Goal: Task Accomplishment & Management: Use online tool/utility

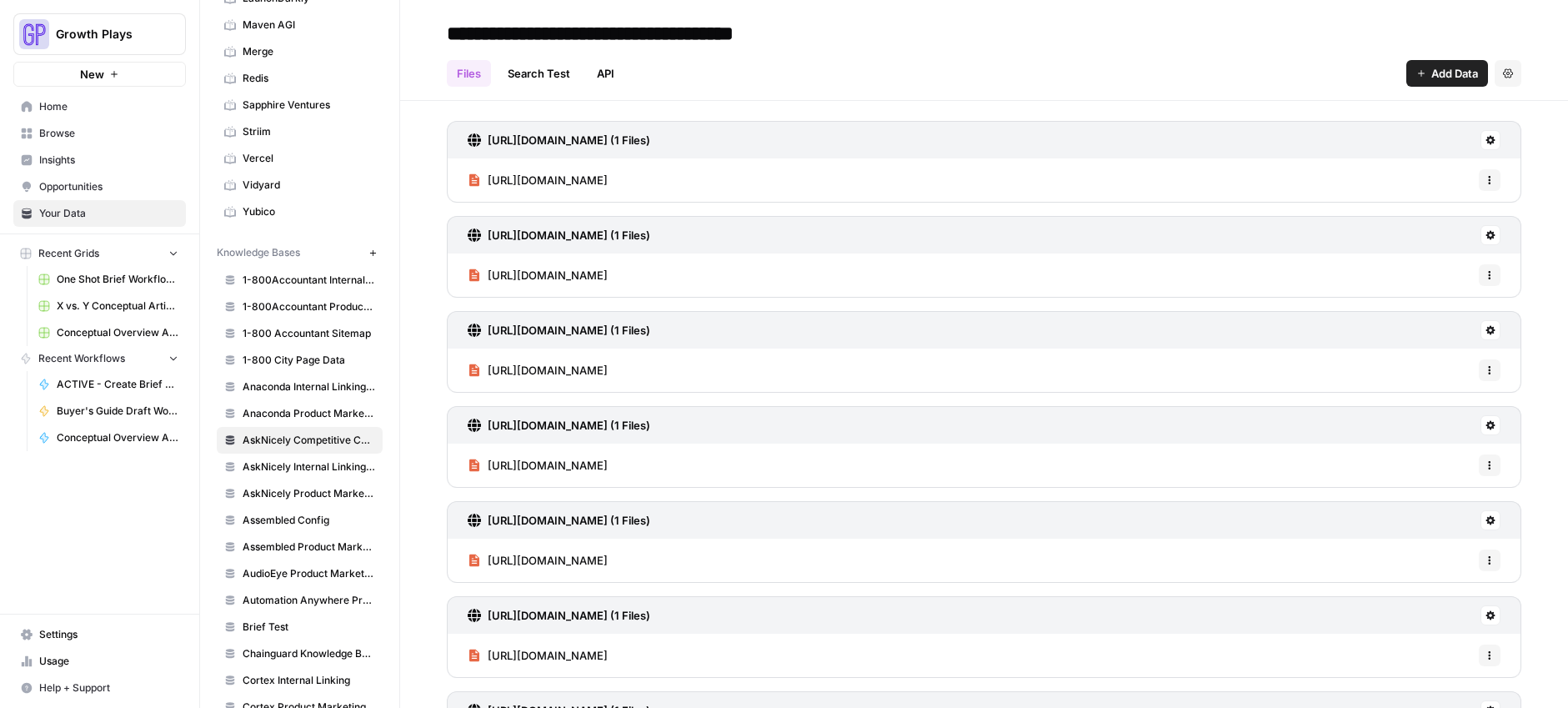
click at [1446, 62] on button "Add Data" at bounding box center [1446, 74] width 82 height 26
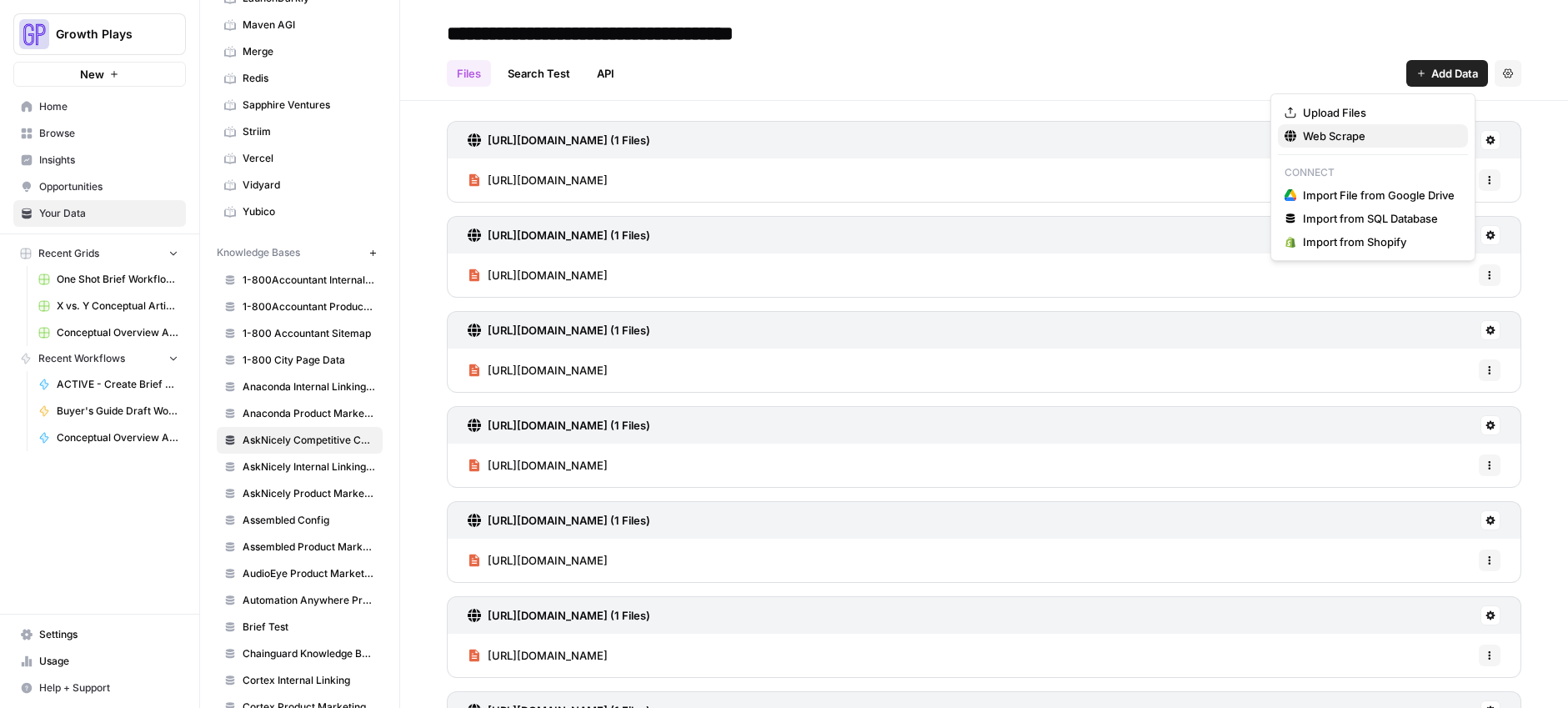
drag, startPoint x: 1385, startPoint y: 123, endPoint x: 1384, endPoint y: 133, distance: 10.0
click at [1385, 133] on button "Web Scrape" at bounding box center [1373, 136] width 190 height 24
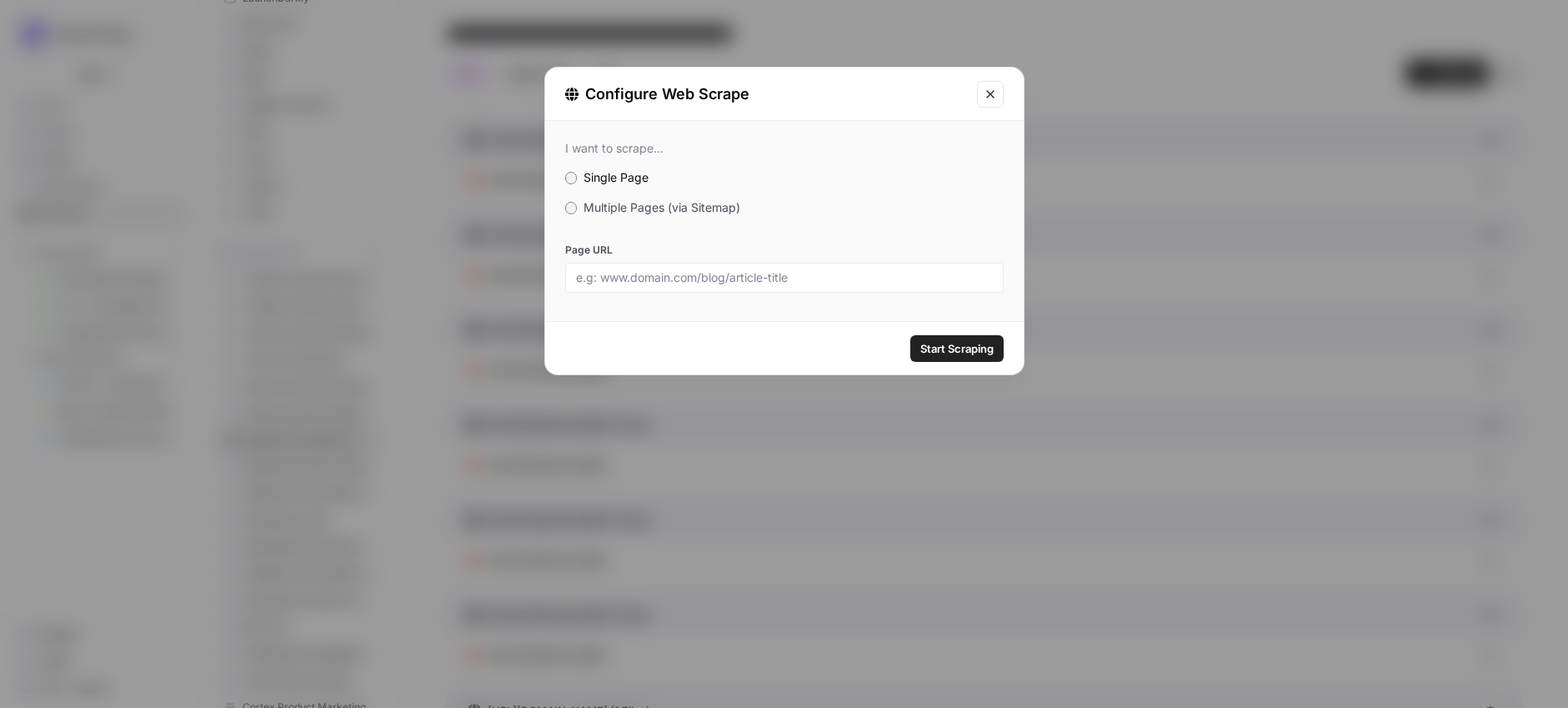
click at [630, 206] on span "Multiple Pages (via Sitemap)" at bounding box center [662, 206] width 156 height 14
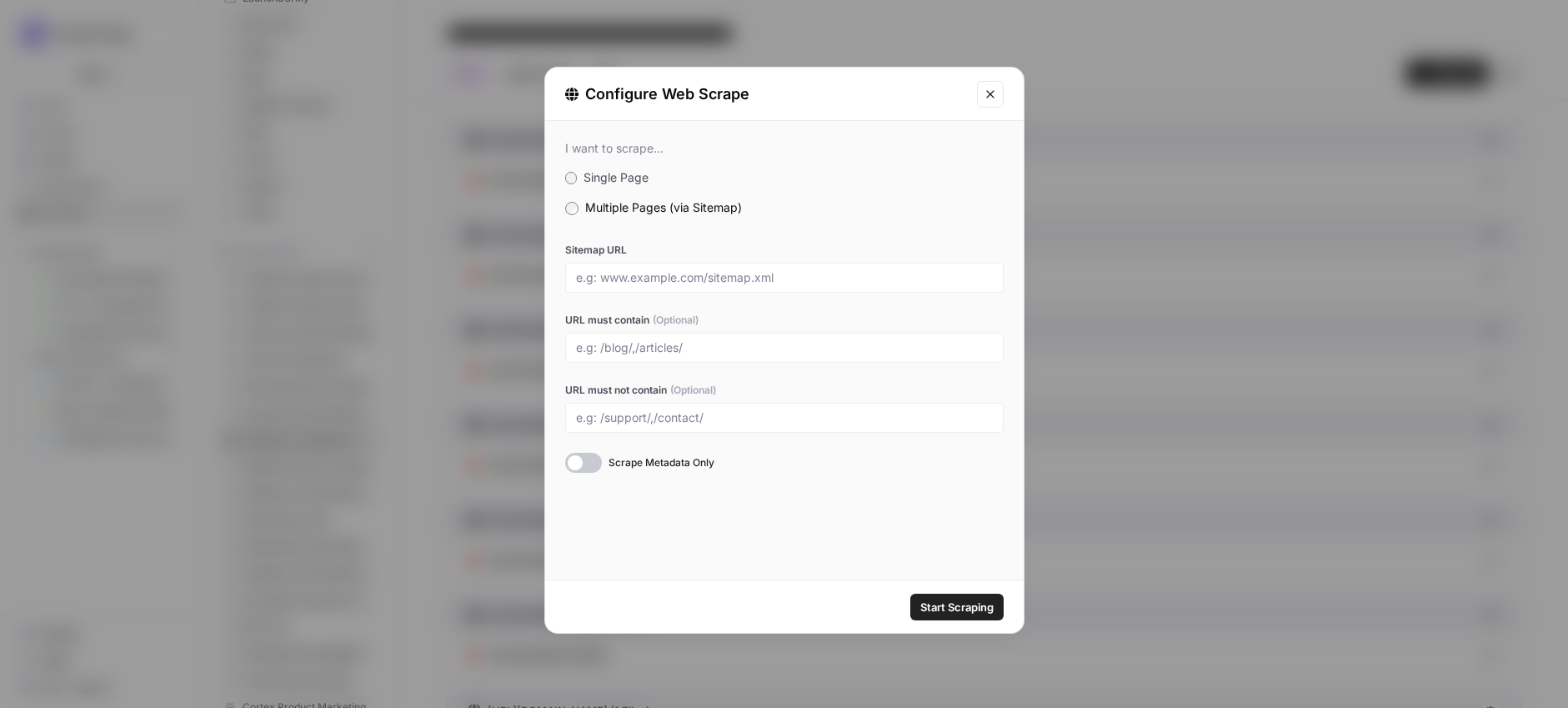
drag, startPoint x: 618, startPoint y: 256, endPoint x: 623, endPoint y: 264, distance: 9.4
click at [619, 257] on div "Sitemap URL" at bounding box center [784, 267] width 438 height 50
click at [627, 281] on input "Sitemap URL" at bounding box center [784, 278] width 416 height 15
paste input "https://www.simplesat.io/sitemap_index.xml"
type input "https://www.simplesat.io/sitemap_index.xml"
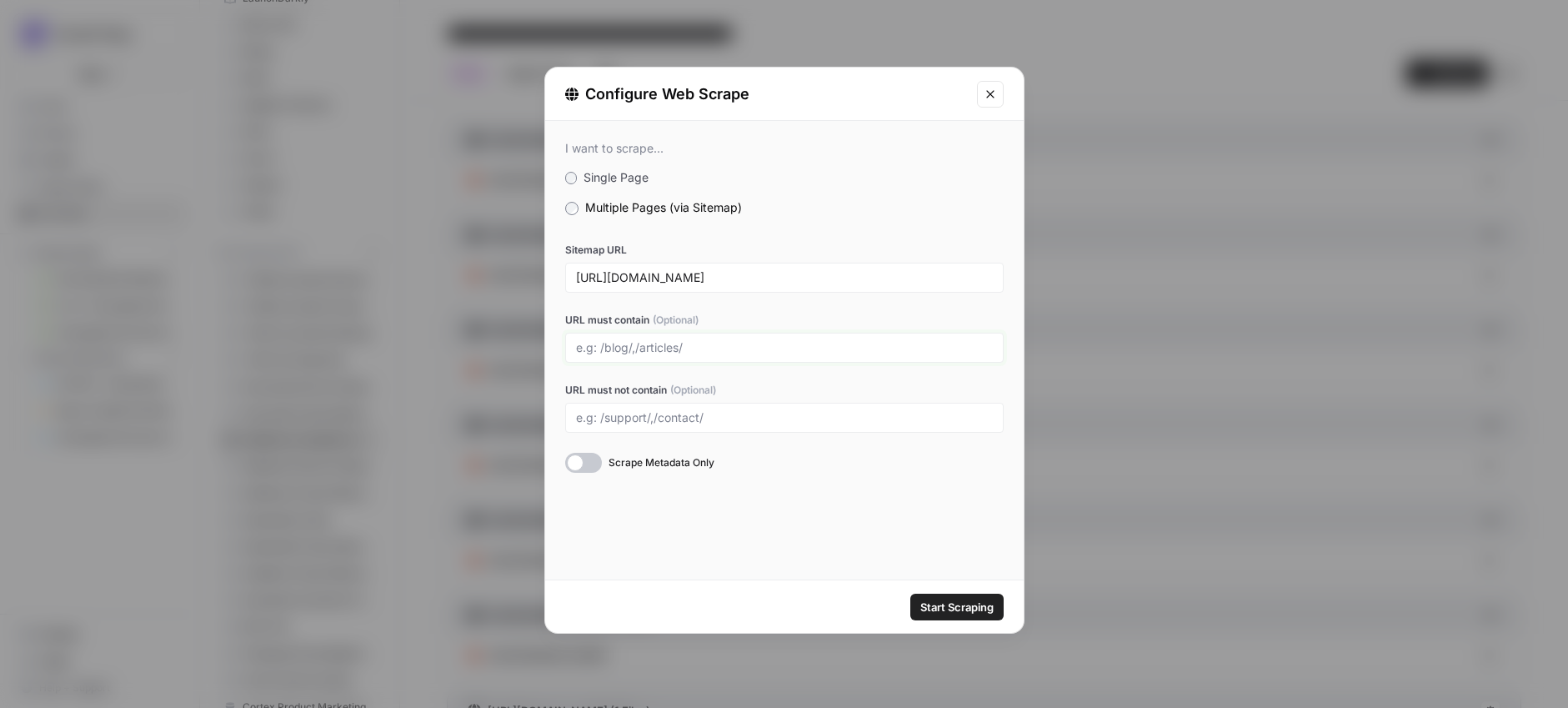
click at [644, 347] on input "URL must contain (Optional)" at bounding box center [784, 348] width 416 height 15
type input "/features/,/pricing/"
click at [956, 599] on span "Start Scraping" at bounding box center [957, 607] width 74 height 17
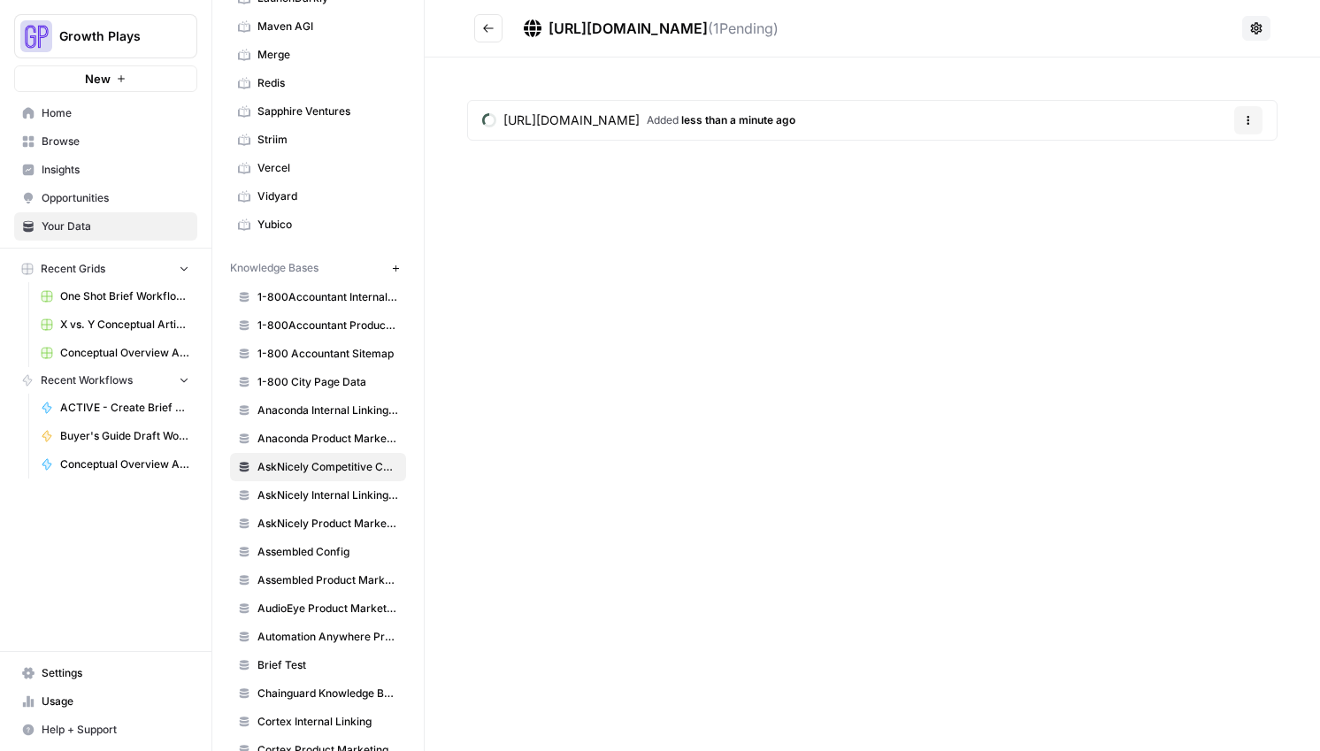
click at [474, 22] on button "Go back" at bounding box center [488, 28] width 28 height 28
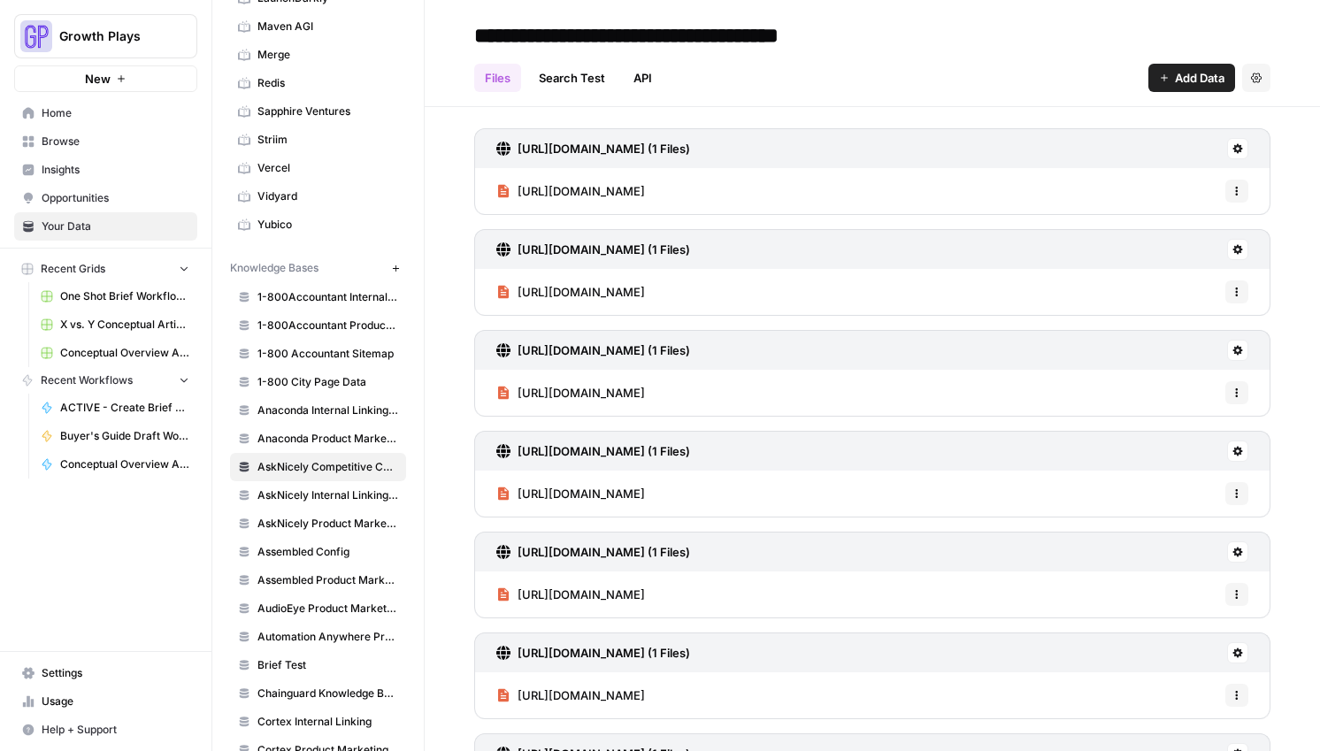
click at [1181, 80] on span "Add Data" at bounding box center [1200, 78] width 50 height 18
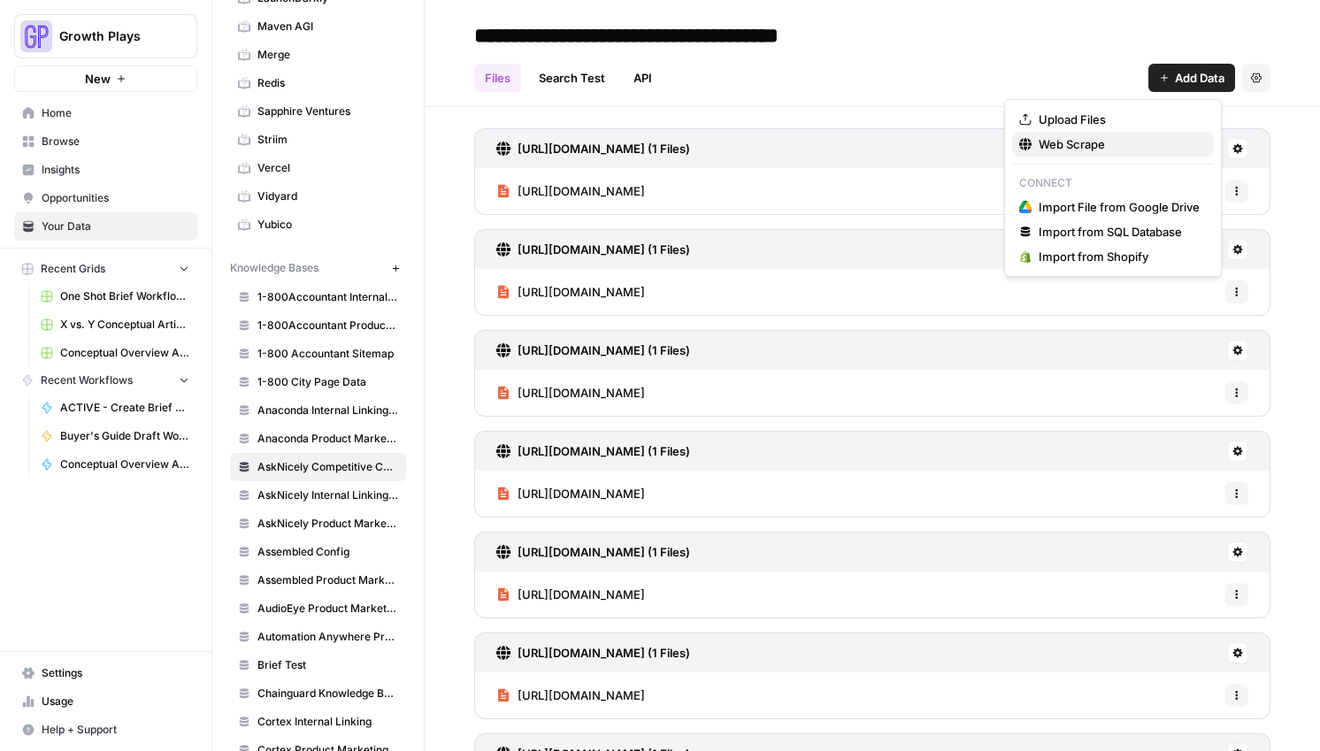
click at [1071, 138] on span "Web Scrape" at bounding box center [1118, 144] width 161 height 18
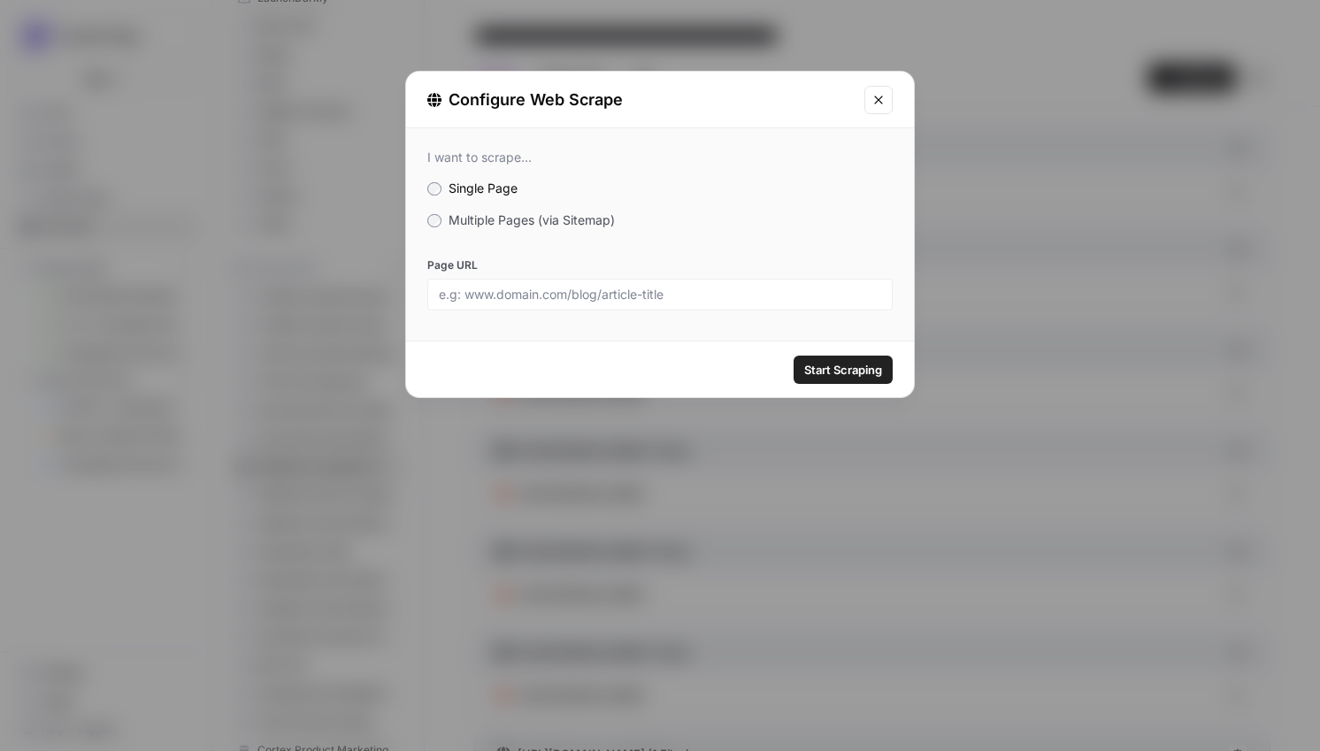
click at [533, 225] on span "Multiple Pages (via Sitemap)" at bounding box center [531, 219] width 166 height 15
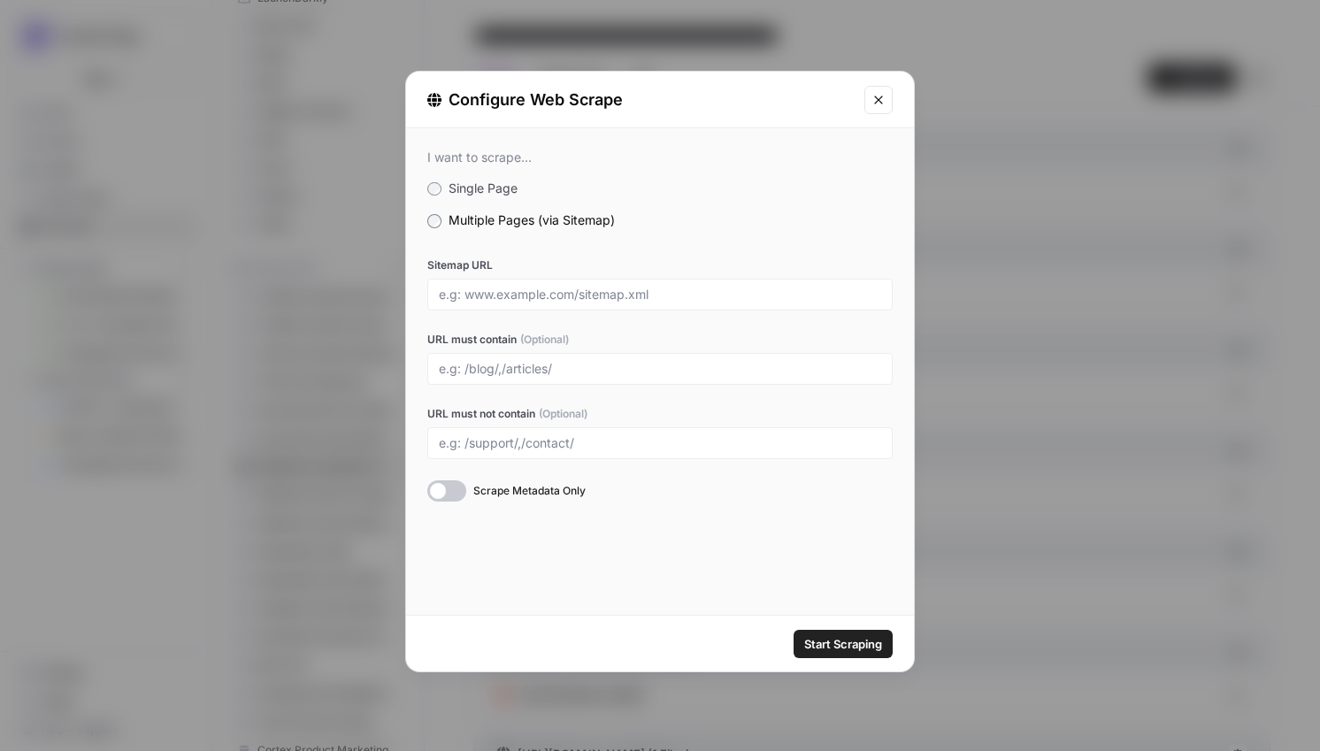
click at [482, 185] on span "Single Page" at bounding box center [482, 187] width 69 height 15
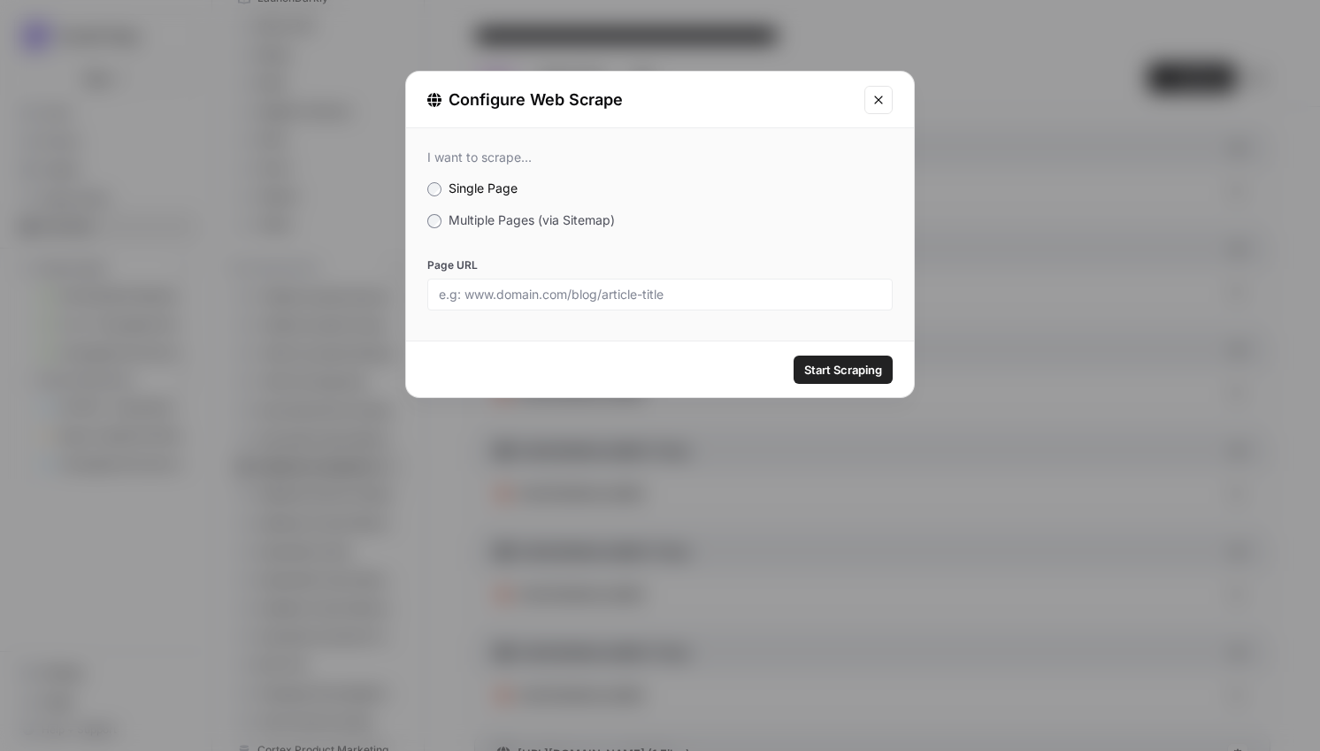
click at [479, 309] on div at bounding box center [659, 295] width 465 height 32
click at [486, 302] on input "Page URL" at bounding box center [660, 295] width 442 height 16
paste input "[URL][DOMAIN_NAME]"
type input "[URL][DOMAIN_NAME]"
click at [831, 369] on span "Start Scraping" at bounding box center [843, 370] width 78 height 18
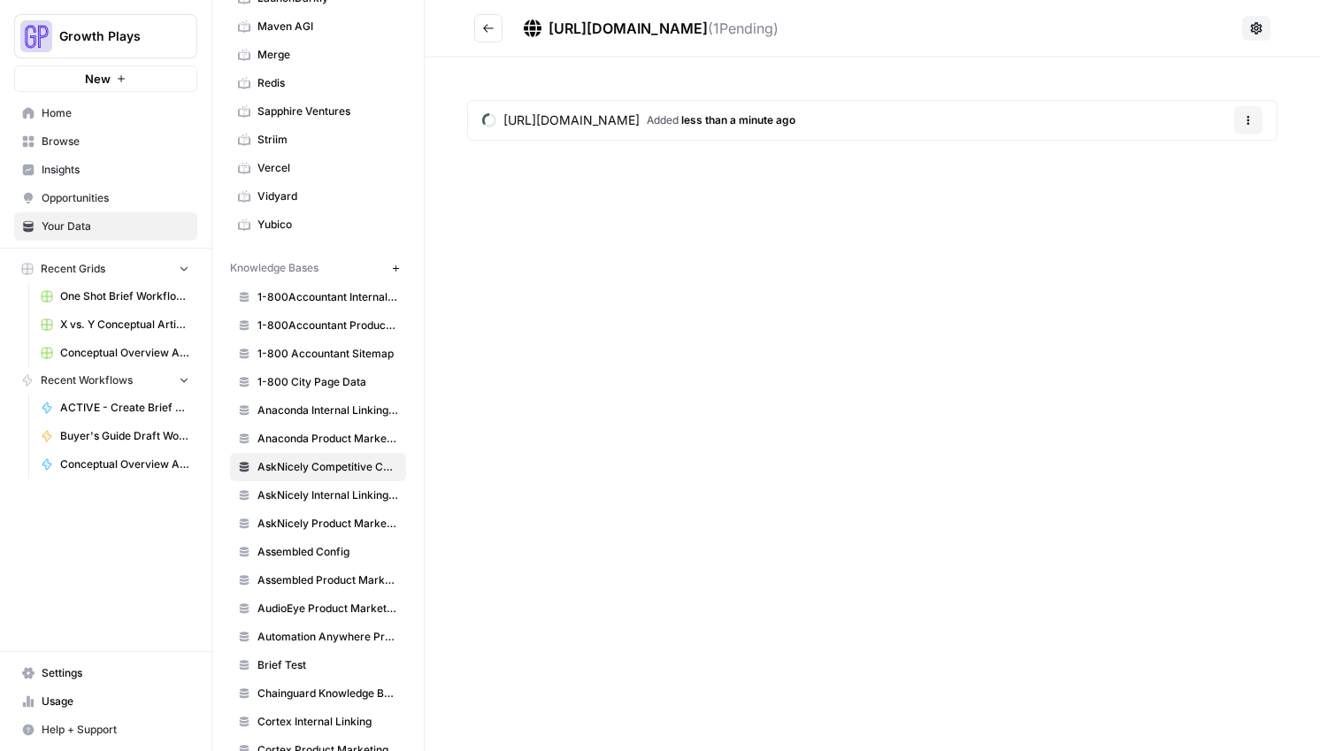
click at [496, 26] on button "Go back" at bounding box center [488, 28] width 28 height 28
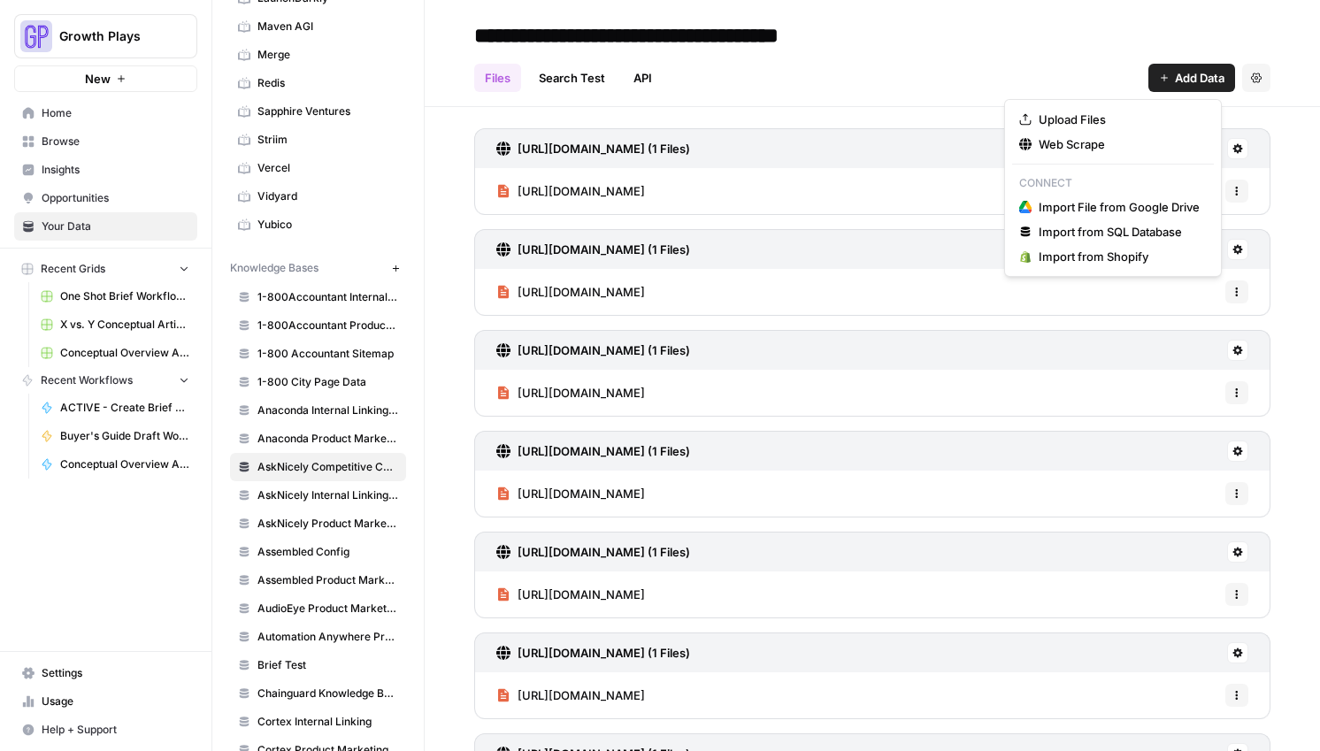
click at [1180, 83] on span "Add Data" at bounding box center [1200, 78] width 50 height 18
click at [1081, 147] on span "Web Scrape" at bounding box center [1118, 144] width 161 height 18
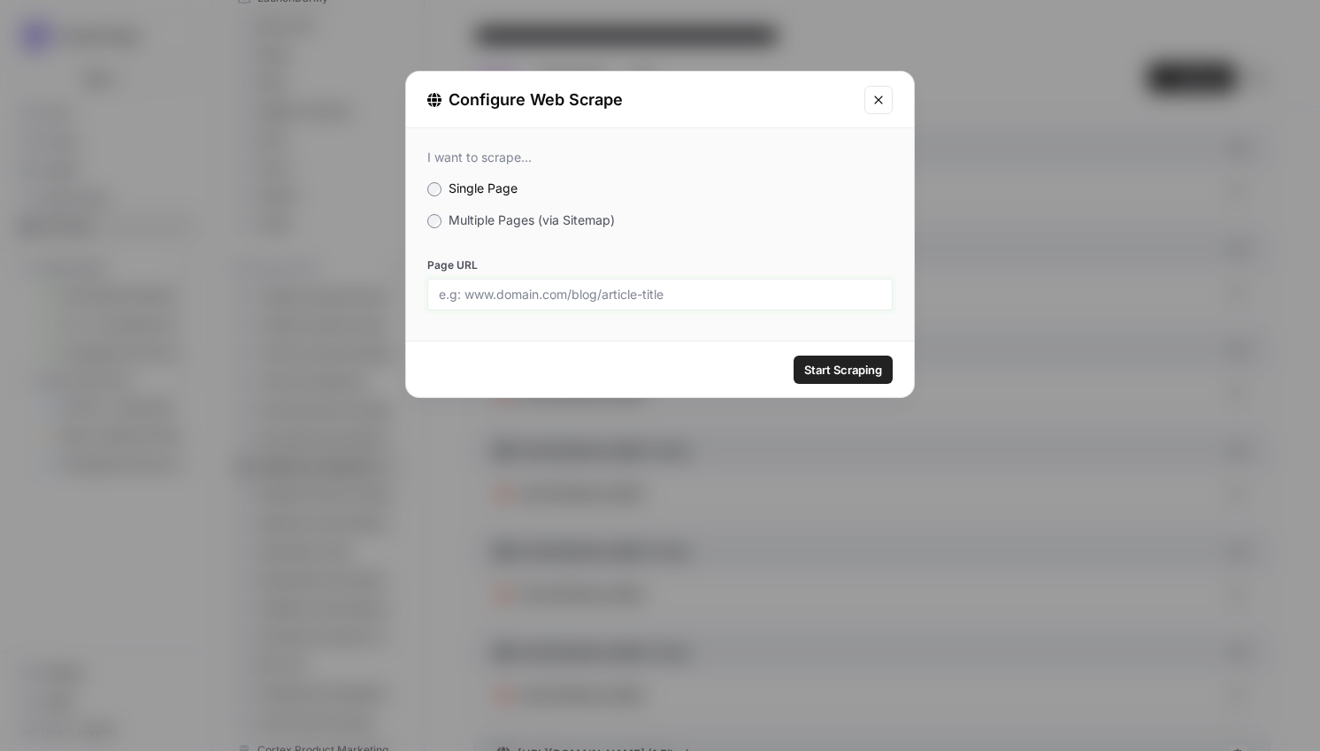
click at [662, 299] on input "Page URL" at bounding box center [660, 295] width 442 height 16
paste input "[URL][DOMAIN_NAME]"
type input "[URL][DOMAIN_NAME]"
drag, startPoint x: 859, startPoint y: 375, endPoint x: 850, endPoint y: 389, distance: 16.7
click at [859, 375] on span "Start Scraping" at bounding box center [843, 370] width 78 height 18
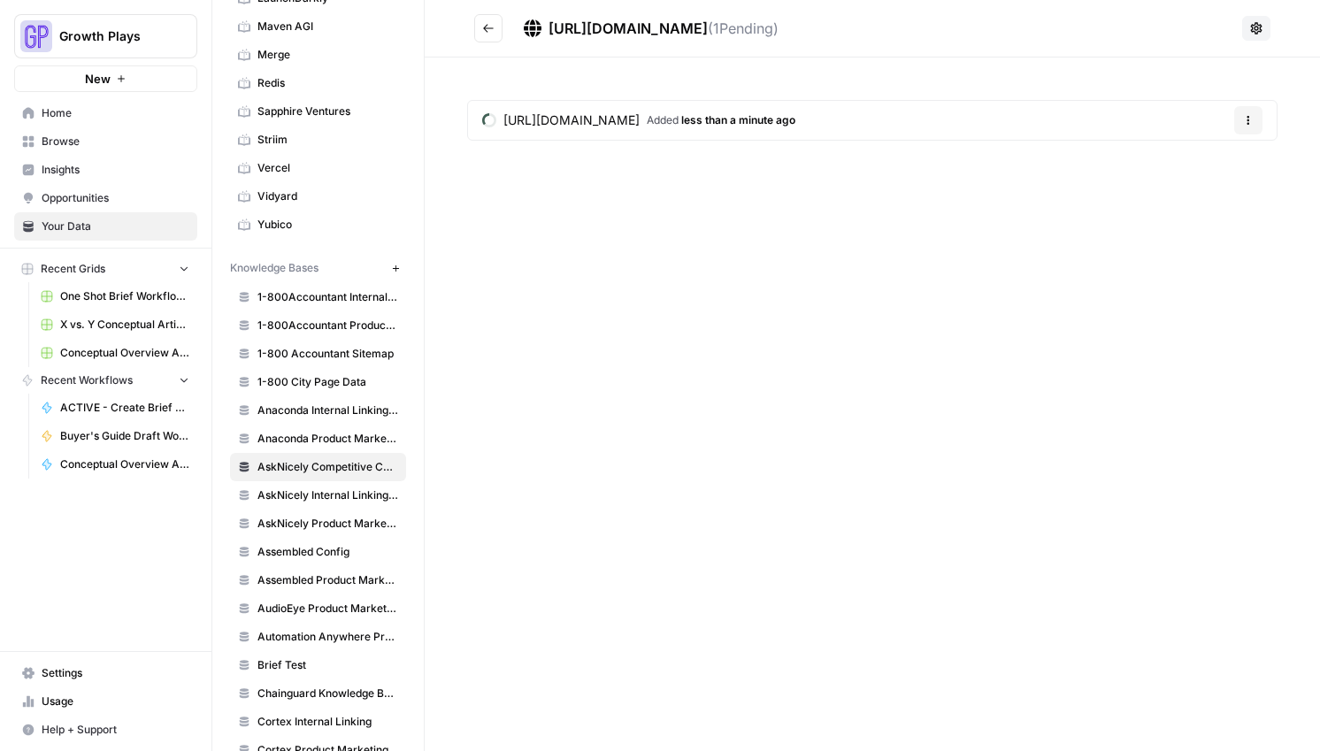
click at [491, 30] on icon "Go back" at bounding box center [488, 28] width 12 height 12
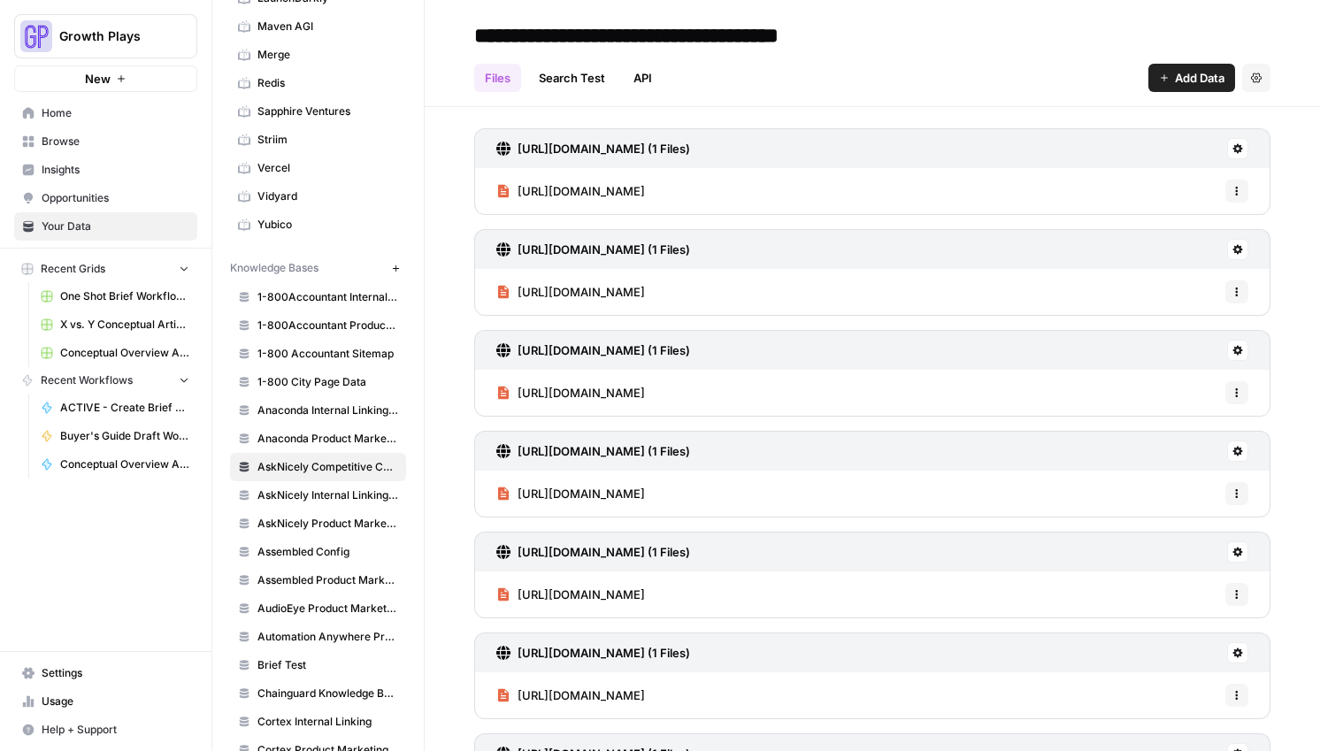
drag, startPoint x: 1175, startPoint y: 65, endPoint x: 1197, endPoint y: 65, distance: 22.1
click at [1175, 65] on button "Add Data" at bounding box center [1191, 78] width 87 height 28
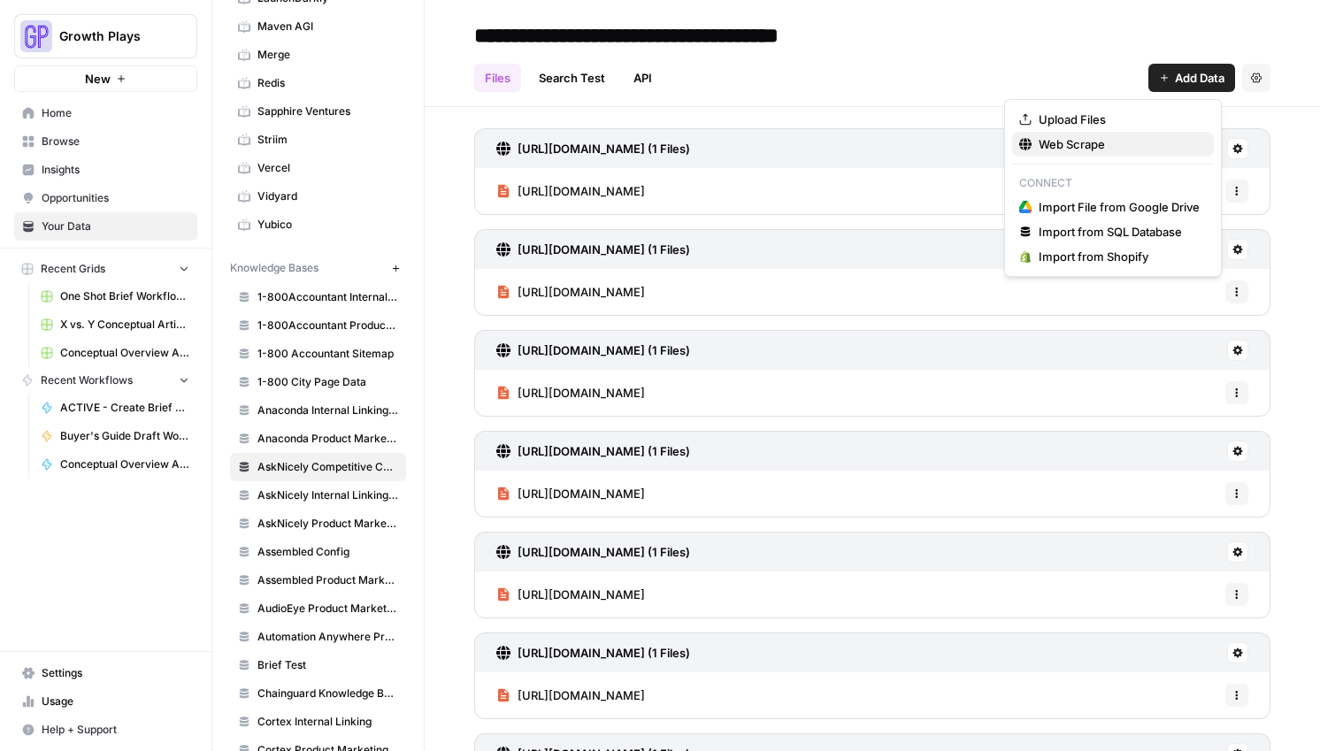
click at [1126, 147] on span "Web Scrape" at bounding box center [1118, 144] width 161 height 18
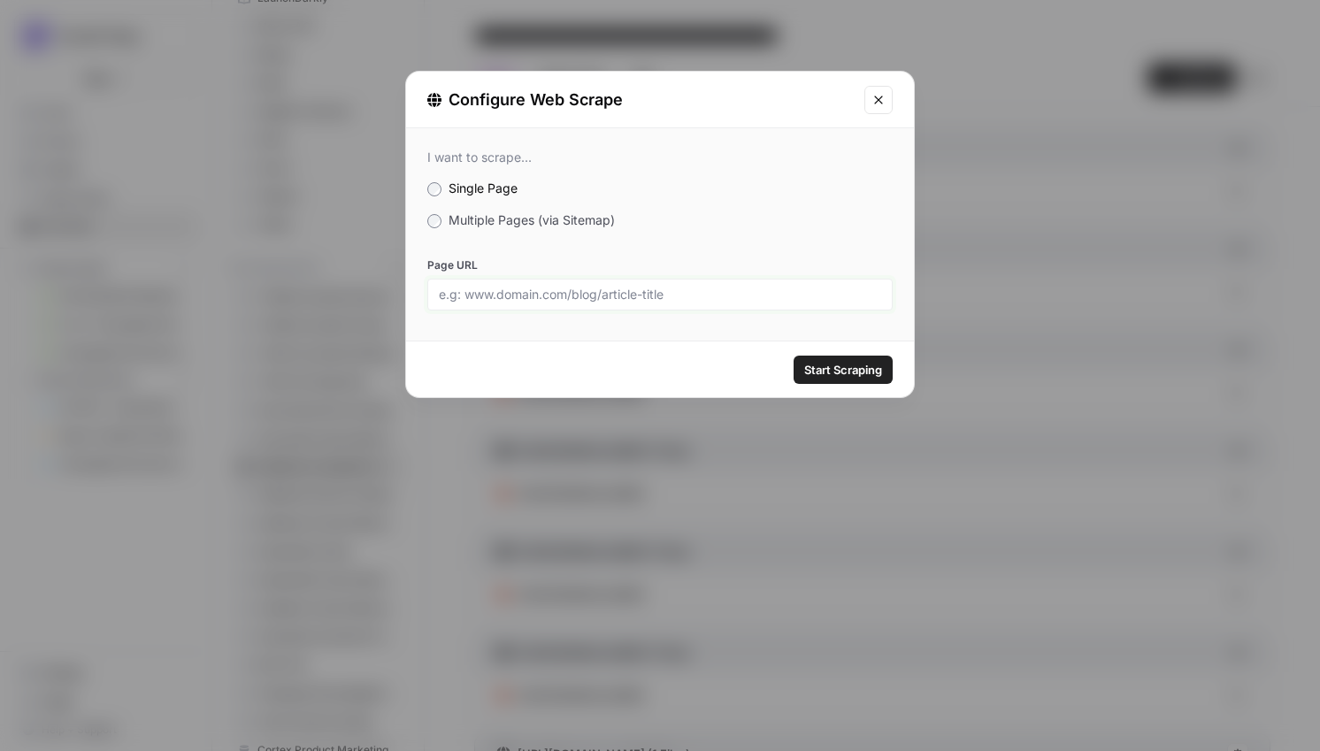
click at [664, 300] on input "Page URL" at bounding box center [660, 295] width 442 height 16
paste input "[URL][DOMAIN_NAME]"
type input "[URL][DOMAIN_NAME]"
click at [874, 380] on button "Start Scraping" at bounding box center [842, 370] width 99 height 28
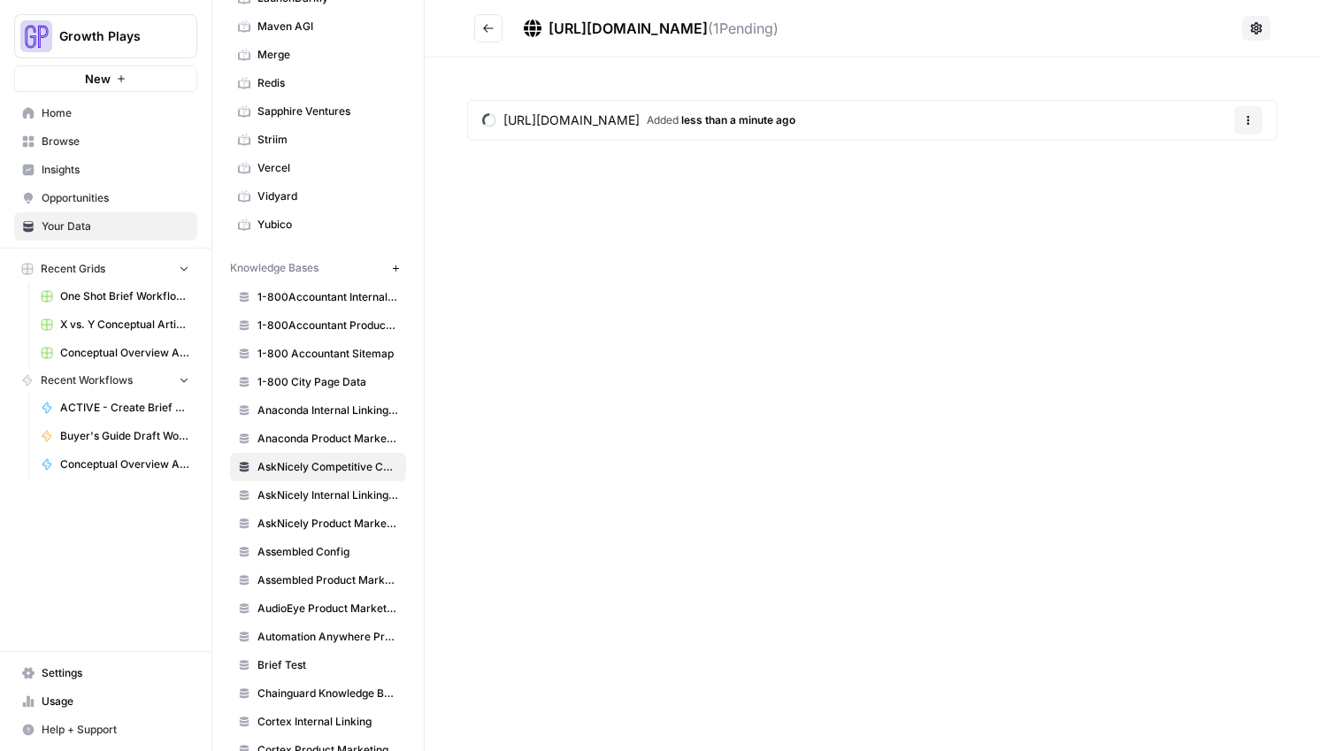
click at [494, 31] on button "Go back" at bounding box center [488, 28] width 28 height 28
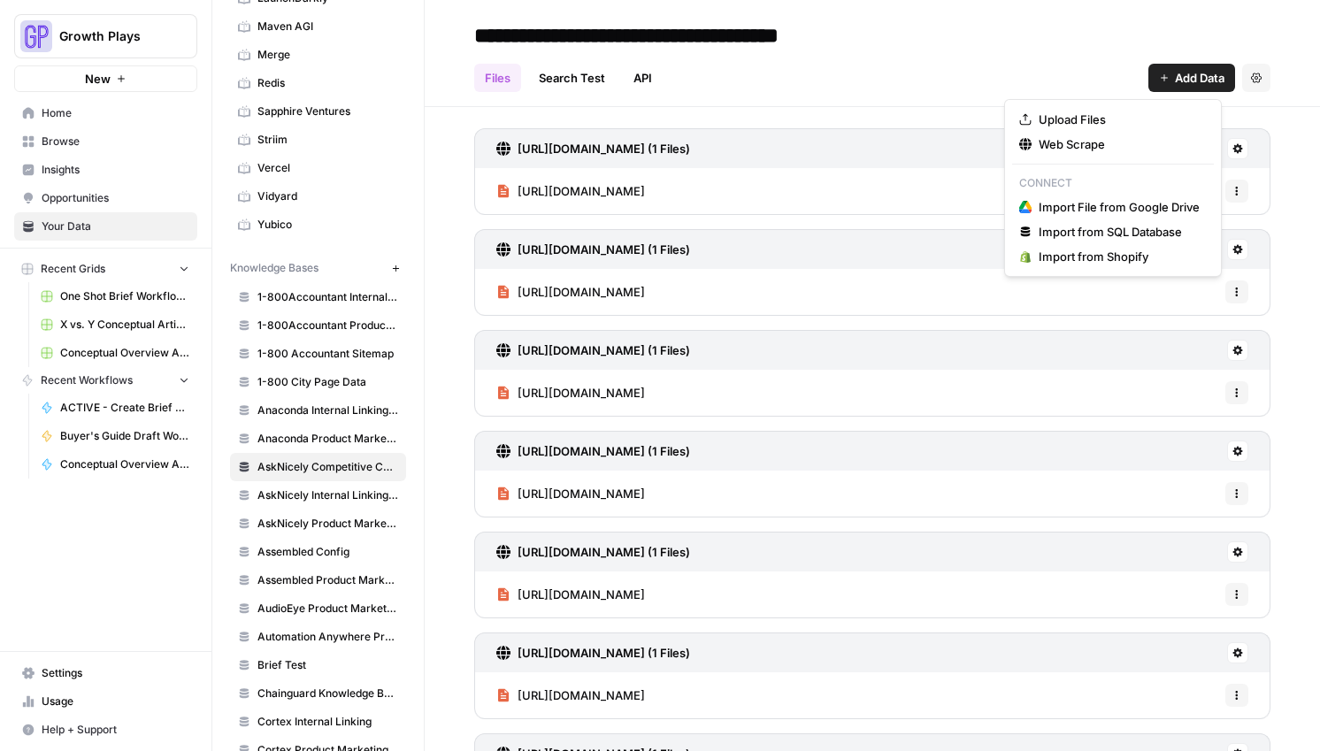
click at [1175, 78] on span "Add Data" at bounding box center [1200, 78] width 50 height 18
click at [1086, 142] on span "Web Scrape" at bounding box center [1118, 144] width 161 height 18
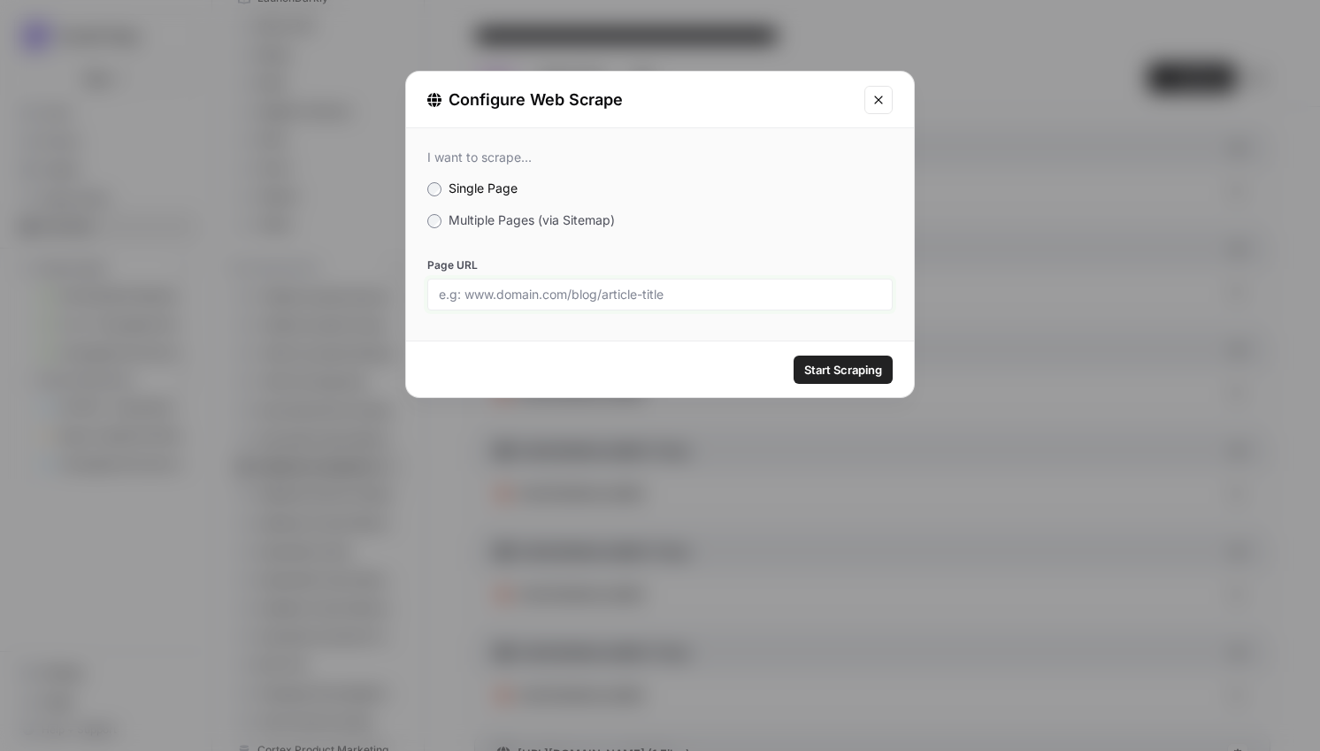
click at [602, 295] on input "Page URL" at bounding box center [660, 295] width 442 height 16
paste input "[URL][DOMAIN_NAME]"
type input "[URL][DOMAIN_NAME]"
click at [884, 362] on button "Start Scraping" at bounding box center [842, 370] width 99 height 28
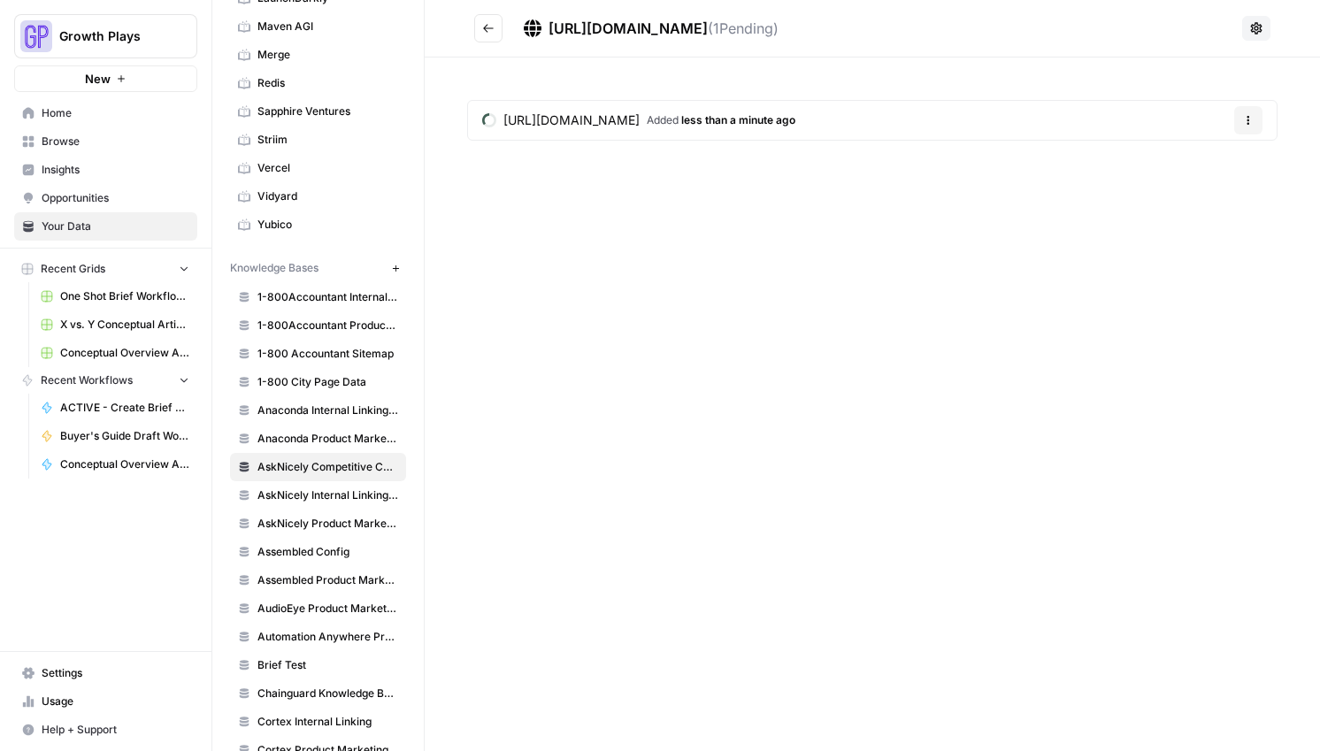
click at [493, 40] on button "Go back" at bounding box center [488, 28] width 28 height 28
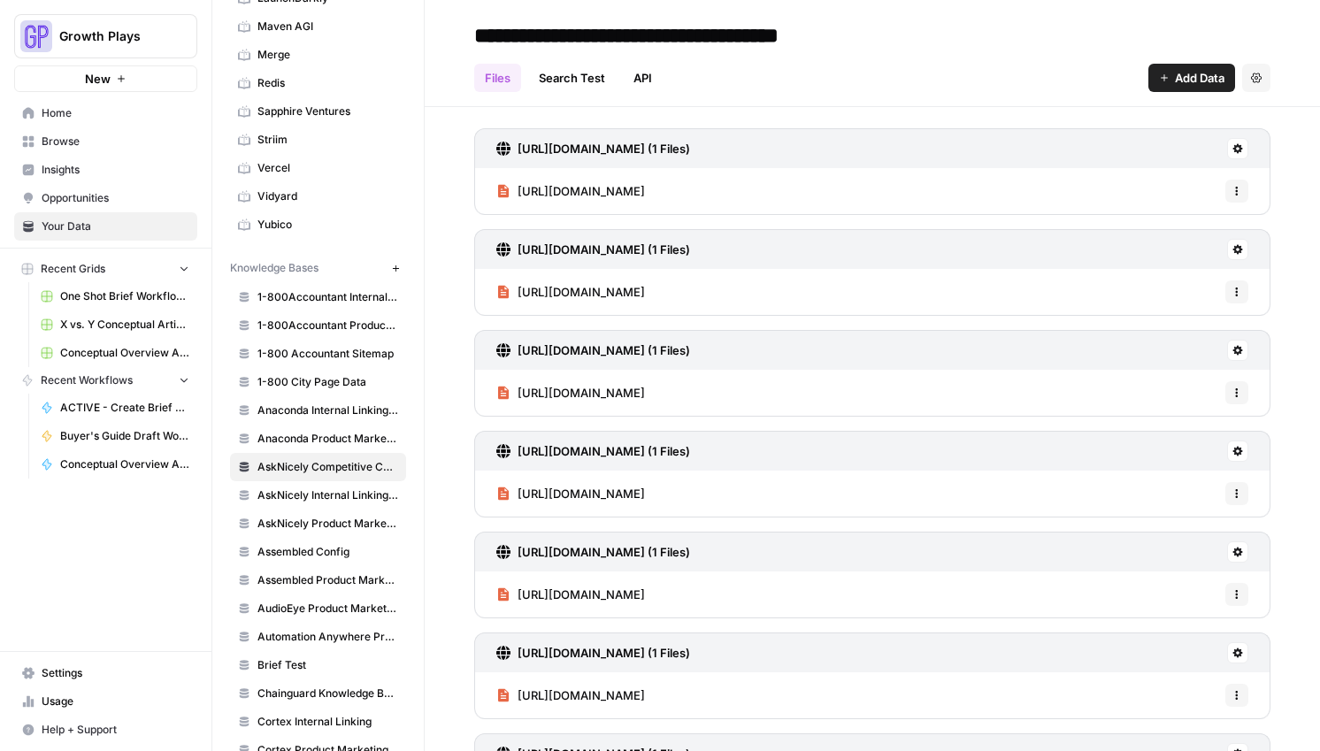
click at [1179, 77] on span "Add Data" at bounding box center [1200, 78] width 50 height 18
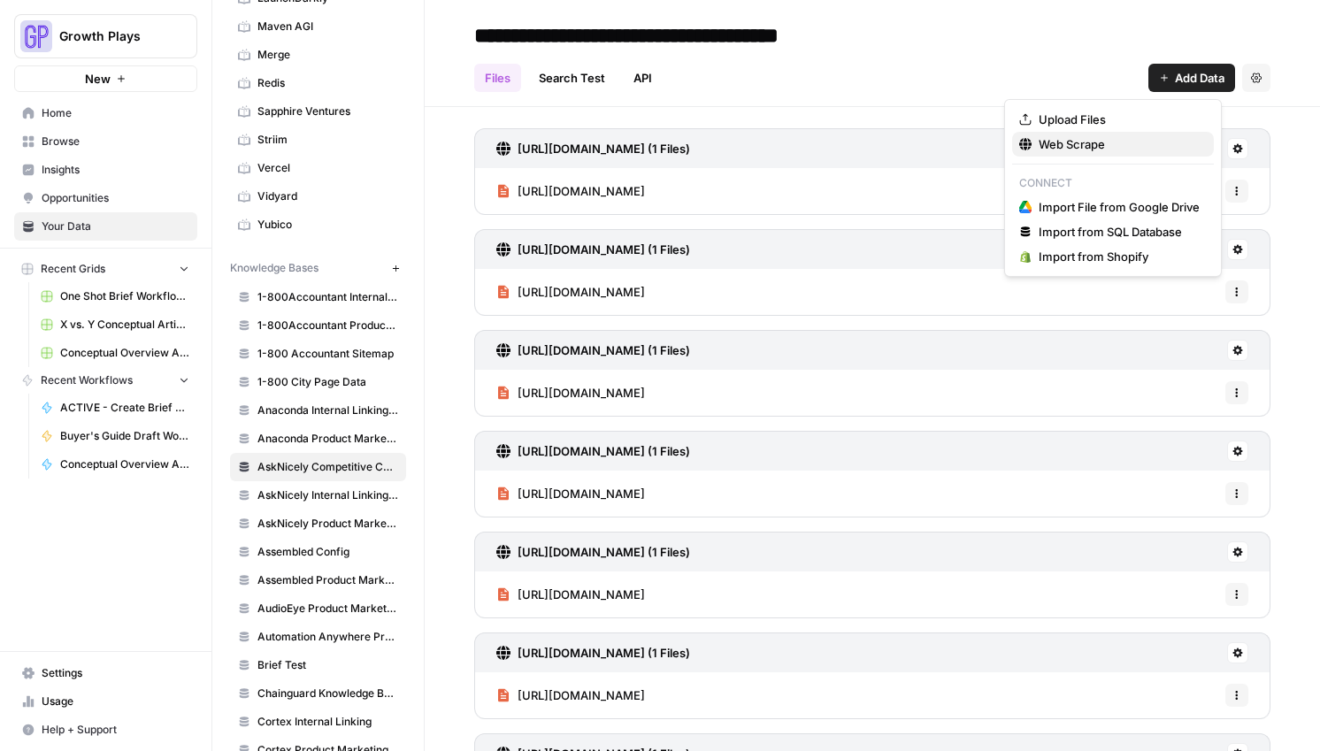
click at [1039, 149] on span "Web Scrape" at bounding box center [1118, 144] width 161 height 18
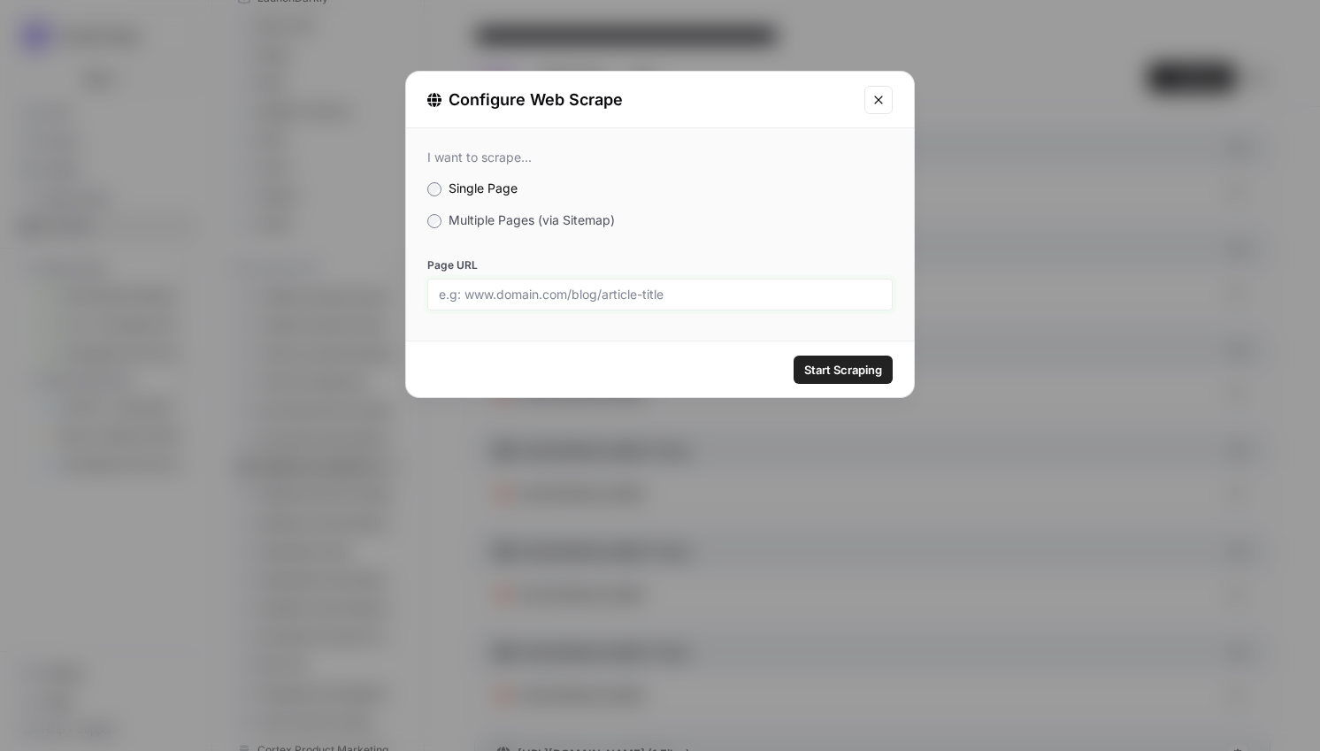
click at [703, 292] on input "Page URL" at bounding box center [660, 295] width 442 height 16
paste input "[URL][DOMAIN_NAME]"
type input "[URL][DOMAIN_NAME]"
click at [835, 373] on span "Start Scraping" at bounding box center [843, 370] width 78 height 18
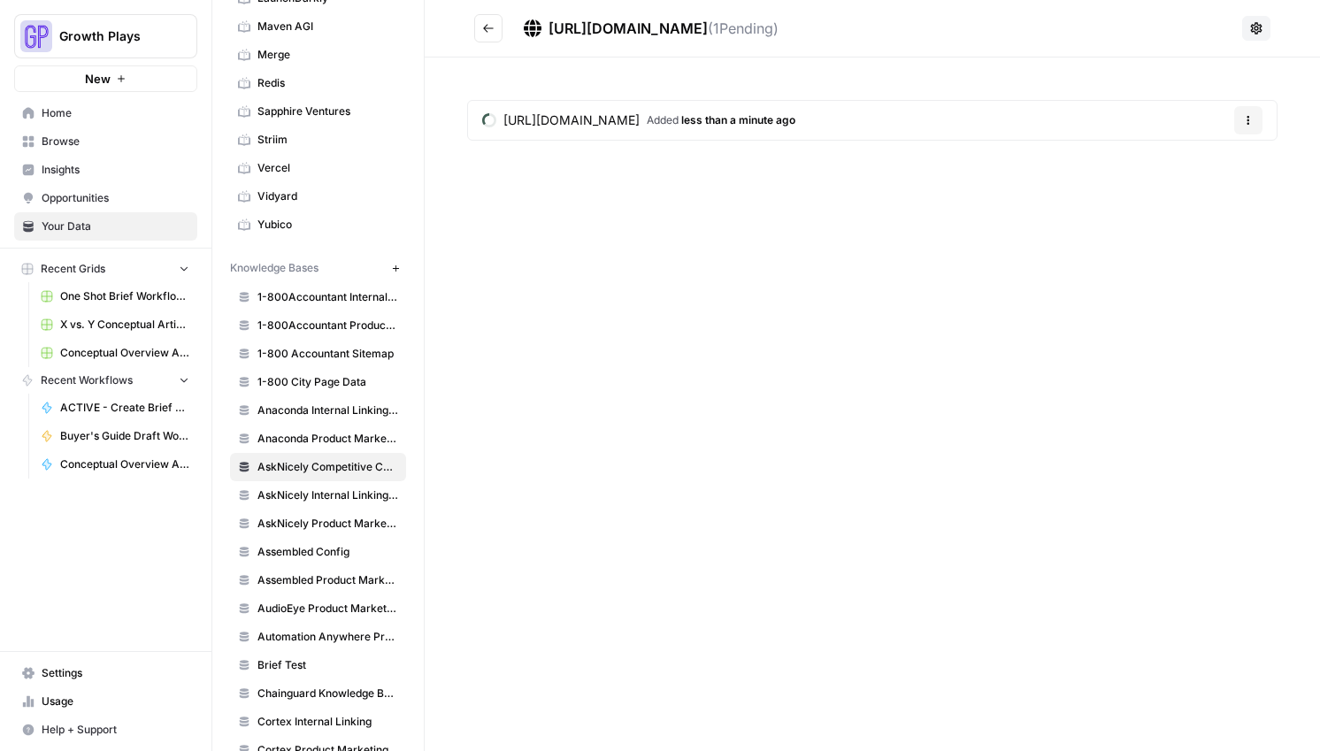
click at [491, 33] on icon "Go back" at bounding box center [488, 28] width 12 height 12
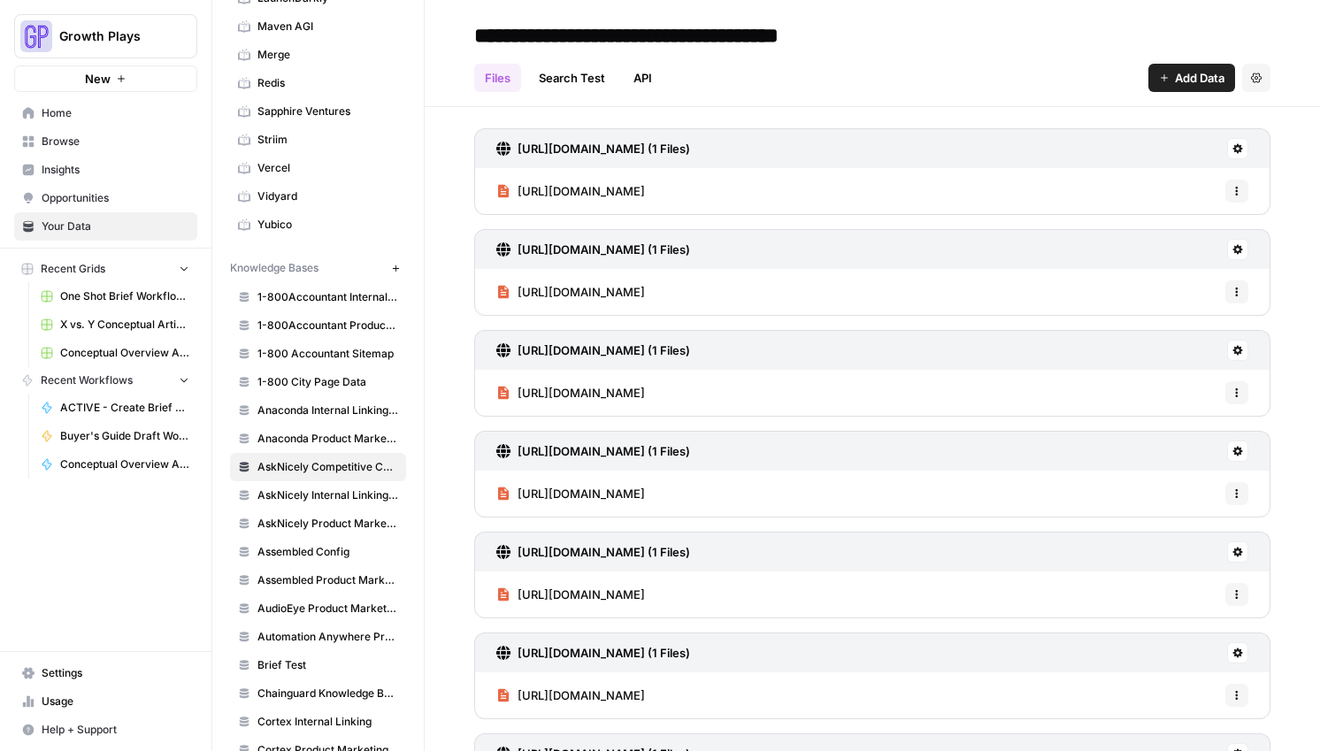
click at [1182, 83] on span "Add Data" at bounding box center [1200, 78] width 50 height 18
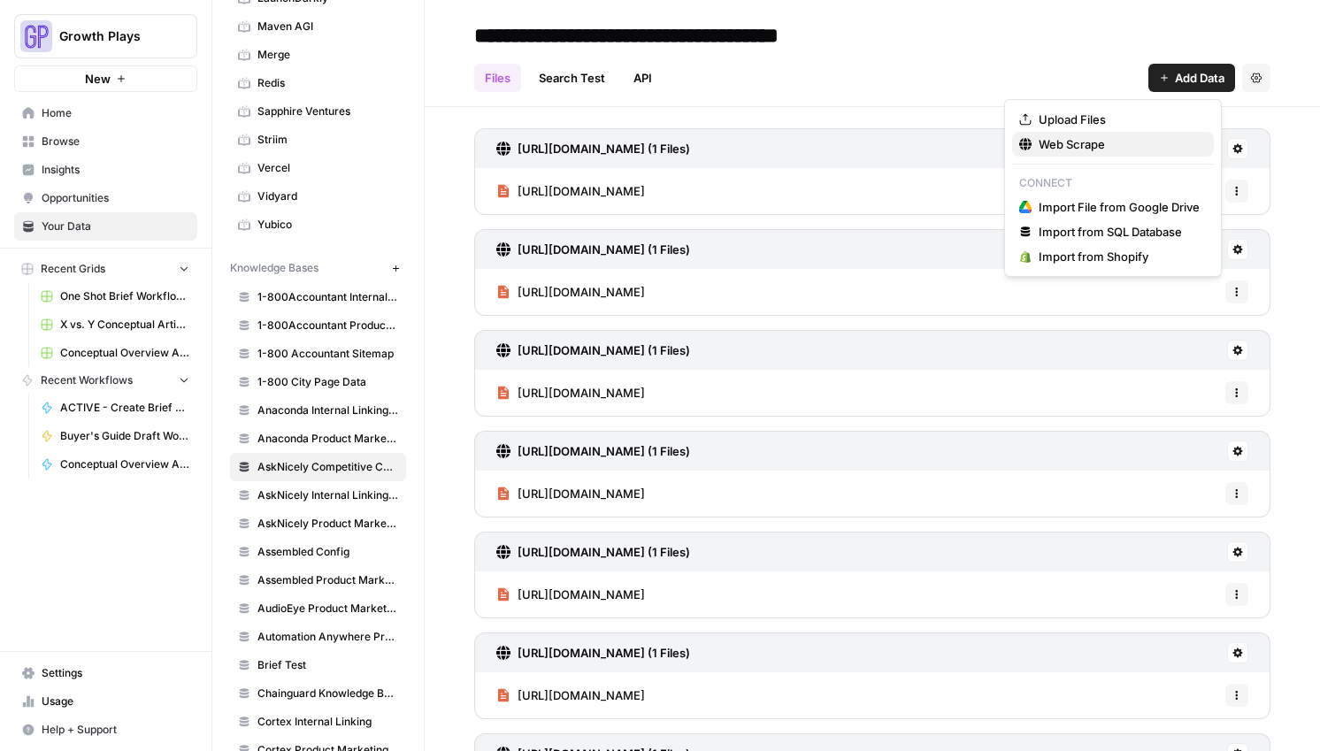
click at [1115, 149] on span "Web Scrape" at bounding box center [1118, 144] width 161 height 18
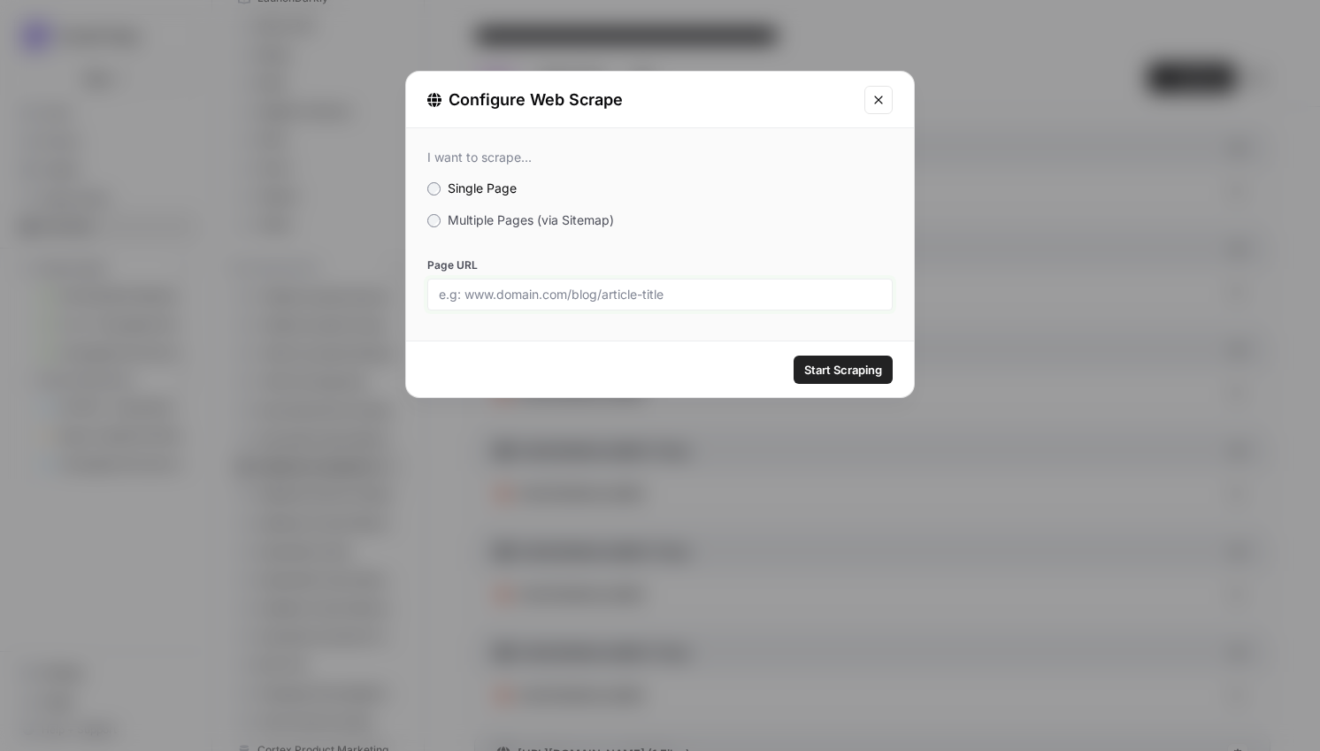
click at [704, 287] on input "Page URL" at bounding box center [660, 295] width 442 height 16
paste input "[URL][DOMAIN_NAME]"
type input "[URL][DOMAIN_NAME]"
click at [870, 384] on div "Start Scraping" at bounding box center [660, 369] width 508 height 56
drag, startPoint x: 867, startPoint y: 376, endPoint x: 770, endPoint y: 409, distance: 102.7
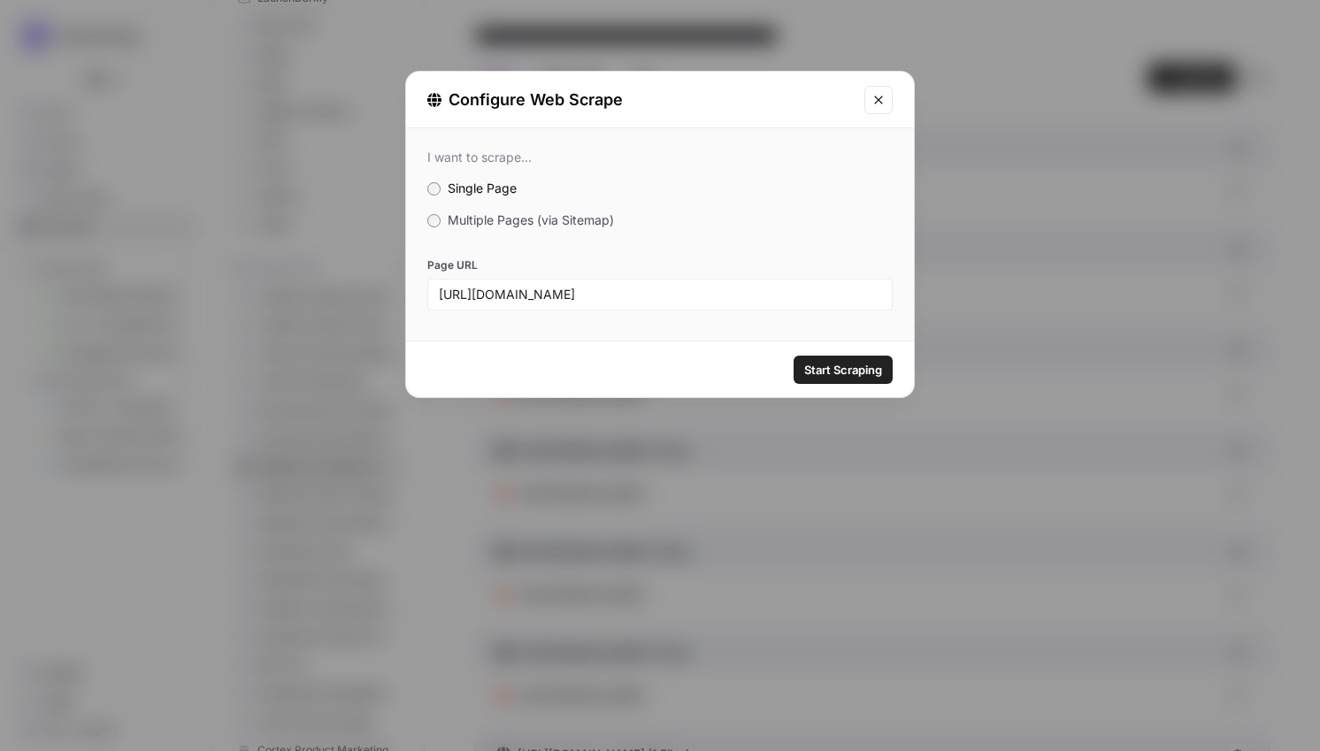
click at [868, 376] on span "Start Scraping" at bounding box center [843, 370] width 78 height 18
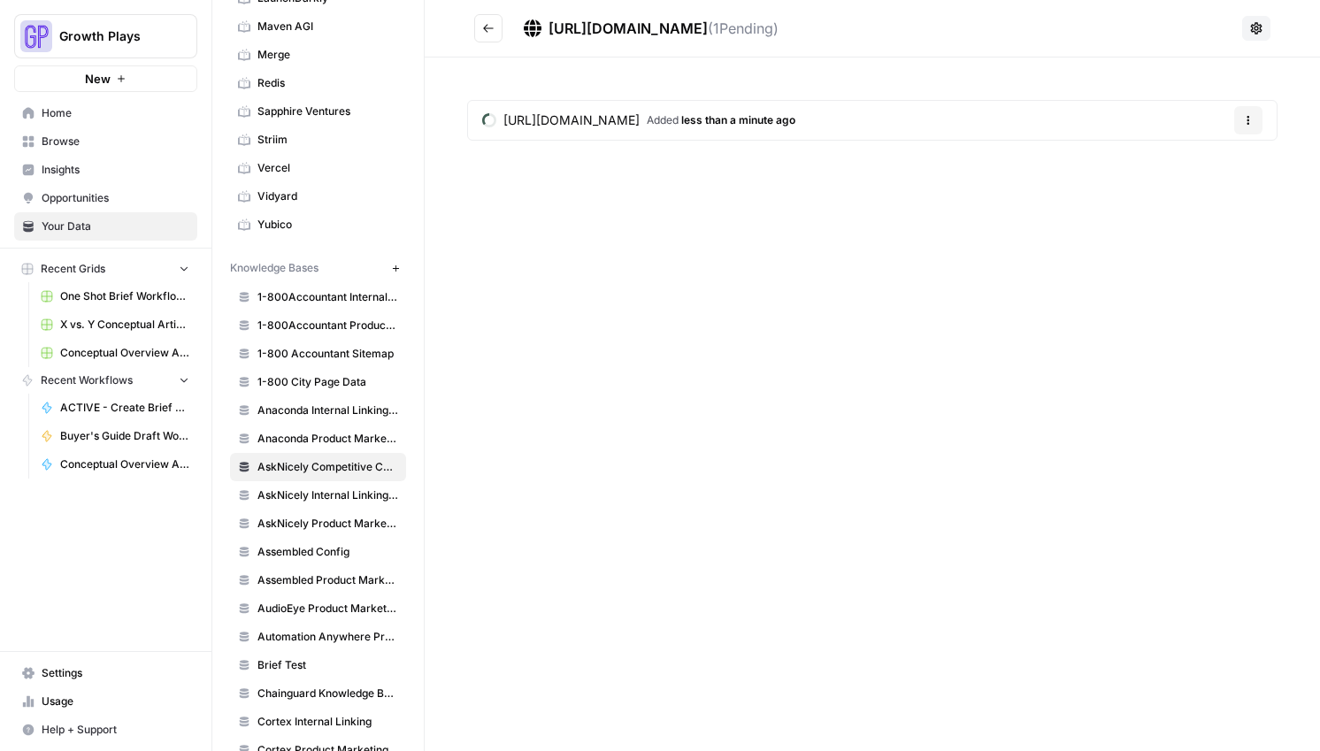
click at [489, 28] on icon "Go back" at bounding box center [488, 28] width 12 height 12
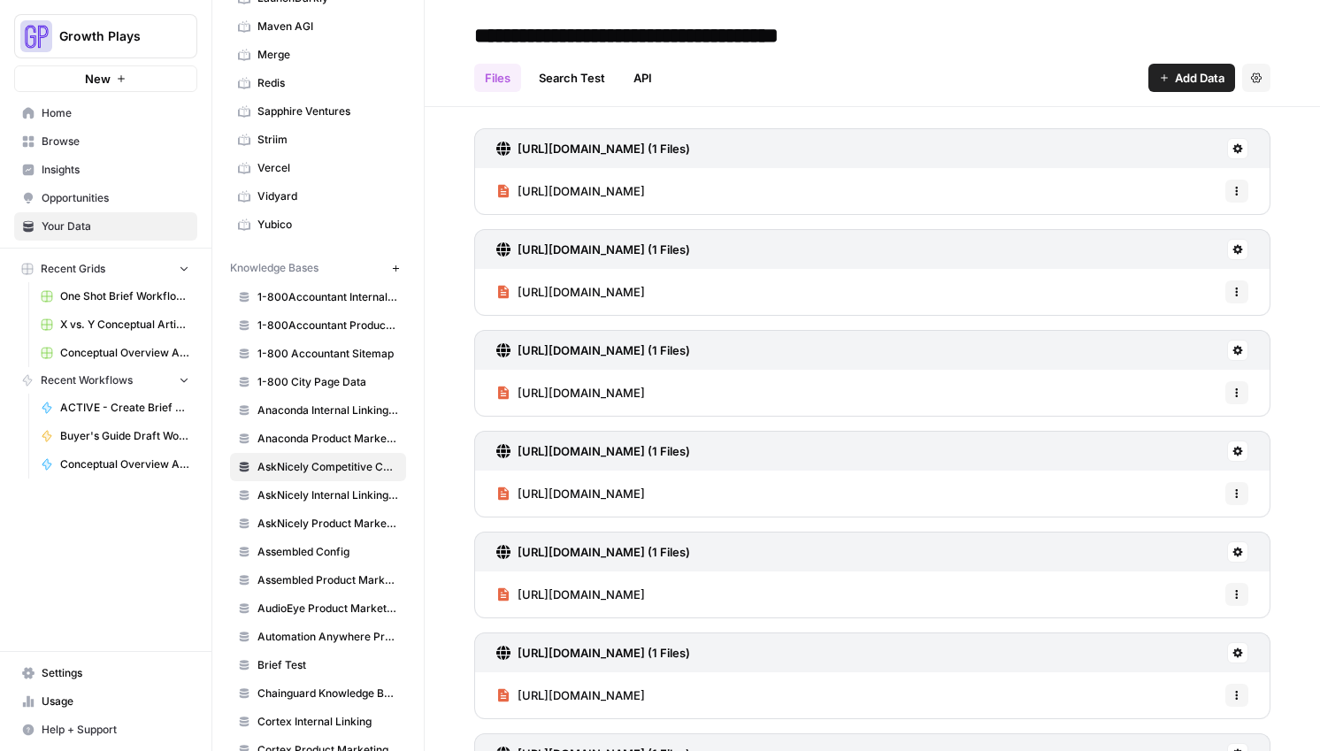
click at [1191, 70] on span "Add Data" at bounding box center [1200, 78] width 50 height 18
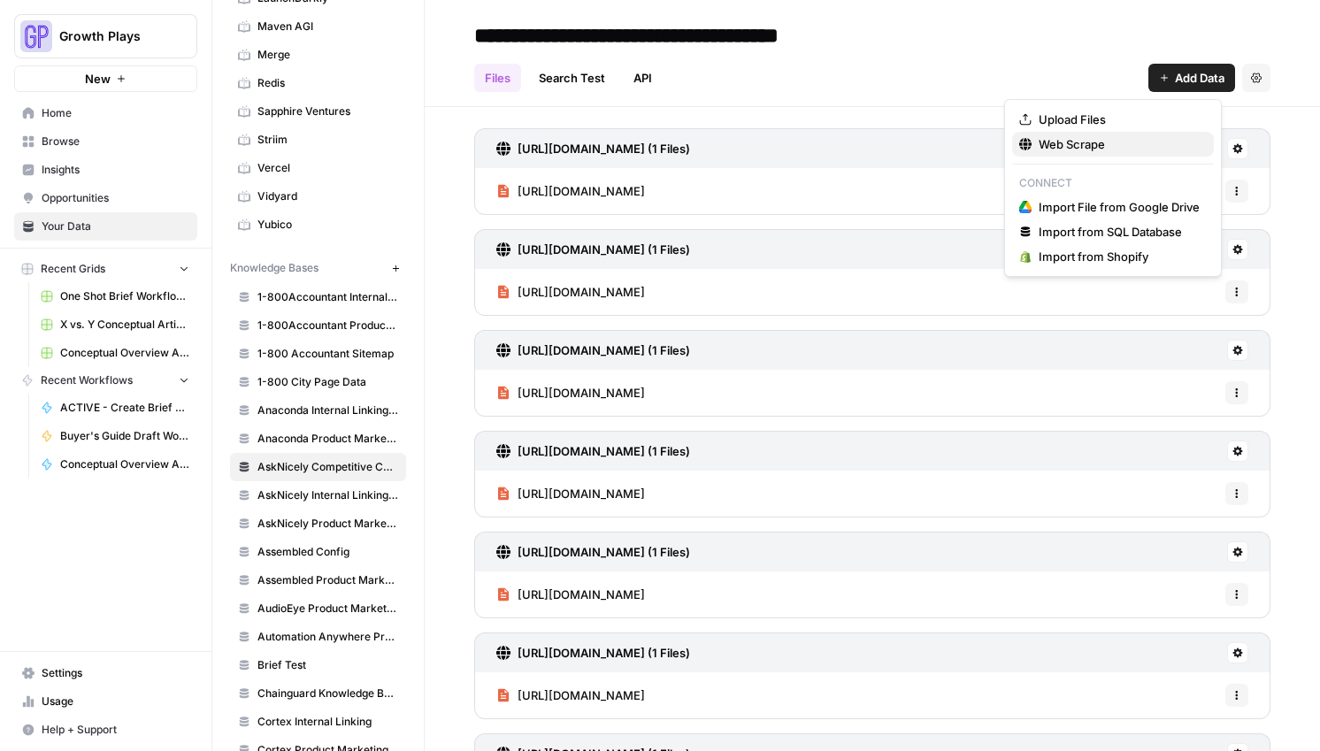
click at [1055, 146] on span "Web Scrape" at bounding box center [1118, 144] width 161 height 18
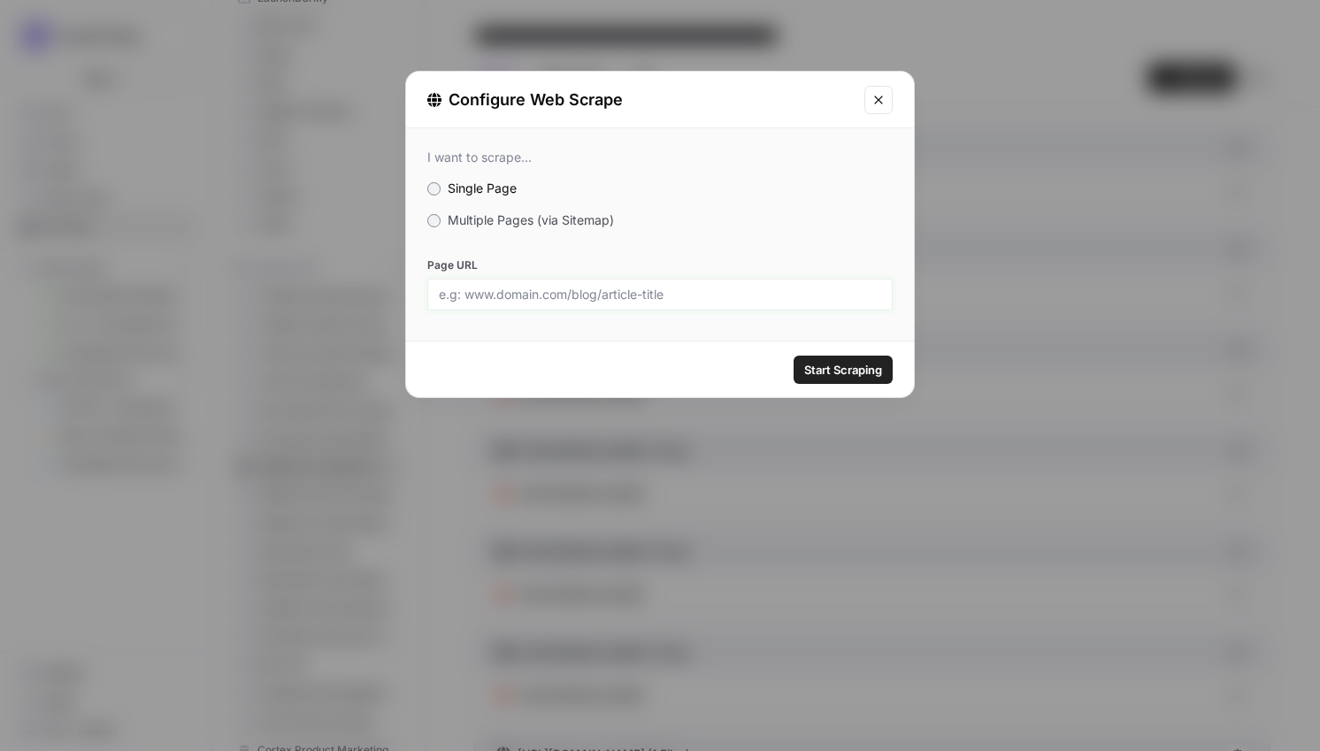
click at [678, 297] on input "Page URL" at bounding box center [660, 295] width 442 height 16
paste input "[URL][DOMAIN_NAME]"
type input "[URL][DOMAIN_NAME]"
click at [836, 373] on span "Start Scraping" at bounding box center [843, 370] width 78 height 18
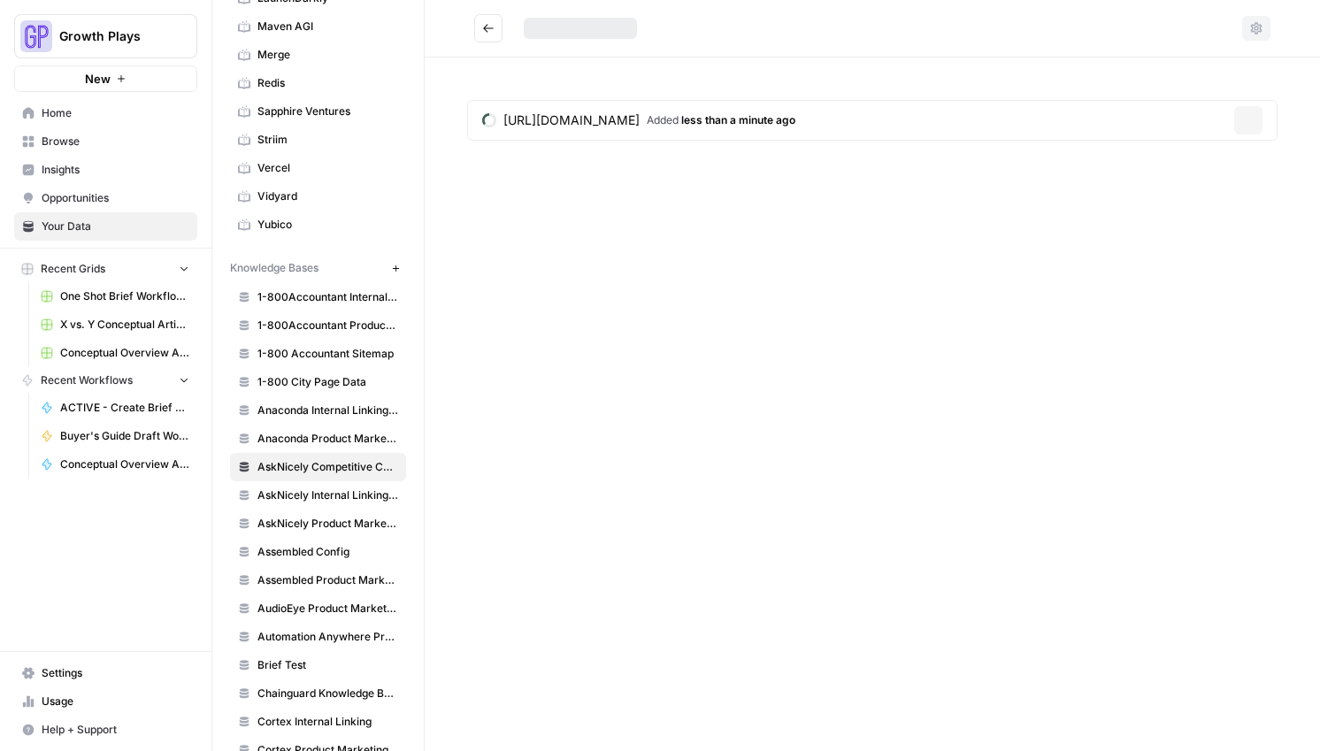
click at [29, 232] on icon at bounding box center [28, 226] width 12 height 12
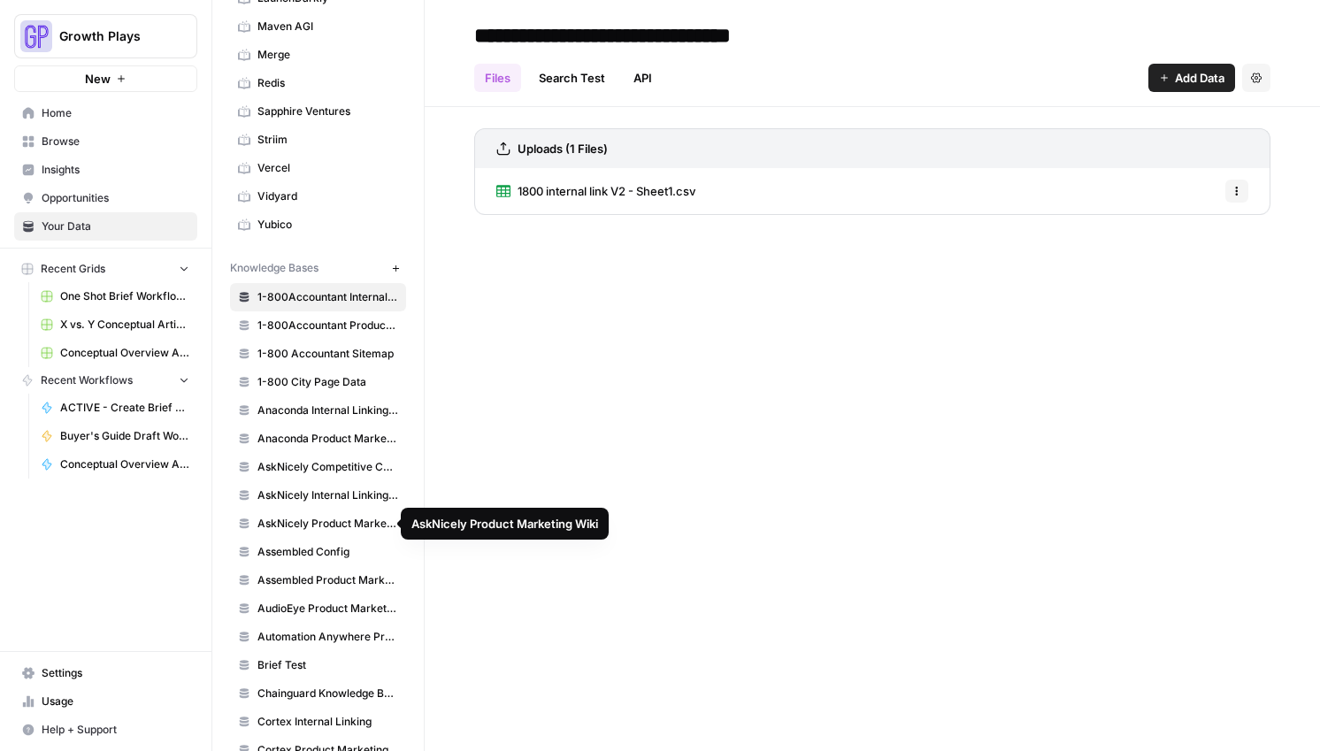
click at [280, 456] on link "AskNicely Competitive Content Database" at bounding box center [318, 467] width 176 height 28
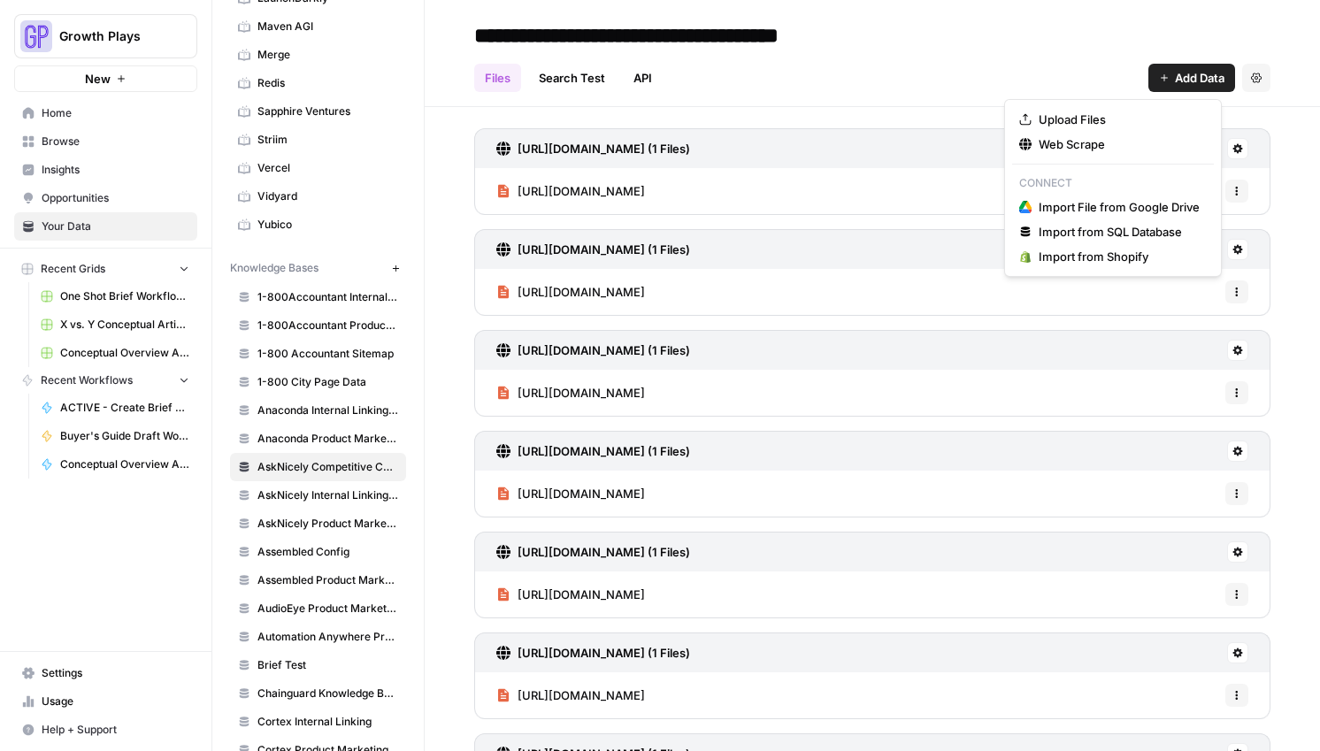
click at [1212, 75] on button "Add Data" at bounding box center [1191, 78] width 87 height 28
click at [1043, 135] on span "Web Scrape" at bounding box center [1118, 144] width 161 height 18
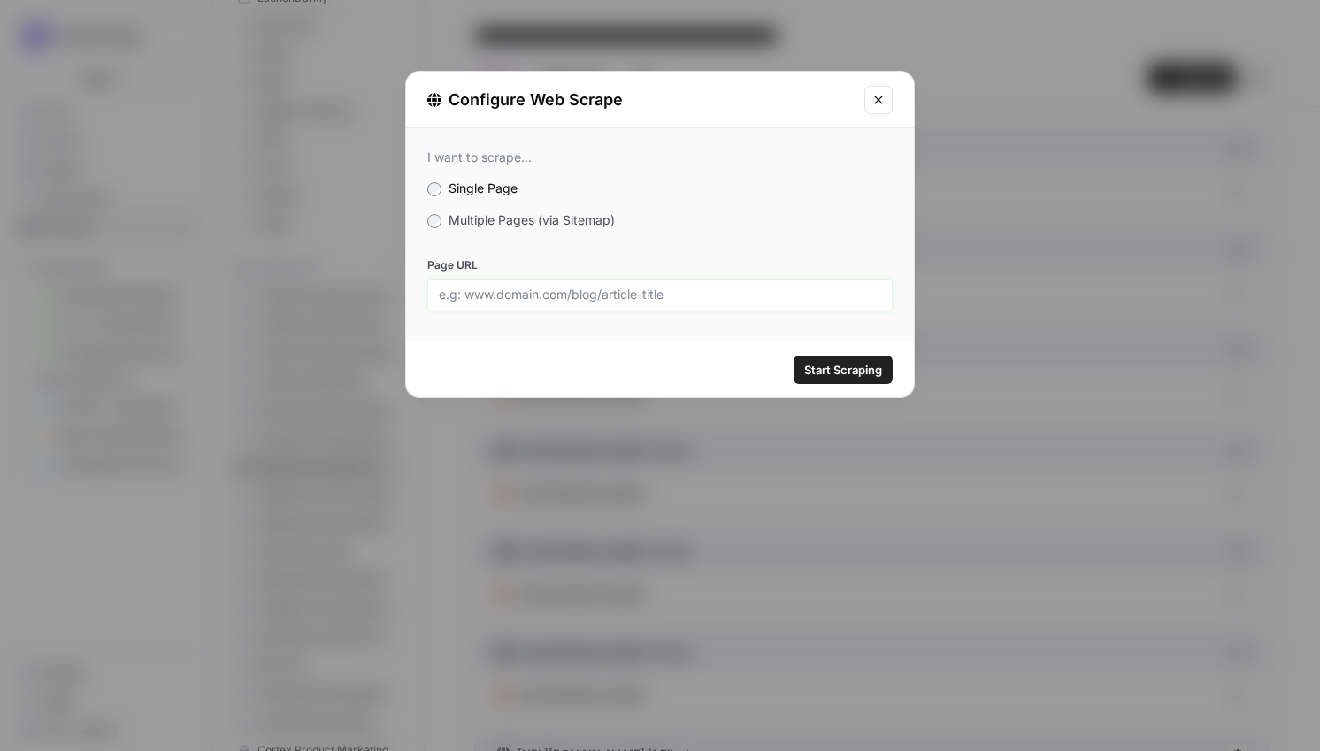
click at [687, 292] on input "Page URL" at bounding box center [660, 295] width 442 height 16
paste input "[URL][DOMAIN_NAME]"
type input "[URL][DOMAIN_NAME]"
click at [850, 369] on span "Start Scraping" at bounding box center [843, 370] width 78 height 18
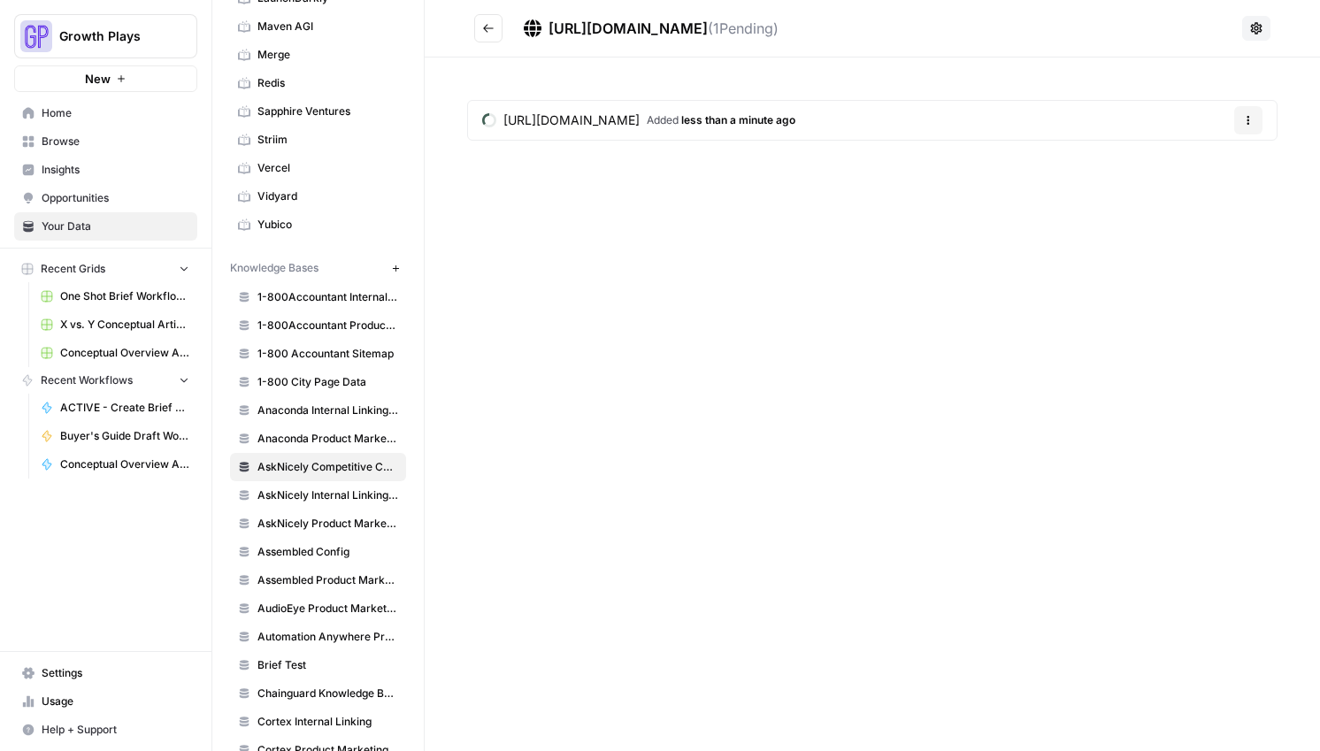
click at [484, 27] on icon "Go back" at bounding box center [488, 28] width 11 height 8
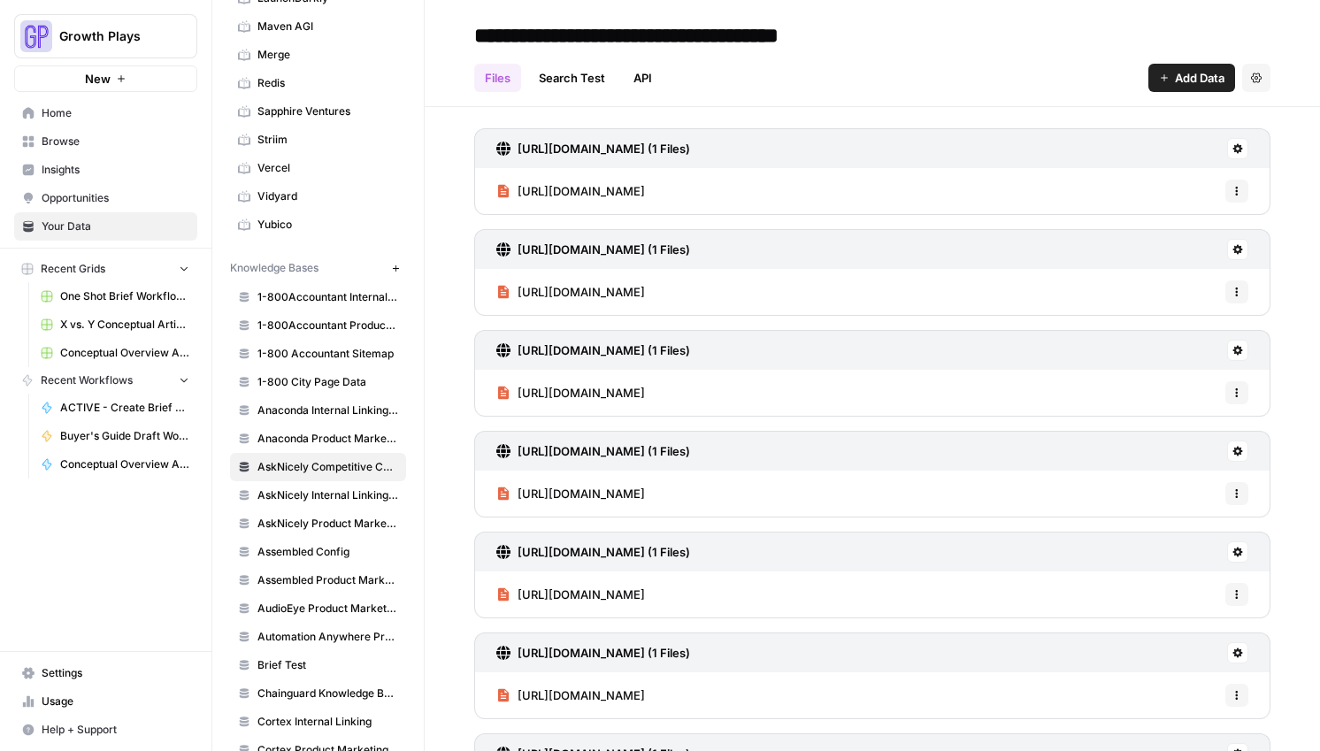
click at [1191, 77] on span "Add Data" at bounding box center [1200, 78] width 50 height 18
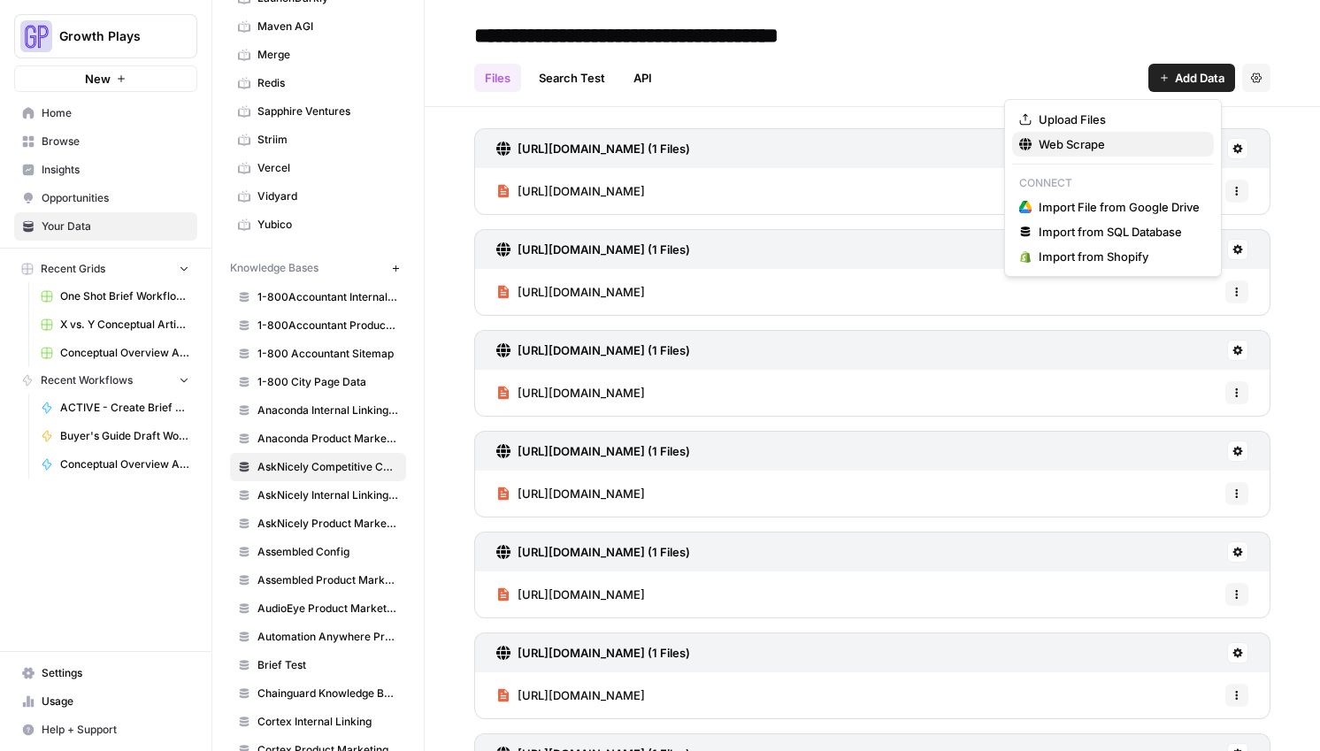
click at [1081, 144] on span "Web Scrape" at bounding box center [1118, 144] width 161 height 18
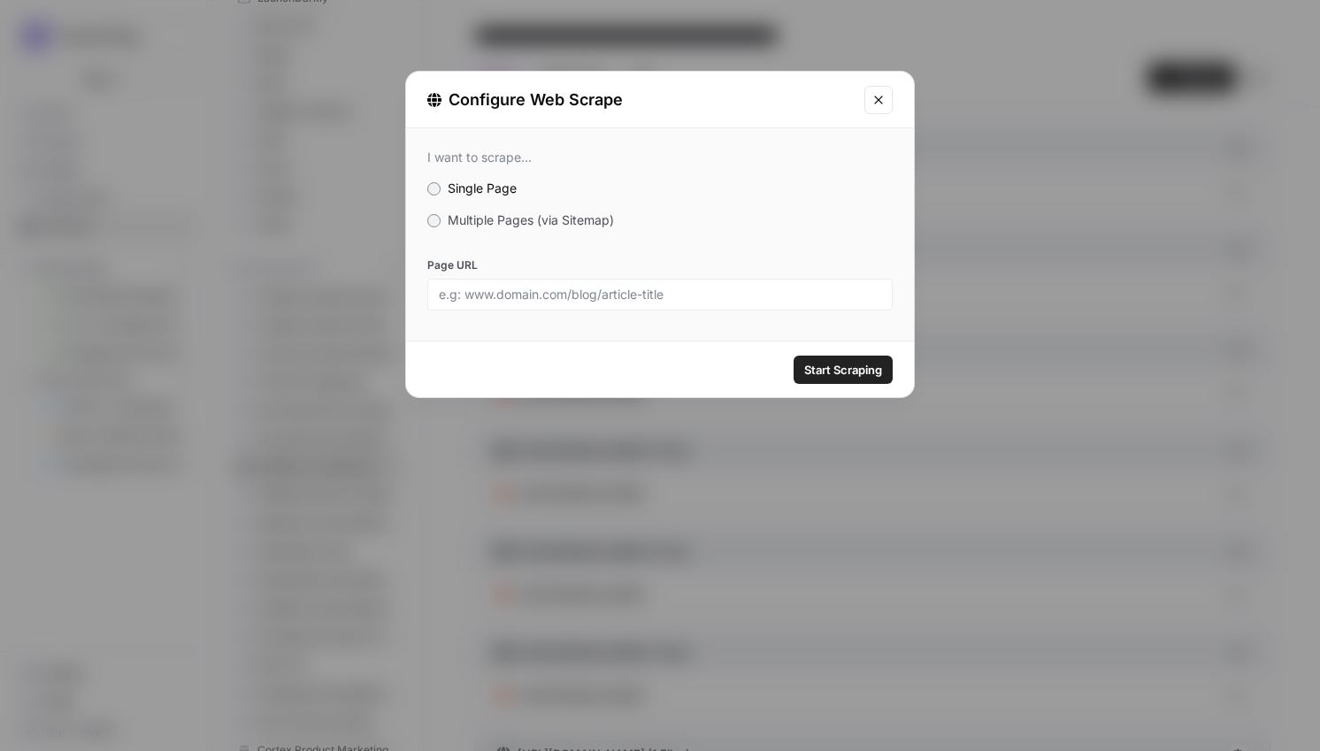
click at [603, 280] on div at bounding box center [659, 295] width 465 height 32
click at [605, 303] on div at bounding box center [659, 295] width 465 height 32
click at [701, 284] on div at bounding box center [659, 295] width 465 height 32
click at [707, 291] on input "Page URL" at bounding box center [660, 295] width 442 height 16
paste input "[URL][DOMAIN_NAME]"
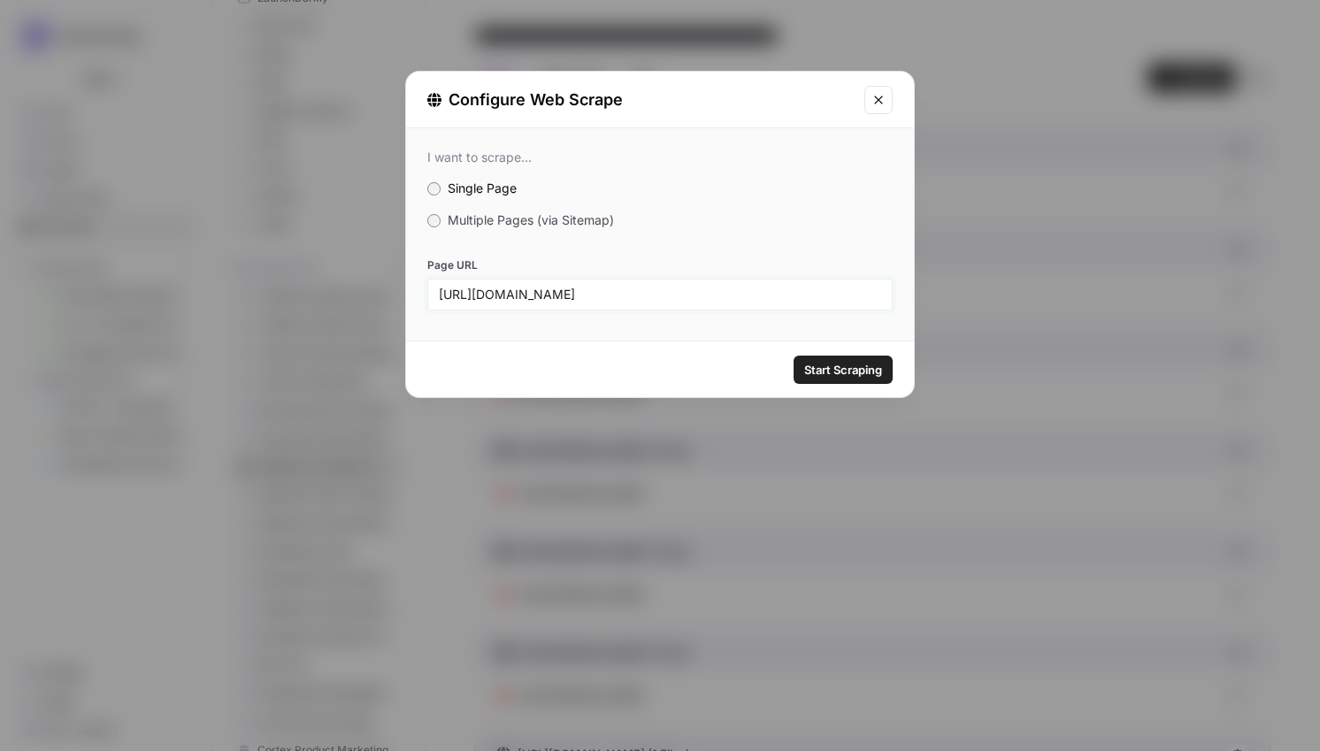
type input "[URL][DOMAIN_NAME]"
click at [849, 369] on span "Start Scraping" at bounding box center [843, 370] width 78 height 18
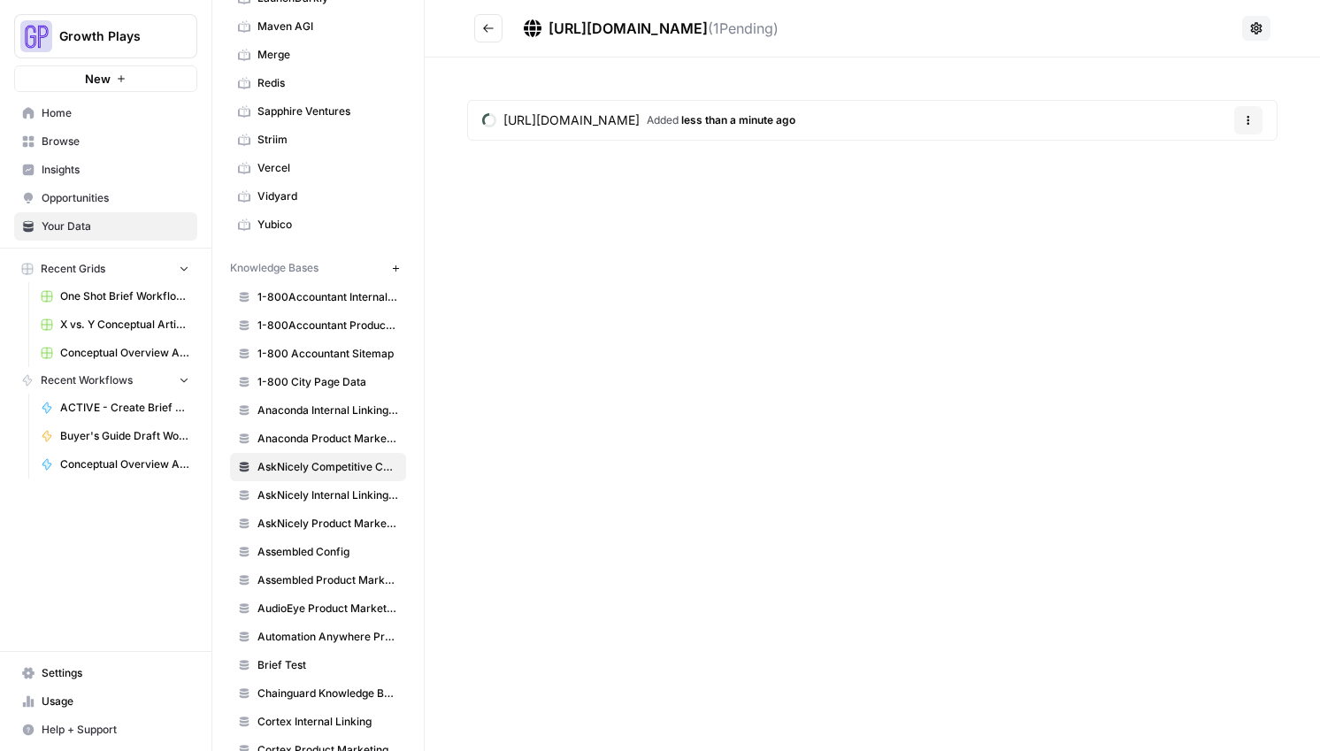
click at [491, 38] on button "Go back" at bounding box center [488, 28] width 28 height 28
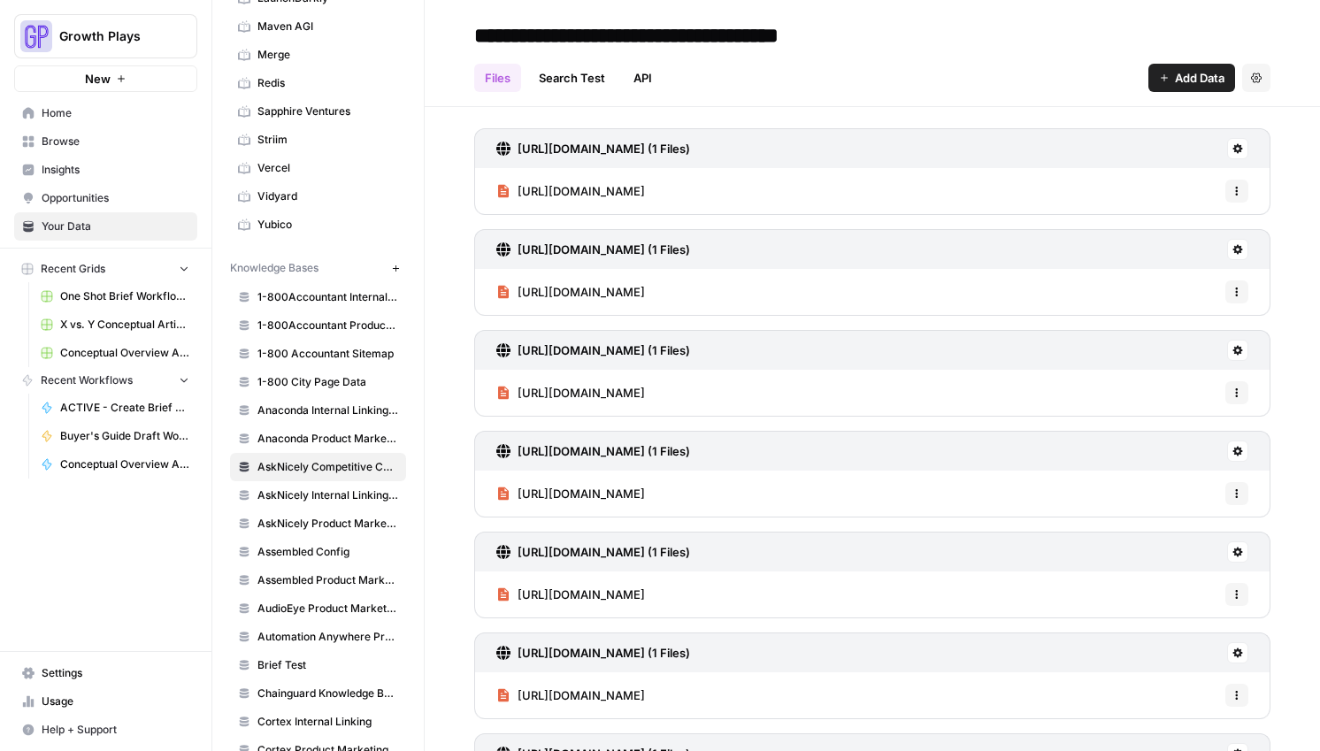
click at [1148, 81] on button "Add Data" at bounding box center [1191, 78] width 87 height 28
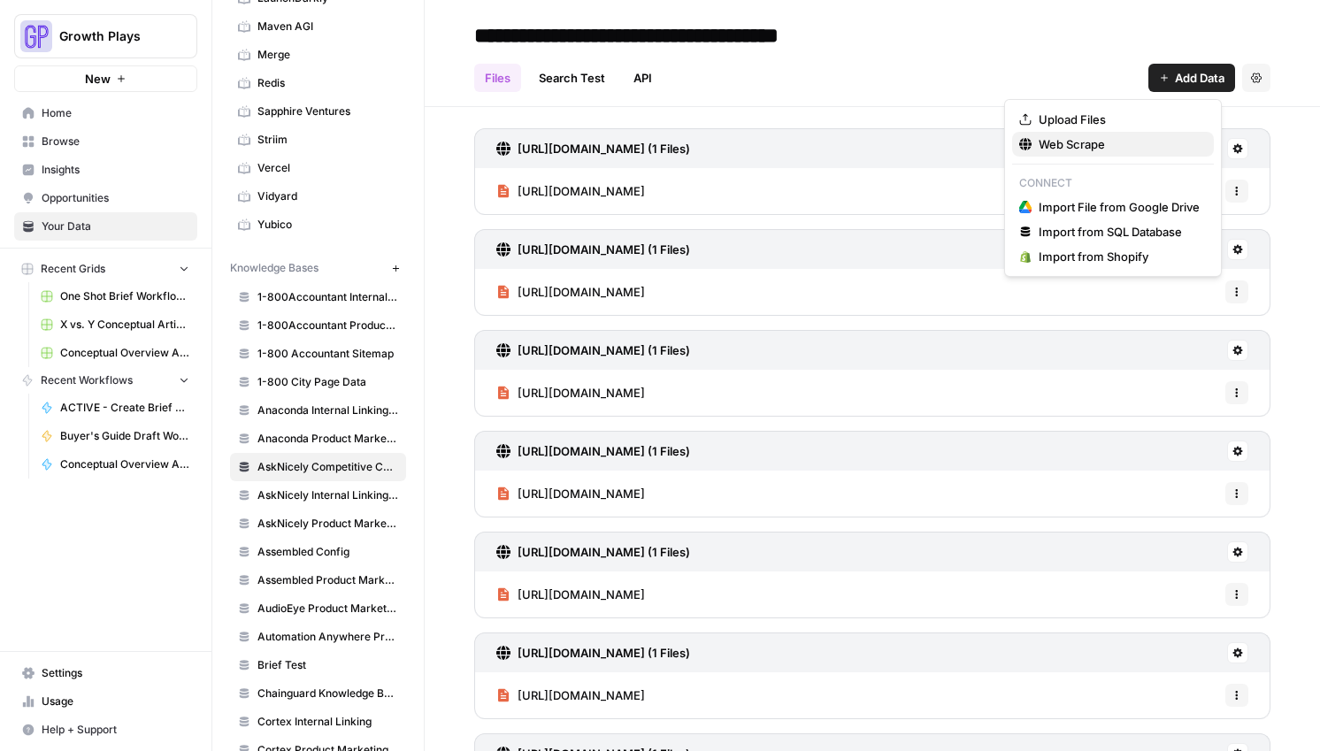
click at [1110, 139] on span "Web Scrape" at bounding box center [1118, 144] width 161 height 18
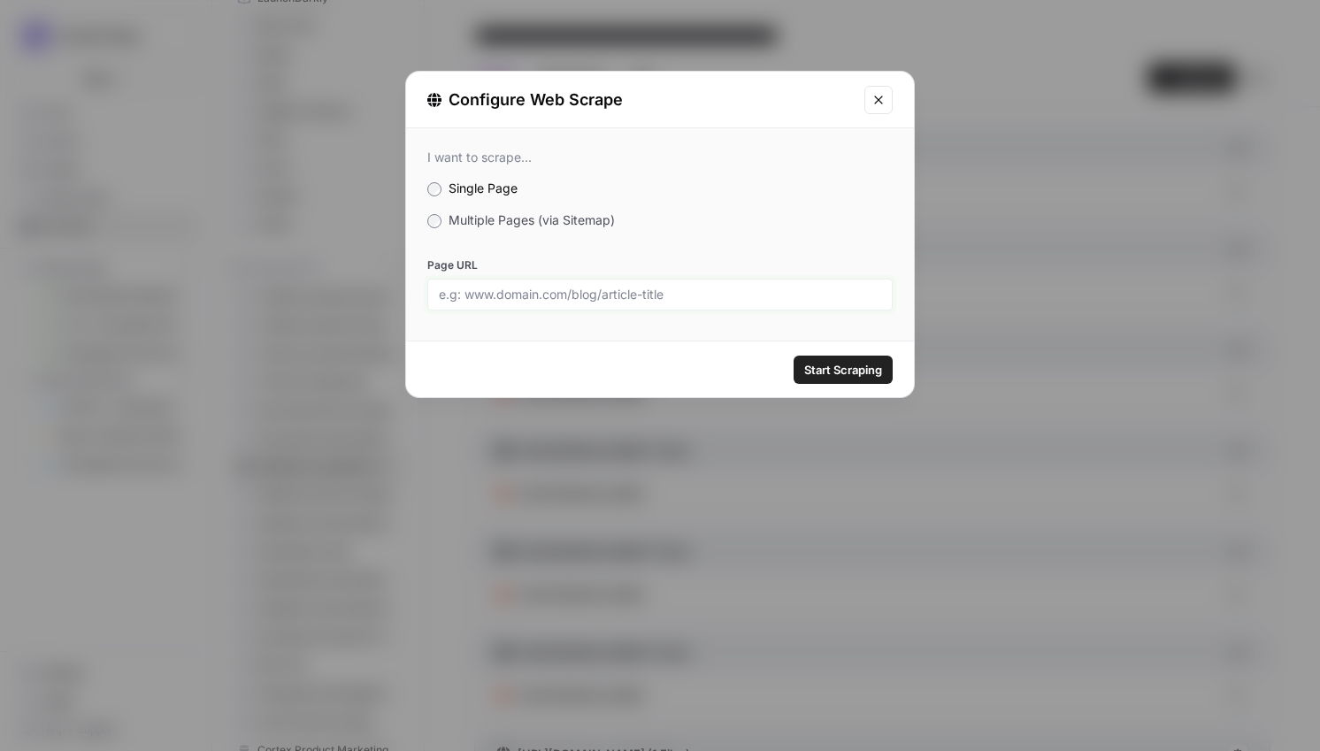
click at [622, 298] on input "Page URL" at bounding box center [660, 295] width 442 height 16
click at [570, 295] on input "ç" at bounding box center [660, 295] width 442 height 16
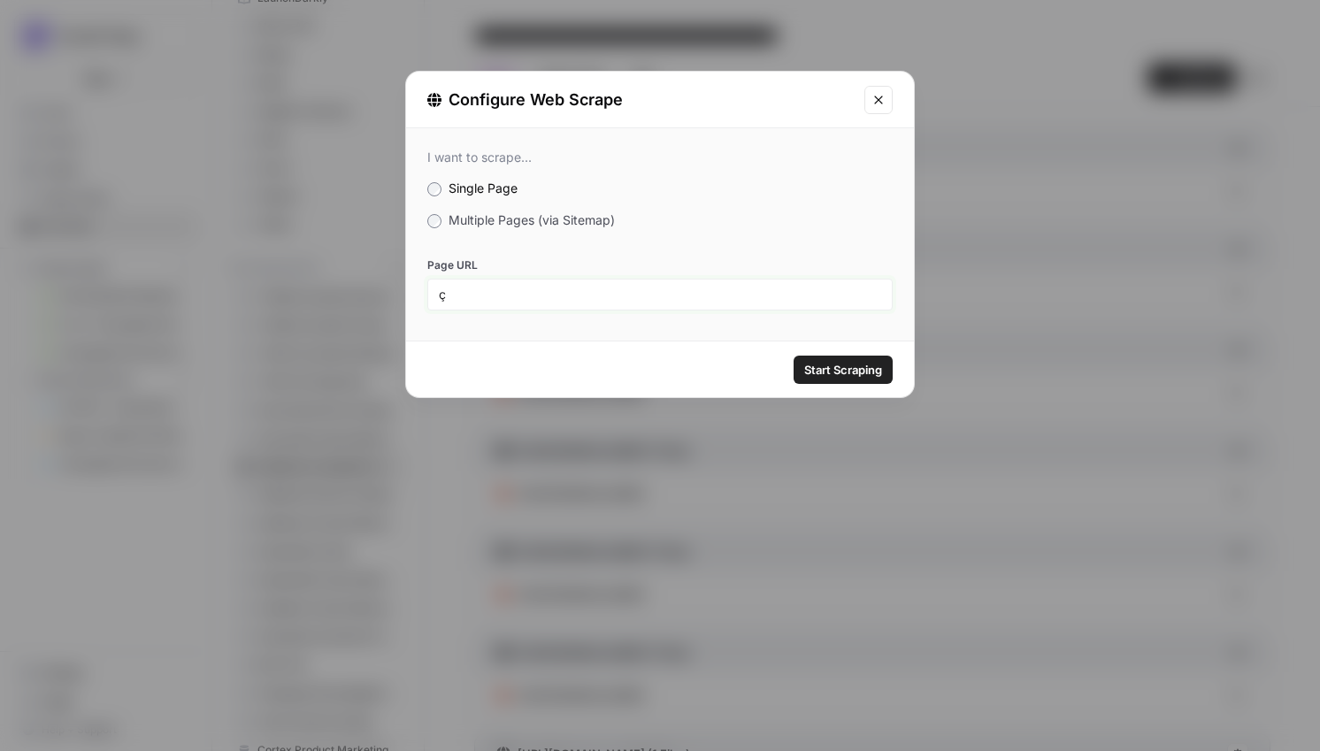
paste input "[URL][DOMAIN_NAME]"
type input "[URL][DOMAIN_NAME]"
click at [825, 353] on div "Start Scraping" at bounding box center [660, 369] width 508 height 56
click at [833, 369] on span "Start Scraping" at bounding box center [843, 370] width 78 height 18
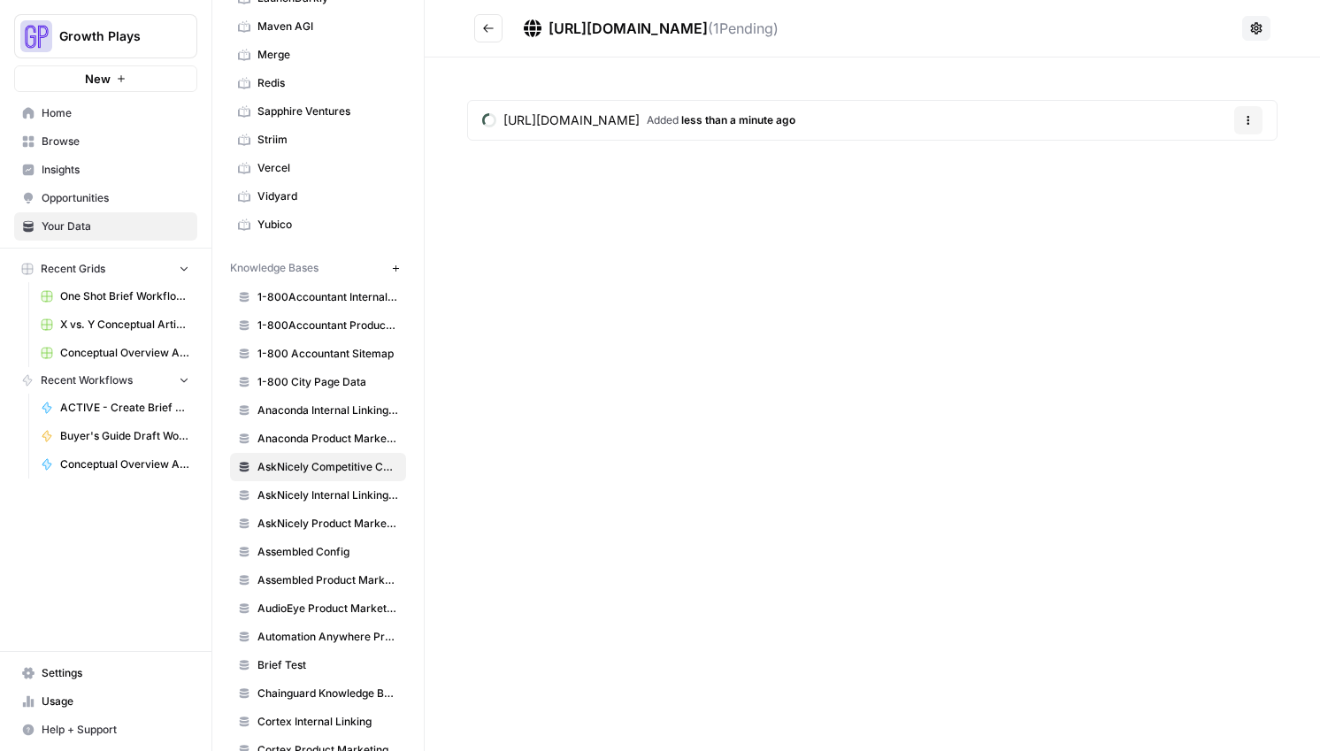
click at [492, 20] on button "Go back" at bounding box center [488, 28] width 28 height 28
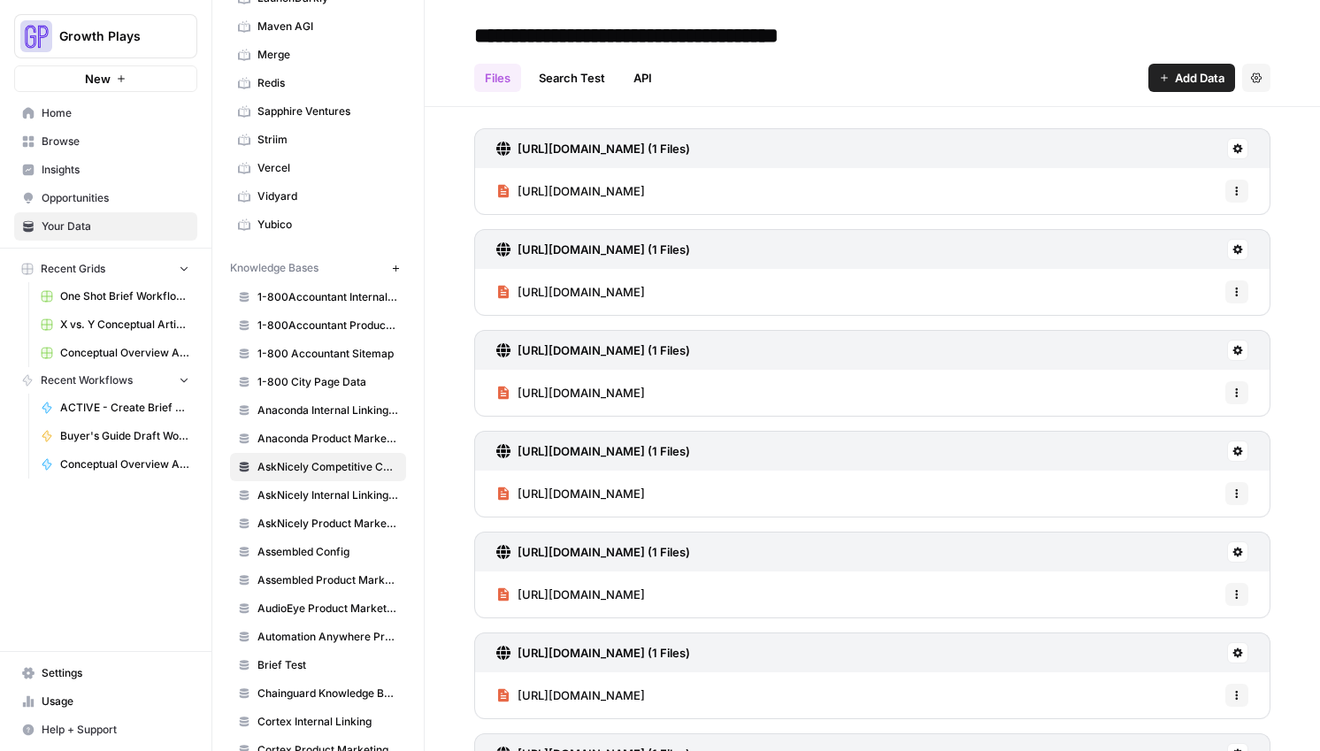
click at [1184, 82] on span "Add Data" at bounding box center [1200, 78] width 50 height 18
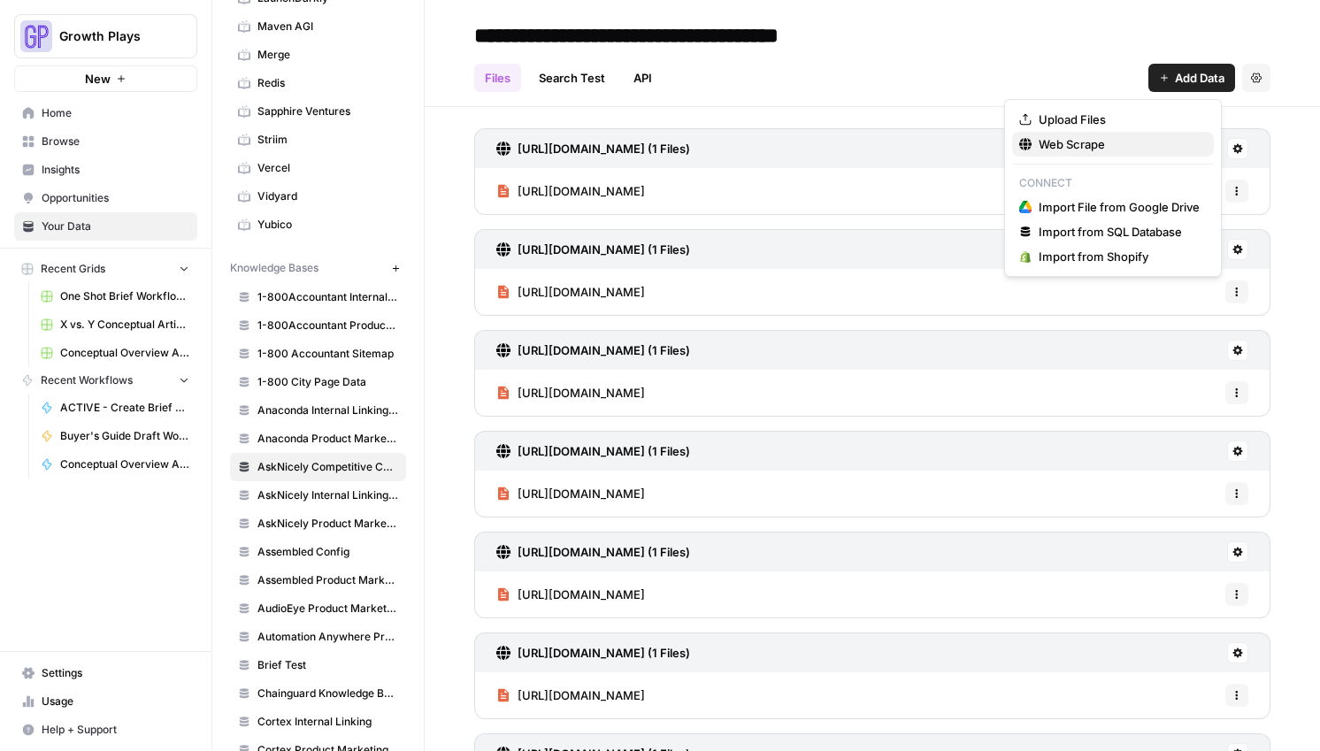
click at [1043, 147] on span "Web Scrape" at bounding box center [1118, 144] width 161 height 18
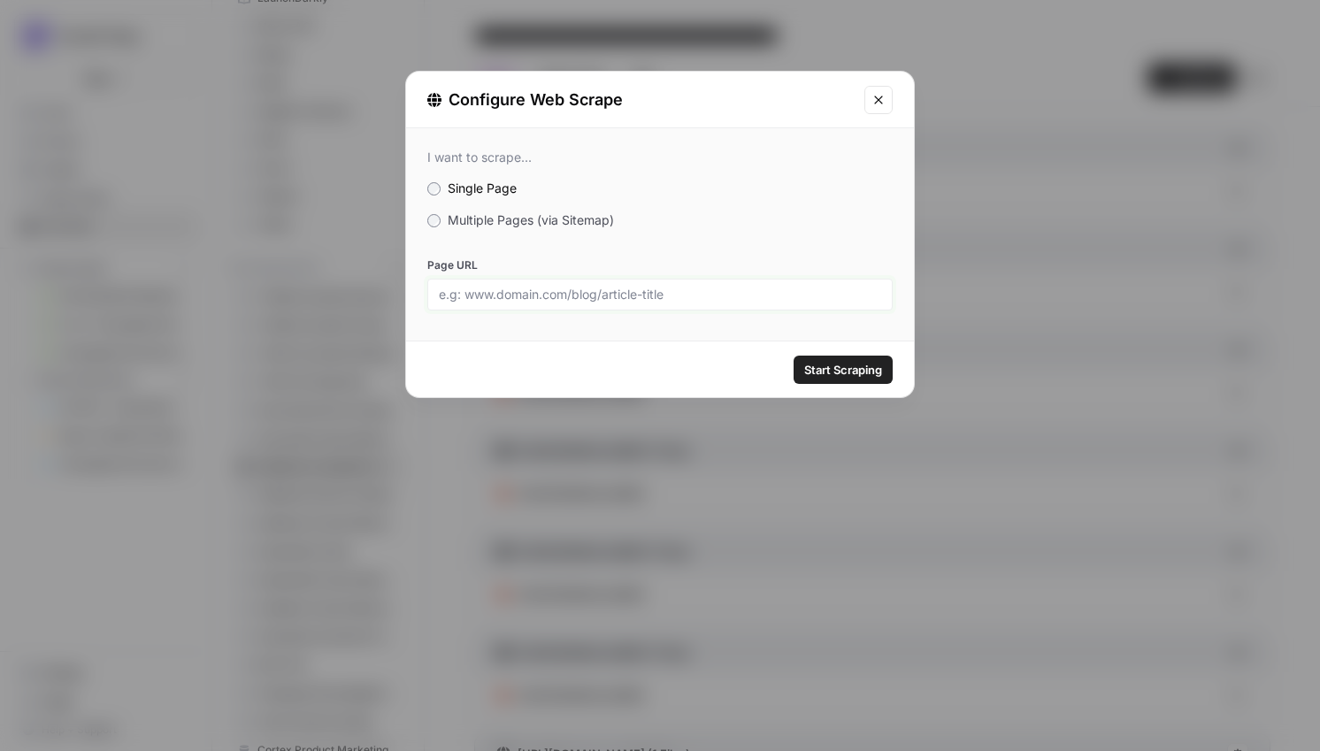
click at [565, 300] on input "Page URL" at bounding box center [660, 295] width 442 height 16
paste input "[URL][DOMAIN_NAME]"
type input "[URL][DOMAIN_NAME]"
click at [864, 373] on span "Start Scraping" at bounding box center [843, 370] width 78 height 18
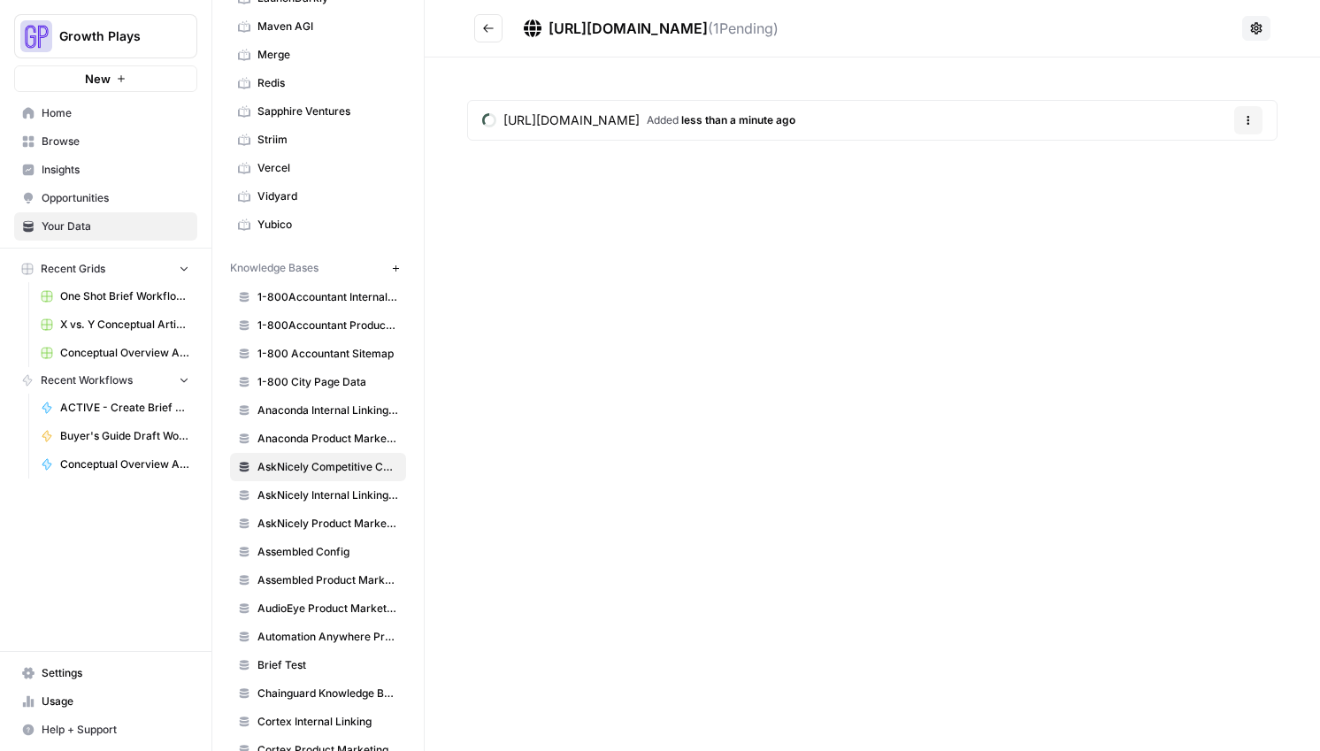
click at [487, 29] on icon "Go back" at bounding box center [488, 28] width 12 height 12
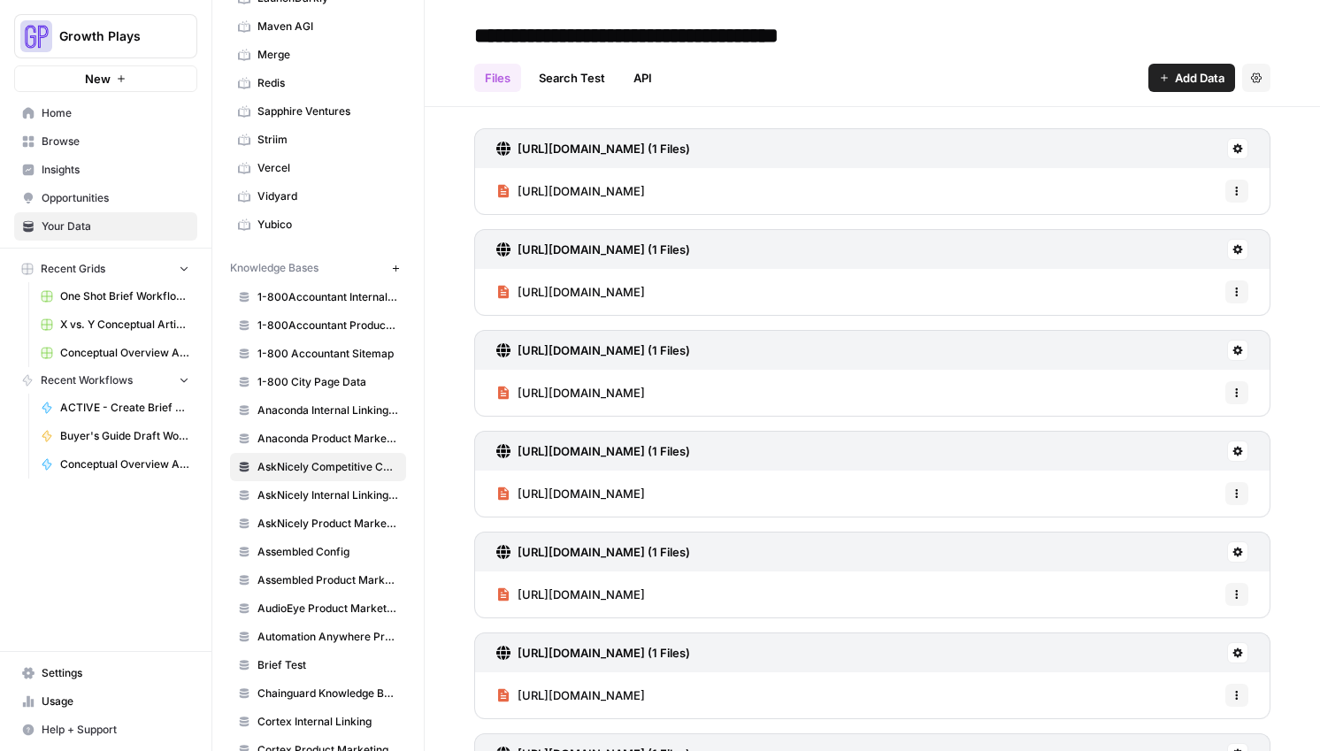
click at [1180, 84] on span "Add Data" at bounding box center [1200, 78] width 50 height 18
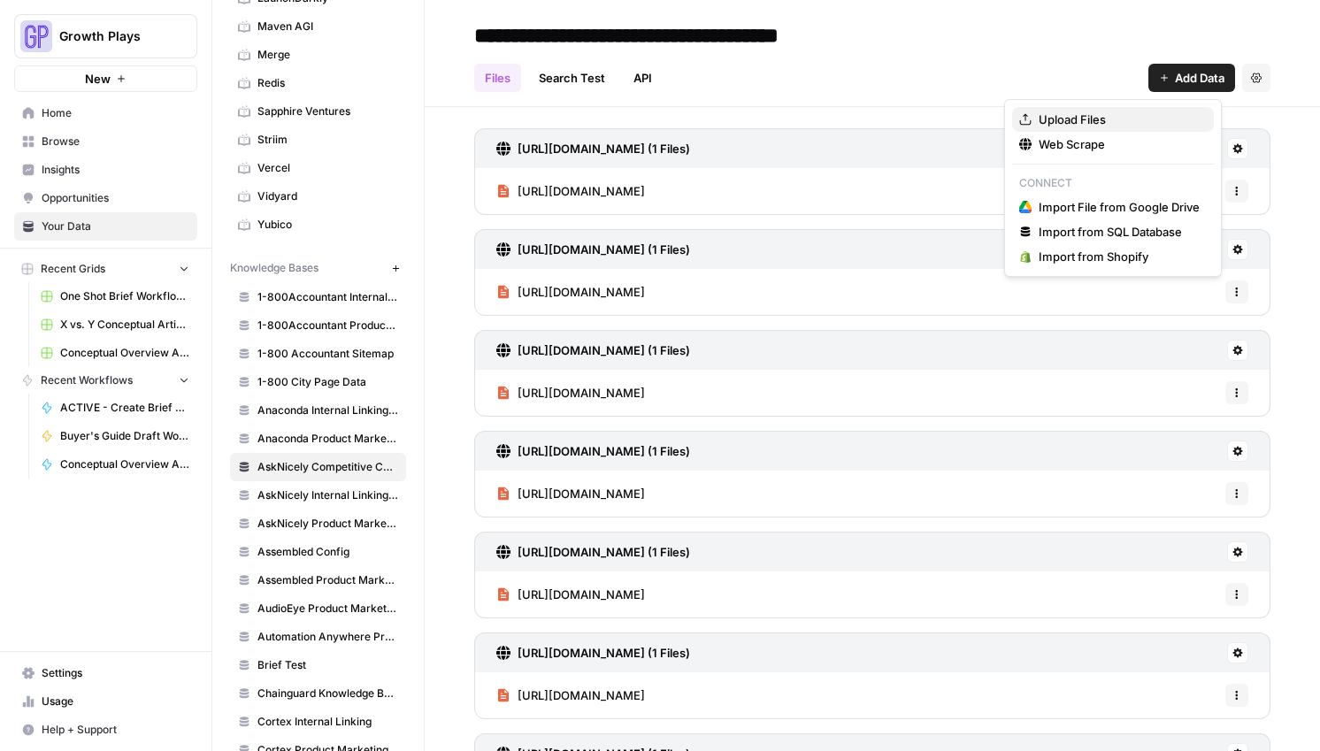
click at [1075, 125] on span "Upload Files" at bounding box center [1118, 120] width 161 height 18
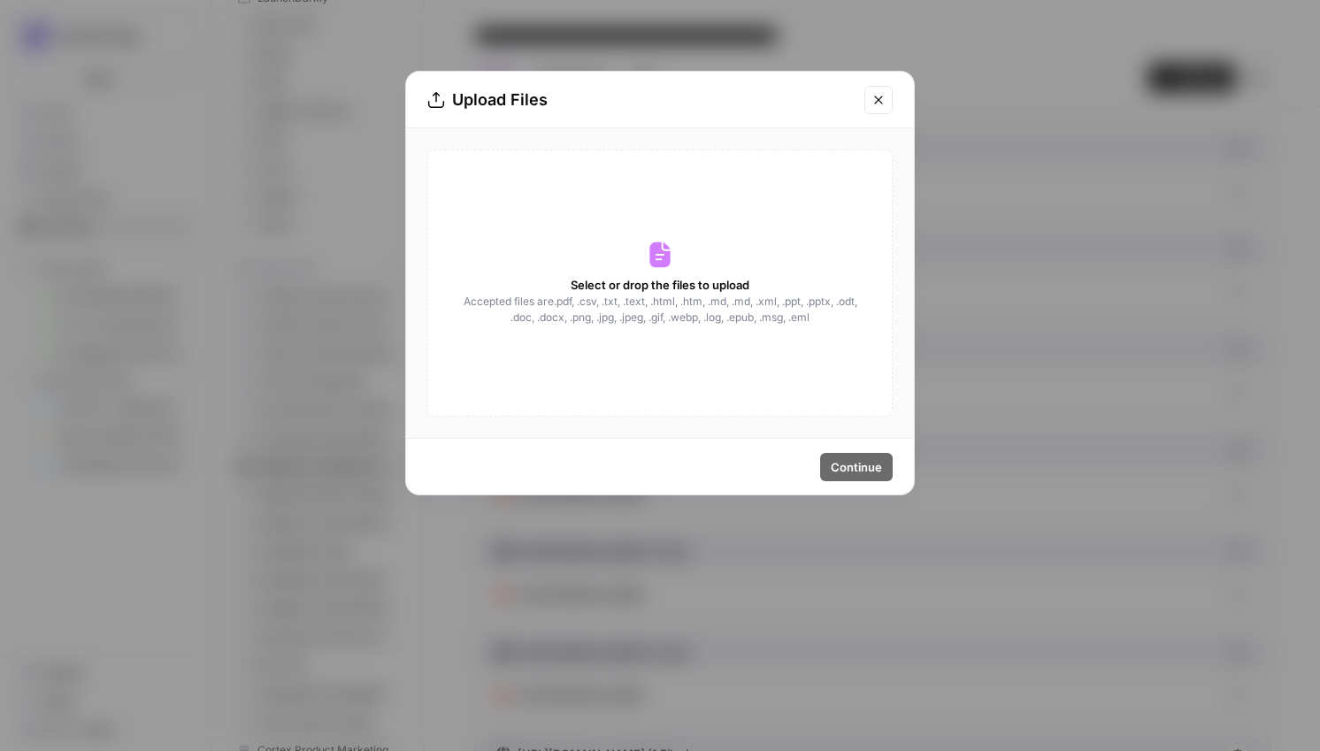
click at [1003, 336] on div "Upload Files Select or drop the files to upload Accepted files are .pdf, .csv, …" at bounding box center [660, 375] width 1320 height 751
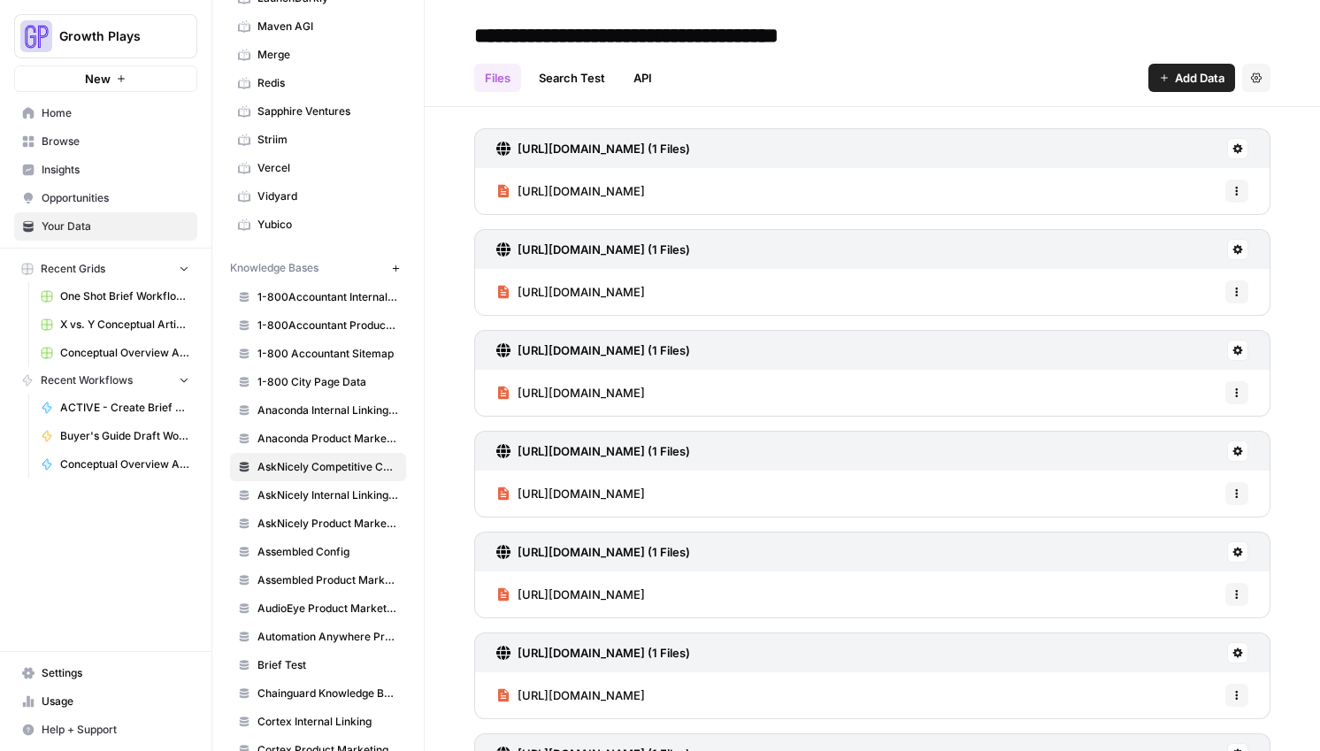
click at [1157, 81] on button "Add Data" at bounding box center [1191, 78] width 87 height 28
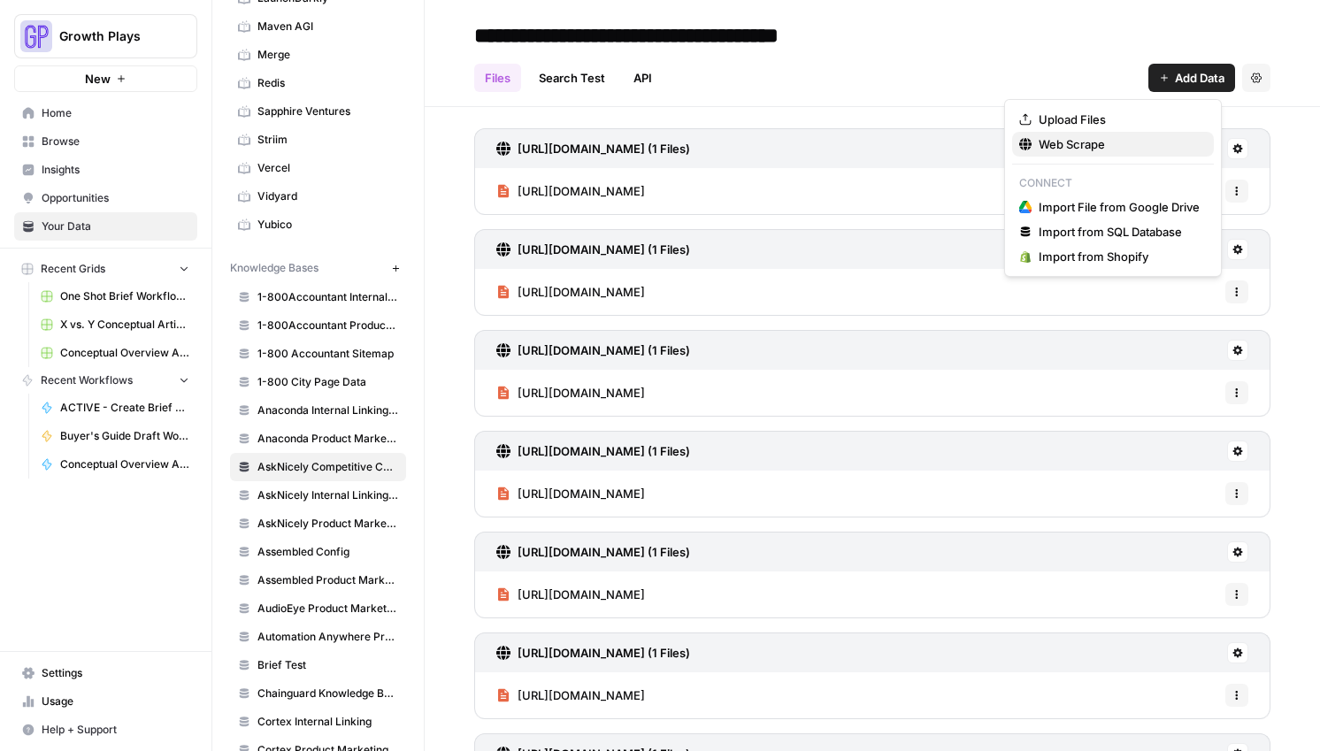
click at [1073, 137] on span "Web Scrape" at bounding box center [1118, 144] width 161 height 18
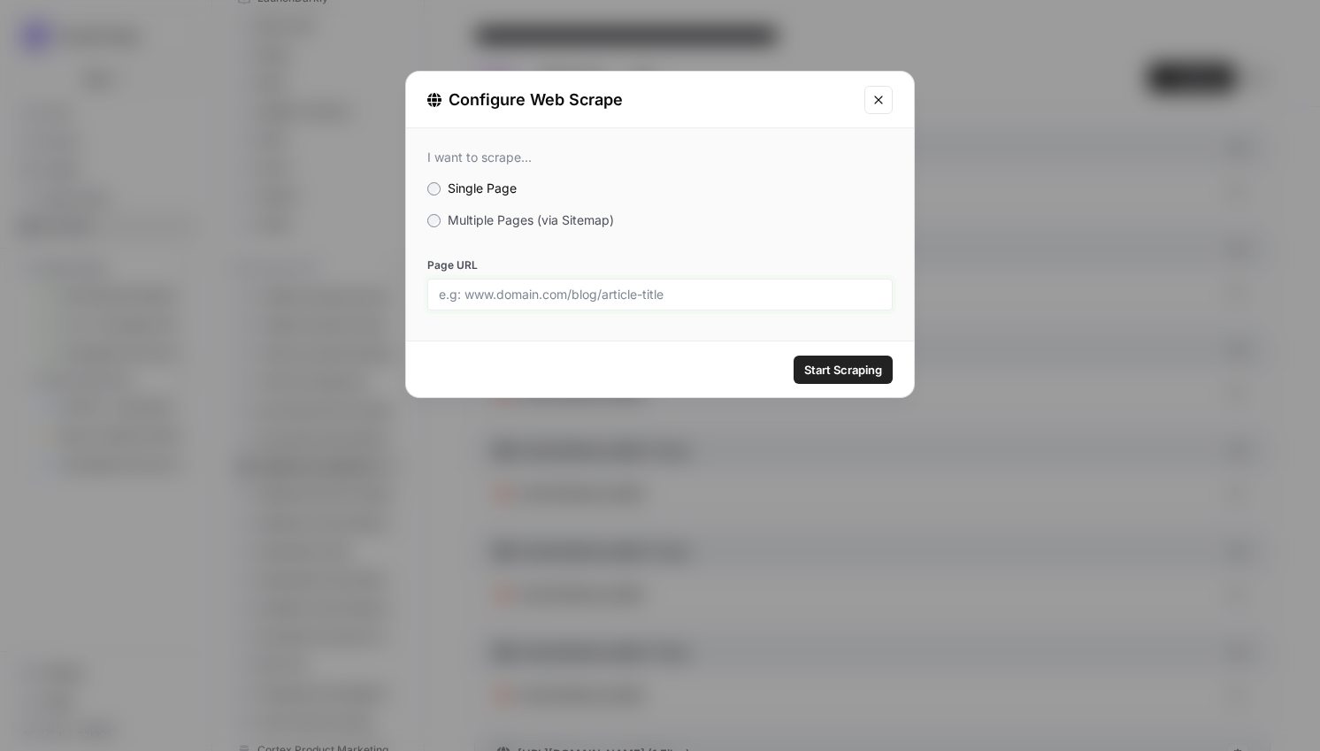
click at [736, 294] on input "Page URL" at bounding box center [660, 295] width 442 height 16
paste input "[URL][DOMAIN_NAME]"
type input "[URL][DOMAIN_NAME]"
click at [837, 361] on span "Start Scraping" at bounding box center [843, 370] width 78 height 18
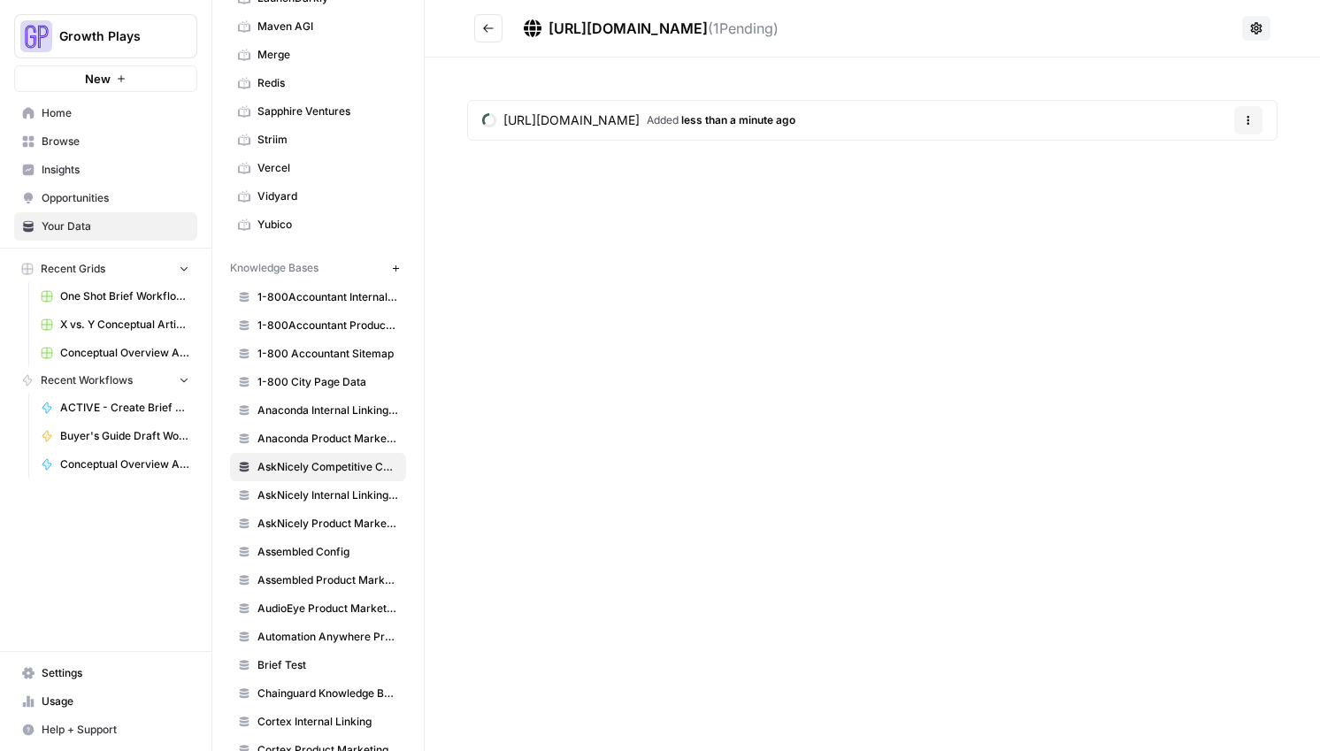
click at [487, 31] on icon "Go back" at bounding box center [488, 28] width 12 height 12
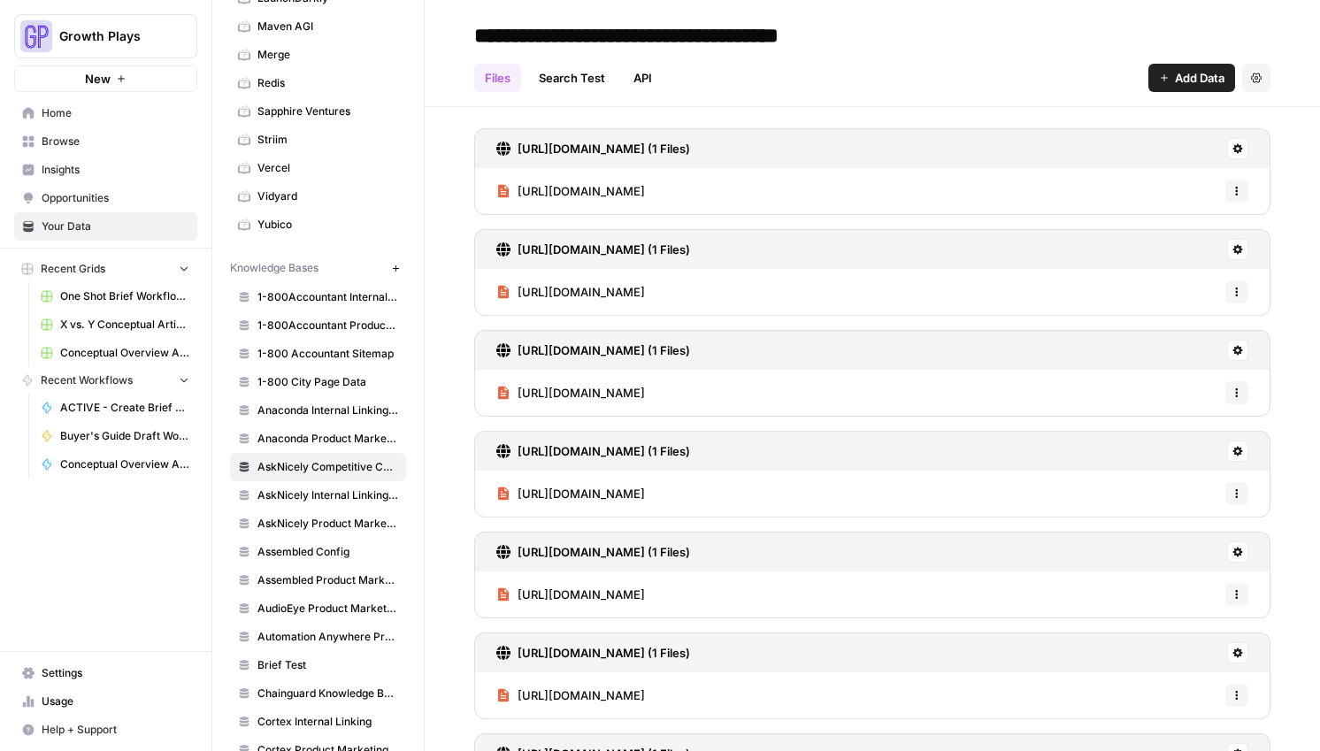
click at [1175, 72] on span "Add Data" at bounding box center [1200, 78] width 50 height 18
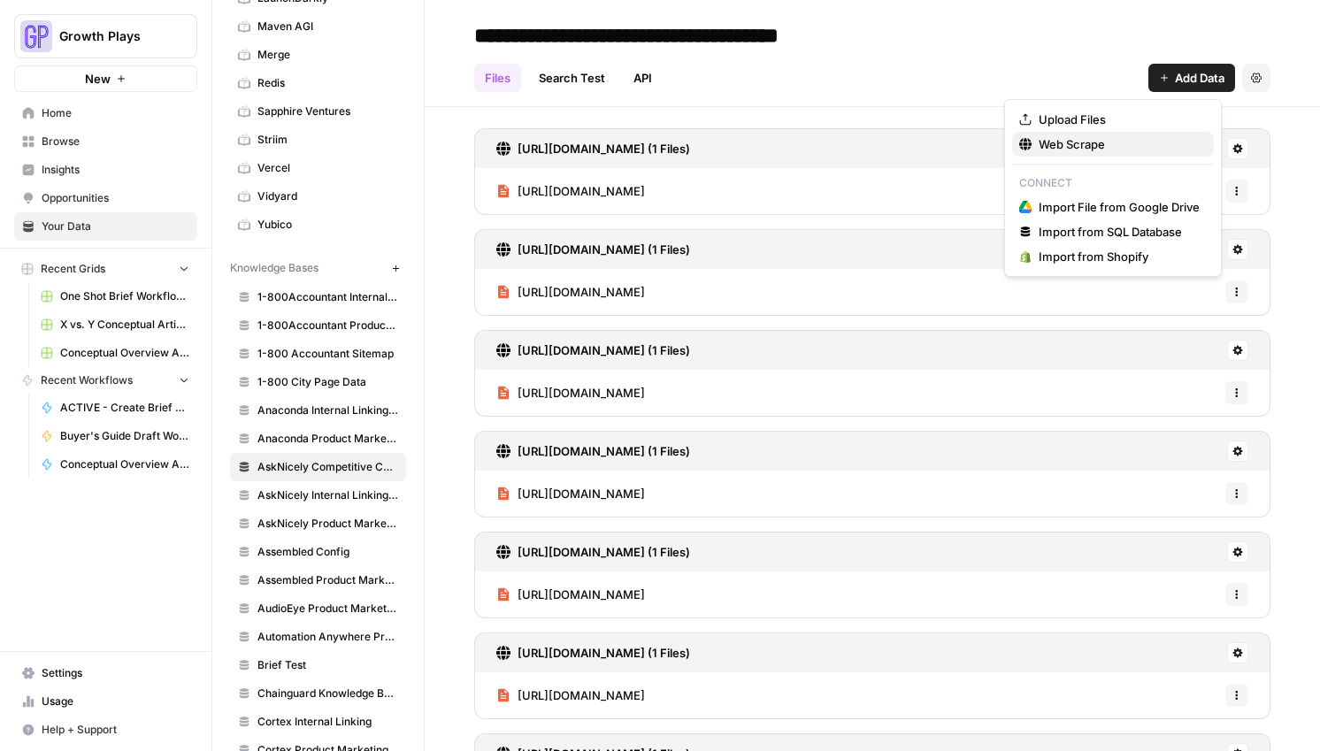
click at [1053, 138] on span "Web Scrape" at bounding box center [1118, 144] width 161 height 18
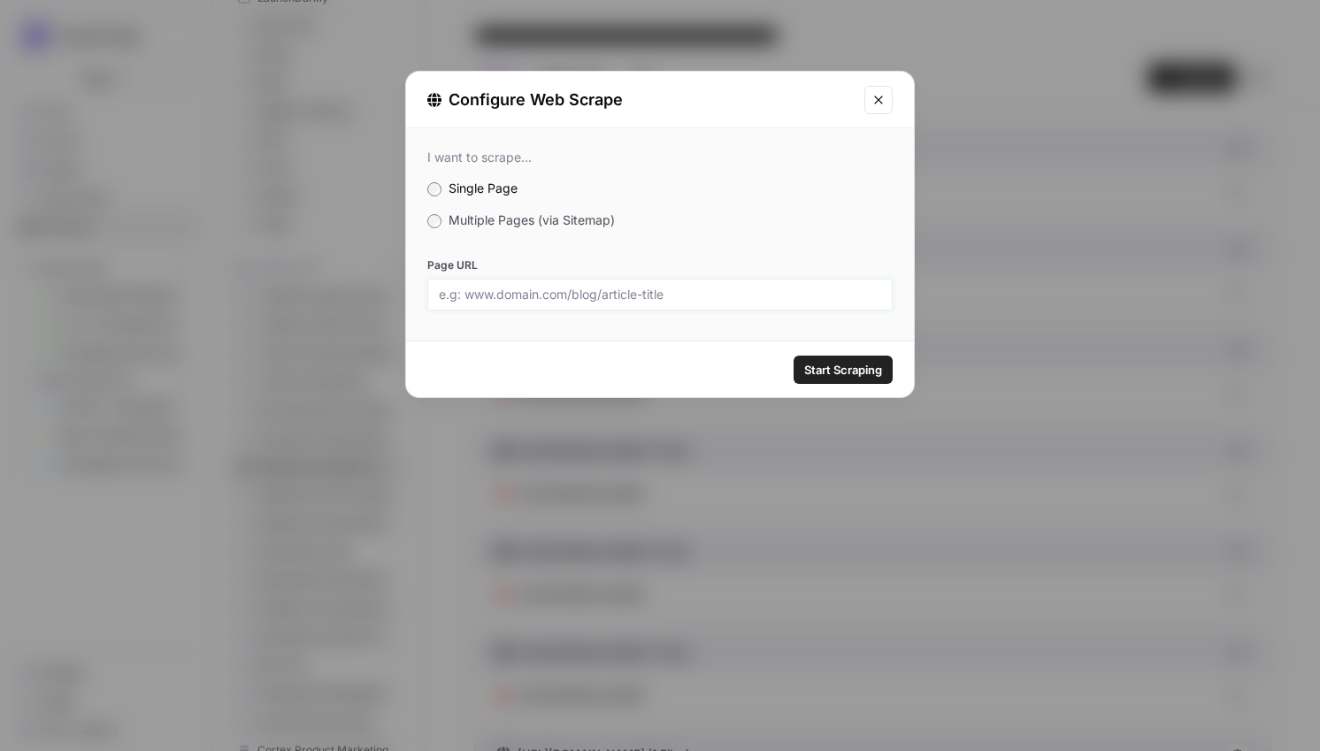
click at [623, 295] on input "Page URL" at bounding box center [660, 295] width 442 height 16
paste input "[URL][DOMAIN_NAME]"
type input "[URL][DOMAIN_NAME]"
drag, startPoint x: 852, startPoint y: 366, endPoint x: 847, endPoint y: 377, distance: 11.9
click at [852, 367] on span "Start Scraping" at bounding box center [843, 370] width 78 height 18
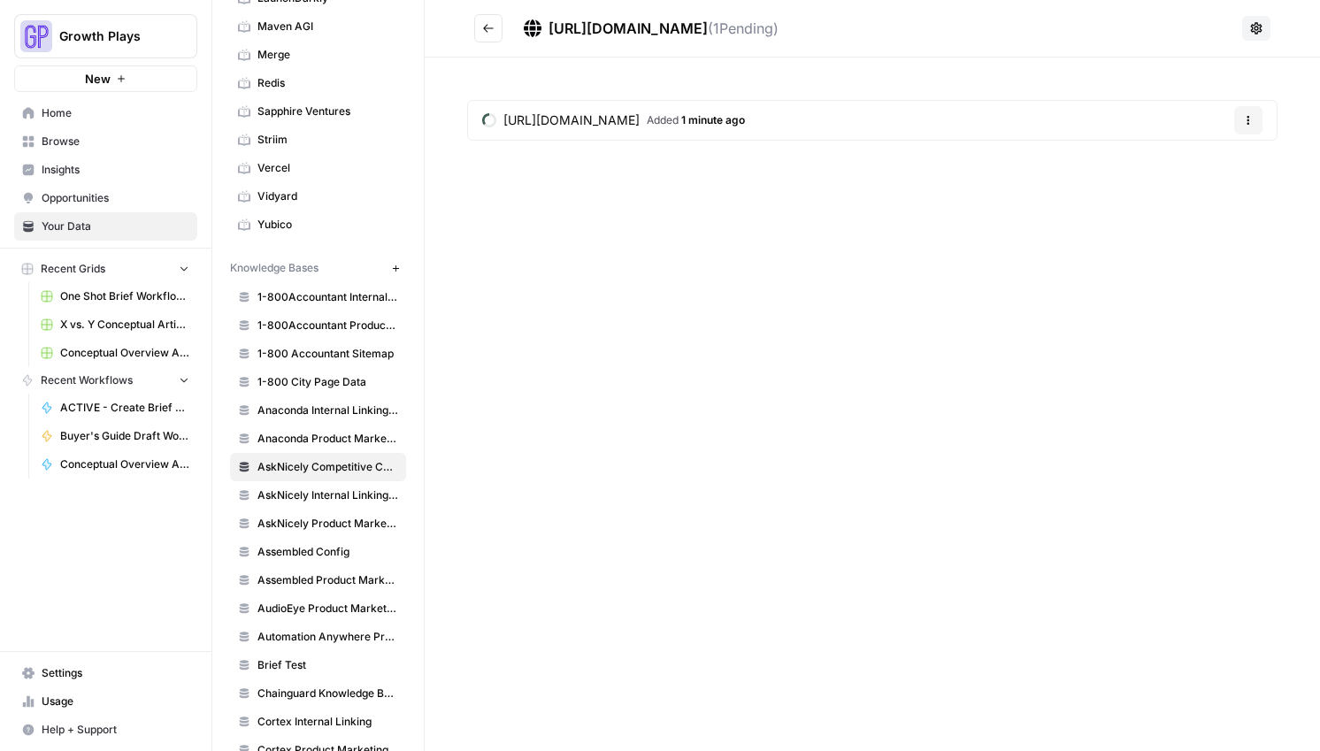
click at [494, 27] on icon "Go back" at bounding box center [488, 28] width 12 height 12
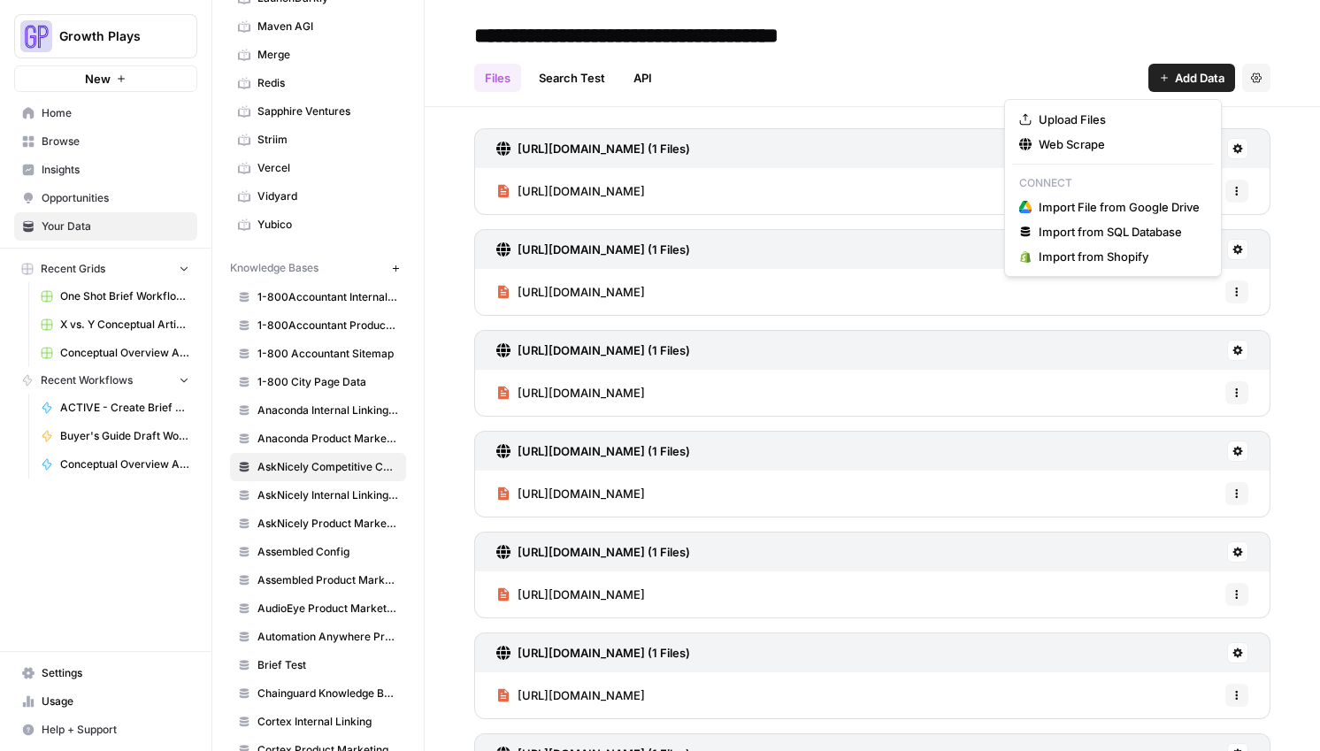
click at [1175, 76] on span "Add Data" at bounding box center [1200, 78] width 50 height 18
click at [1107, 140] on span "Web Scrape" at bounding box center [1118, 144] width 161 height 18
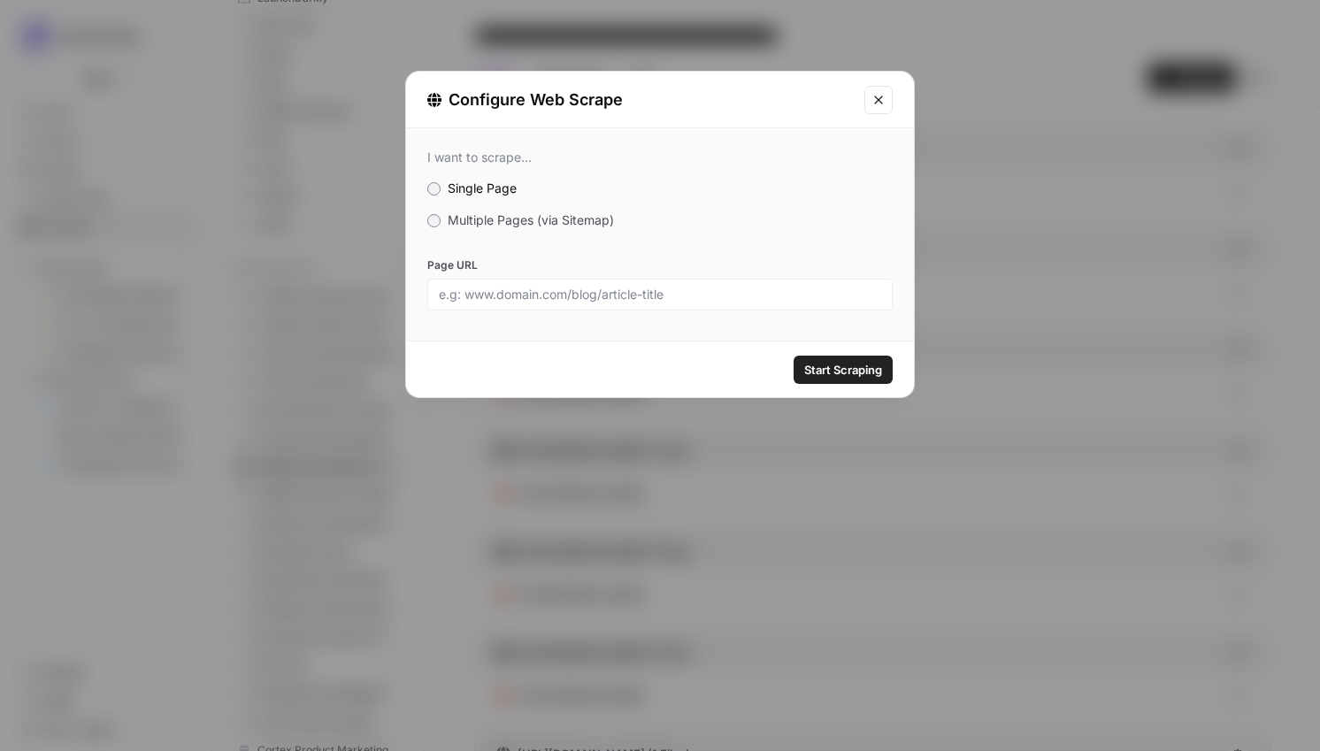
click at [552, 207] on div "I want to scrape... Single Page Multiple Pages (via Sitemap) Page URL" at bounding box center [660, 229] width 508 height 203
click at [553, 215] on span "Multiple Pages (via Sitemap)" at bounding box center [531, 219] width 166 height 15
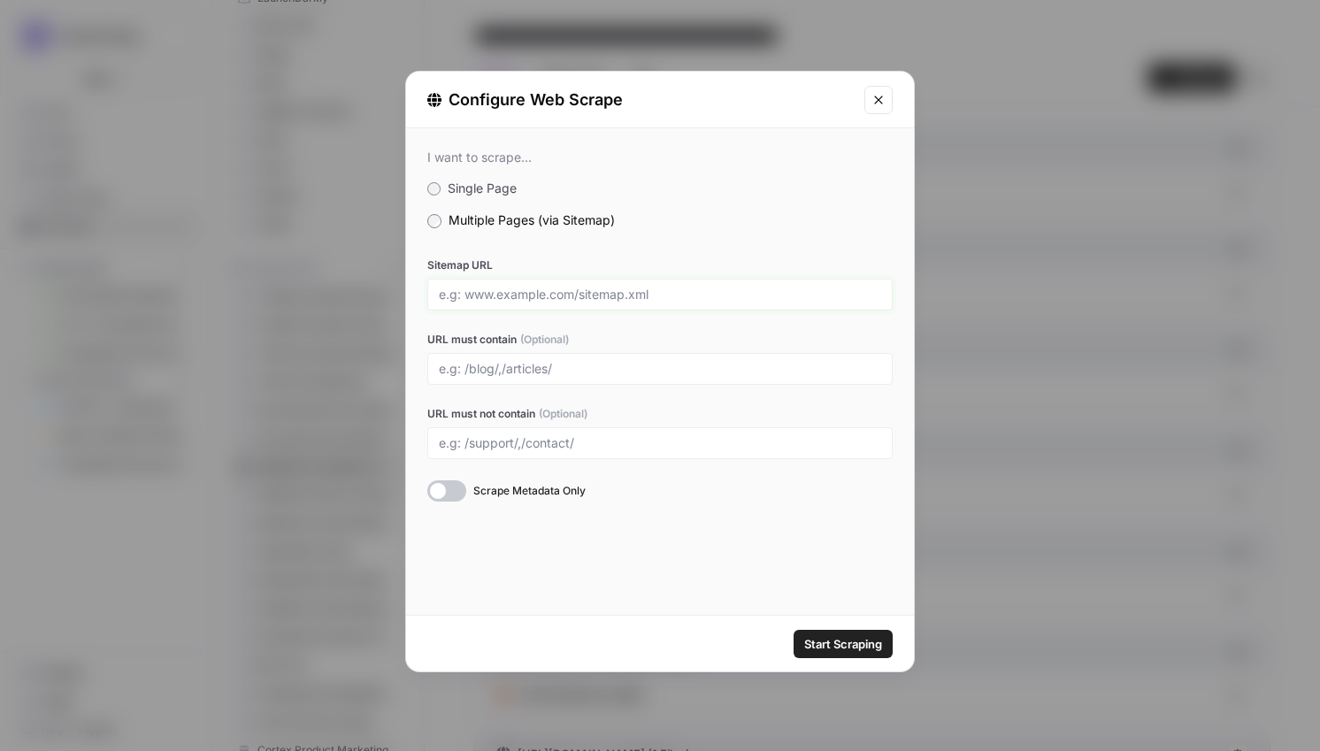
click at [535, 292] on input "Sitemap URL" at bounding box center [660, 295] width 442 height 16
paste input "https://www.getfeedback.com/sitemap.xml"
type input "https://www.getfeedback.com/sitemap.xml"
click at [525, 365] on input "URL must contain (Optional)" at bounding box center [660, 369] width 442 height 16
type input "/products/,/integrations/"
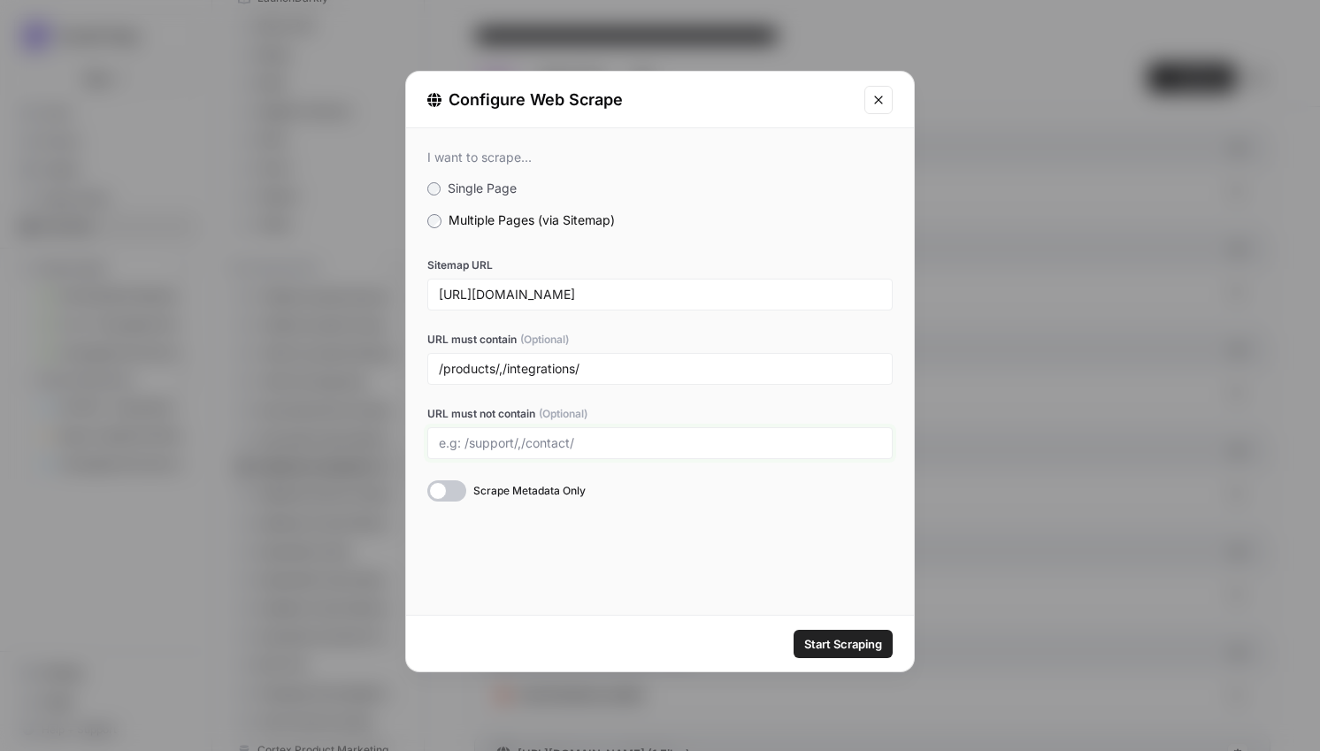
click at [580, 448] on input "URL must not contain (Optional)" at bounding box center [660, 443] width 442 height 16
type input "/en-gb/,/de/,/fr/,/nl/"
click at [834, 638] on span "Start Scraping" at bounding box center [843, 644] width 78 height 18
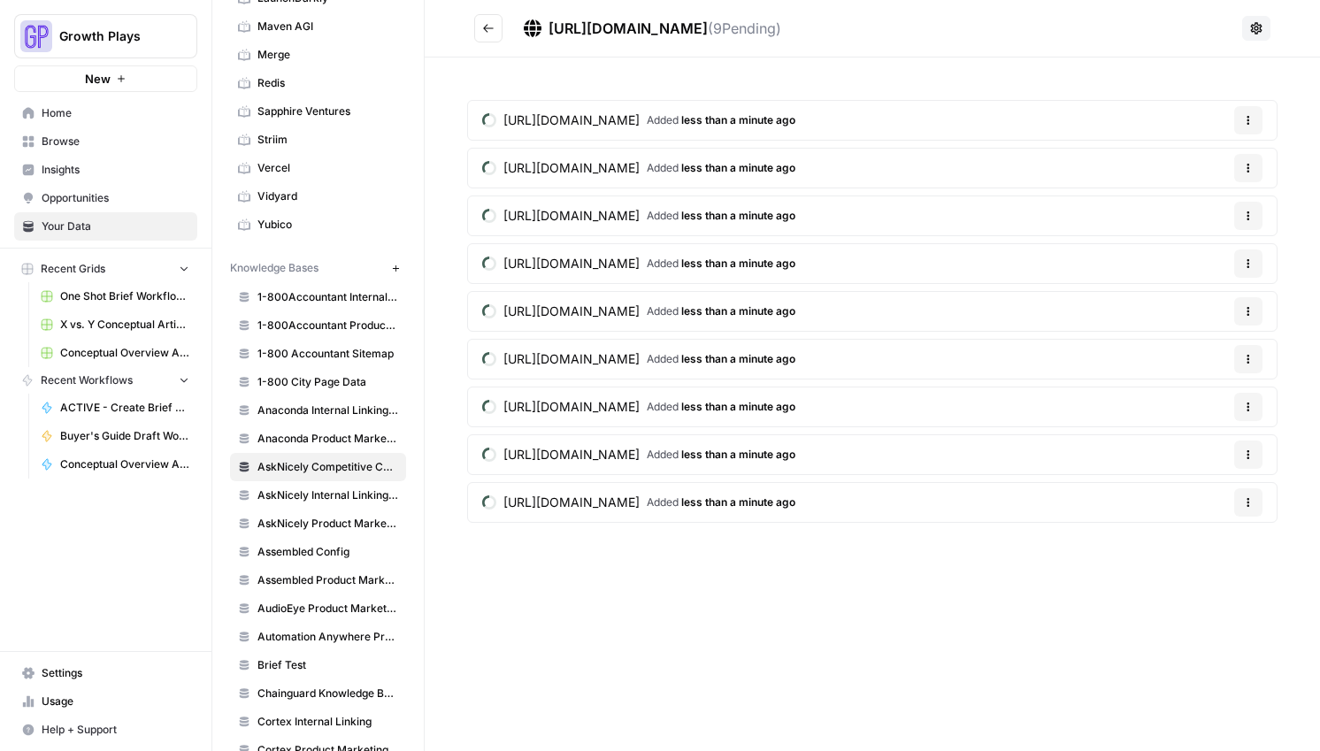
click at [486, 29] on icon "Go back" at bounding box center [488, 28] width 12 height 12
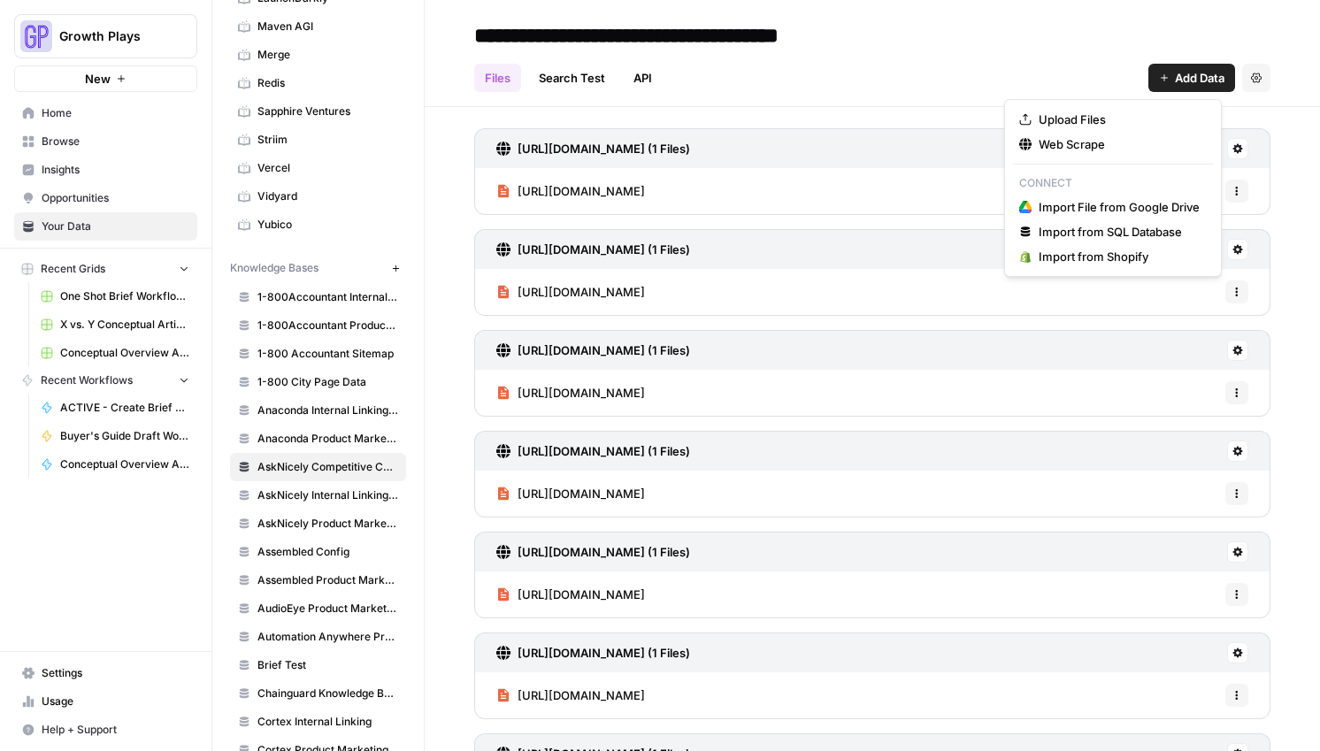
click at [1175, 76] on span "Add Data" at bounding box center [1200, 78] width 50 height 18
click at [1061, 153] on button "Web Scrape" at bounding box center [1113, 144] width 202 height 25
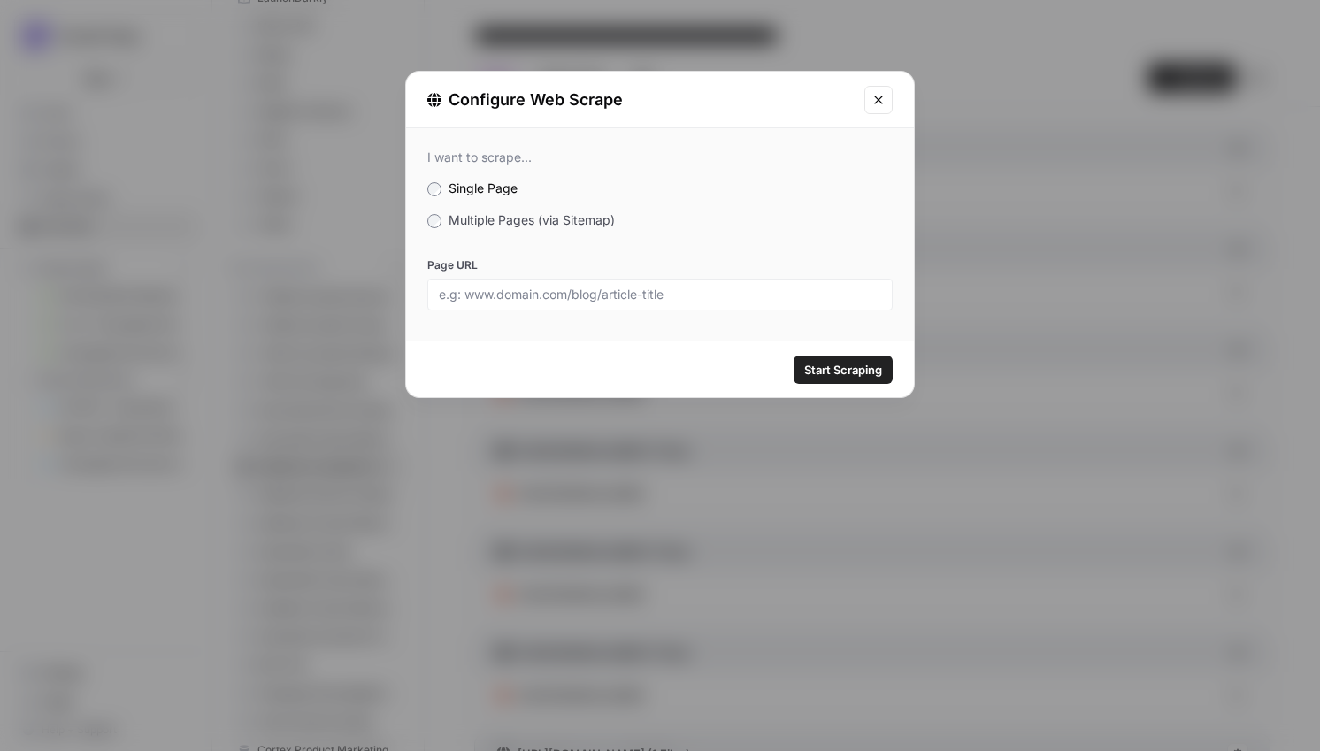
click at [590, 217] on span "Multiple Pages (via Sitemap)" at bounding box center [531, 219] width 166 height 15
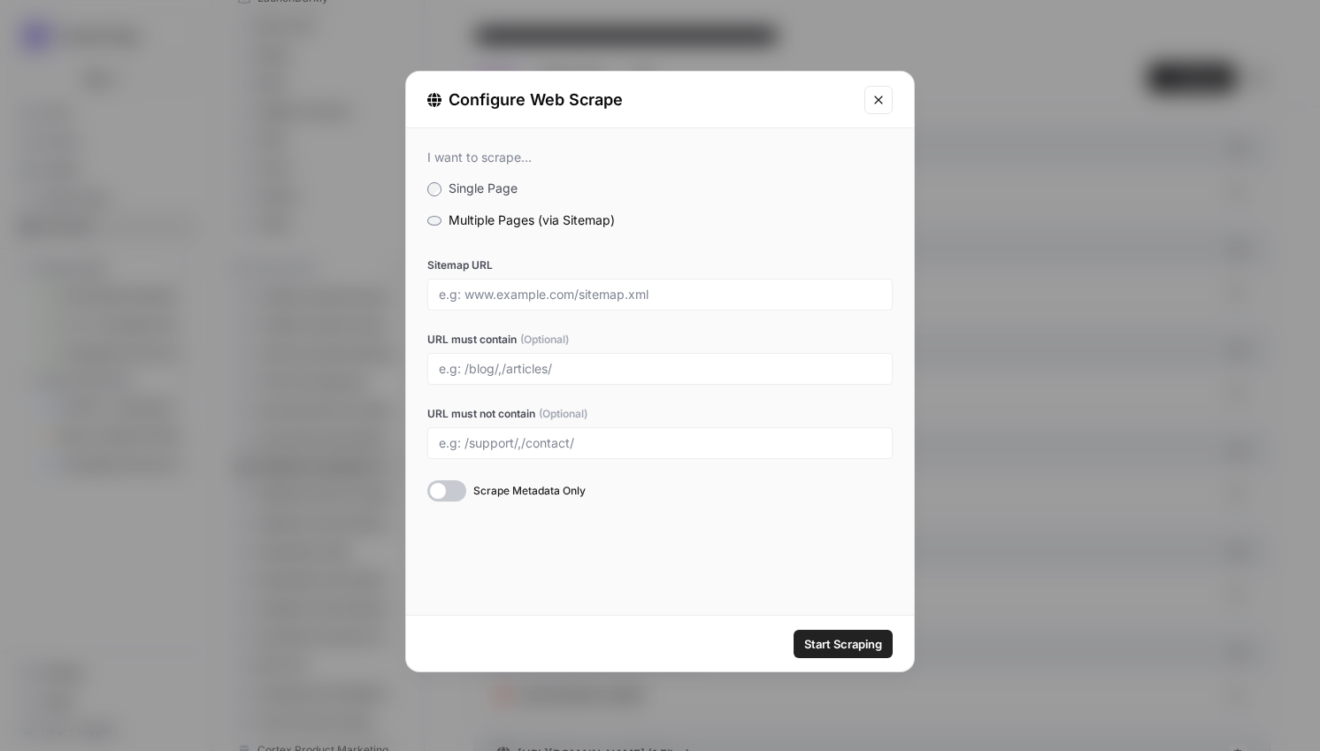
click at [585, 303] on div at bounding box center [659, 295] width 465 height 32
click at [587, 303] on div at bounding box center [659, 295] width 465 height 32
click at [584, 287] on input "Sitemap URL" at bounding box center [660, 295] width 442 height 16
paste input "https://qualaroo.com/sitemap.xml"
type input "https://qualaroo.com/sitemap.xml"
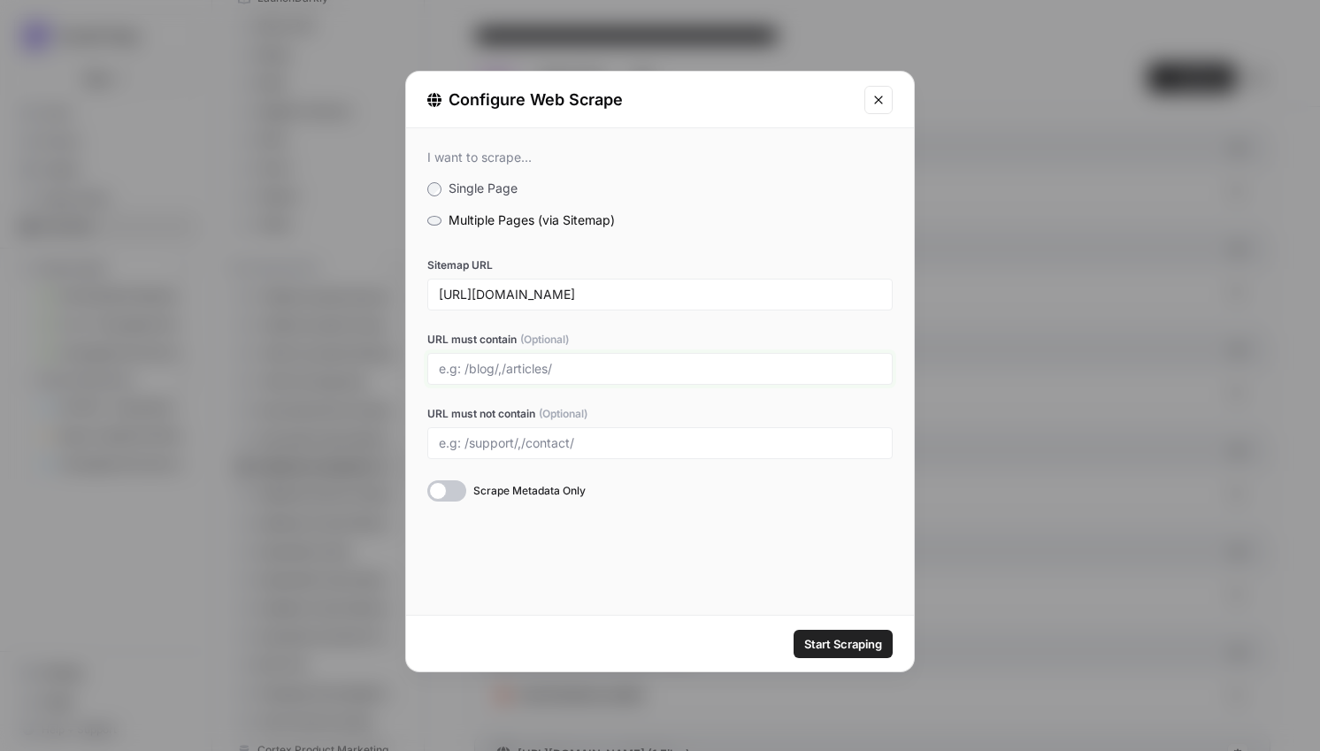
click at [581, 372] on input "URL must contain (Optional)" at bounding box center [660, 369] width 442 height 16
type input "/features/"
click at [822, 637] on span "Start Scraping" at bounding box center [843, 644] width 78 height 18
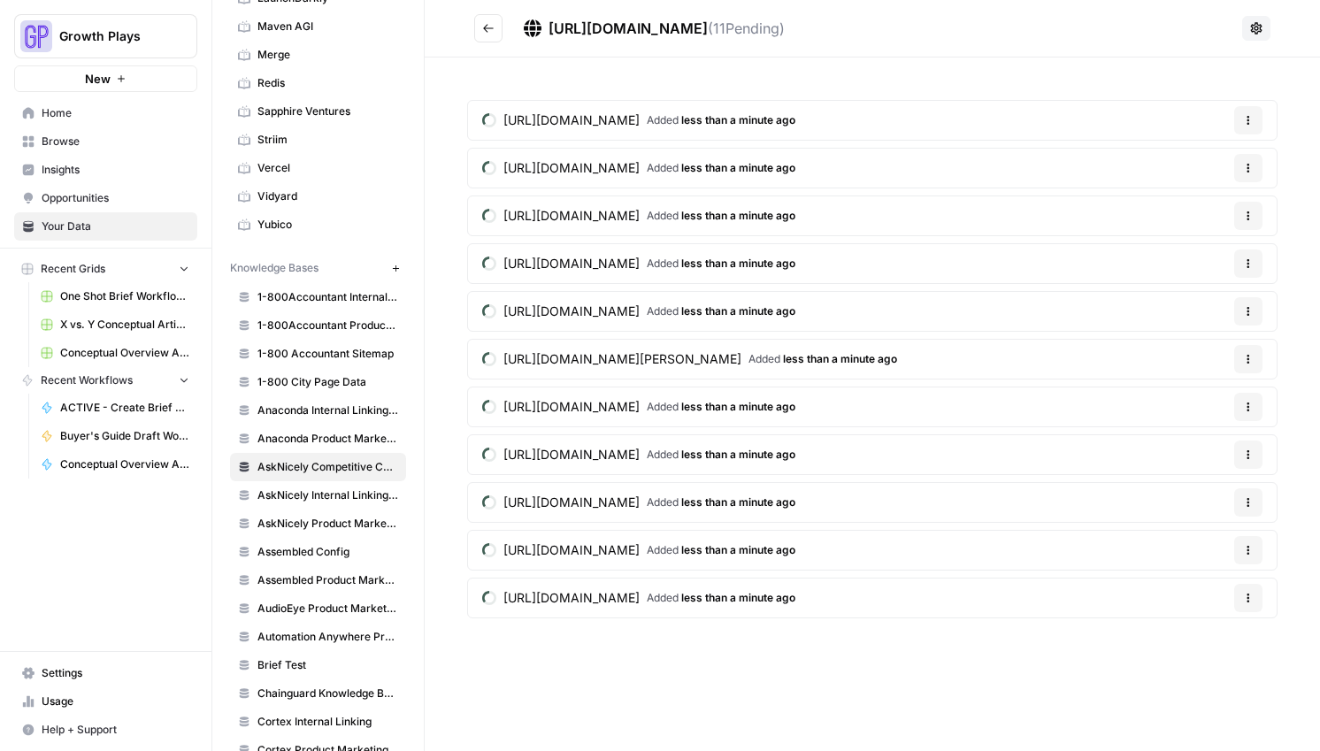
click at [482, 34] on button "Go back" at bounding box center [488, 28] width 28 height 28
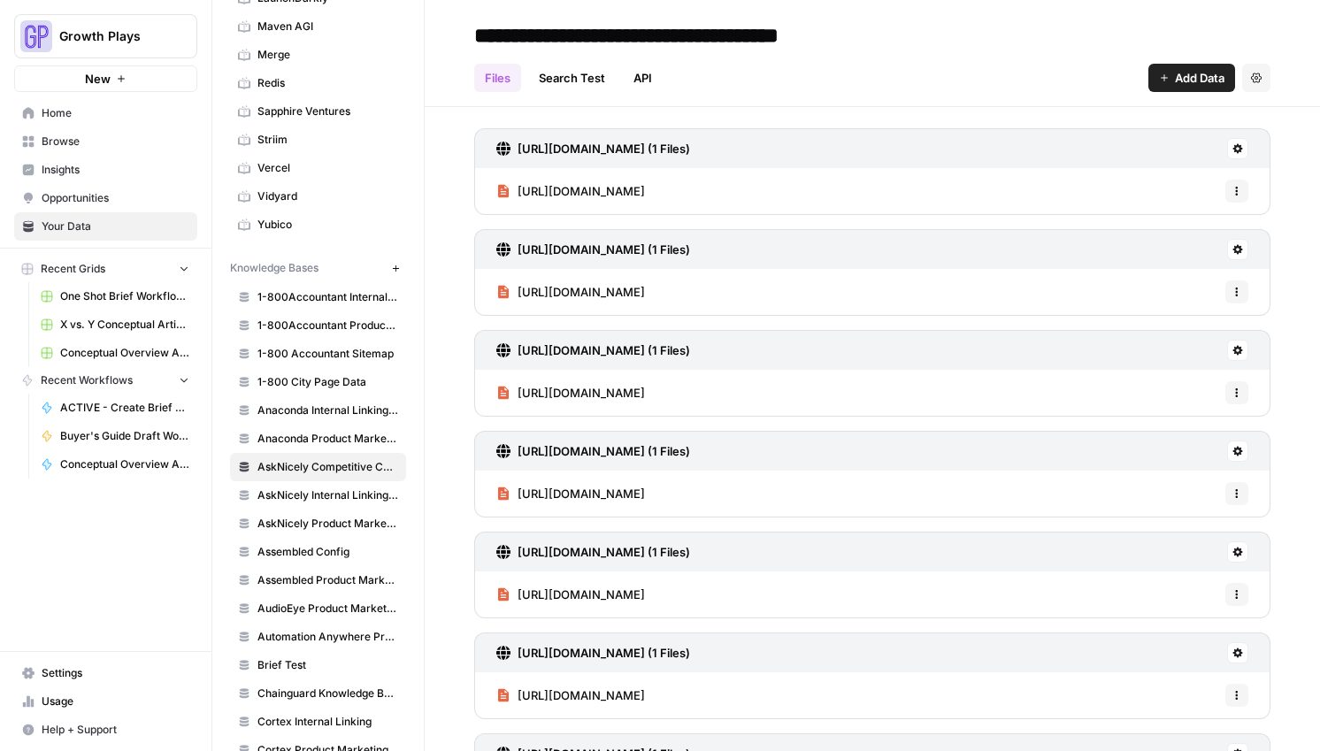
click at [1175, 75] on span "Add Data" at bounding box center [1200, 78] width 50 height 18
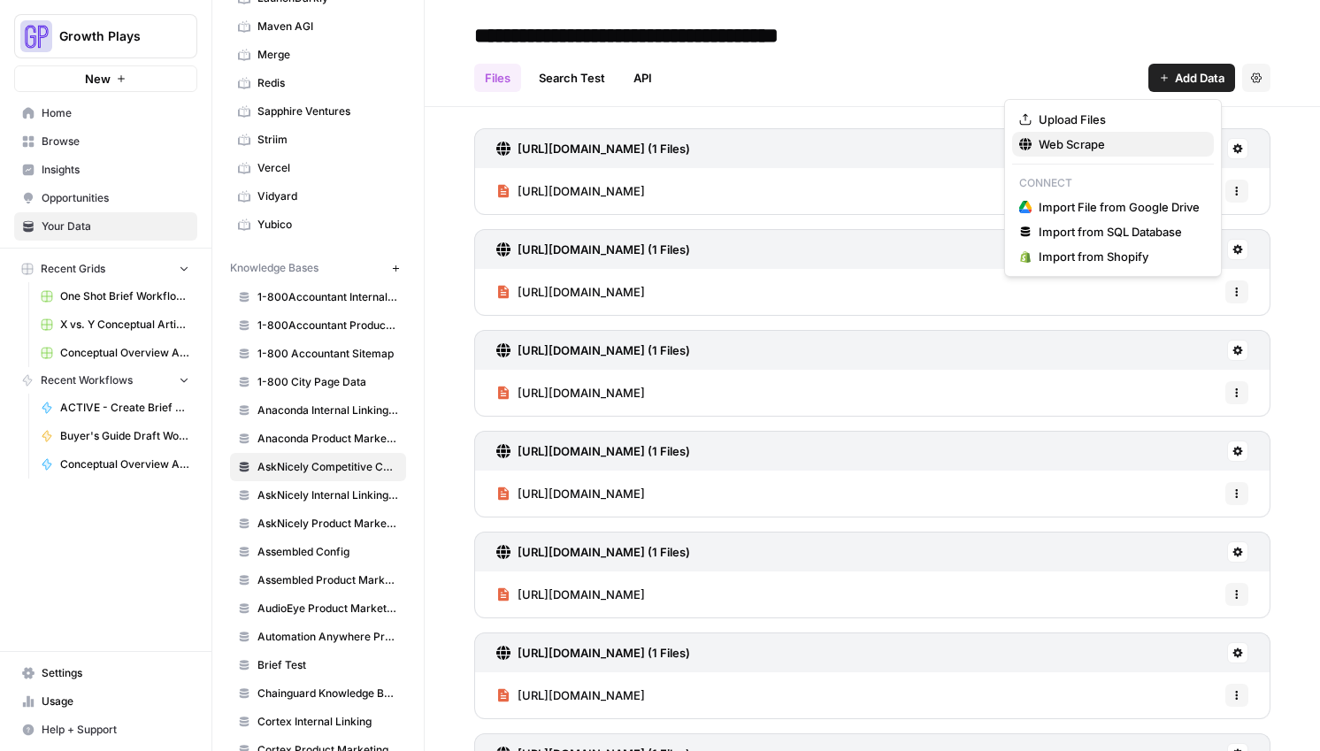
click at [1071, 148] on span "Web Scrape" at bounding box center [1118, 144] width 161 height 18
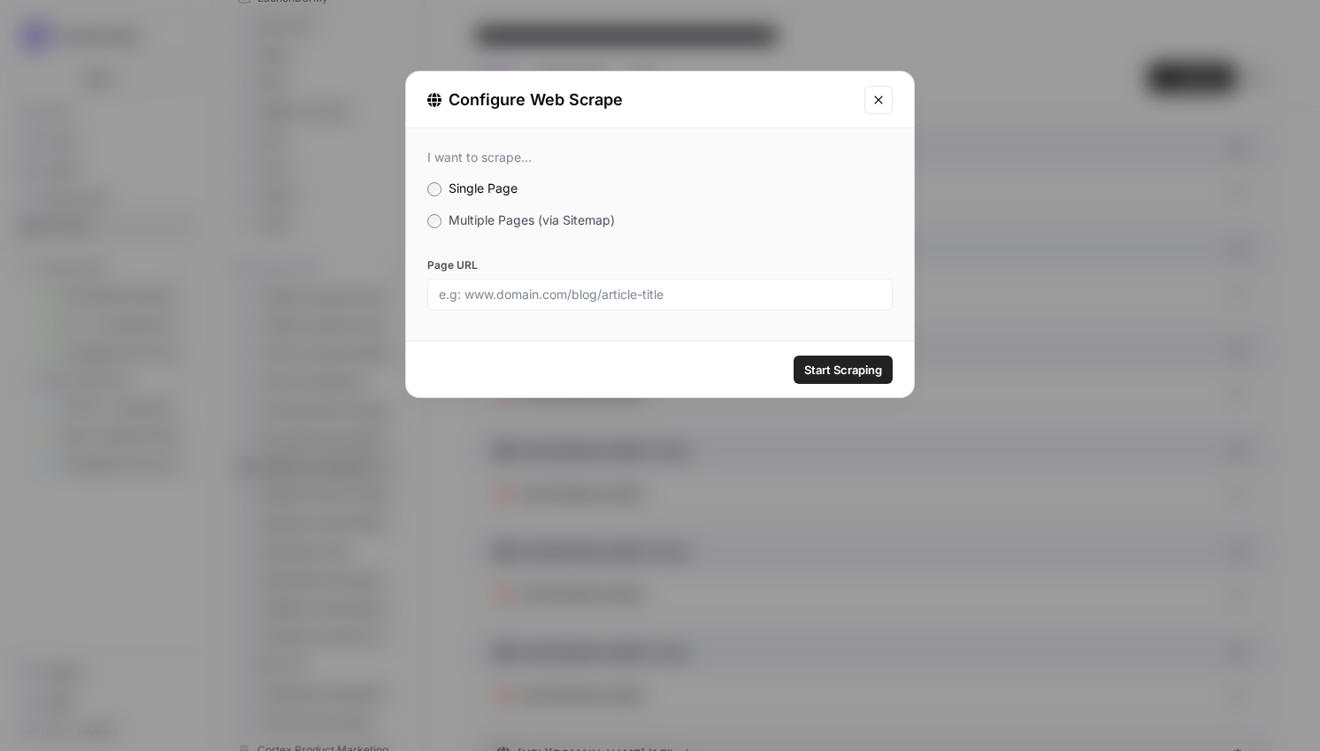
click at [474, 203] on div "I want to scrape... Single Page Multiple Pages (via Sitemap) Page URL" at bounding box center [660, 229] width 508 height 203
click at [640, 298] on input "Page URL" at bounding box center [660, 295] width 442 height 16
paste input "[URL][DOMAIN_NAME]"
type input "[URL][DOMAIN_NAME]"
click at [815, 361] on span "Start Scraping" at bounding box center [843, 370] width 78 height 18
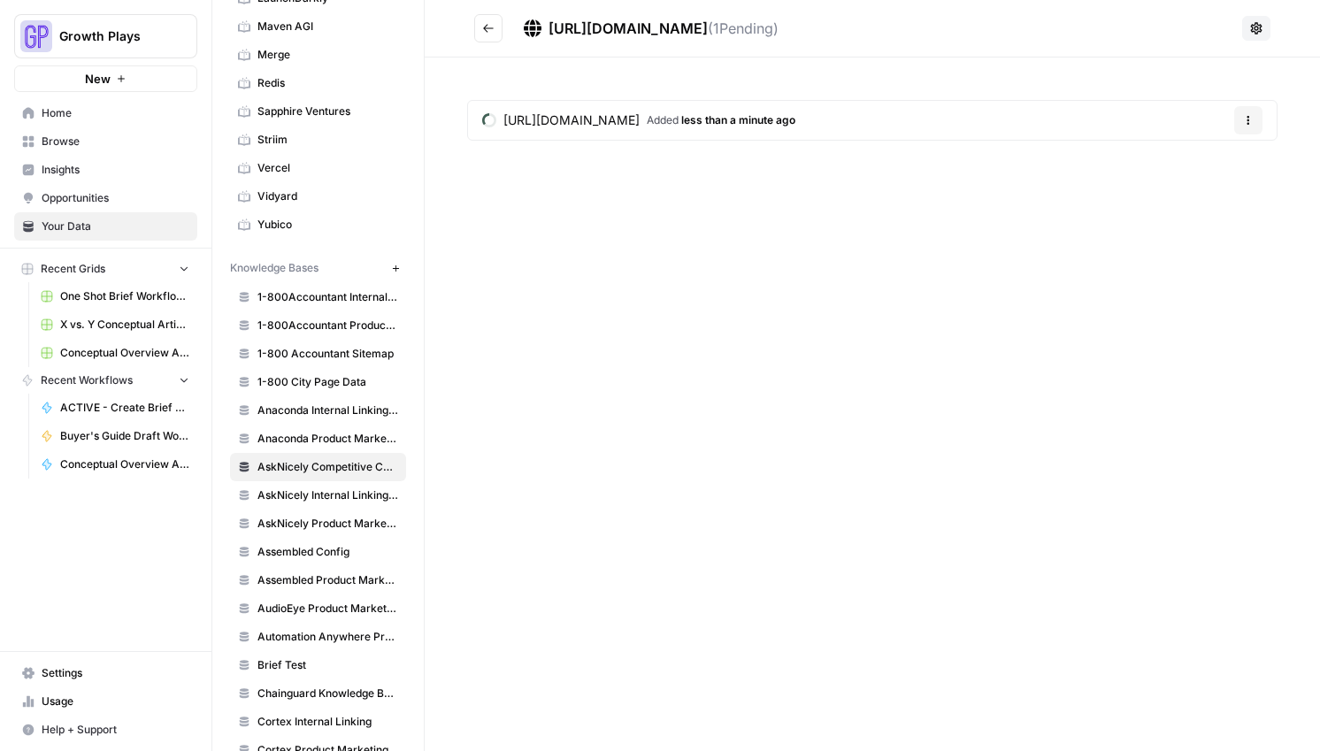
click at [479, 33] on button "Go back" at bounding box center [488, 28] width 28 height 28
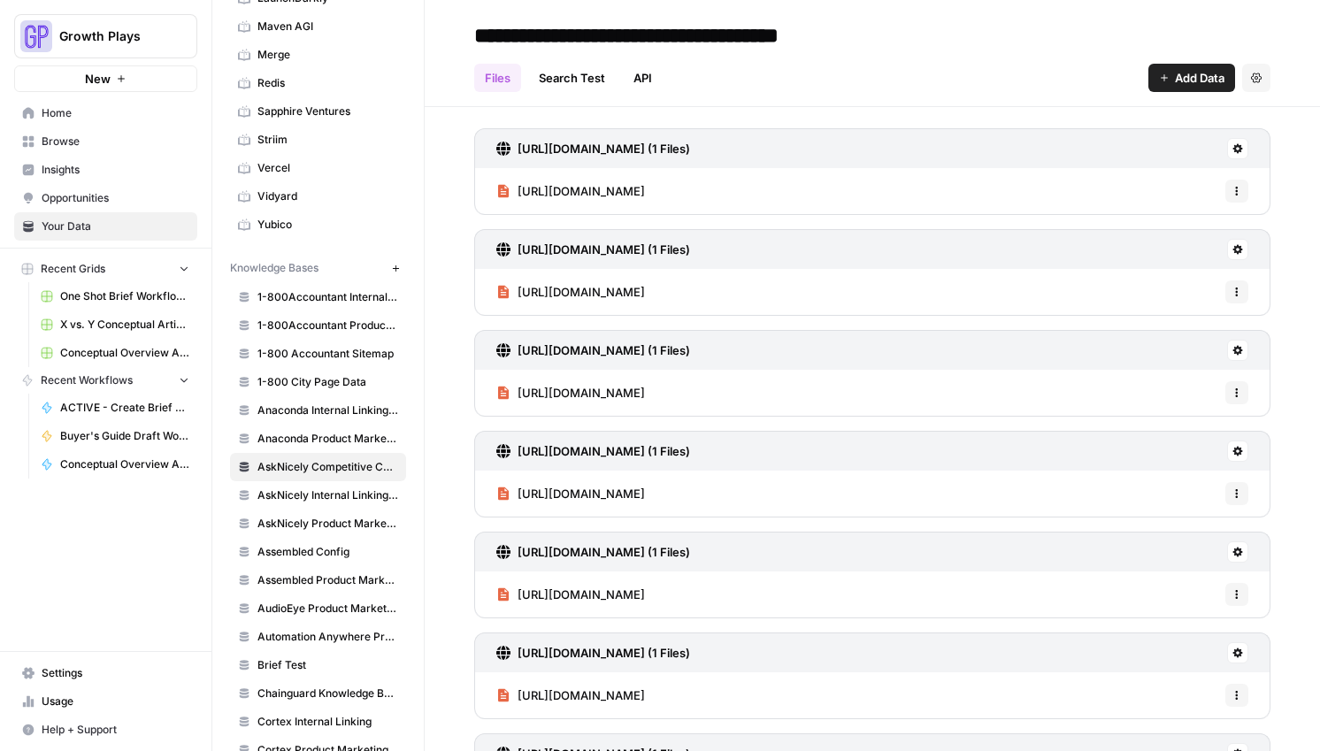
click at [1197, 69] on span "Add Data" at bounding box center [1200, 78] width 50 height 18
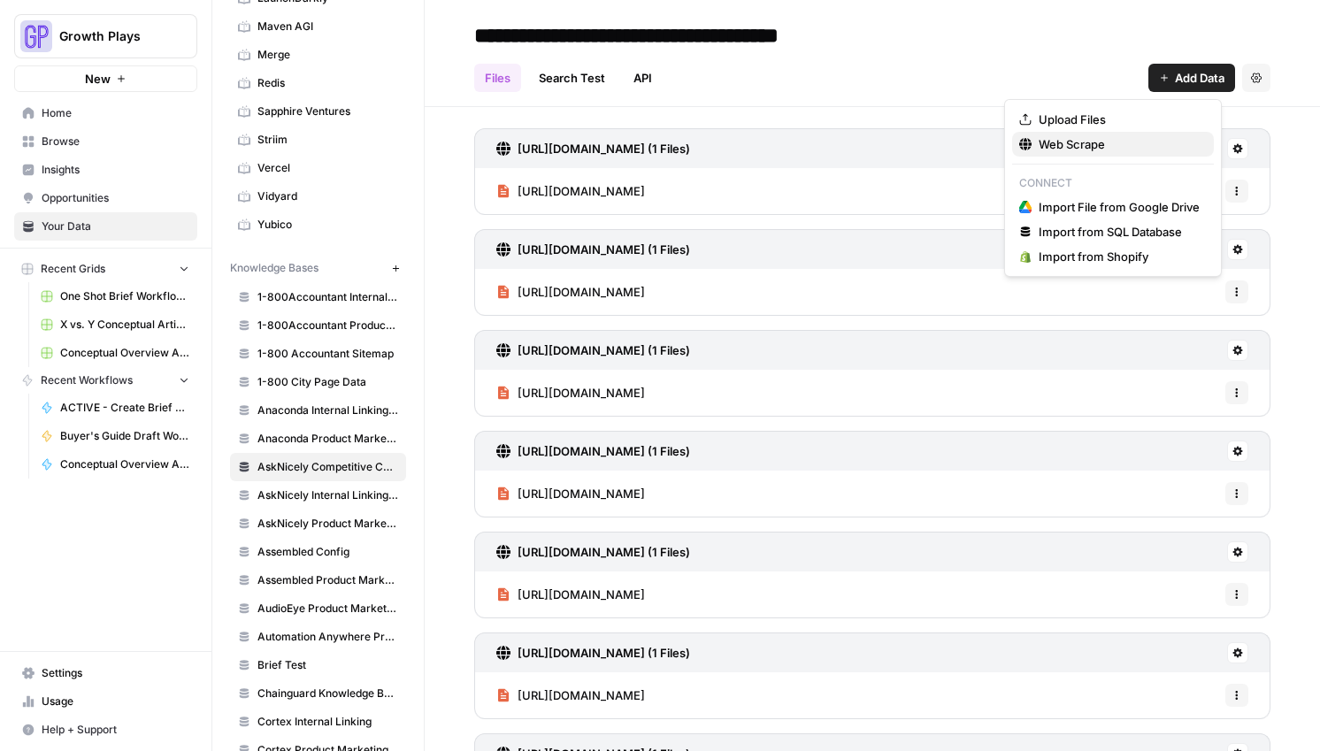
click at [1122, 154] on button "Web Scrape" at bounding box center [1113, 144] width 202 height 25
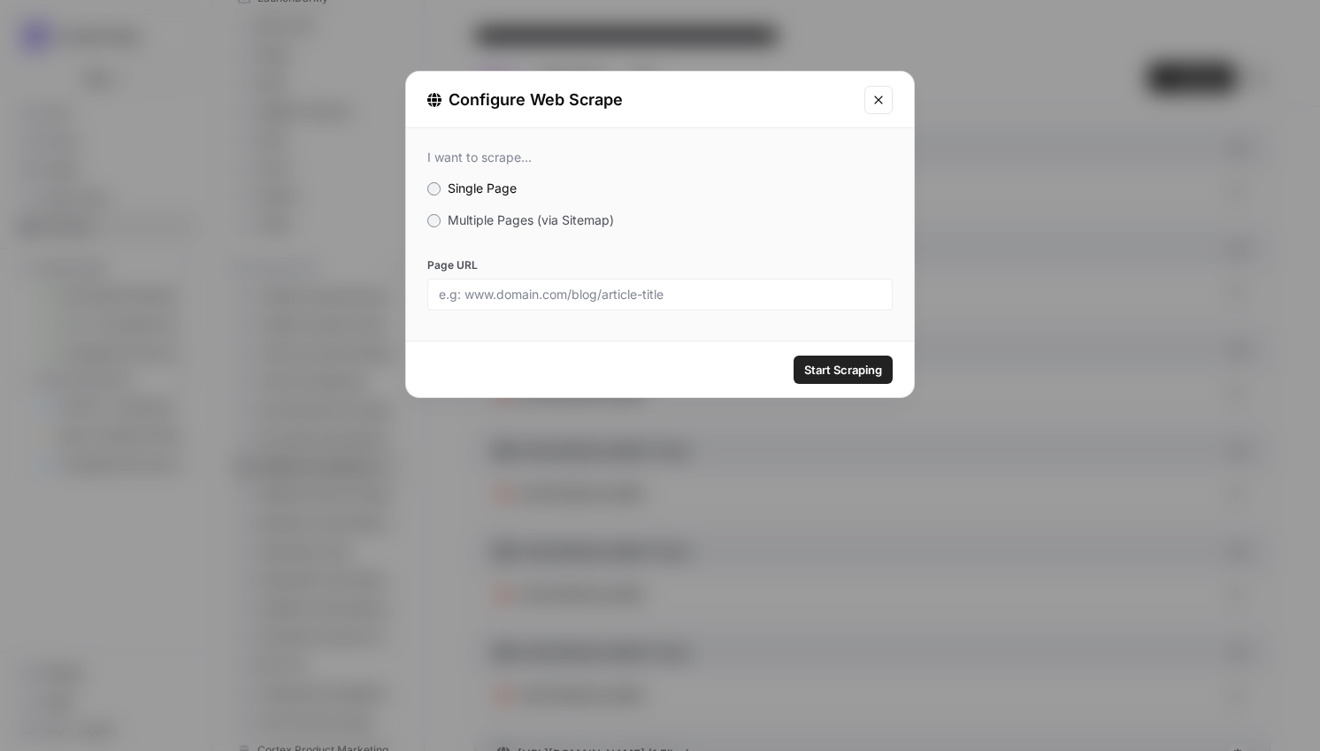
click at [551, 303] on div at bounding box center [659, 295] width 465 height 32
click at [572, 298] on input "Page URL" at bounding box center [660, 295] width 442 height 16
paste input "[URL][DOMAIN_NAME]"
type input "[URL][DOMAIN_NAME]"
click at [830, 366] on span "Start Scraping" at bounding box center [843, 370] width 78 height 18
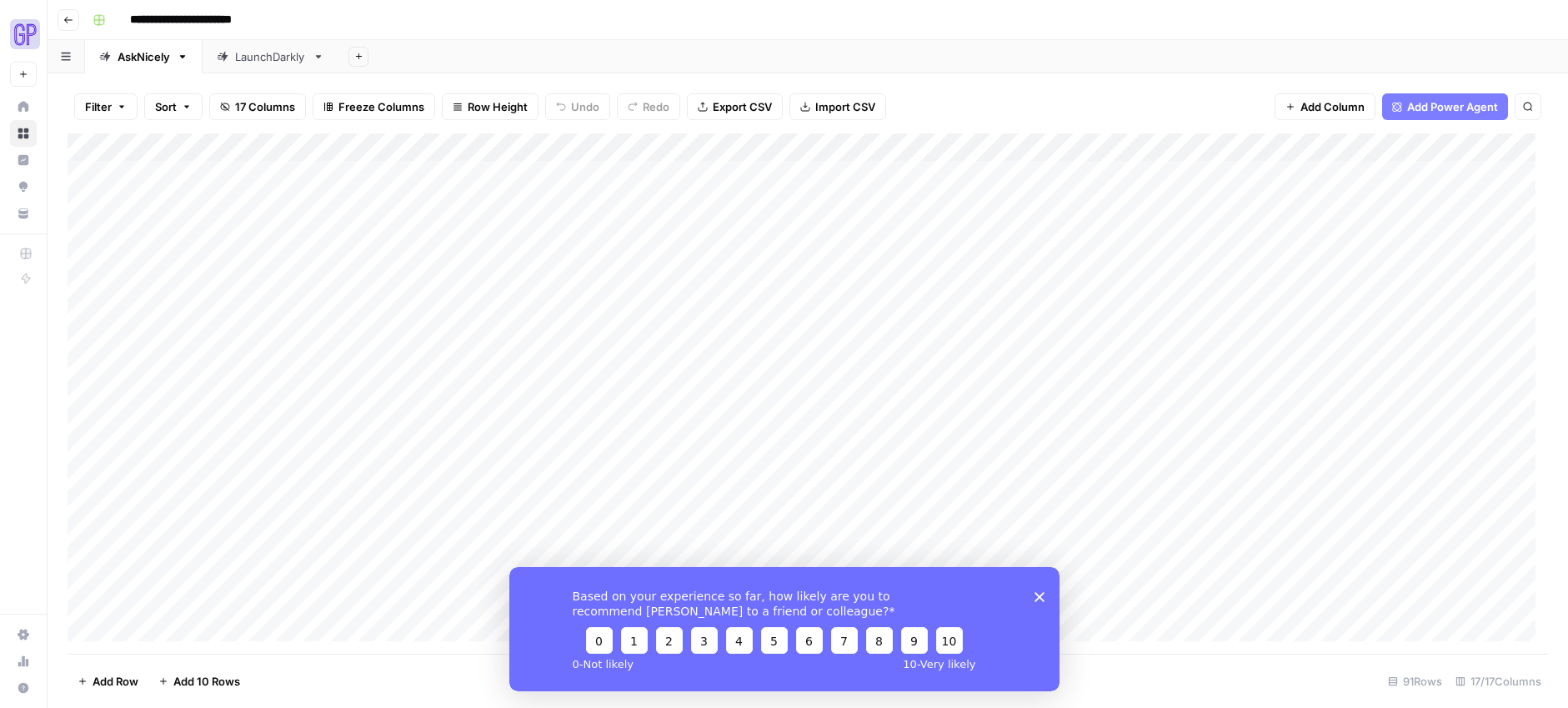
click at [144, 196] on div "Add Column" at bounding box center [808, 394] width 1480 height 520
click at [1042, 601] on div "Based on your experience so far, how likely are you to recommend [PERSON_NAME] …" at bounding box center [784, 629] width 550 height 124
click at [1038, 599] on icon "Close survey" at bounding box center [1038, 596] width 10 height 10
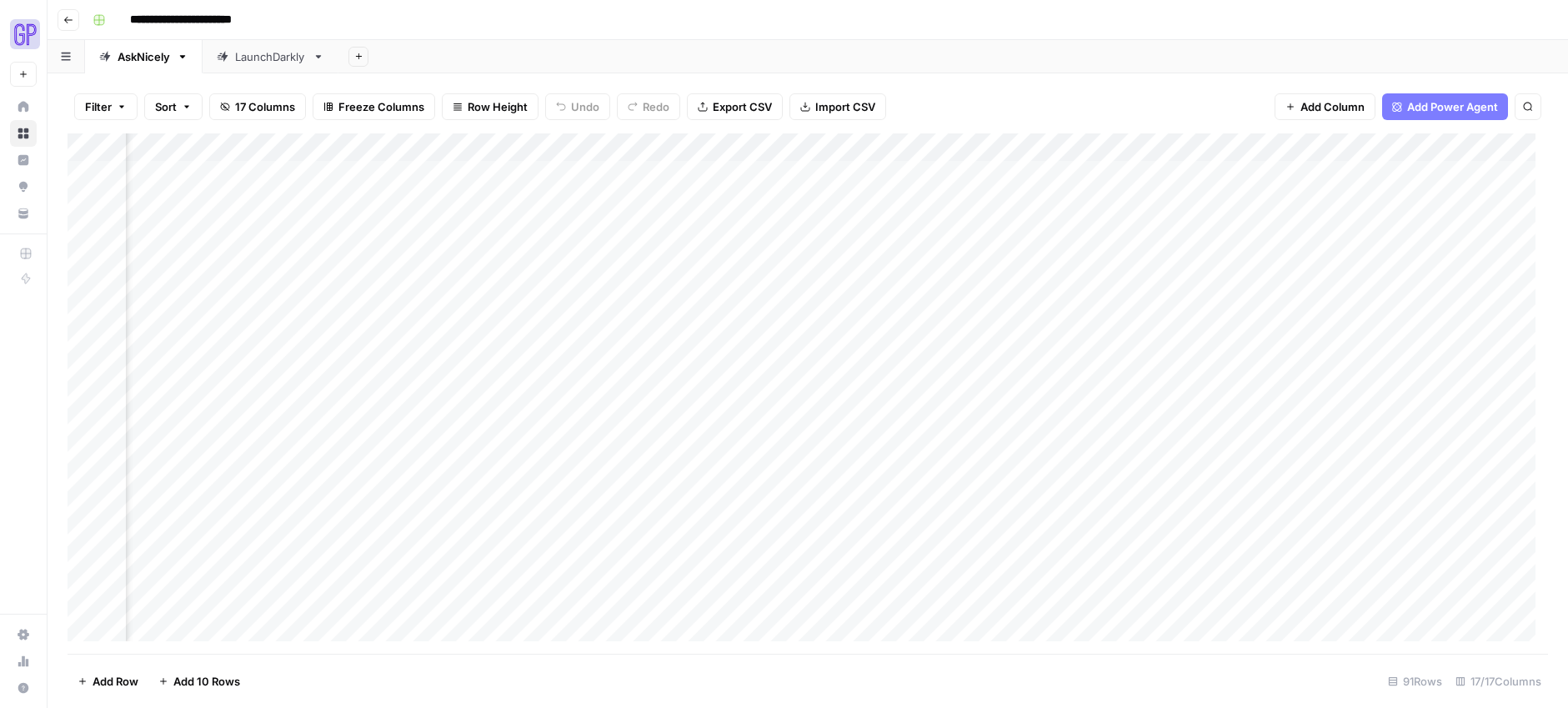
scroll to position [0, 837]
click at [1323, 266] on div "Add Column" at bounding box center [808, 394] width 1480 height 520
click at [1330, 381] on div "Add Column" at bounding box center [808, 394] width 1480 height 520
click at [1286, 265] on div "Add Column" at bounding box center [808, 394] width 1480 height 520
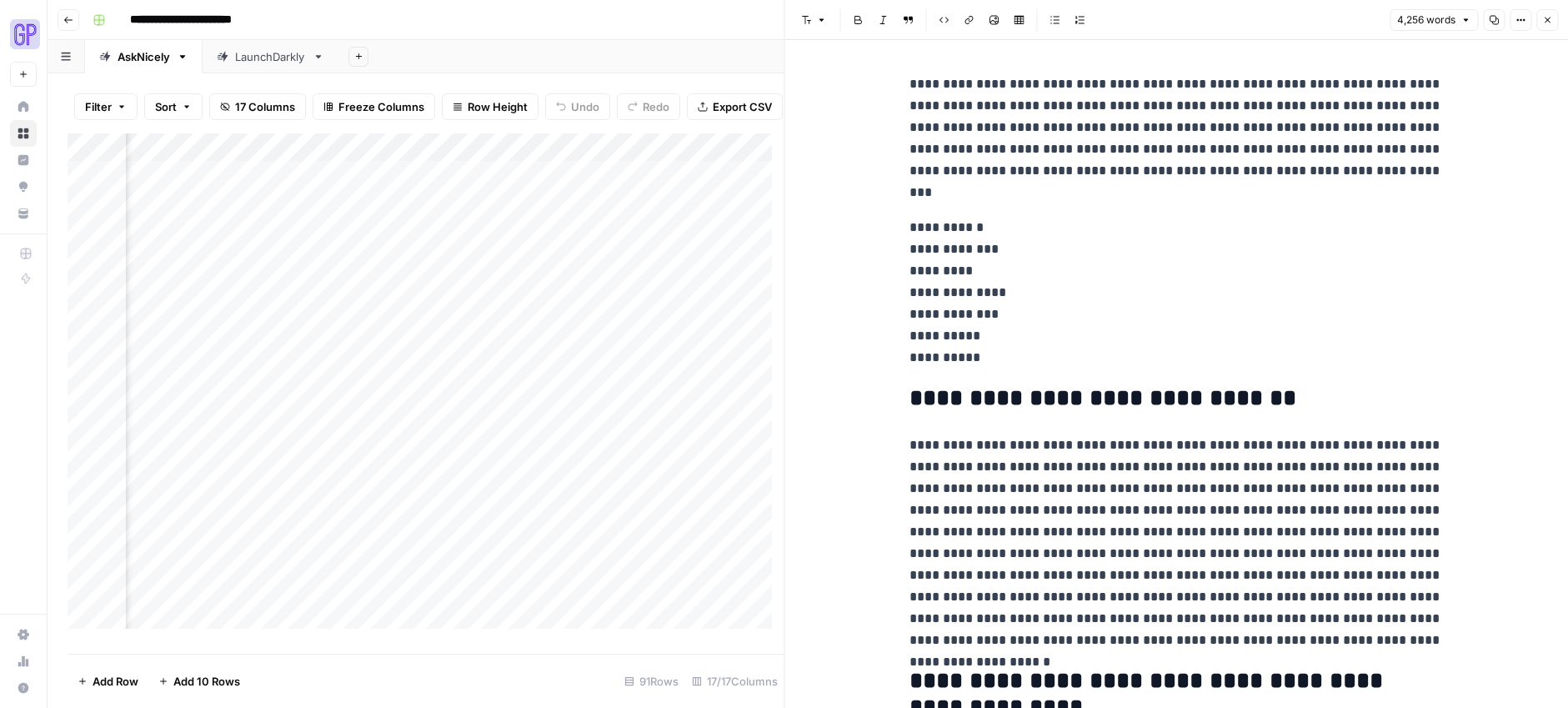
scroll to position [0, 1838]
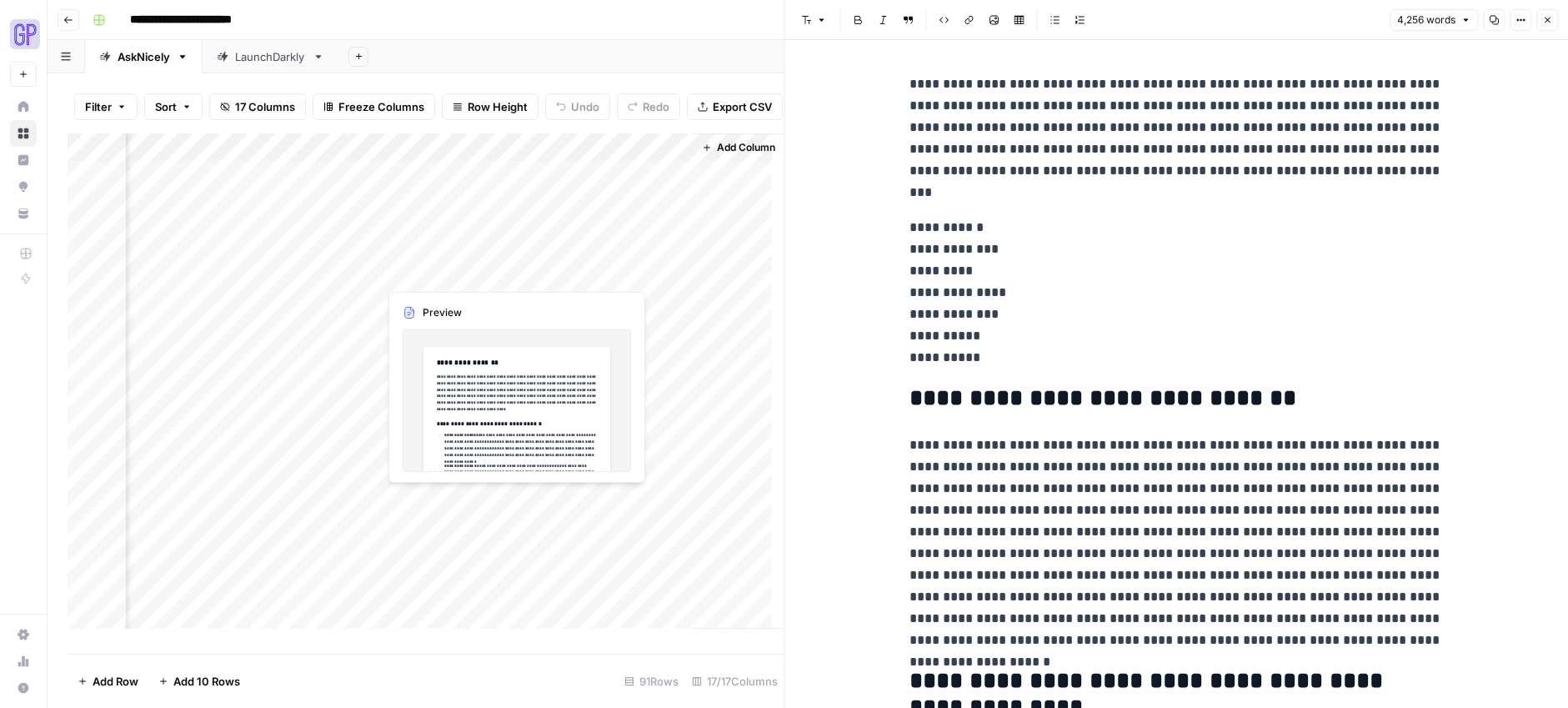
click at [451, 278] on div "Add Column" at bounding box center [426, 387] width 717 height 508
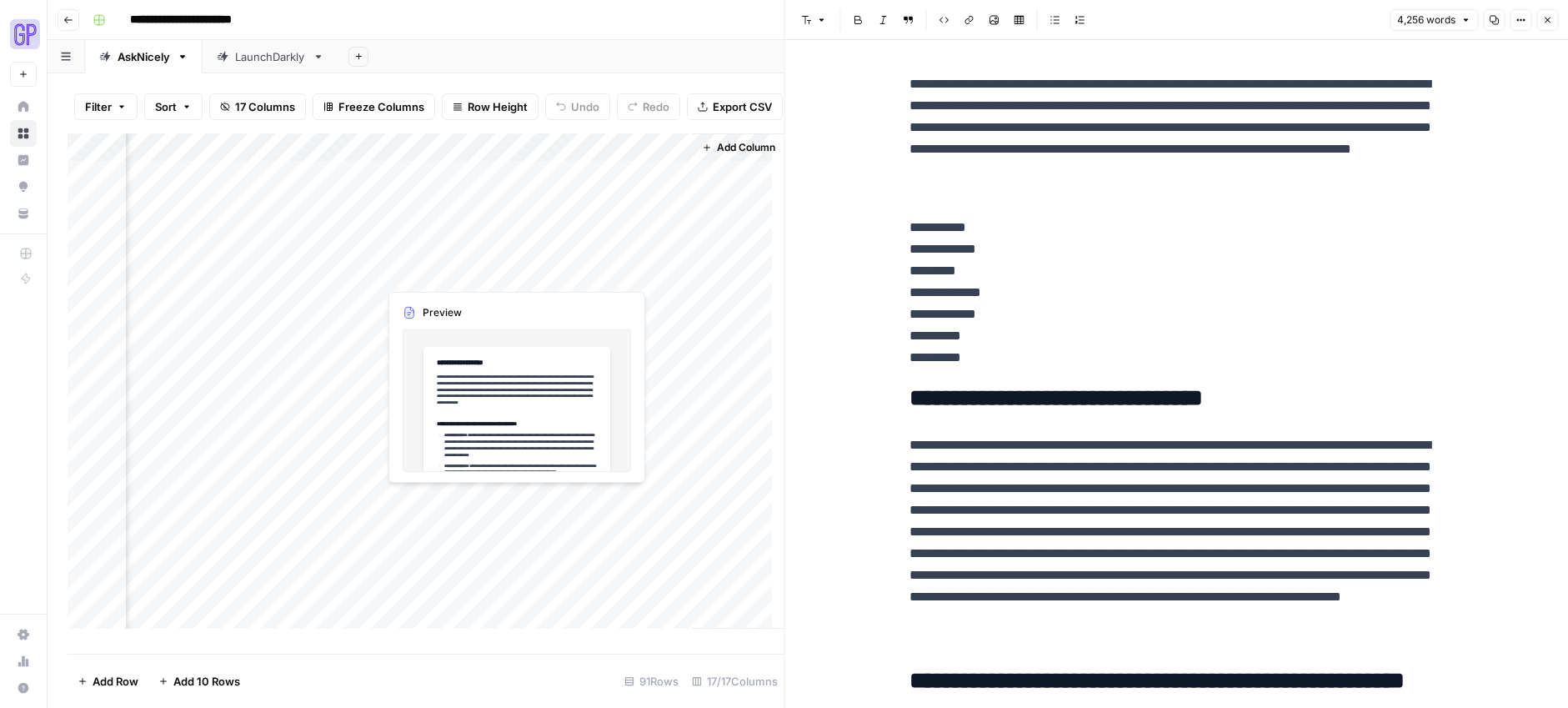
click at [424, 278] on div "Add Column" at bounding box center [426, 387] width 717 height 508
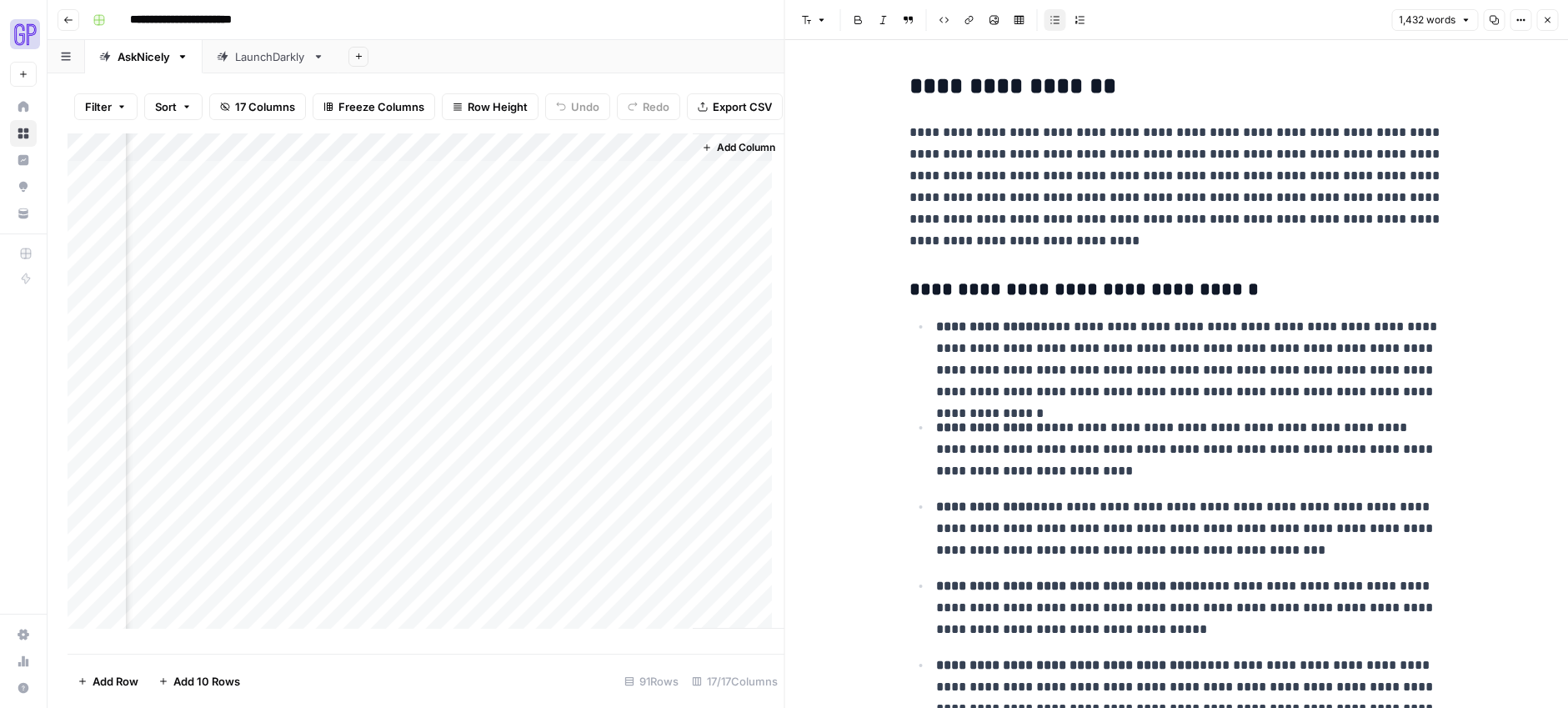
click at [314, 280] on div "Add Column" at bounding box center [426, 387] width 717 height 508
click at [299, 270] on div "Add Column" at bounding box center [426, 387] width 717 height 508
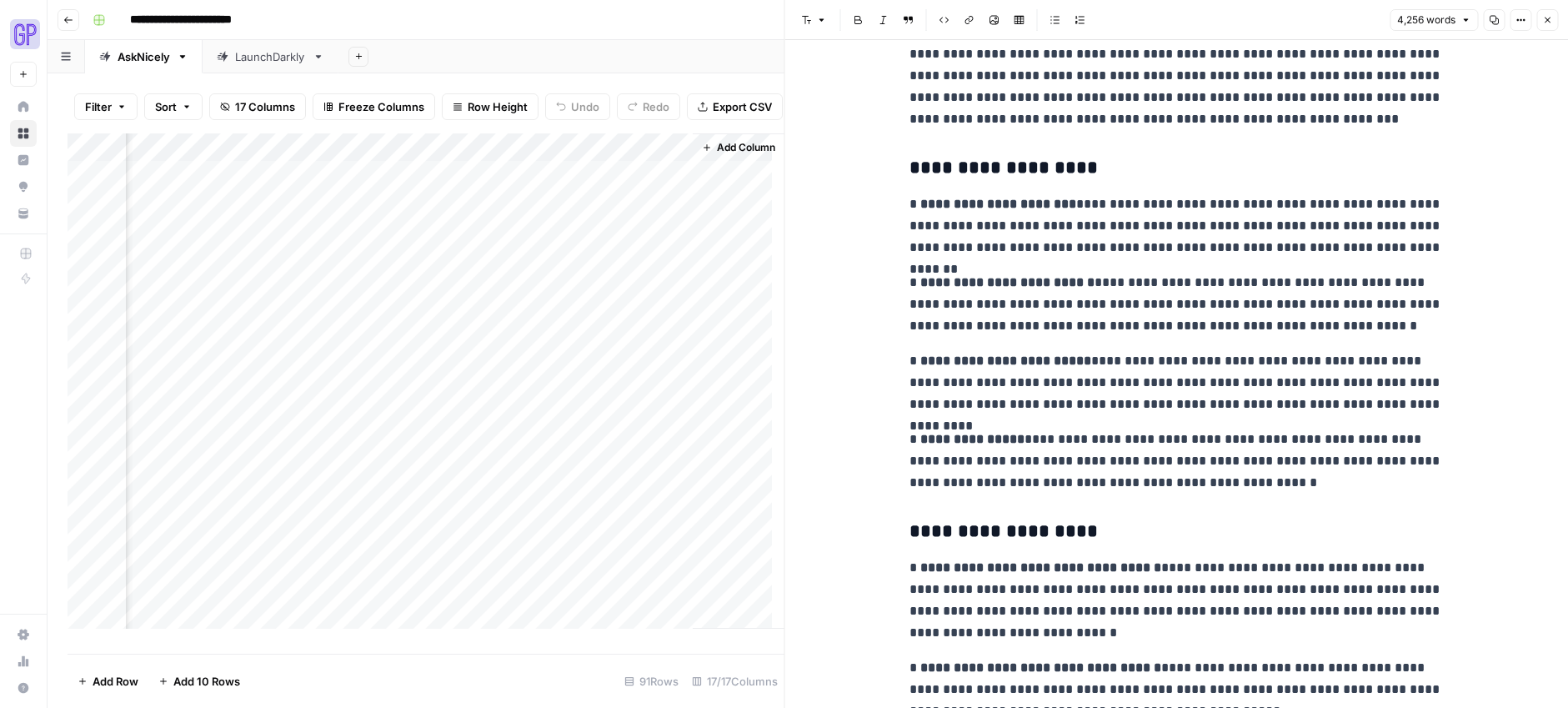
scroll to position [12729, 0]
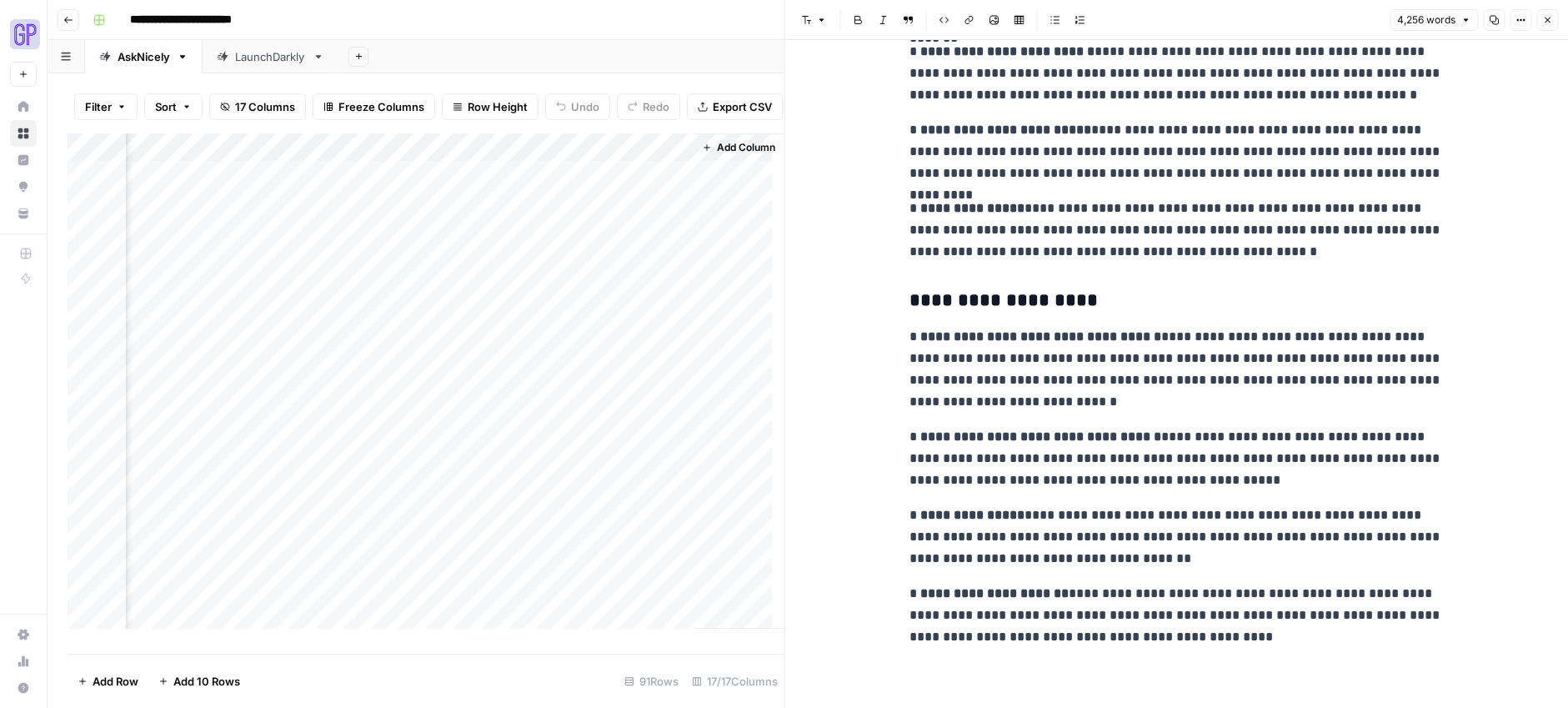
click at [449, 21] on div "**********" at bounding box center [818, 20] width 1465 height 26
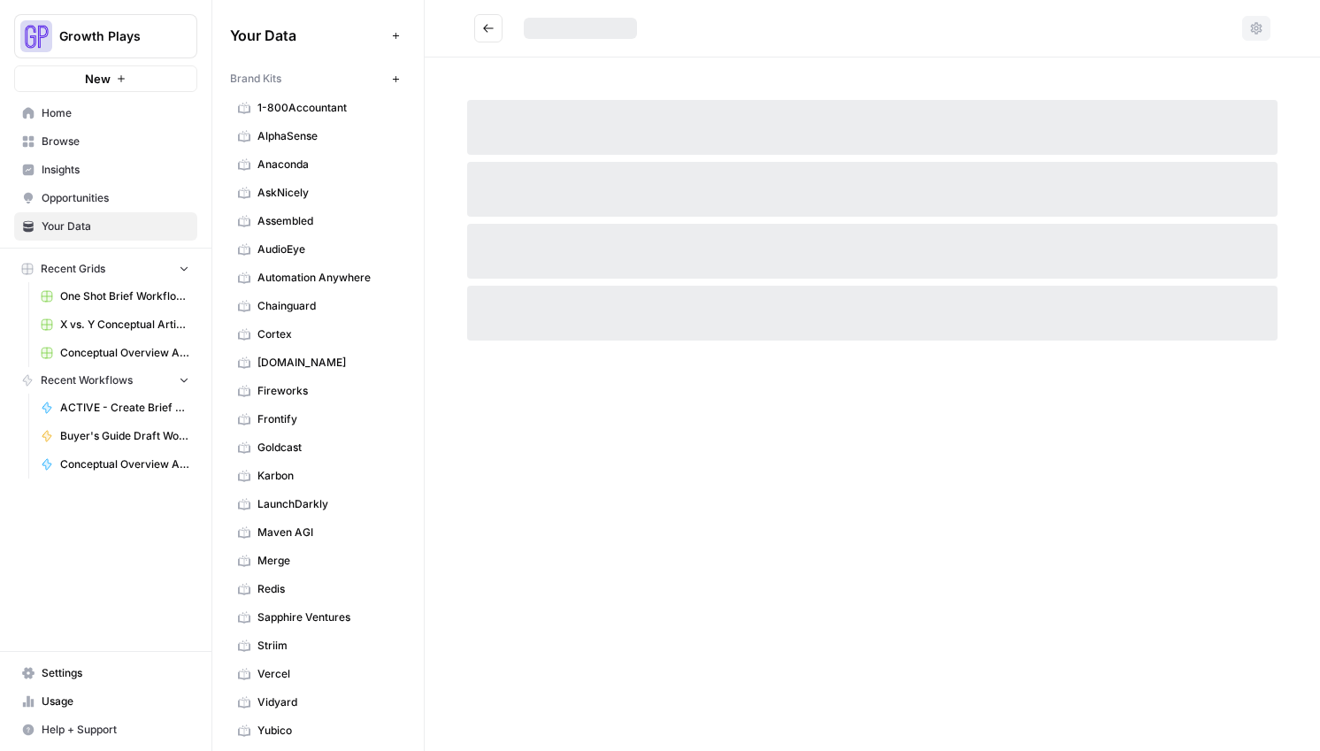
scroll to position [506, 0]
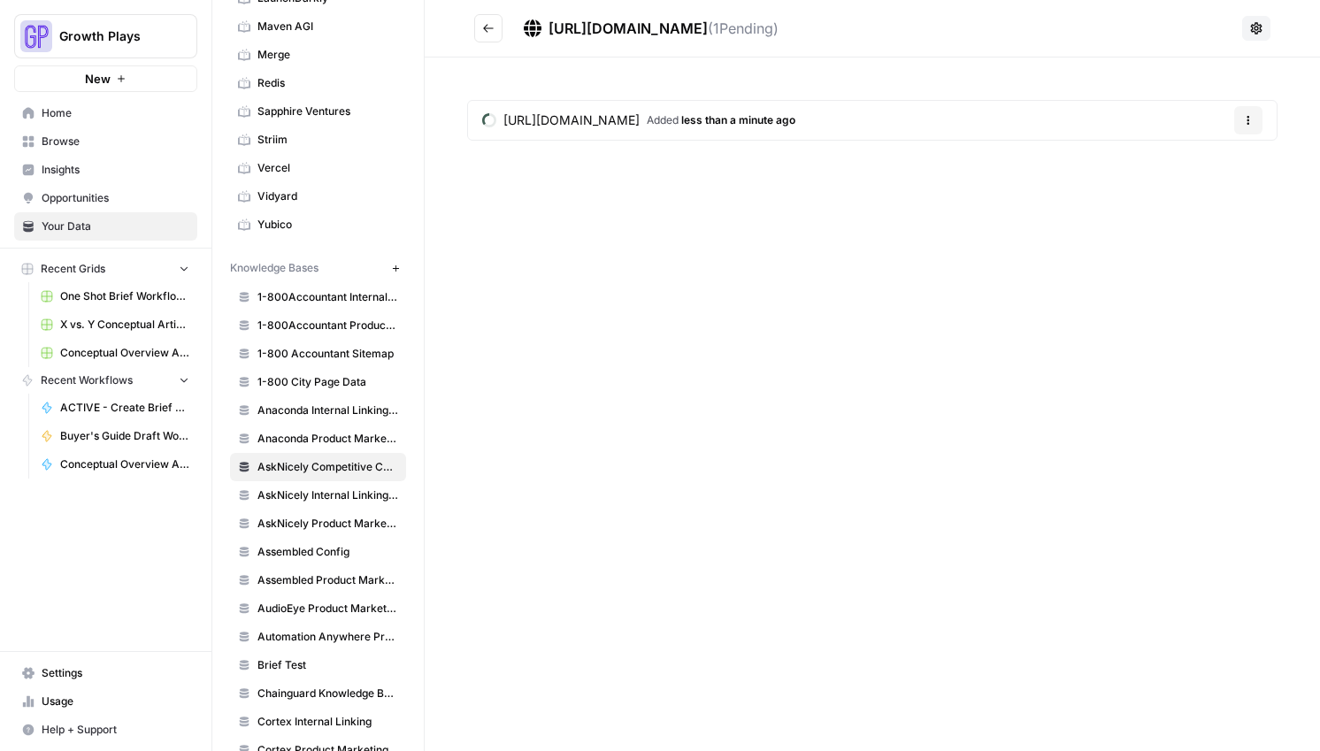
click at [4, 133] on nav "Home Browse Insights Opportunities Your Data" at bounding box center [105, 170] width 211 height 156
click at [489, 25] on icon "Go back" at bounding box center [488, 28] width 12 height 12
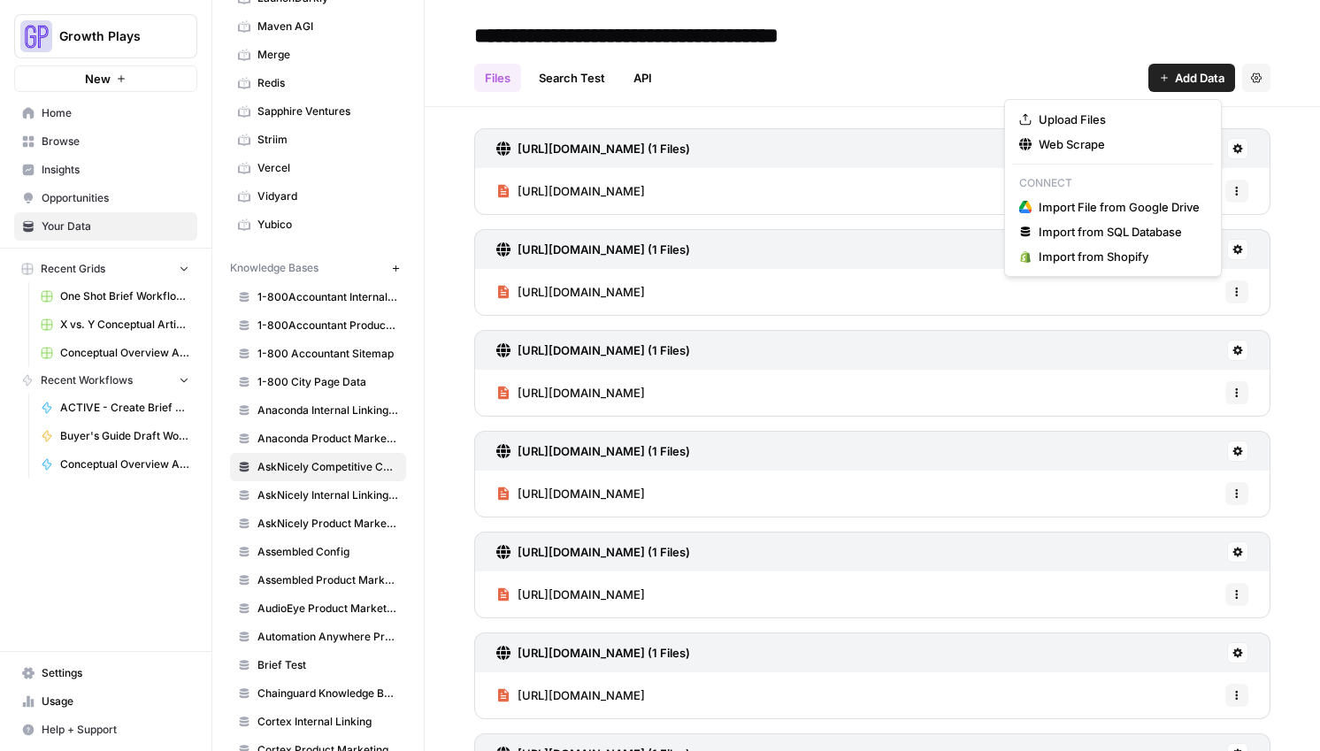
click at [1197, 78] on span "Add Data" at bounding box center [1200, 78] width 50 height 18
click at [1138, 148] on span "Web Scrape" at bounding box center [1118, 144] width 161 height 18
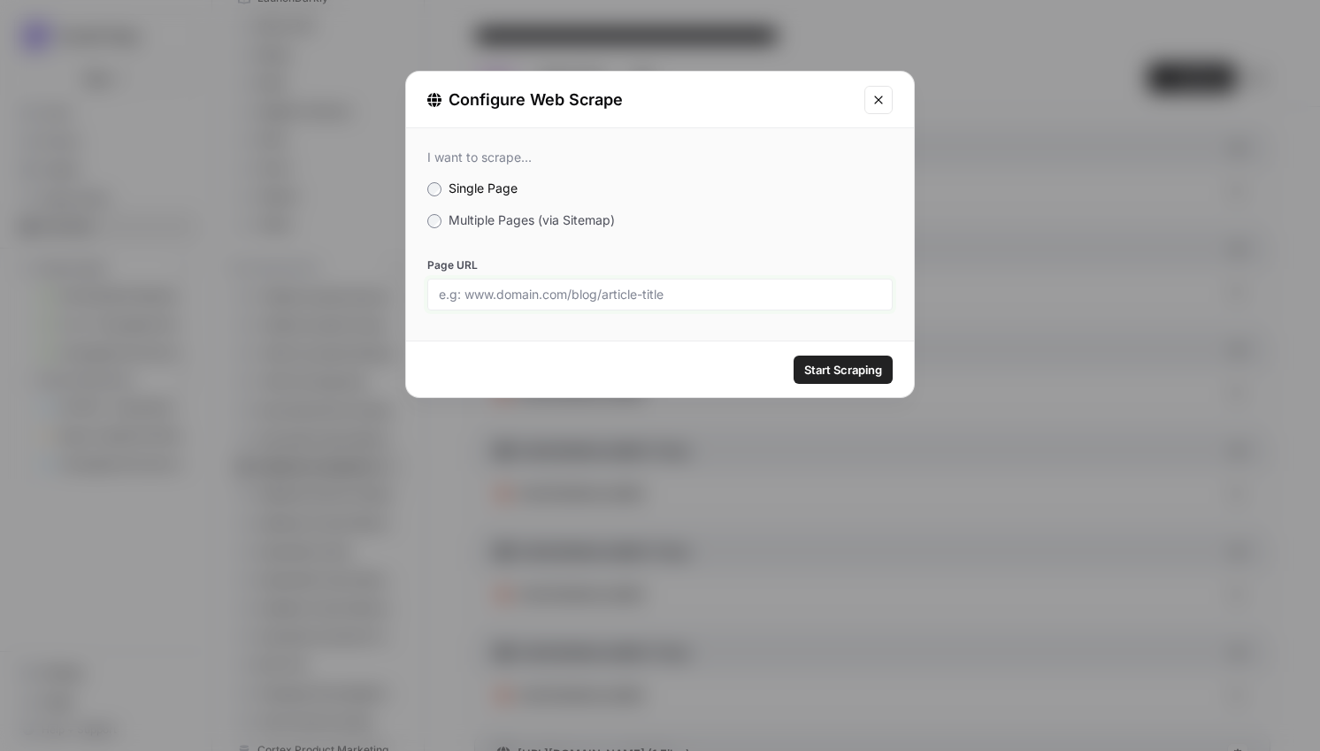
click at [556, 294] on input "Page URL" at bounding box center [660, 295] width 442 height 16
paste input "https://qualaroo.com/ux-feedback-software/"
type input "https://qualaroo.com/ux-feedback-software/"
click at [837, 370] on span "Start Scraping" at bounding box center [843, 370] width 78 height 18
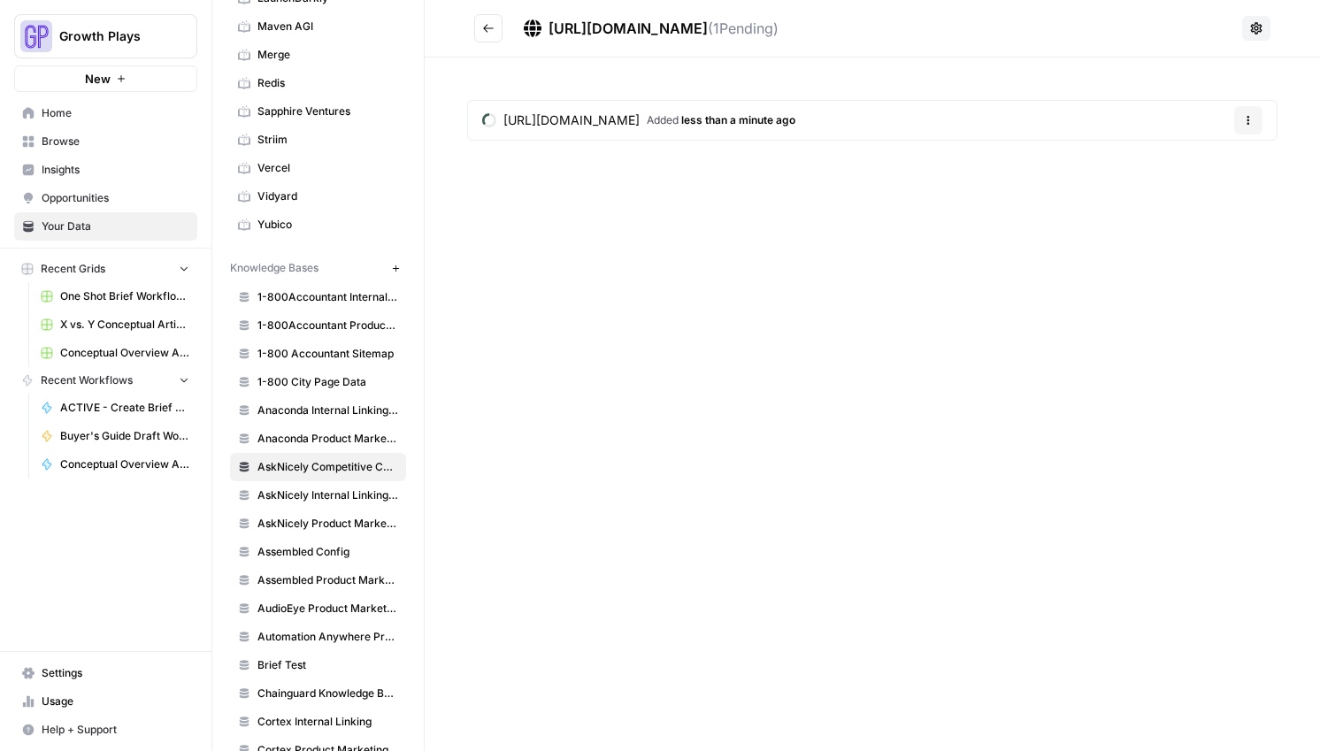
click at [480, 27] on button "Go back" at bounding box center [488, 28] width 28 height 28
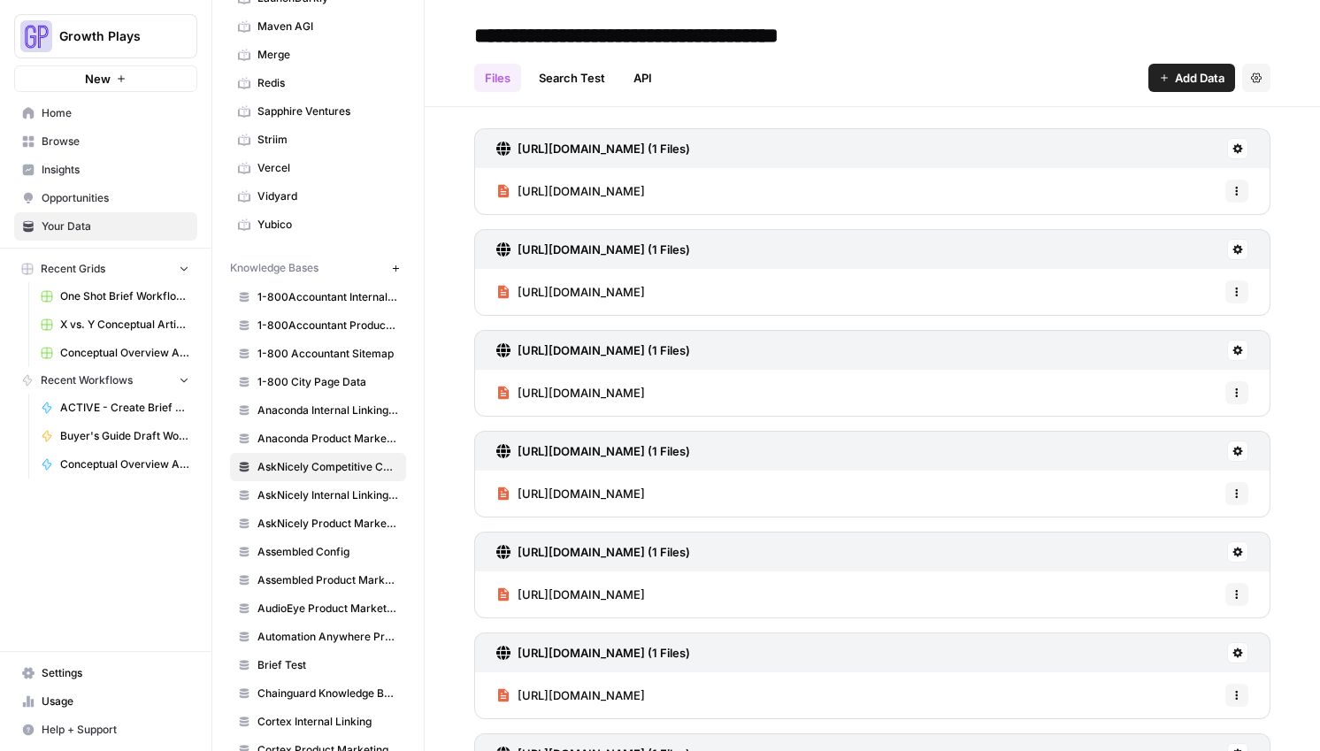
click at [1186, 75] on span "Add Data" at bounding box center [1200, 78] width 50 height 18
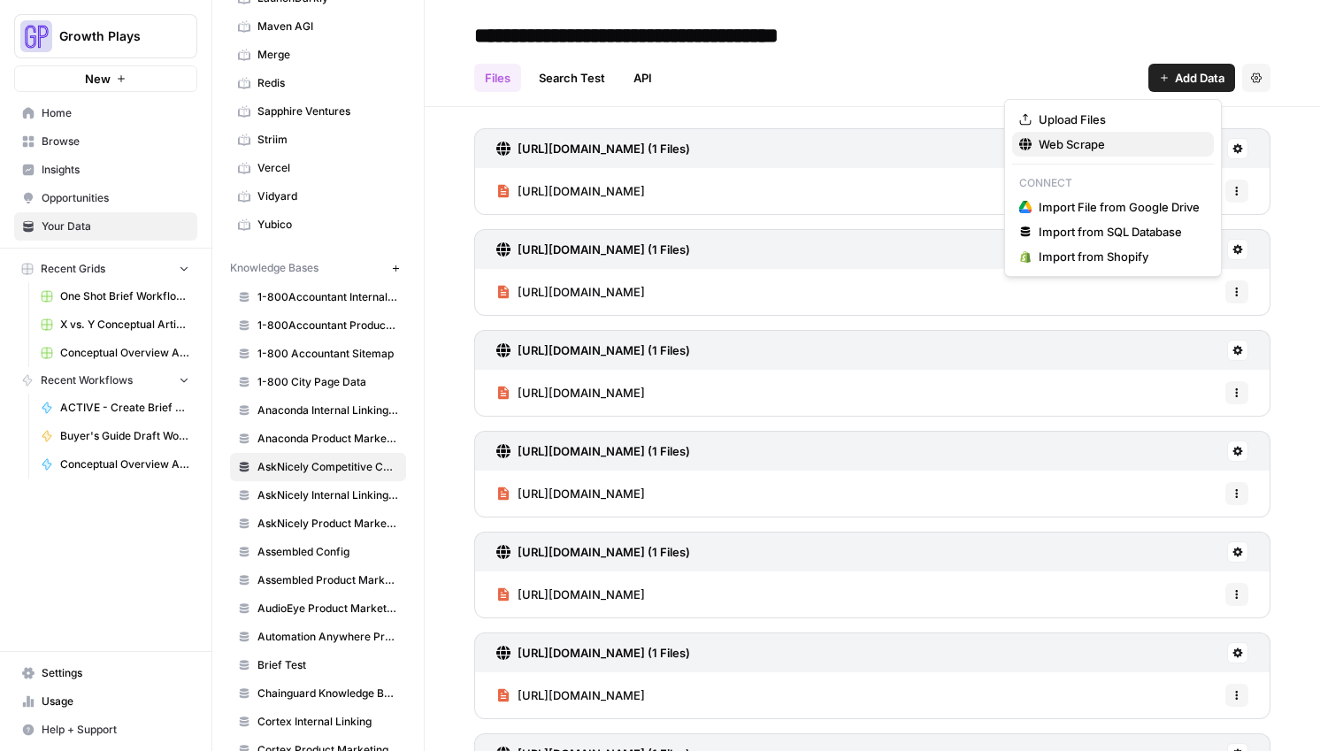
click at [1049, 148] on span "Web Scrape" at bounding box center [1118, 144] width 161 height 18
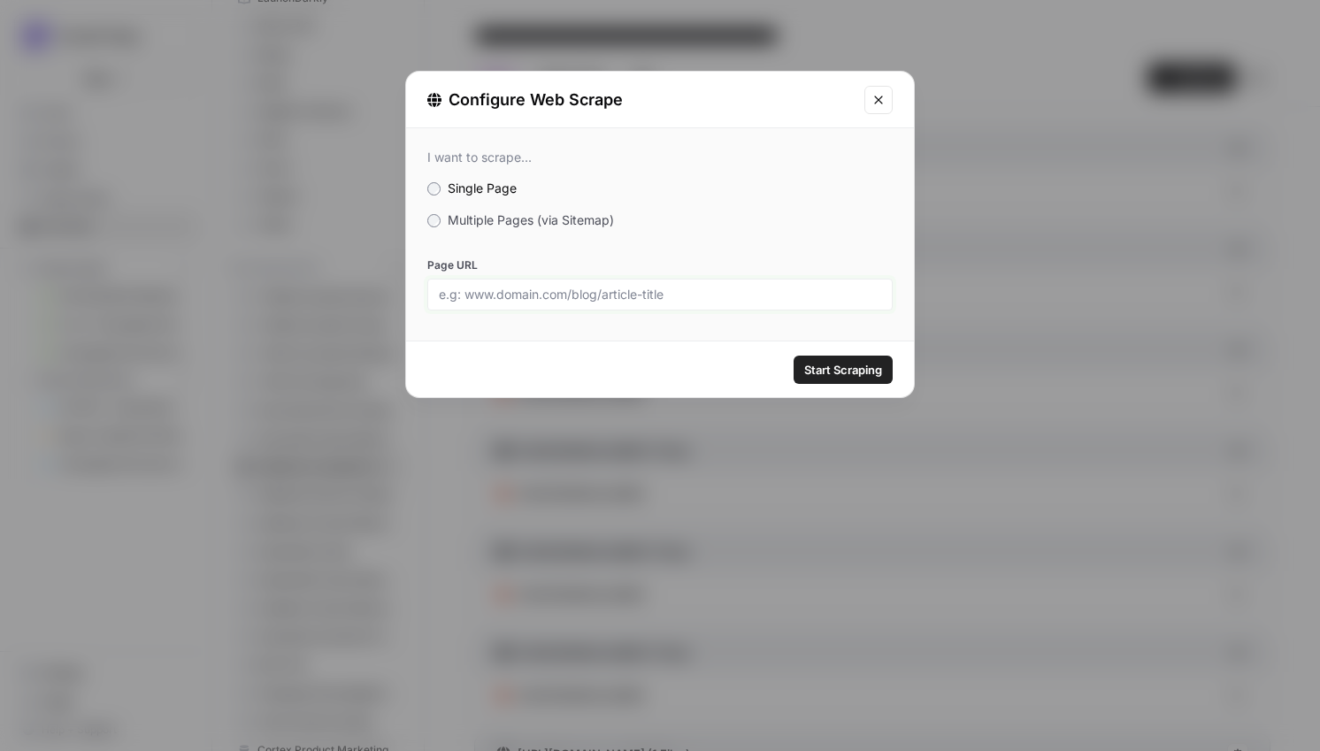
click at [597, 301] on input "Page URL" at bounding box center [660, 295] width 442 height 16
paste input "[URL][DOMAIN_NAME]"
type input "[URL][DOMAIN_NAME]"
click at [867, 383] on div "Start Scraping" at bounding box center [660, 369] width 508 height 56
click at [859, 361] on span "Start Scraping" at bounding box center [843, 370] width 78 height 18
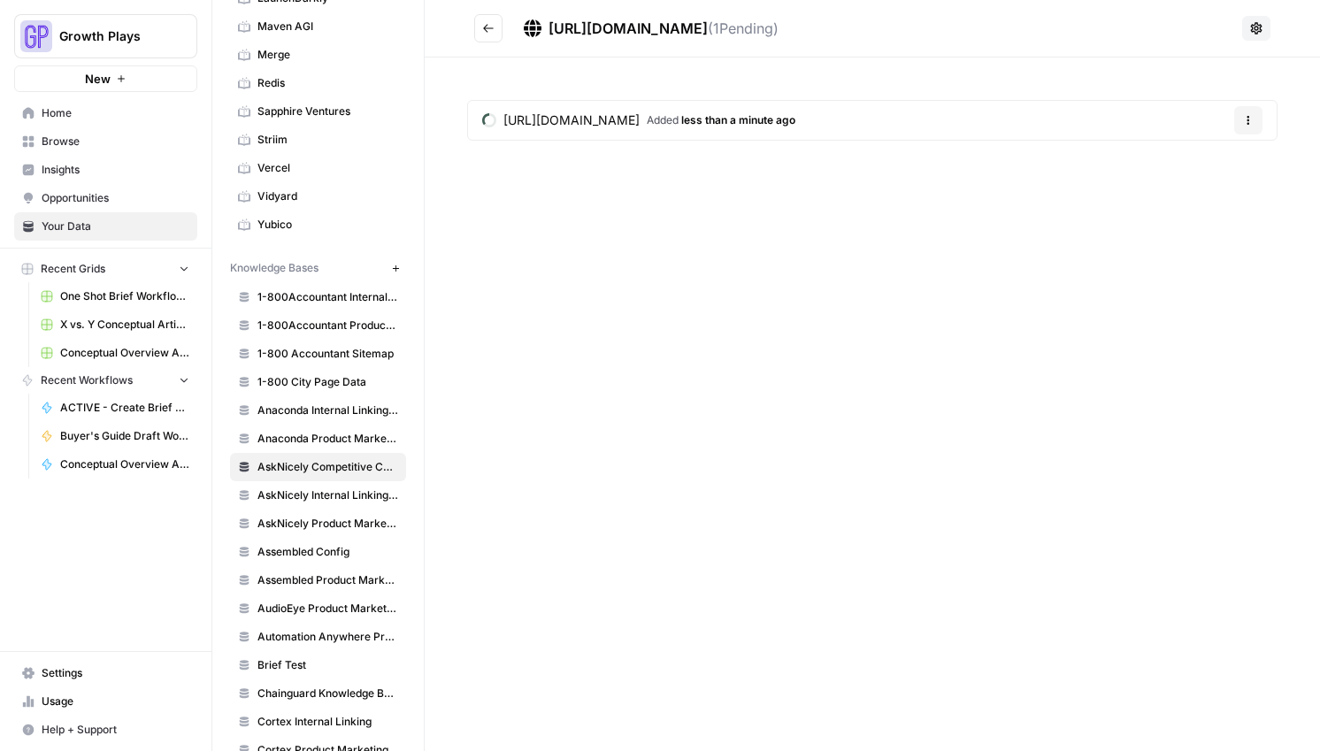
click at [489, 29] on icon "Go back" at bounding box center [488, 28] width 12 height 12
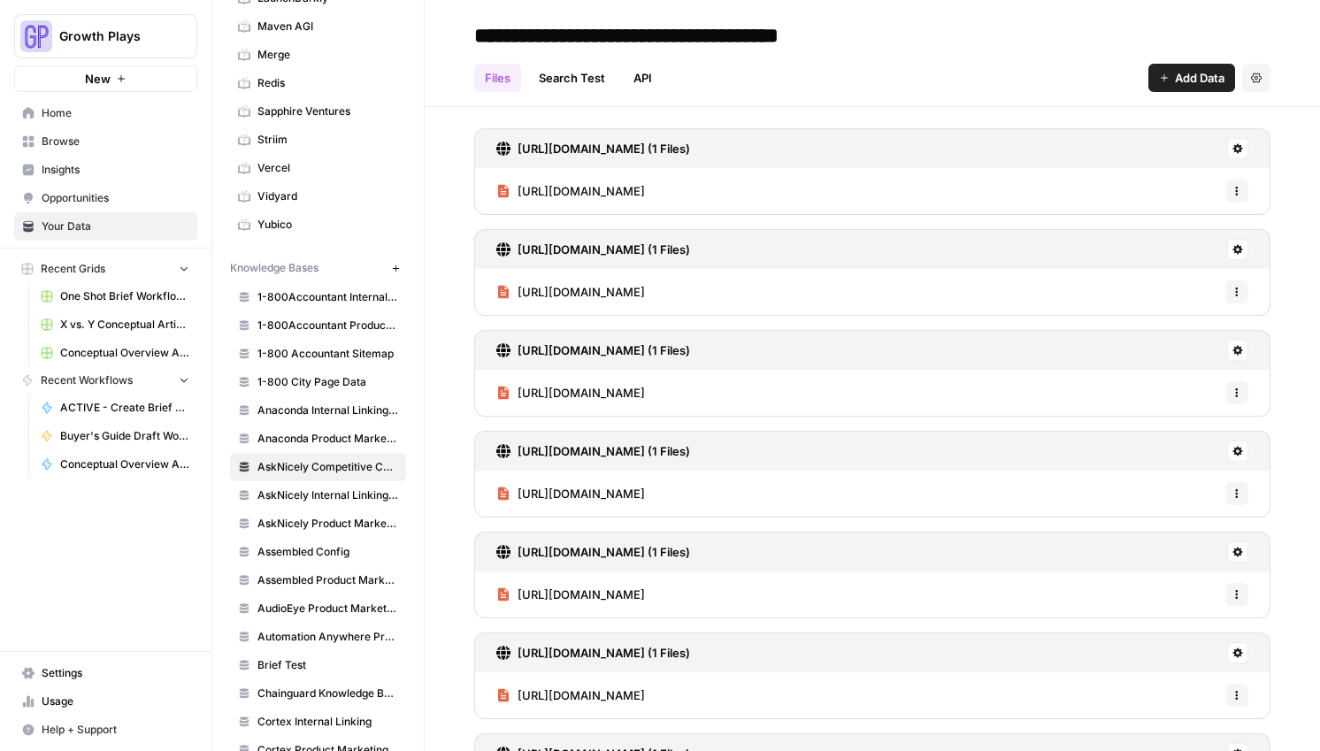
click at [1175, 73] on span "Add Data" at bounding box center [1200, 78] width 50 height 18
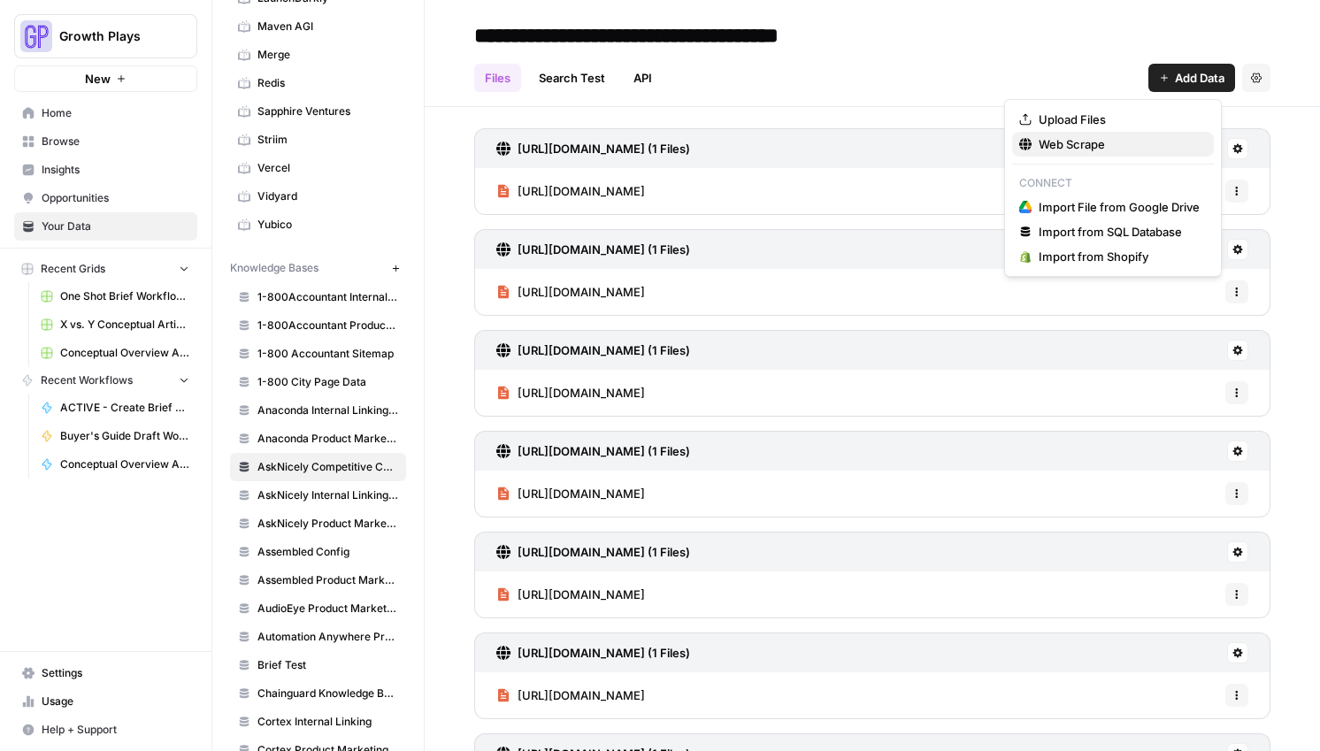
click at [1105, 141] on span "Web Scrape" at bounding box center [1118, 144] width 161 height 18
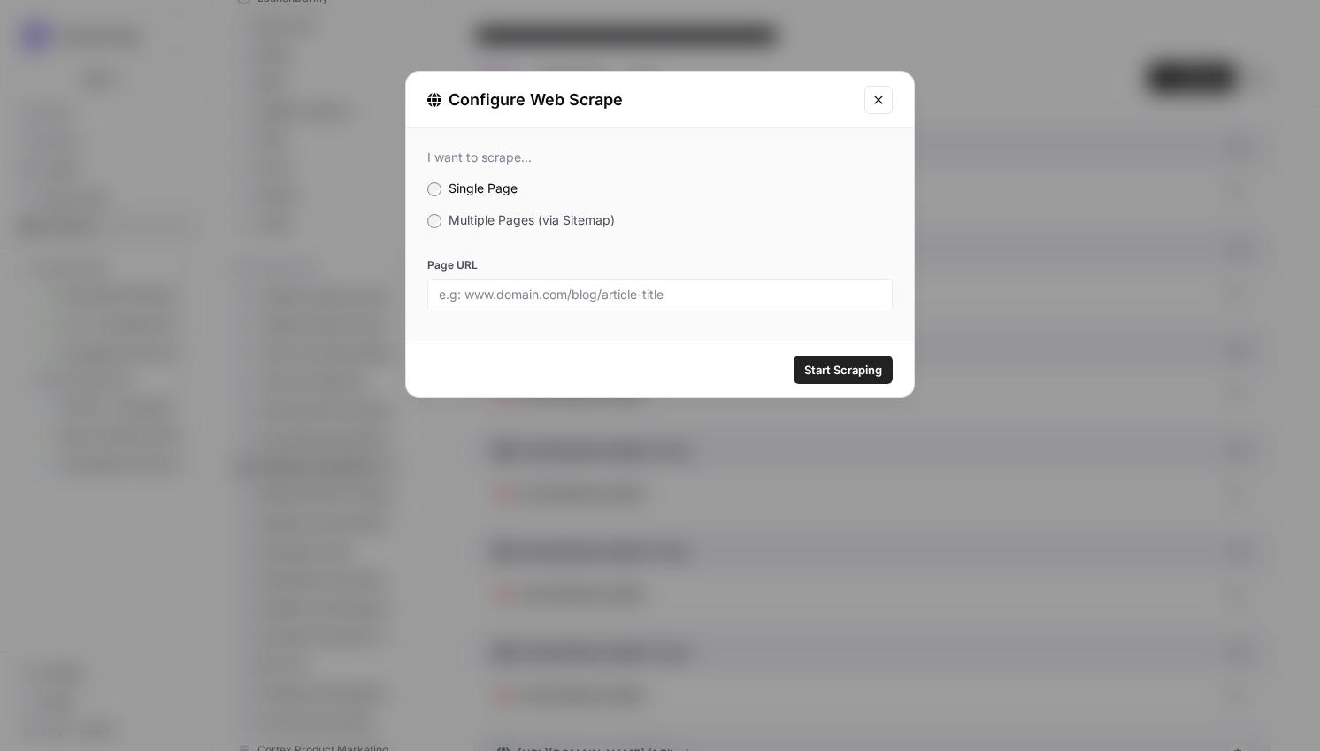
click at [518, 227] on label "Multiple Pages (via Sitemap)" at bounding box center [659, 220] width 465 height 18
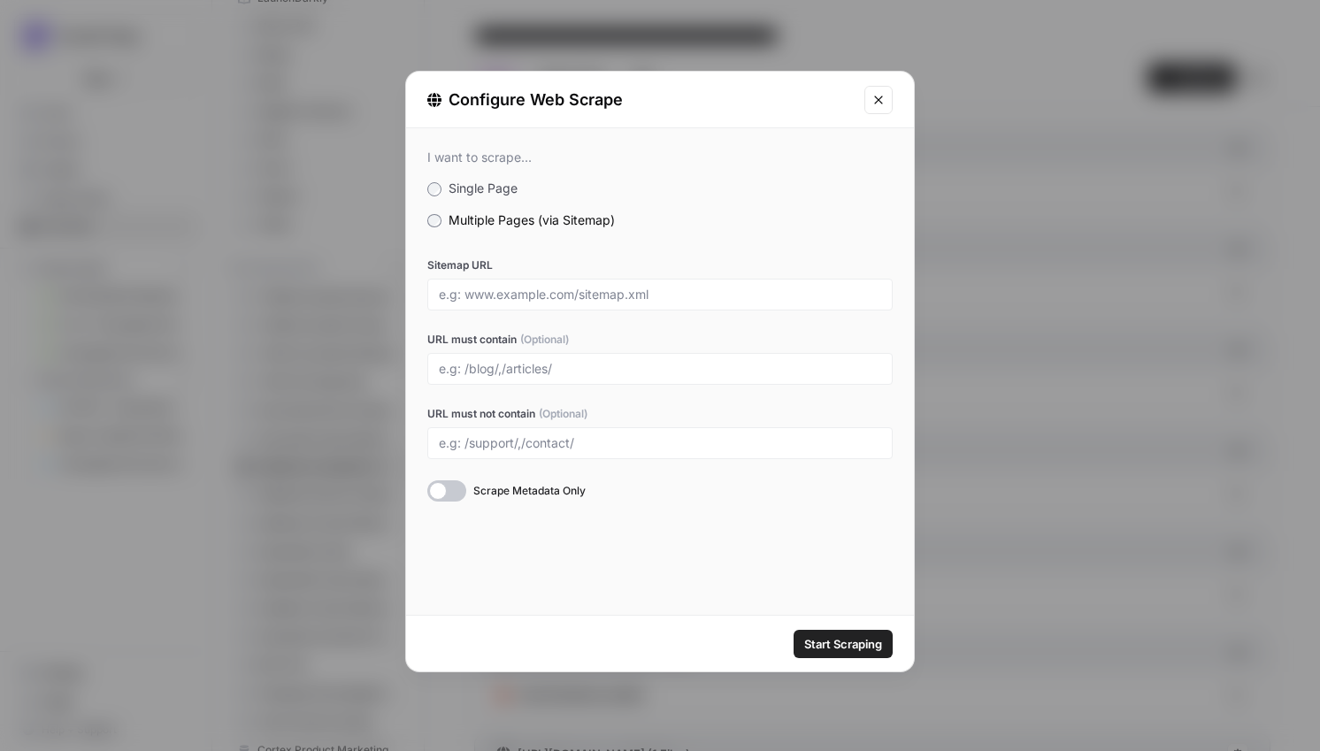
click at [472, 195] on span "Single Page" at bounding box center [482, 187] width 69 height 15
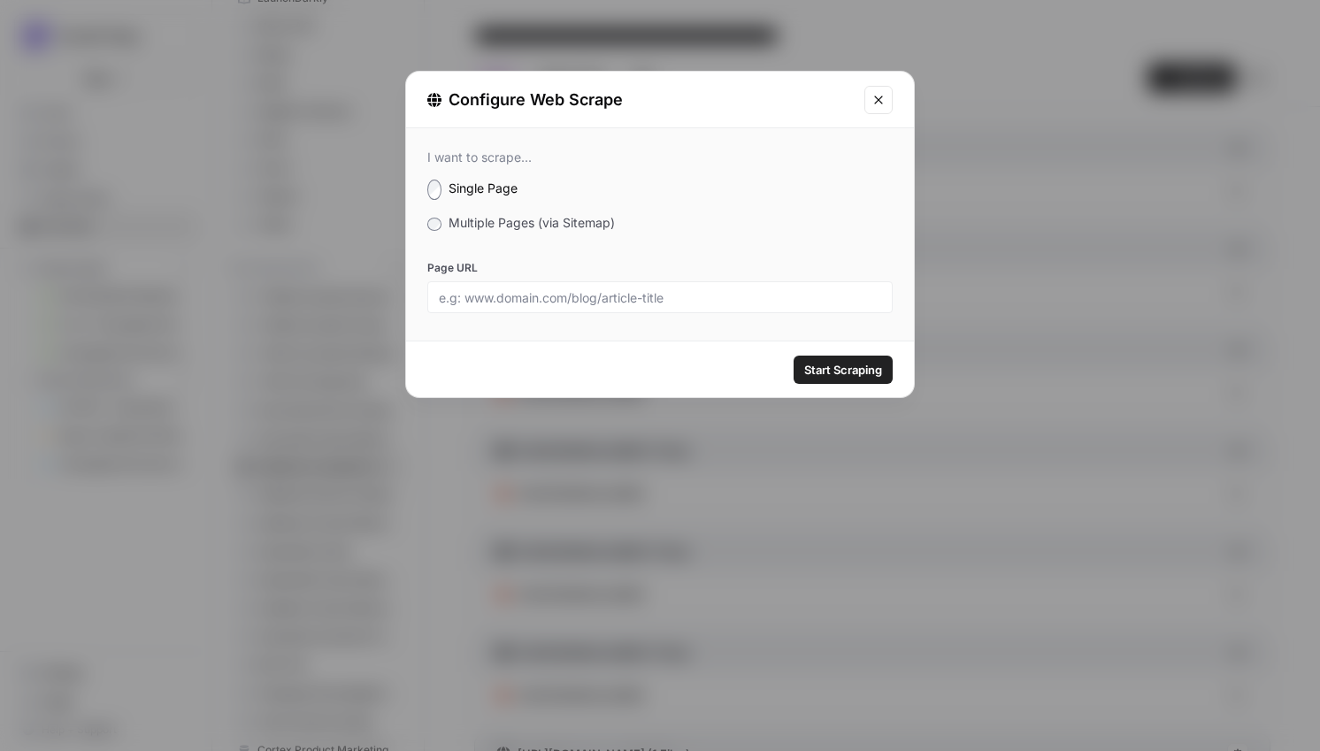
click at [478, 281] on div at bounding box center [659, 297] width 465 height 32
click at [509, 316] on div "I want to scrape... Single Page Multiple Pages (via Sitemap) Page URL" at bounding box center [660, 231] width 508 height 206
click at [509, 306] on div at bounding box center [659, 297] width 465 height 32
click at [600, 306] on div at bounding box center [659, 297] width 465 height 32
click at [599, 303] on div at bounding box center [659, 297] width 465 height 32
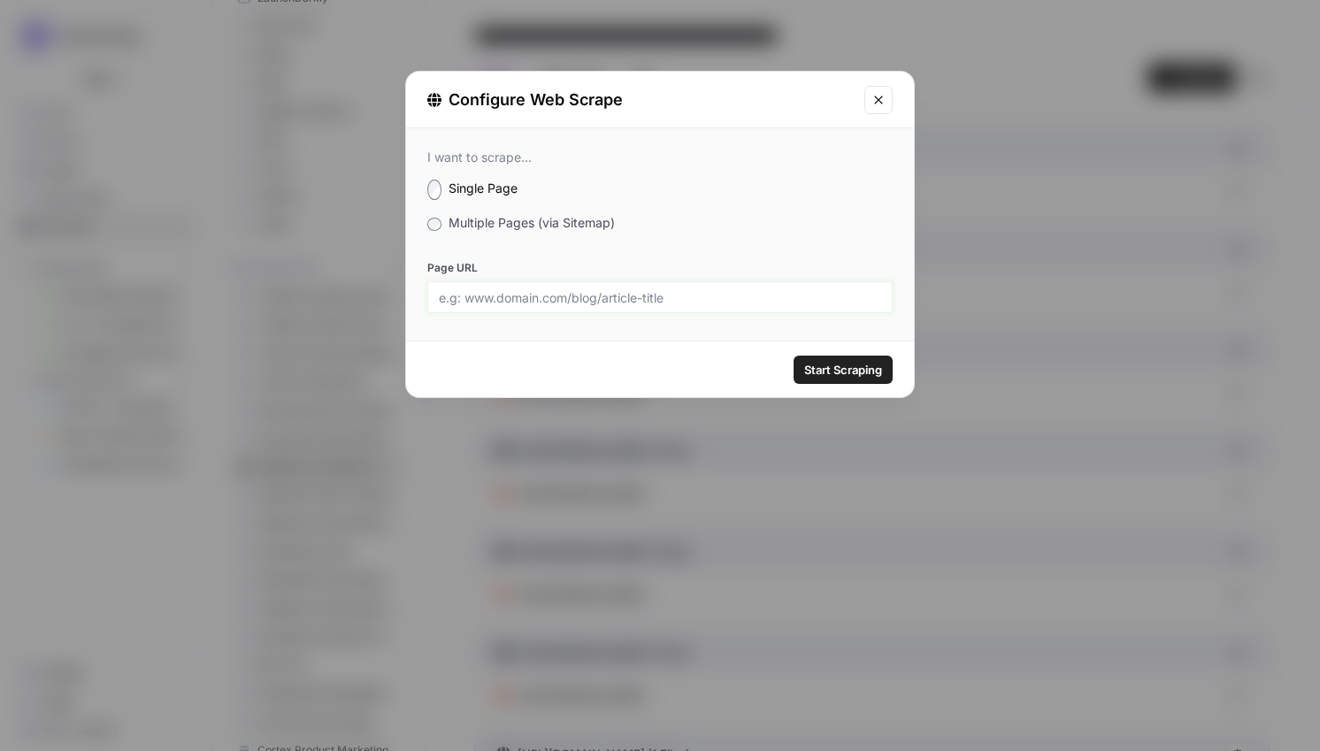
click at [597, 293] on input "Page URL" at bounding box center [660, 297] width 442 height 16
paste input "[URL][DOMAIN_NAME]"
type input "[URL][DOMAIN_NAME]"
click at [826, 374] on span "Start Scraping" at bounding box center [843, 370] width 78 height 18
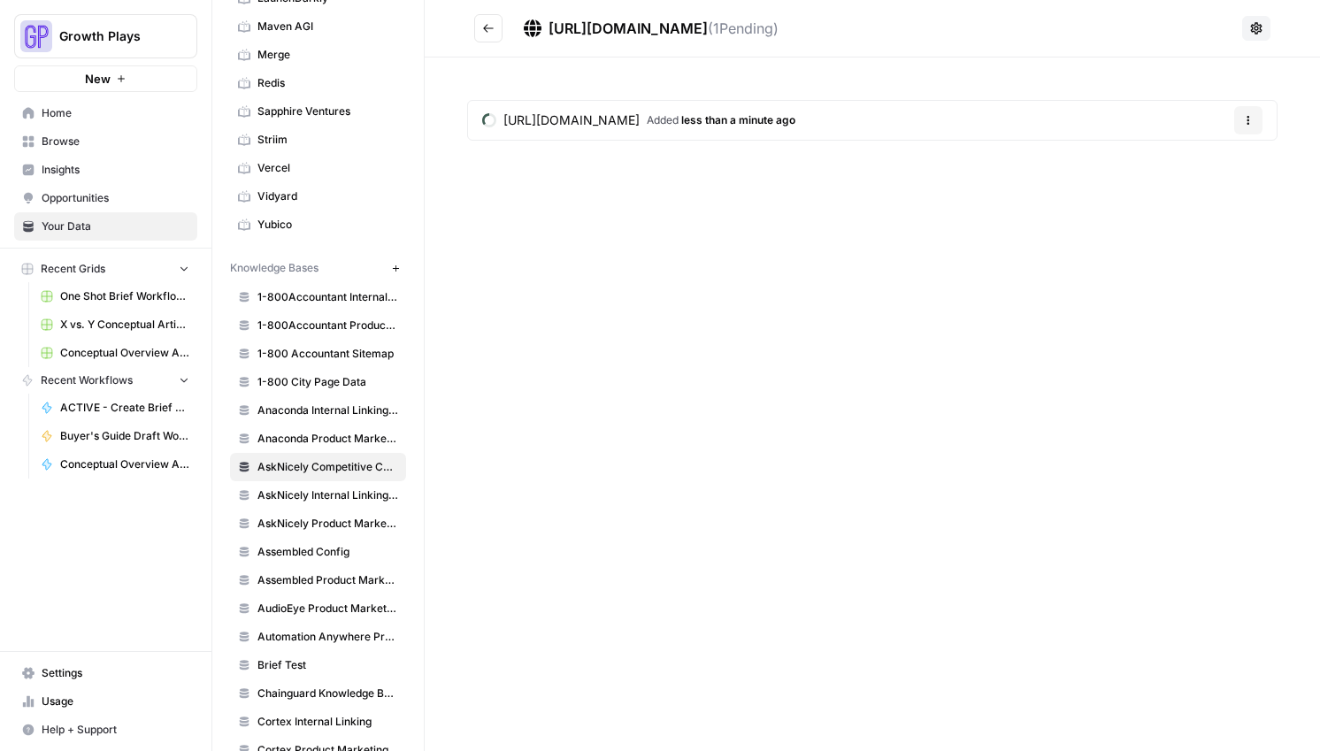
click at [490, 28] on icon "Go back" at bounding box center [488, 28] width 11 height 8
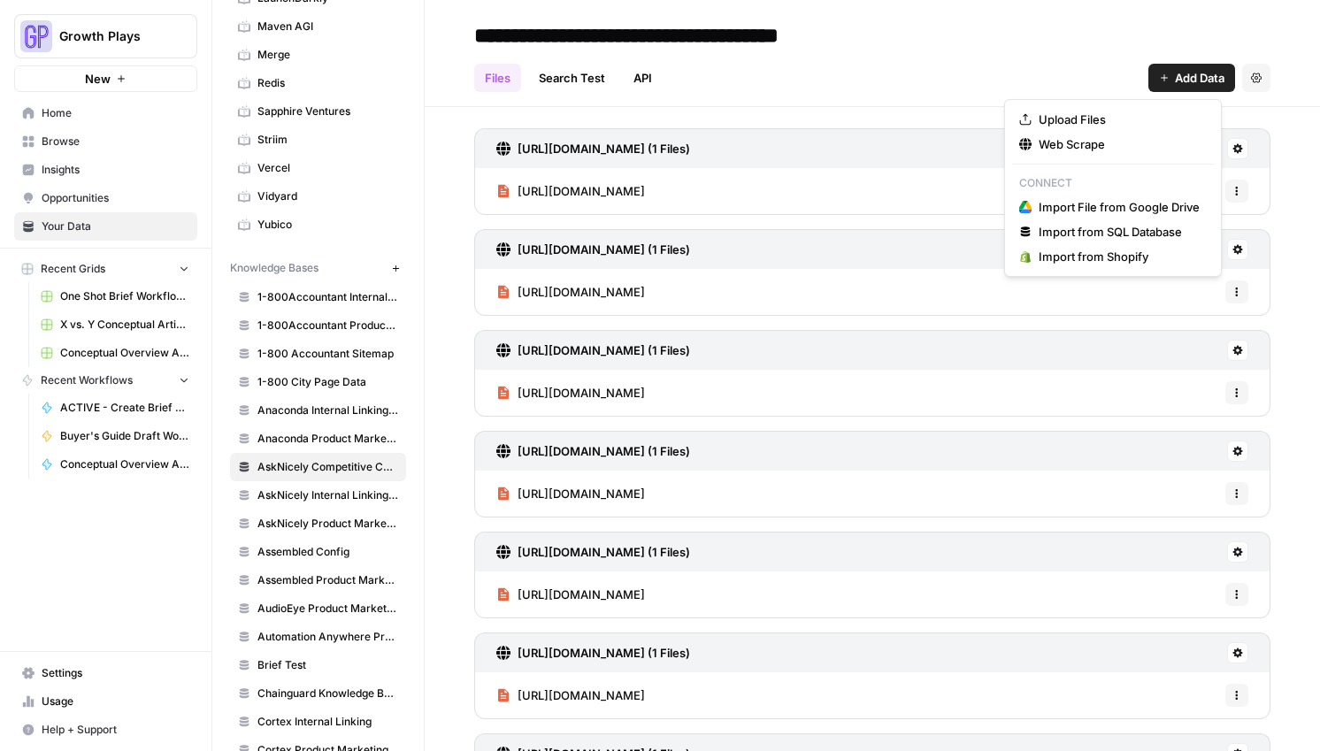
click at [1184, 81] on span "Add Data" at bounding box center [1200, 78] width 50 height 18
click at [1127, 147] on span "Web Scrape" at bounding box center [1118, 144] width 161 height 18
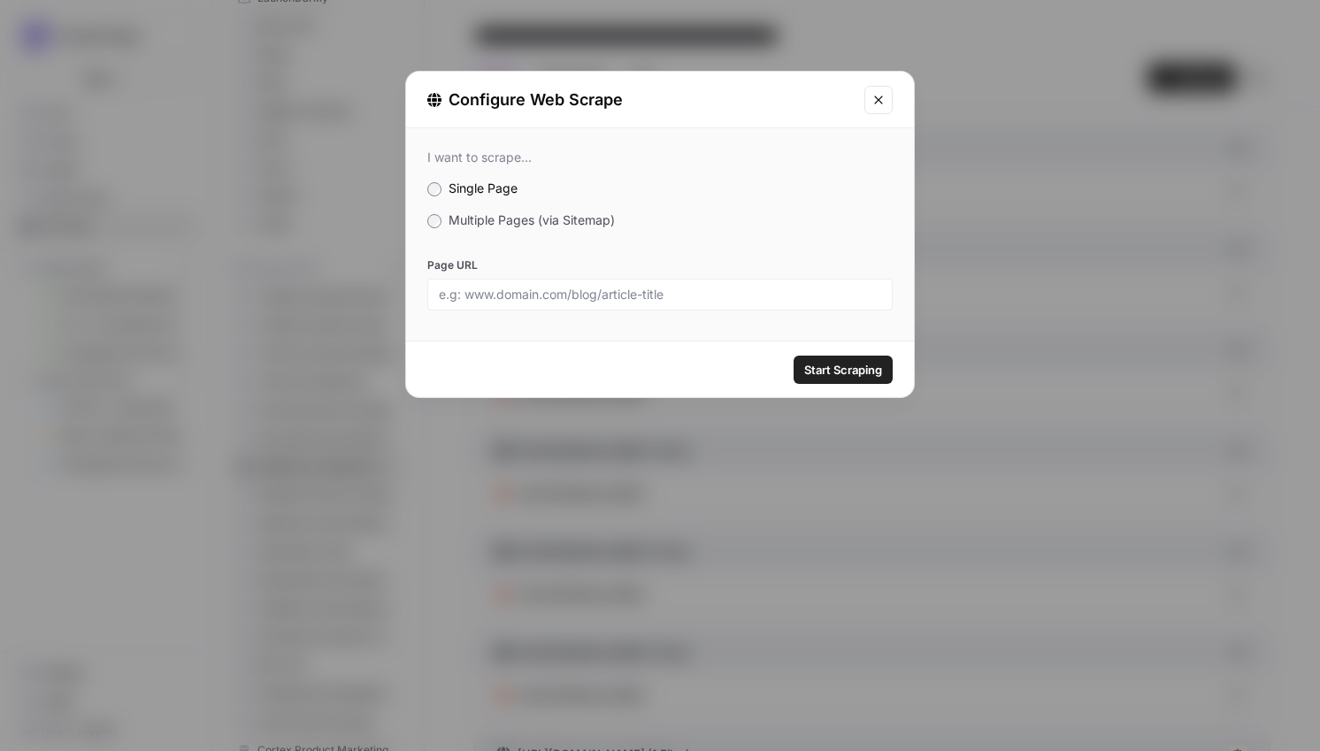
click at [665, 276] on div "Page URL" at bounding box center [659, 283] width 465 height 53
click at [658, 291] on input "Page URL" at bounding box center [660, 295] width 442 height 16
paste input "[URL][DOMAIN_NAME]"
type input "[URL][DOMAIN_NAME]"
click at [836, 377] on span "Start Scraping" at bounding box center [843, 370] width 78 height 18
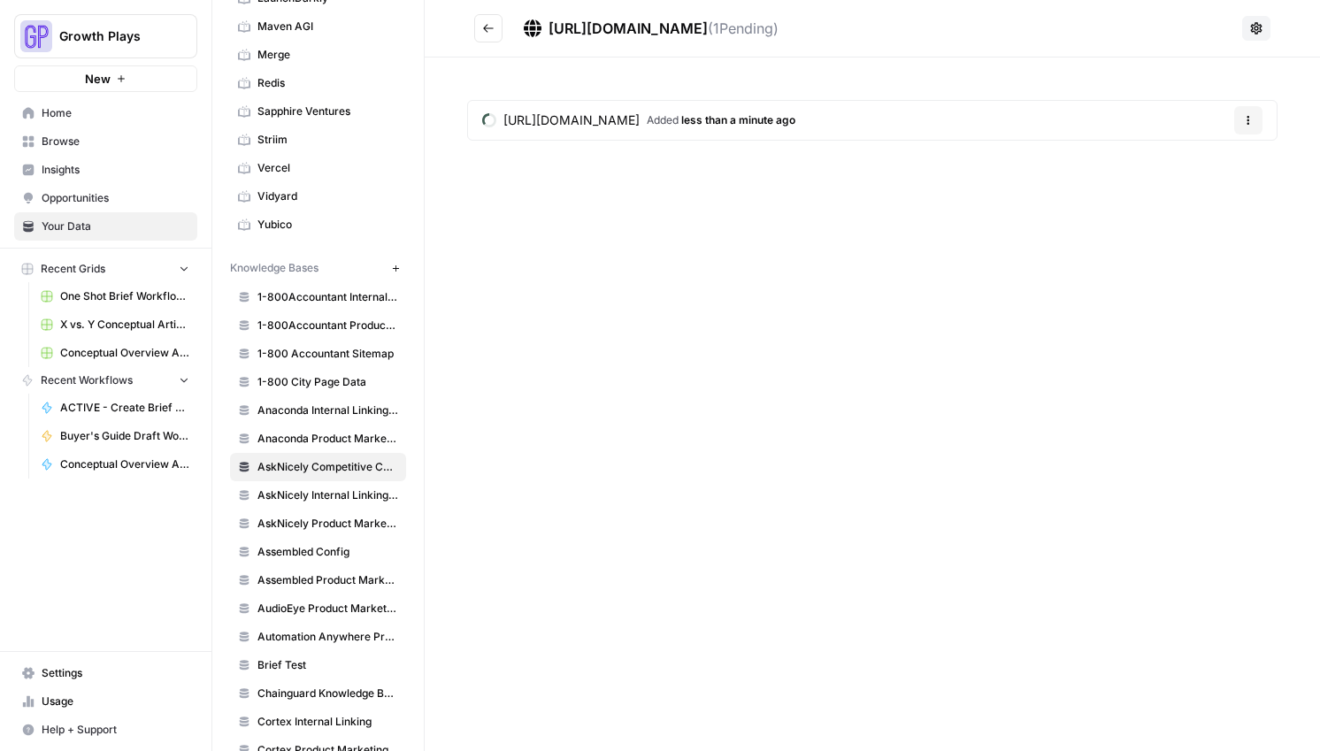
click at [490, 27] on icon "Go back" at bounding box center [488, 28] width 12 height 12
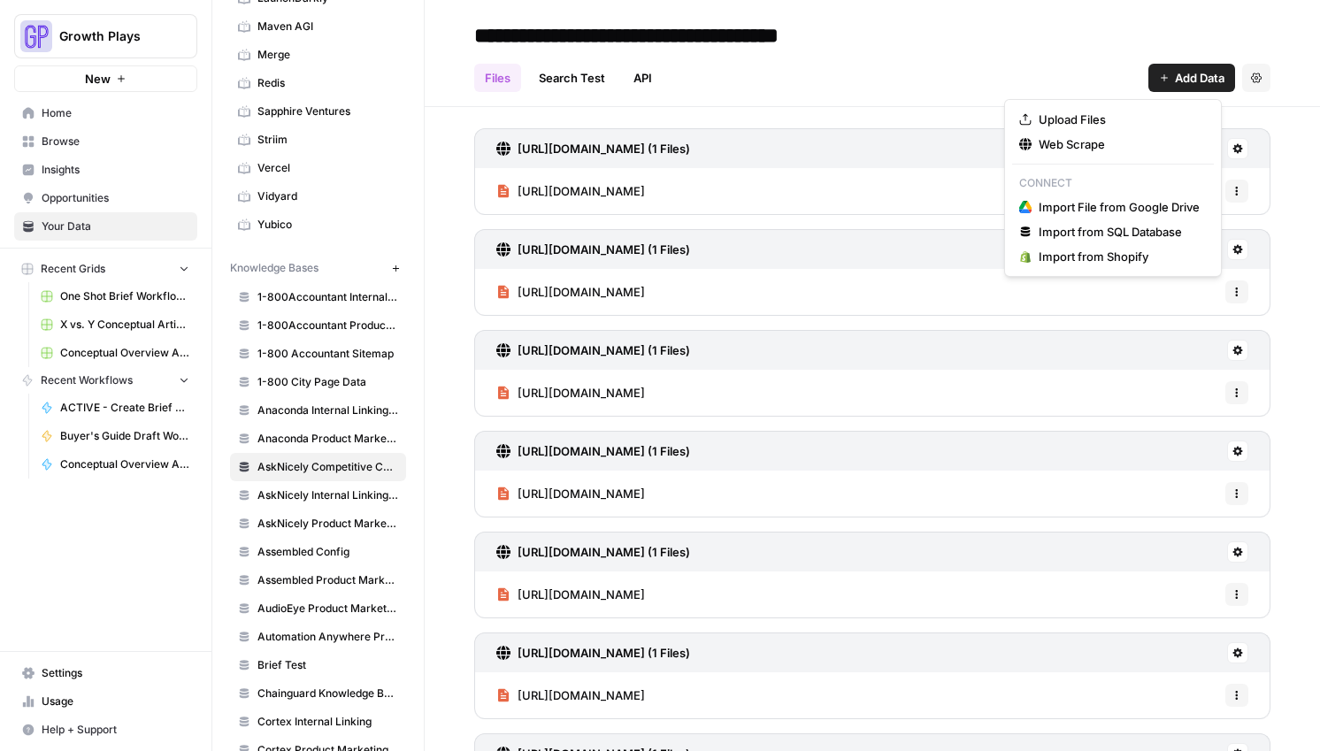
click at [1187, 83] on span "Add Data" at bounding box center [1200, 78] width 50 height 18
click at [1055, 143] on span "Web Scrape" at bounding box center [1118, 144] width 161 height 18
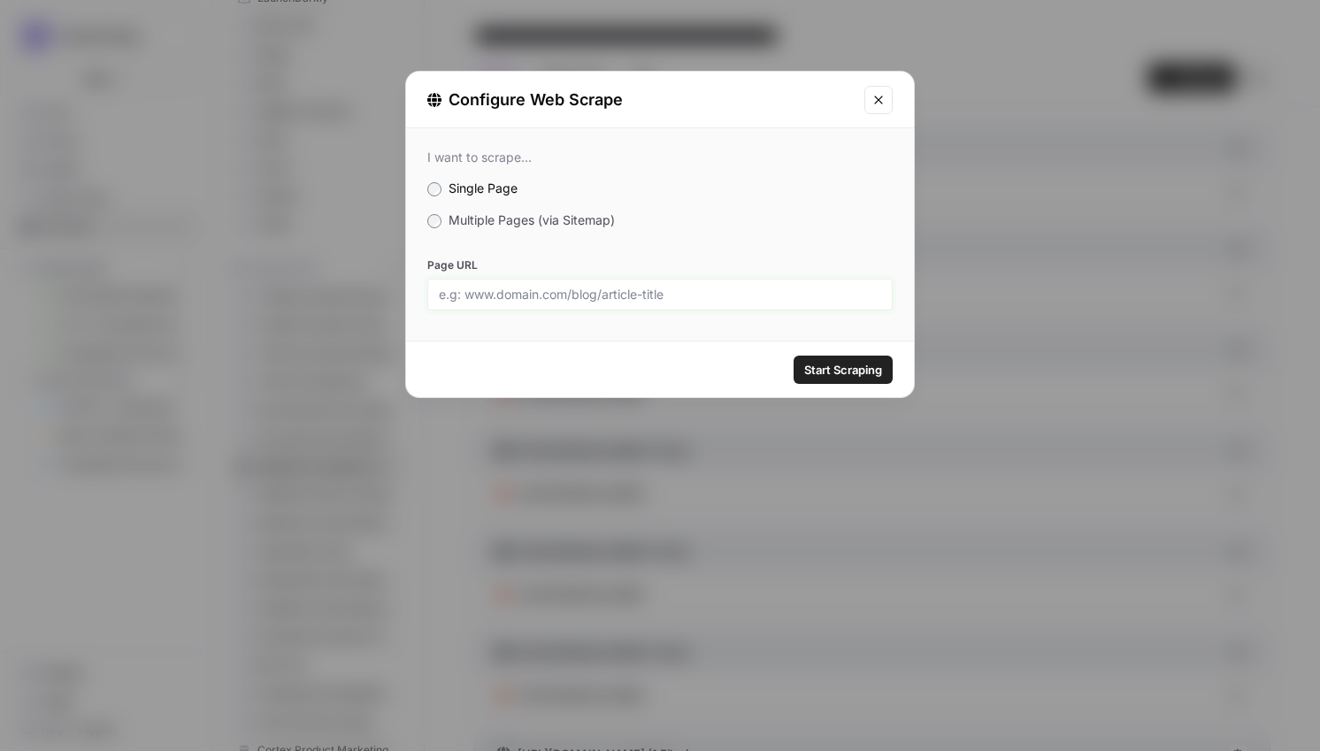
click at [529, 289] on input "Page URL" at bounding box center [660, 295] width 442 height 16
paste input "[URL][DOMAIN_NAME]"
type input "[URL][DOMAIN_NAME]"
click at [892, 372] on div "Start Scraping" at bounding box center [660, 369] width 508 height 56
click at [877, 372] on span "Start Scraping" at bounding box center [843, 370] width 78 height 18
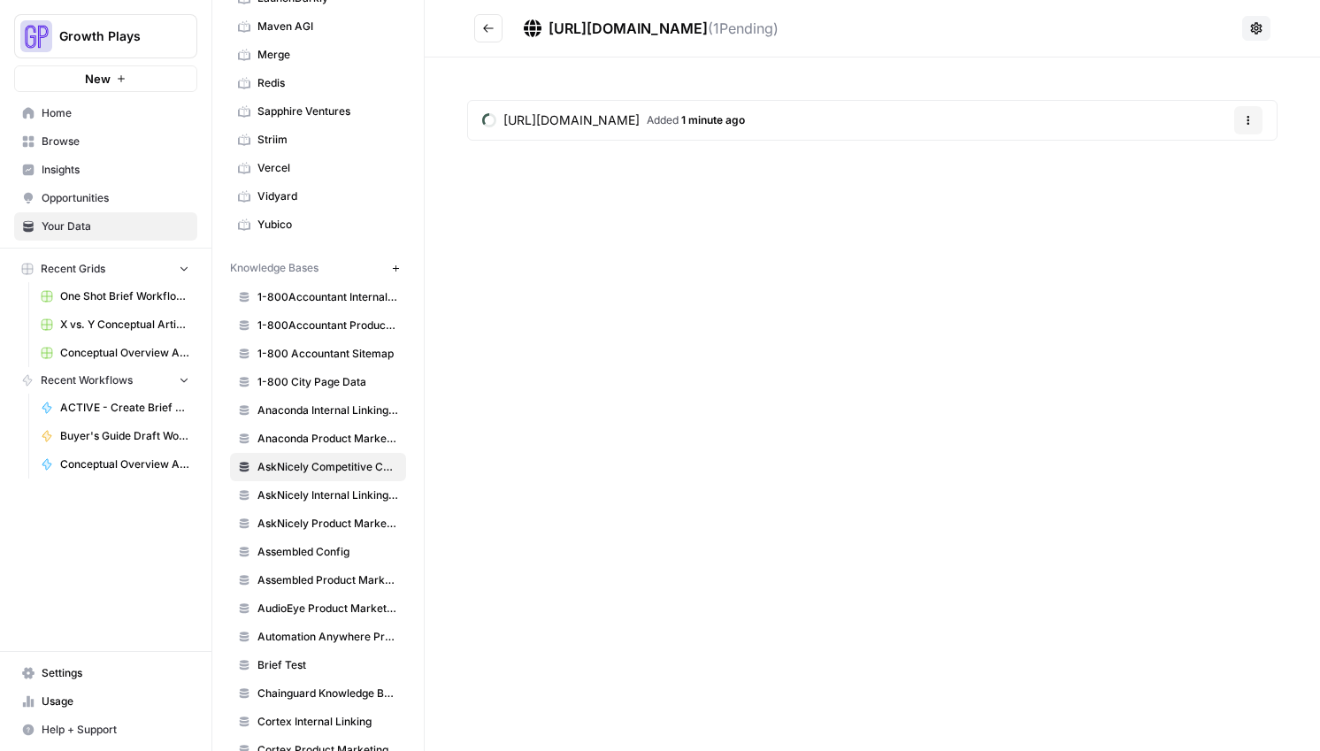
click at [489, 32] on icon "Go back" at bounding box center [488, 28] width 12 height 12
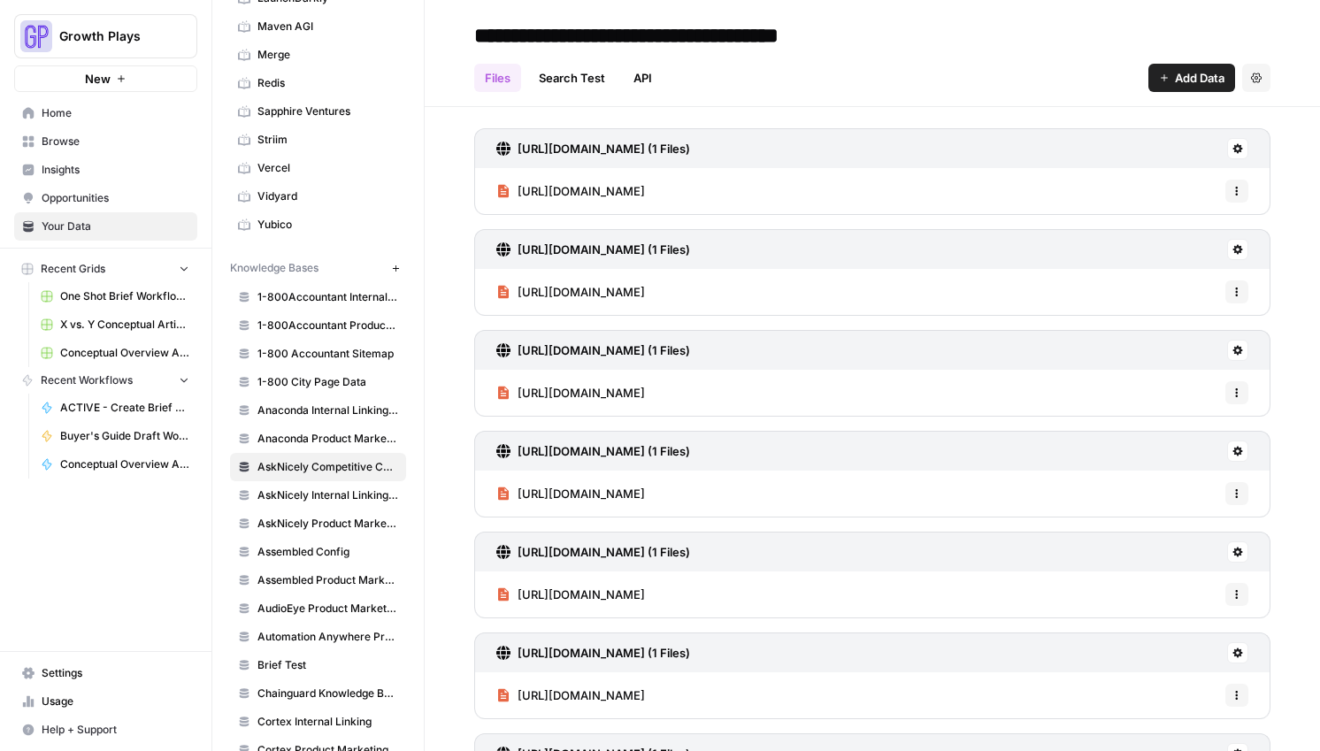
click at [1206, 87] on button "Add Data" at bounding box center [1191, 78] width 87 height 28
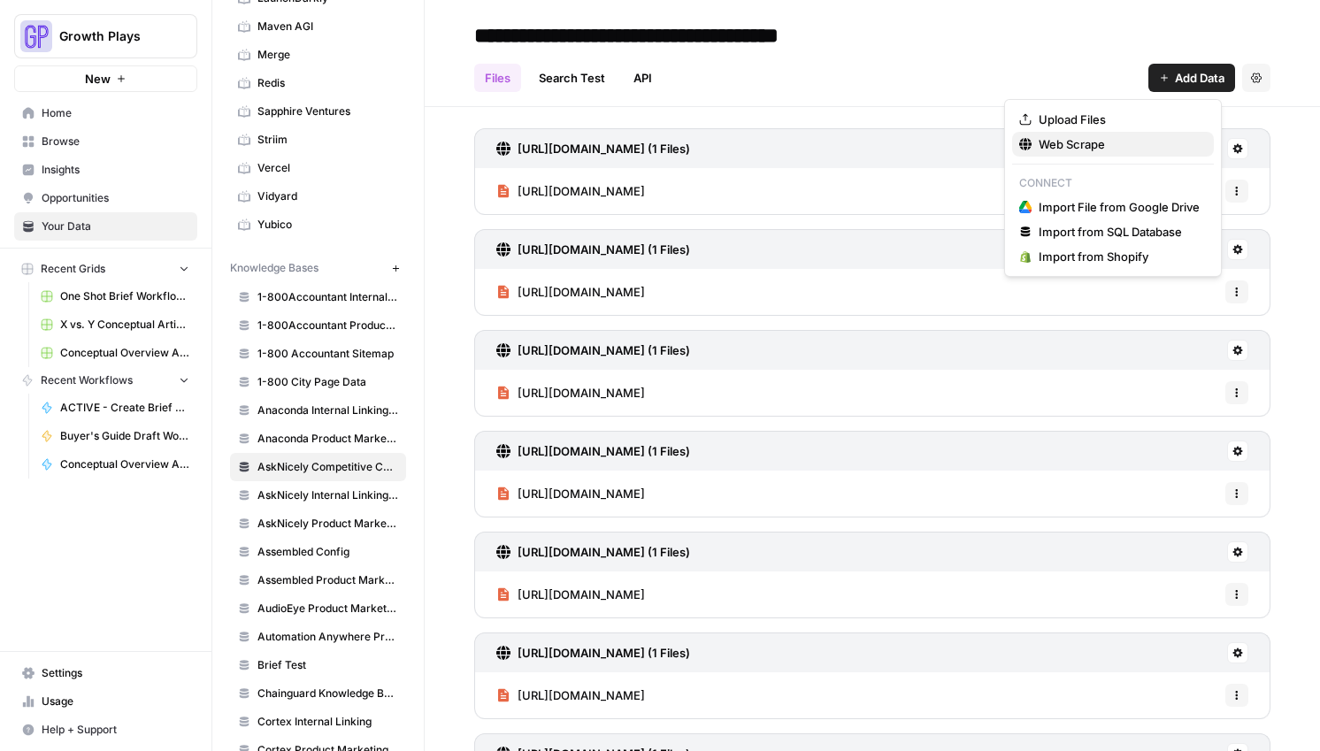
click at [1150, 139] on span "Web Scrape" at bounding box center [1118, 144] width 161 height 18
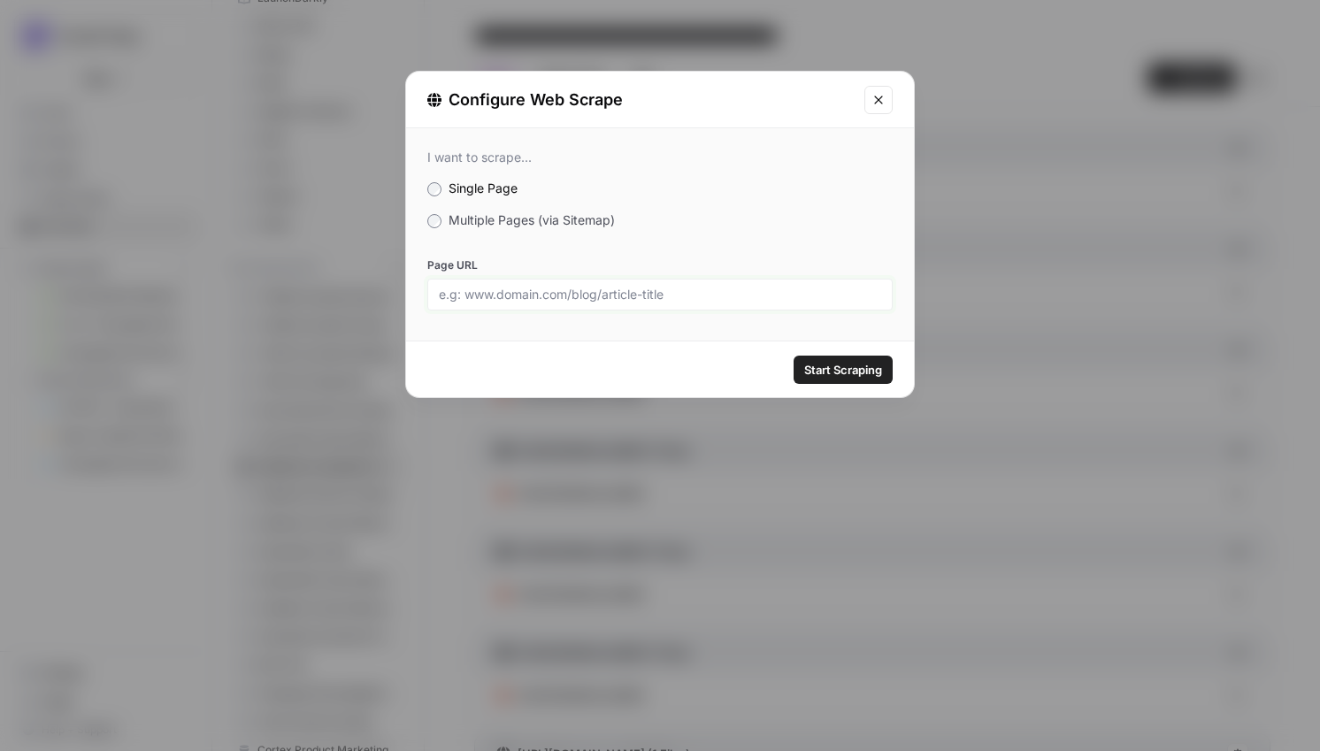
click at [537, 287] on input "Page URL" at bounding box center [660, 295] width 442 height 16
paste input "[URL][DOMAIN_NAME]"
type input "[URL][DOMAIN_NAME]"
click at [851, 368] on span "Start Scraping" at bounding box center [843, 370] width 78 height 18
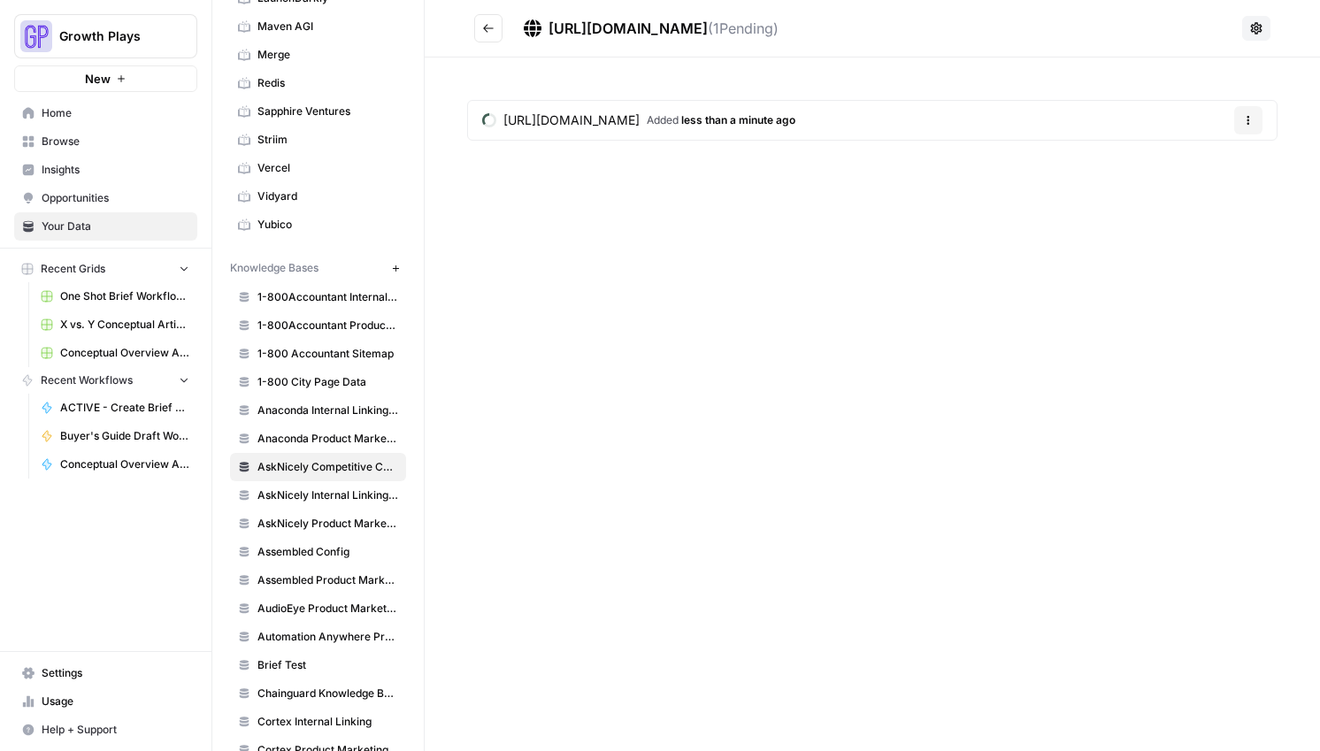
click at [483, 31] on icon "Go back" at bounding box center [488, 28] width 12 height 12
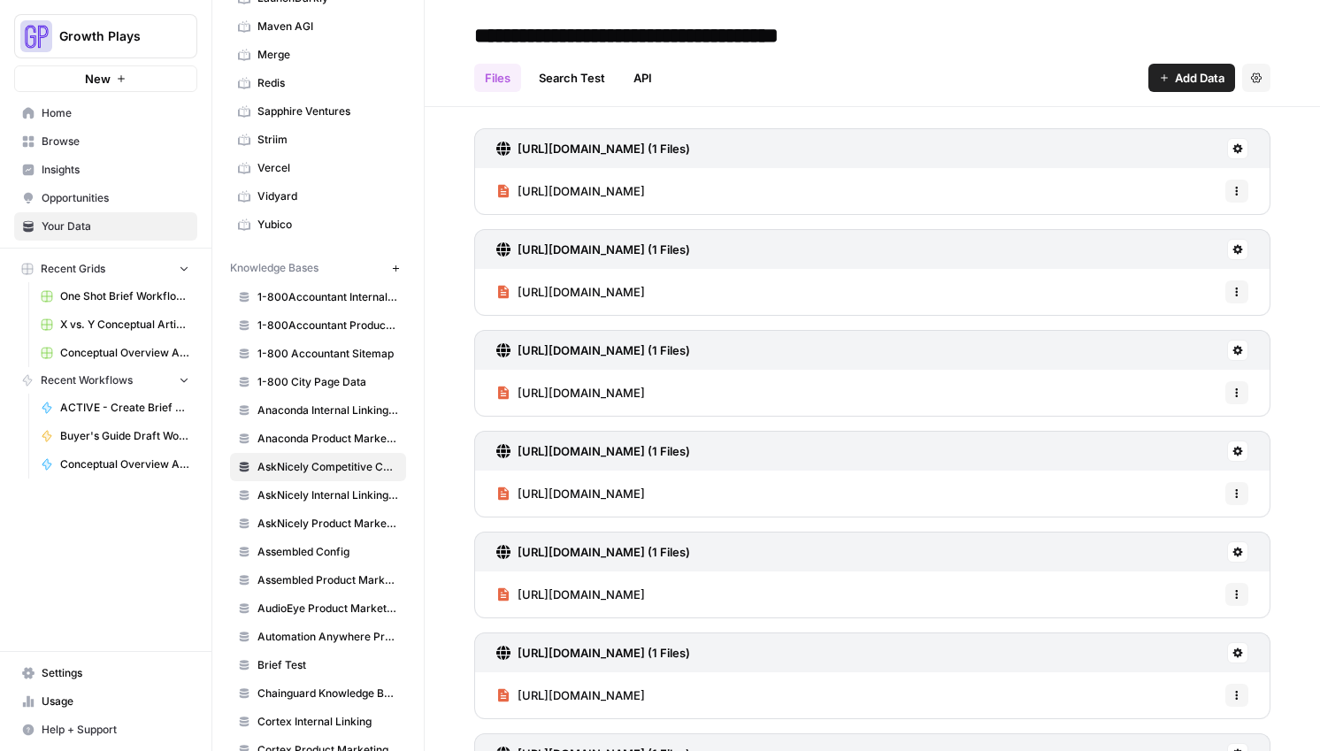
click at [1201, 79] on span "Add Data" at bounding box center [1200, 78] width 50 height 18
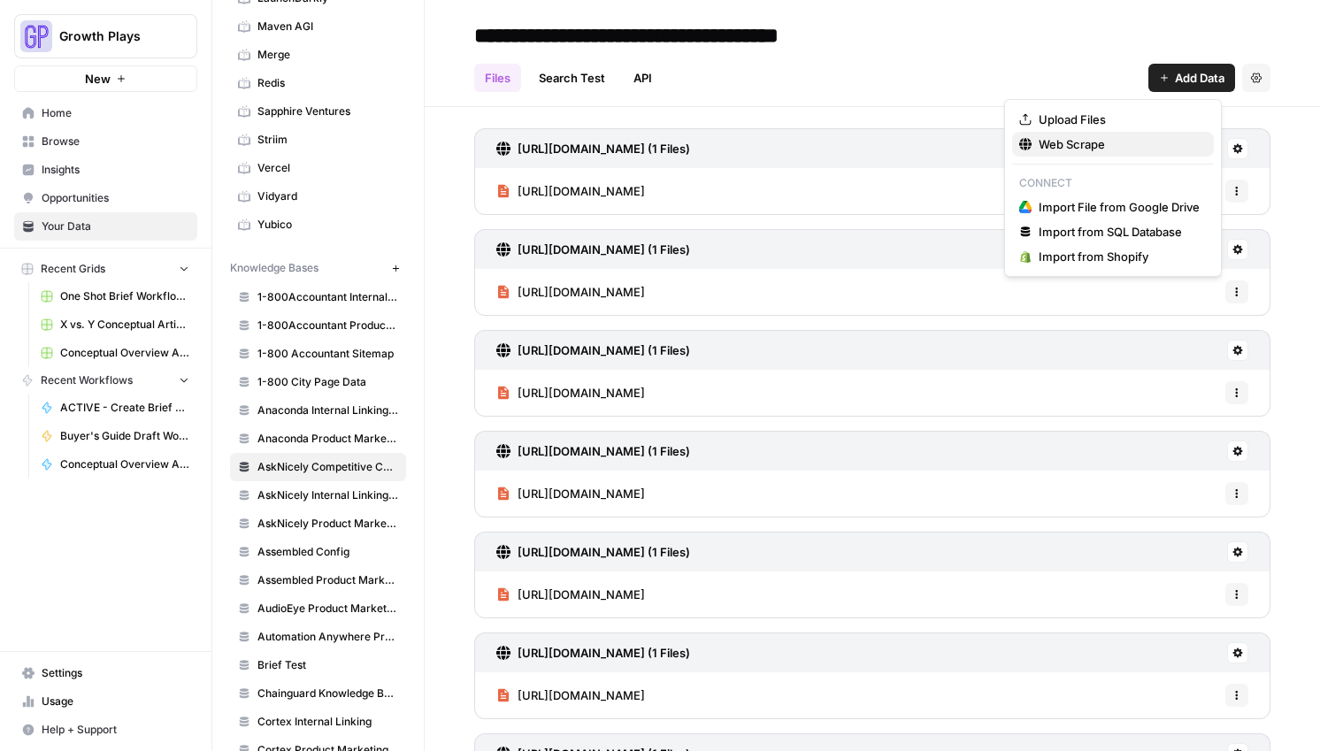
click at [1112, 142] on span "Web Scrape" at bounding box center [1118, 144] width 161 height 18
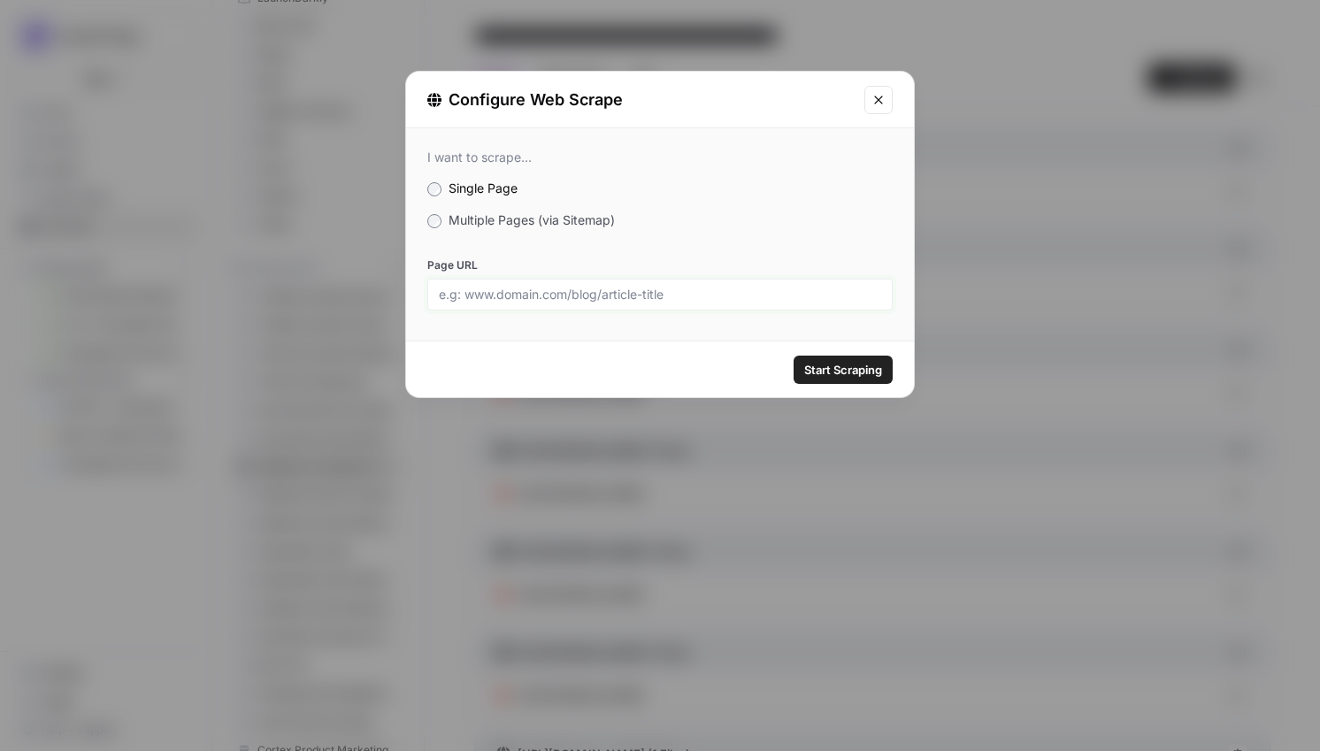
click at [577, 297] on input "Page URL" at bounding box center [660, 295] width 442 height 16
paste input "[URL][DOMAIN_NAME]"
type input "[URL][DOMAIN_NAME]"
click at [864, 374] on span "Start Scraping" at bounding box center [843, 370] width 78 height 18
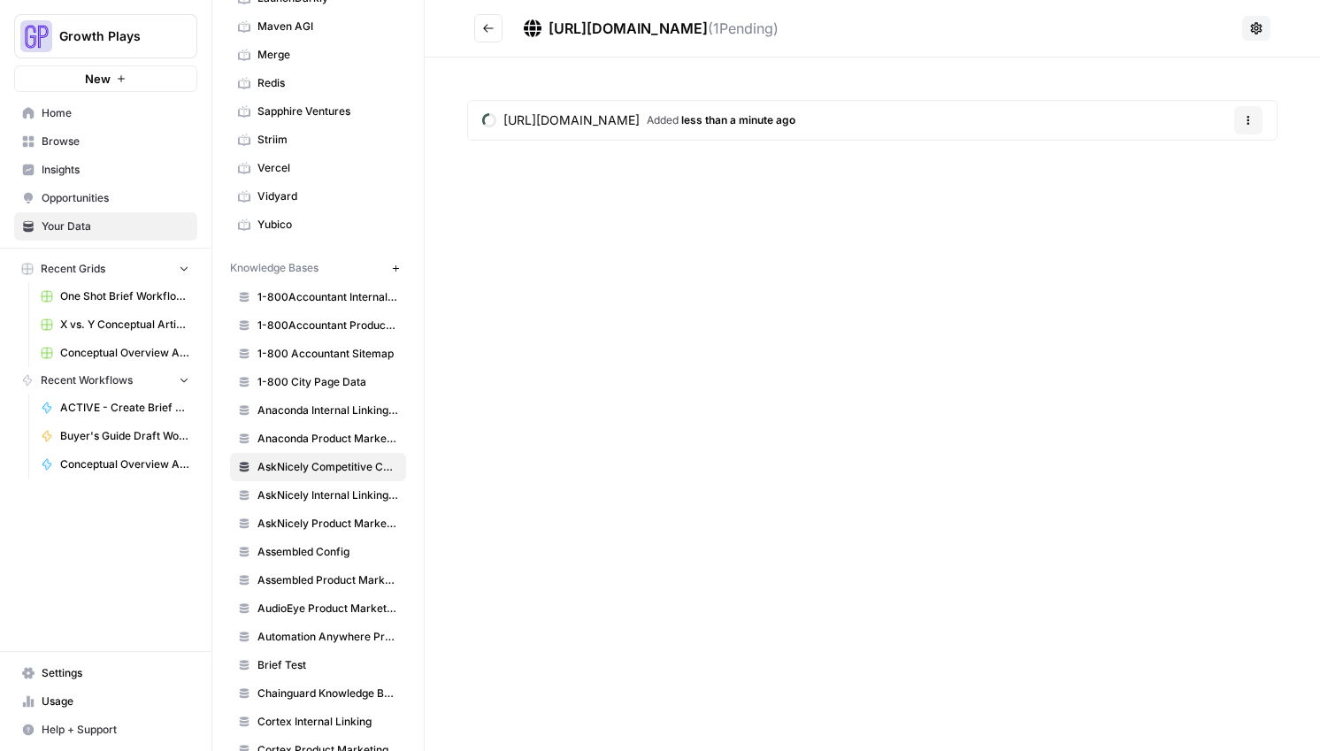
click at [489, 31] on icon "Go back" at bounding box center [488, 28] width 12 height 12
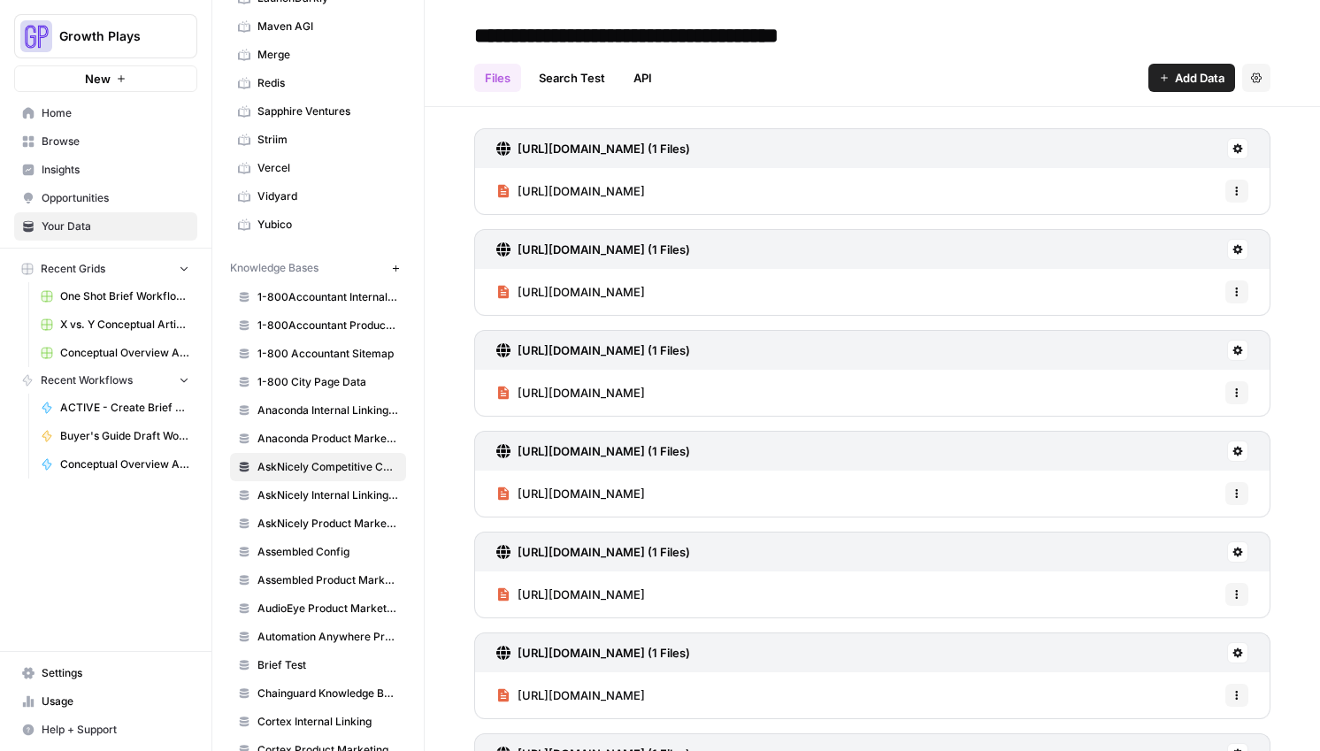
click at [1175, 81] on span "Add Data" at bounding box center [1200, 78] width 50 height 18
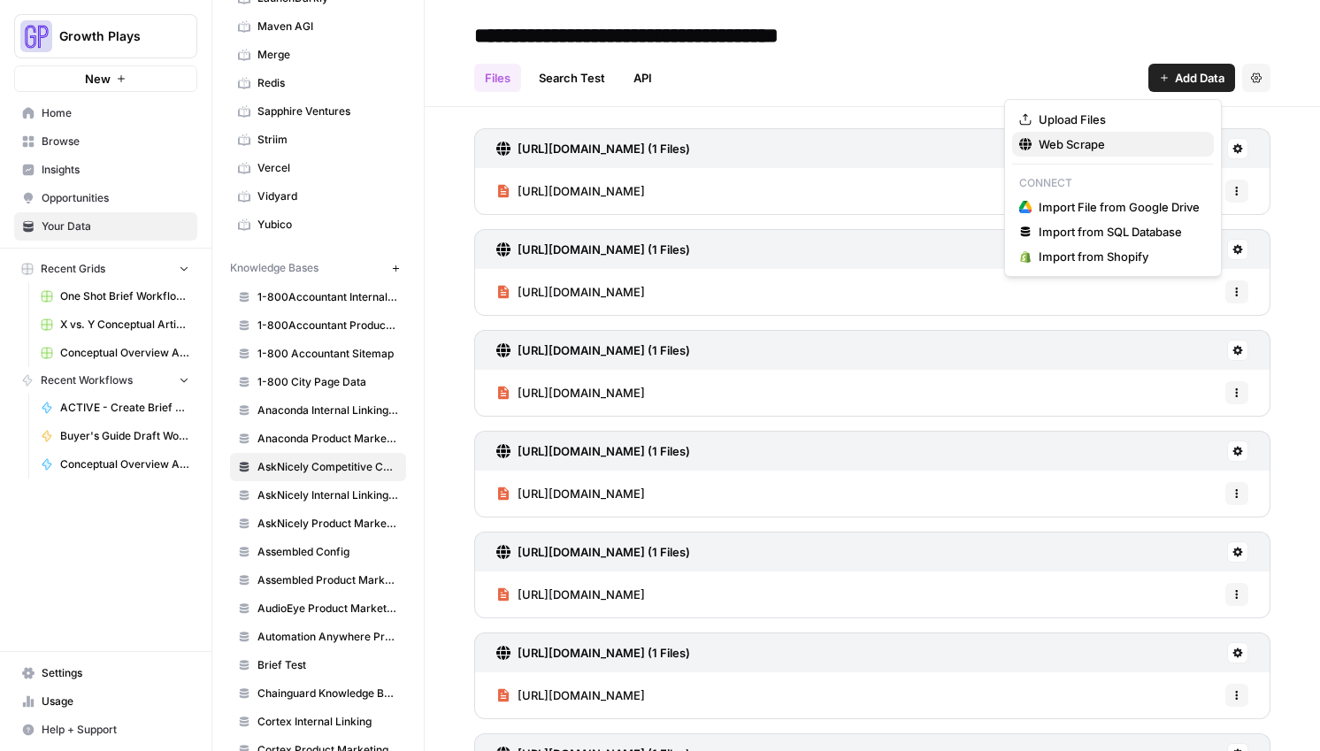
click at [1061, 132] on button "Web Scrape" at bounding box center [1113, 144] width 202 height 25
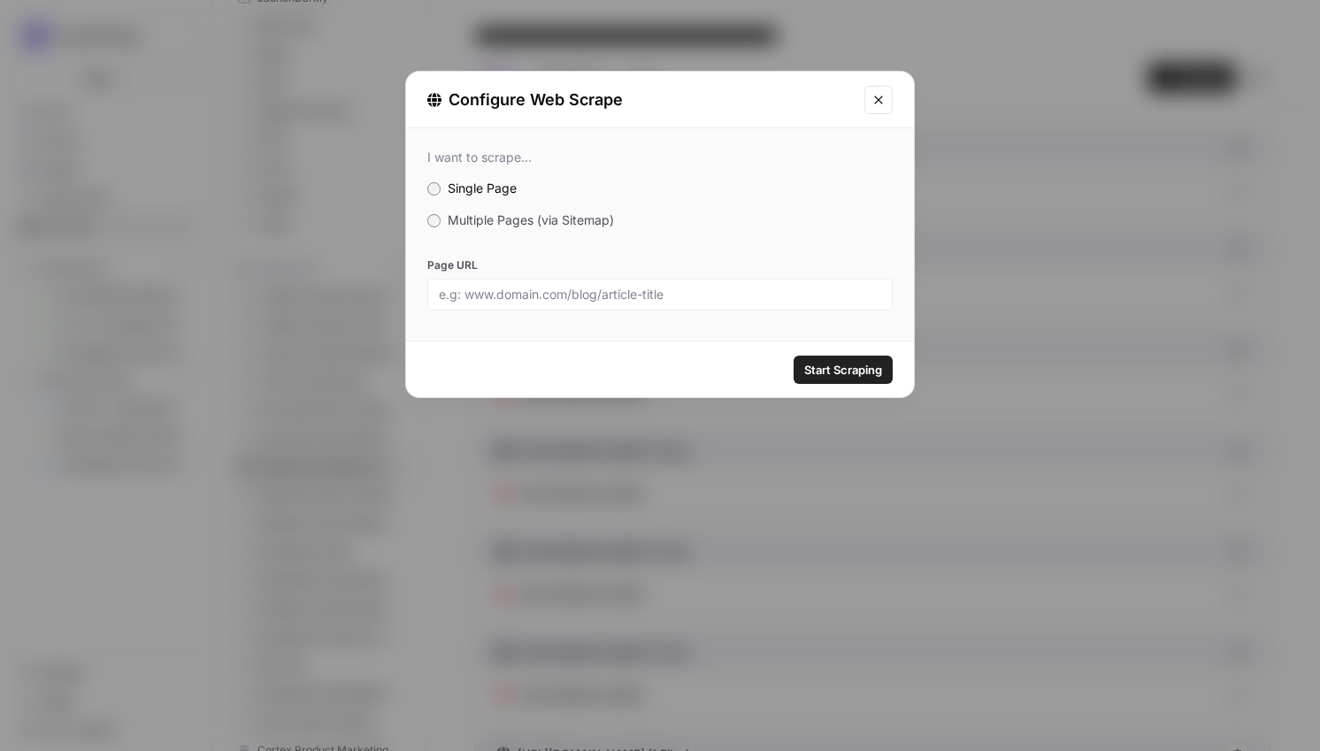
click at [574, 309] on div at bounding box center [659, 295] width 465 height 32
click at [574, 293] on input "Page URL" at bounding box center [660, 295] width 442 height 16
type input "v"
paste input "[URL][DOMAIN_NAME]"
type input "[URL][DOMAIN_NAME]"
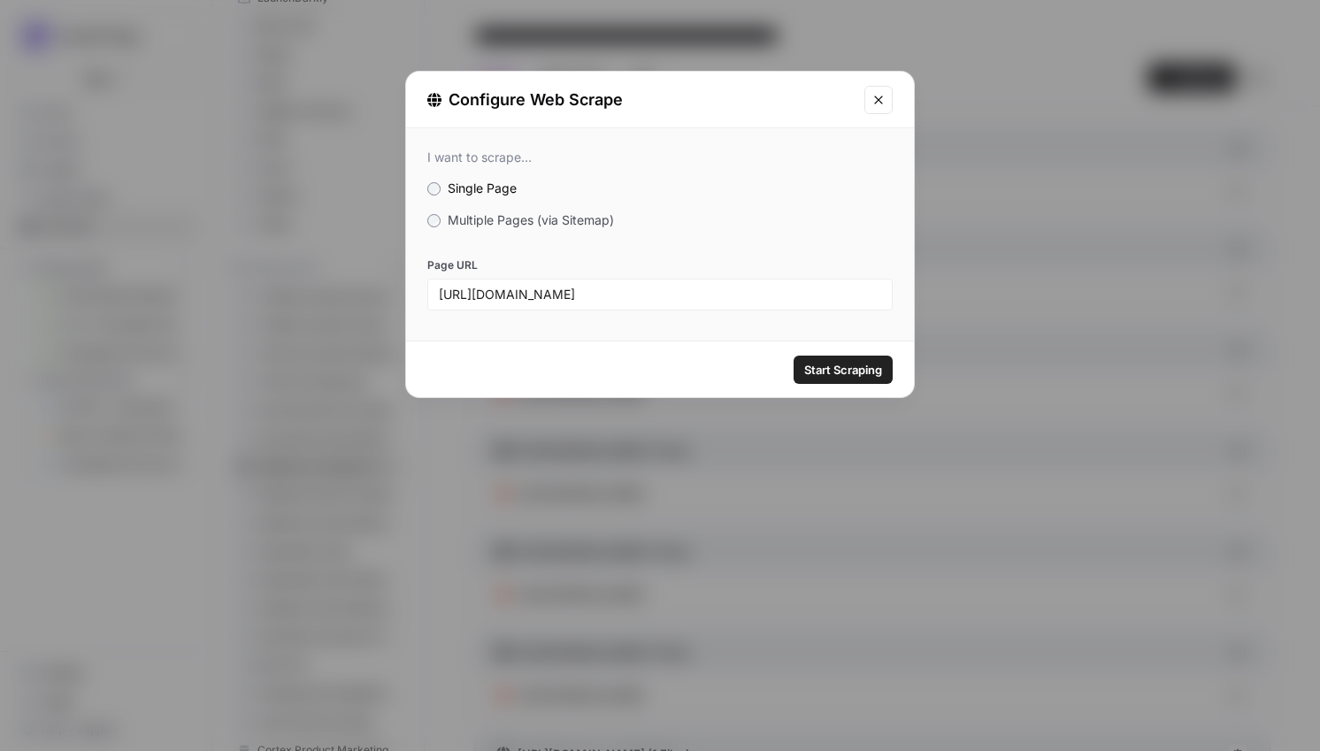
click at [873, 378] on button "Start Scraping" at bounding box center [842, 370] width 99 height 28
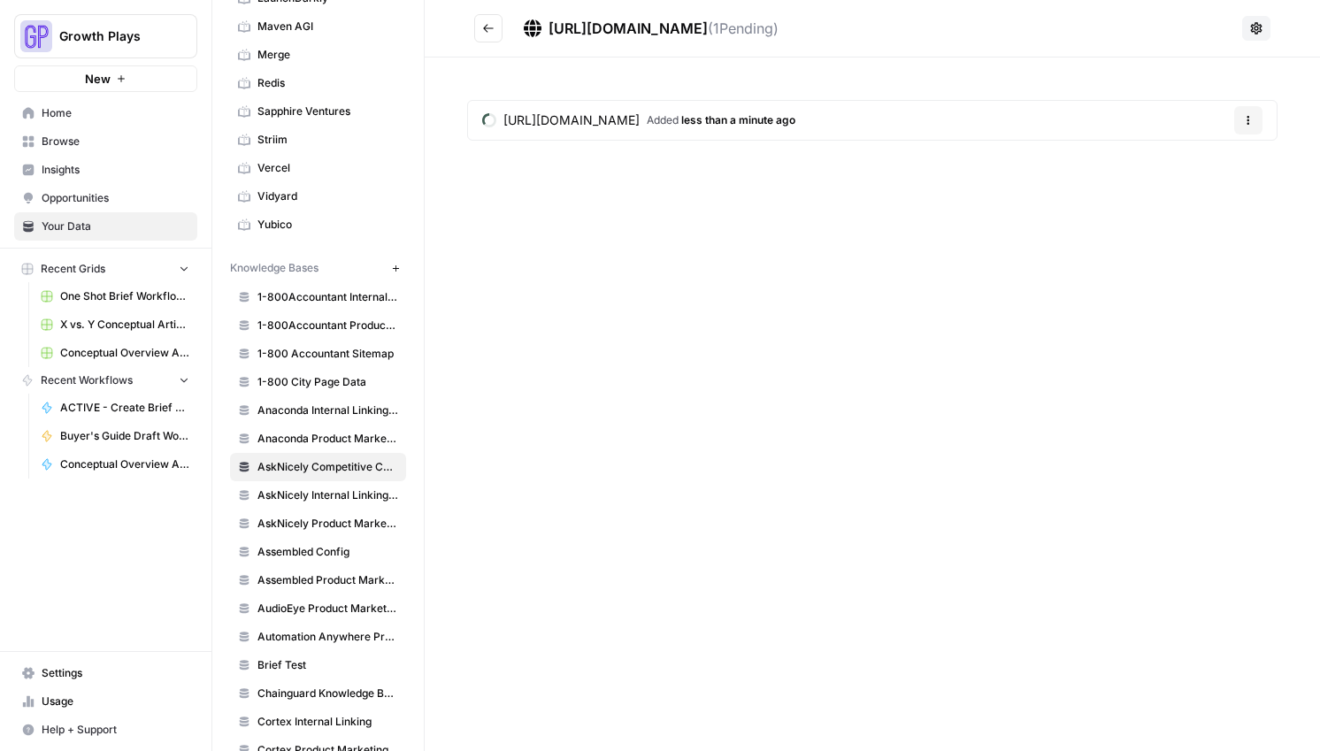
click at [486, 35] on button "Go back" at bounding box center [488, 28] width 28 height 28
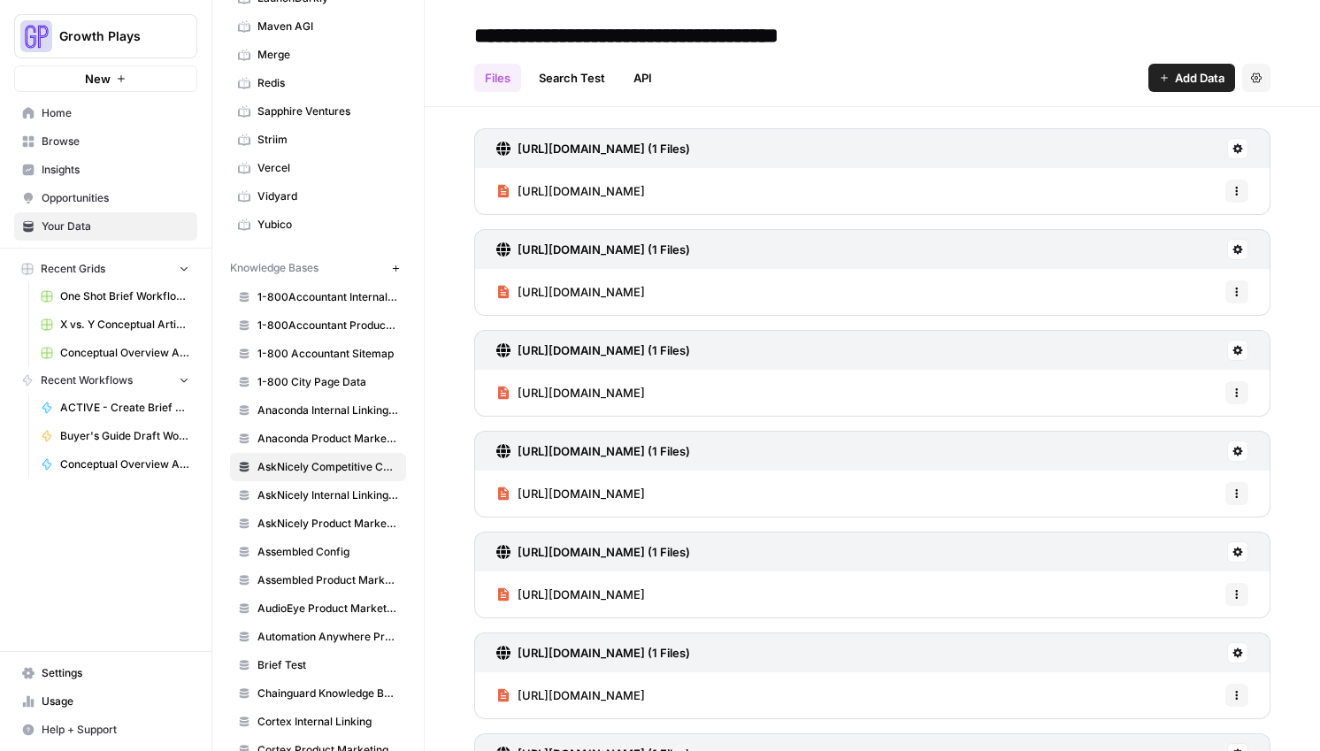
scroll to position [7018, 0]
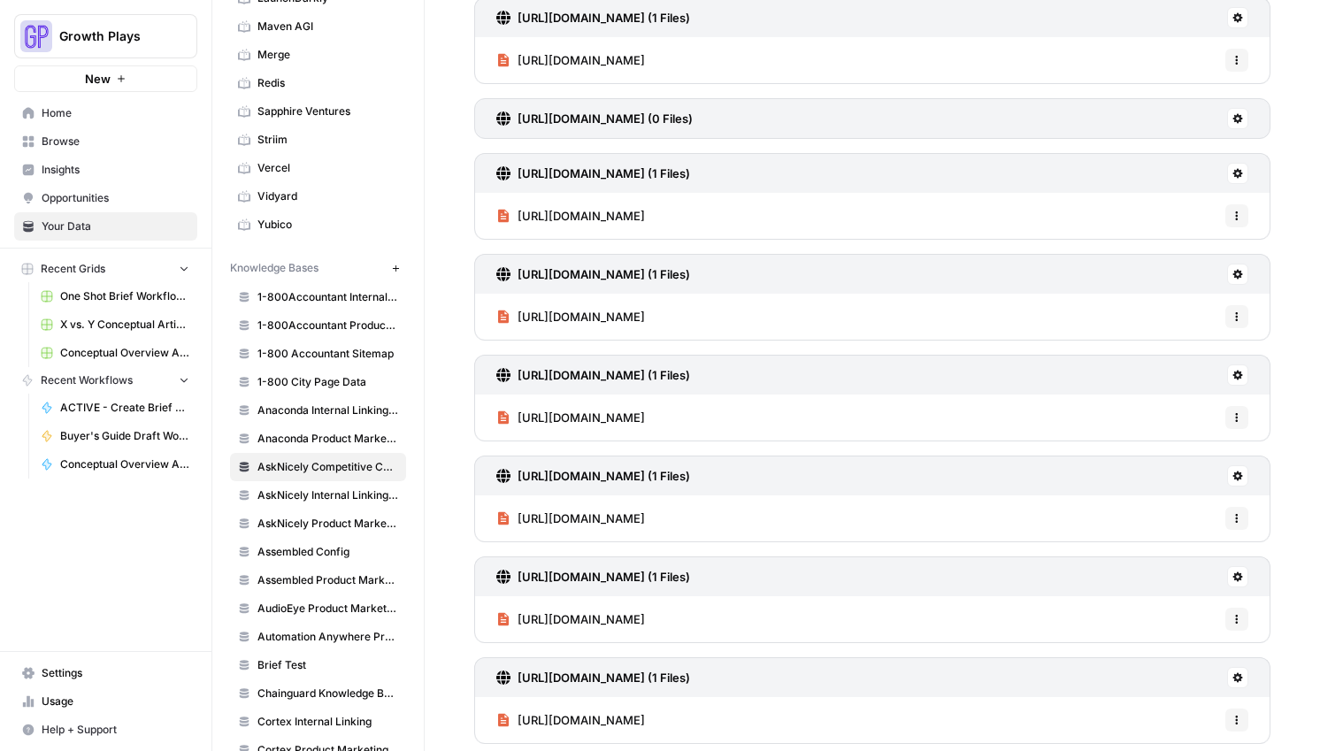
click at [897, 68] on div "https://surveysparrow.com/nps-software/ Options" at bounding box center [872, 60] width 796 height 46
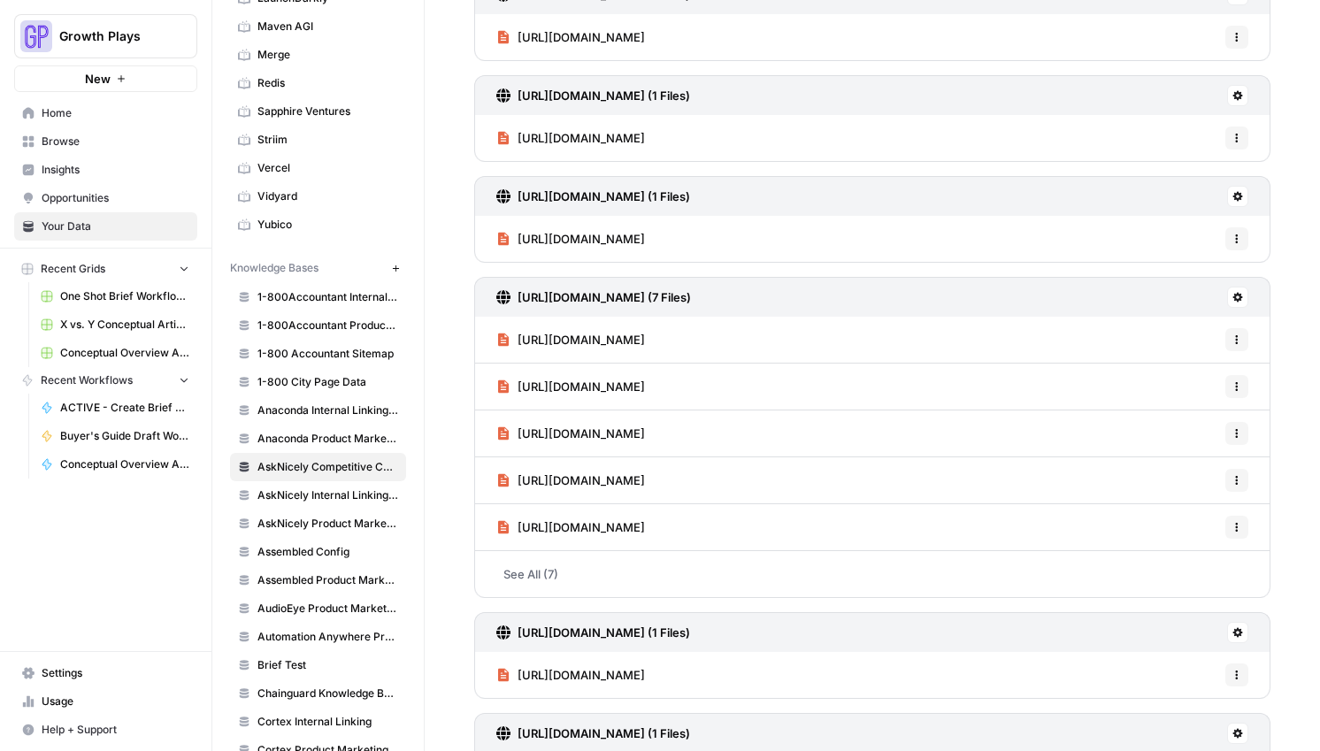
scroll to position [0, 0]
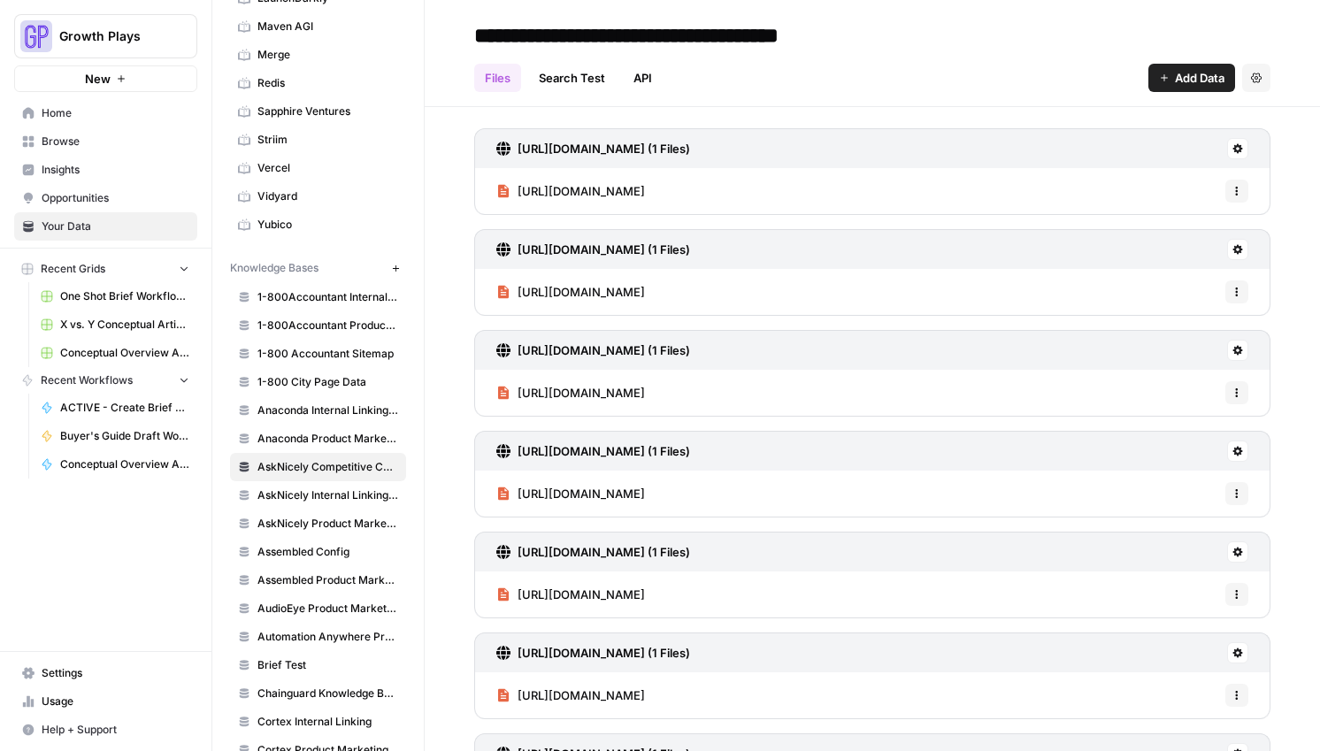
click at [1159, 79] on icon "button" at bounding box center [1164, 78] width 11 height 11
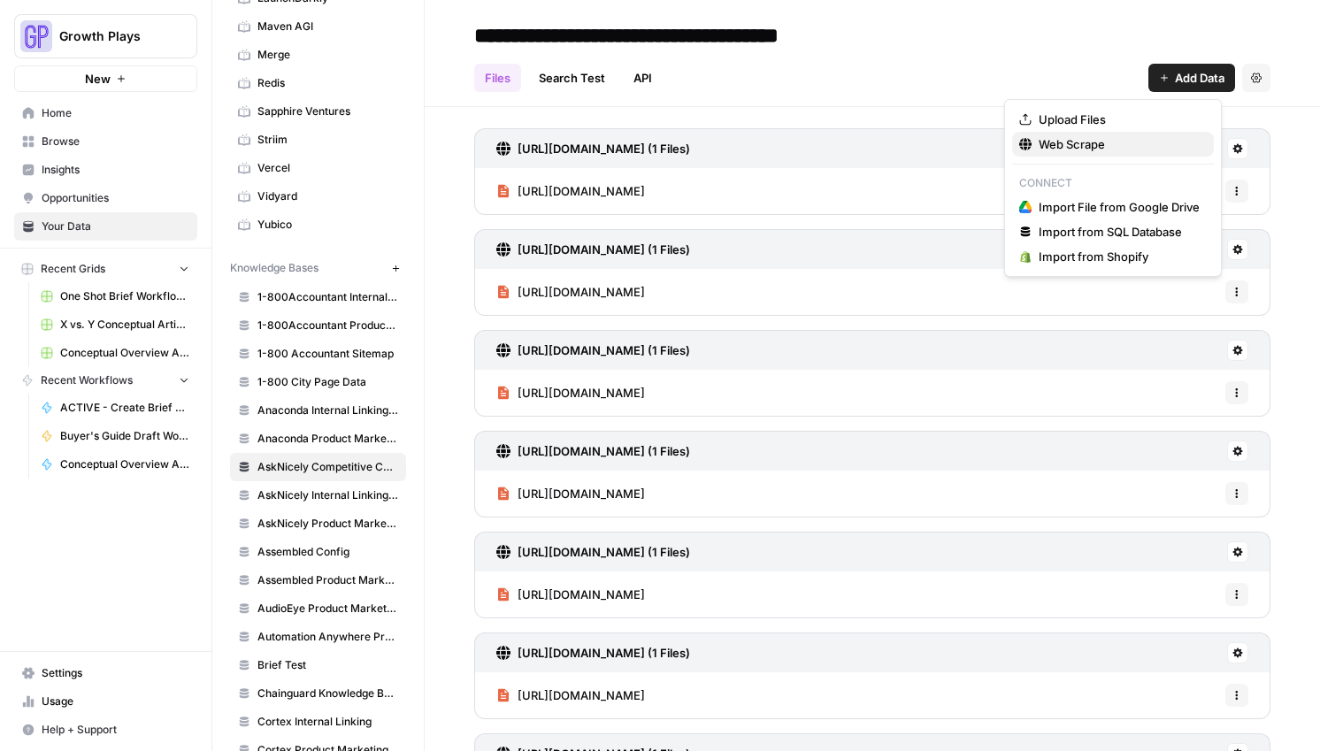
click at [1069, 147] on span "Web Scrape" at bounding box center [1118, 144] width 161 height 18
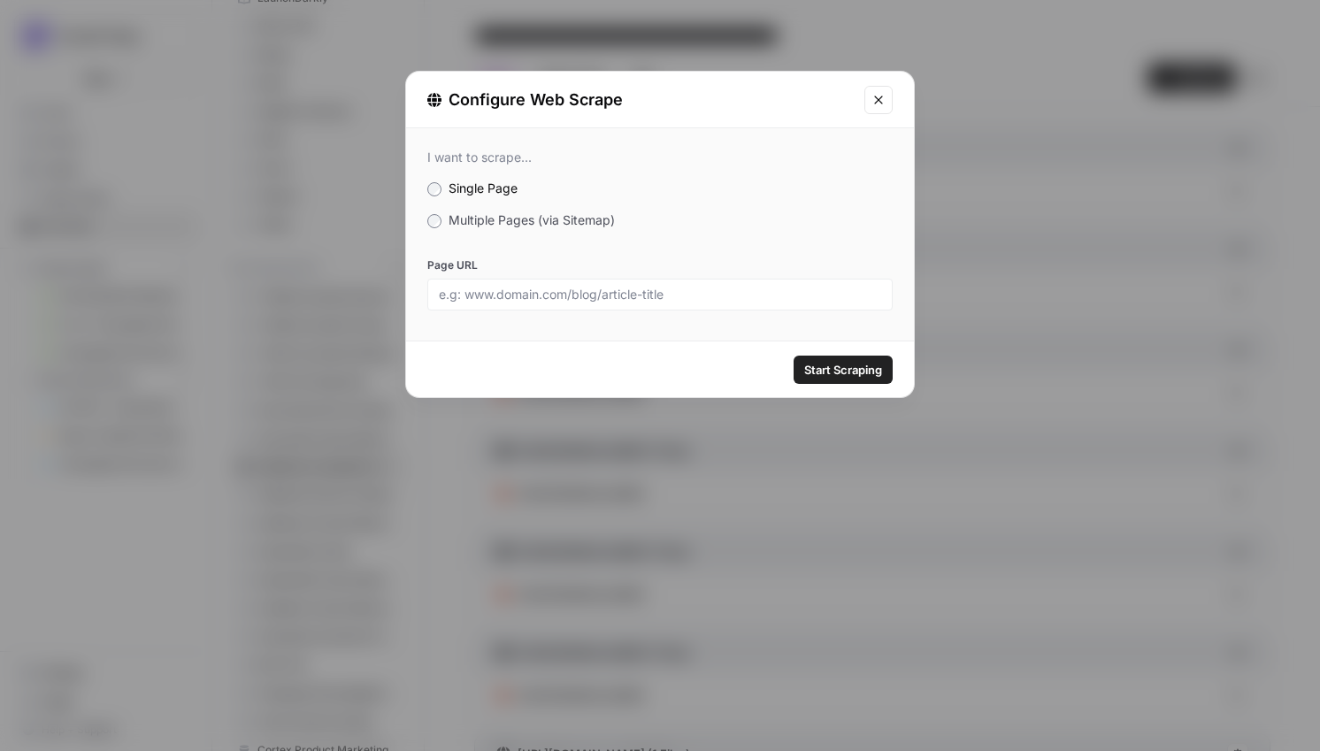
click at [533, 217] on span "Multiple Pages (via Sitemap)" at bounding box center [531, 219] width 166 height 15
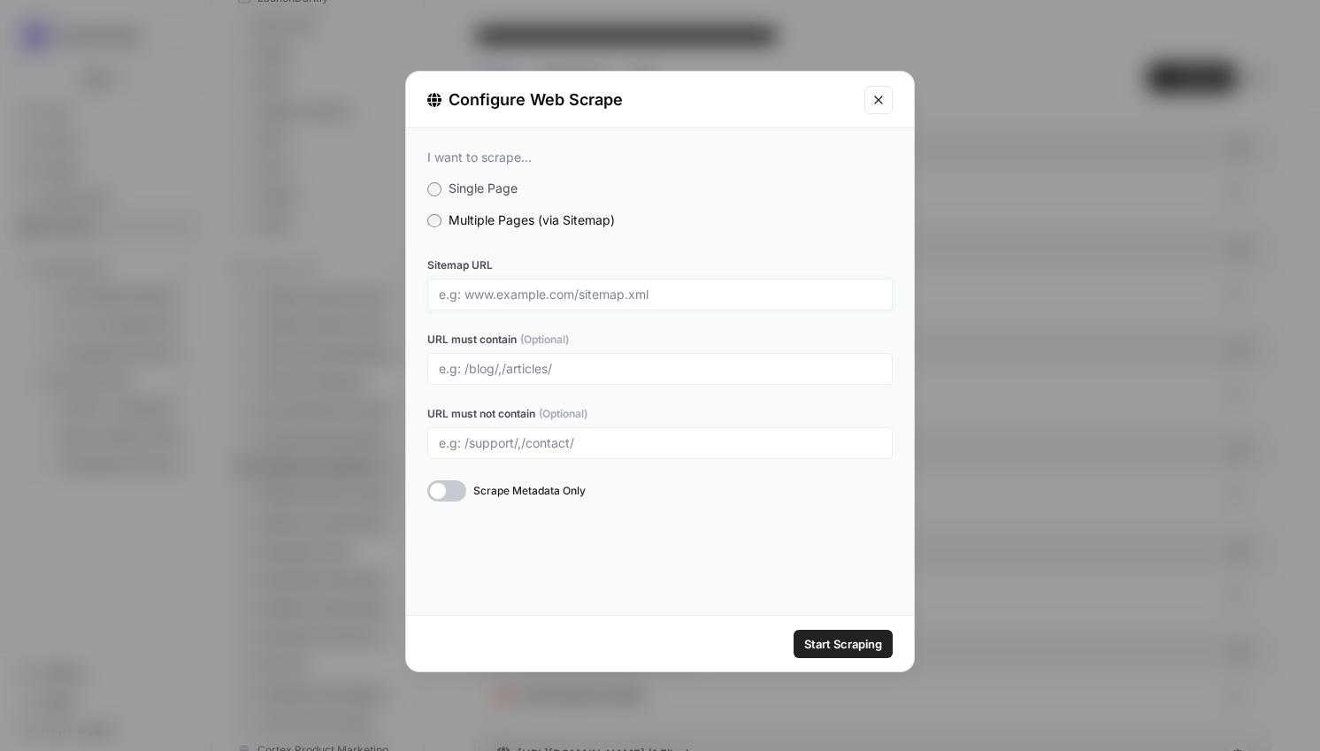
click at [524, 295] on input "Sitemap URL" at bounding box center [660, 295] width 442 height 16
paste input "https://survicate.com/sitemap.xml"
type input "https://survicate.com/sitemap.xml"
click at [514, 371] on input "URL must contain (Optional)" at bounding box center [660, 369] width 442 height 16
click at [478, 372] on input "/solutions/,/features/,/products" at bounding box center [660, 369] width 442 height 16
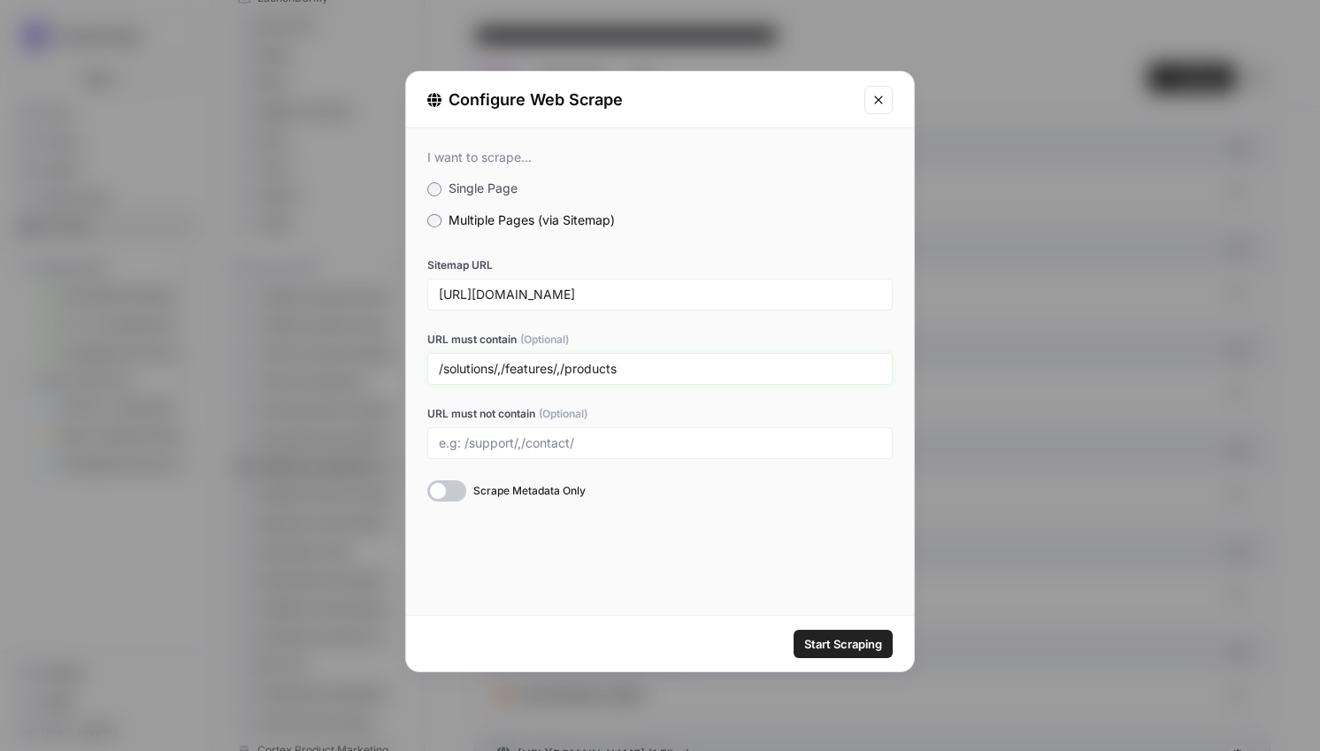
click at [478, 372] on input "/solutions/,/features/,/products" at bounding box center [660, 369] width 442 height 16
click at [620, 372] on input "/software/,/features/,/products" at bounding box center [660, 369] width 442 height 16
click at [594, 372] on input "/software/,/features/,/products" at bounding box center [660, 369] width 442 height 16
drag, startPoint x: 507, startPoint y: 370, endPoint x: 685, endPoint y: 367, distance: 177.8
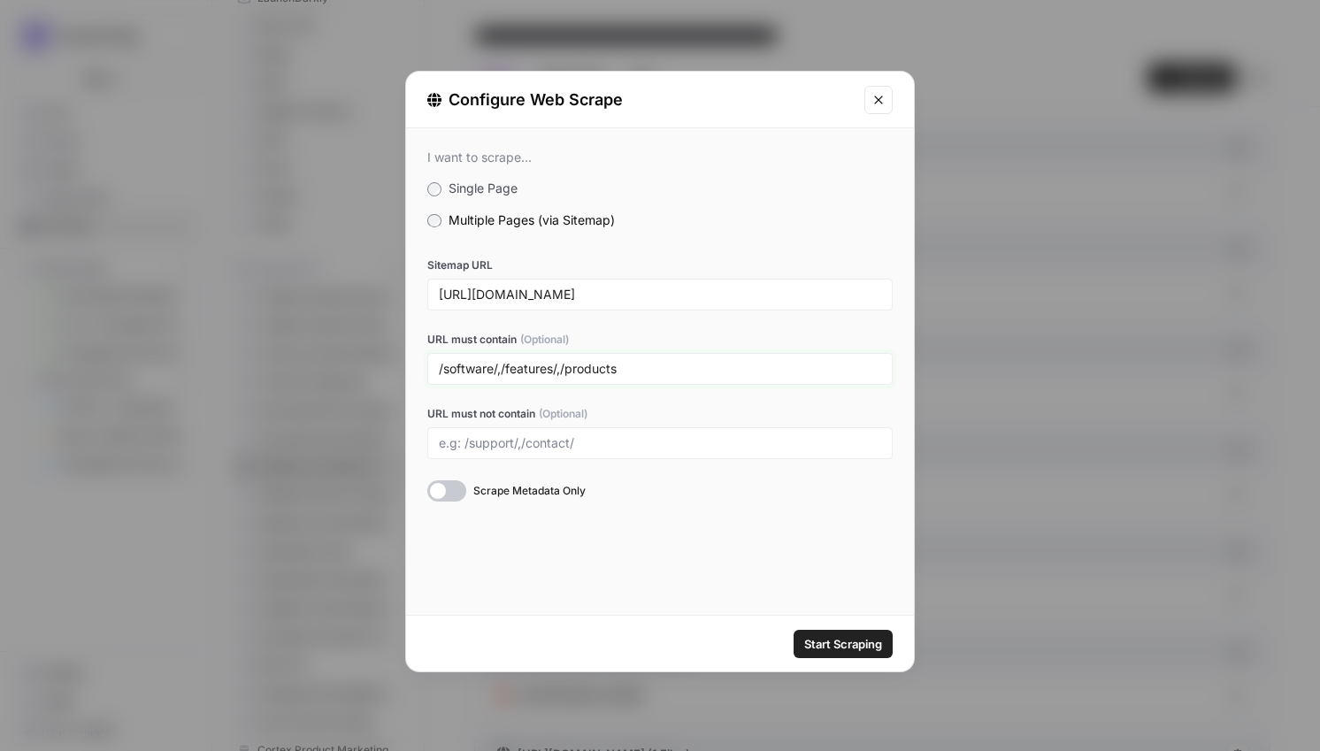
click at [685, 367] on input "/software/,/features/,/products" at bounding box center [660, 369] width 442 height 16
type input "/software/,/solutions/,/features/,/integrations/"
click at [855, 647] on span "Start Scraping" at bounding box center [843, 644] width 78 height 18
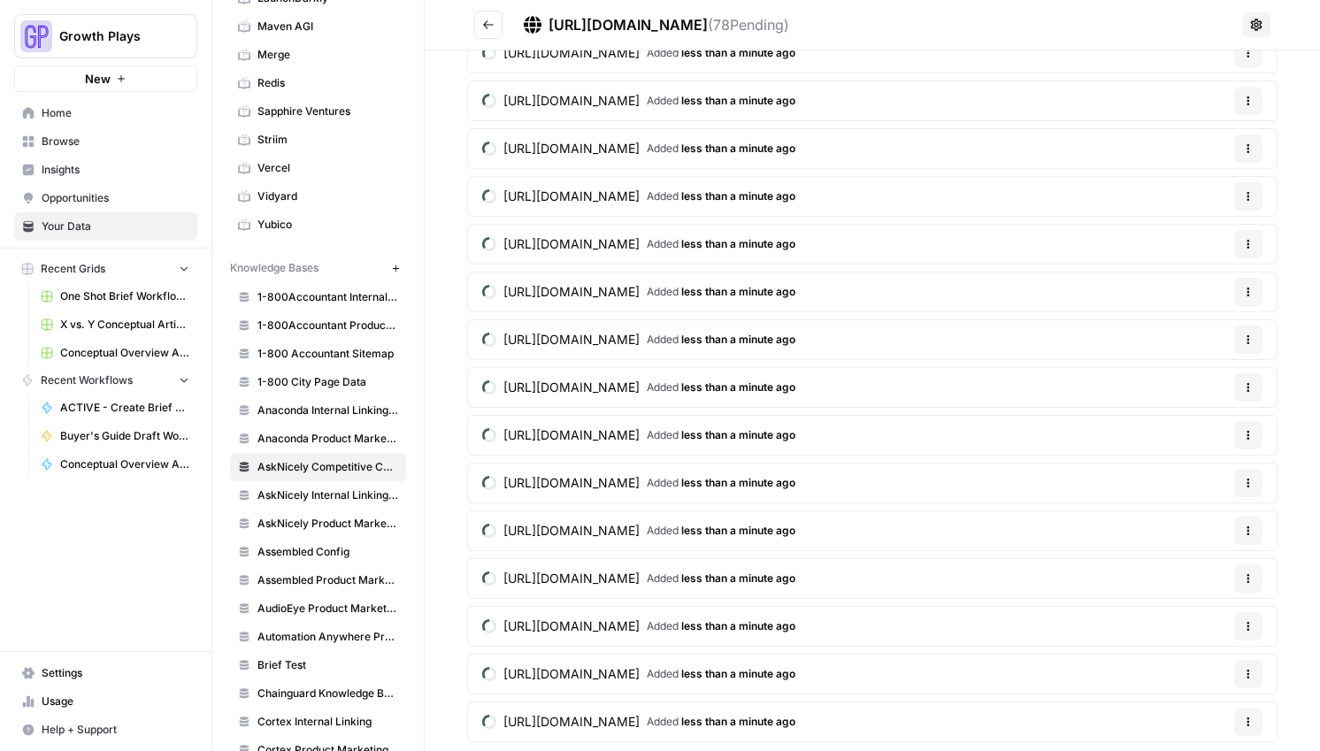
scroll to position [3117, 0]
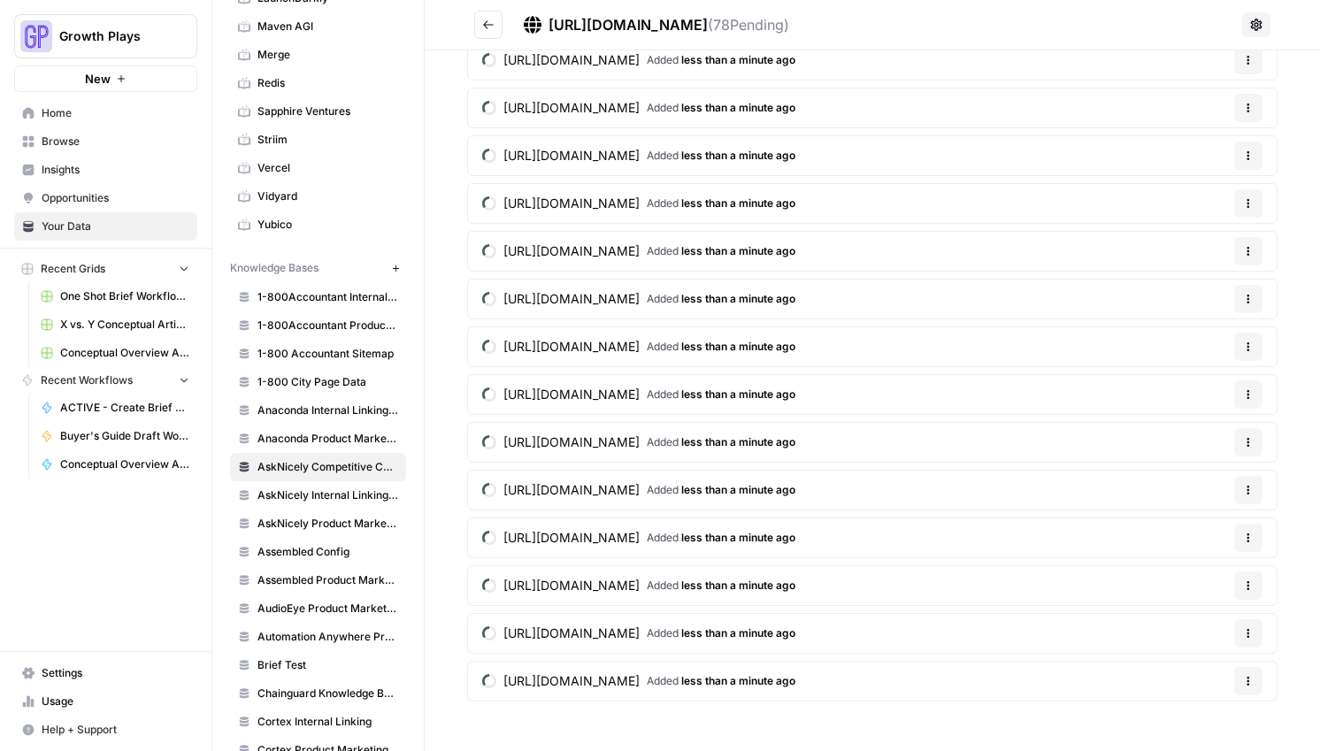
click at [492, 33] on button "Go back" at bounding box center [488, 25] width 28 height 28
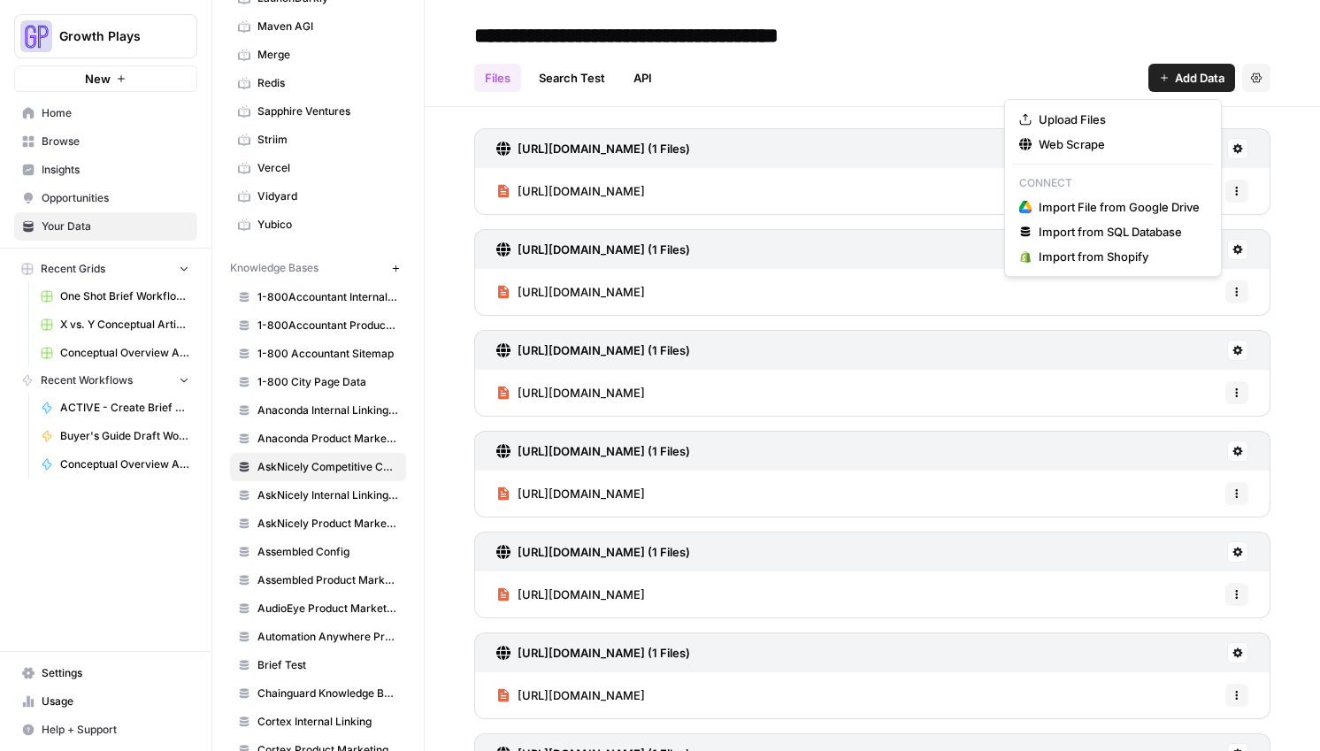
click at [1175, 69] on span "Add Data" at bounding box center [1200, 78] width 50 height 18
click at [1114, 146] on span "Web Scrape" at bounding box center [1118, 144] width 161 height 18
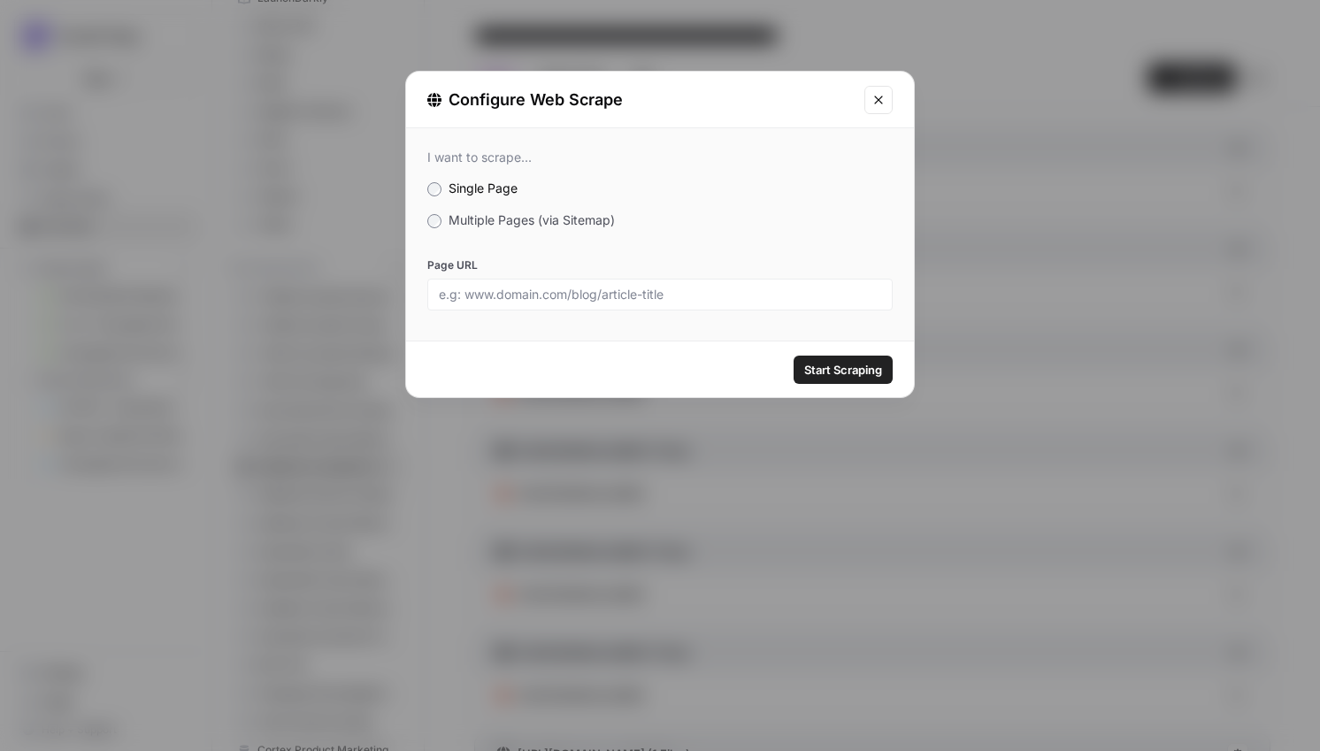
click at [536, 306] on div at bounding box center [659, 295] width 465 height 32
click at [540, 281] on div at bounding box center [659, 295] width 465 height 32
click at [552, 292] on input "Page URL" at bounding box center [660, 295] width 442 height 16
paste input "[URL][DOMAIN_NAME]"
type input "[URL][DOMAIN_NAME]"
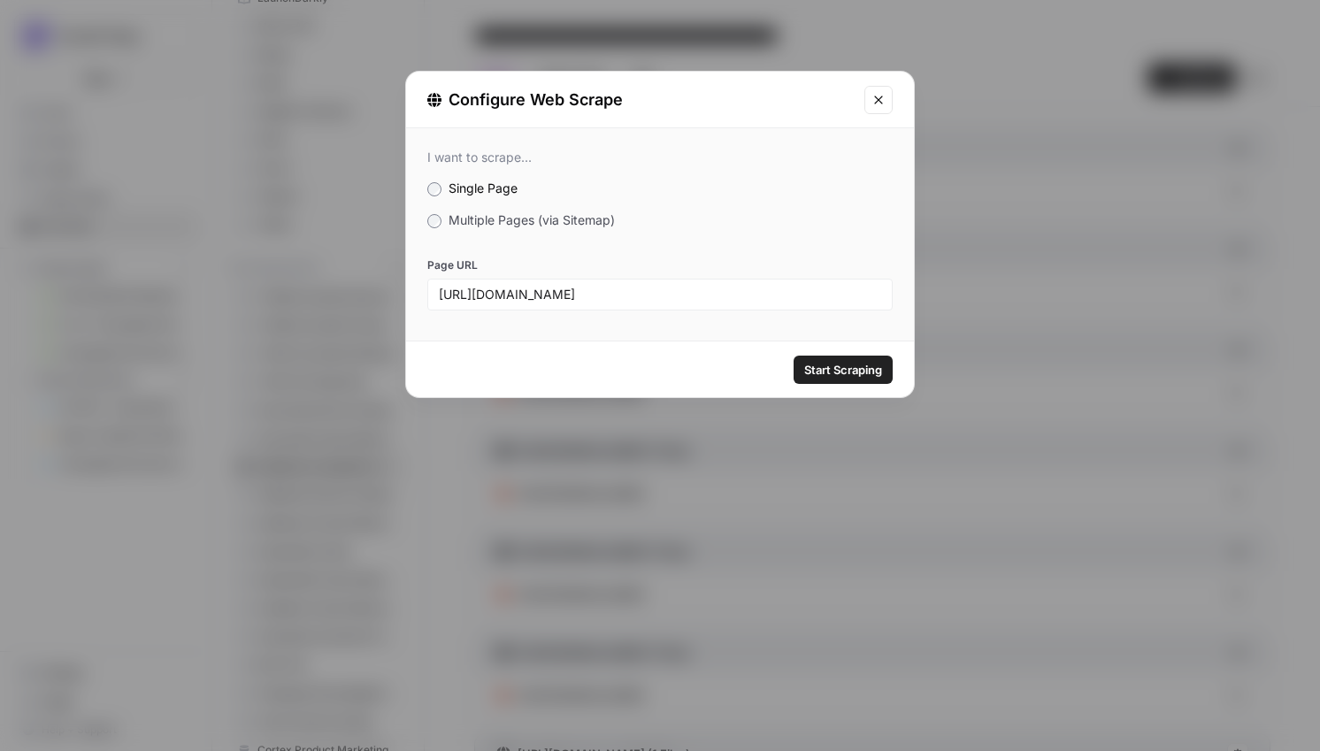
click at [860, 375] on span "Start Scraping" at bounding box center [843, 370] width 78 height 18
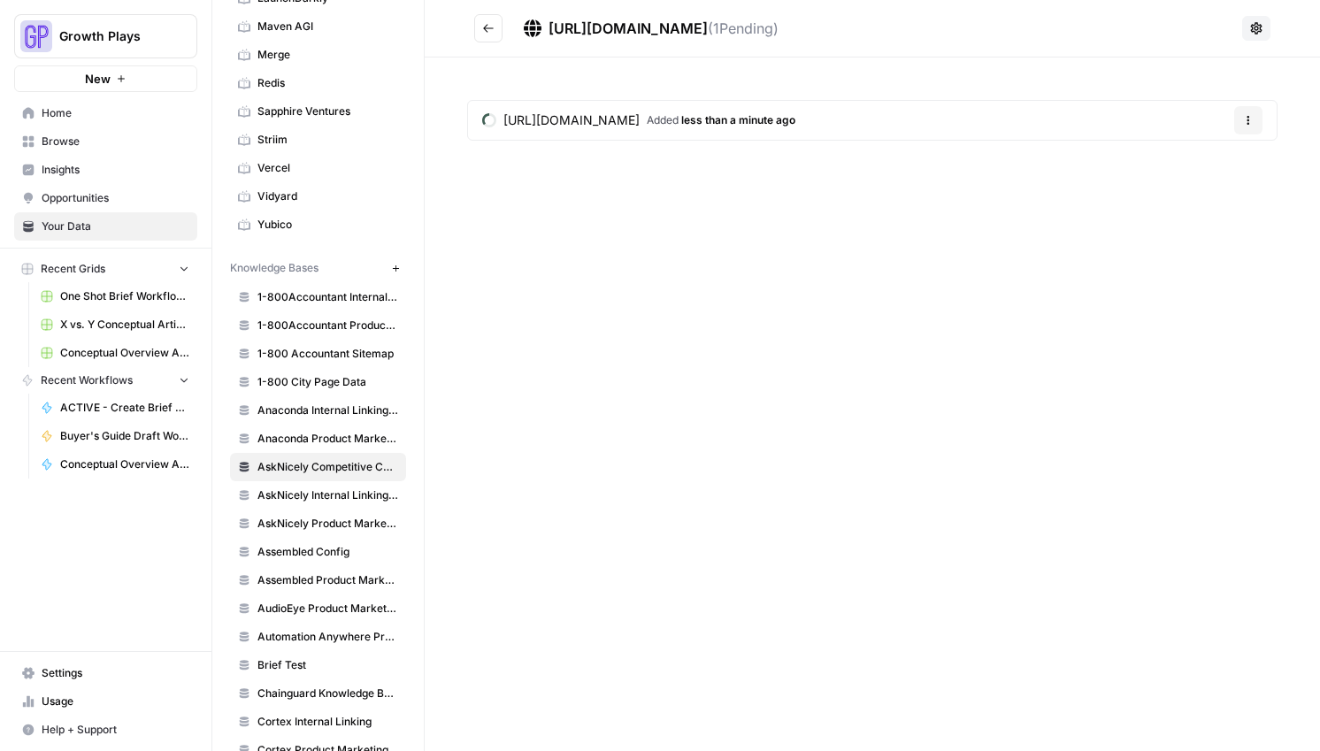
click at [494, 34] on icon "Go back" at bounding box center [488, 28] width 12 height 12
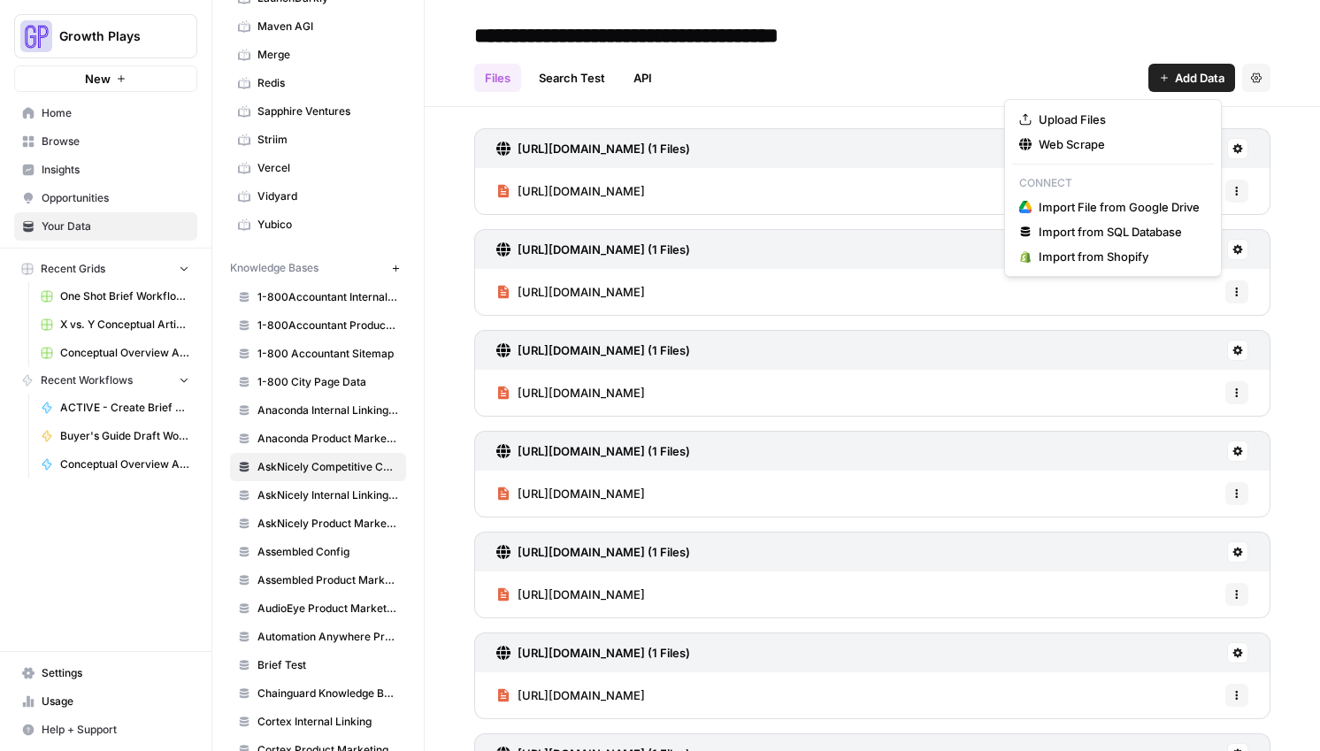
click at [1176, 83] on span "Add Data" at bounding box center [1200, 78] width 50 height 18
click at [1038, 154] on button "Web Scrape" at bounding box center [1113, 144] width 202 height 25
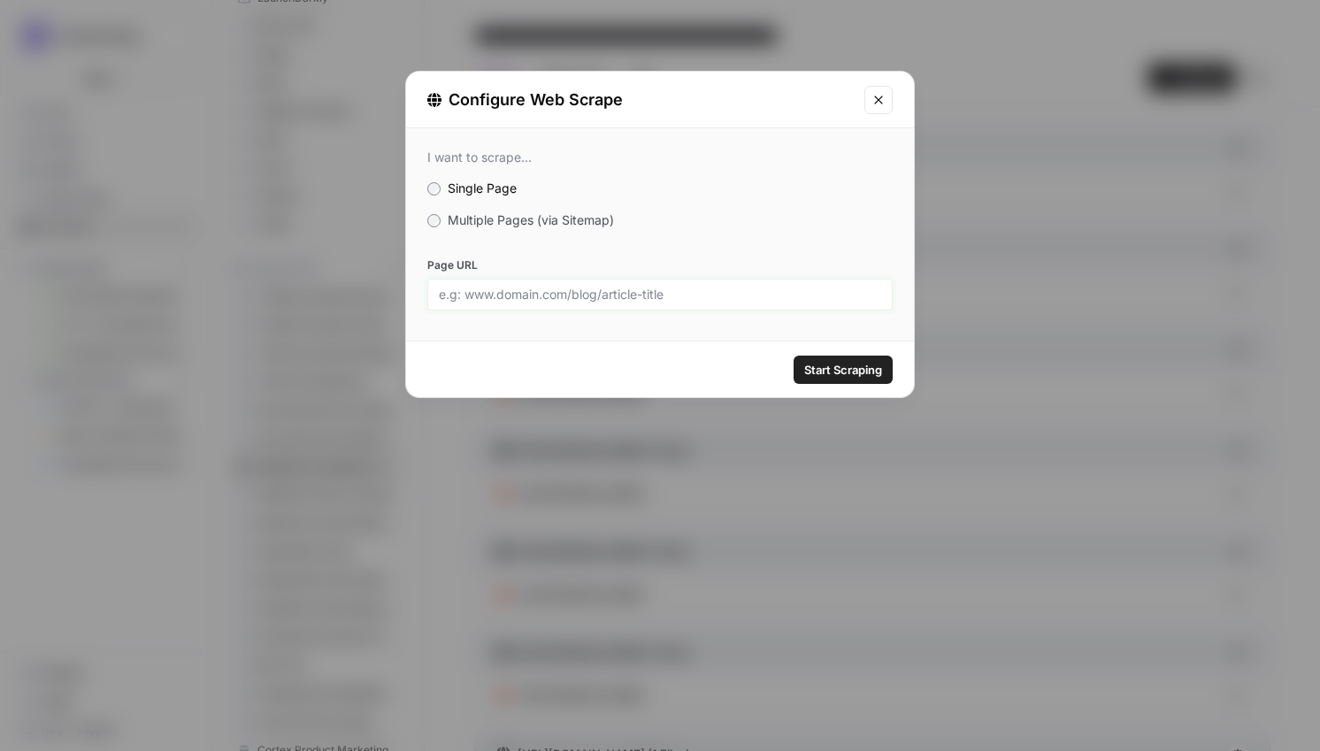
click at [631, 295] on input "Page URL" at bounding box center [660, 295] width 442 height 16
paste input "[URL][DOMAIN_NAME]"
type input "[URL][DOMAIN_NAME]"
click at [863, 369] on span "Start Scraping" at bounding box center [843, 370] width 78 height 18
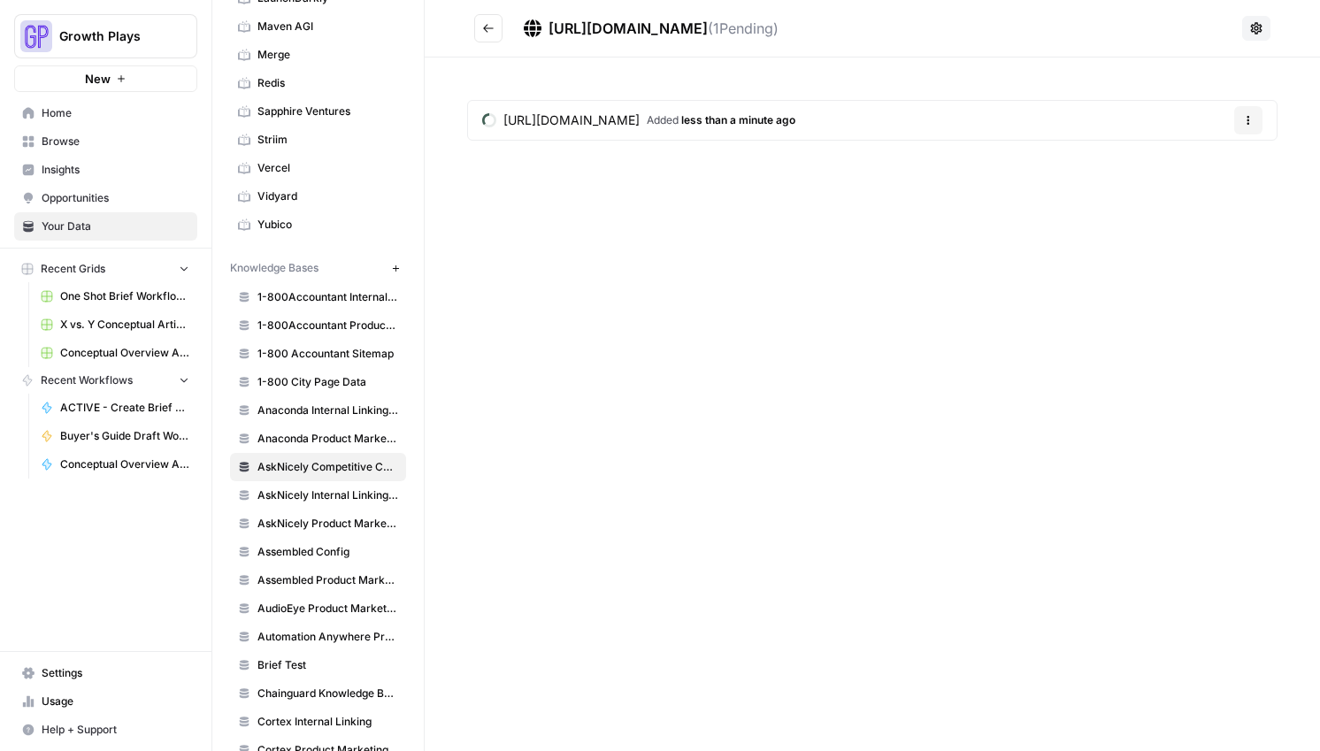
click at [487, 37] on button "Go back" at bounding box center [488, 28] width 28 height 28
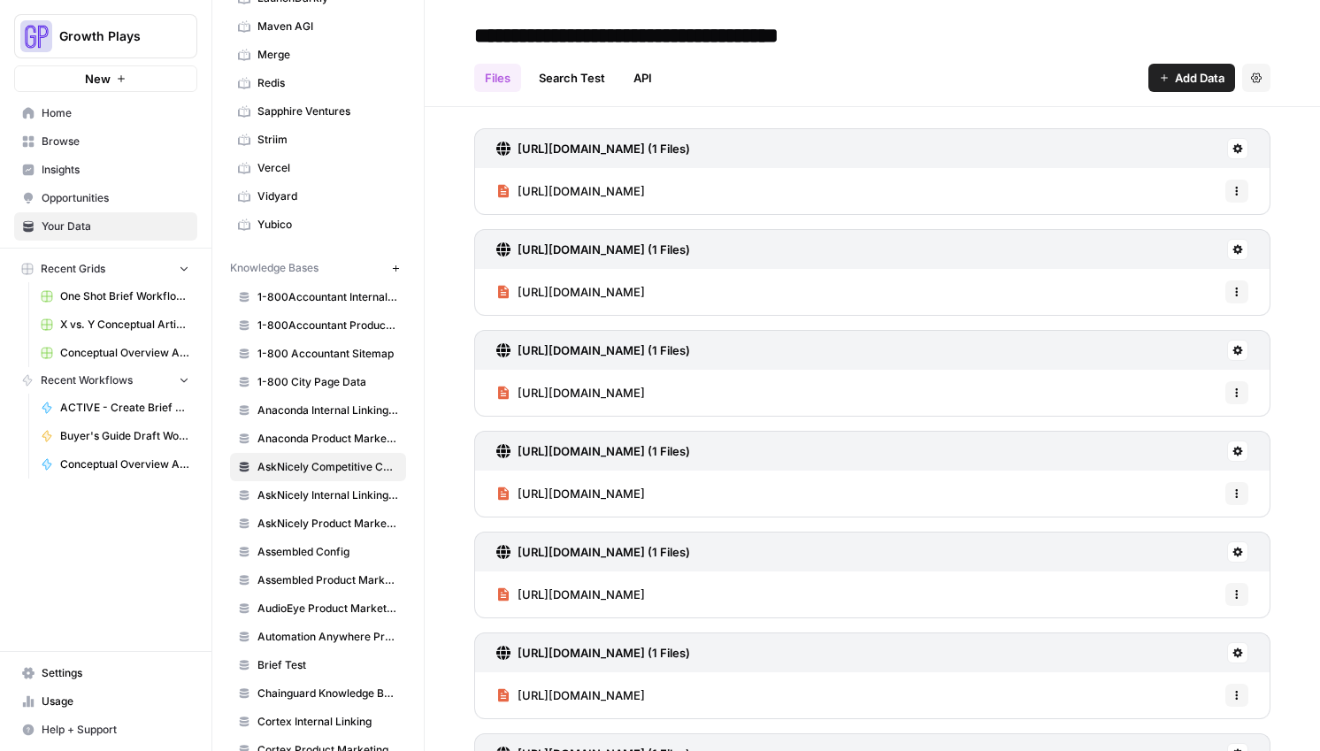
click at [1199, 86] on span "Add Data" at bounding box center [1200, 78] width 50 height 18
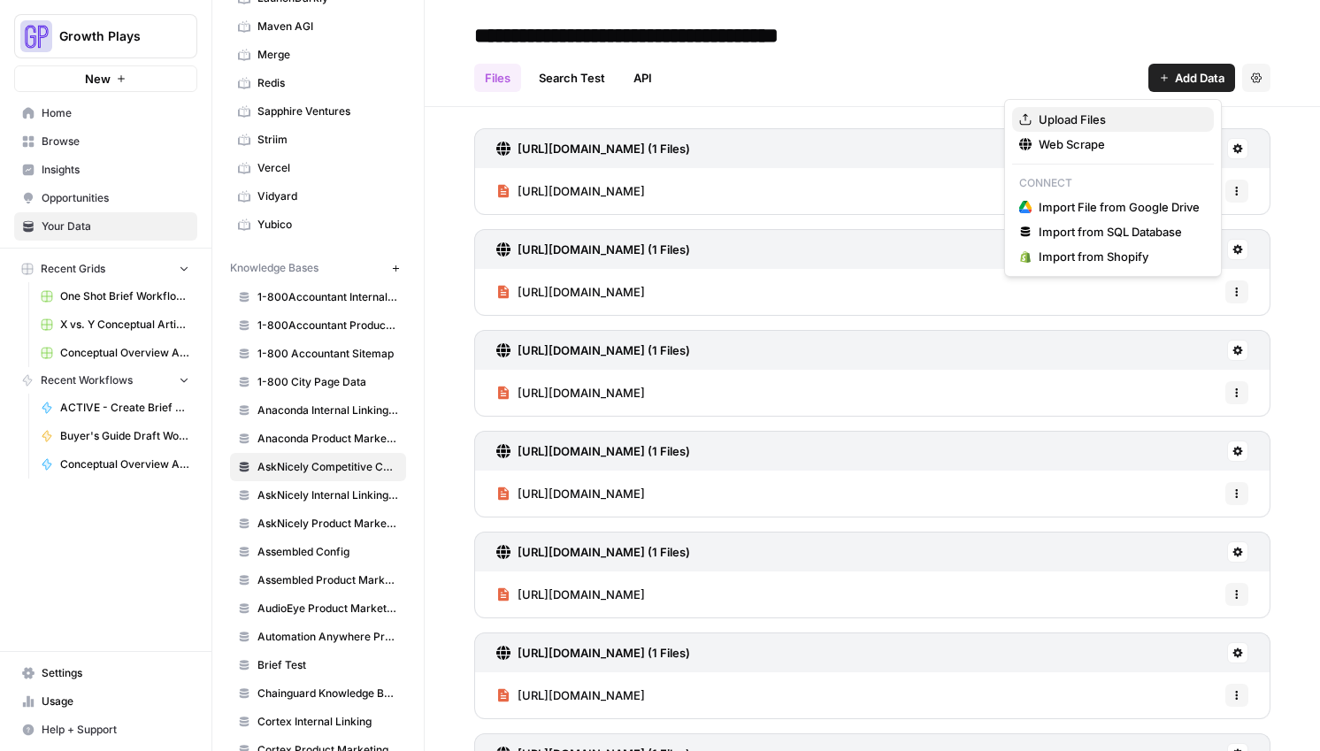
click at [1113, 117] on span "Upload Files" at bounding box center [1118, 120] width 161 height 18
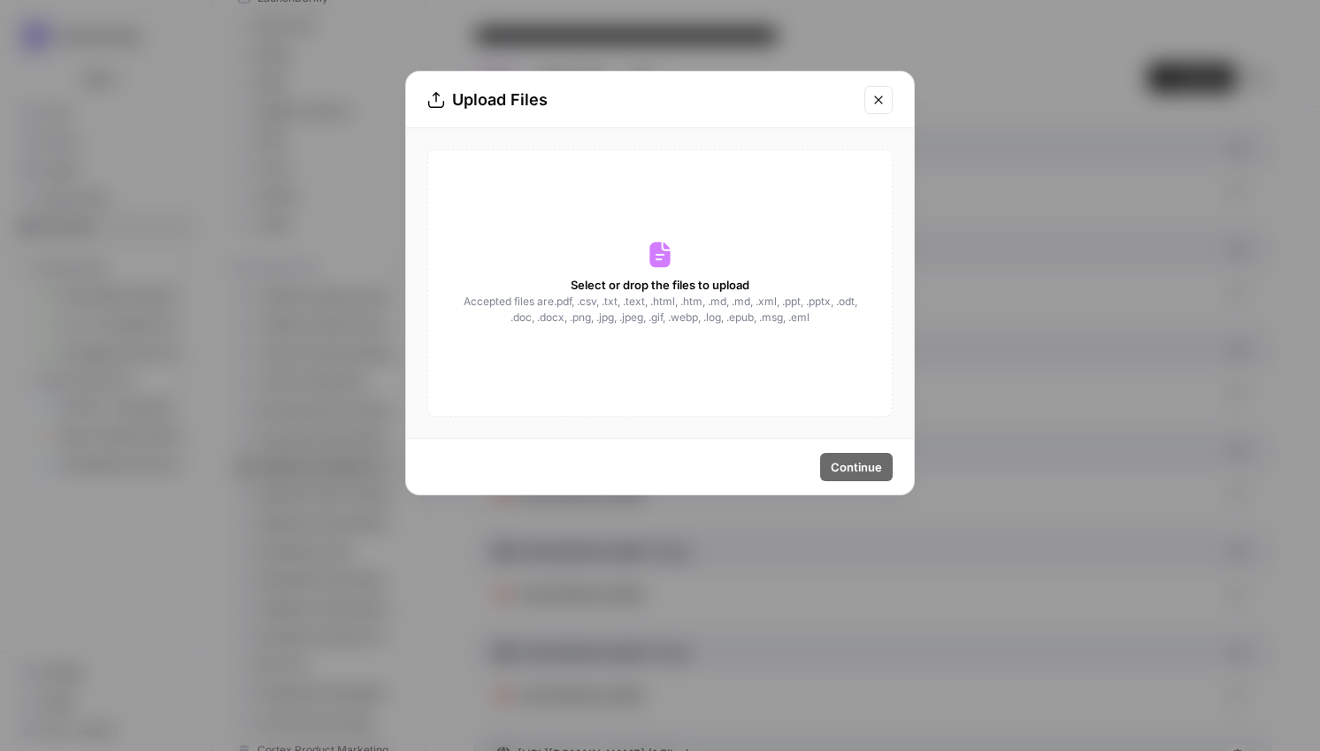
click at [1111, 266] on div "Upload Files Select or drop the files to upload Accepted files are .pdf, .csv, …" at bounding box center [660, 375] width 1320 height 751
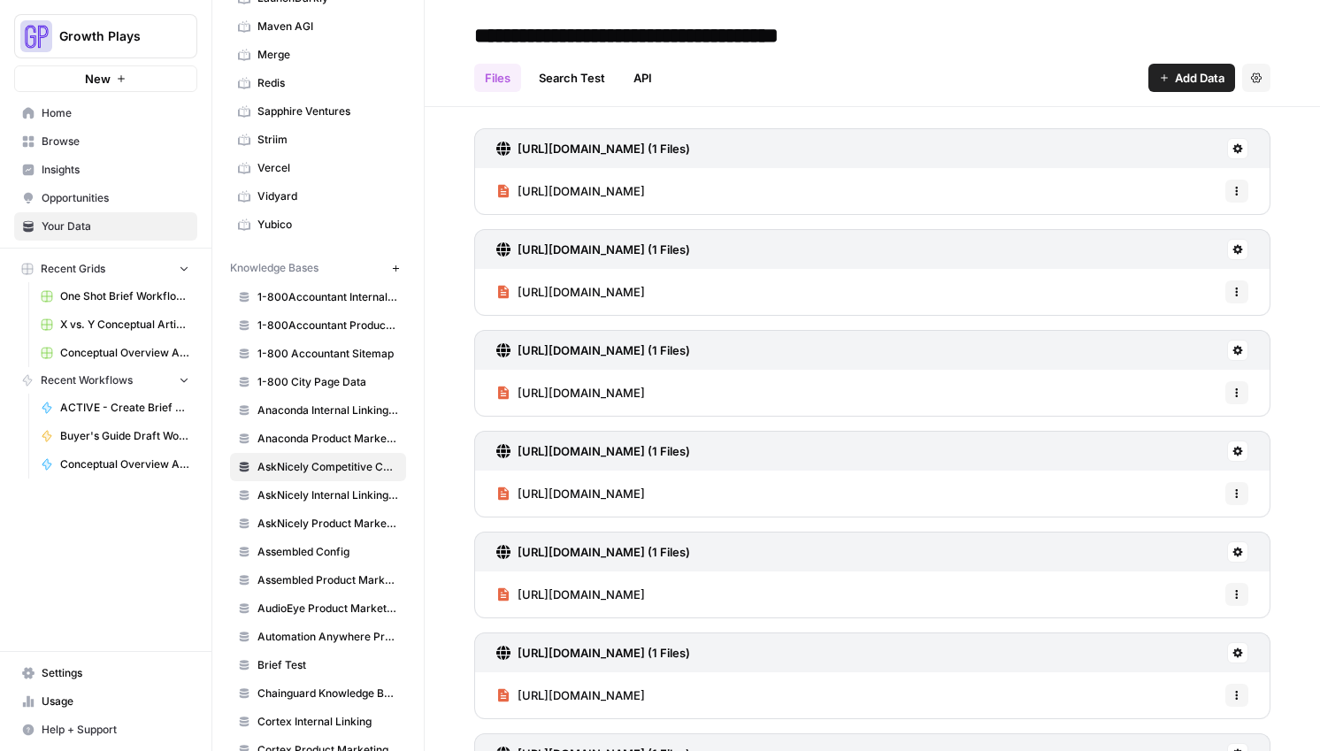
click at [1159, 80] on icon "button" at bounding box center [1164, 78] width 11 height 11
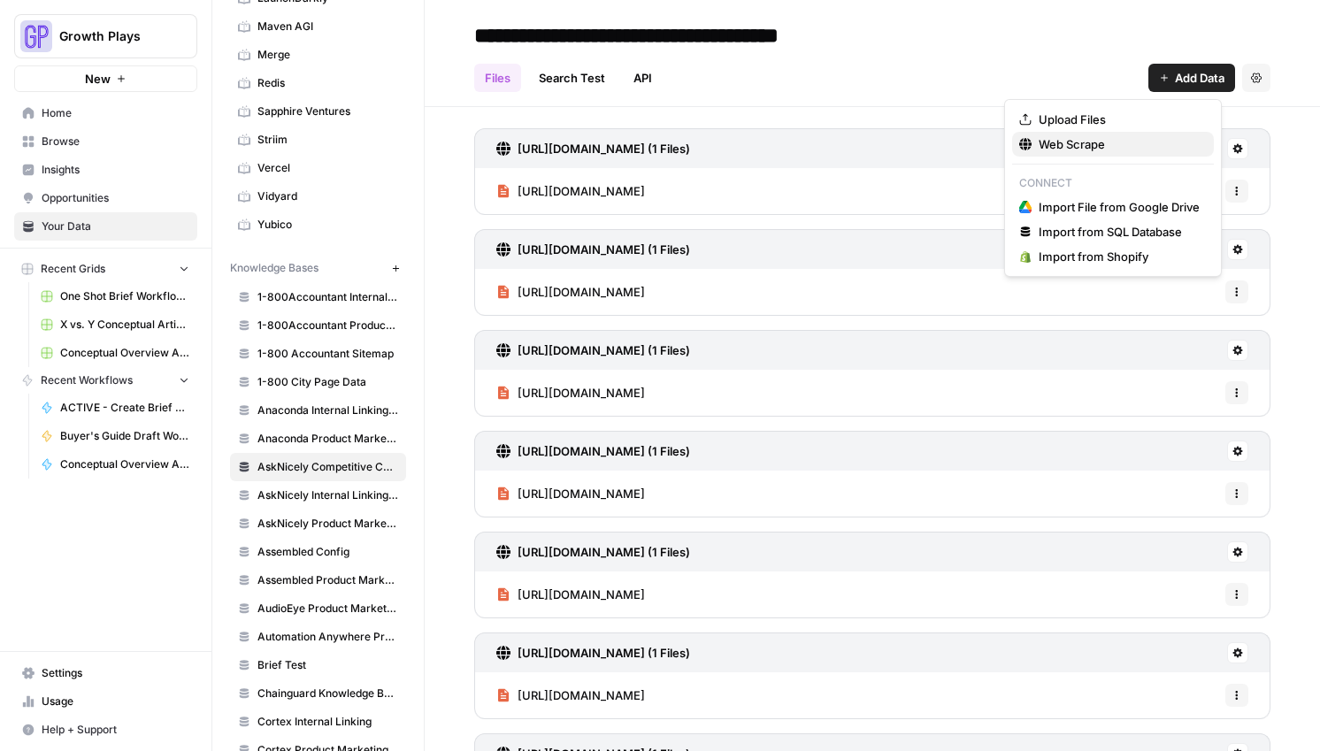
click at [1106, 139] on span "Web Scrape" at bounding box center [1118, 144] width 161 height 18
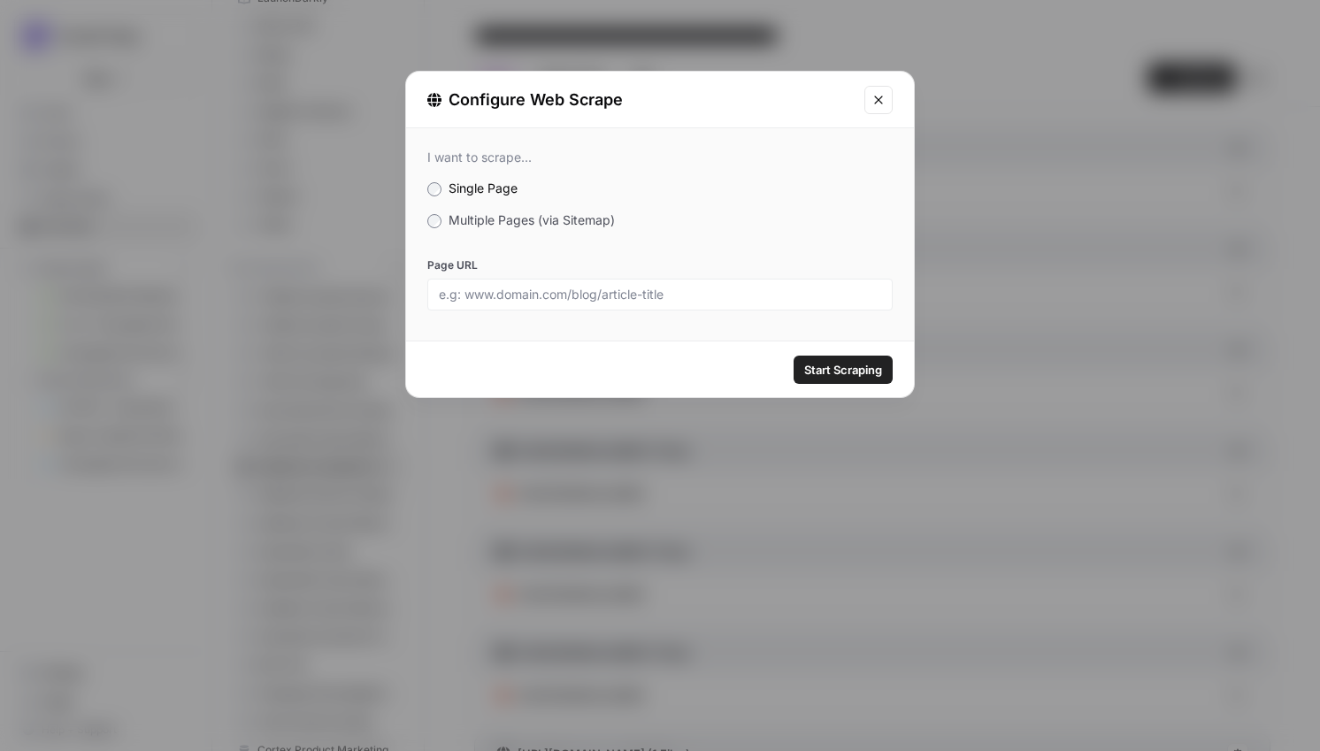
click at [873, 364] on span "Start Scraping" at bounding box center [843, 370] width 78 height 18
drag, startPoint x: 873, startPoint y: 364, endPoint x: 794, endPoint y: 283, distance: 112.6
click at [0, 0] on form "Configure Web Scrape I want to scrape... Single Page Multiple Pages (via Sitema…" at bounding box center [0, 0] width 0 height 0
click at [794, 283] on div at bounding box center [659, 295] width 465 height 32
click at [795, 293] on input "Page URL" at bounding box center [660, 295] width 442 height 16
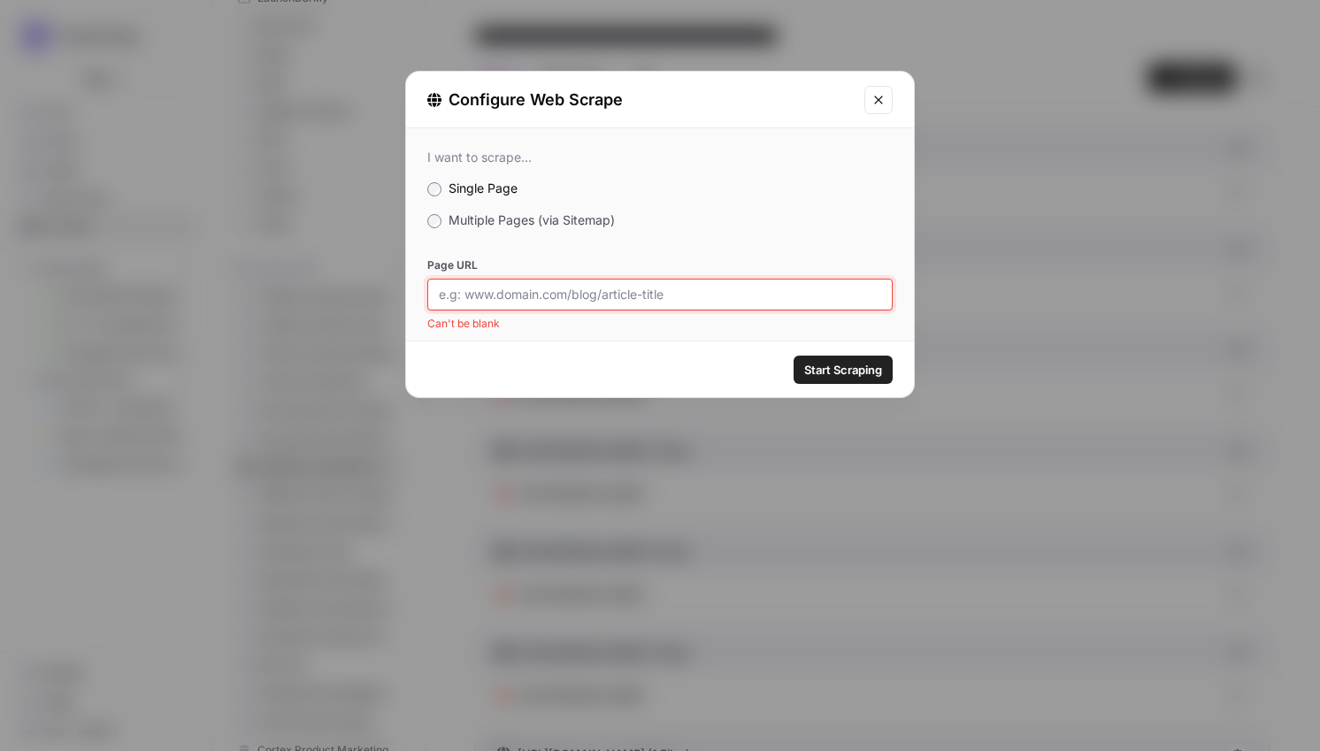
paste input "[URL][DOMAIN_NAME]"
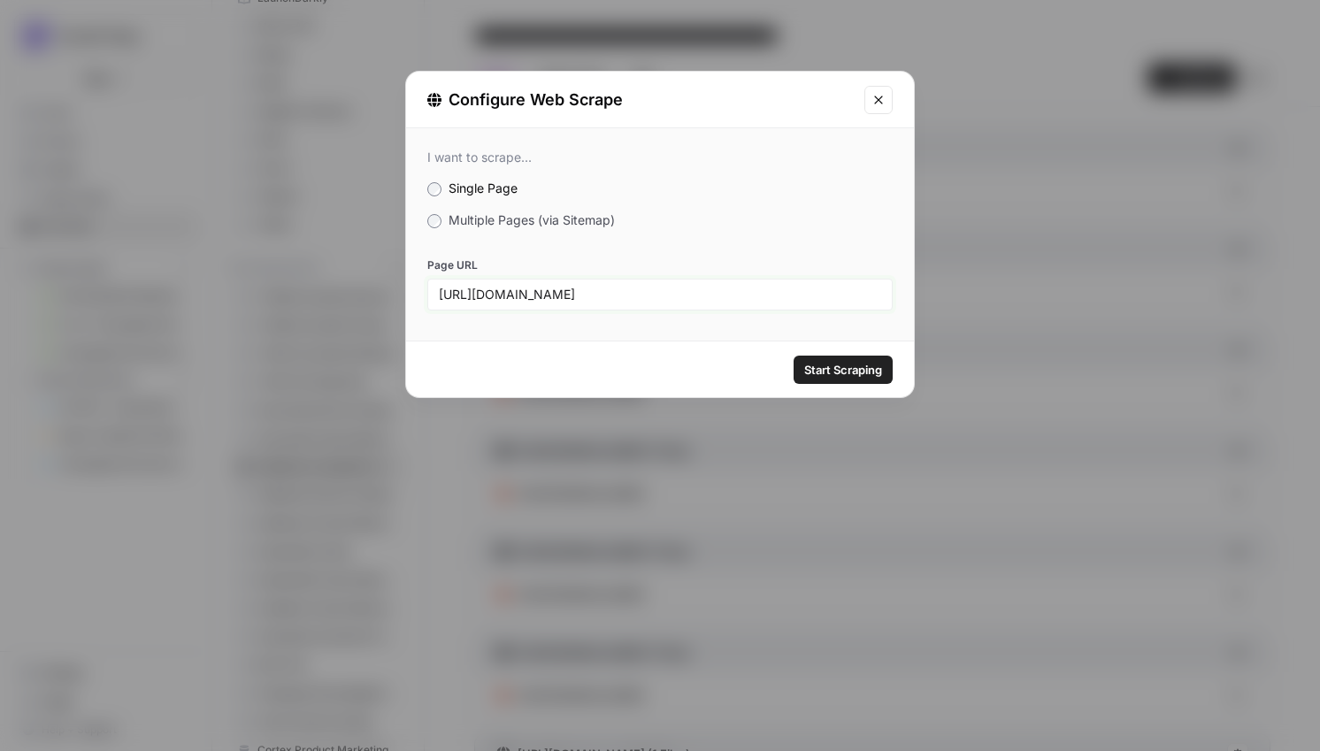
type input "[URL][DOMAIN_NAME]"
click at [856, 361] on span "Start Scraping" at bounding box center [843, 370] width 78 height 18
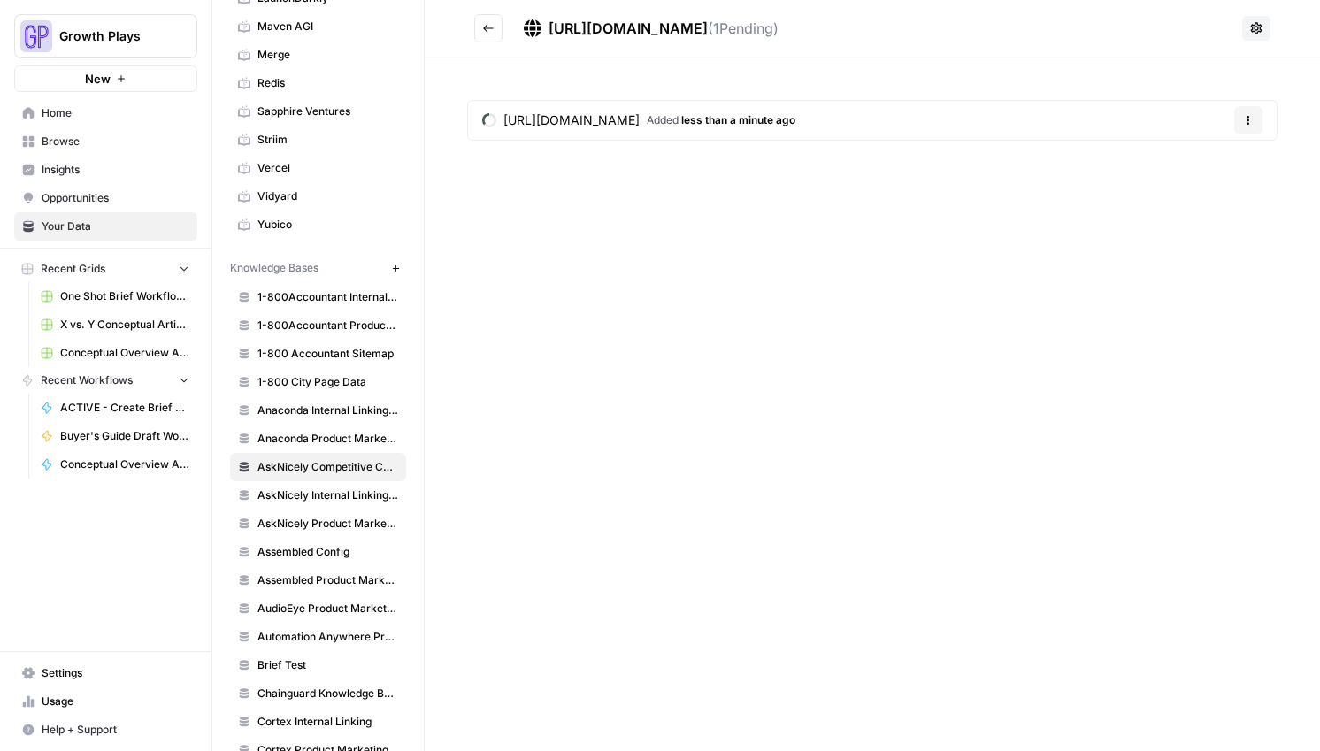
click at [499, 34] on button "Go back" at bounding box center [488, 28] width 28 height 28
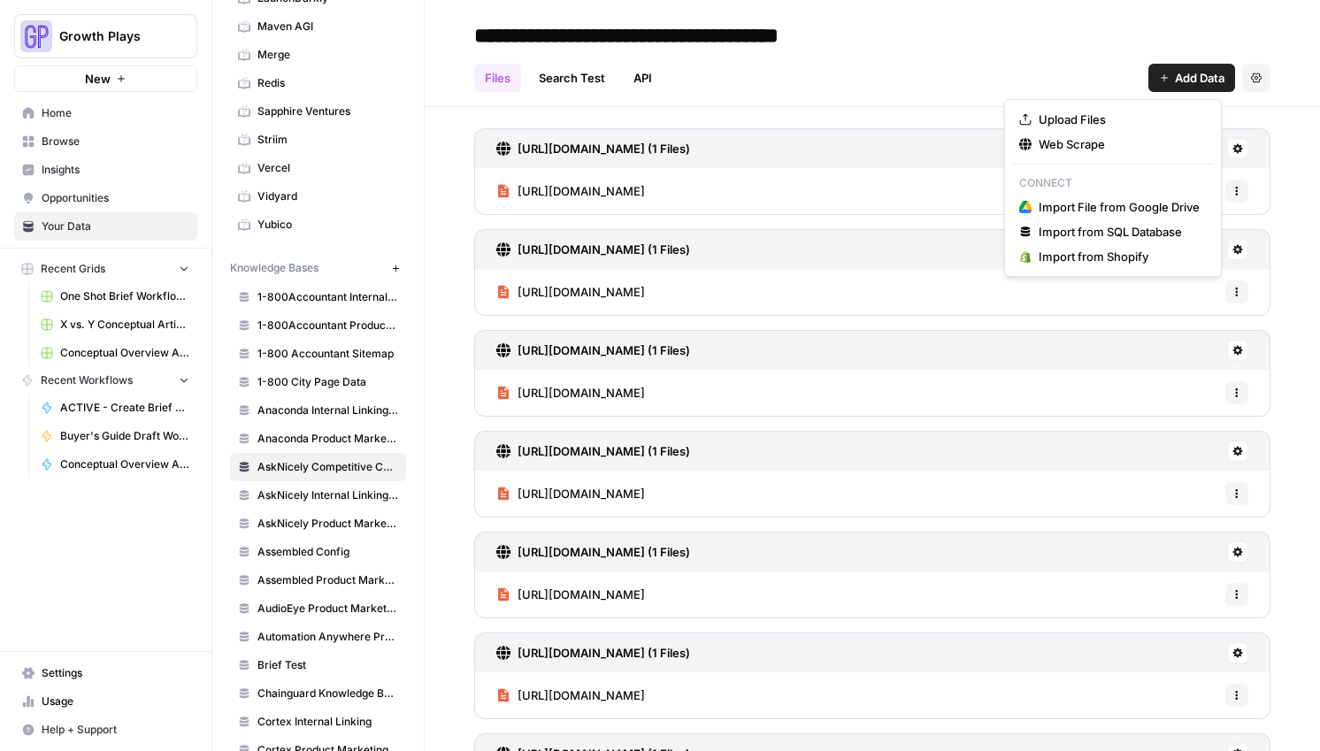
click at [1191, 74] on span "Add Data" at bounding box center [1200, 78] width 50 height 18
click at [1062, 136] on span "Web Scrape" at bounding box center [1118, 144] width 161 height 18
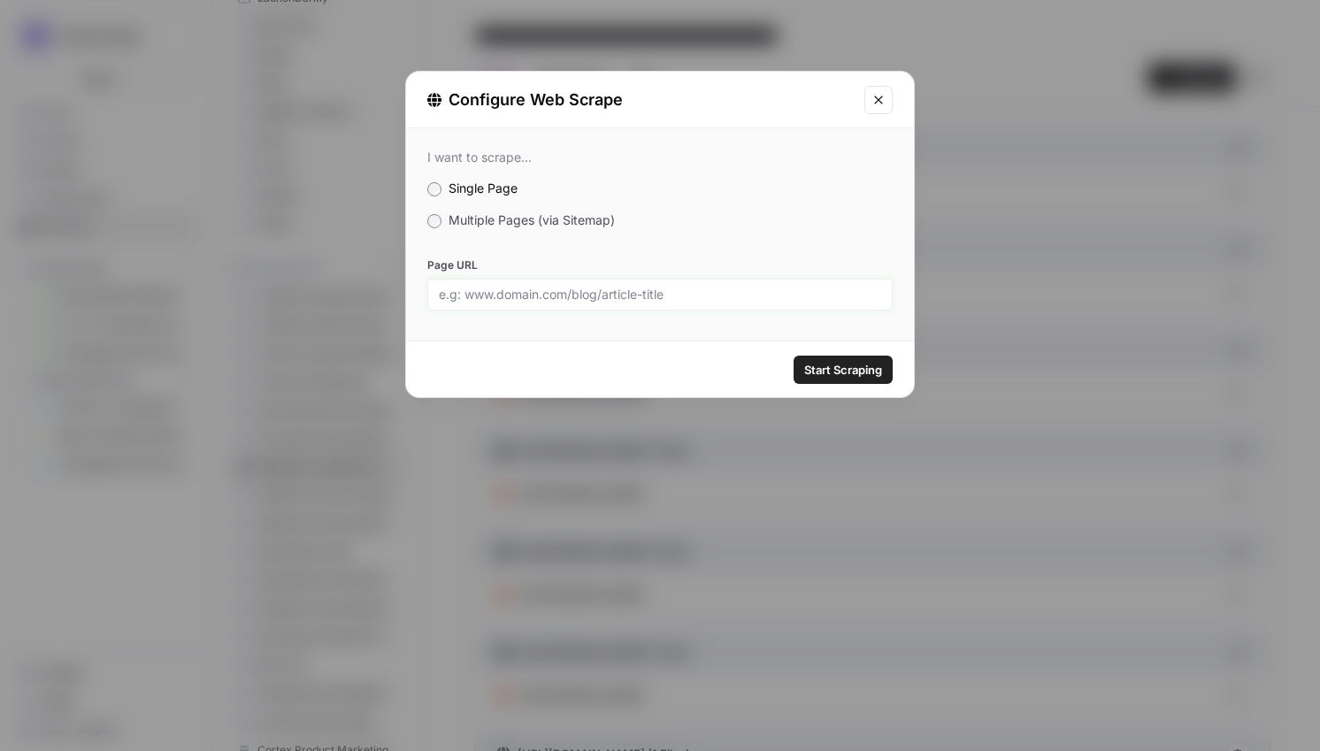
click at [596, 287] on input "Page URL" at bounding box center [660, 295] width 442 height 16
paste input "[URL][DOMAIN_NAME]"
type input "[URL][DOMAIN_NAME]"
click at [857, 372] on span "Start Scraping" at bounding box center [843, 370] width 78 height 18
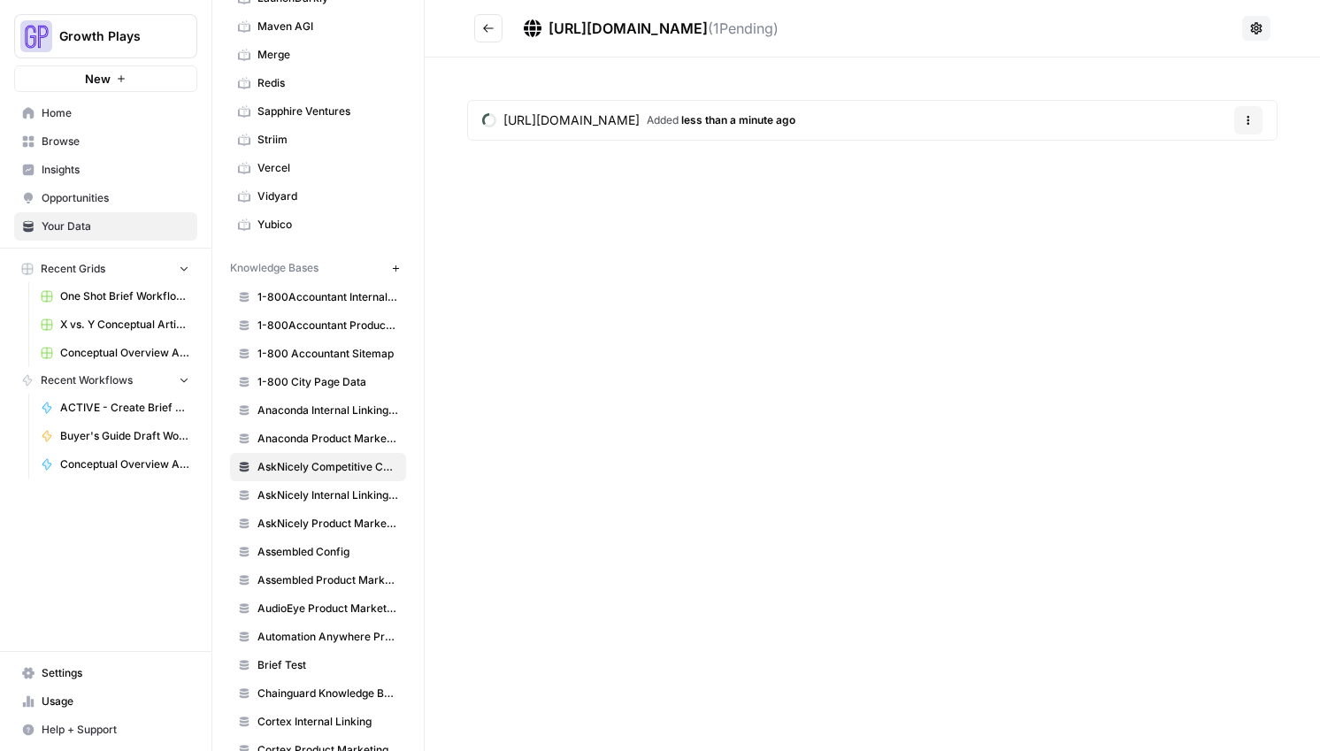
click at [492, 28] on icon "Go back" at bounding box center [488, 28] width 11 height 8
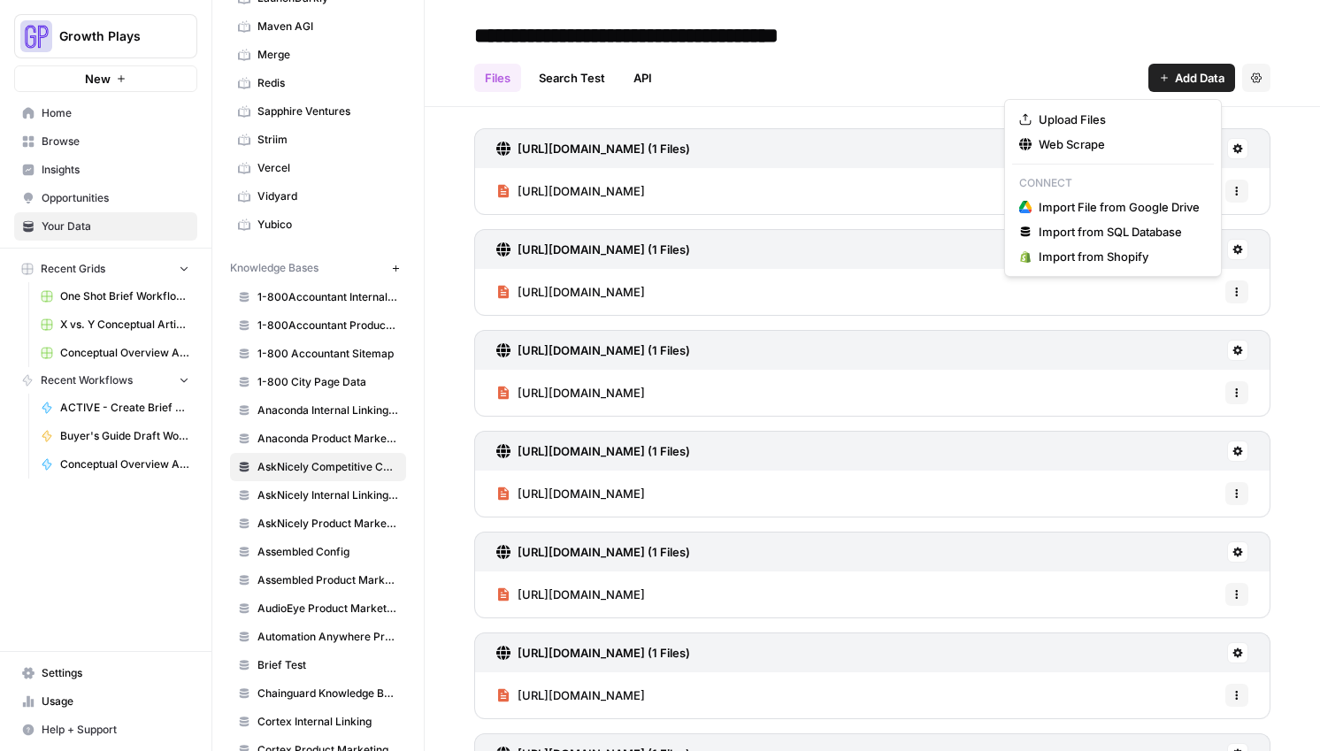
click at [1175, 81] on span "Add Data" at bounding box center [1200, 78] width 50 height 18
click at [1040, 151] on span "Web Scrape" at bounding box center [1118, 144] width 161 height 18
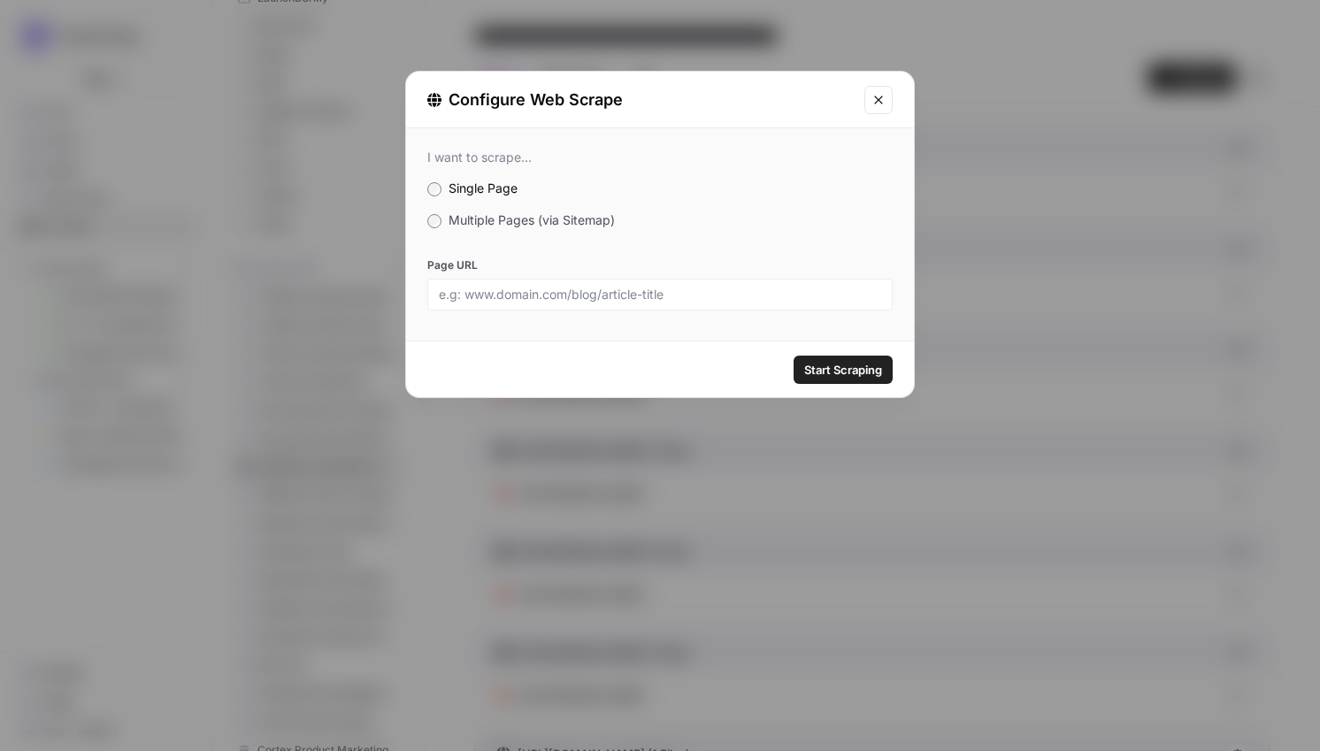
click at [629, 282] on div at bounding box center [659, 295] width 465 height 32
click at [632, 287] on input "Page URL" at bounding box center [660, 295] width 442 height 16
paste input "[URL][DOMAIN_NAME]"
type input "[URL][DOMAIN_NAME]"
click at [869, 373] on span "Start Scraping" at bounding box center [843, 370] width 78 height 18
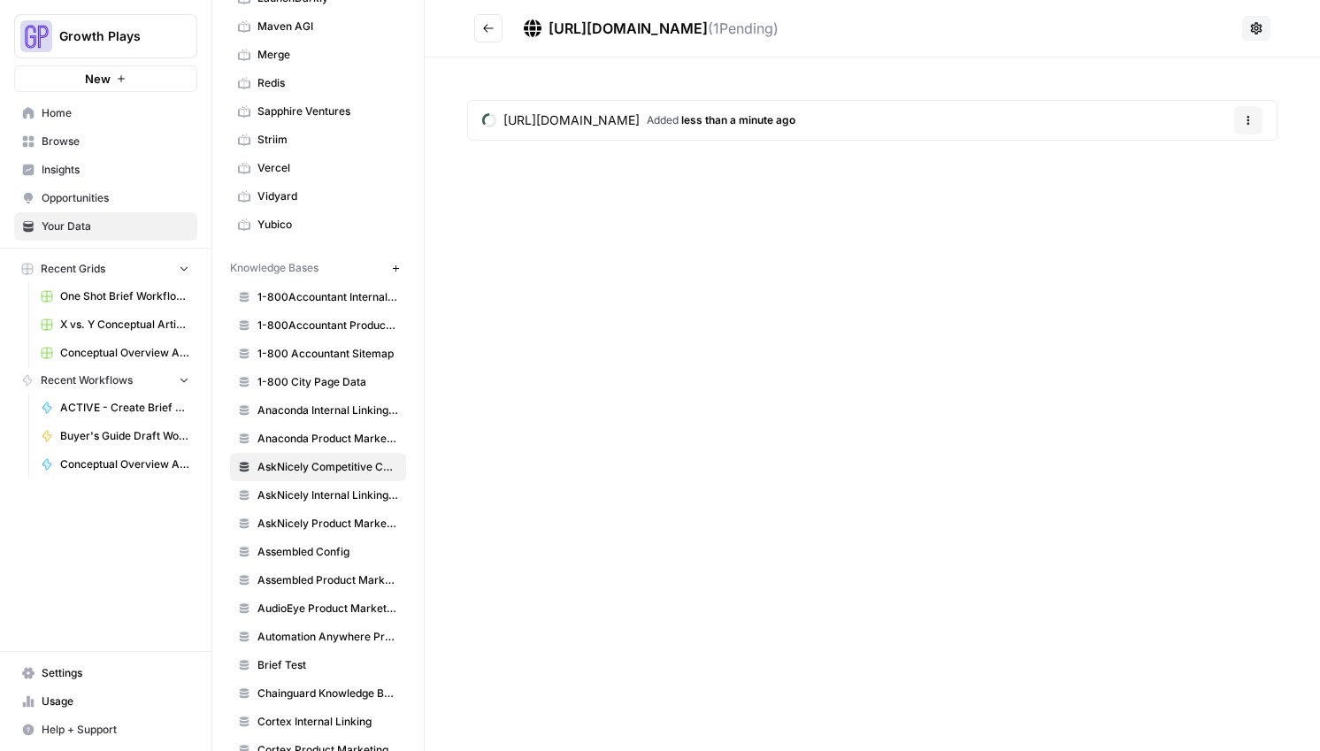
click at [499, 36] on button "Go back" at bounding box center [488, 28] width 28 height 28
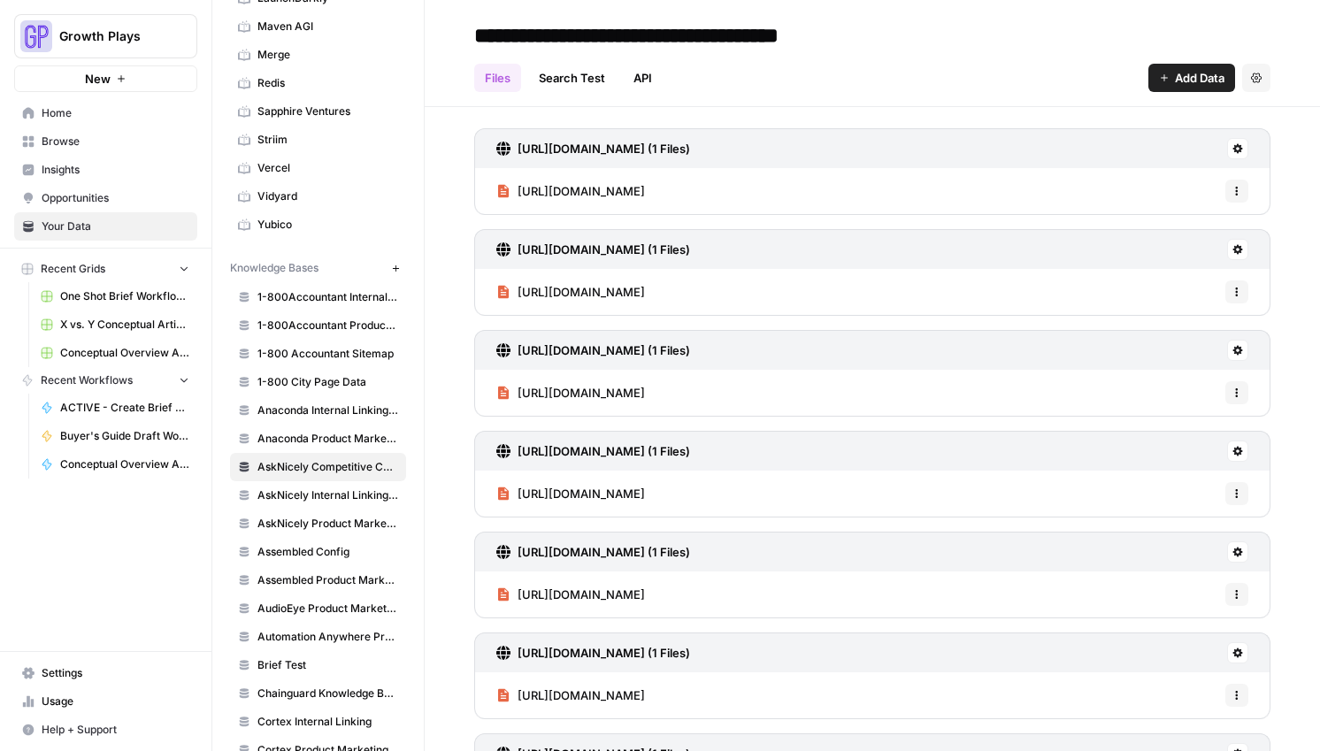
click at [1159, 73] on icon "button" at bounding box center [1164, 78] width 11 height 11
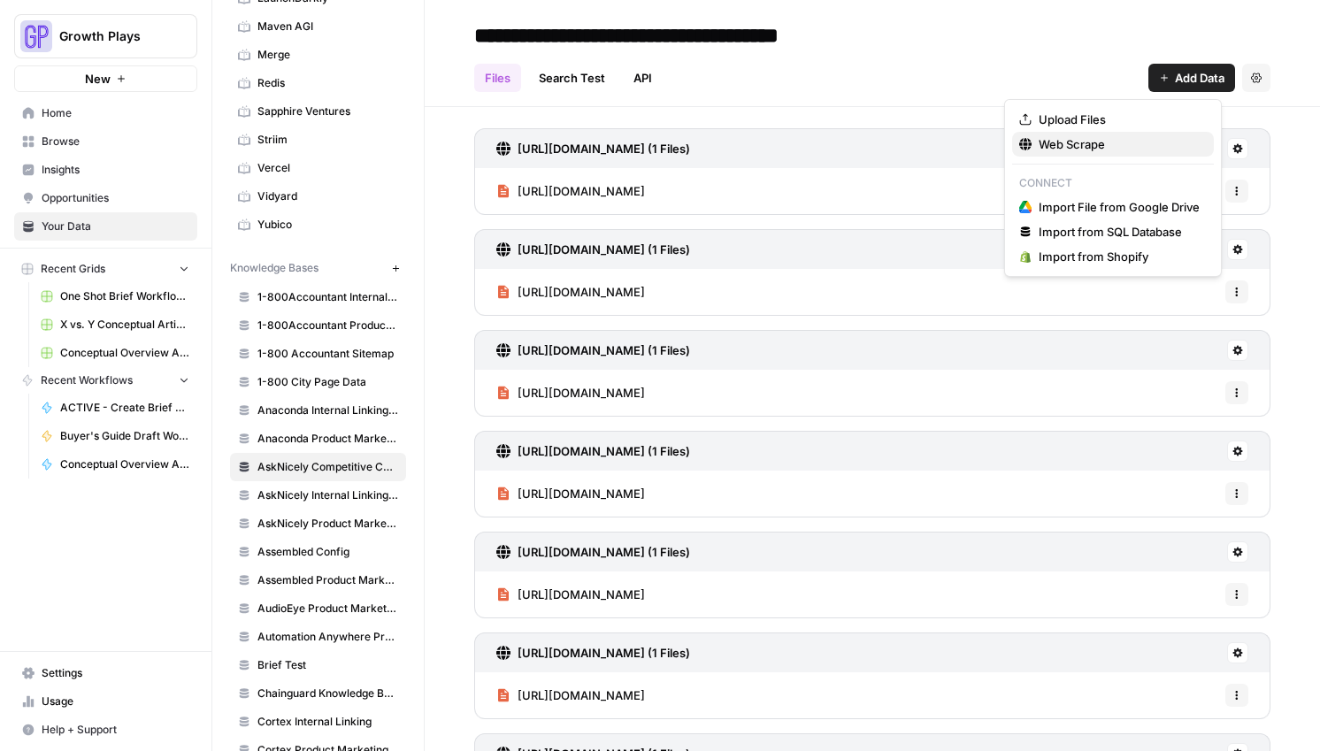
click at [1100, 144] on span "Web Scrape" at bounding box center [1118, 144] width 161 height 18
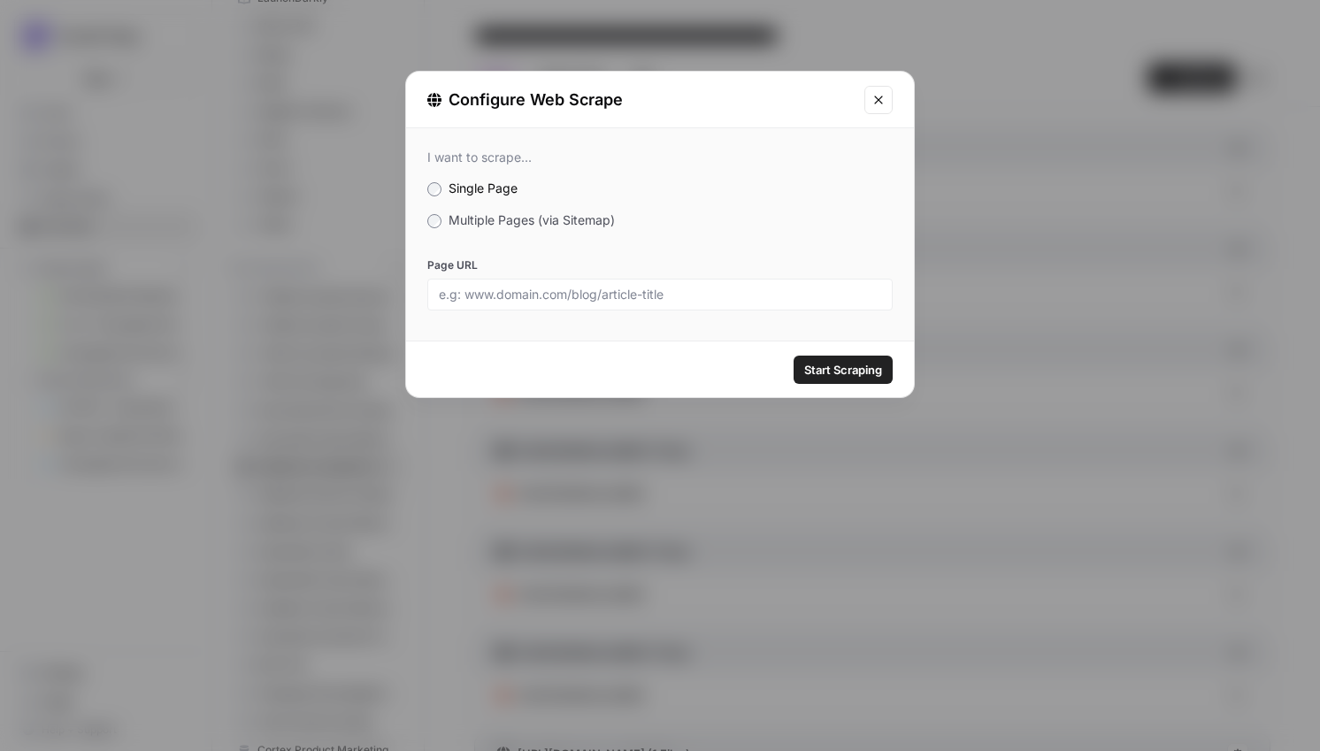
click at [693, 280] on div at bounding box center [659, 295] width 465 height 32
click at [693, 287] on input "Page URL" at bounding box center [660, 295] width 442 height 16
paste input "[URL][DOMAIN_NAME]"
type input "[URL][DOMAIN_NAME]"
click at [858, 388] on div "Start Scraping" at bounding box center [660, 369] width 508 height 56
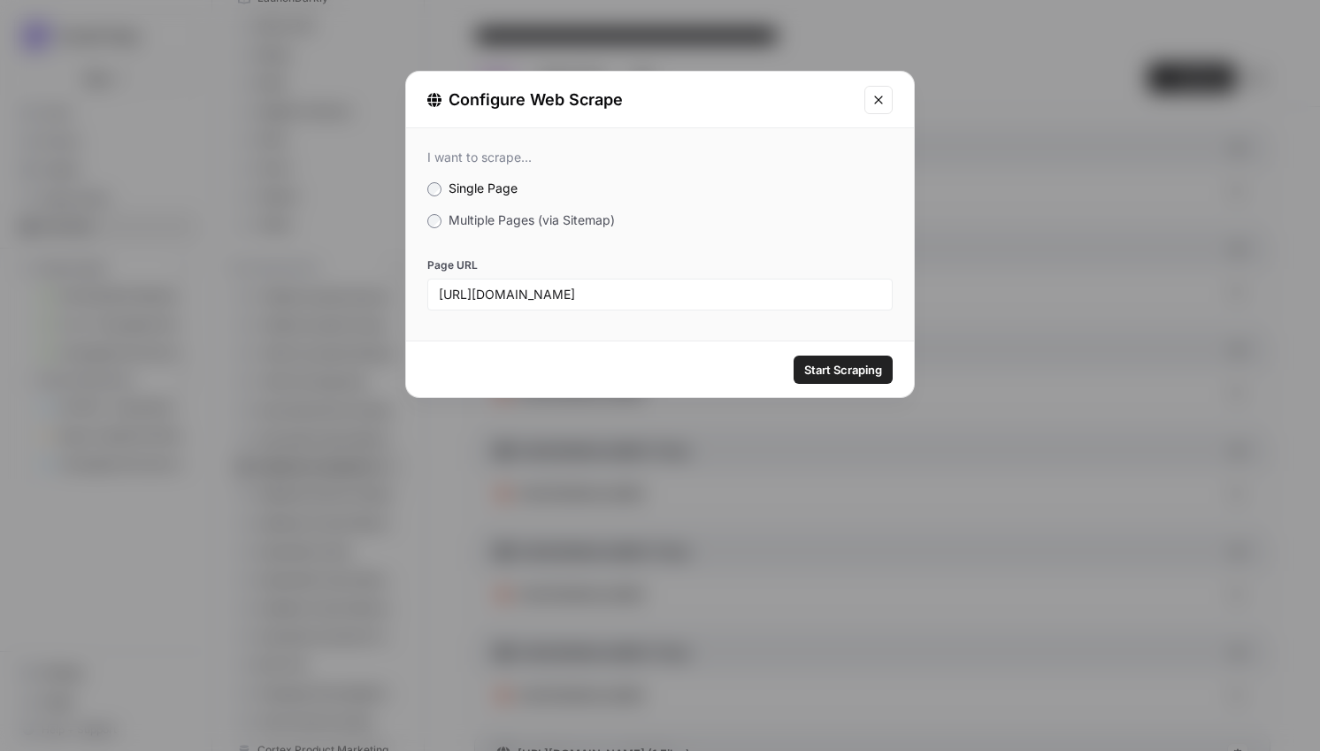
click at [854, 377] on span "Start Scraping" at bounding box center [843, 370] width 78 height 18
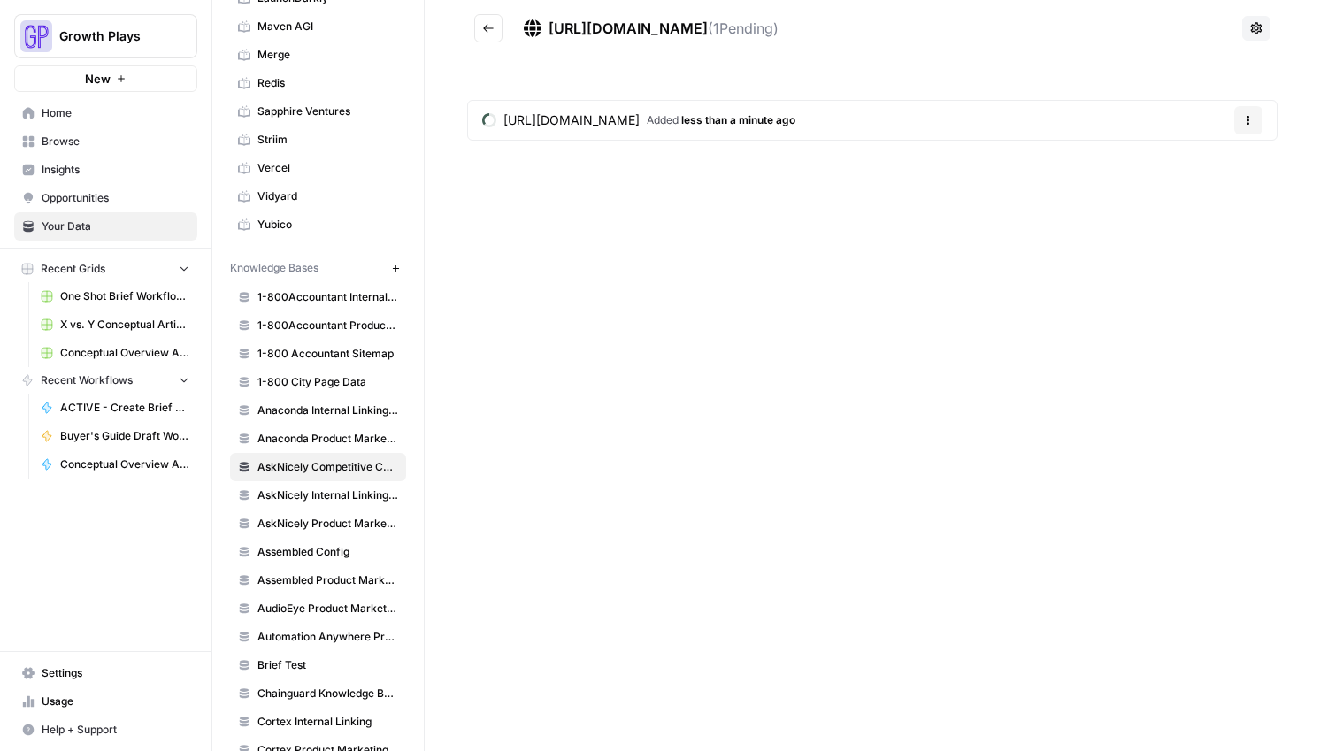
click at [491, 31] on icon "Go back" at bounding box center [488, 28] width 12 height 12
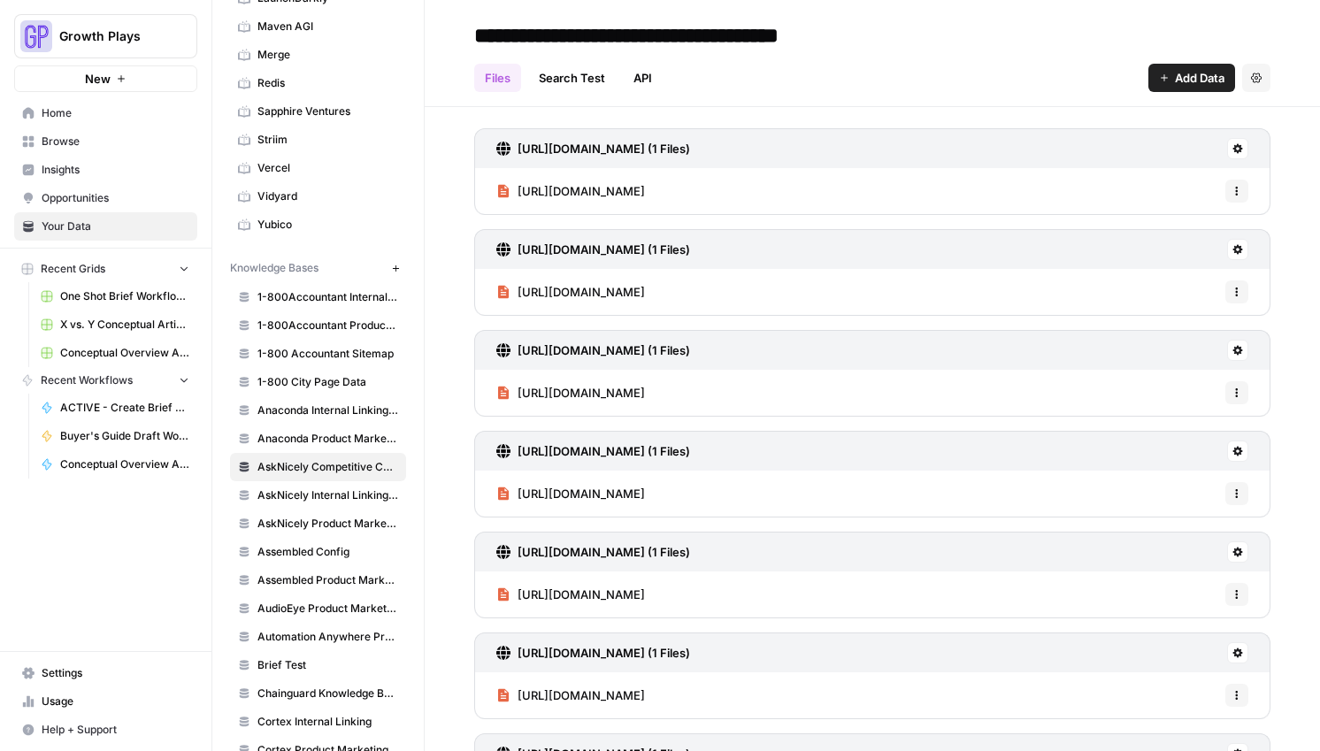
click at [1175, 75] on span "Add Data" at bounding box center [1200, 78] width 50 height 18
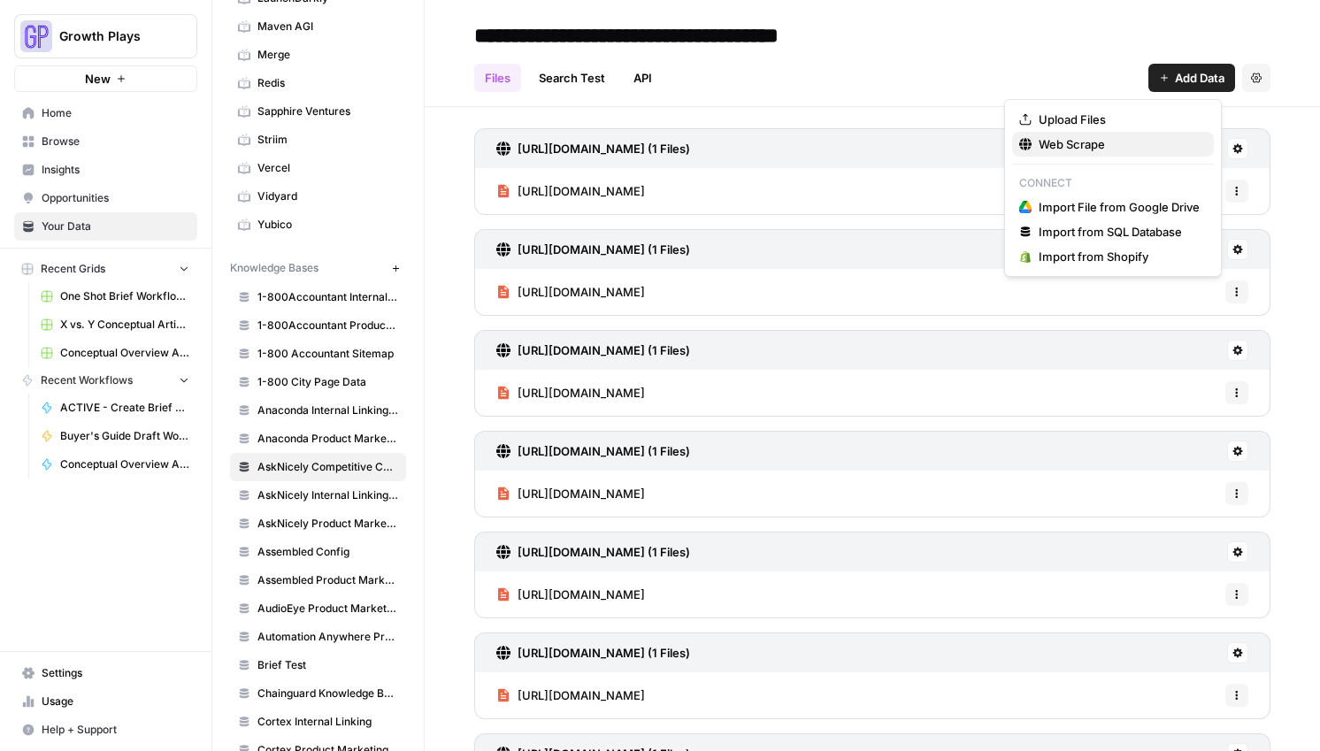
click at [1075, 139] on span "Web Scrape" at bounding box center [1118, 144] width 161 height 18
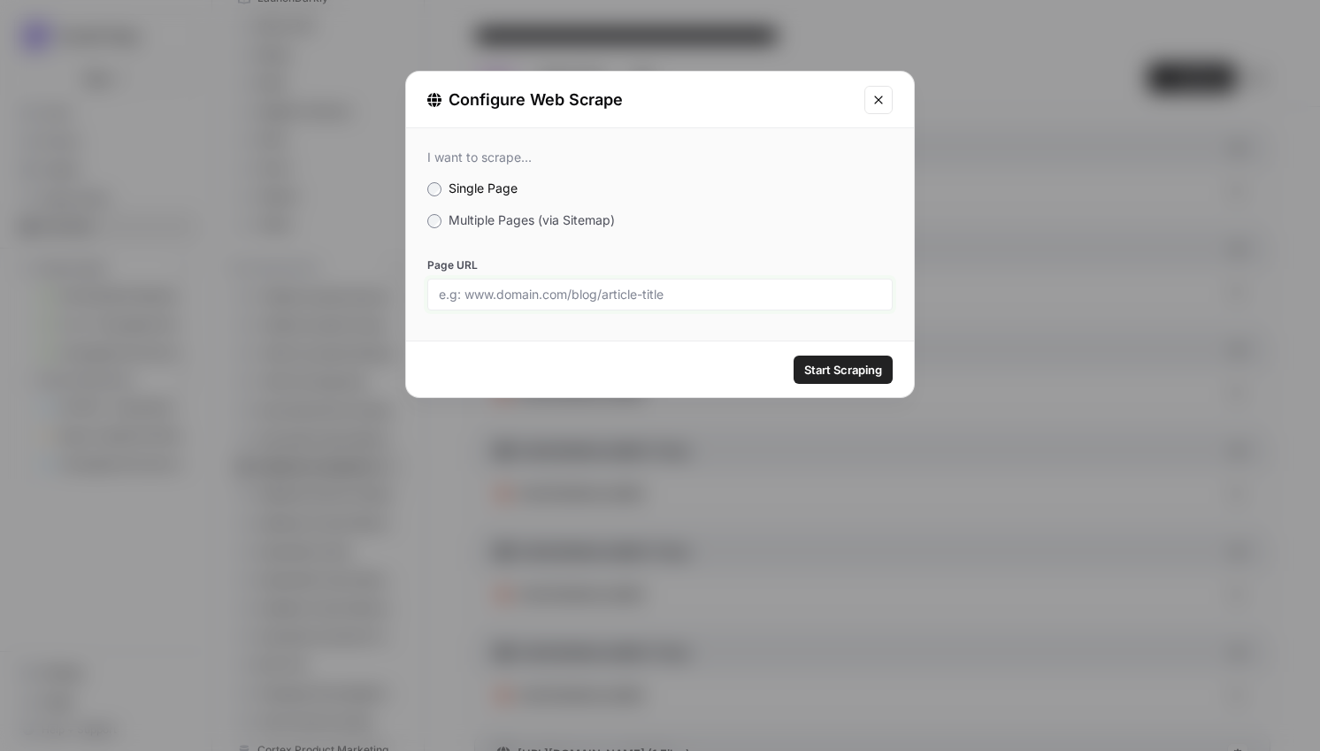
click at [618, 287] on input "Page URL" at bounding box center [660, 295] width 442 height 16
paste input "[URL][DOMAIN_NAME]"
type input "[URL][DOMAIN_NAME]"
click at [856, 366] on span "Start Scraping" at bounding box center [843, 370] width 78 height 18
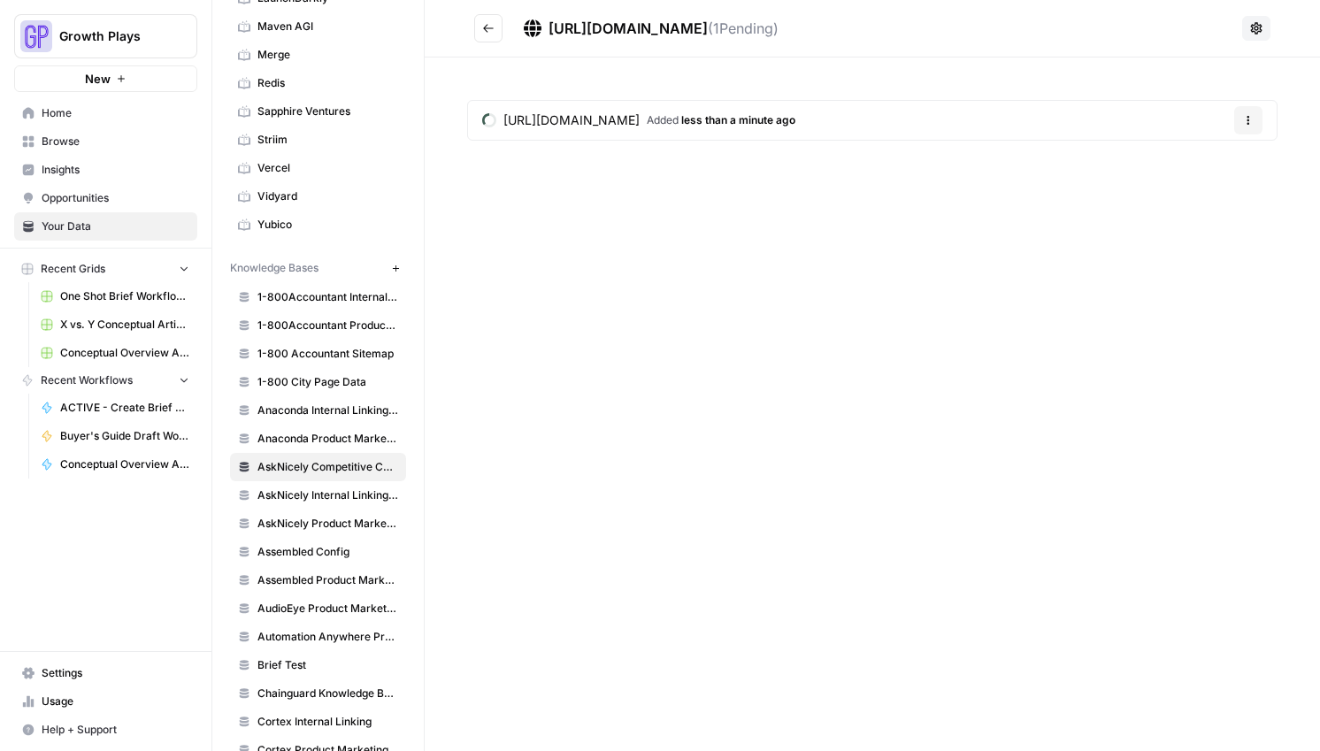
click at [488, 31] on icon "Go back" at bounding box center [488, 28] width 12 height 12
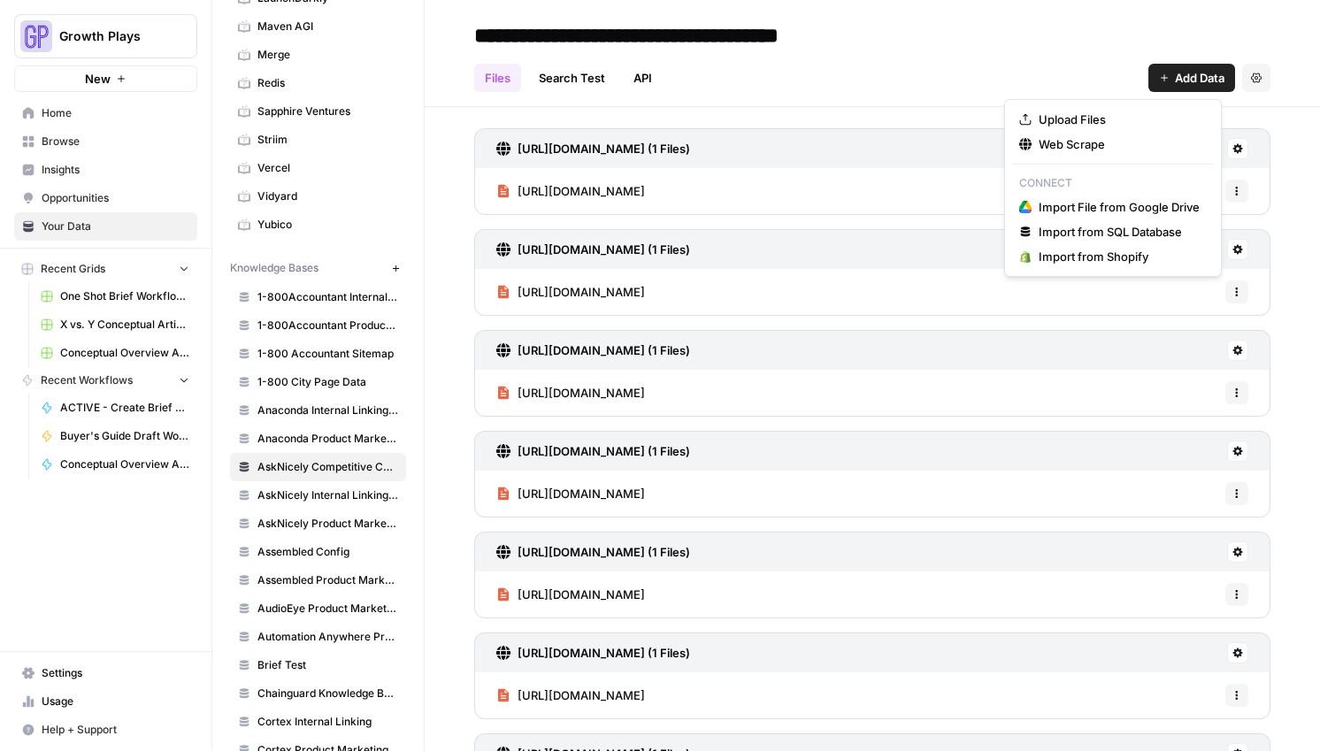
click at [1176, 77] on span "Add Data" at bounding box center [1200, 78] width 50 height 18
click at [1032, 145] on div "Web Scrape" at bounding box center [1113, 144] width 188 height 18
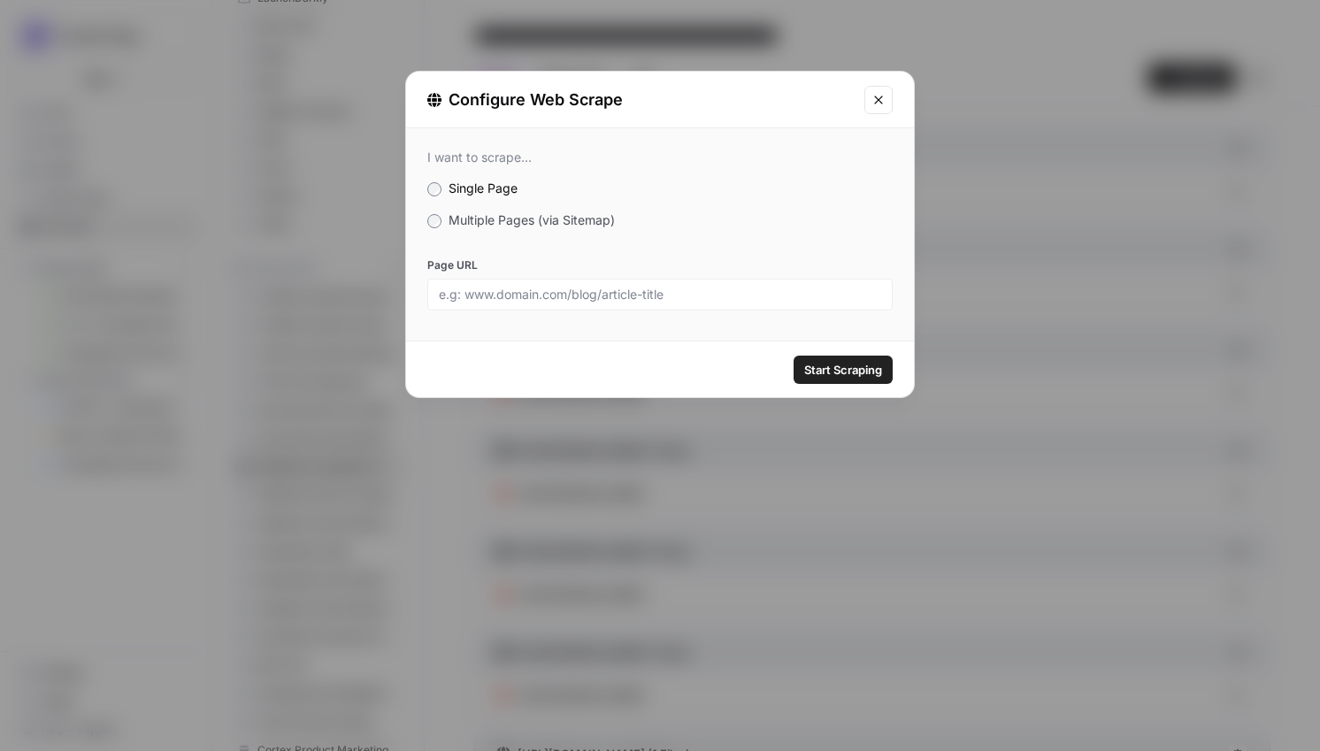
click at [888, 96] on button "Close modal" at bounding box center [878, 100] width 28 height 28
click at [885, 97] on button "Close modal" at bounding box center [878, 100] width 28 height 28
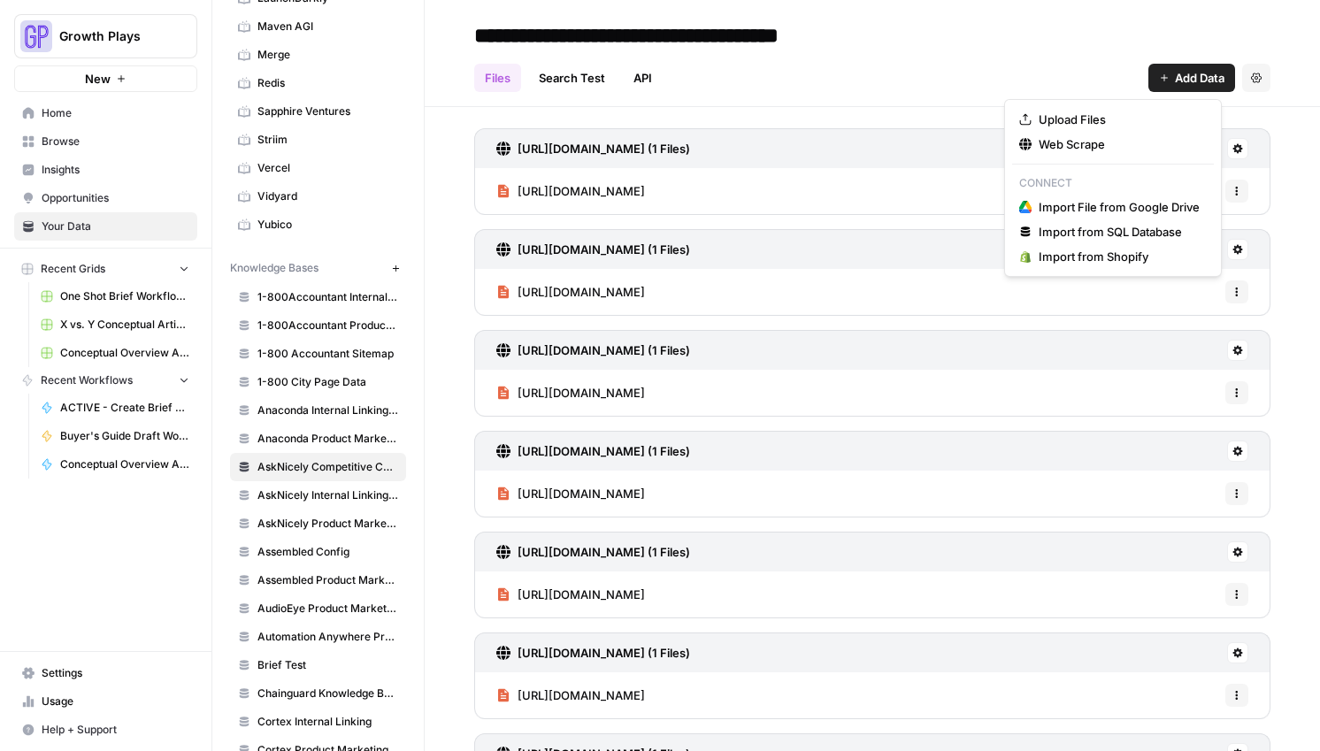
click at [1190, 80] on span "Add Data" at bounding box center [1200, 78] width 50 height 18
click at [1085, 149] on span "Web Scrape" at bounding box center [1118, 144] width 161 height 18
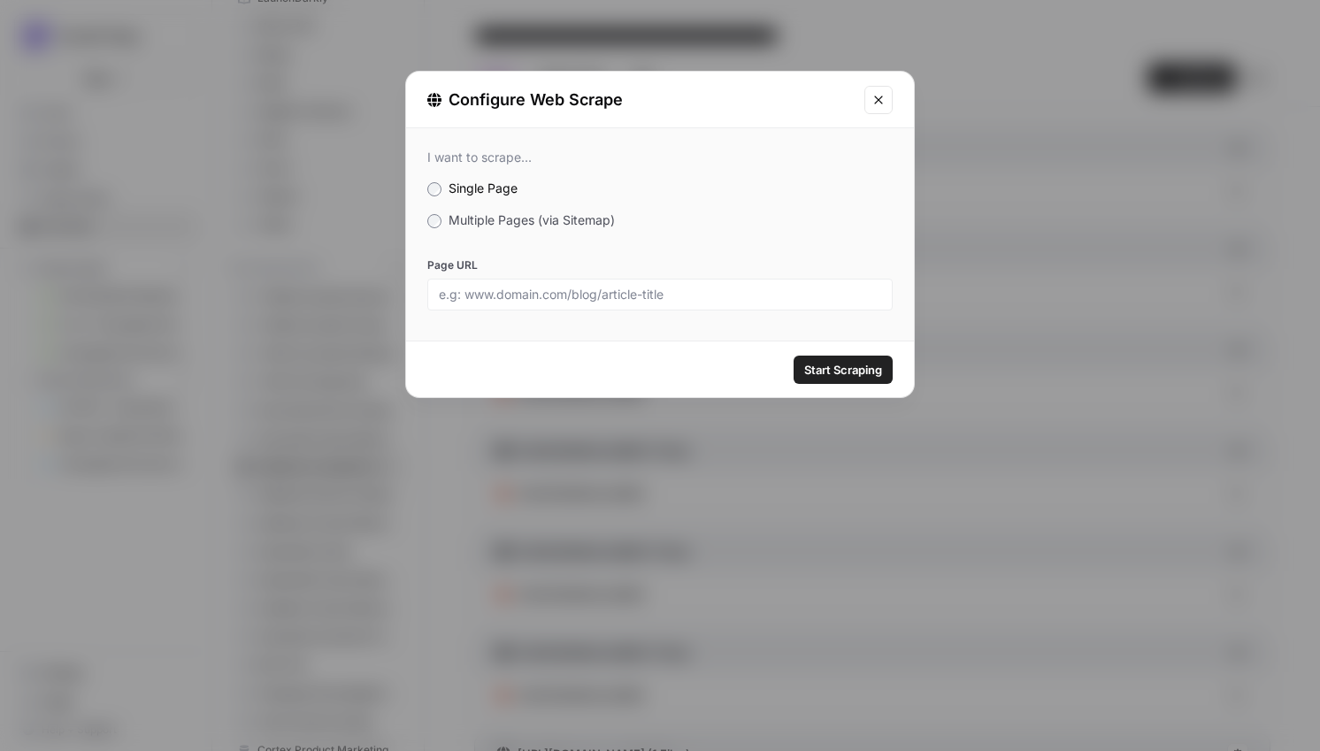
click at [501, 226] on span "Multiple Pages (via Sitemap)" at bounding box center [531, 219] width 166 height 15
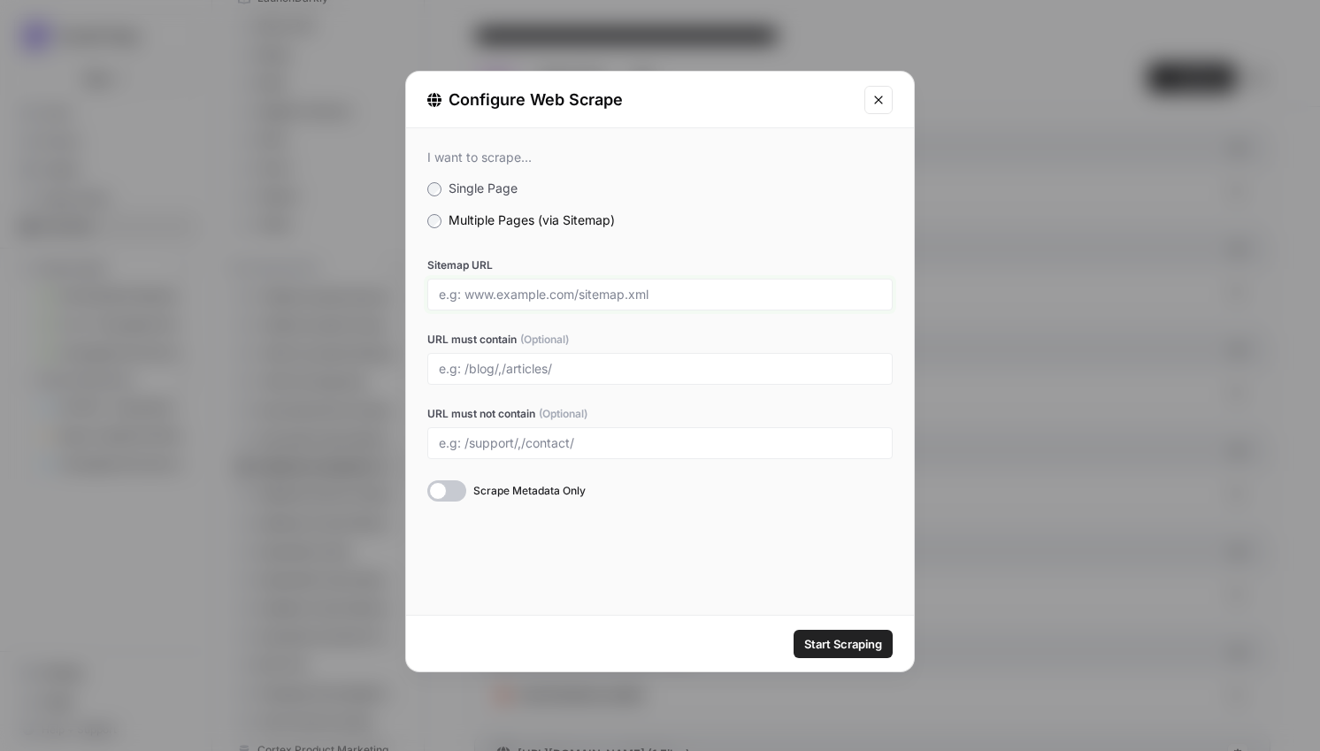
click at [497, 300] on input "Sitemap URL" at bounding box center [660, 295] width 442 height 16
paste input "https://televox.com/sitemap_index.xml"
type input "https://televox.com/sitemap_index.xml"
click at [486, 370] on input "URL must contain (Optional)" at bounding box center [660, 369] width 442 height 16
type input "/healthcare/solutions/,"
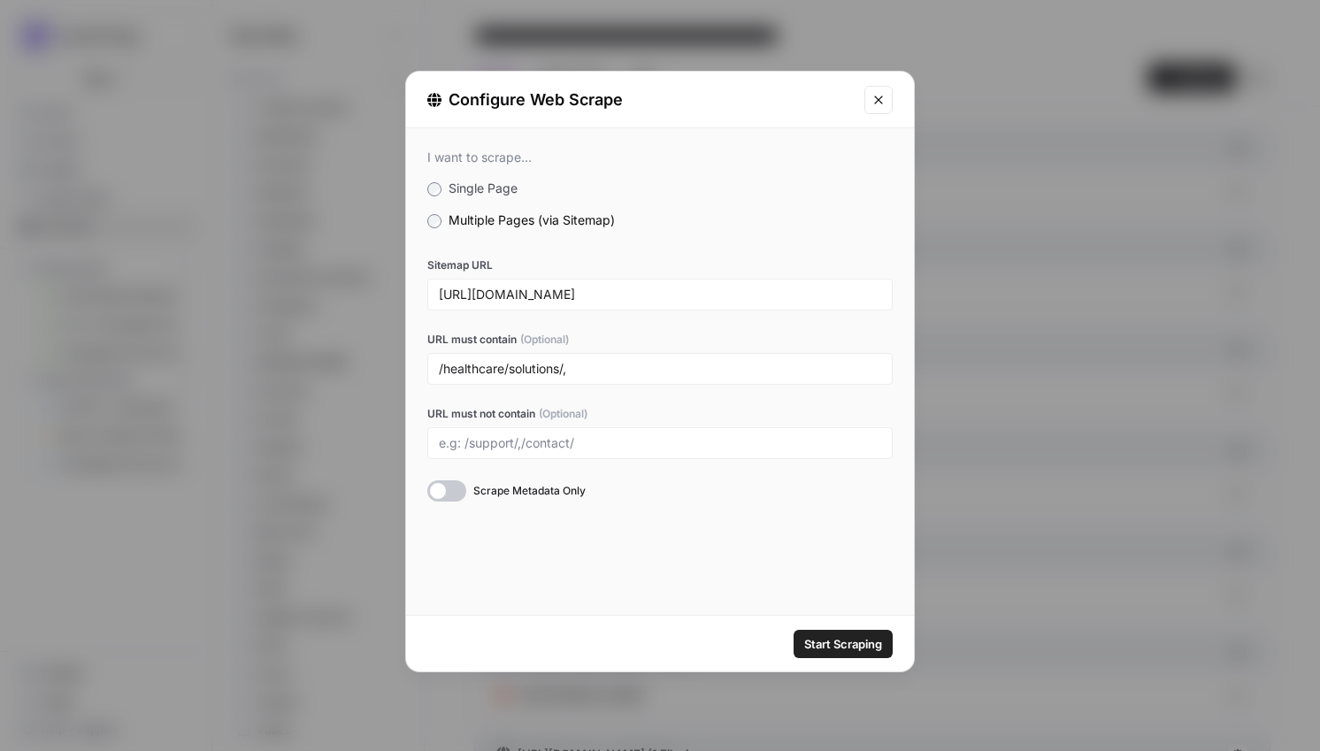
scroll to position [506, 0]
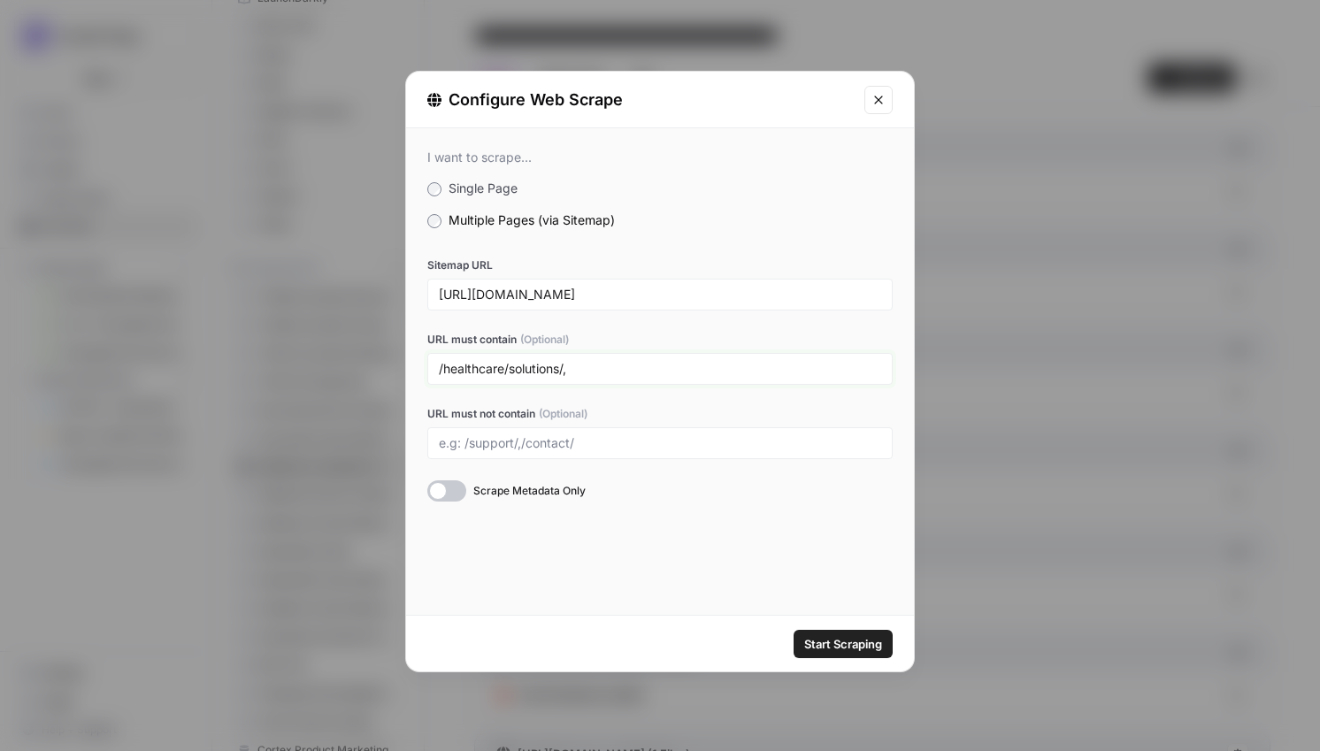
paste input "/healthcare/when-we-help"
drag, startPoint x: 513, startPoint y: 369, endPoint x: 761, endPoint y: 369, distance: 247.7
click at [761, 369] on input "/healthcare/solutions/,/healthcare/when-we-help/" at bounding box center [660, 369] width 442 height 16
type input "/healthcare/"
click at [828, 640] on span "Start Scraping" at bounding box center [843, 644] width 78 height 18
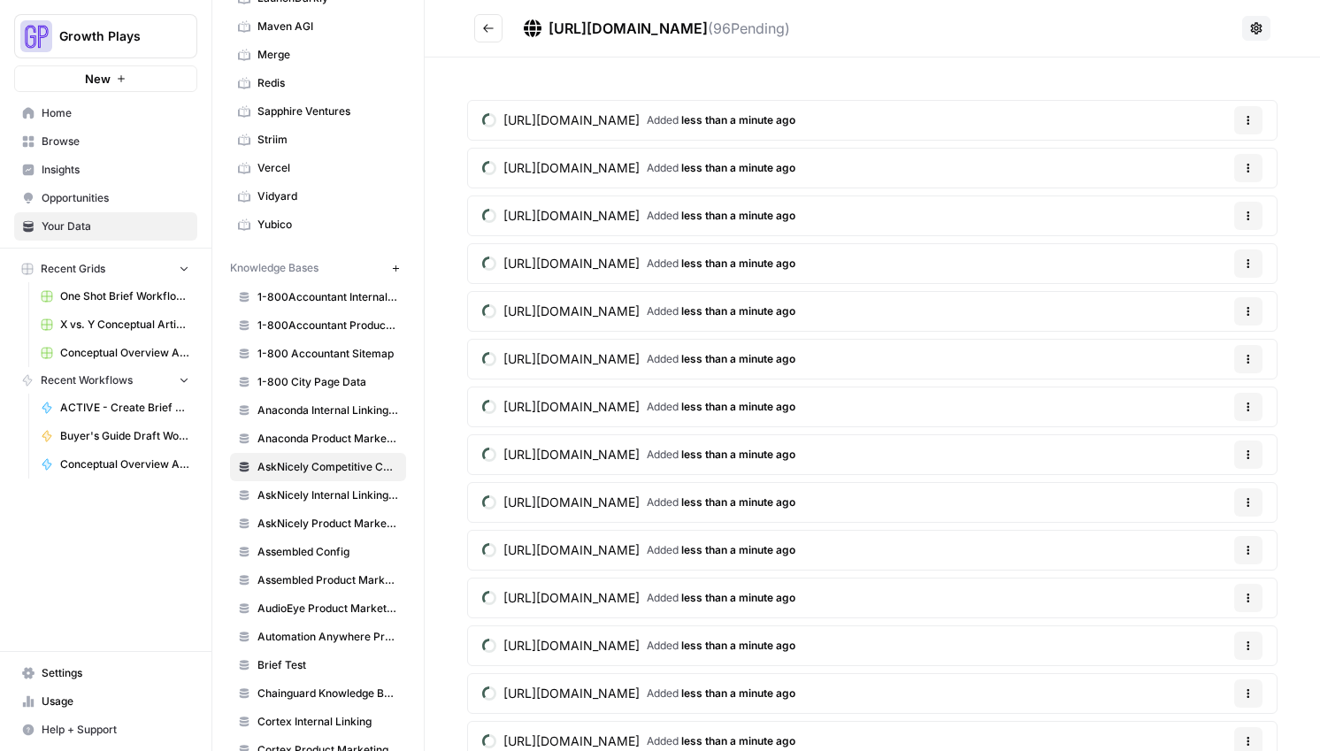
click at [1249, 21] on icon at bounding box center [1256, 28] width 14 height 14
click at [955, 49] on header "https://televox.com/sitemap_index.xml ( 96 Pending)" at bounding box center [872, 28] width 895 height 57
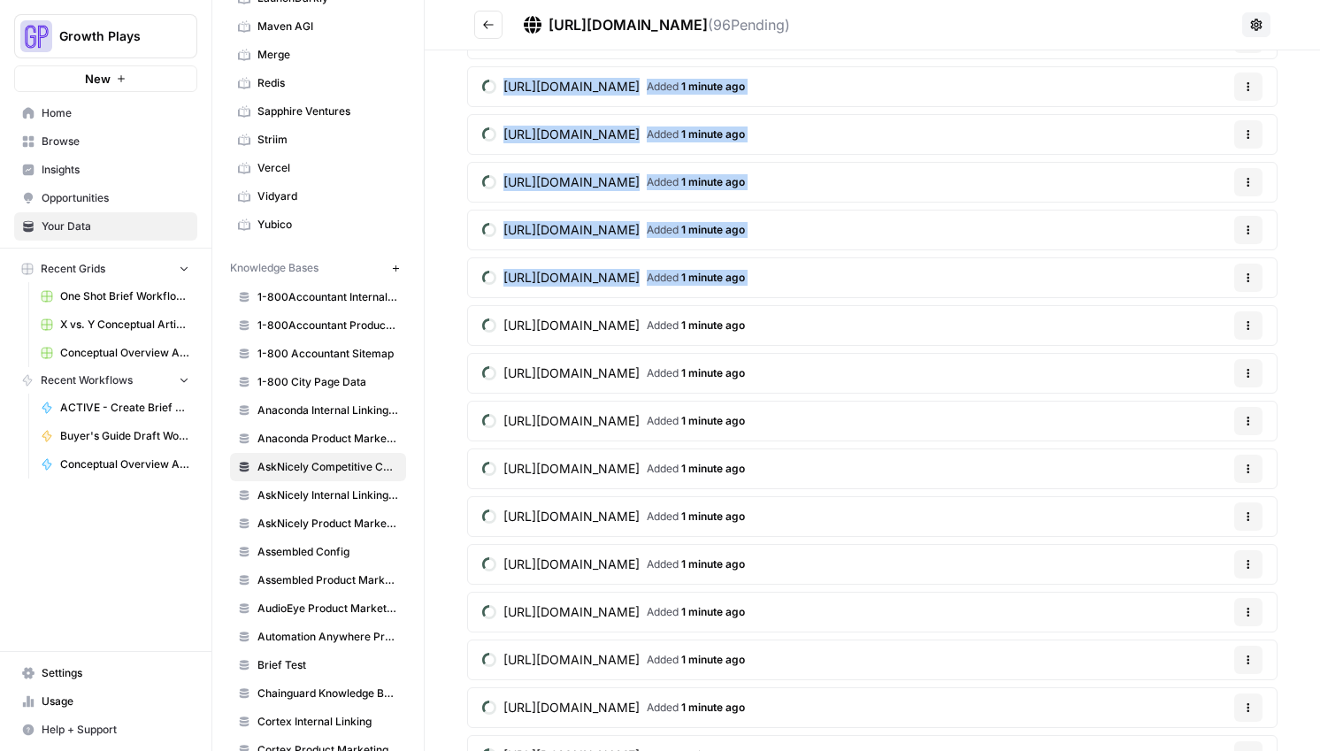
scroll to position [2356, 0]
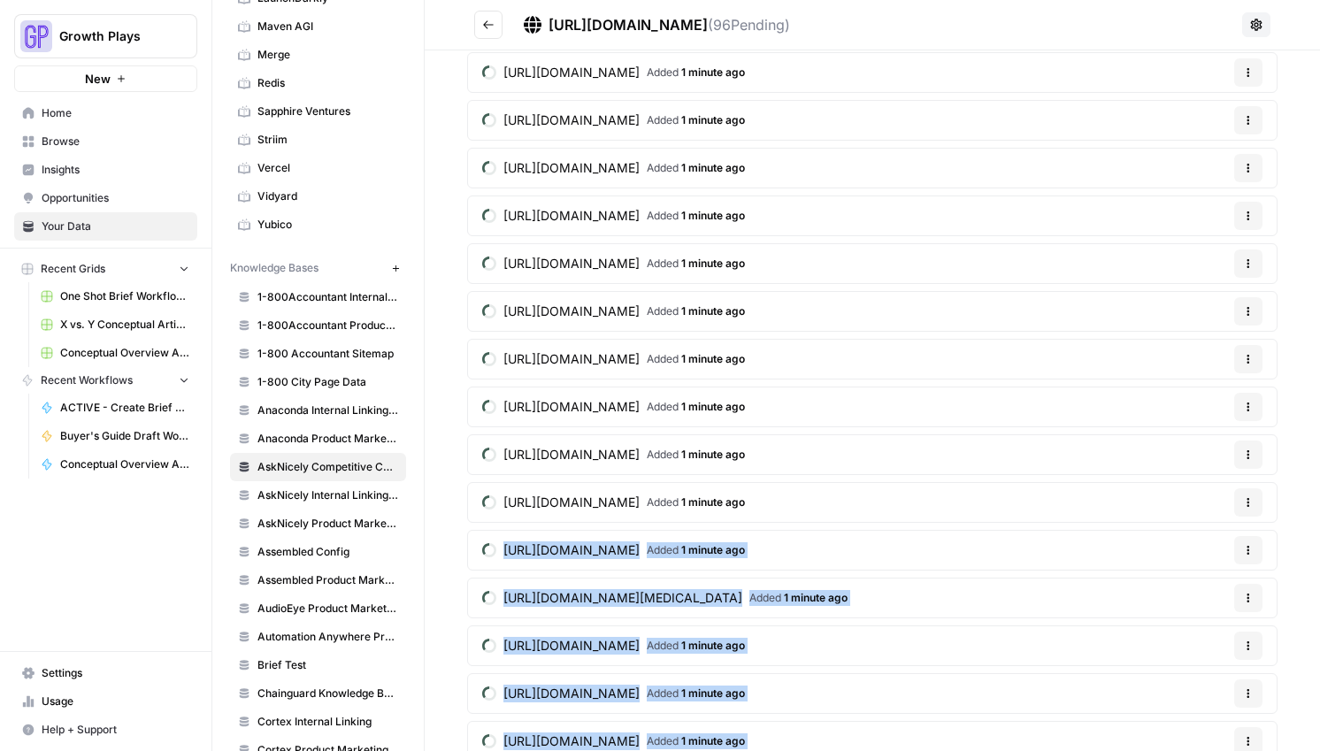
drag, startPoint x: 1267, startPoint y: 95, endPoint x: 1326, endPoint y: -94, distance: 197.5
click at [1319, 0] on html "Growth Plays New Home Browse Insights Opportunities Your Data Recent Grids One …" at bounding box center [660, 375] width 1320 height 751
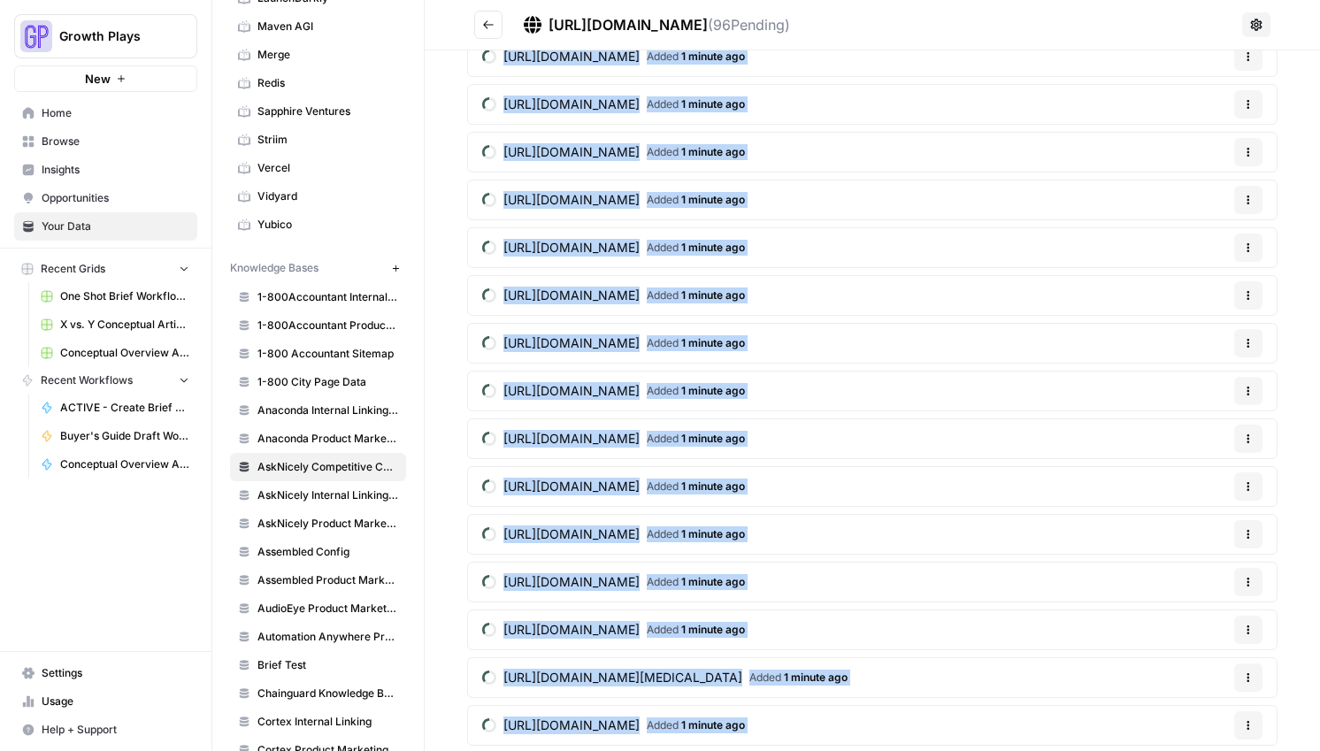
click at [1251, 28] on icon at bounding box center [1256, 24] width 11 height 11
click at [1193, 130] on span "Delete Connection" at bounding box center [1178, 129] width 109 height 18
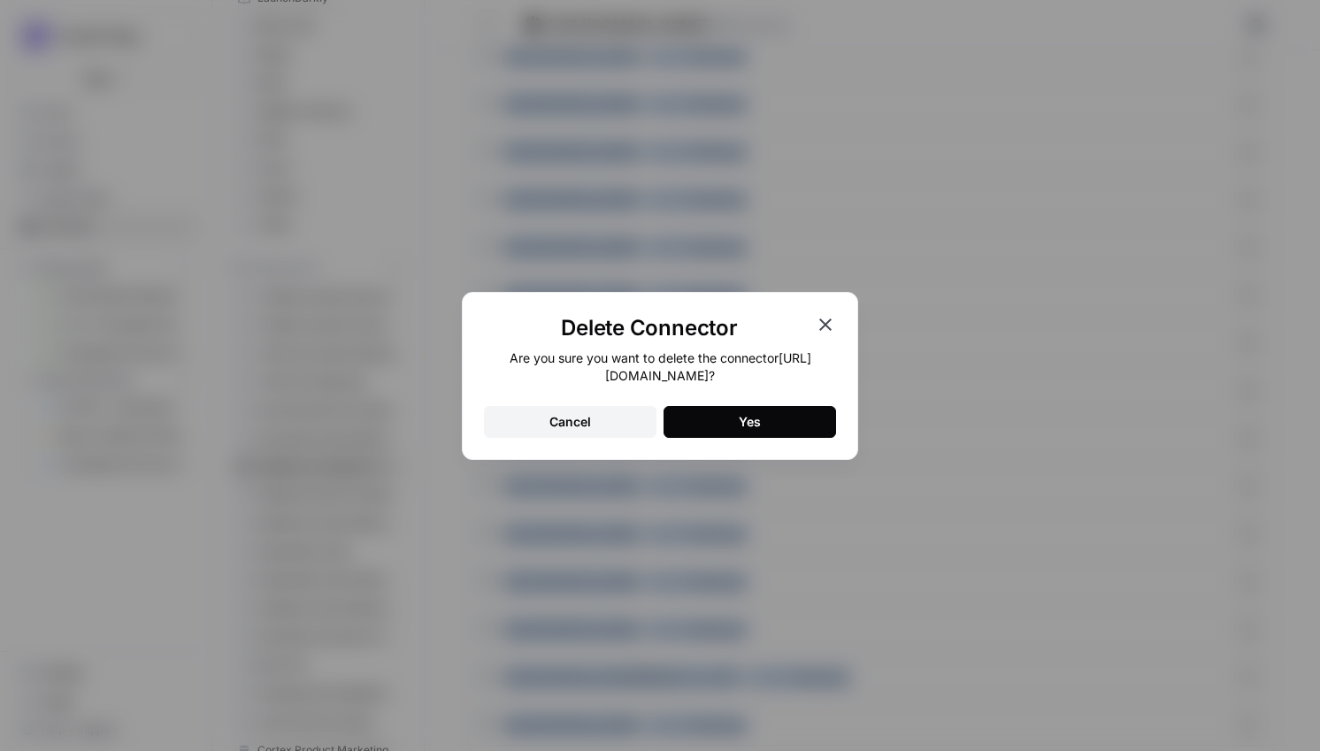
click at [792, 425] on button "Yes" at bounding box center [749, 422] width 172 height 32
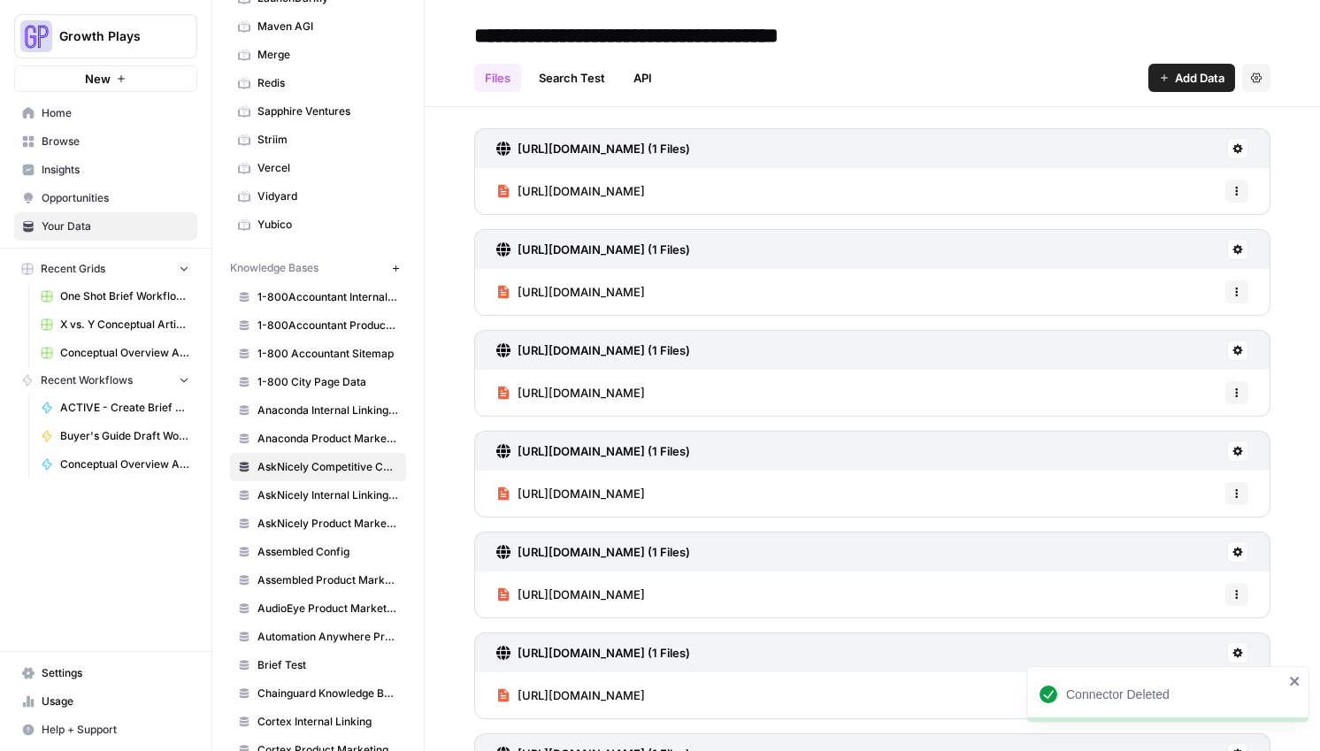
click at [1175, 85] on span "Add Data" at bounding box center [1200, 78] width 50 height 18
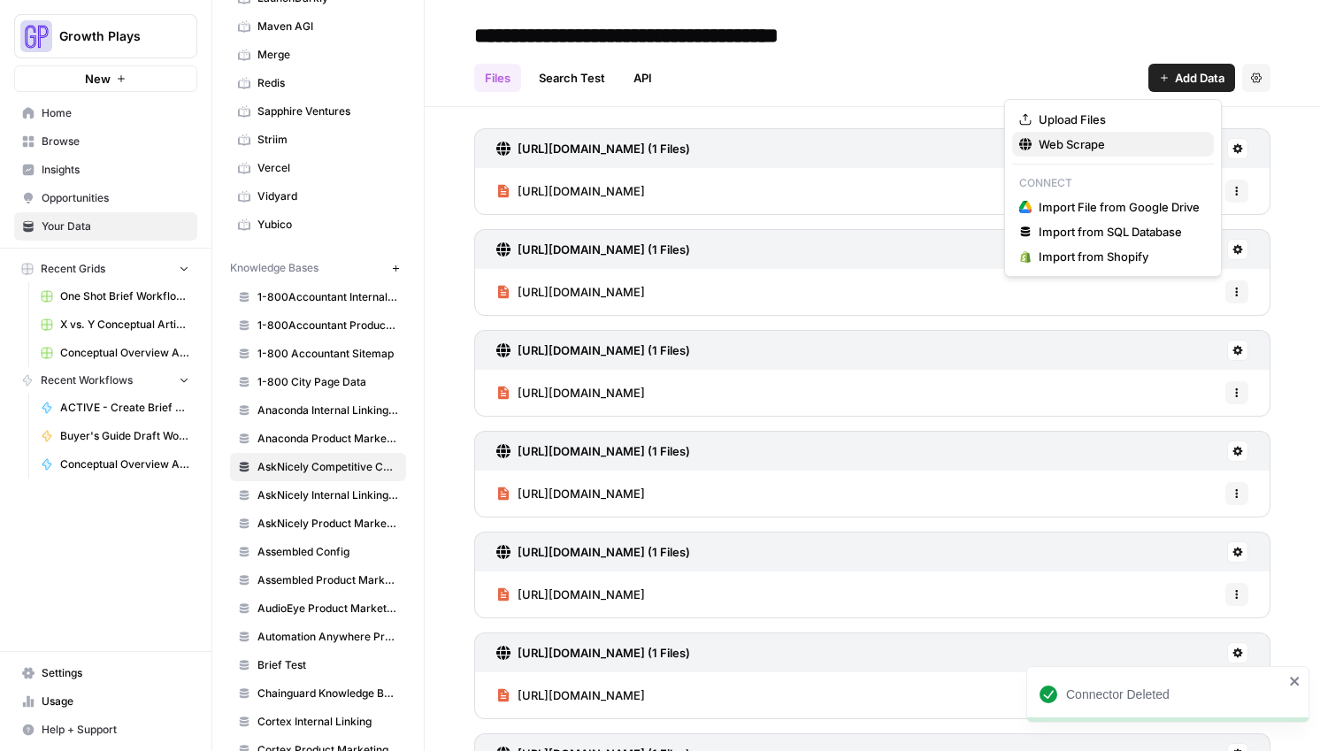
click at [1077, 138] on span "Web Scrape" at bounding box center [1118, 144] width 161 height 18
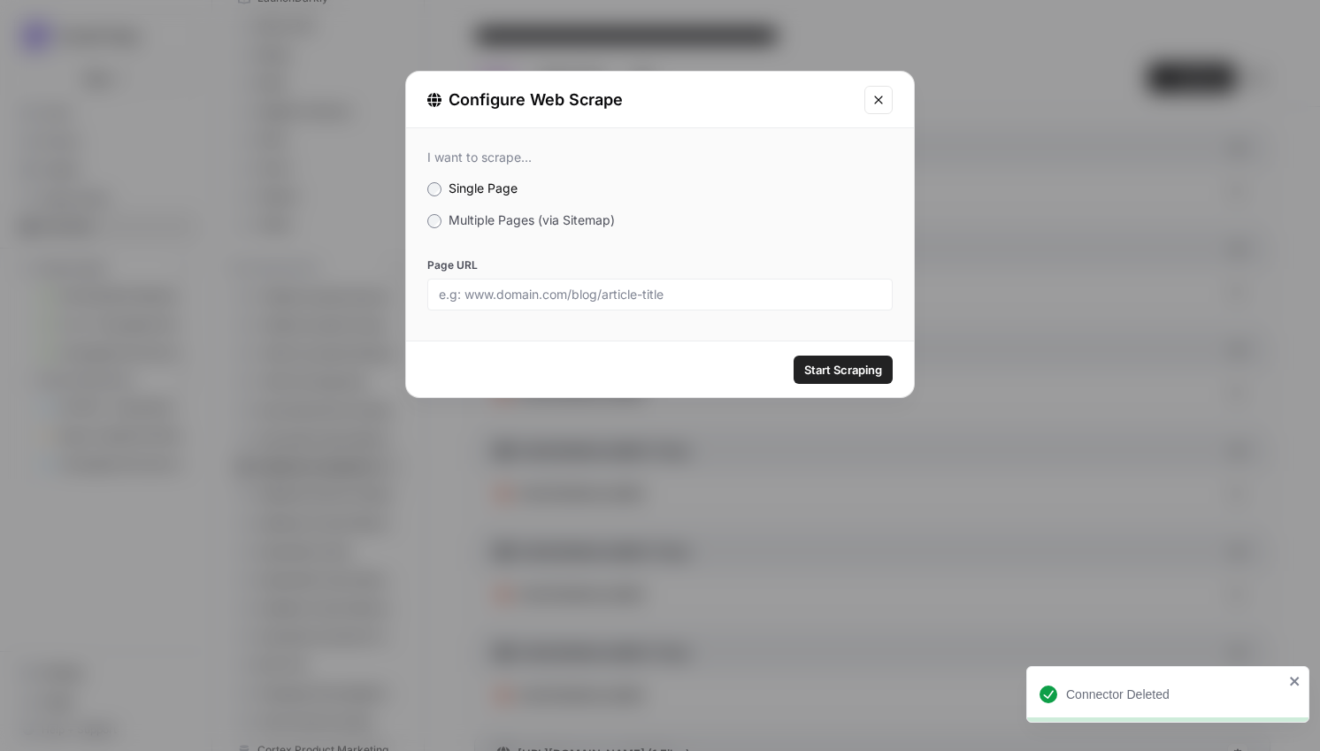
click at [518, 223] on span "Multiple Pages (via Sitemap)" at bounding box center [531, 219] width 166 height 15
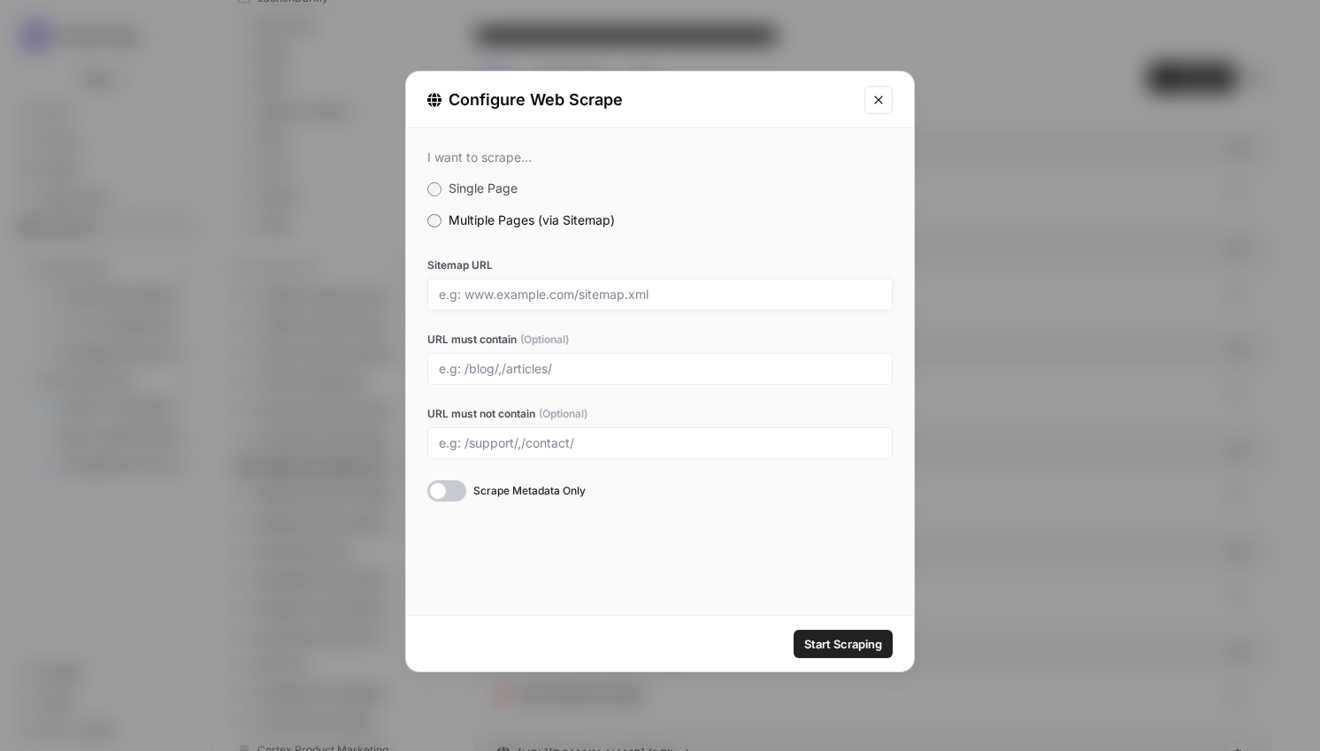
click at [524, 289] on input "Sitemap URL" at bounding box center [660, 295] width 442 height 16
paste input "https://televox.com/sitemap_index.xml"
type input "https://televox.com/sitemap_index.xml"
click at [520, 364] on input "URL must contain (Optional)" at bounding box center [660, 369] width 442 height 16
paste input "/healthcare/solutions/"
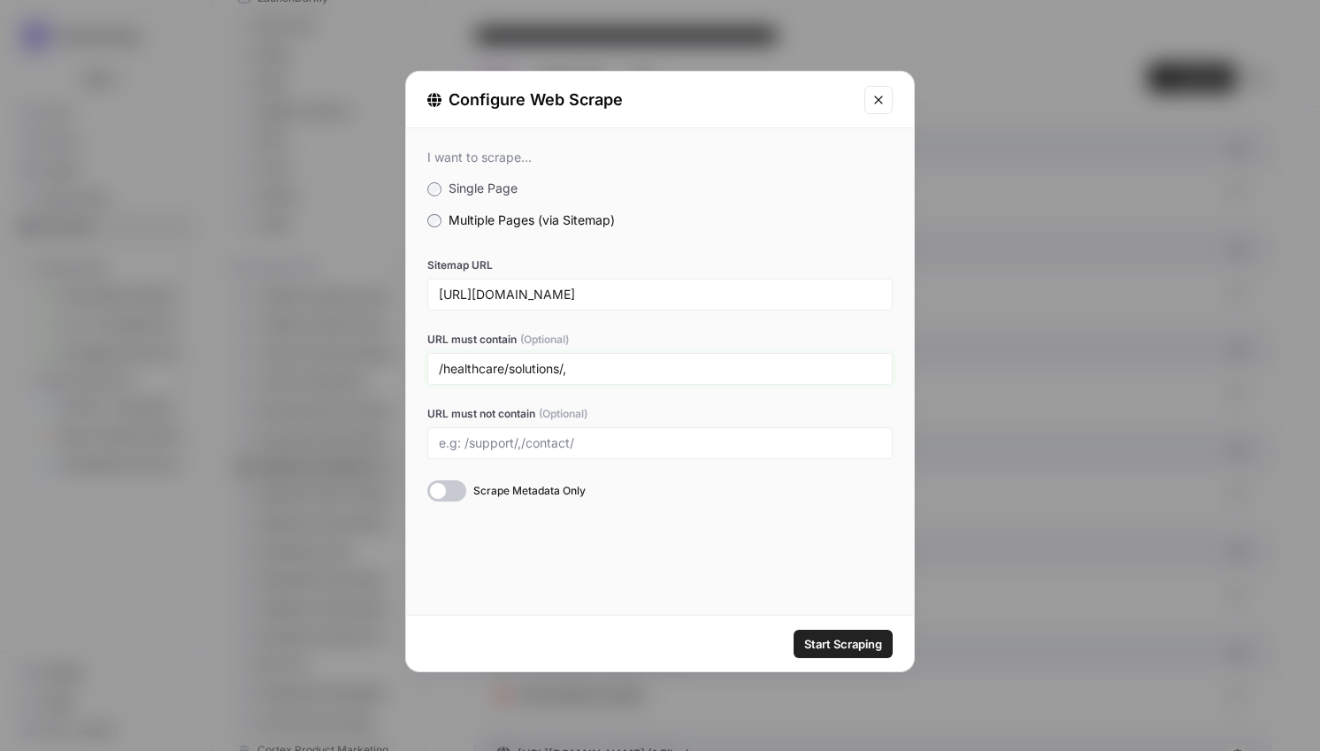
paste input "/healthcare/physician-practices-2/"
type input "/healthcare/solutions/,/healthcare/physician-practices-2/"
click at [810, 637] on span "Start Scraping" at bounding box center [843, 644] width 78 height 18
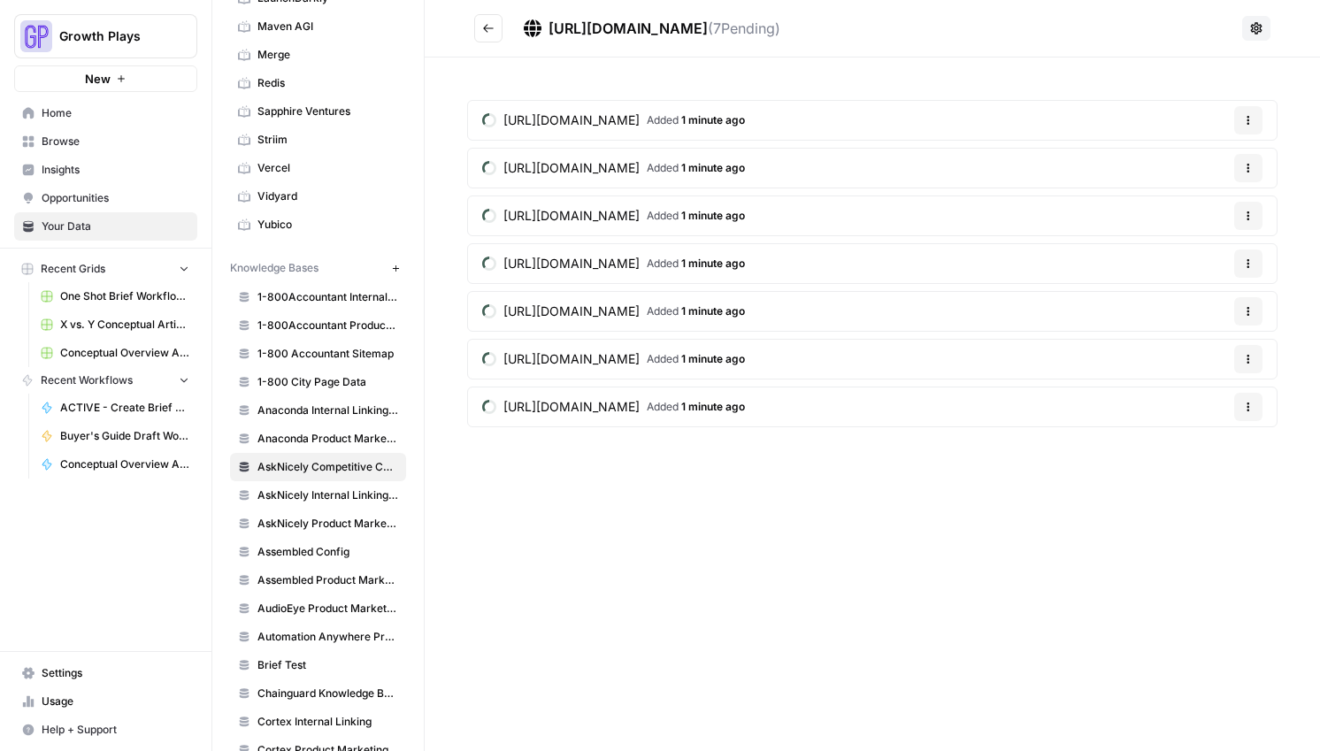
click at [485, 30] on icon "Go back" at bounding box center [488, 28] width 11 height 8
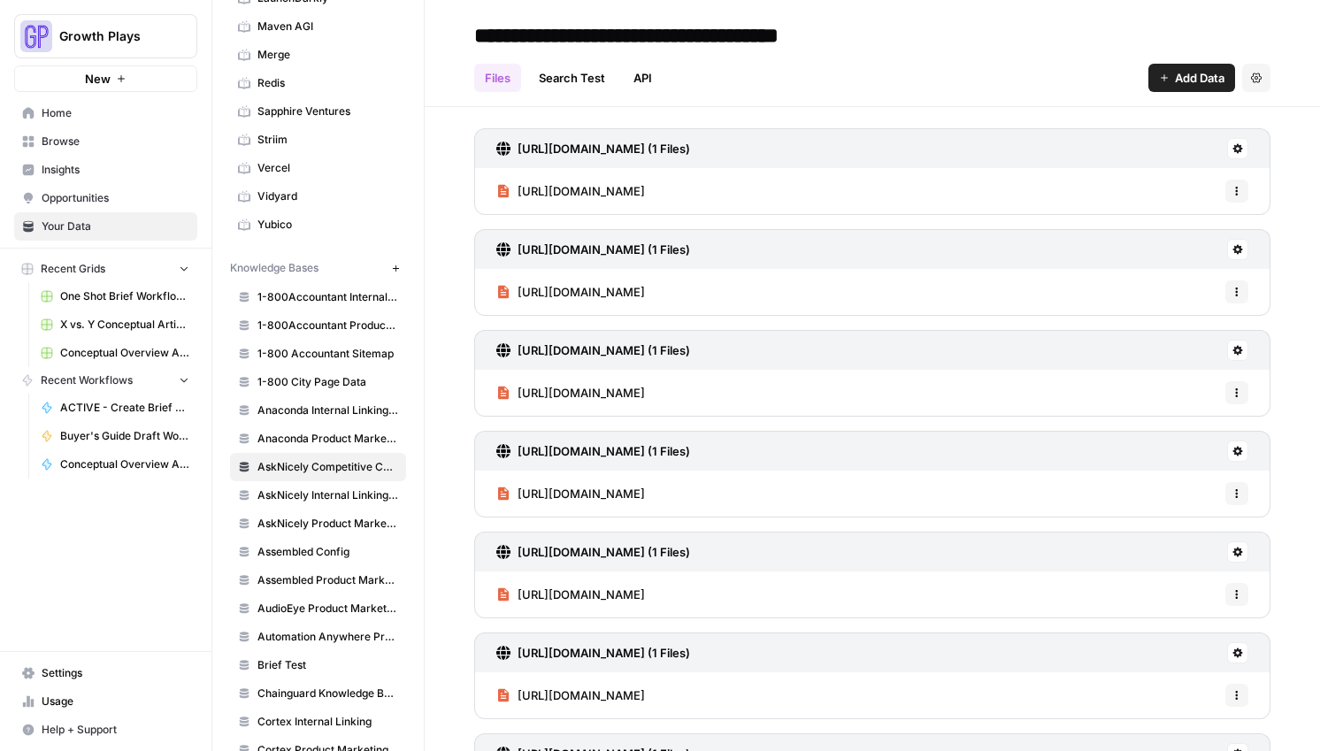
click at [1214, 76] on button "Add Data" at bounding box center [1191, 78] width 87 height 28
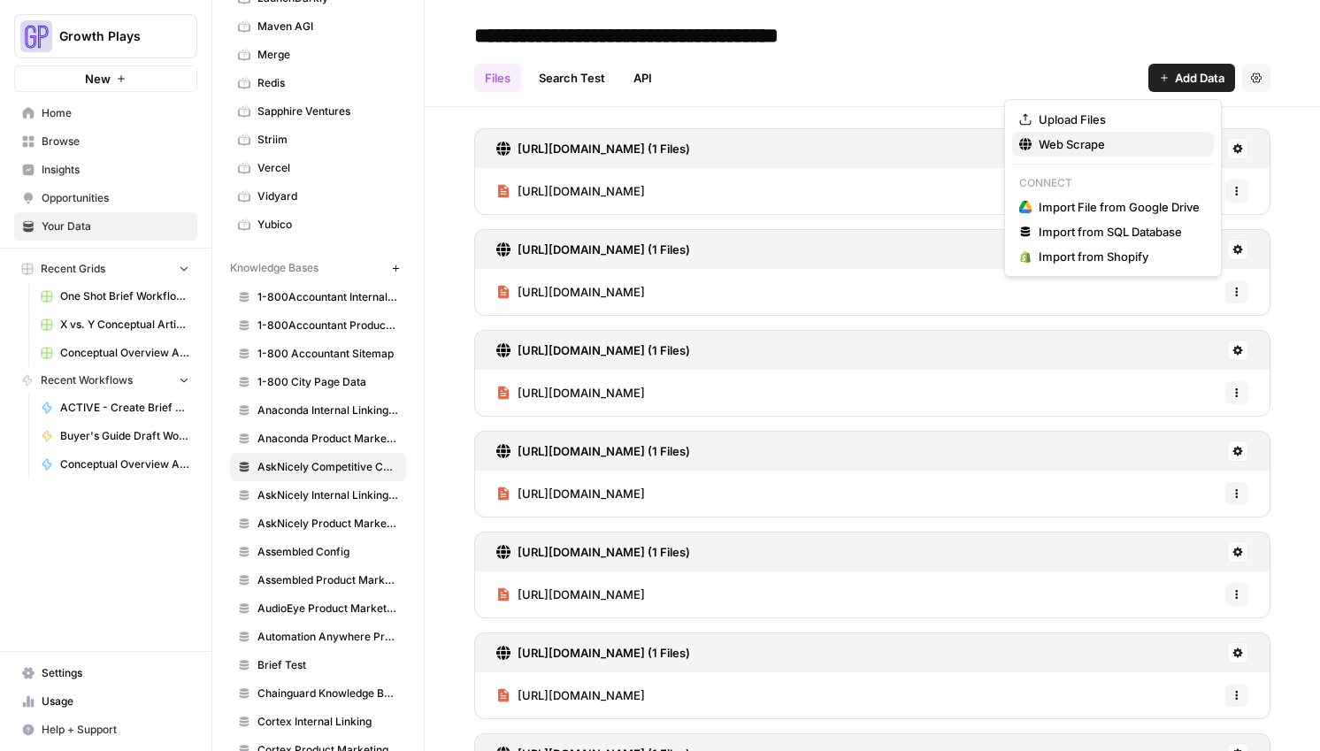
click at [1077, 150] on span "Web Scrape" at bounding box center [1118, 144] width 161 height 18
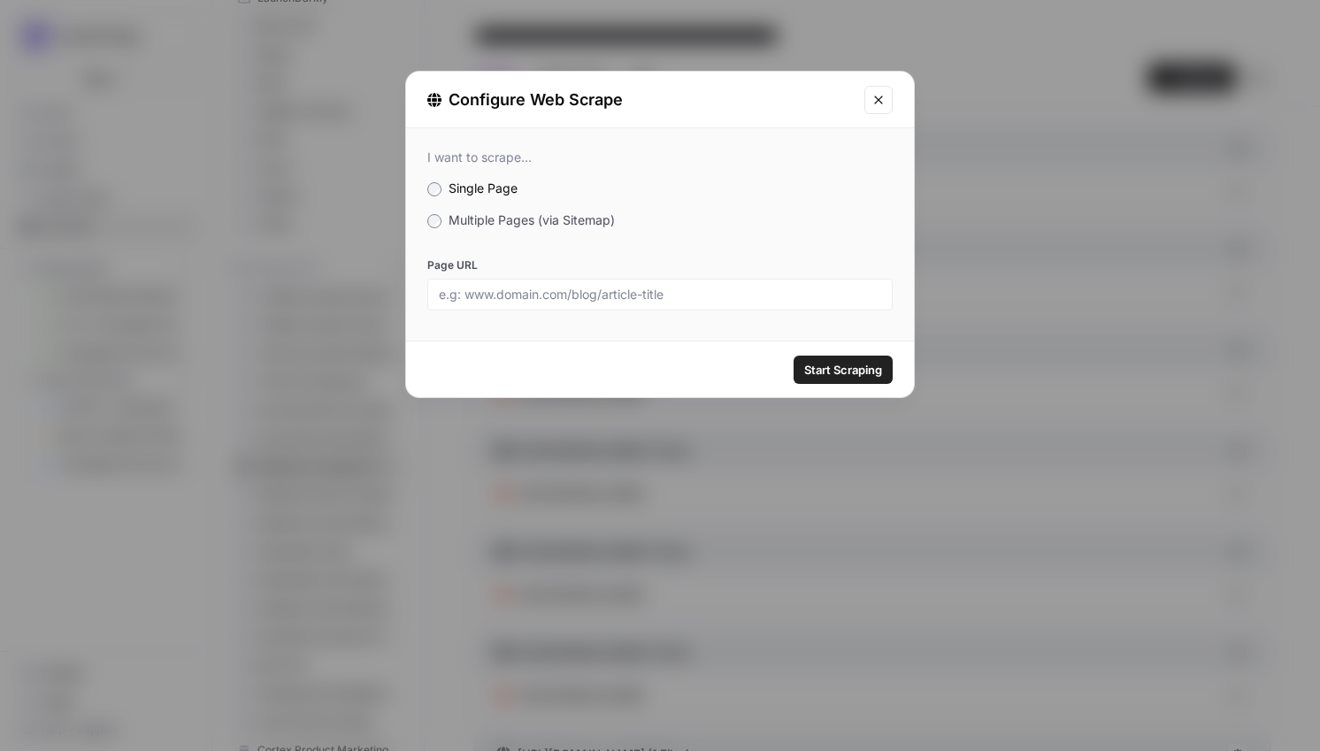
click at [525, 309] on div at bounding box center [659, 295] width 465 height 32
click at [526, 298] on input "Page URL" at bounding box center [660, 295] width 442 height 16
paste input "[URL][DOMAIN_NAME]"
type input "[URL][DOMAIN_NAME]"
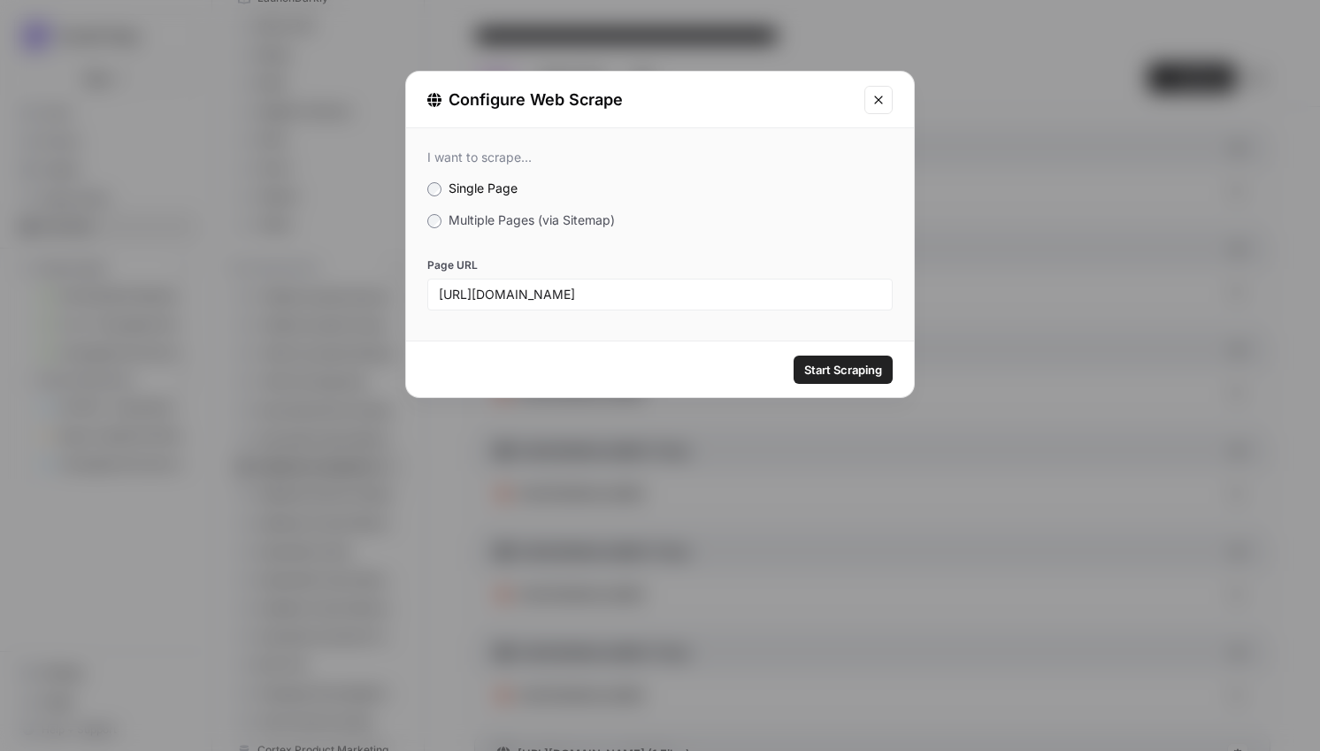
click at [884, 370] on button "Start Scraping" at bounding box center [842, 370] width 99 height 28
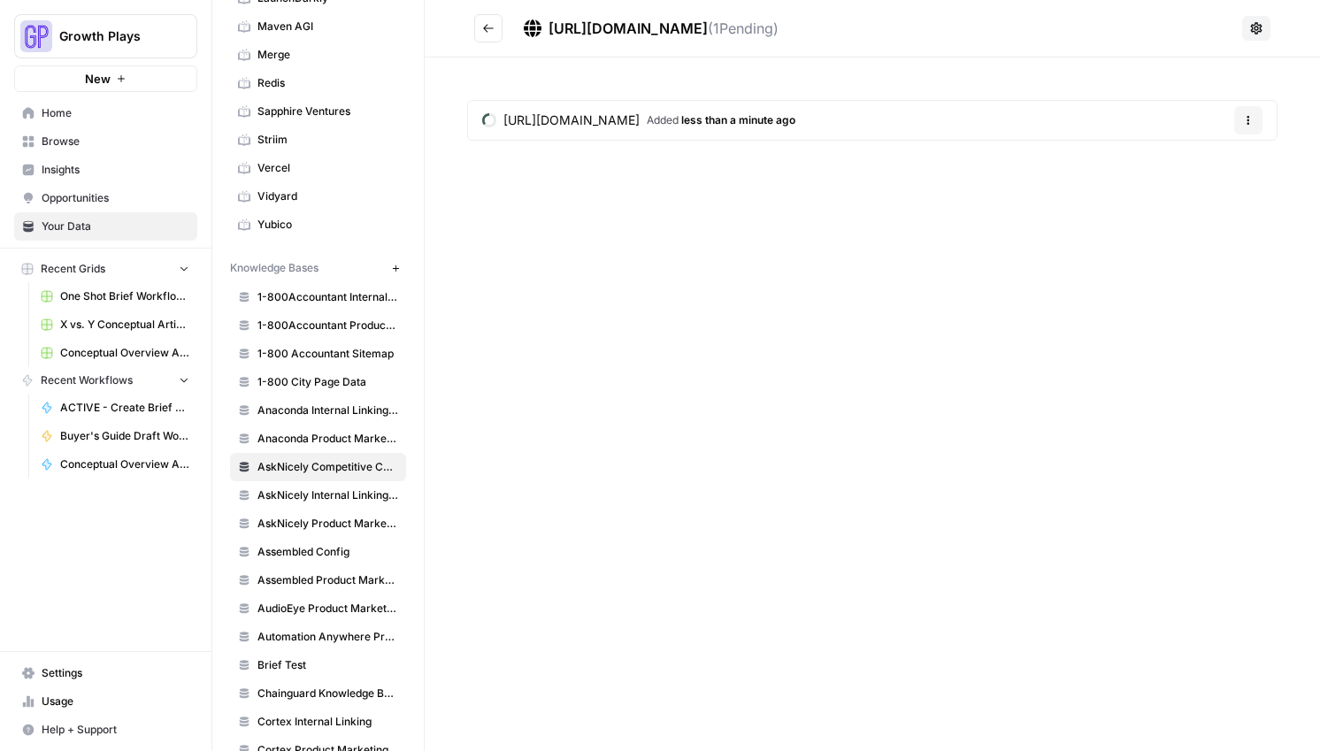
click at [495, 33] on button "Go back" at bounding box center [488, 28] width 28 height 28
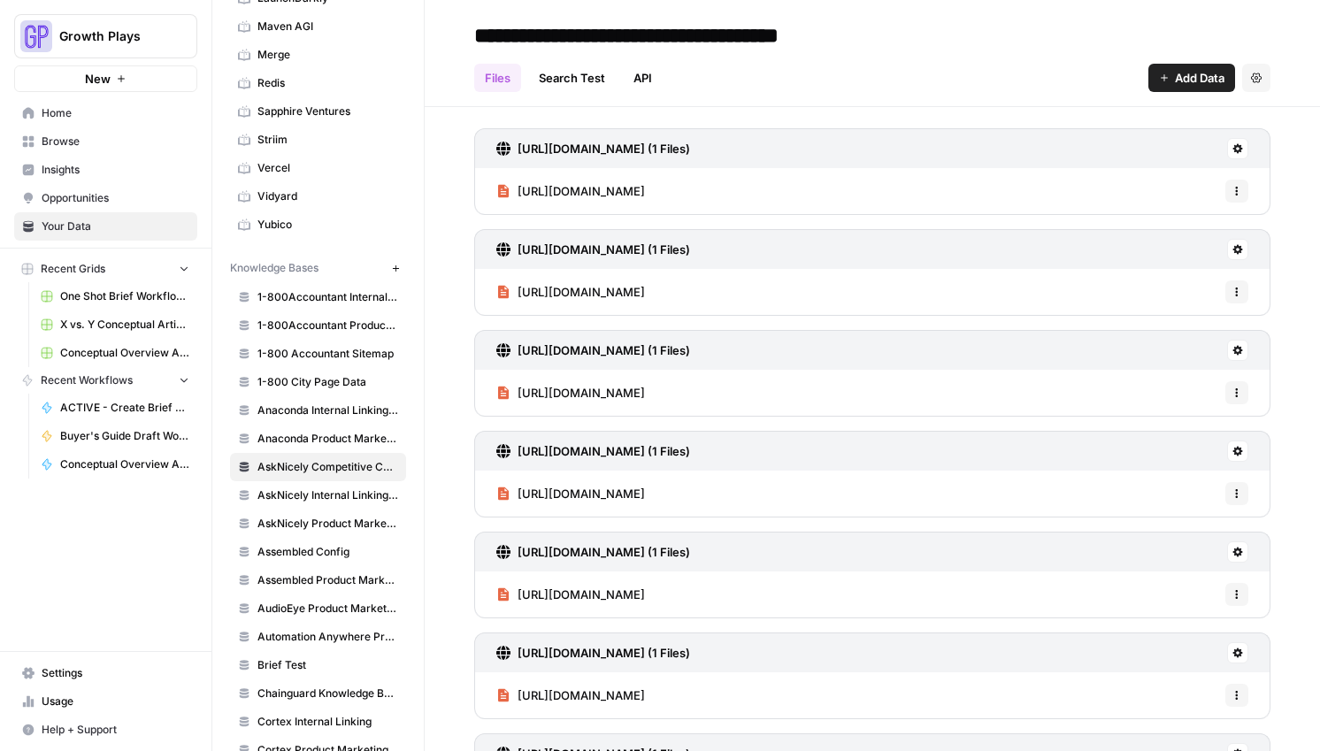
click at [1175, 83] on span "Add Data" at bounding box center [1200, 78] width 50 height 18
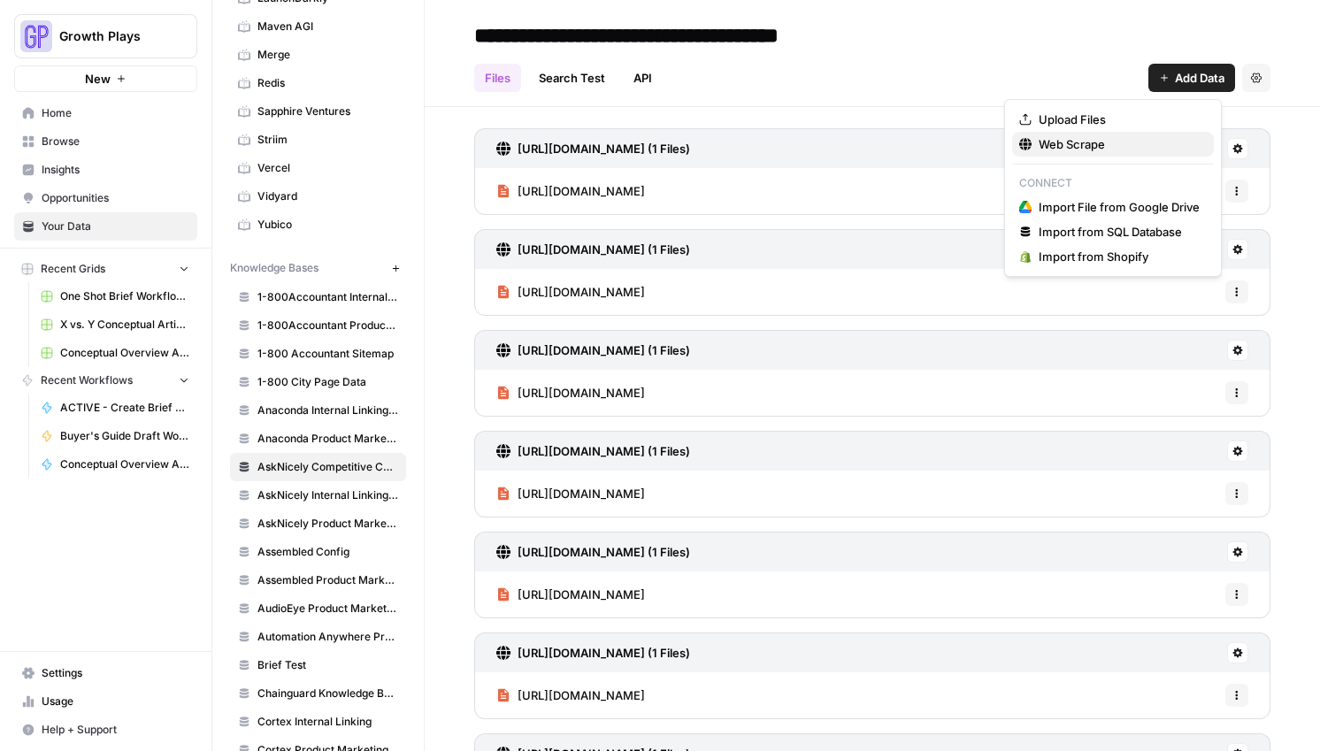
click at [1052, 147] on span "Web Scrape" at bounding box center [1118, 144] width 161 height 18
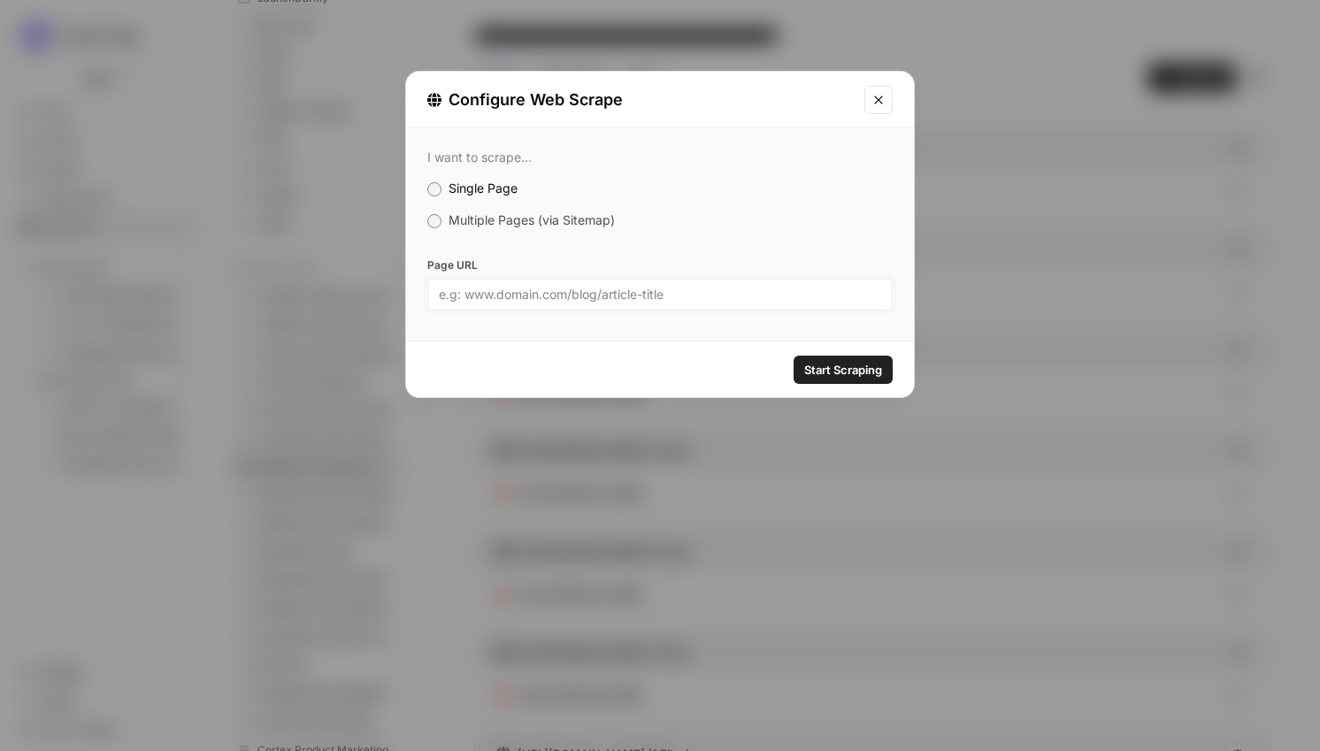
click at [589, 295] on input "Page URL" at bounding box center [660, 295] width 442 height 16
paste input "[URL][DOMAIN_NAME]"
type input "[URL][DOMAIN_NAME]"
click at [857, 391] on div "Start Scraping" at bounding box center [660, 369] width 508 height 56
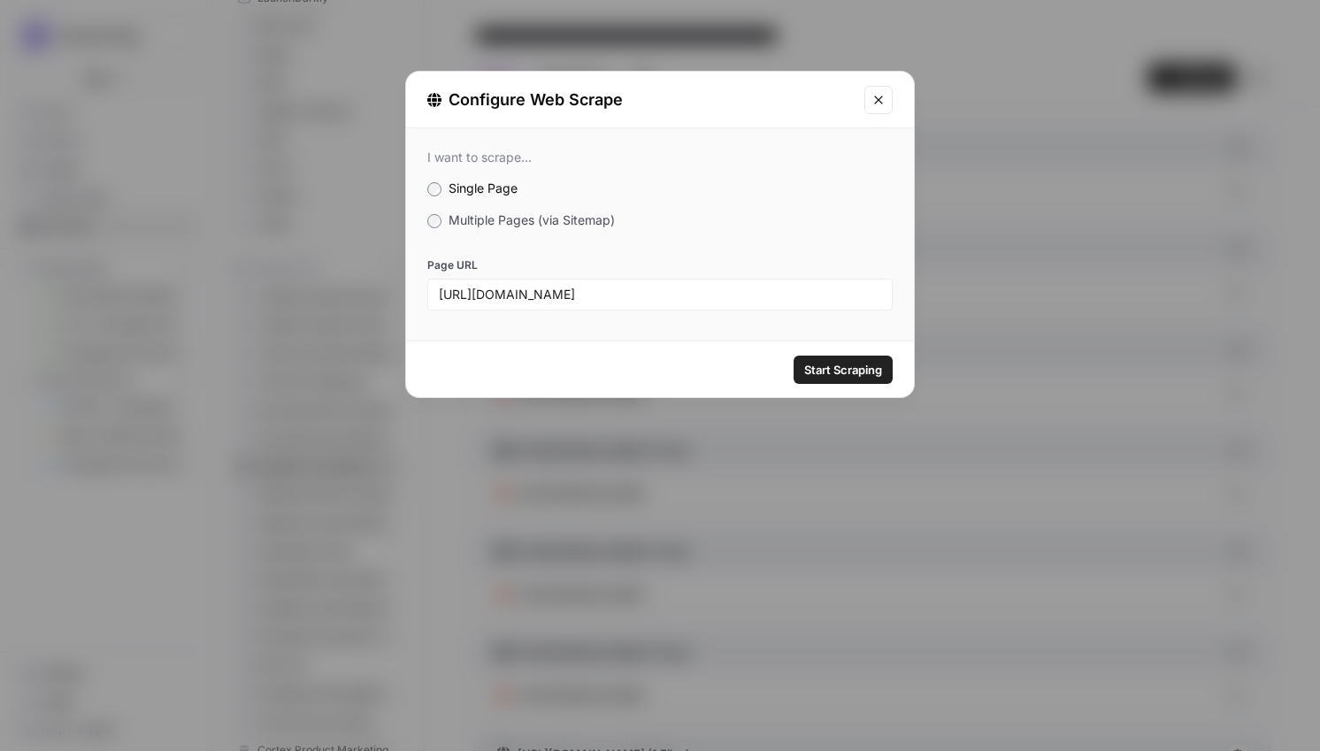
scroll to position [0, 0]
click at [855, 379] on button "Start Scraping" at bounding box center [842, 370] width 99 height 28
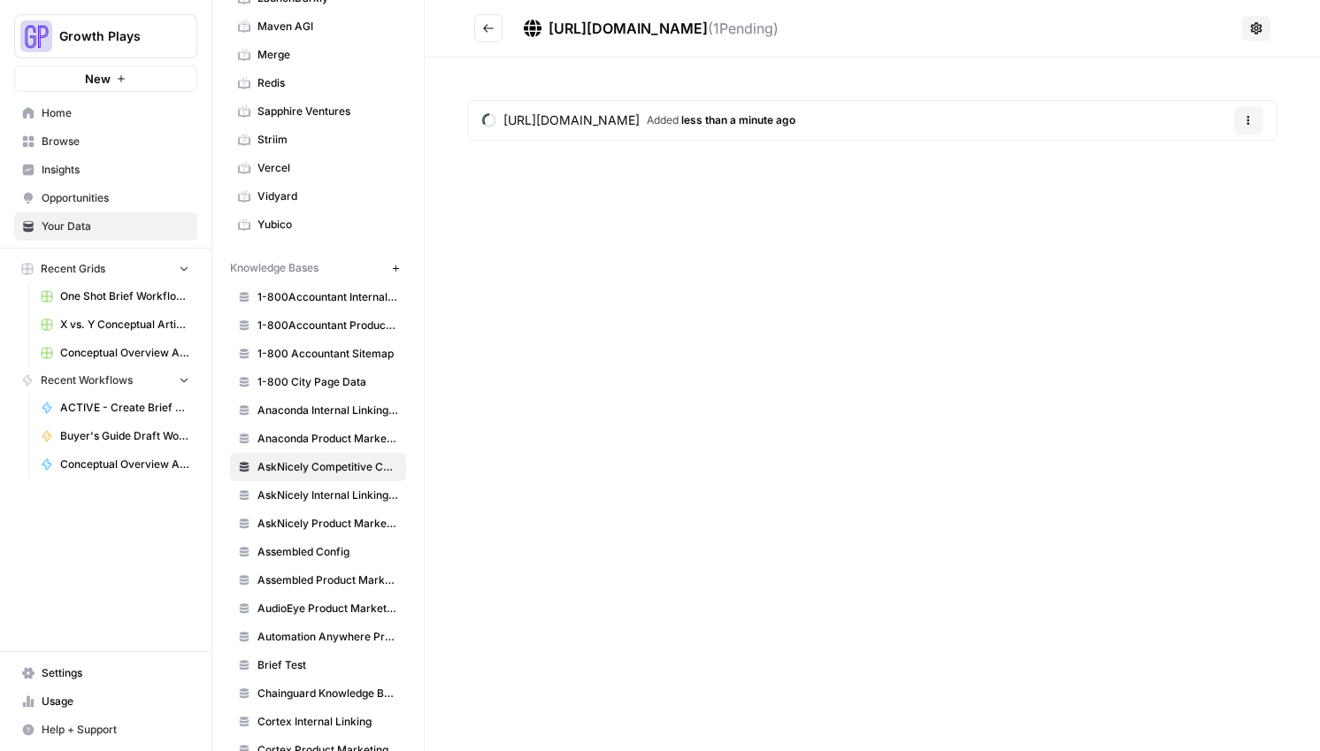
click at [486, 29] on icon "Go back" at bounding box center [488, 28] width 12 height 12
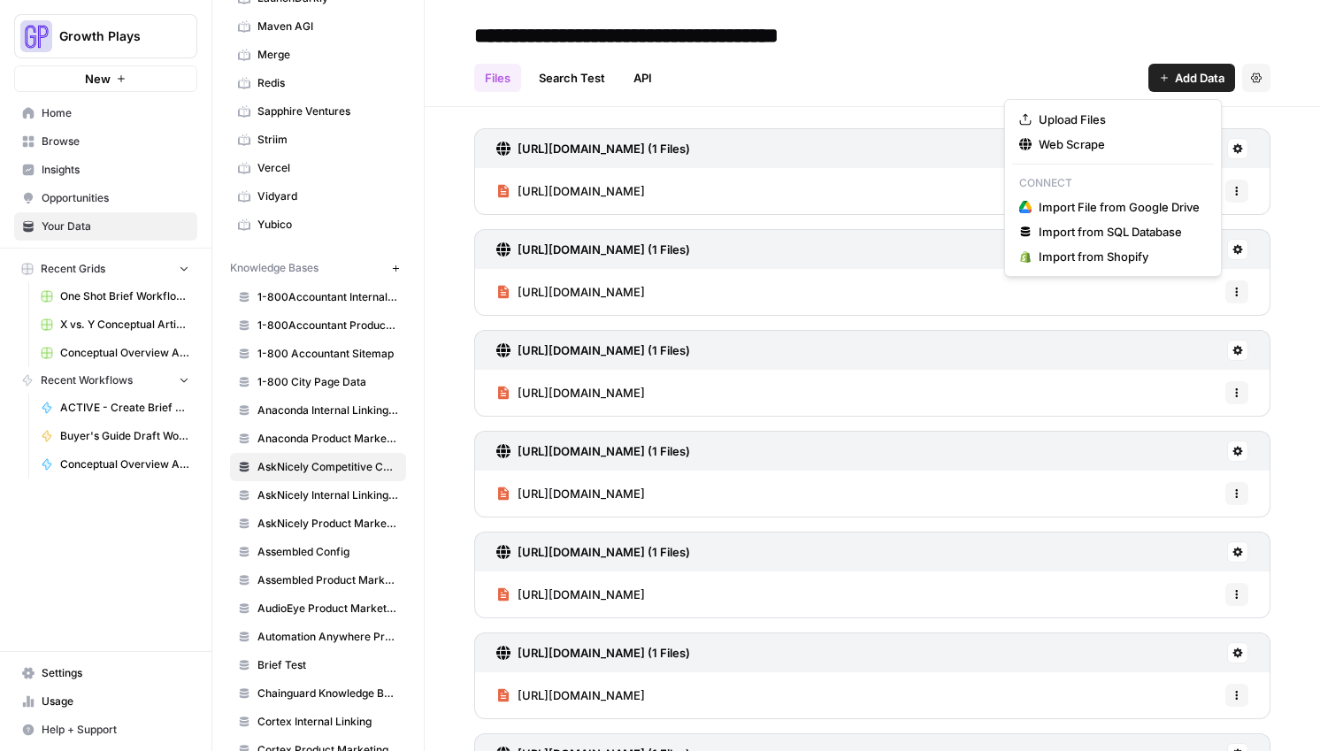
click at [1195, 74] on span "Add Data" at bounding box center [1200, 78] width 50 height 18
click at [1109, 149] on span "Web Scrape" at bounding box center [1118, 144] width 161 height 18
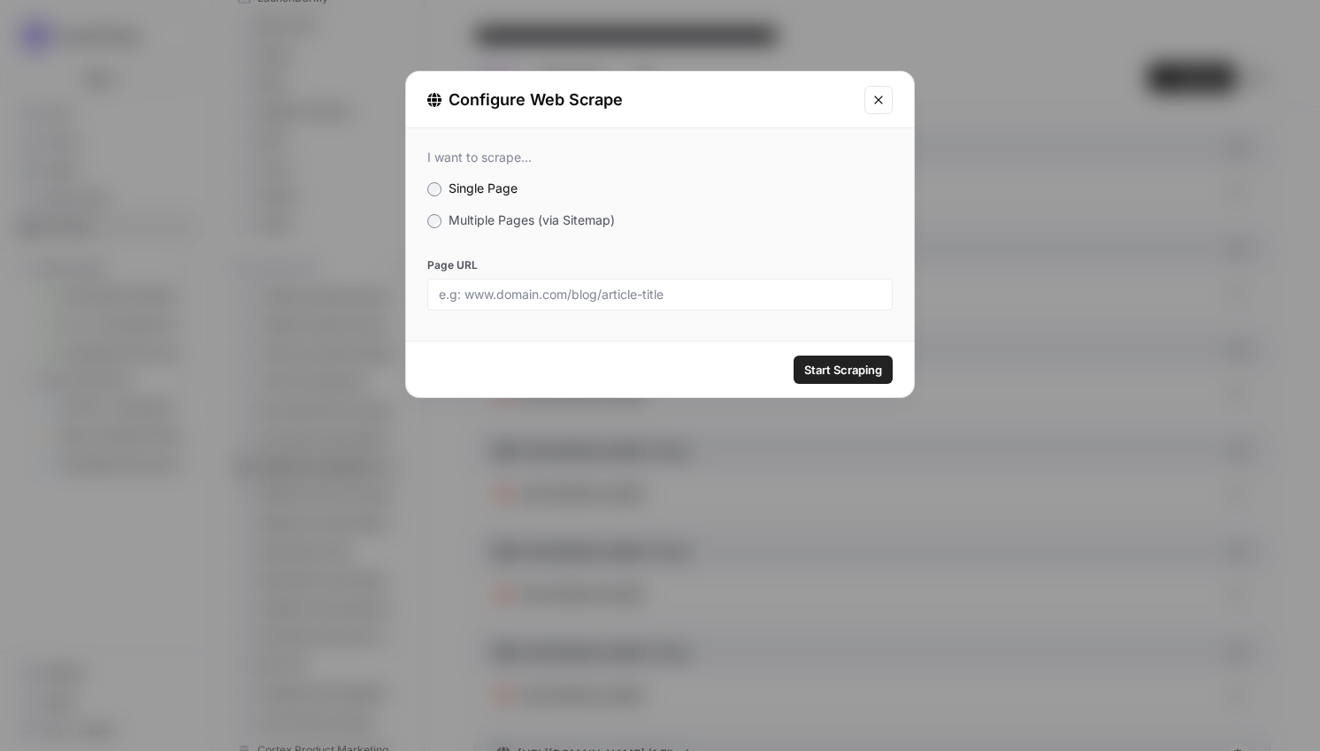
click at [719, 282] on div at bounding box center [659, 295] width 465 height 32
click at [718, 295] on input "Page URL" at bounding box center [660, 295] width 442 height 16
paste input "[URL][DOMAIN_NAME]"
type input "[URL][DOMAIN_NAME]"
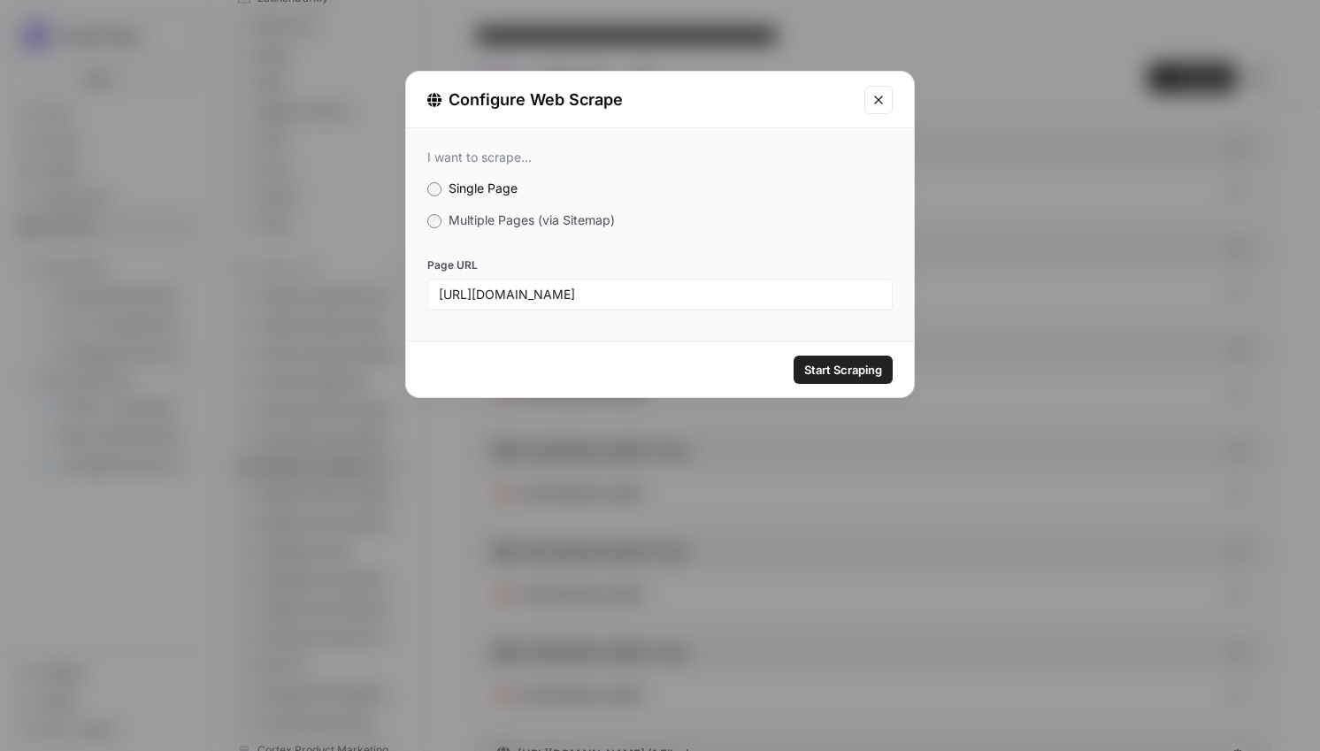
click at [832, 371] on span "Start Scraping" at bounding box center [843, 370] width 78 height 18
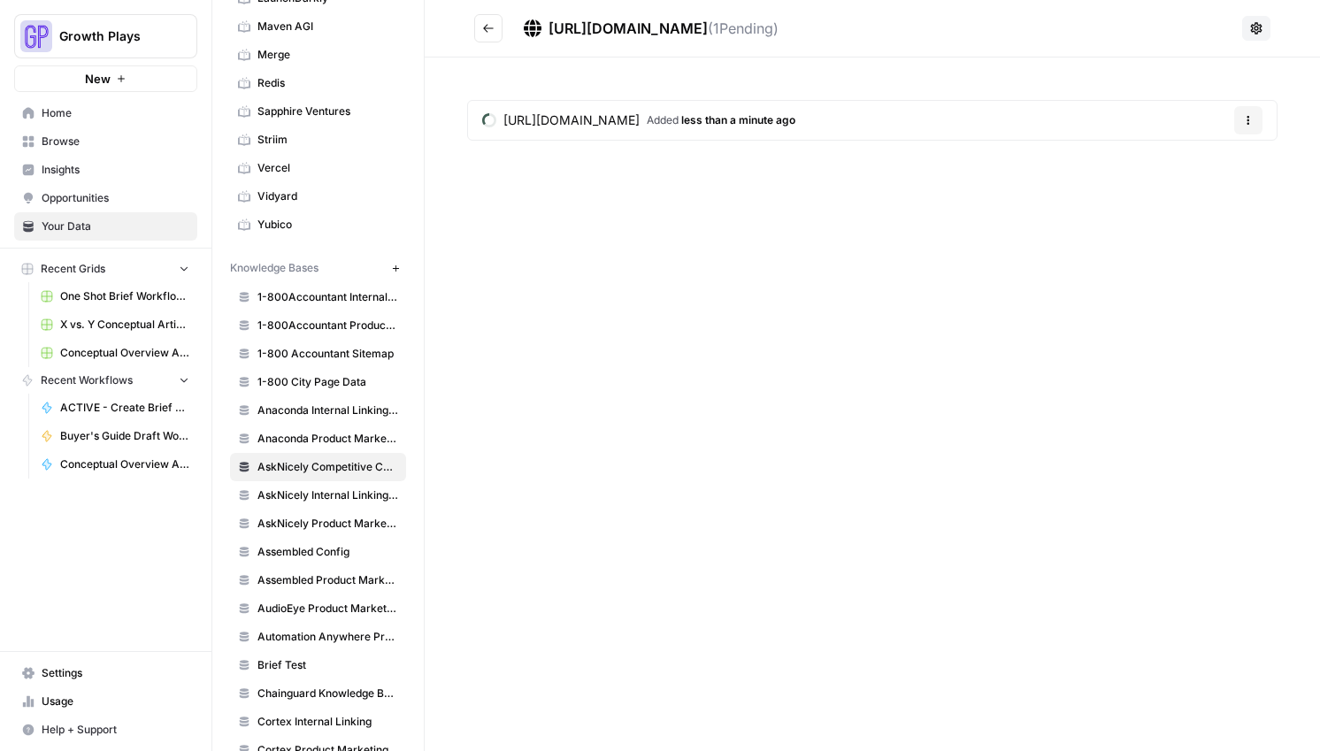
click at [486, 27] on icon "Go back" at bounding box center [488, 28] width 12 height 12
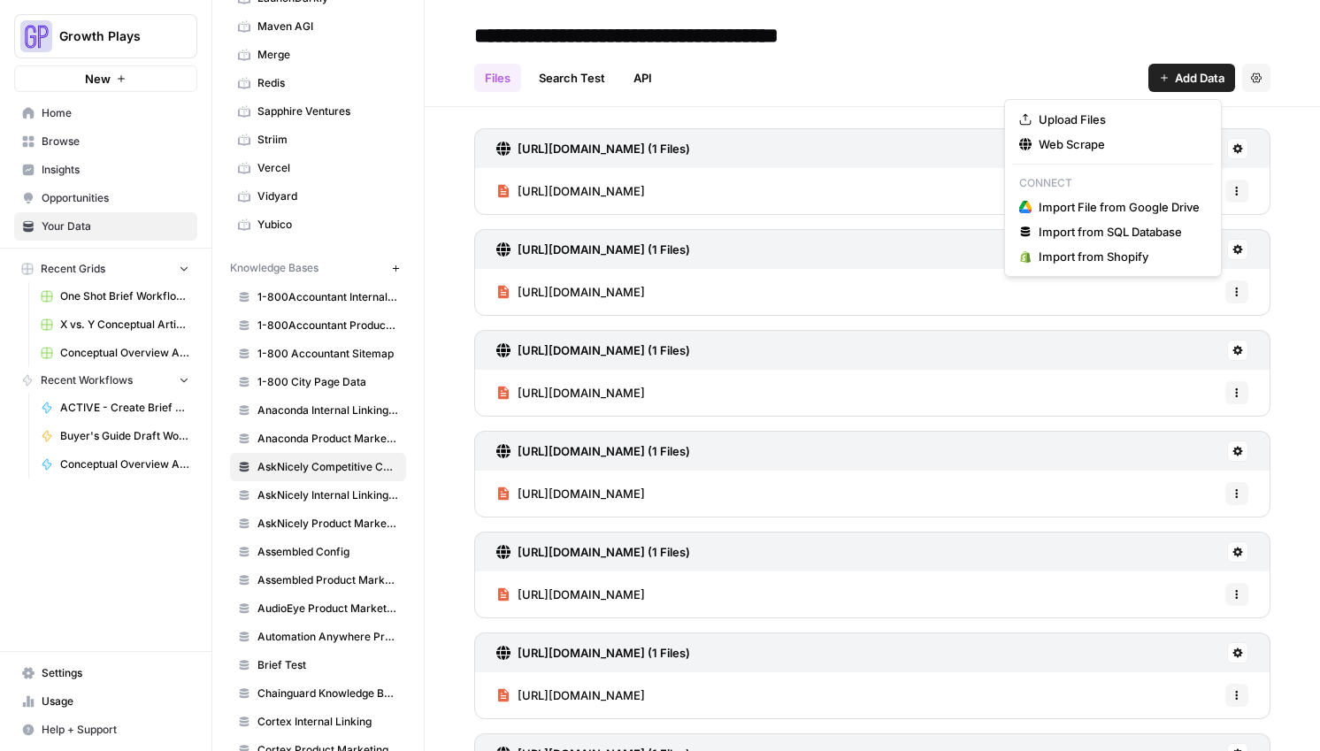
click at [1187, 80] on span "Add Data" at bounding box center [1200, 78] width 50 height 18
click at [1125, 142] on span "Web Scrape" at bounding box center [1118, 144] width 161 height 18
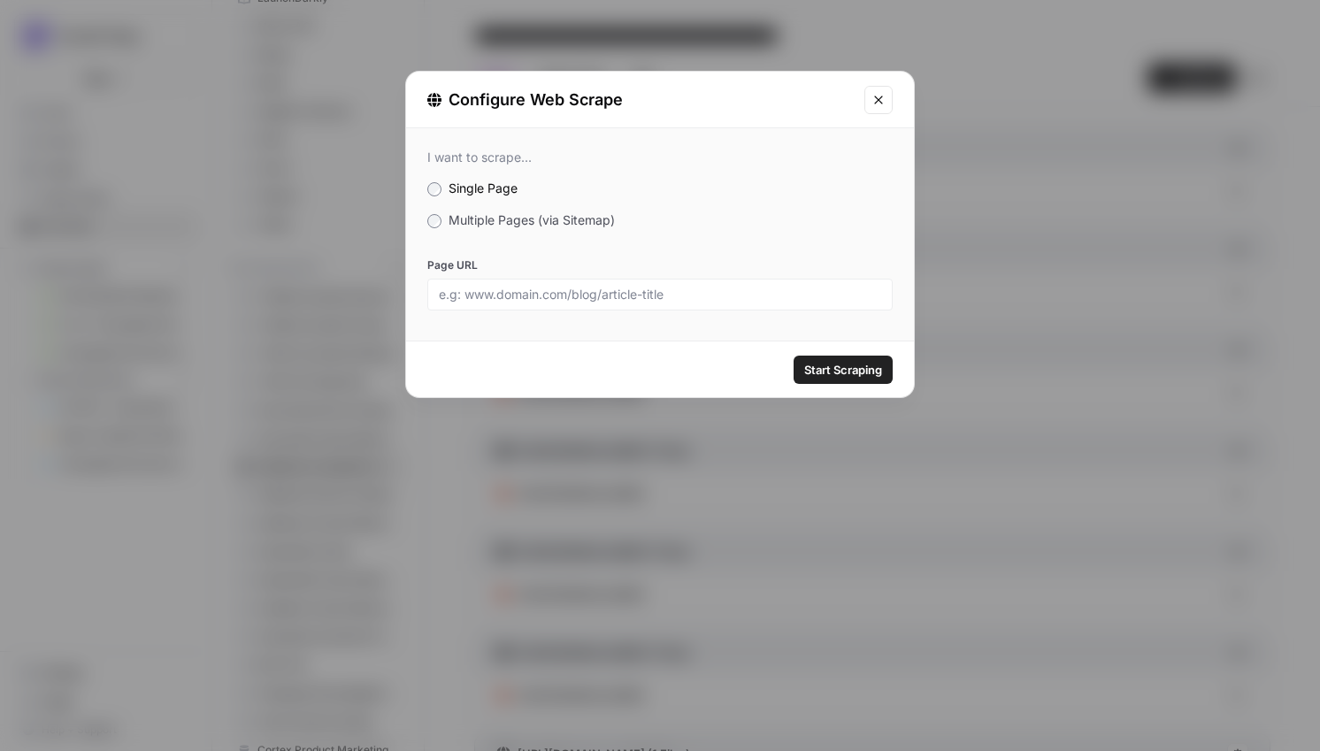
click at [489, 222] on span "Multiple Pages (via Sitemap)" at bounding box center [531, 219] width 166 height 15
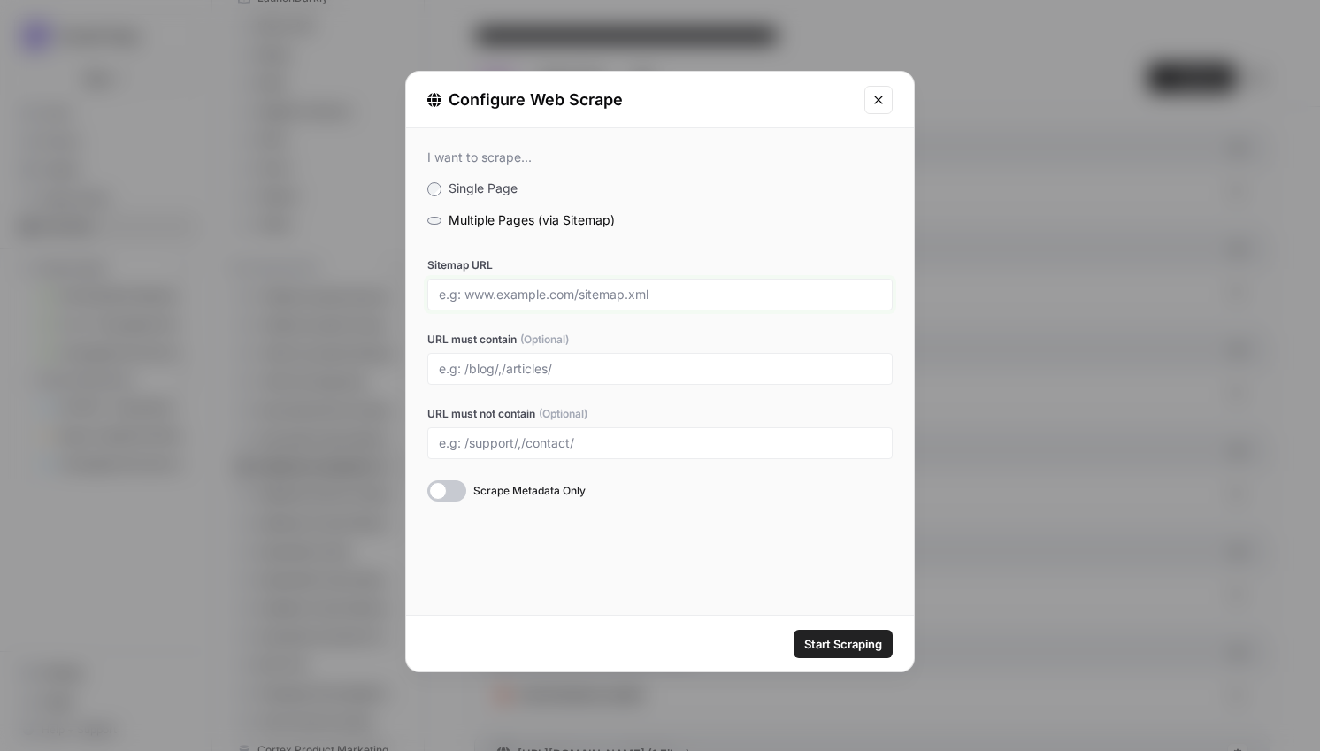
click at [478, 297] on input "Sitemap URL" at bounding box center [660, 295] width 442 height 16
paste input "https://www.nexhealth.com/sitemap.xml"
type input "https://www.nexhealth.com/sitemap.xml"
click at [635, 361] on input "URL must contain (Optional)" at bounding box center [660, 369] width 442 height 16
type input "/features/"
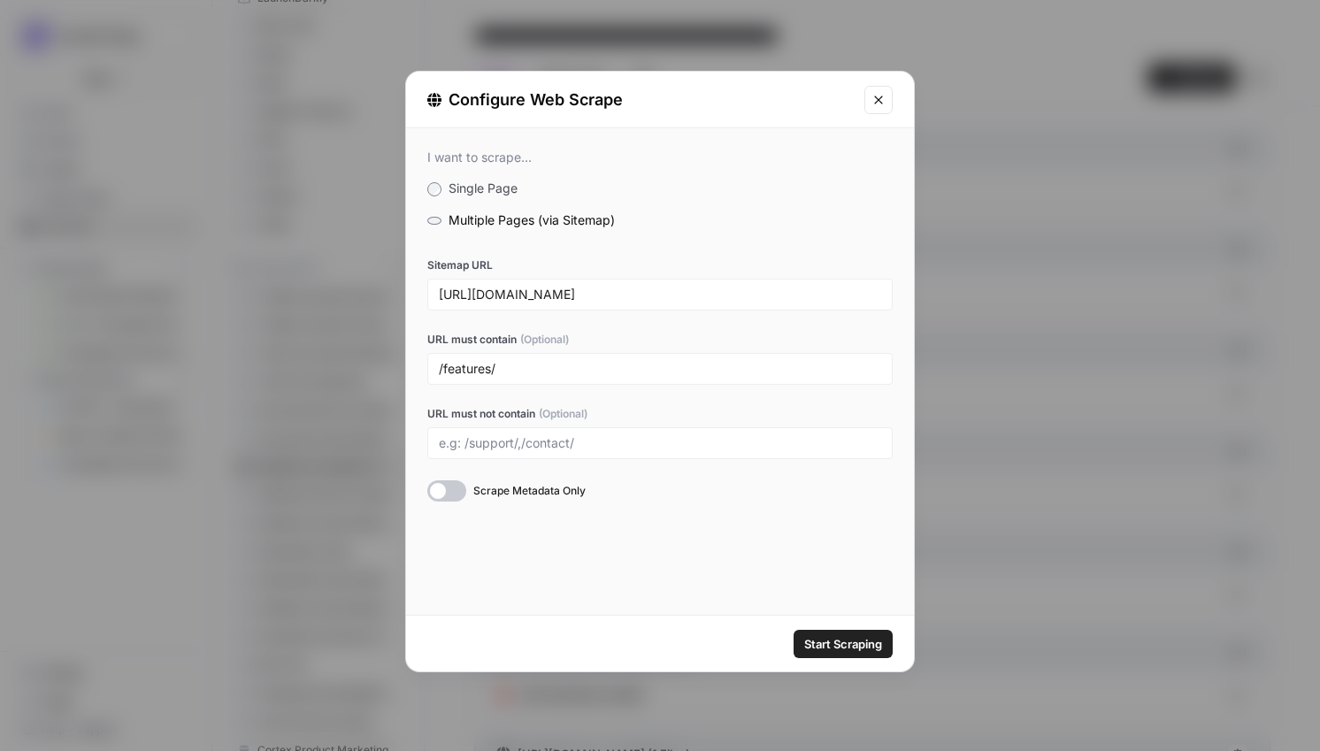
click at [863, 640] on span "Start Scraping" at bounding box center [843, 644] width 78 height 18
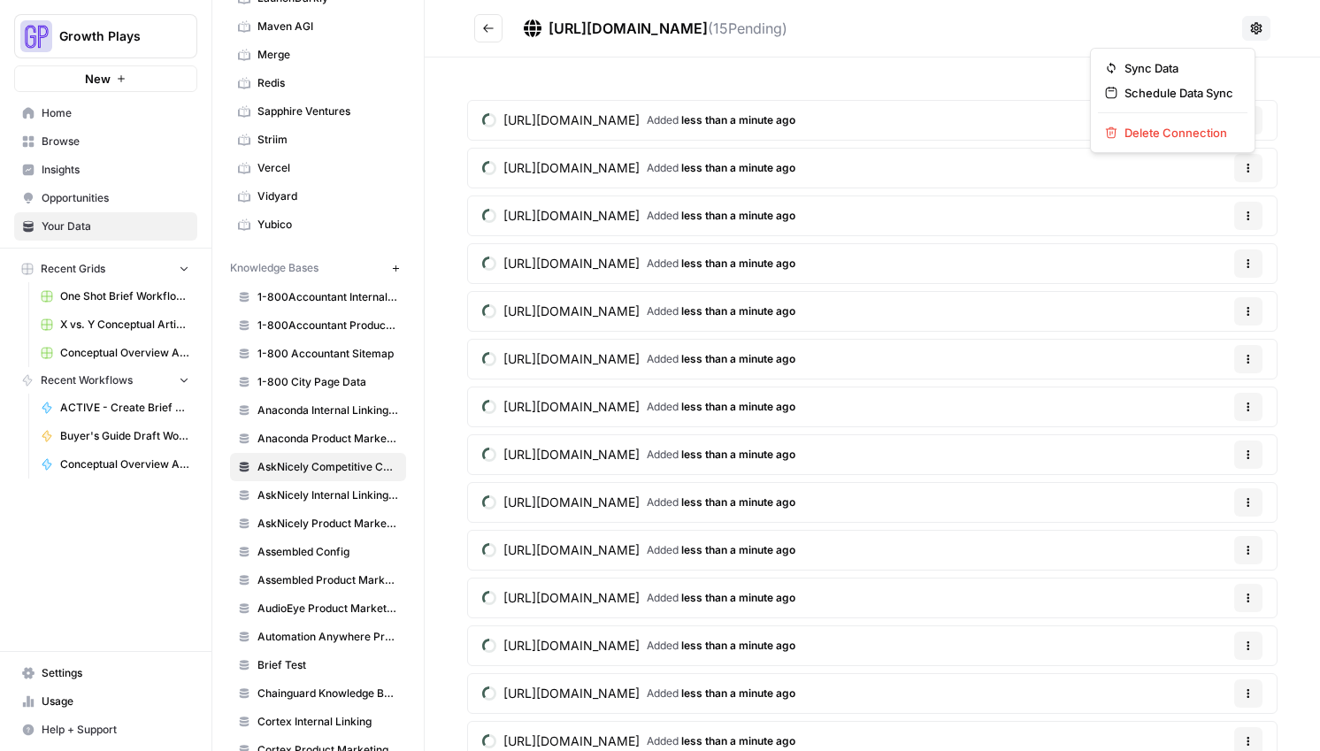
click at [1249, 31] on icon at bounding box center [1256, 28] width 14 height 14
click at [1048, 27] on div "https://www.nexhealth.com/sitemap.xml ( 15 Pending)" at bounding box center [879, 28] width 711 height 21
click at [483, 25] on icon "Go back" at bounding box center [488, 28] width 12 height 12
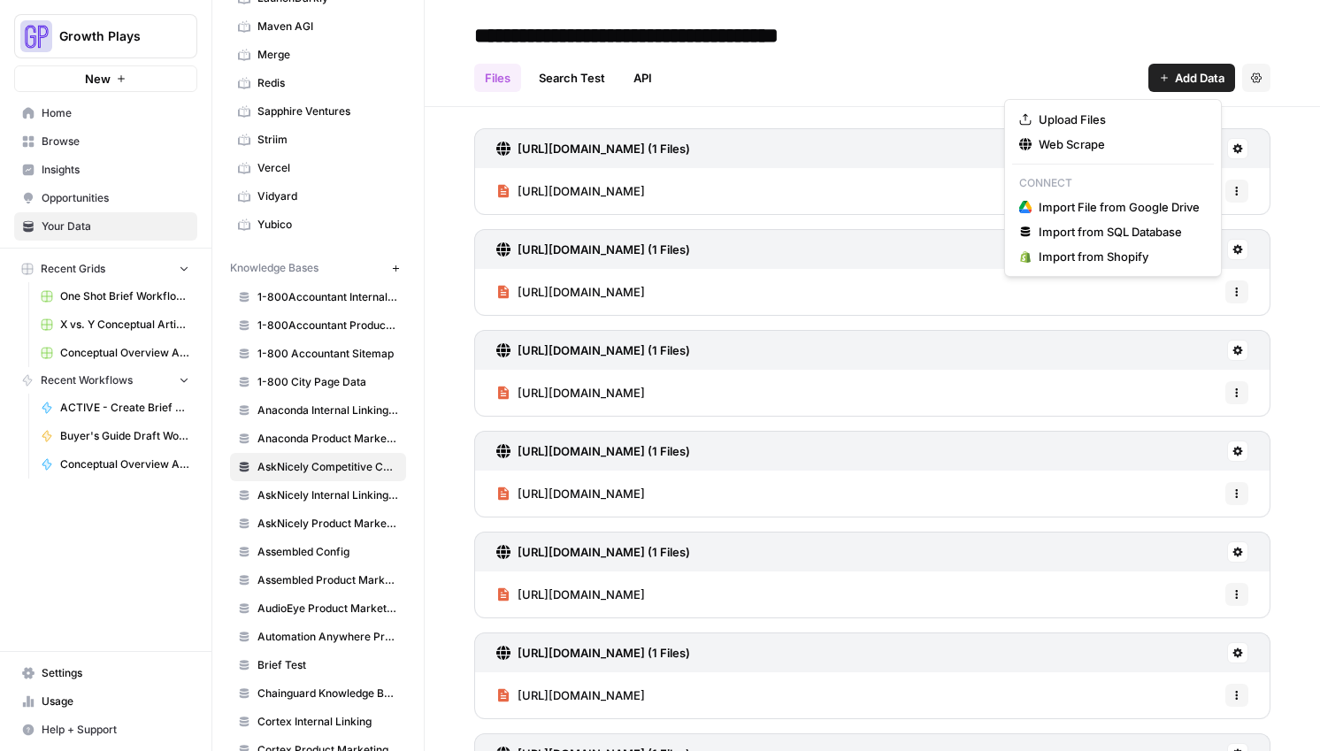
click at [1175, 80] on span "Add Data" at bounding box center [1200, 78] width 50 height 18
click at [1106, 147] on span "Web Scrape" at bounding box center [1118, 144] width 161 height 18
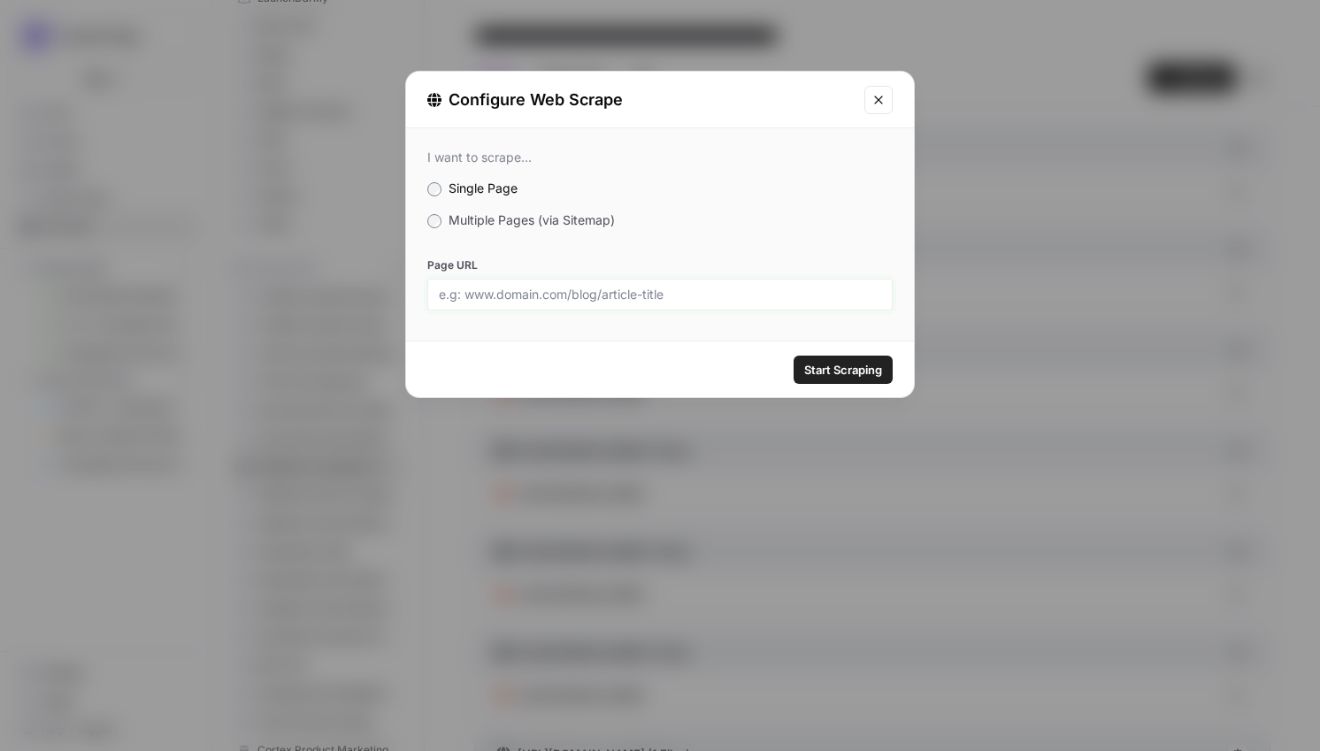
click at [763, 293] on input "Page URL" at bounding box center [660, 295] width 442 height 16
paste input "[URL][DOMAIN_NAME]"
type input "[URL][DOMAIN_NAME]"
click at [848, 359] on button "Start Scraping" at bounding box center [842, 370] width 99 height 28
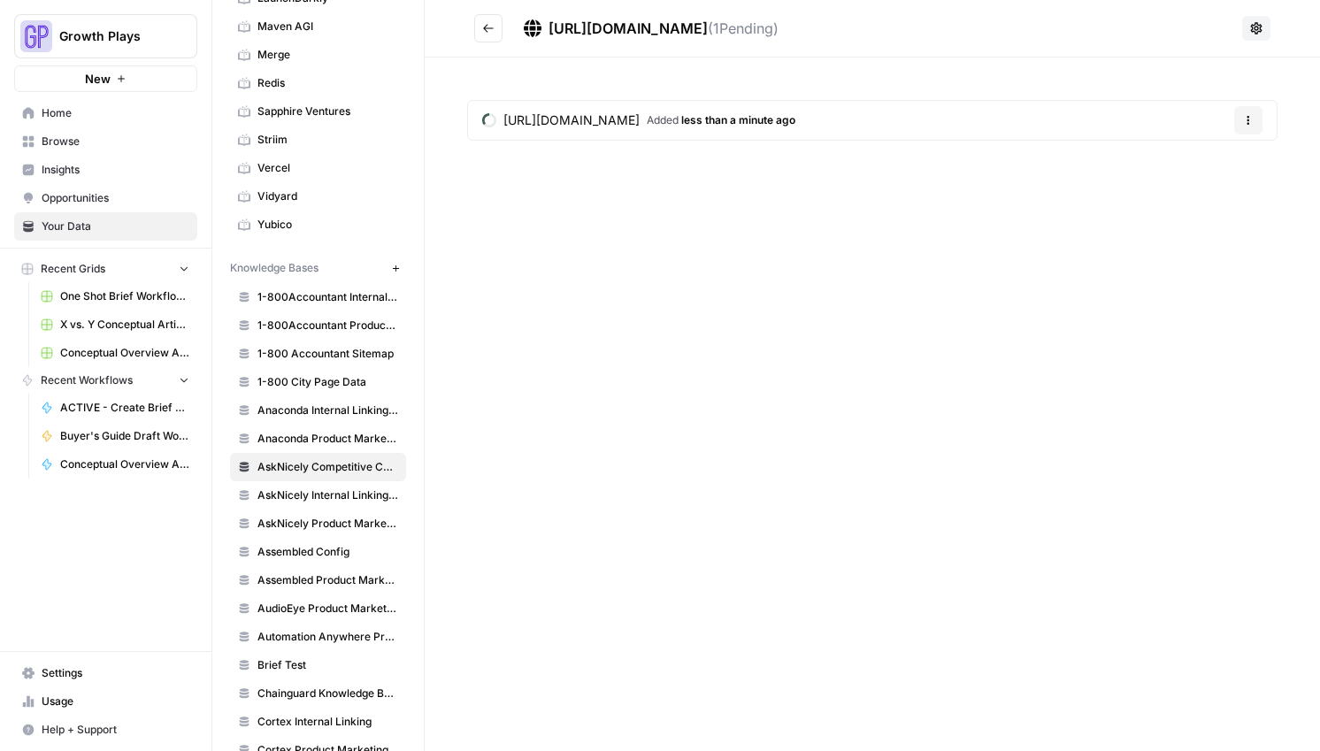
click at [487, 38] on button "Go back" at bounding box center [488, 28] width 28 height 28
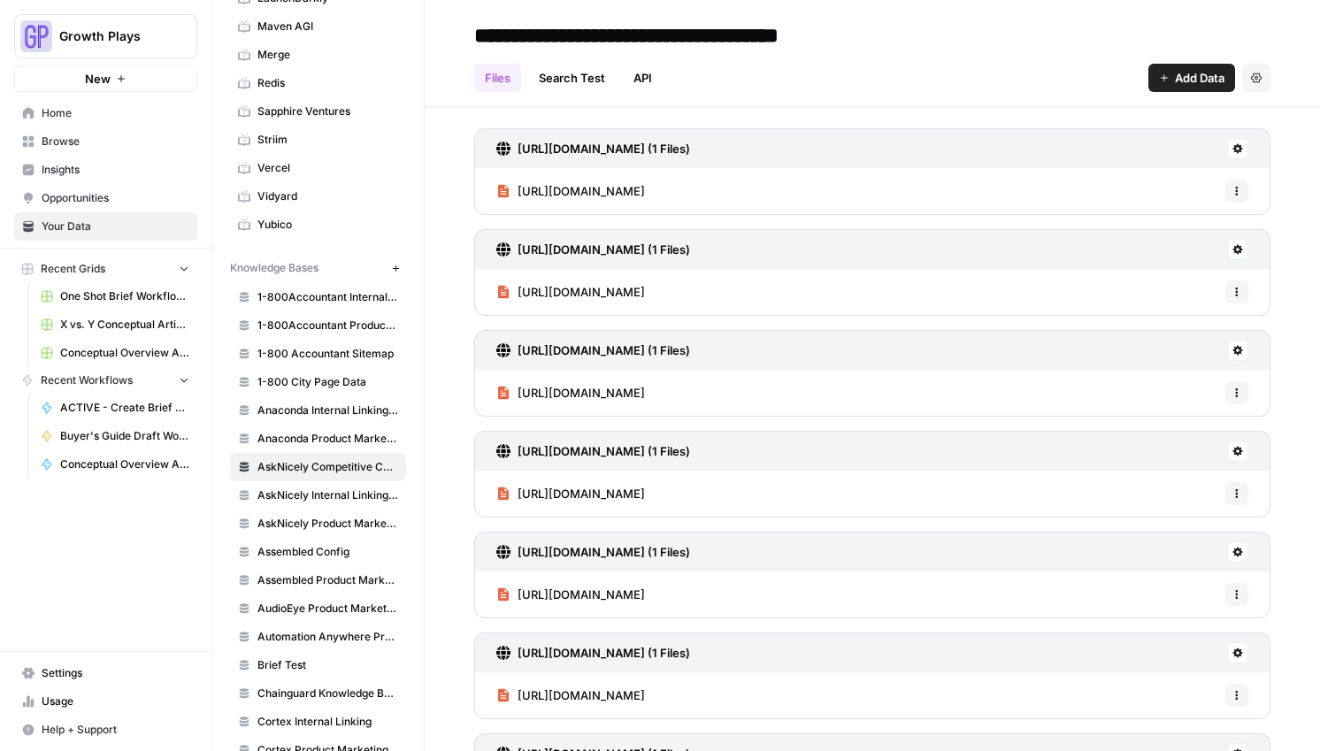
click at [1175, 77] on span "Add Data" at bounding box center [1200, 78] width 50 height 18
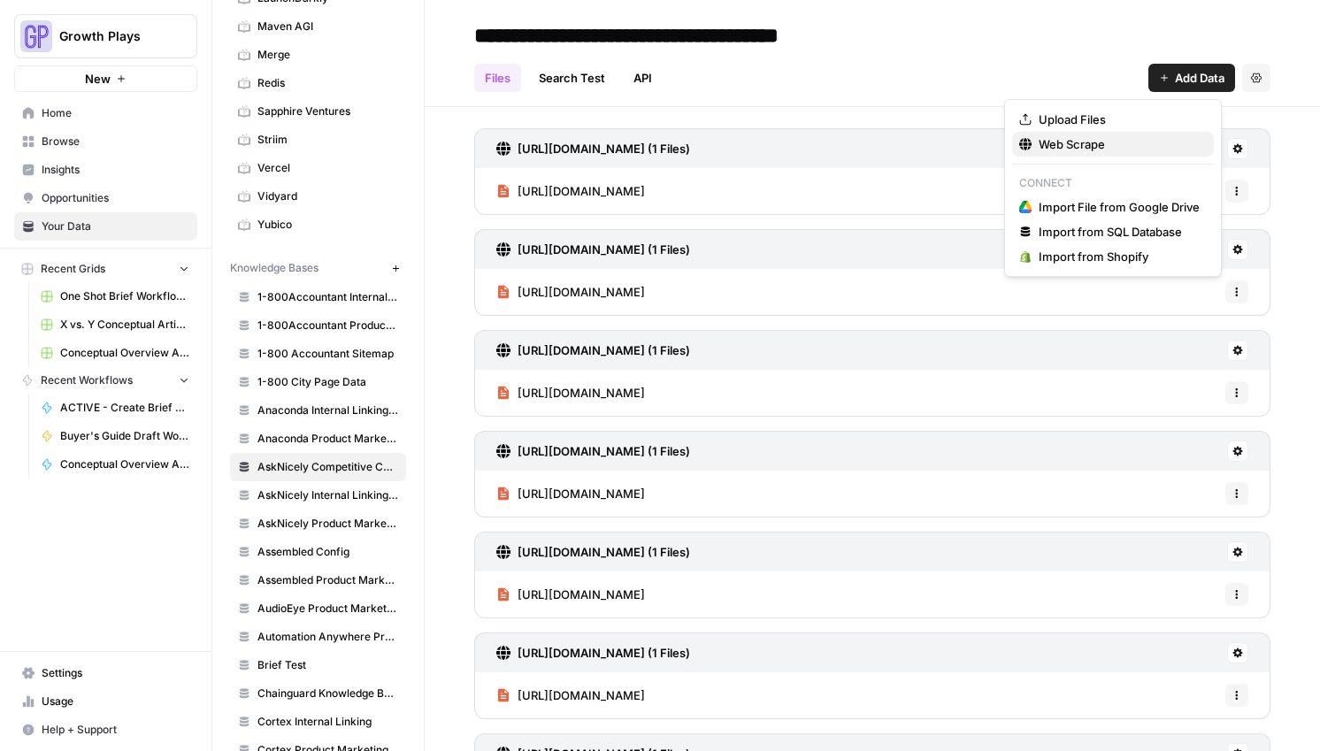
click at [1094, 147] on span "Web Scrape" at bounding box center [1118, 144] width 161 height 18
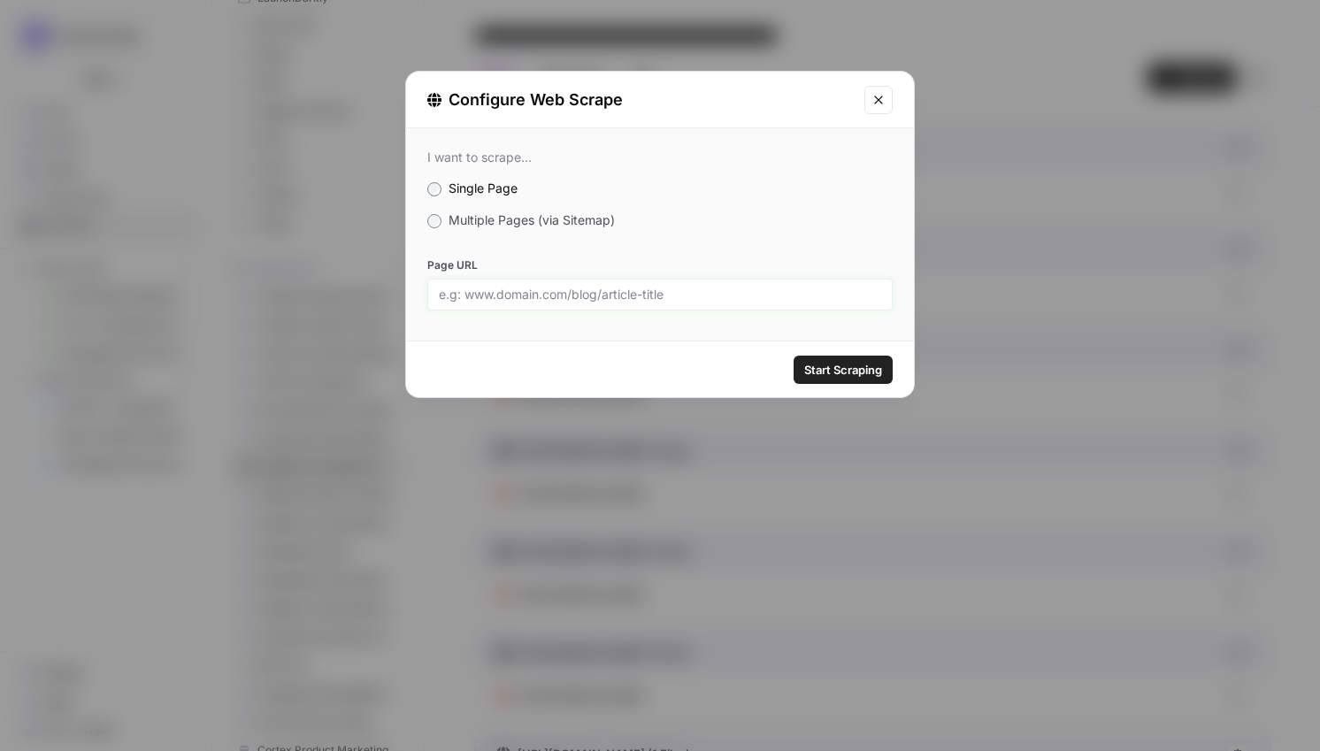
click at [595, 294] on input "Page URL" at bounding box center [660, 295] width 442 height 16
paste input "[URL][DOMAIN_NAME]"
type input "[URL][DOMAIN_NAME]"
click at [845, 374] on span "Start Scraping" at bounding box center [843, 370] width 78 height 18
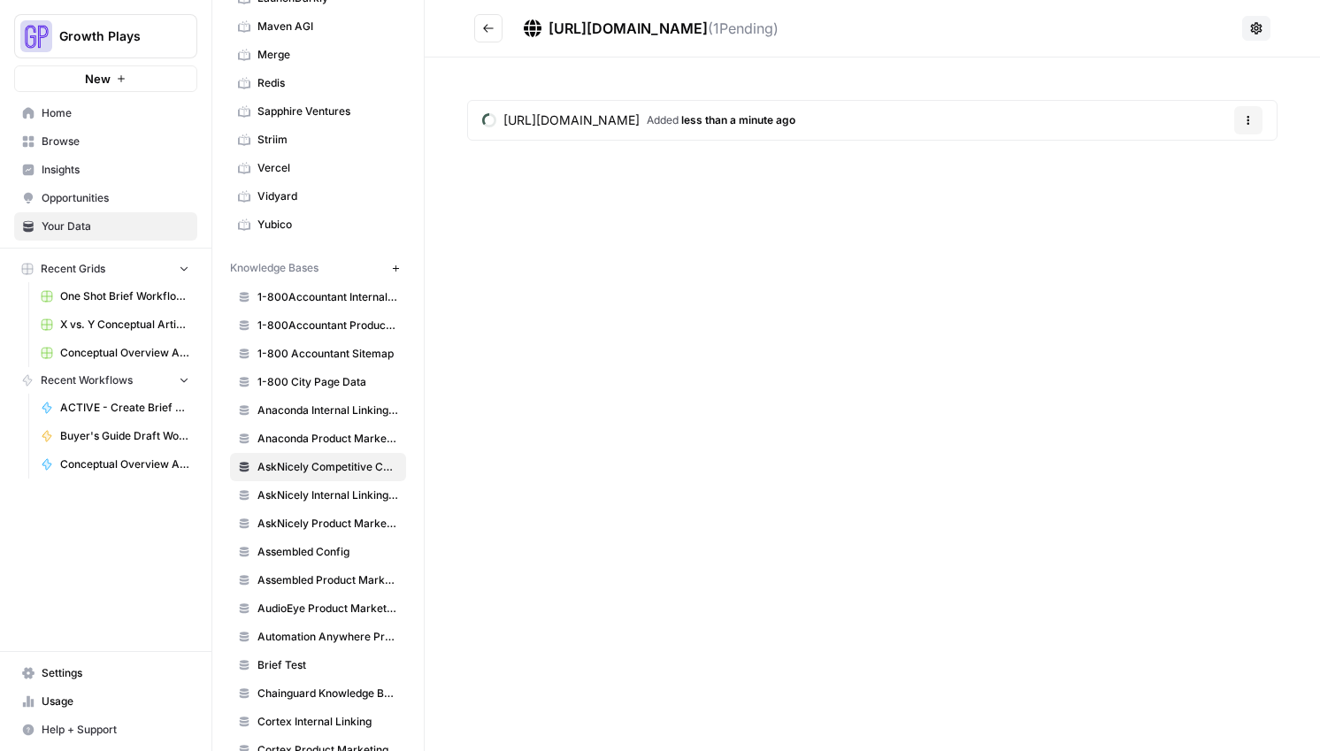
click at [500, 32] on button "Go back" at bounding box center [488, 28] width 28 height 28
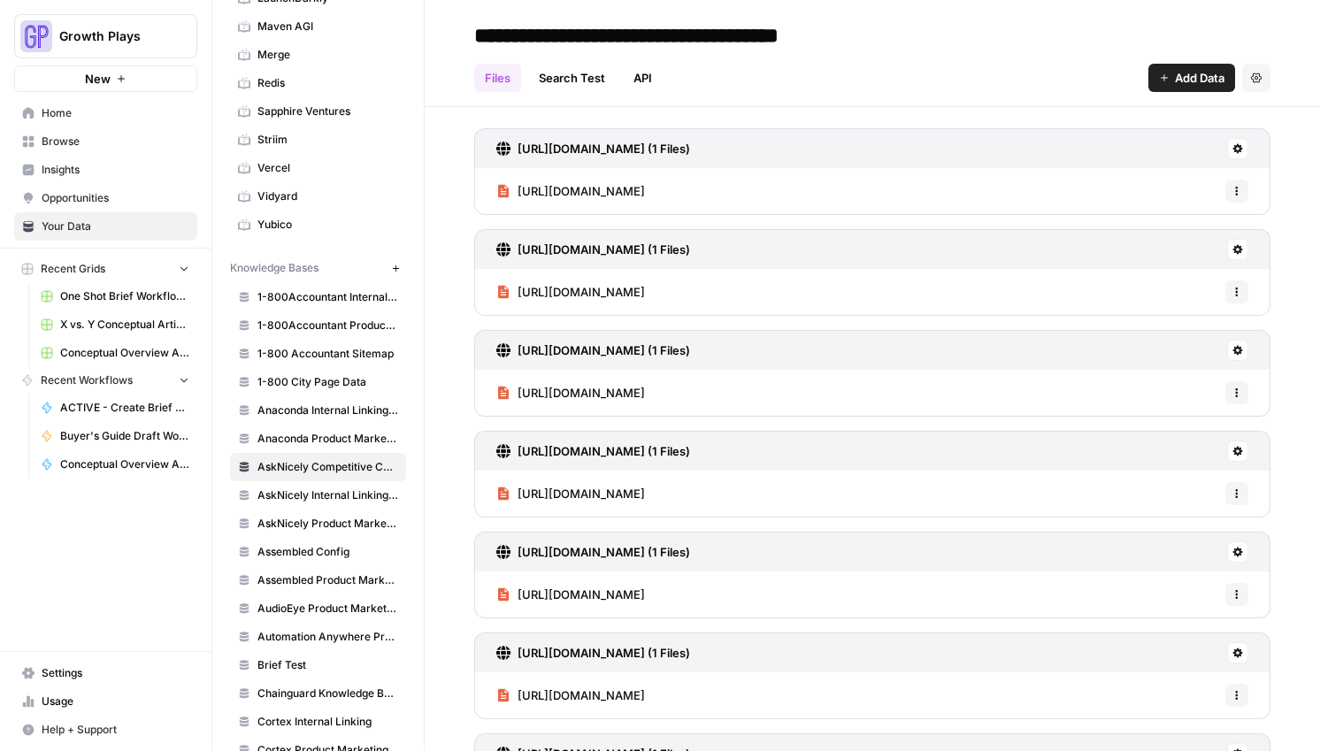
click at [1187, 87] on button "Add Data" at bounding box center [1191, 78] width 87 height 28
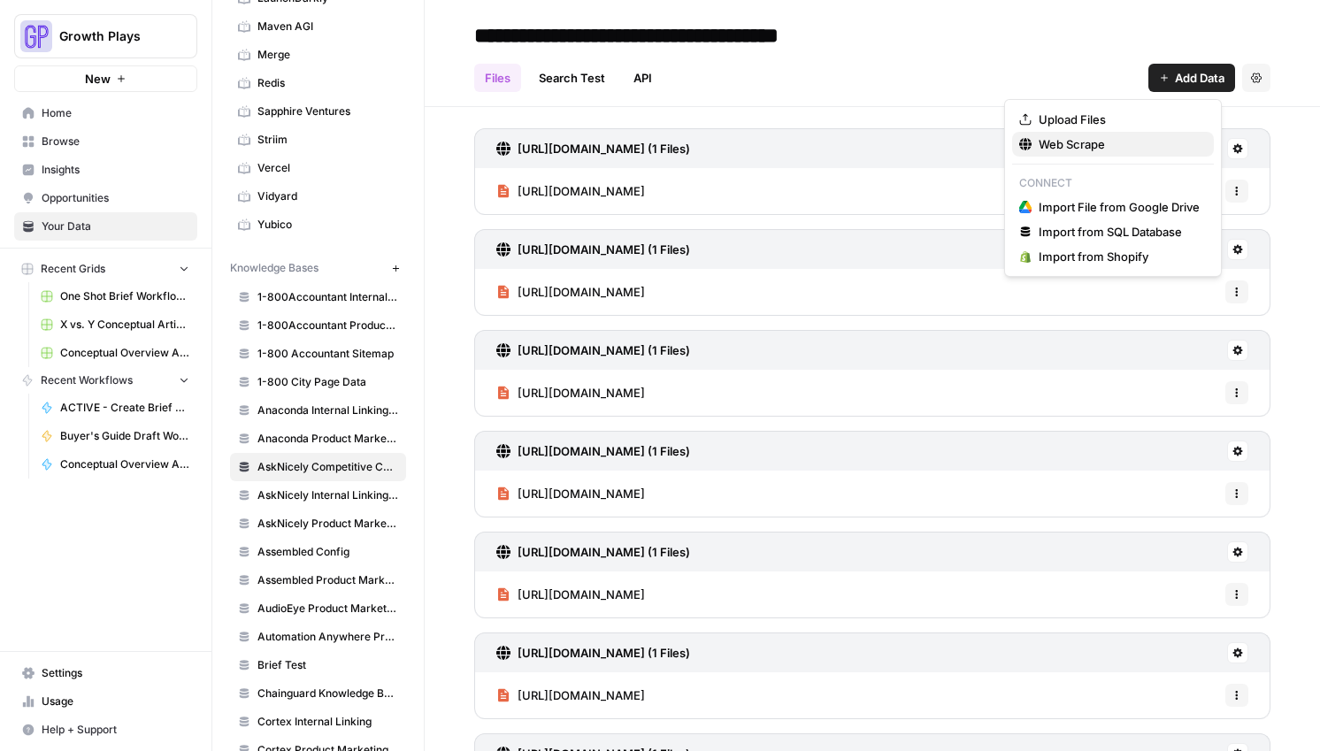
click at [1108, 146] on span "Web Scrape" at bounding box center [1118, 144] width 161 height 18
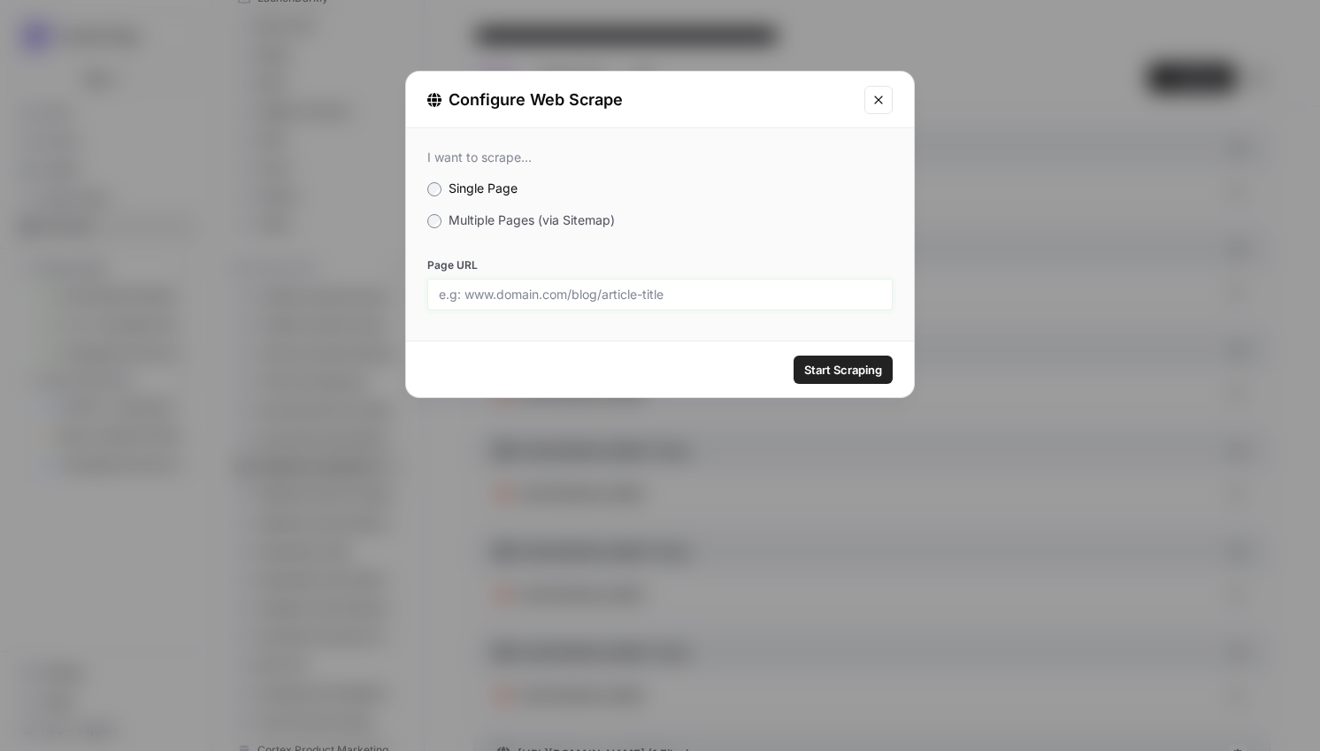
click at [620, 291] on input "Page URL" at bounding box center [660, 295] width 442 height 16
paste input "[URL][DOMAIN_NAME]"
type input "[URL][DOMAIN_NAME]"
click at [874, 369] on span "Start Scraping" at bounding box center [843, 370] width 78 height 18
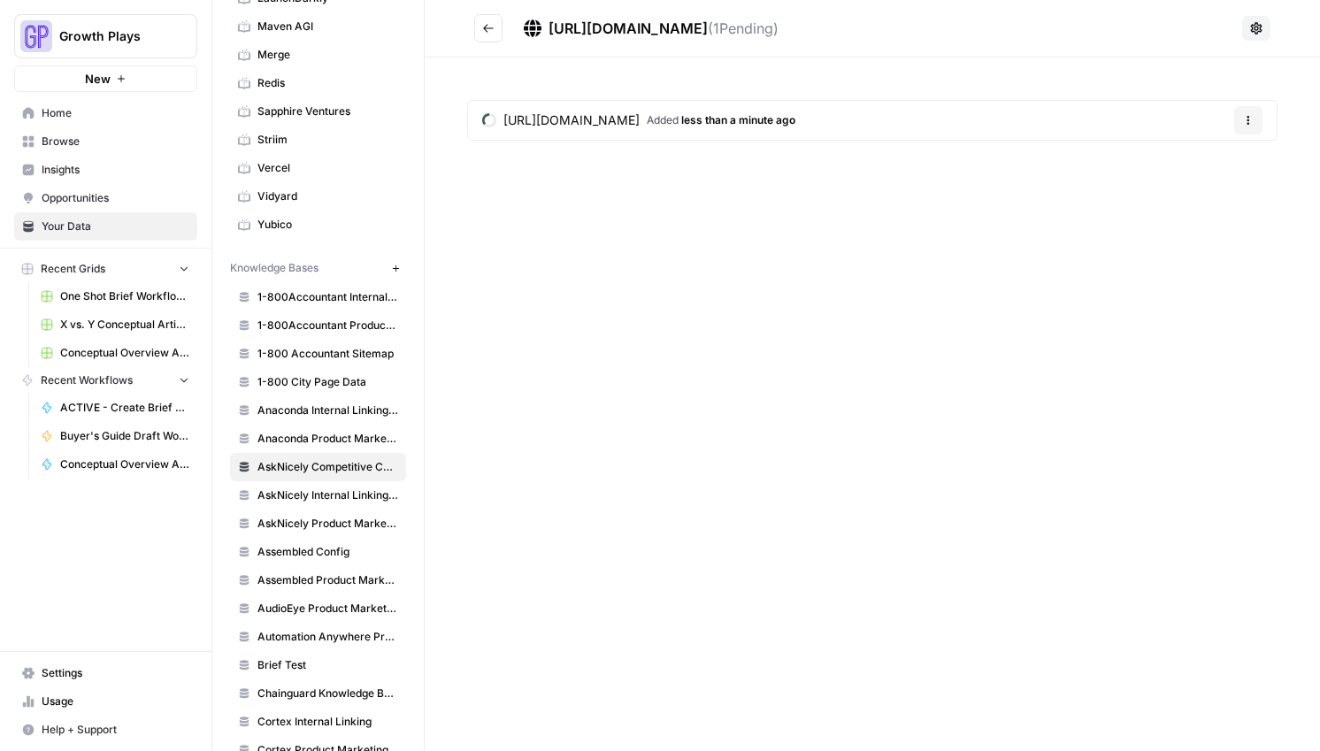
click at [489, 25] on icon "Go back" at bounding box center [488, 28] width 12 height 12
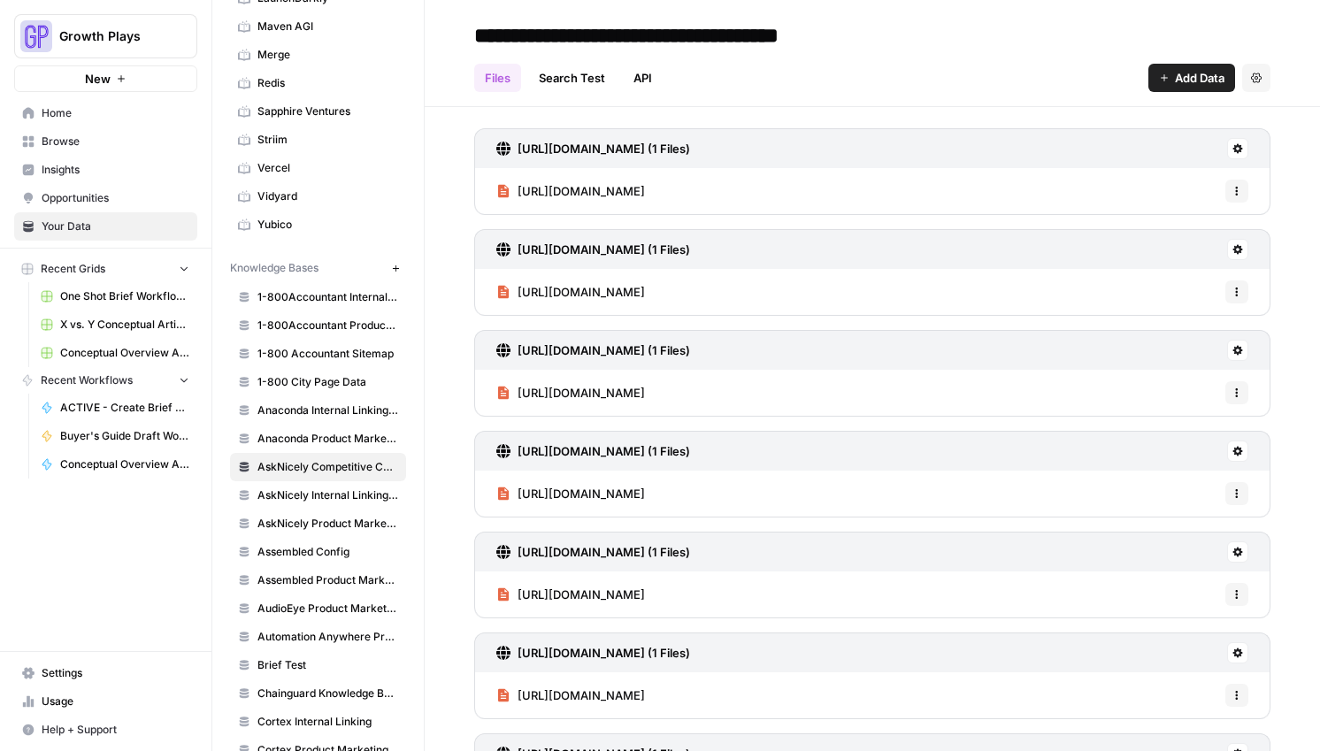
click at [1191, 82] on span "Add Data" at bounding box center [1200, 78] width 50 height 18
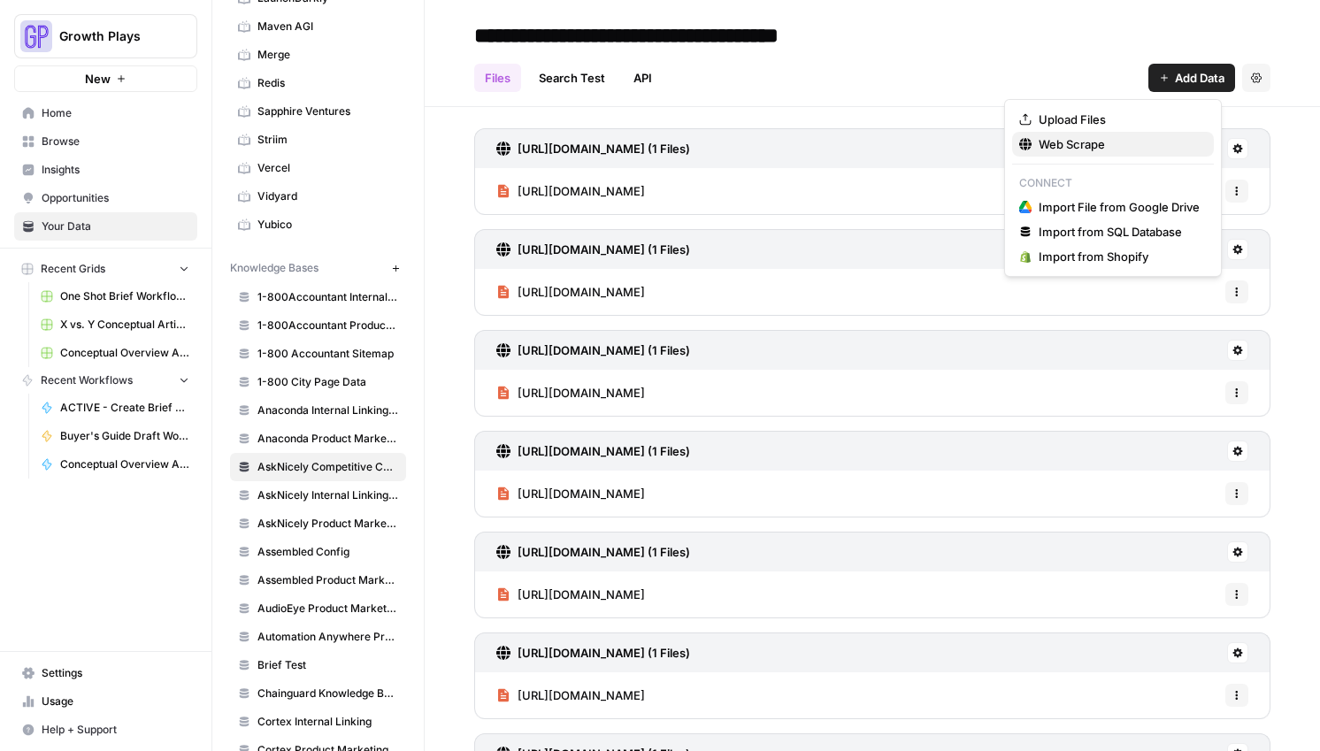
click at [1114, 151] on span "Web Scrape" at bounding box center [1118, 144] width 161 height 18
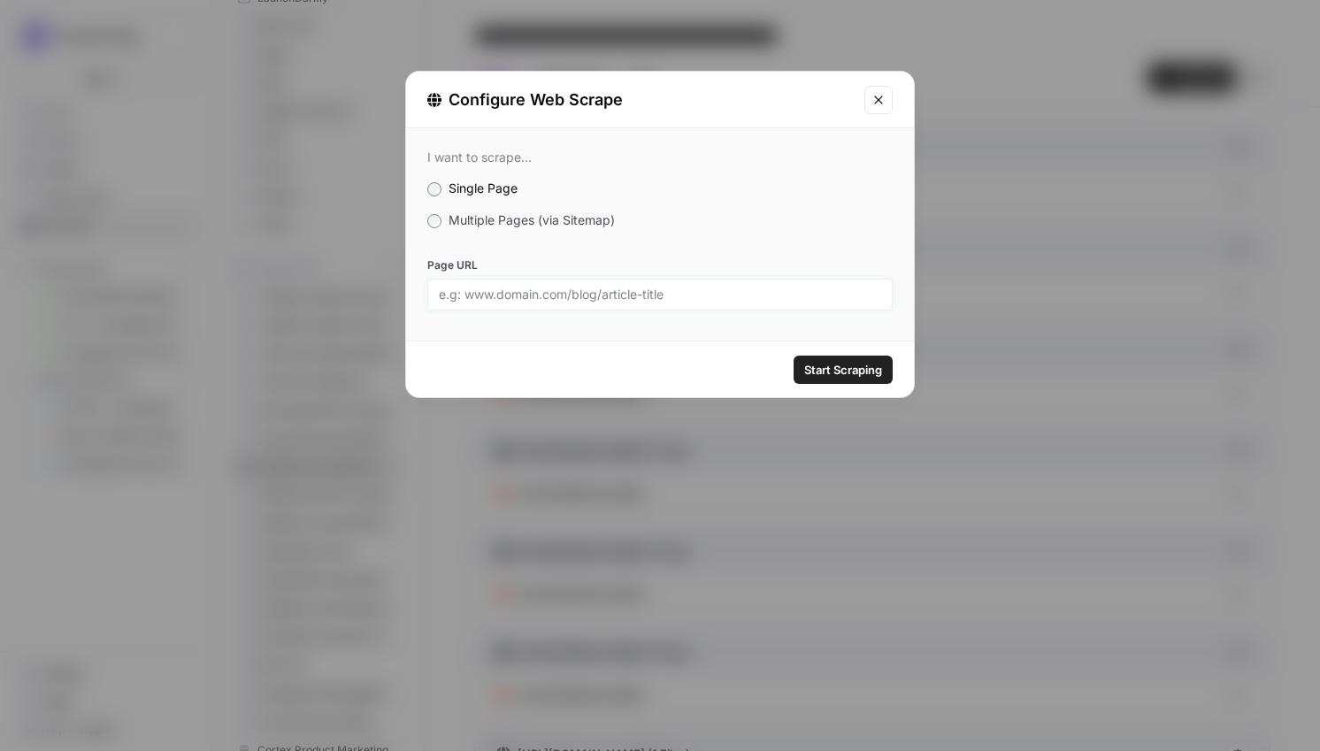
drag, startPoint x: 572, startPoint y: 295, endPoint x: 573, endPoint y: 304, distance: 9.8
click at [571, 295] on input "Page URL" at bounding box center [660, 295] width 442 height 16
paste input "[URL][DOMAIN_NAME]"
type input "[URL][DOMAIN_NAME]"
click at [835, 370] on span "Start Scraping" at bounding box center [843, 370] width 78 height 18
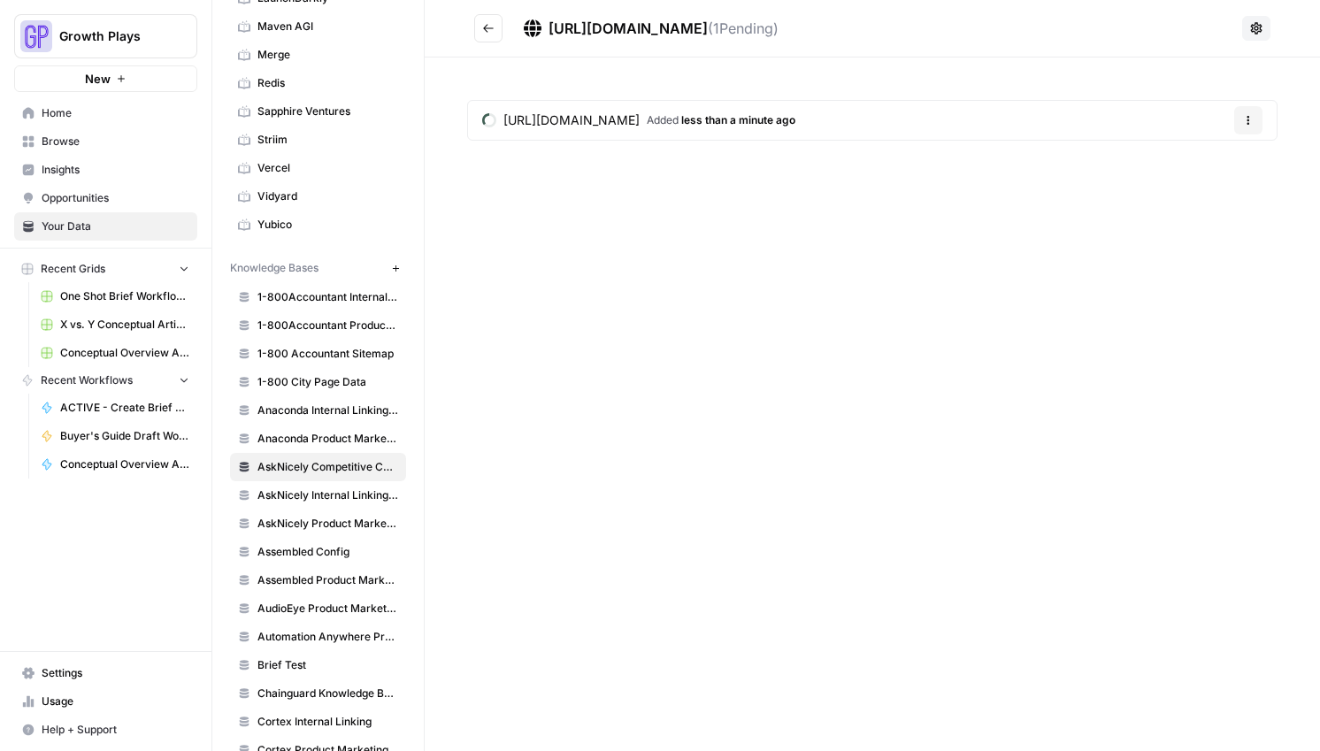
click at [490, 24] on icon "Go back" at bounding box center [488, 28] width 12 height 12
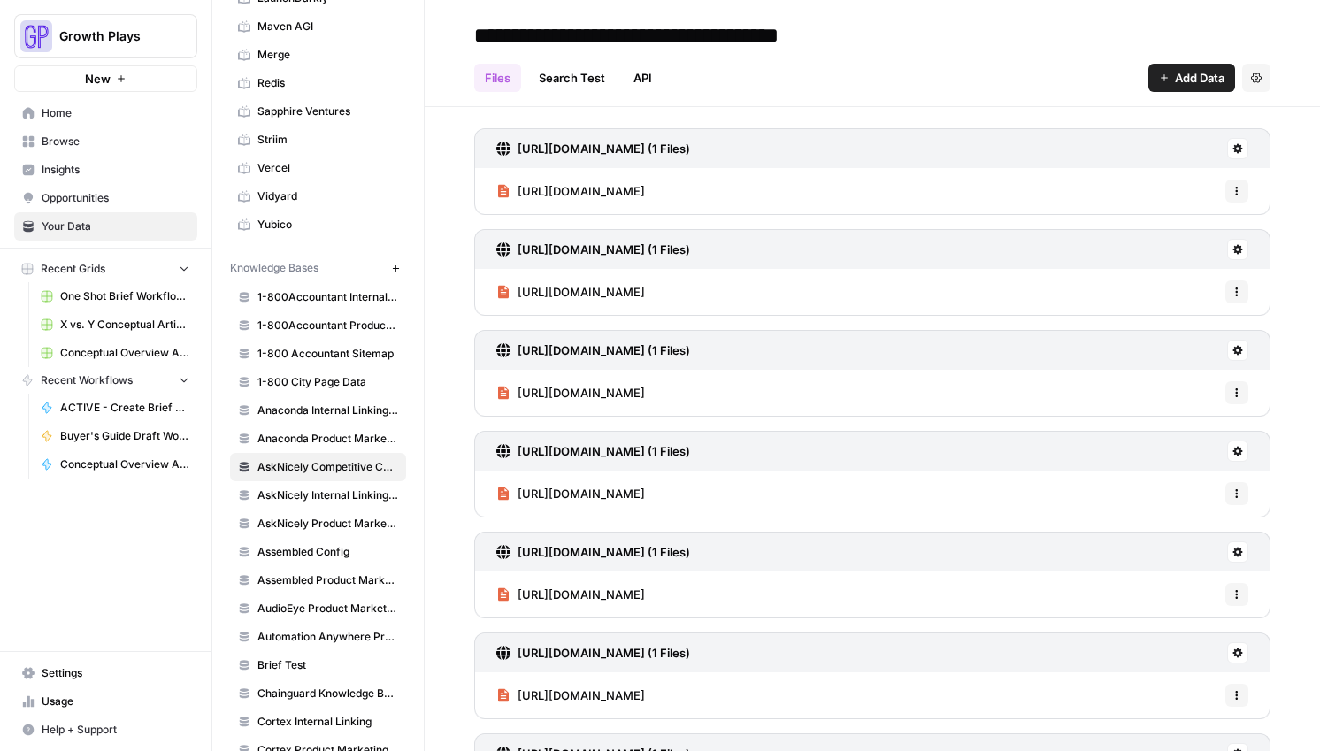
click at [1175, 77] on span "Add Data" at bounding box center [1200, 78] width 50 height 18
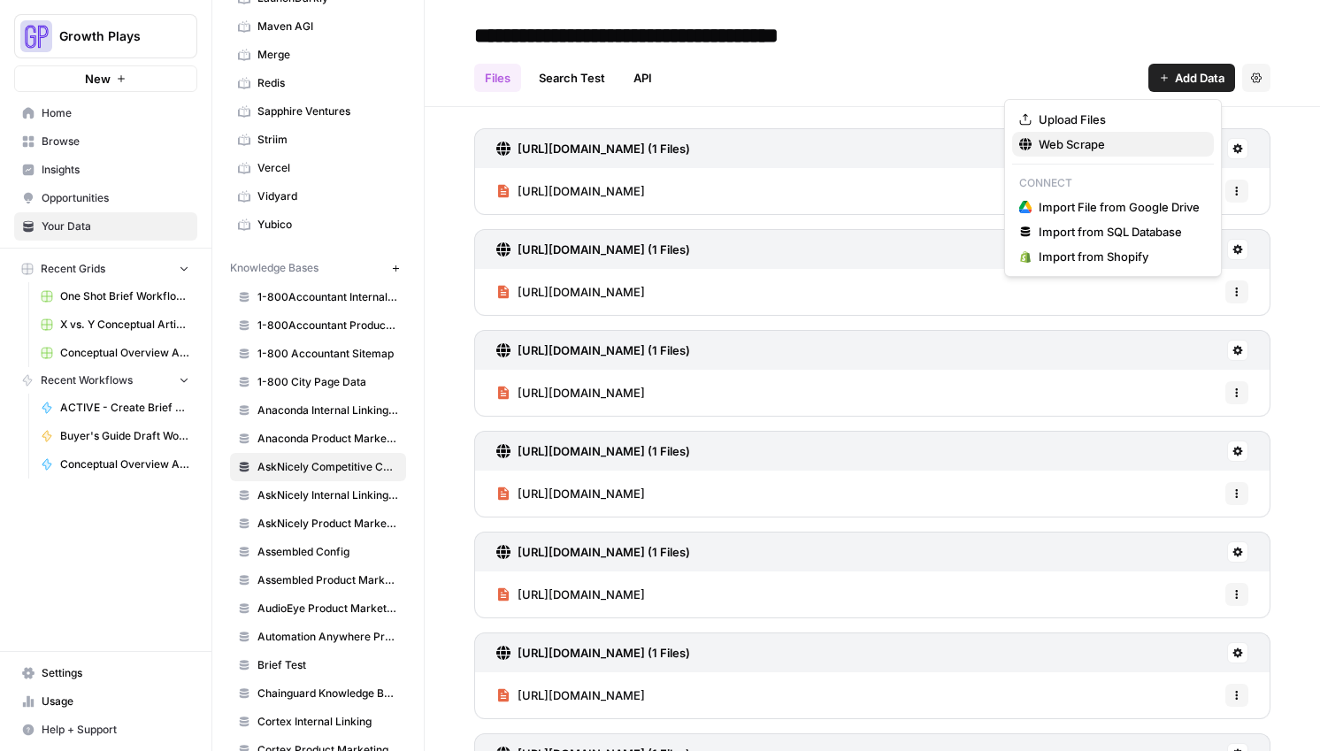
click at [1083, 143] on span "Web Scrape" at bounding box center [1118, 144] width 161 height 18
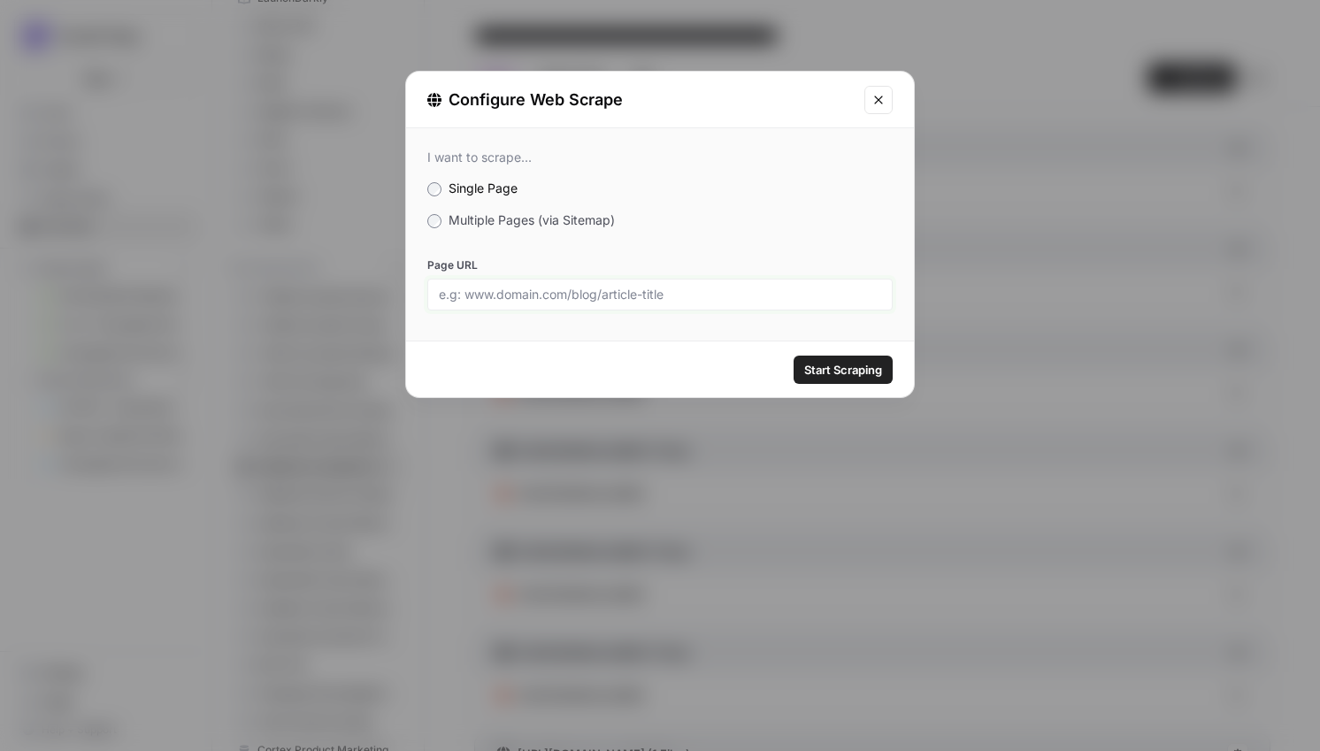
click at [609, 292] on input "Page URL" at bounding box center [660, 295] width 442 height 16
paste input "[URL][DOMAIN_NAME]"
type input "[URL][DOMAIN_NAME]"
click at [860, 377] on span "Start Scraping" at bounding box center [843, 370] width 78 height 18
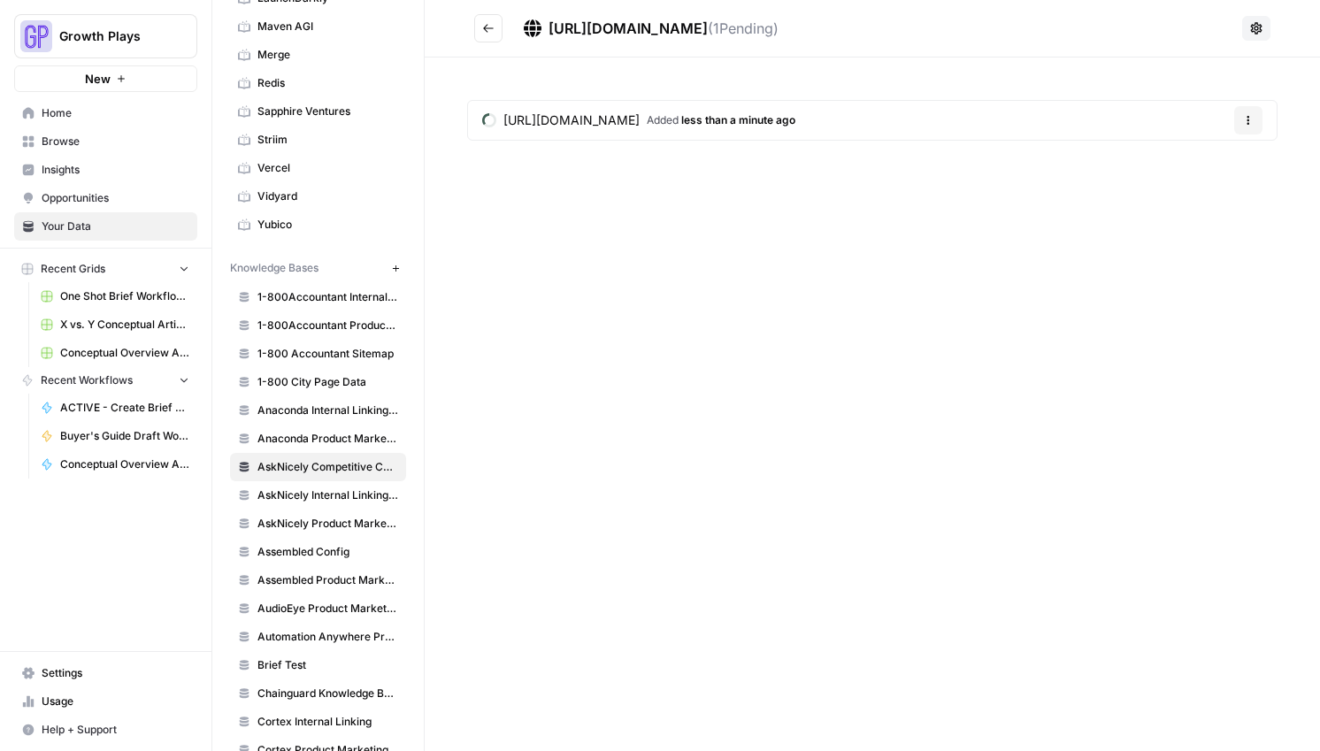
click at [491, 27] on icon "Go back" at bounding box center [488, 28] width 12 height 12
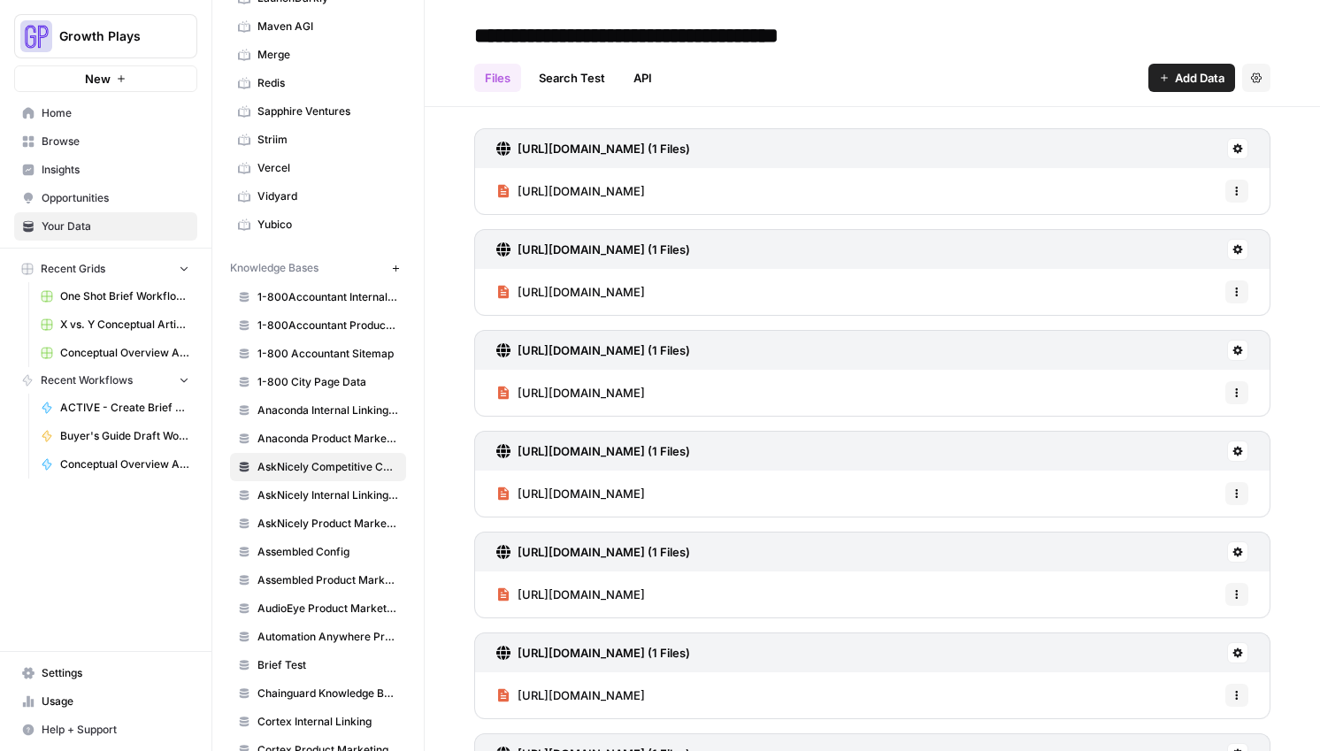
click at [1190, 85] on span "Add Data" at bounding box center [1200, 78] width 50 height 18
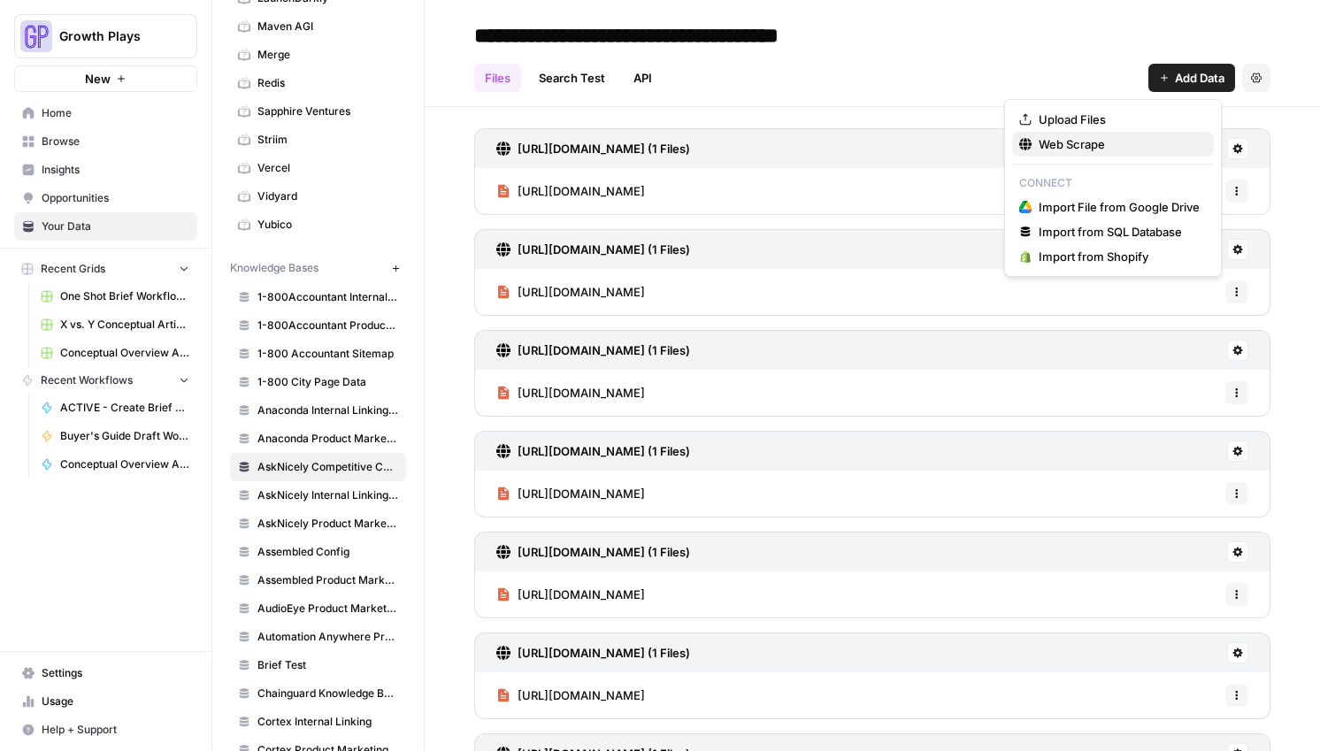
click at [1076, 132] on button "Web Scrape" at bounding box center [1113, 144] width 202 height 25
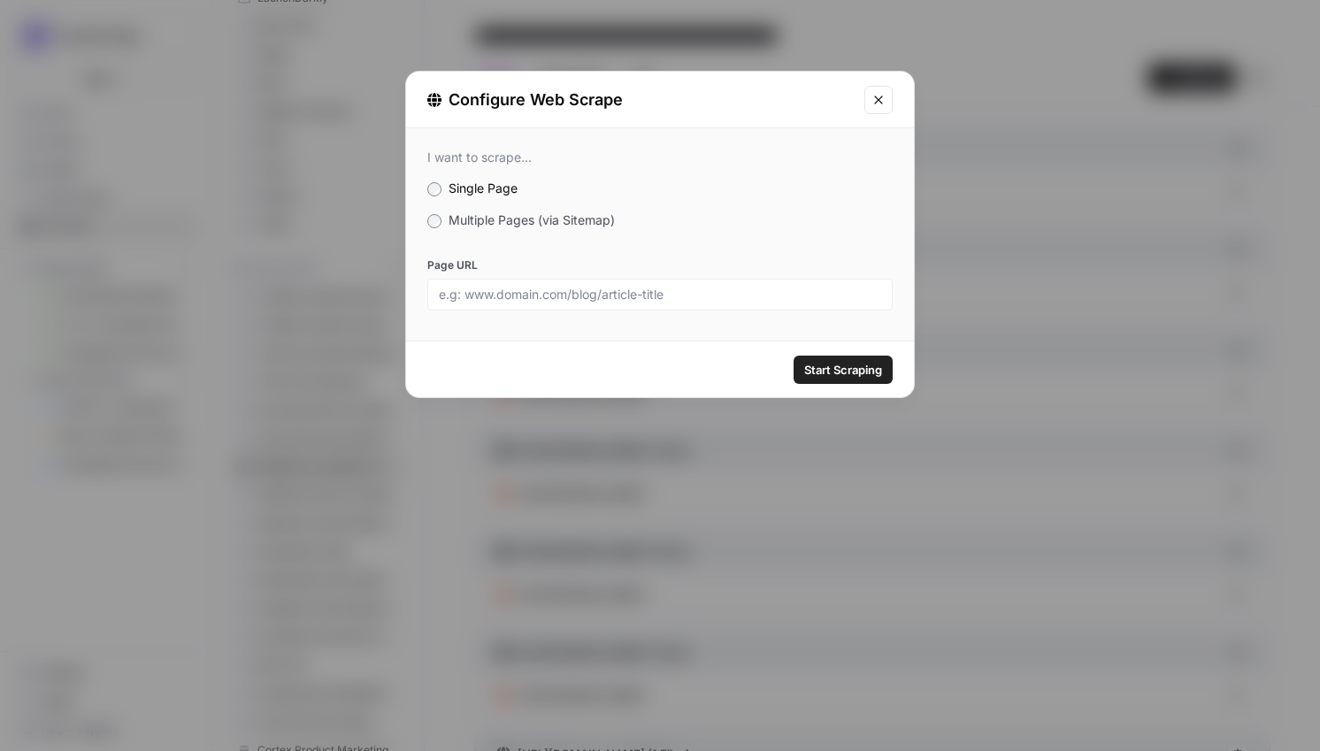
click at [555, 284] on div at bounding box center [659, 295] width 465 height 32
click at [555, 292] on input "Page URL" at bounding box center [660, 295] width 442 height 16
paste input "[URL][DOMAIN_NAME]"
type input "[URL][DOMAIN_NAME]"
click at [905, 390] on div "Start Scraping" at bounding box center [660, 369] width 508 height 56
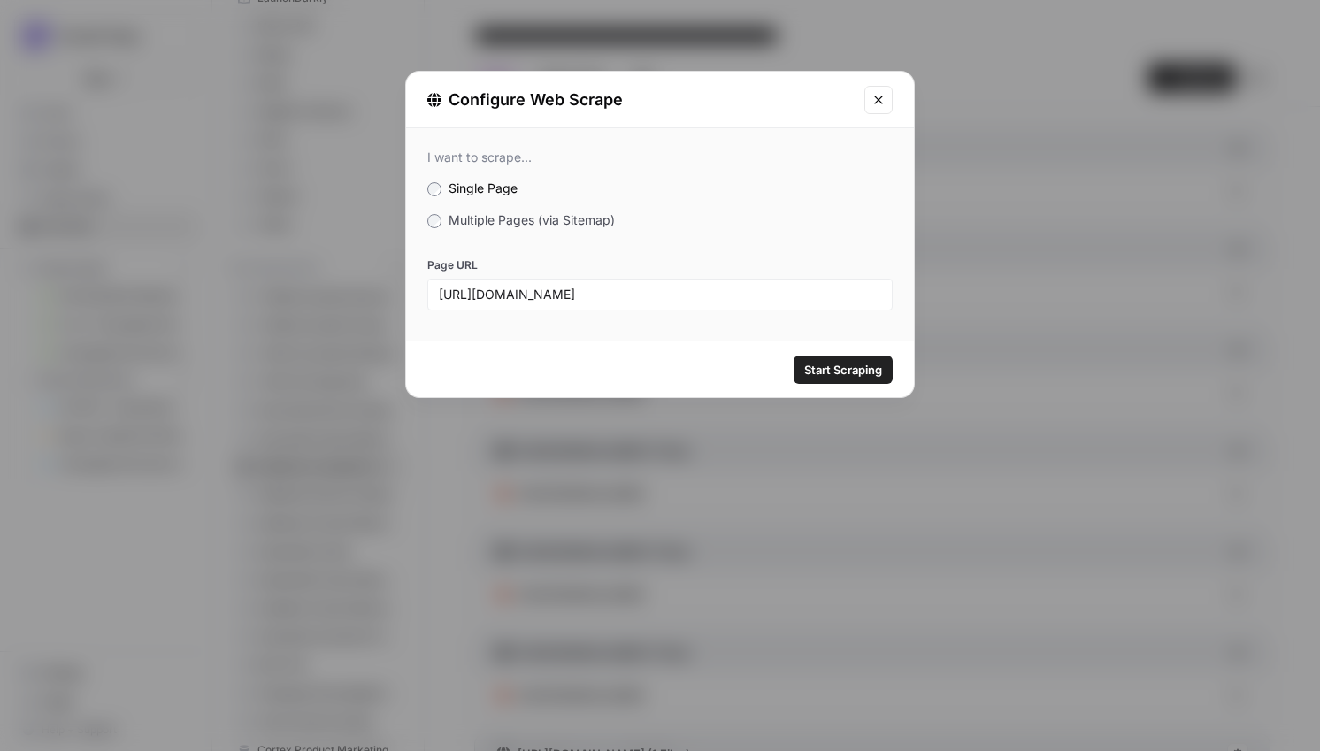
click at [861, 375] on span "Start Scraping" at bounding box center [843, 370] width 78 height 18
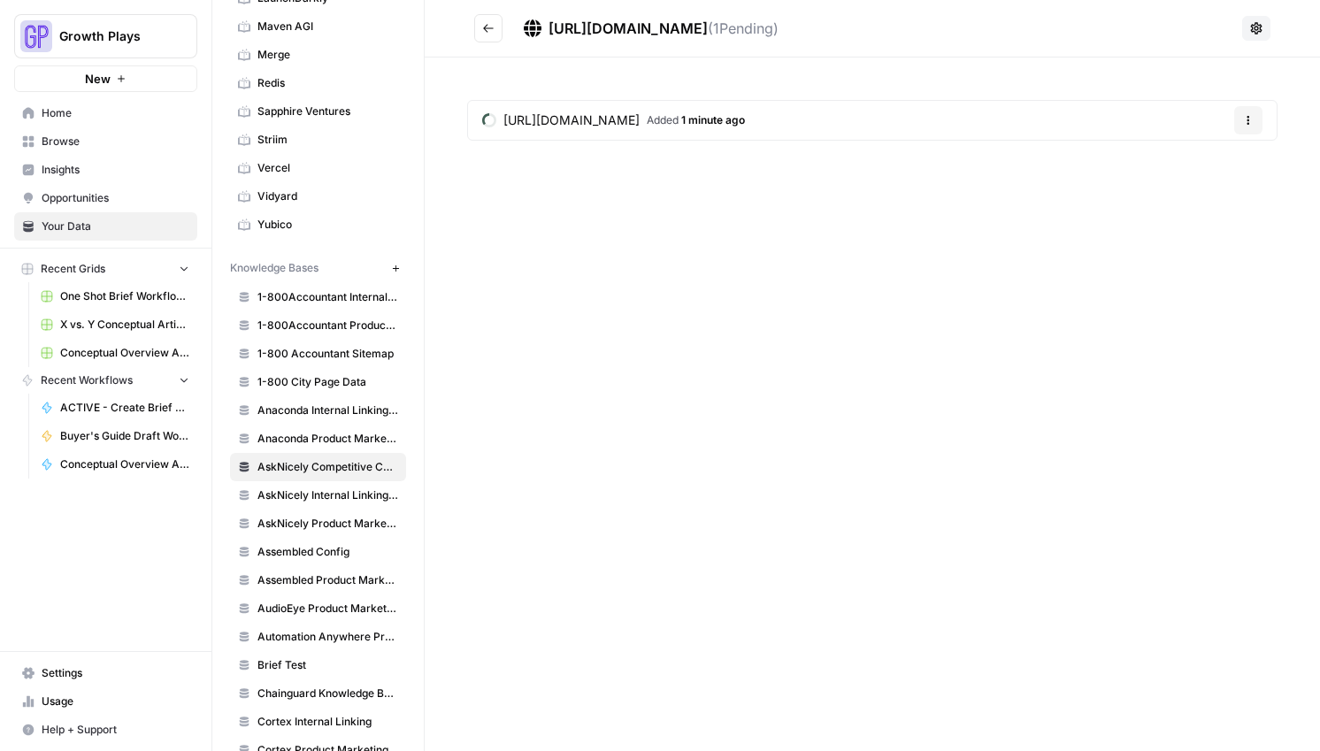
click at [490, 31] on icon "Go back" at bounding box center [488, 28] width 12 height 12
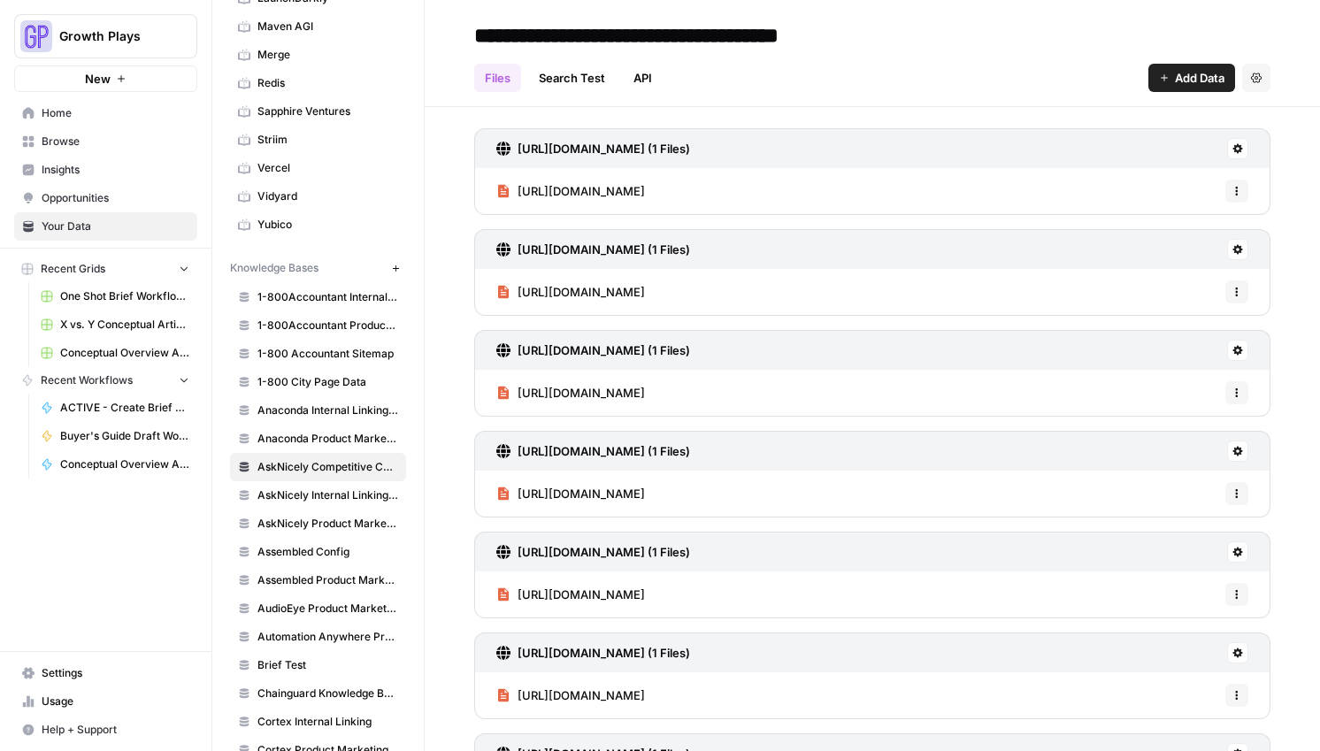
click at [1148, 75] on button "Add Data" at bounding box center [1191, 78] width 87 height 28
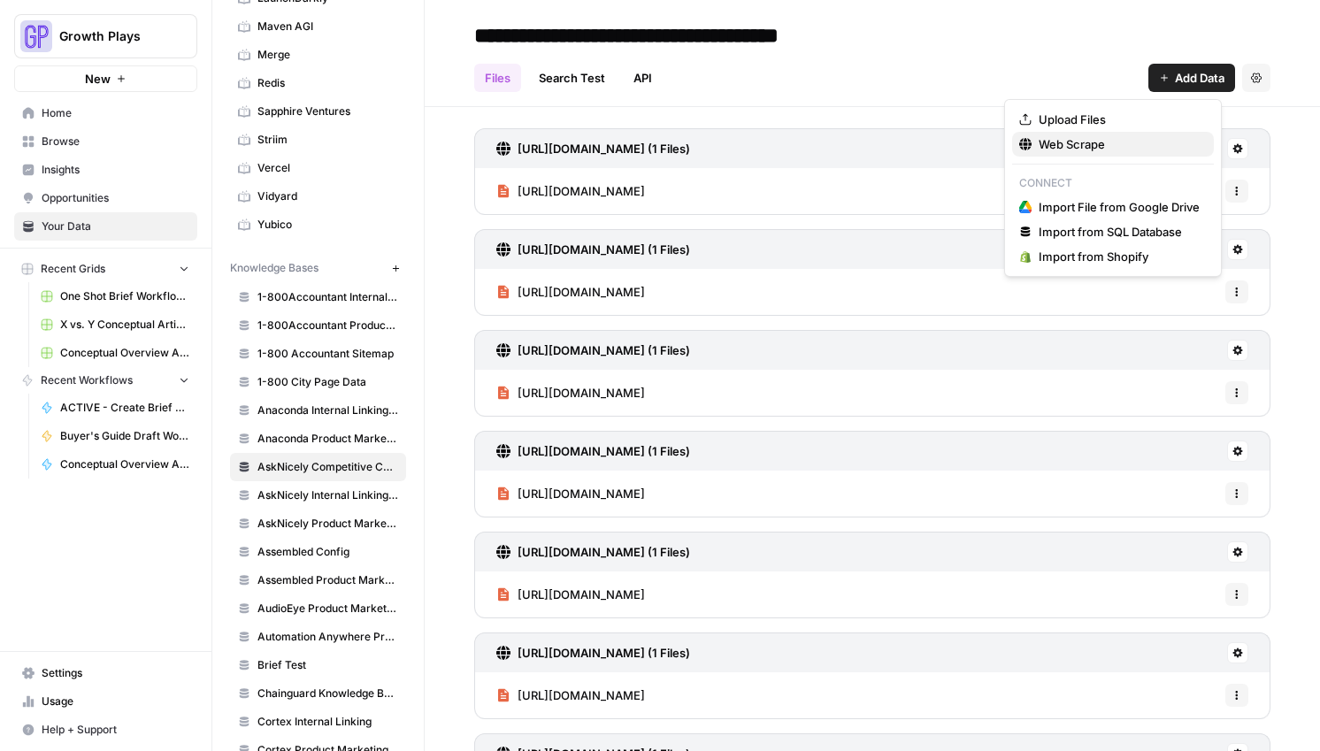
click at [1127, 140] on span "Web Scrape" at bounding box center [1118, 144] width 161 height 18
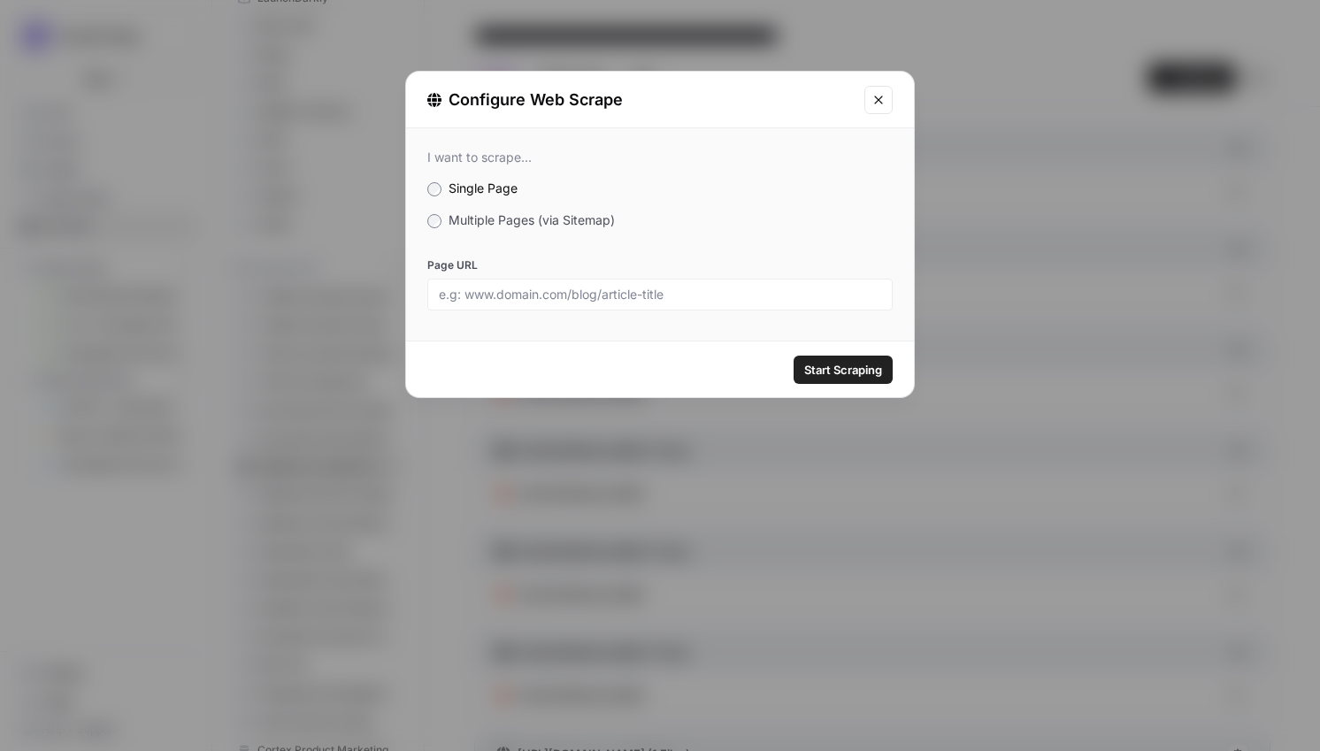
click at [561, 213] on span "Multiple Pages (via Sitemap)" at bounding box center [531, 219] width 166 height 15
click at [509, 209] on div "I want to scrape... Single Page Multiple Pages (via Sitemap) Page URL" at bounding box center [660, 229] width 508 height 203
click at [509, 218] on span "Multiple Pages (via Sitemap)" at bounding box center [531, 219] width 166 height 15
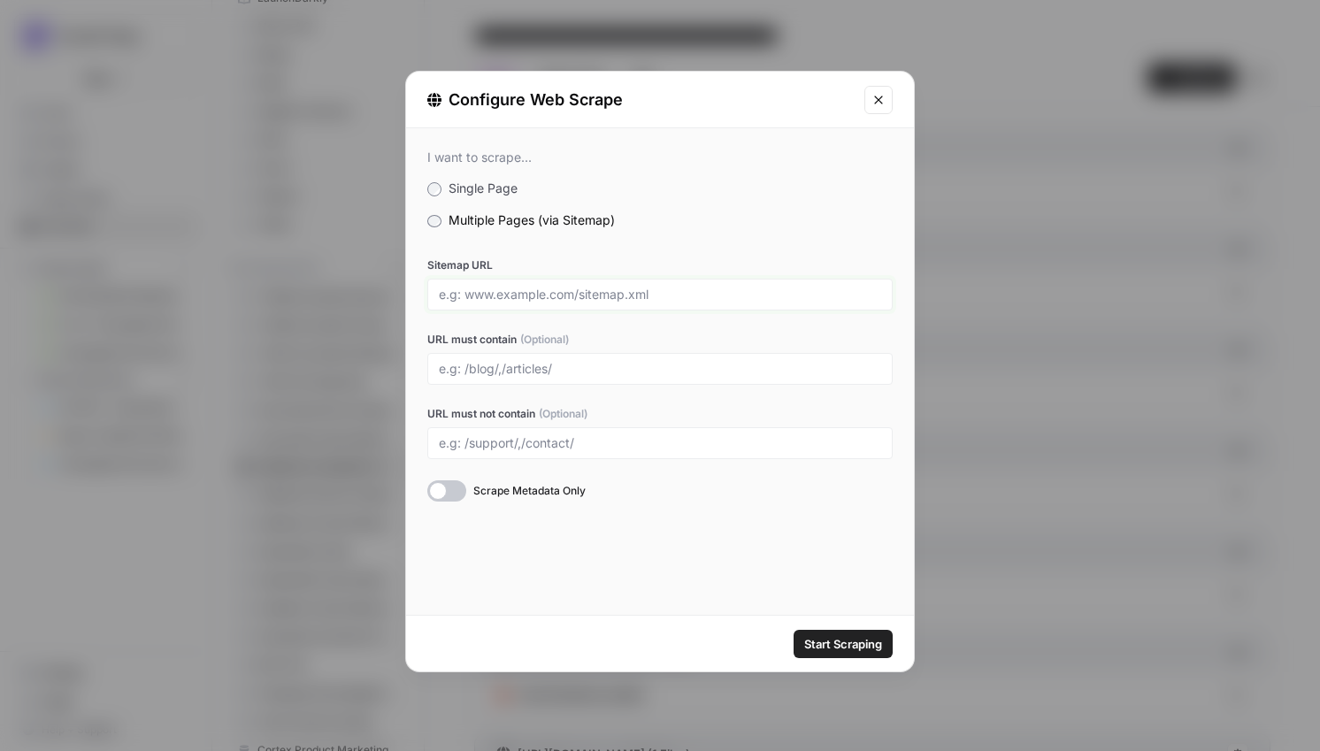
click at [524, 294] on input "Sitemap URL" at bounding box center [660, 295] width 442 height 16
paste input "https://www.phreesia.com/sitemap_index.xml"
type input "https://www.phreesia.com/sitemap_index.xml"
click at [689, 361] on input "URL must contain (Optional)" at bounding box center [660, 369] width 442 height 16
type input "/solutions/,/products/"
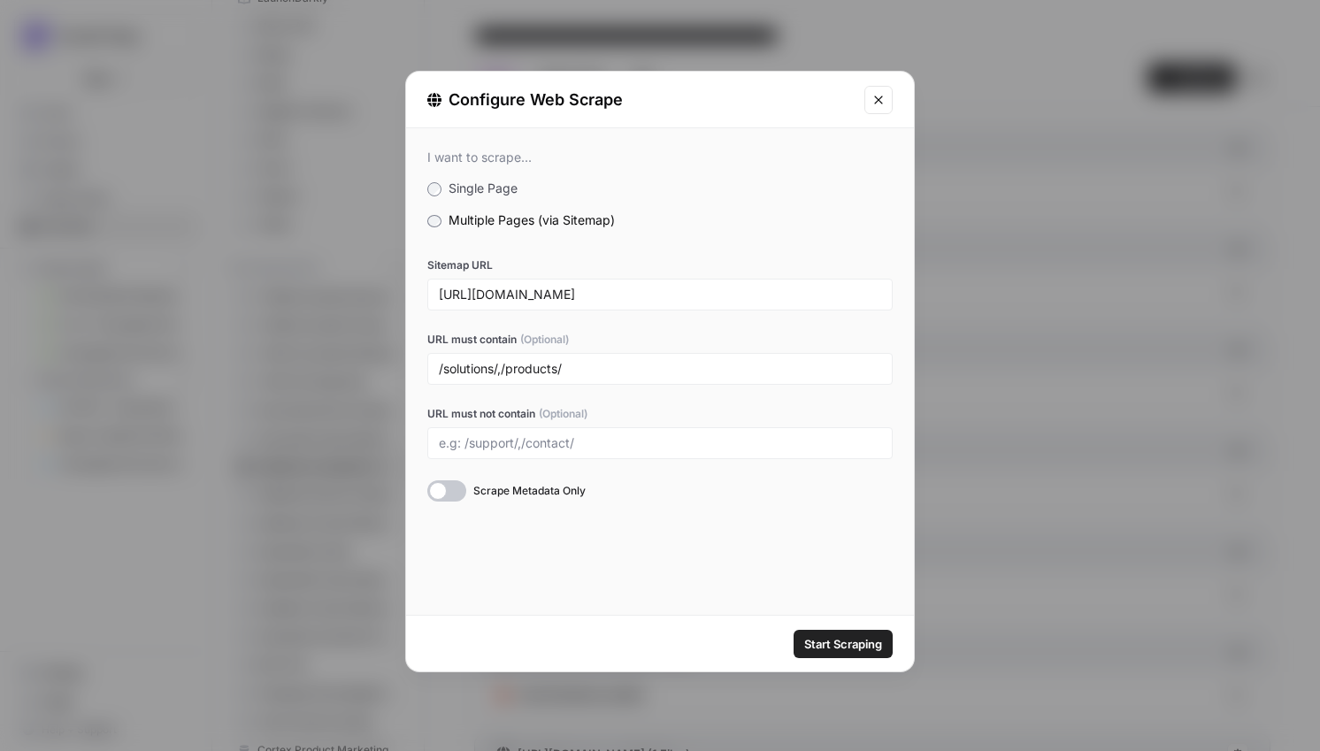
click at [854, 653] on button "Start Scraping" at bounding box center [842, 644] width 99 height 28
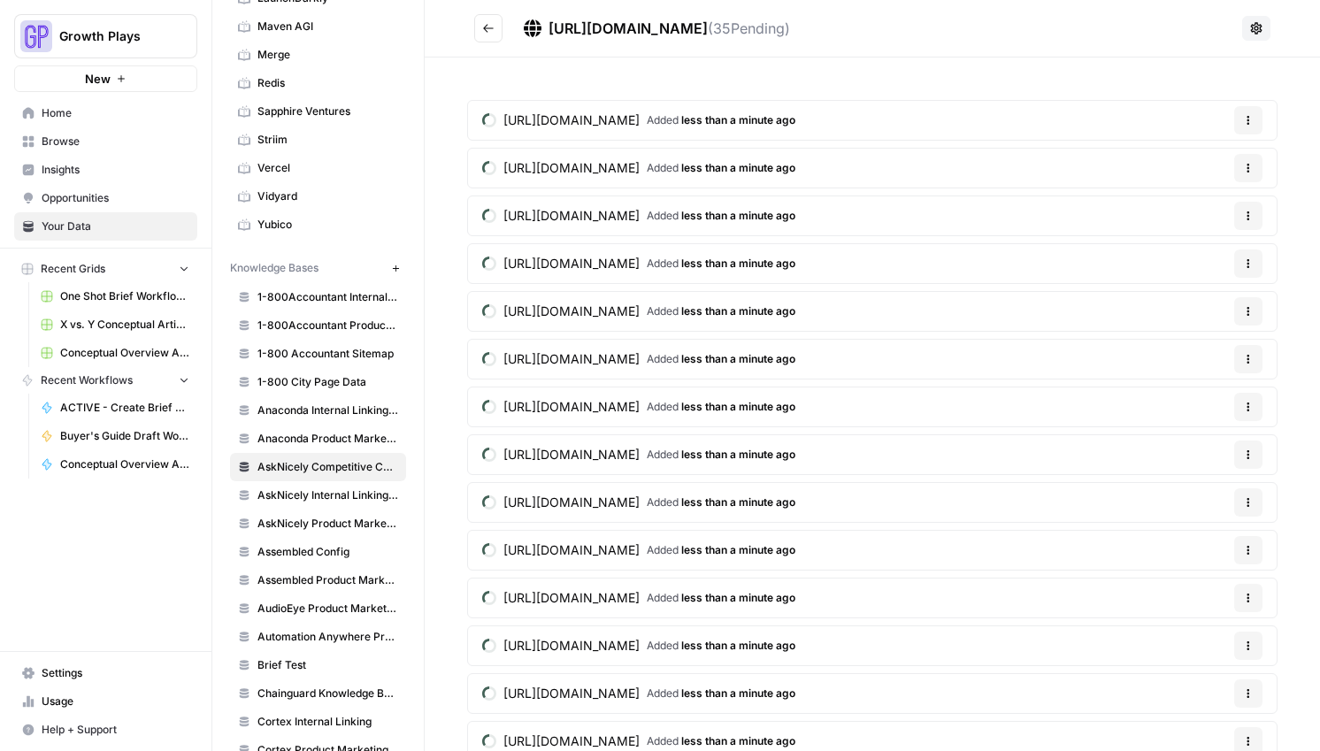
click at [480, 28] on button "Go back" at bounding box center [488, 28] width 28 height 28
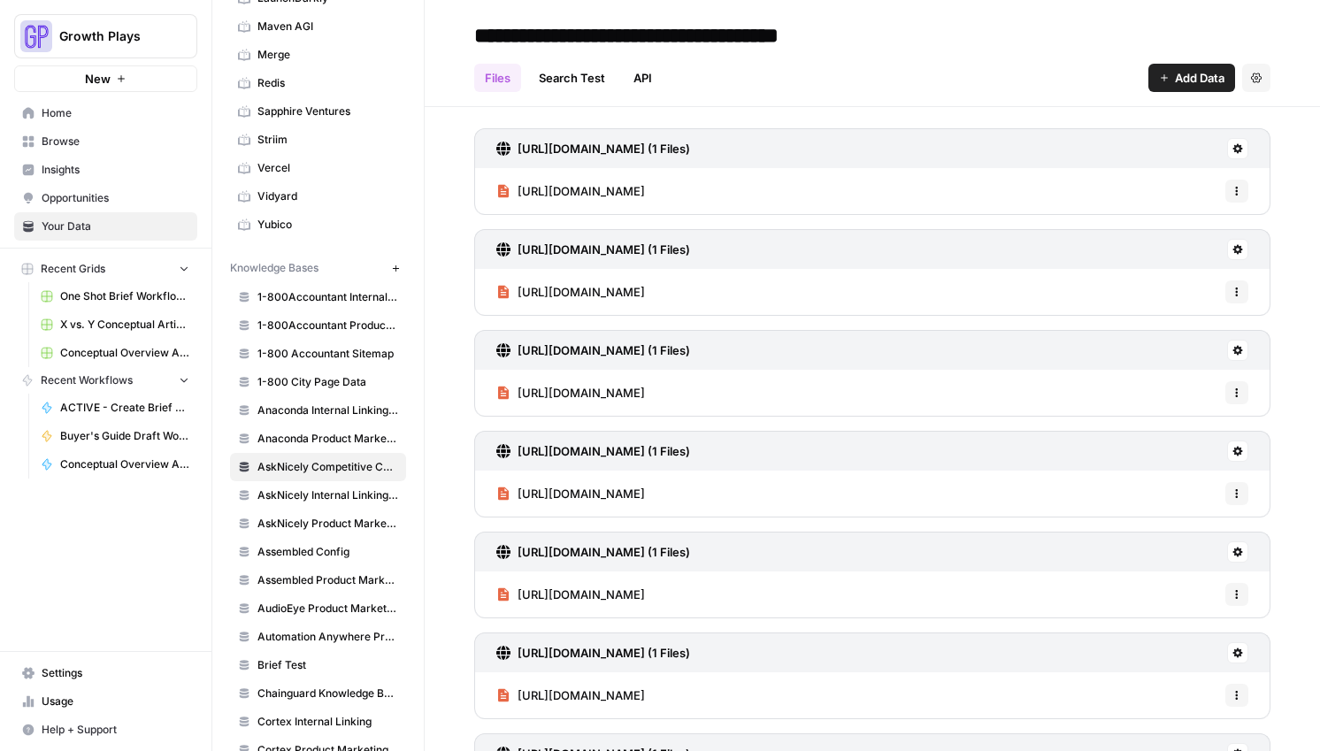
click at [1190, 80] on span "Add Data" at bounding box center [1200, 78] width 50 height 18
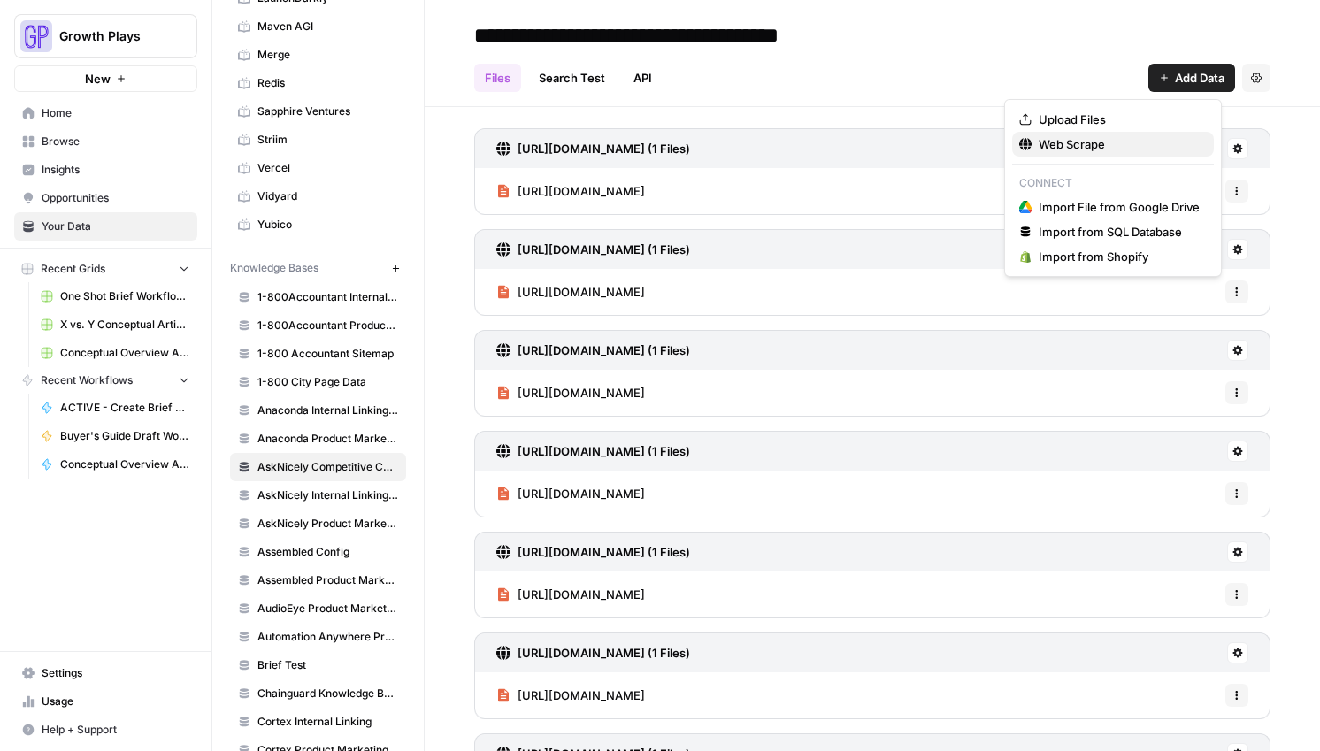
click at [1121, 144] on span "Web Scrape" at bounding box center [1118, 144] width 161 height 18
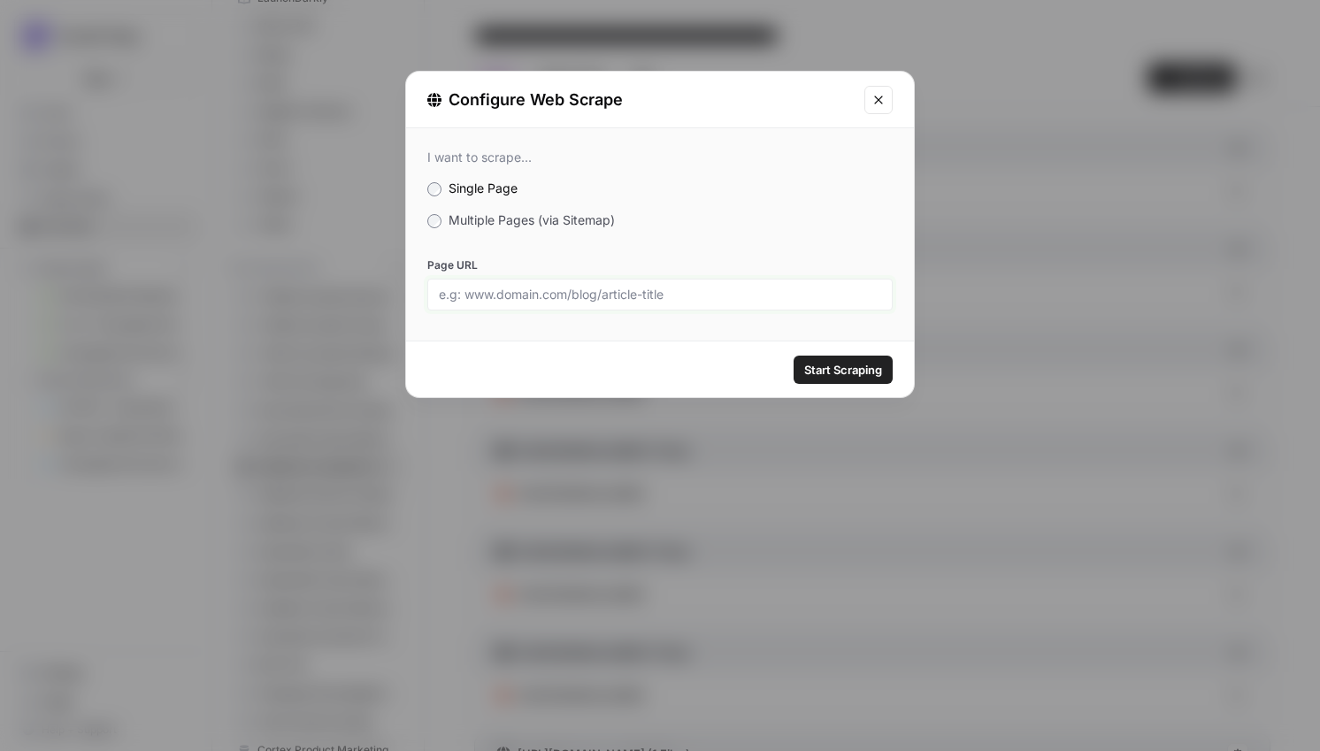
click at [615, 289] on input "Page URL" at bounding box center [660, 295] width 442 height 16
paste input "[URL][DOMAIN_NAME]"
type input "[URL][DOMAIN_NAME]"
click at [810, 361] on span "Start Scraping" at bounding box center [843, 370] width 78 height 18
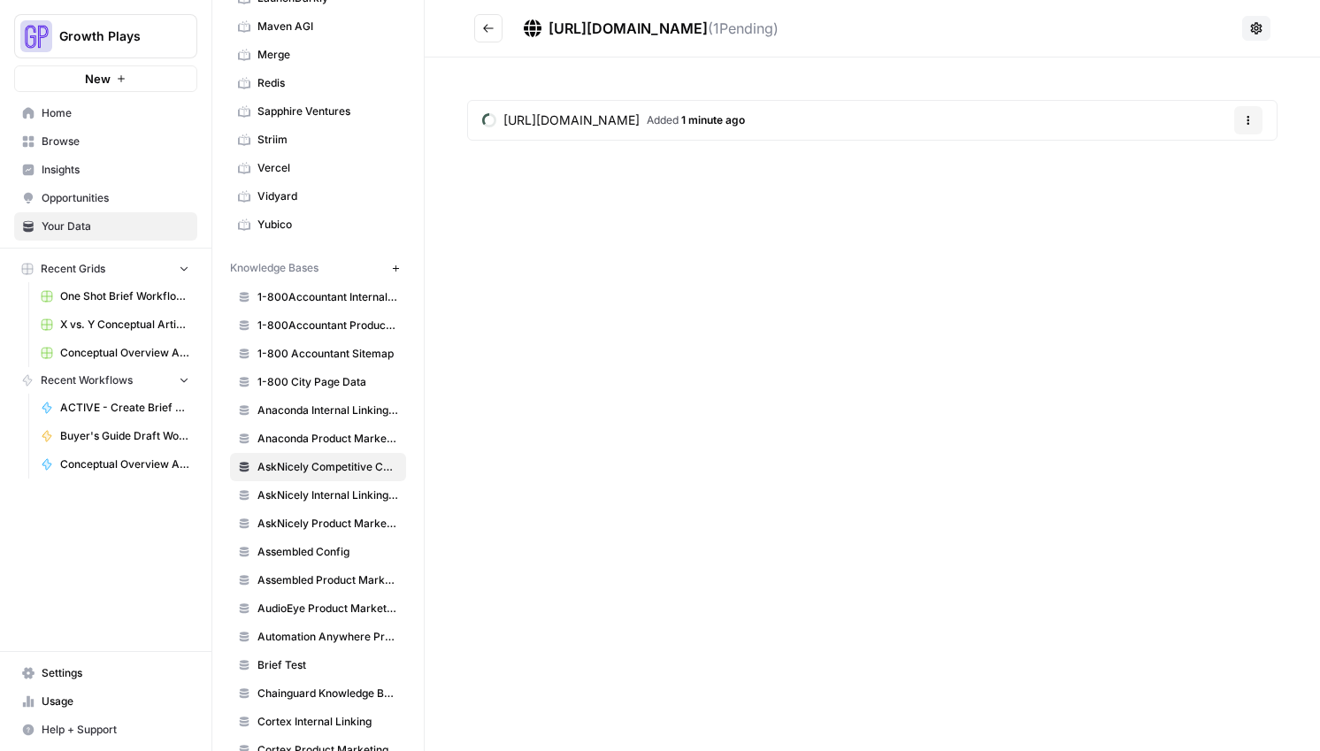
click at [496, 33] on button "Go back" at bounding box center [488, 28] width 28 height 28
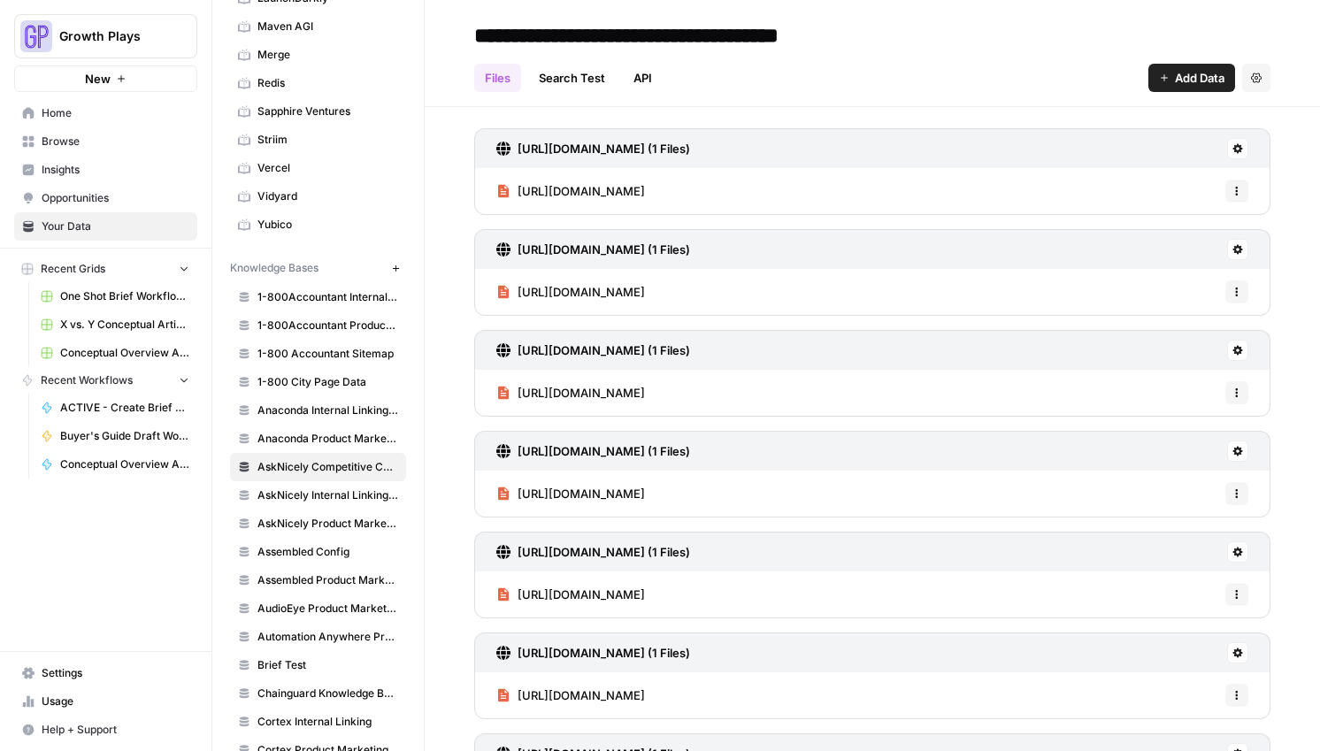
click at [1175, 82] on span "Add Data" at bounding box center [1200, 78] width 50 height 18
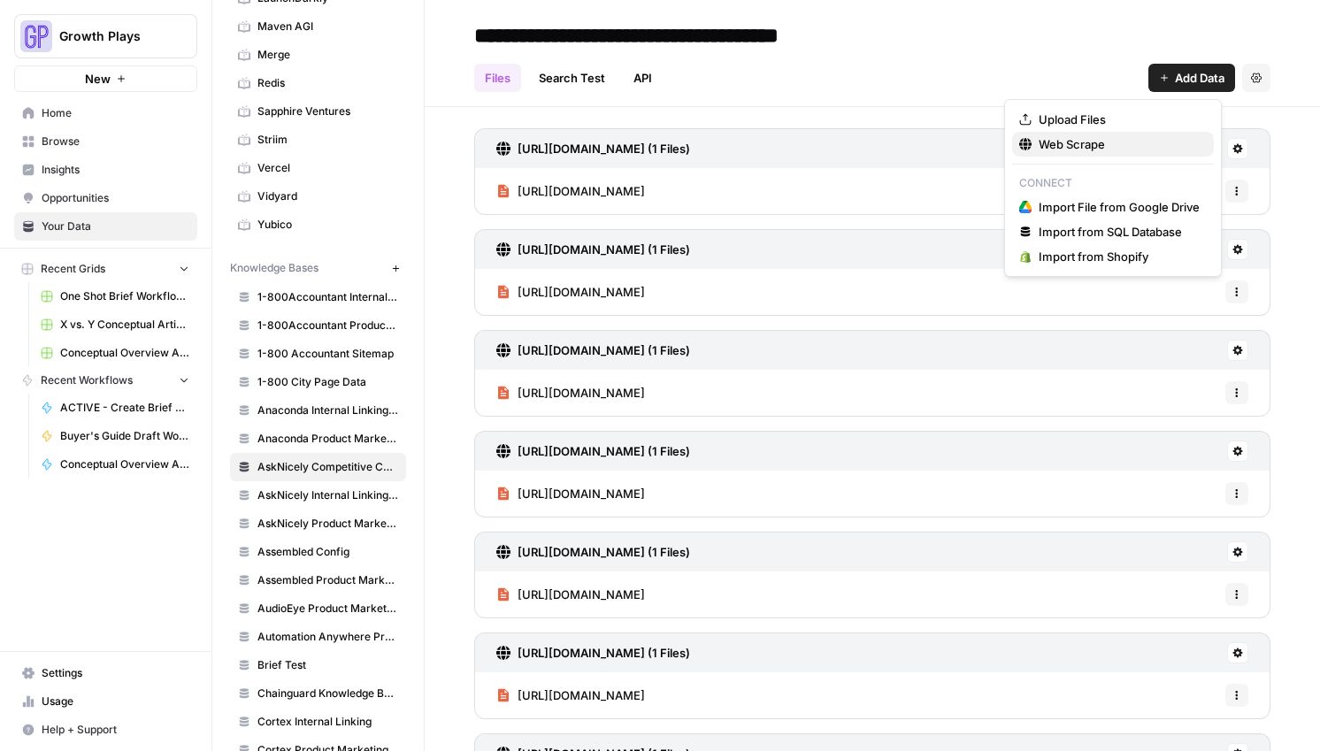
click at [1146, 141] on span "Web Scrape" at bounding box center [1118, 144] width 161 height 18
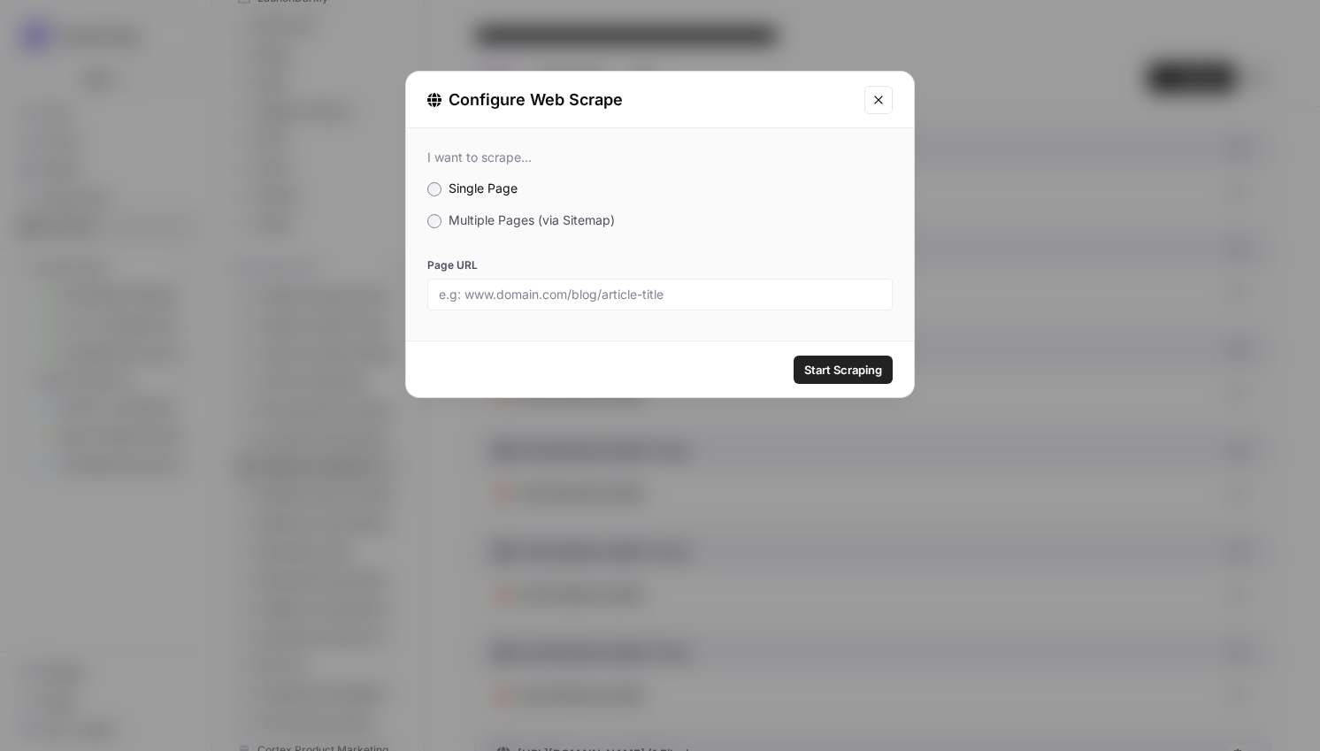
click at [576, 285] on div at bounding box center [659, 295] width 465 height 32
click at [495, 207] on div "I want to scrape... Single Page Multiple Pages (via Sitemap) Page URL" at bounding box center [660, 229] width 508 height 203
click at [495, 216] on span "Multiple Pages (via Sitemap)" at bounding box center [531, 219] width 166 height 15
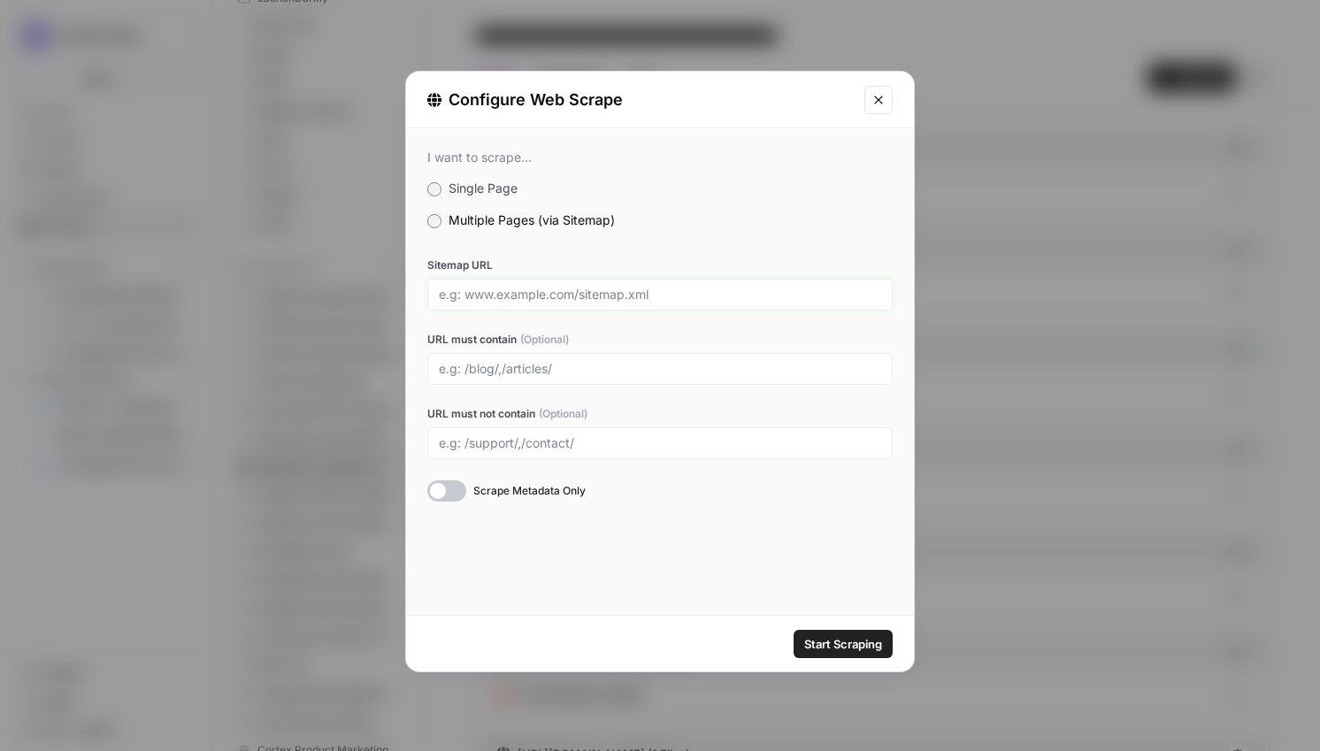
click at [493, 296] on input "Sitemap URL" at bounding box center [660, 295] width 442 height 16
paste input "https://www.solutionreach.com/sitemap_index.xml"
type input "https://www.solutionreach.com/sitemap_index.xml"
click at [595, 365] on input "URL must contain (Optional)" at bounding box center [660, 369] width 442 height 16
type input "/platform/,/solutions/"
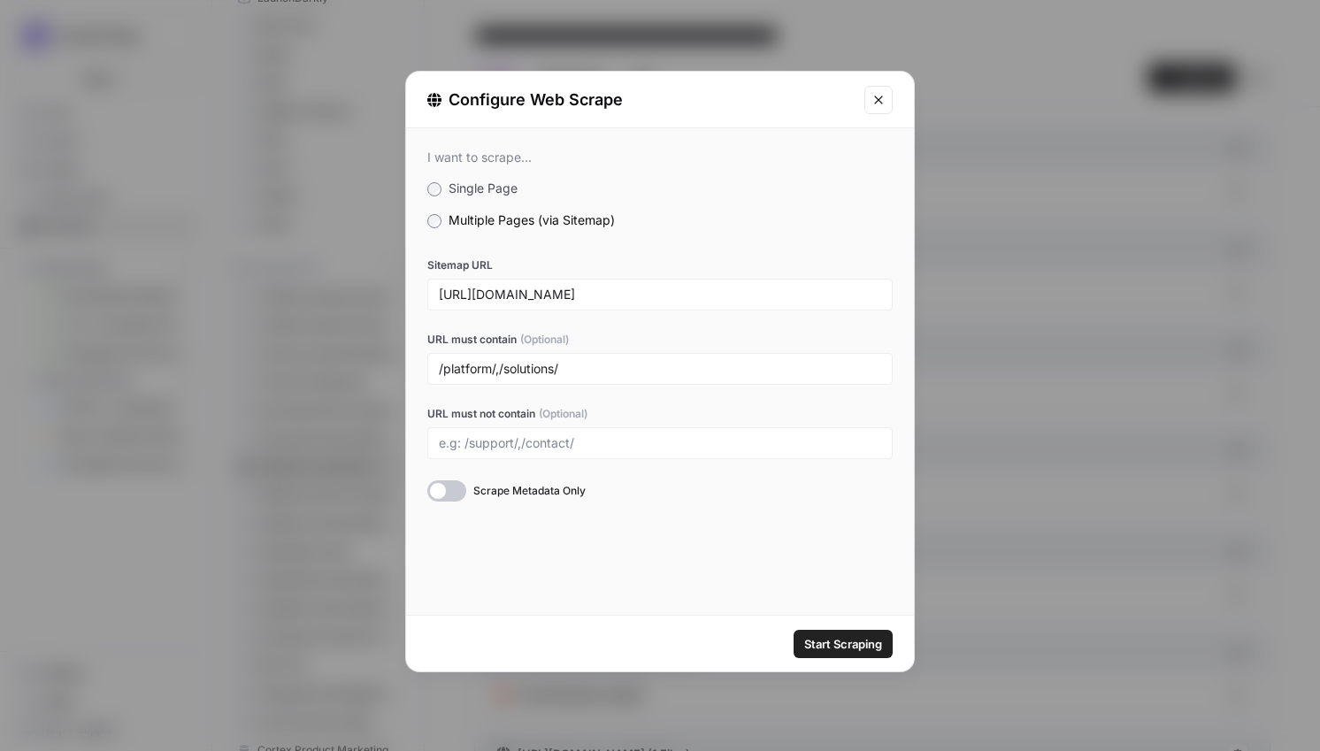
click at [834, 640] on span "Start Scraping" at bounding box center [843, 644] width 78 height 18
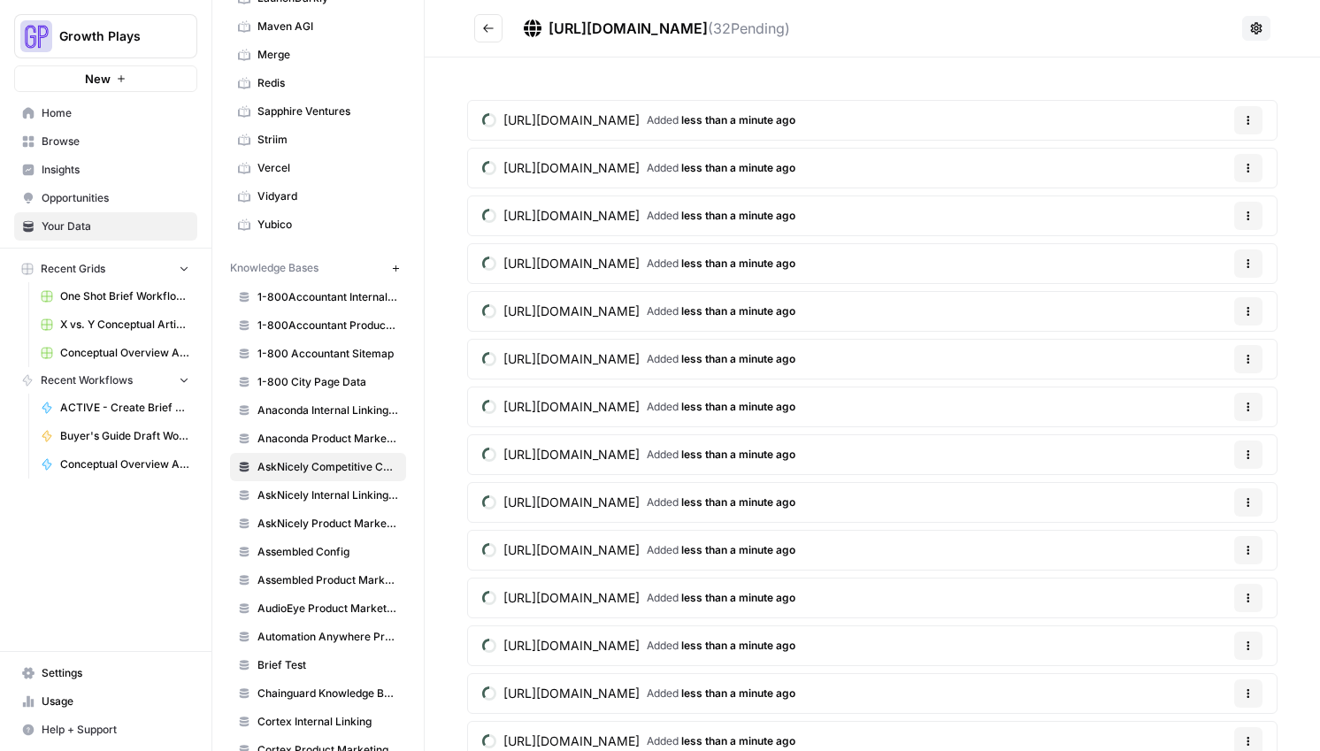
click at [482, 26] on icon "Go back" at bounding box center [488, 28] width 12 height 12
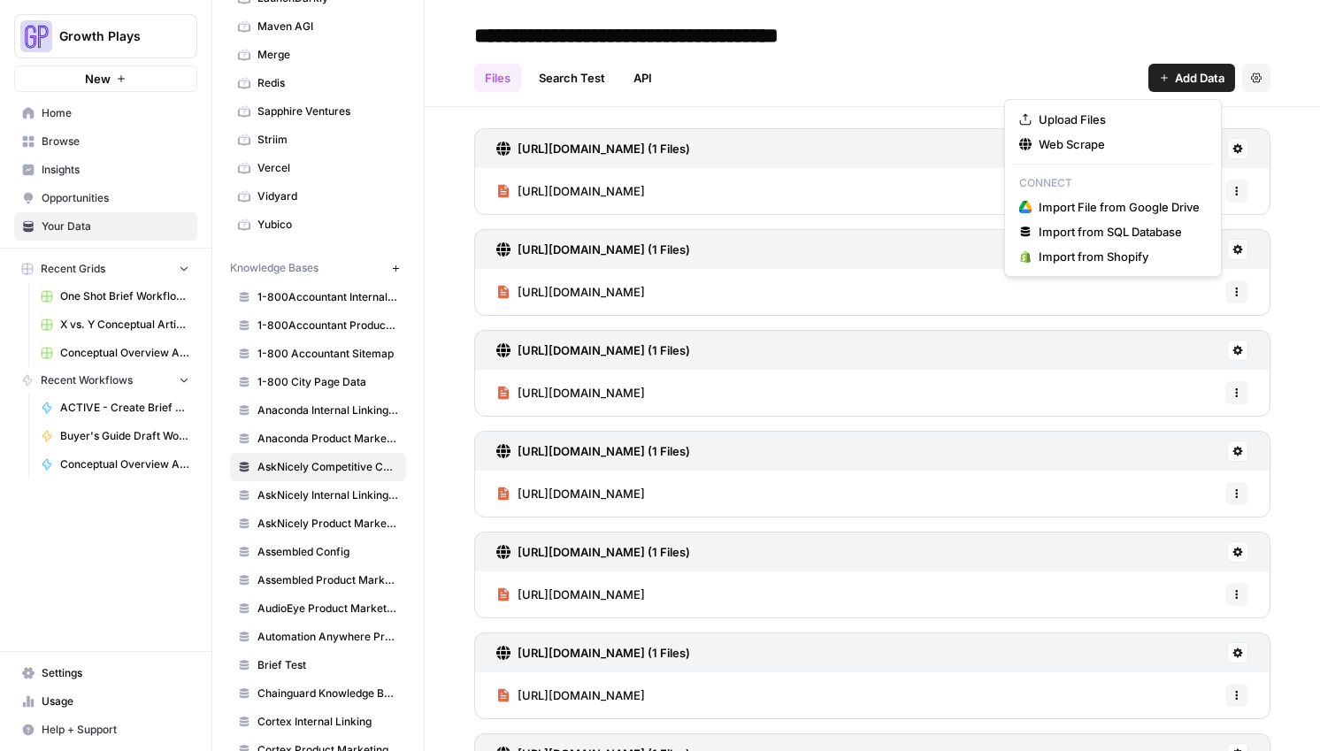
click at [1179, 80] on span "Add Data" at bounding box center [1200, 78] width 50 height 18
click at [1126, 137] on span "Web Scrape" at bounding box center [1118, 144] width 161 height 18
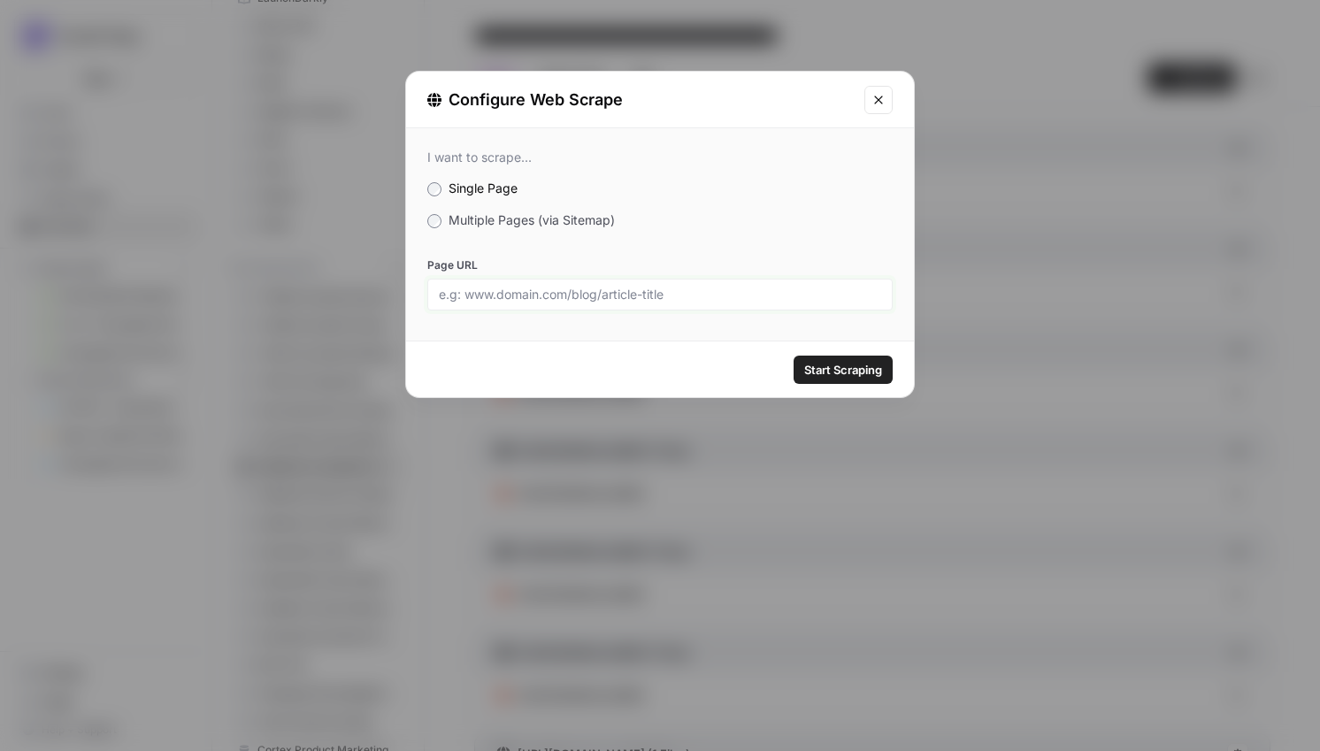
click at [693, 293] on input "Page URL" at bounding box center [660, 295] width 442 height 16
paste input "[URL][DOMAIN_NAME]"
type input "[URL][DOMAIN_NAME]"
click at [829, 366] on span "Start Scraping" at bounding box center [843, 370] width 78 height 18
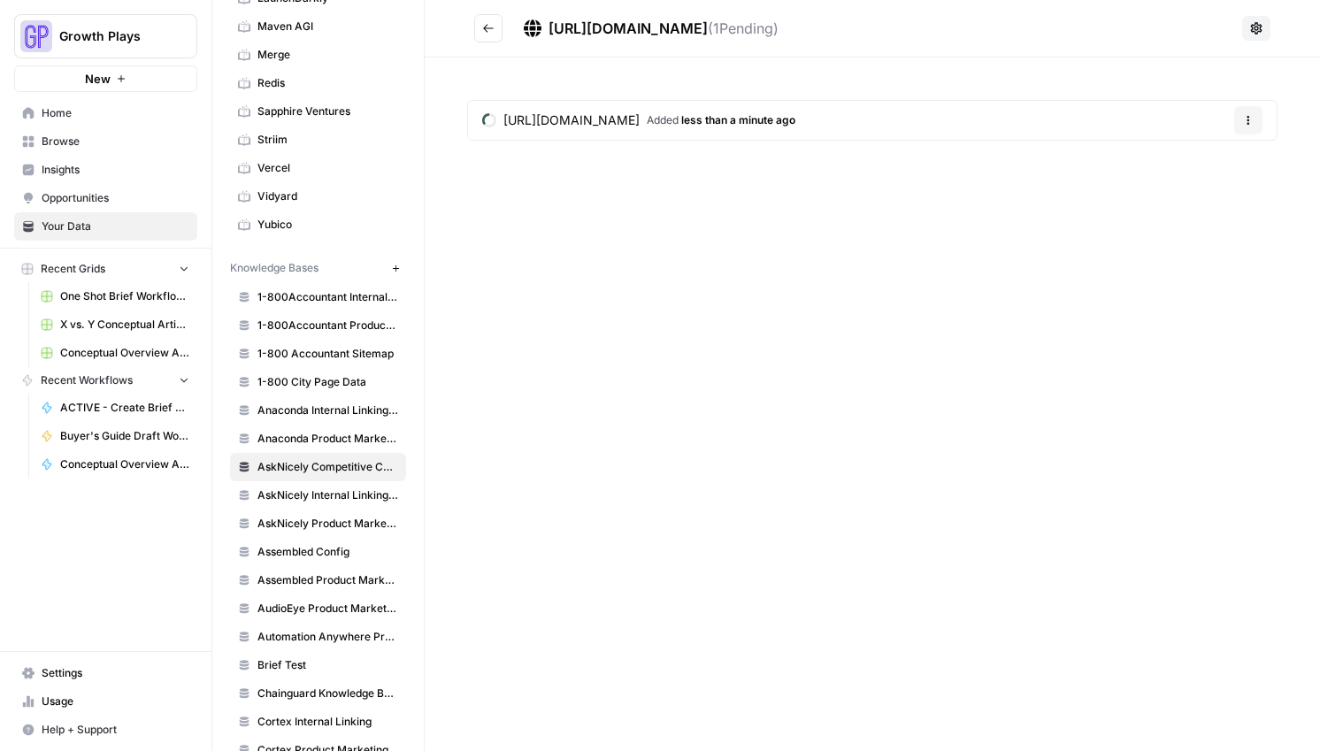
click at [485, 32] on icon "Go back" at bounding box center [488, 28] width 12 height 12
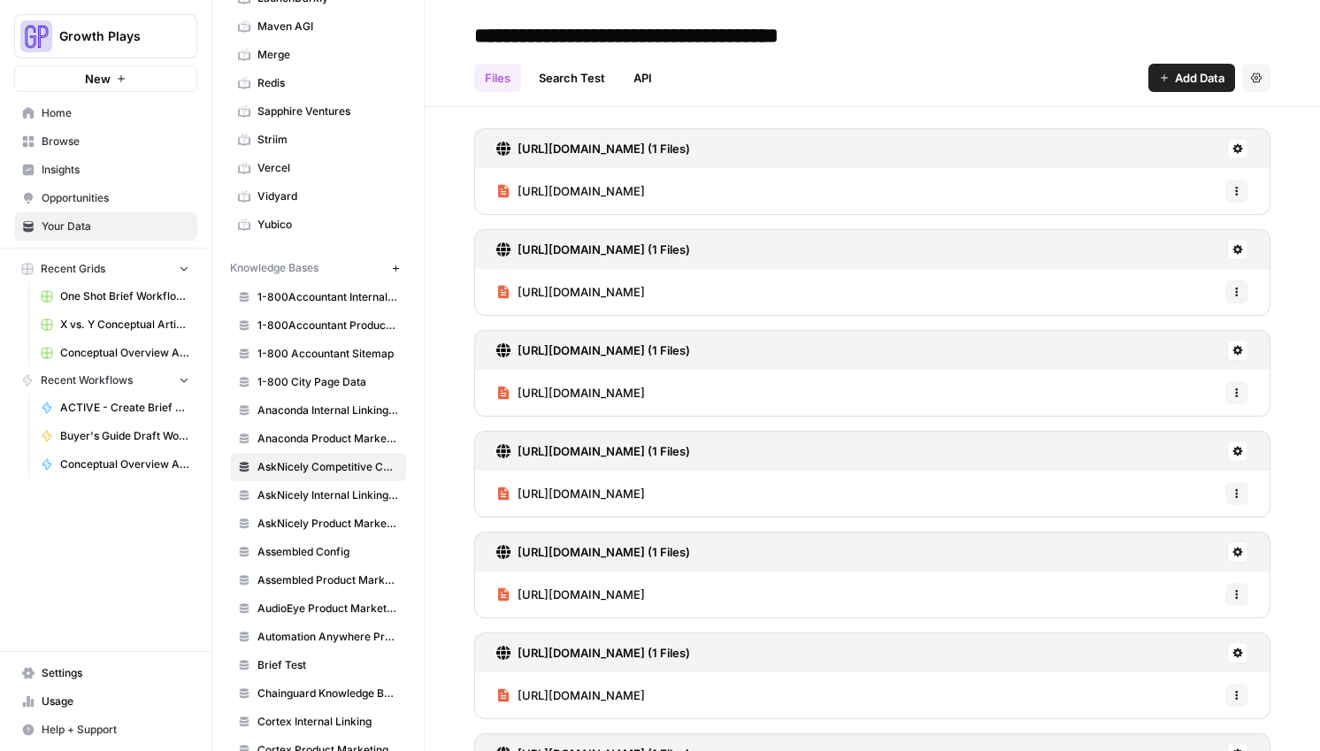
click at [1175, 81] on span "Add Data" at bounding box center [1200, 78] width 50 height 18
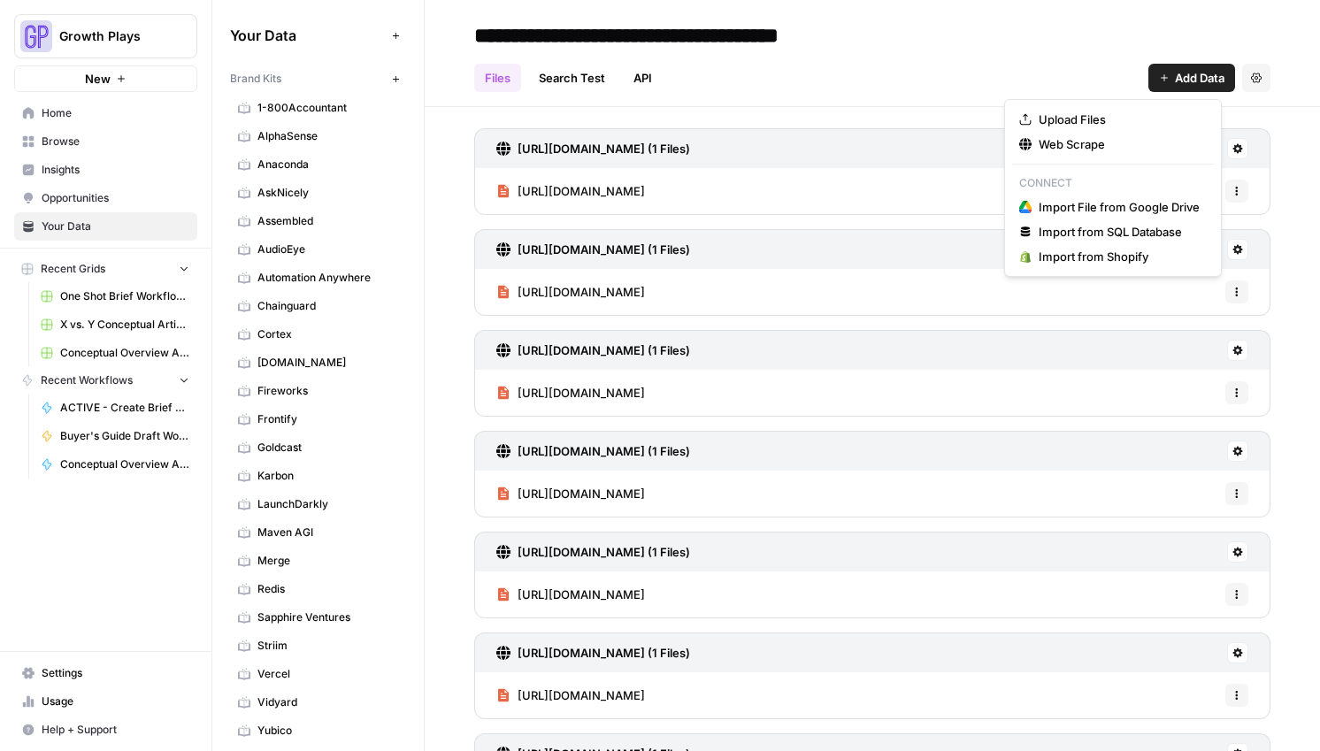
scroll to position [506, 0]
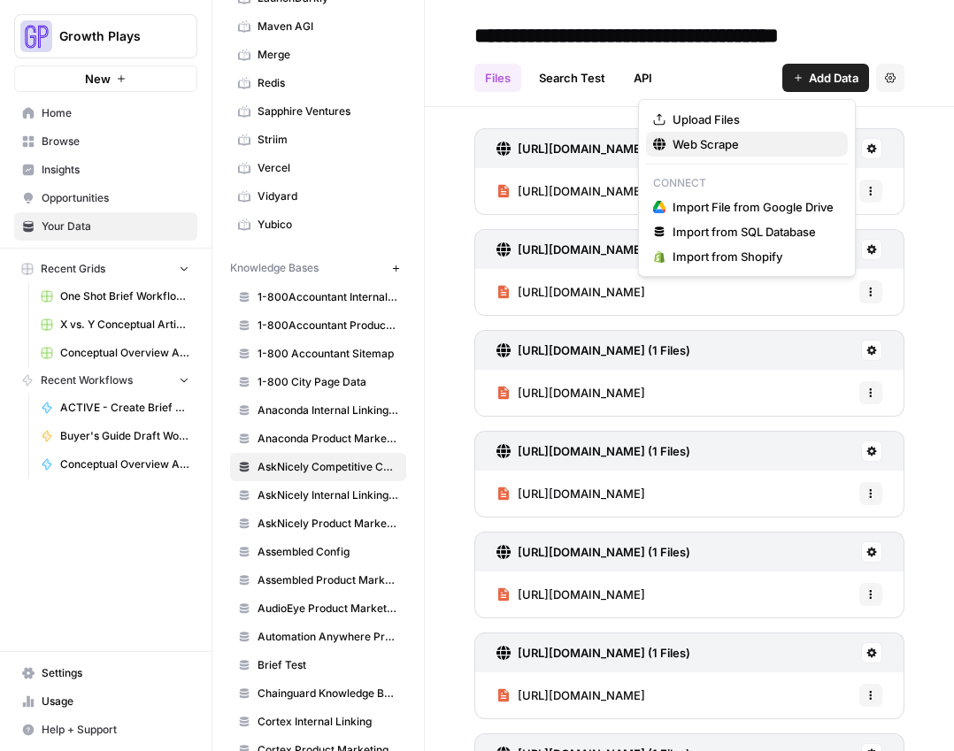
click at [721, 143] on span "Web Scrape" at bounding box center [752, 144] width 161 height 18
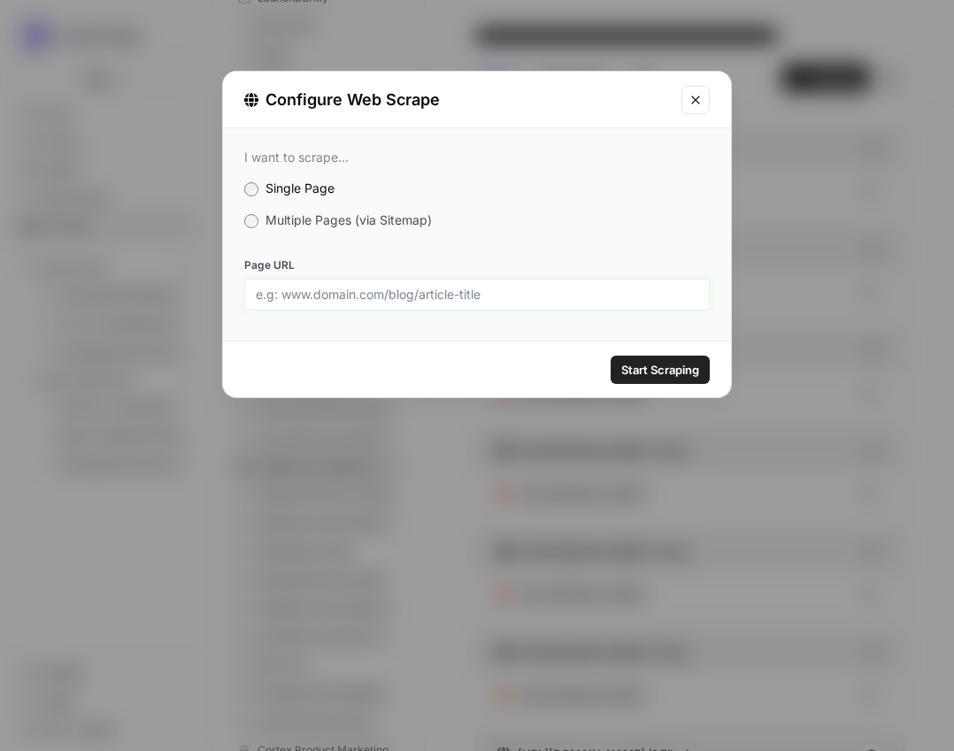
click at [318, 287] on input "Page URL" at bounding box center [477, 295] width 442 height 16
paste input "[URL][DOMAIN_NAME]"
type input "[URL][DOMAIN_NAME]"
click at [668, 372] on span "Start Scraping" at bounding box center [660, 370] width 78 height 18
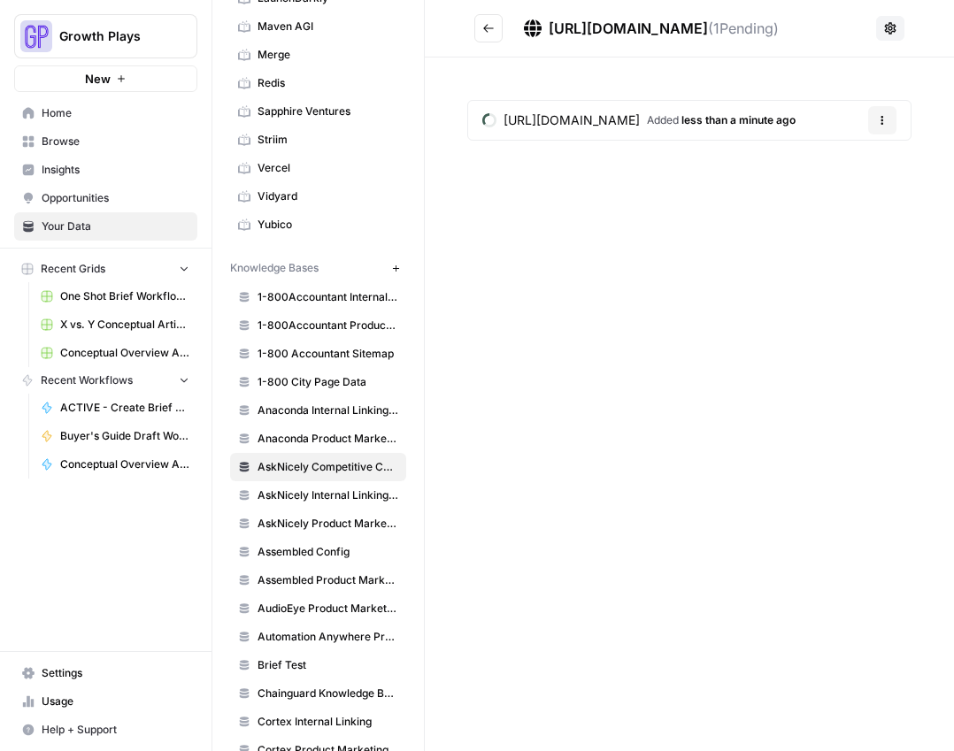
click at [493, 27] on icon "Go back" at bounding box center [488, 28] width 12 height 12
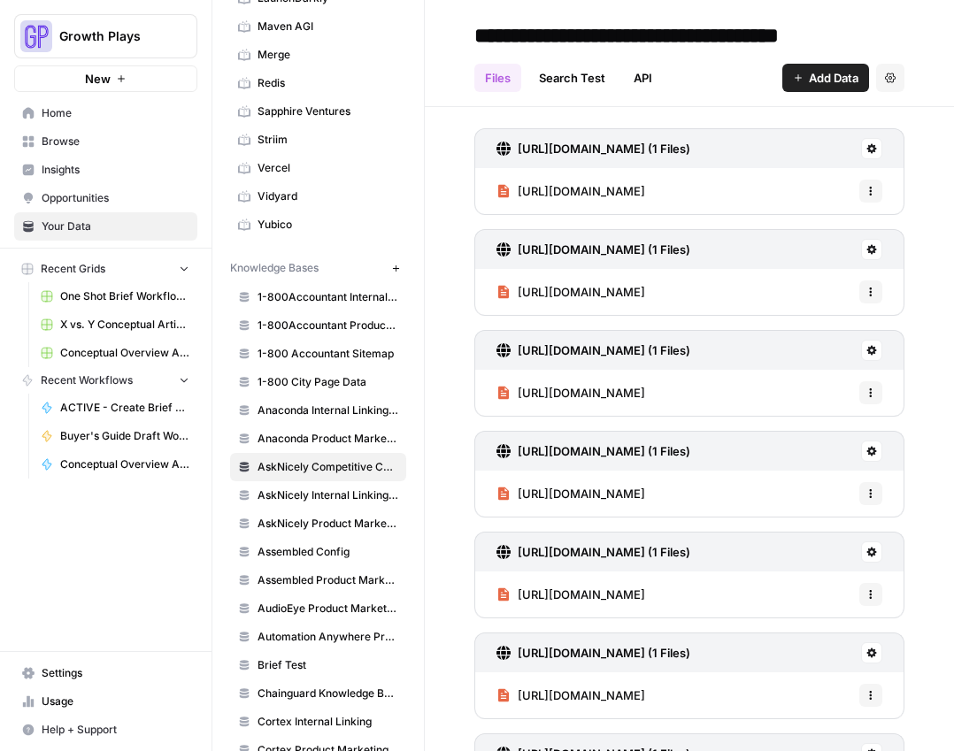
click at [808, 83] on span "Add Data" at bounding box center [833, 78] width 50 height 18
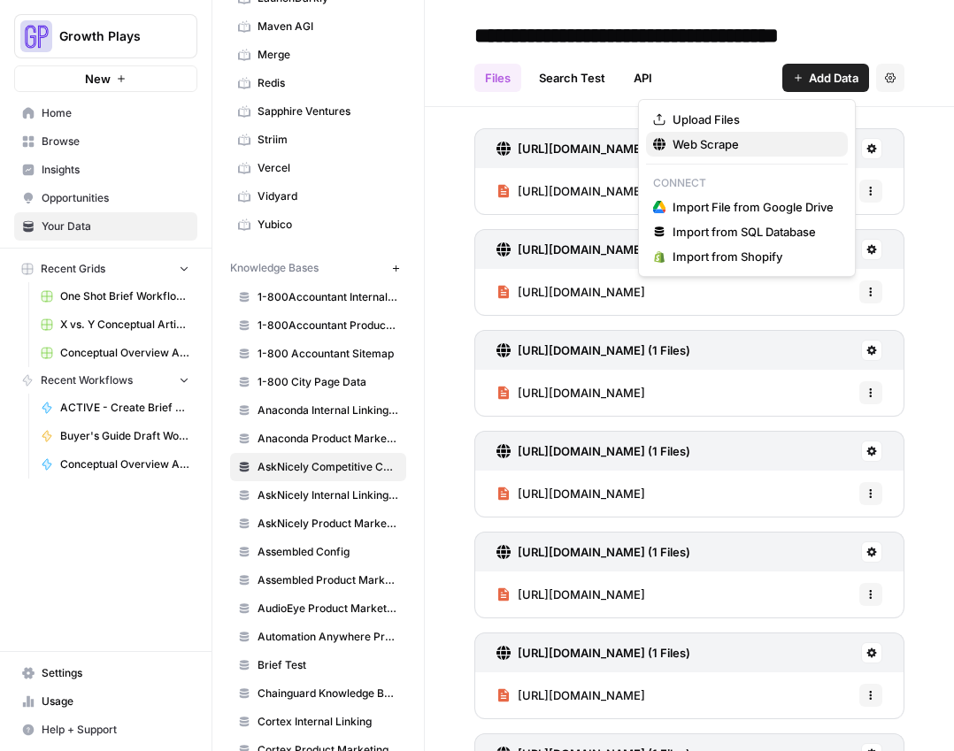
click at [685, 150] on span "Web Scrape" at bounding box center [752, 144] width 161 height 18
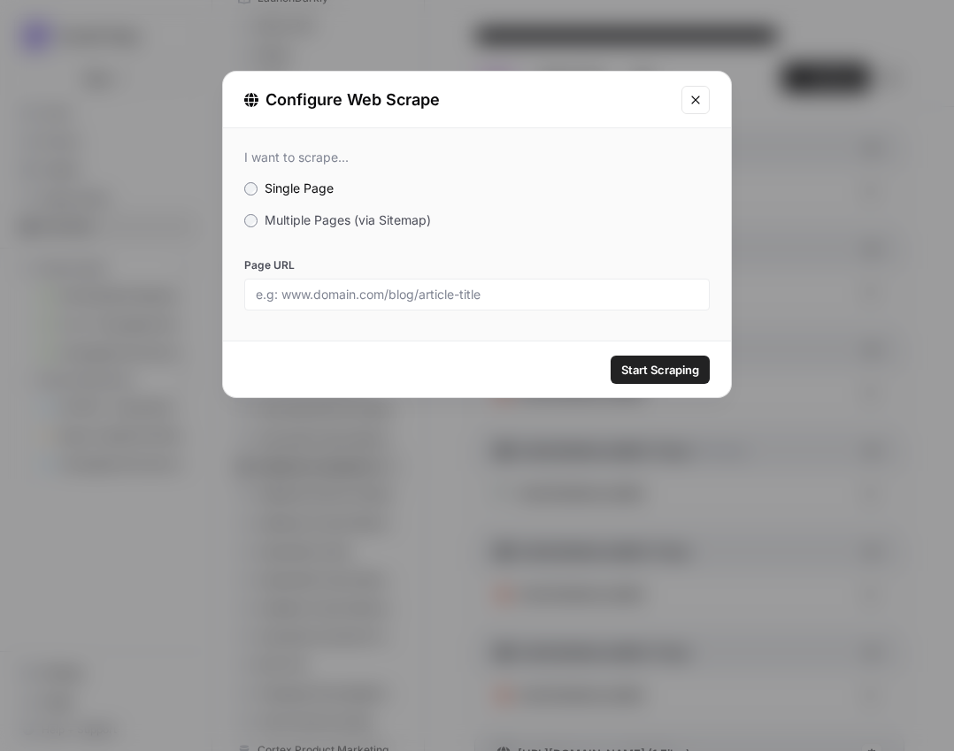
click at [614, 302] on div at bounding box center [476, 295] width 465 height 32
click at [612, 301] on input "Page URL" at bounding box center [477, 295] width 442 height 16
paste input "[URL][DOMAIN_NAME]"
type input "[URL][DOMAIN_NAME]"
click at [652, 366] on span "Start Scraping" at bounding box center [660, 370] width 78 height 18
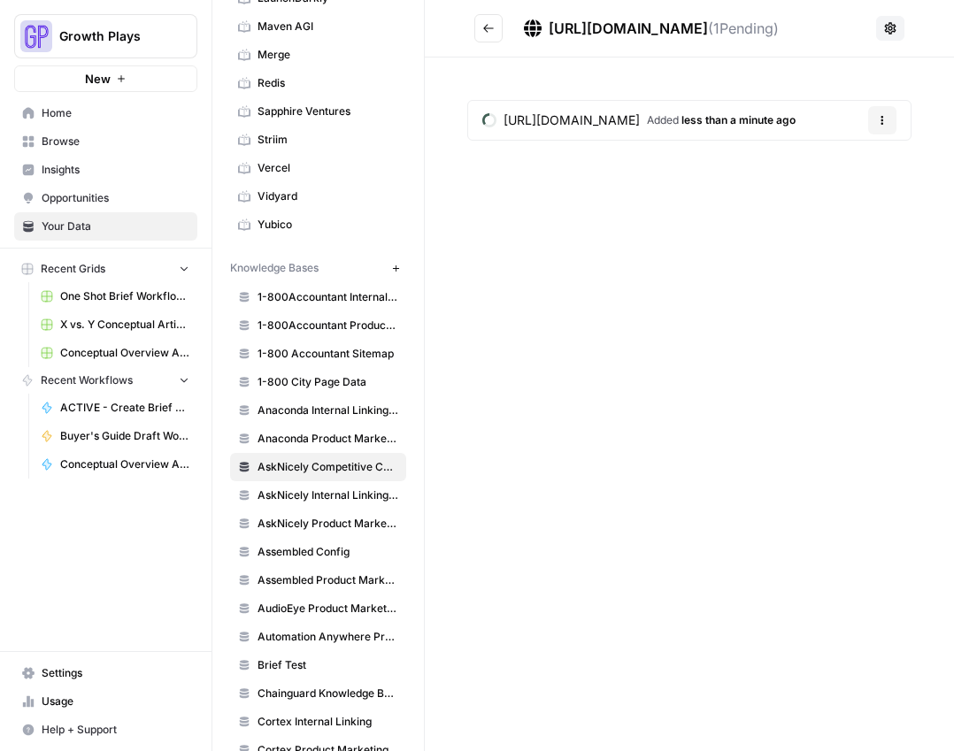
click at [493, 32] on icon "Go back" at bounding box center [488, 28] width 12 height 12
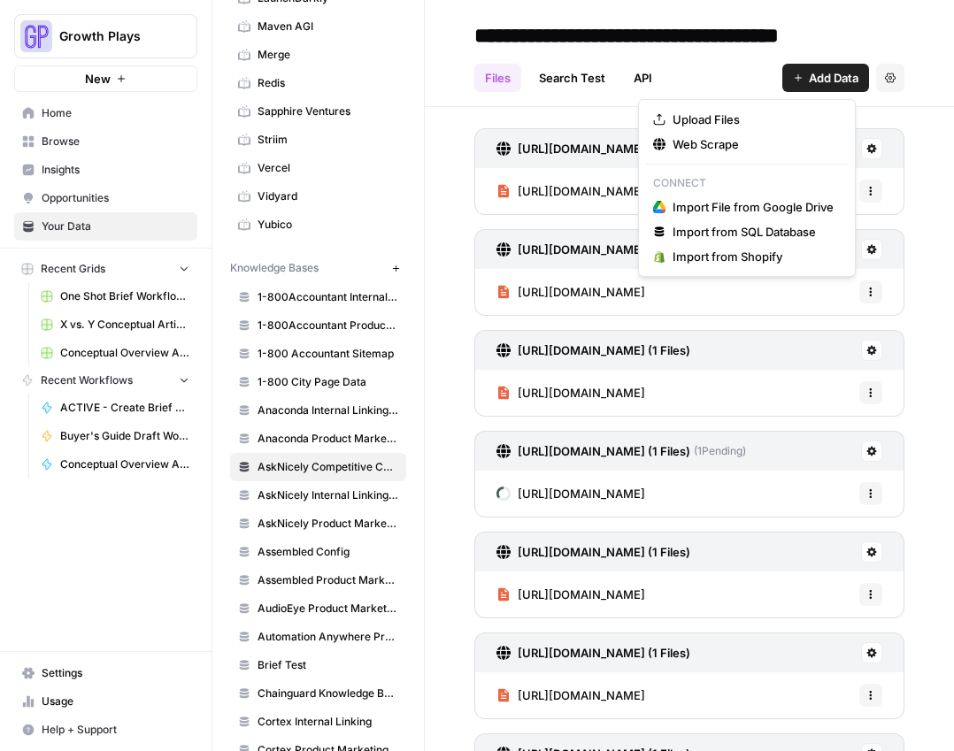
click at [836, 80] on span "Add Data" at bounding box center [833, 78] width 50 height 18
click at [771, 144] on span "Web Scrape" at bounding box center [752, 144] width 161 height 18
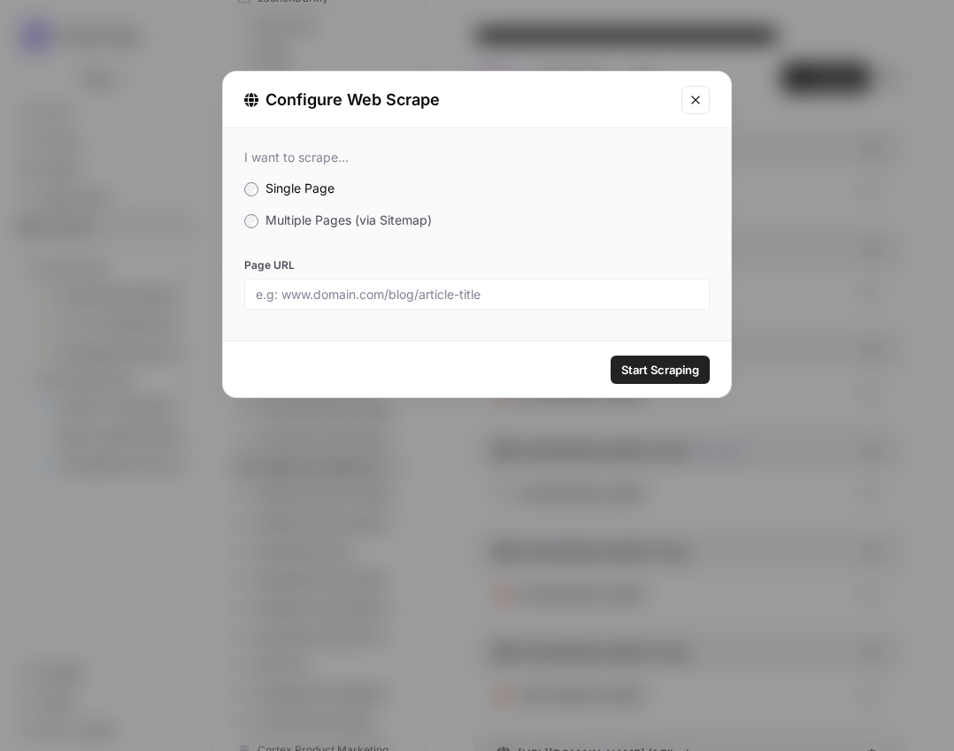
click at [294, 261] on label "Page URL" at bounding box center [476, 265] width 465 height 16
click at [294, 287] on input "Page URL" at bounding box center [477, 295] width 442 height 16
click at [299, 302] on input "Page URL" at bounding box center [477, 295] width 442 height 16
paste input "[URL][DOMAIN_NAME]"
type input "[URL][DOMAIN_NAME]"
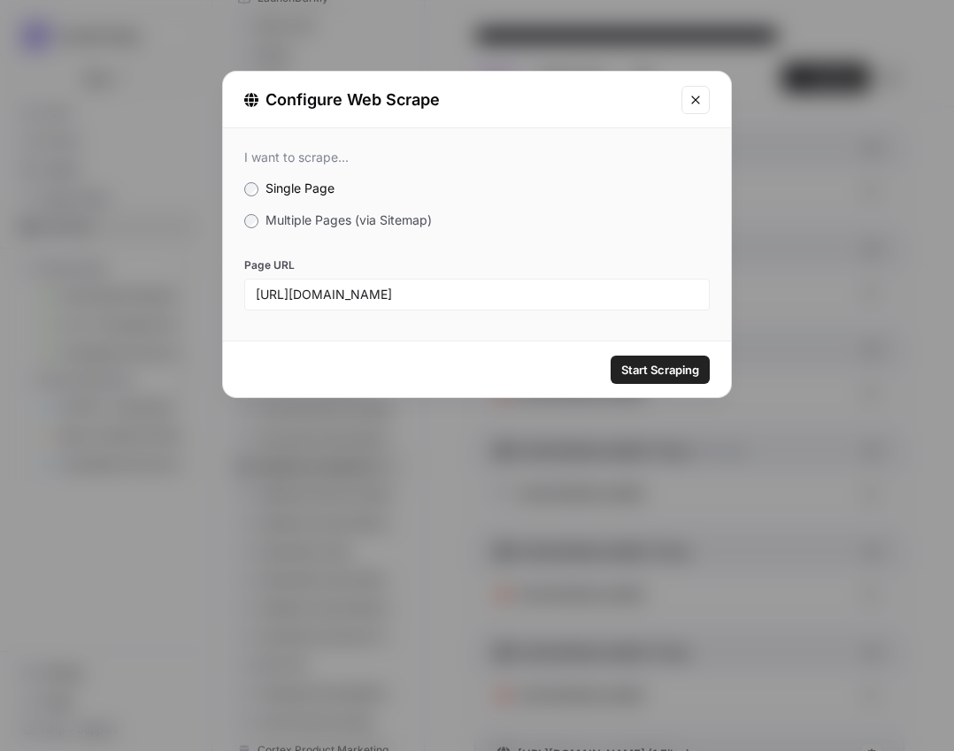
click at [676, 367] on span "Start Scraping" at bounding box center [660, 370] width 78 height 18
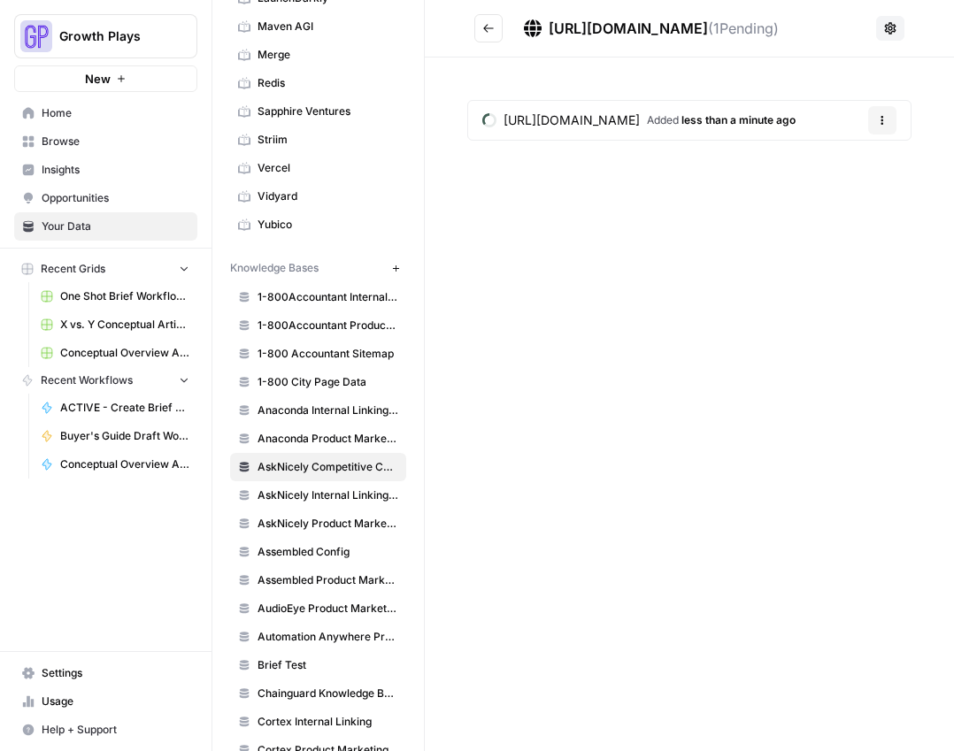
click at [489, 34] on button "Go back" at bounding box center [488, 28] width 28 height 28
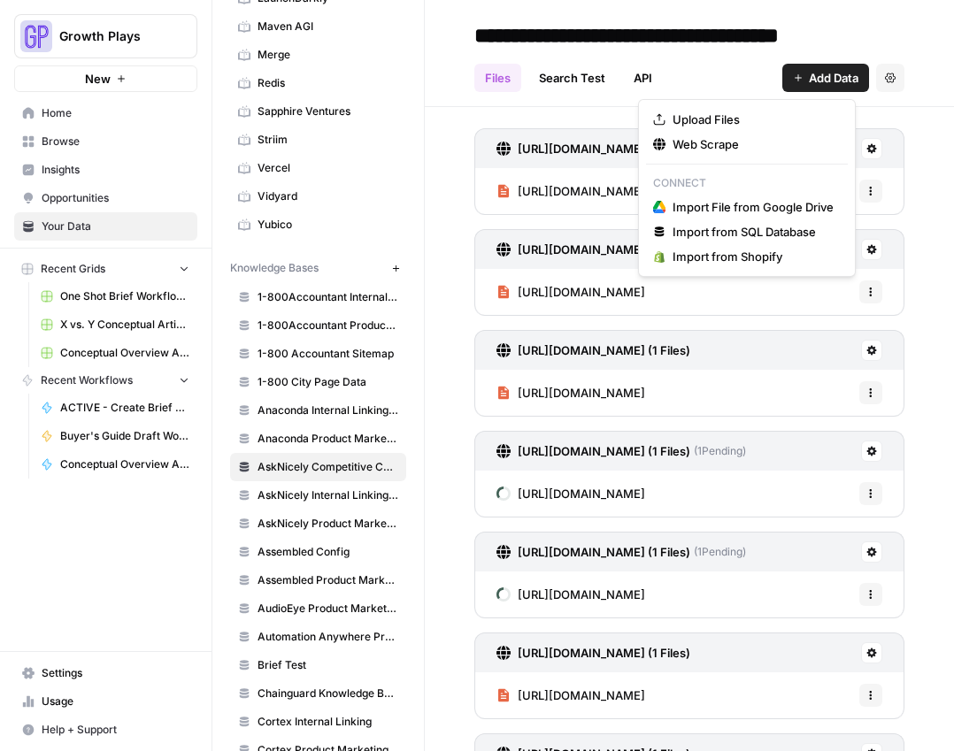
click at [808, 76] on span "Add Data" at bounding box center [833, 78] width 50 height 18
click at [696, 139] on span "Web Scrape" at bounding box center [752, 144] width 161 height 18
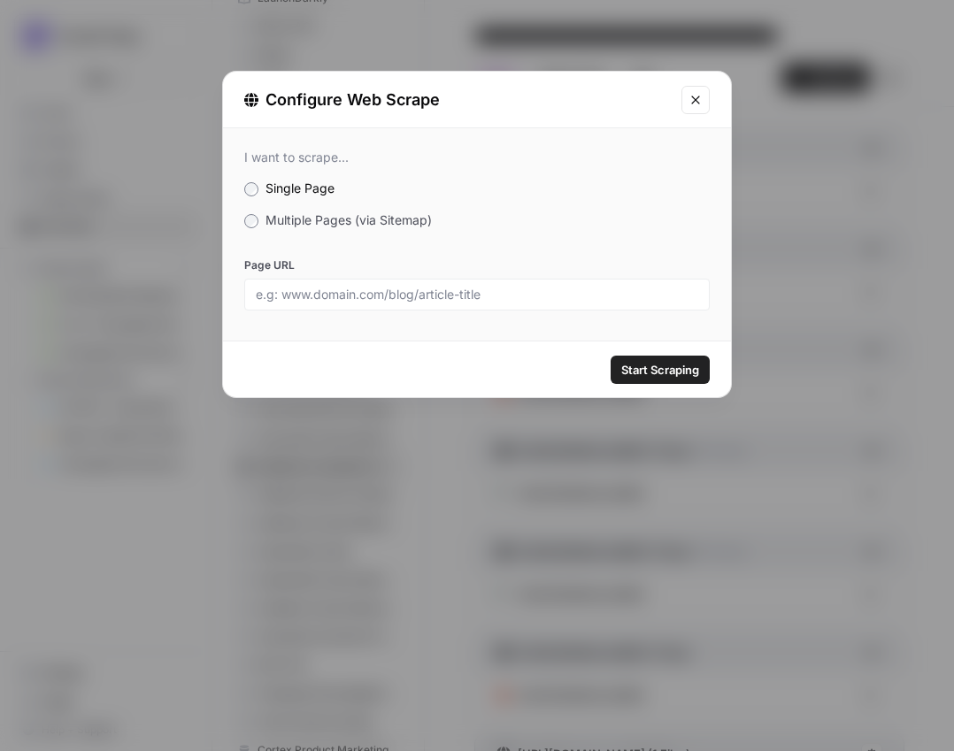
click at [340, 310] on div "I want to scrape... Single Page Multiple Pages (via Sitemap) Page URL" at bounding box center [477, 229] width 508 height 203
click at [339, 290] on input "Page URL" at bounding box center [477, 295] width 442 height 16
paste input "[URL][DOMAIN_NAME]"
type input "[URL][DOMAIN_NAME]"
click at [637, 387] on div "Start Scraping" at bounding box center [477, 369] width 508 height 56
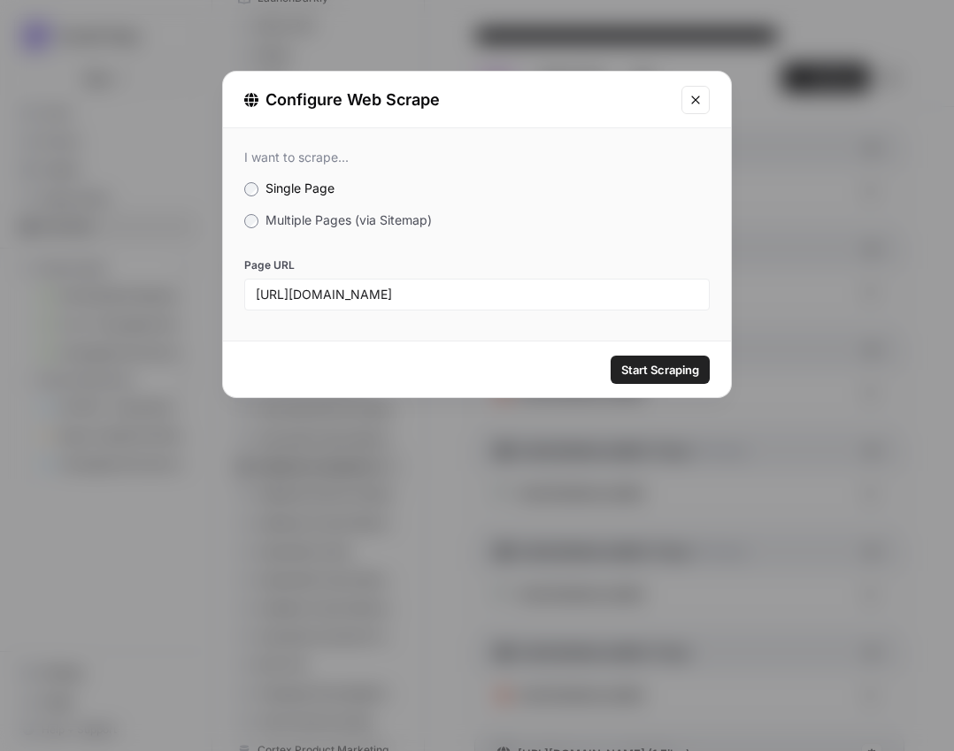
click at [647, 375] on span "Start Scraping" at bounding box center [660, 370] width 78 height 18
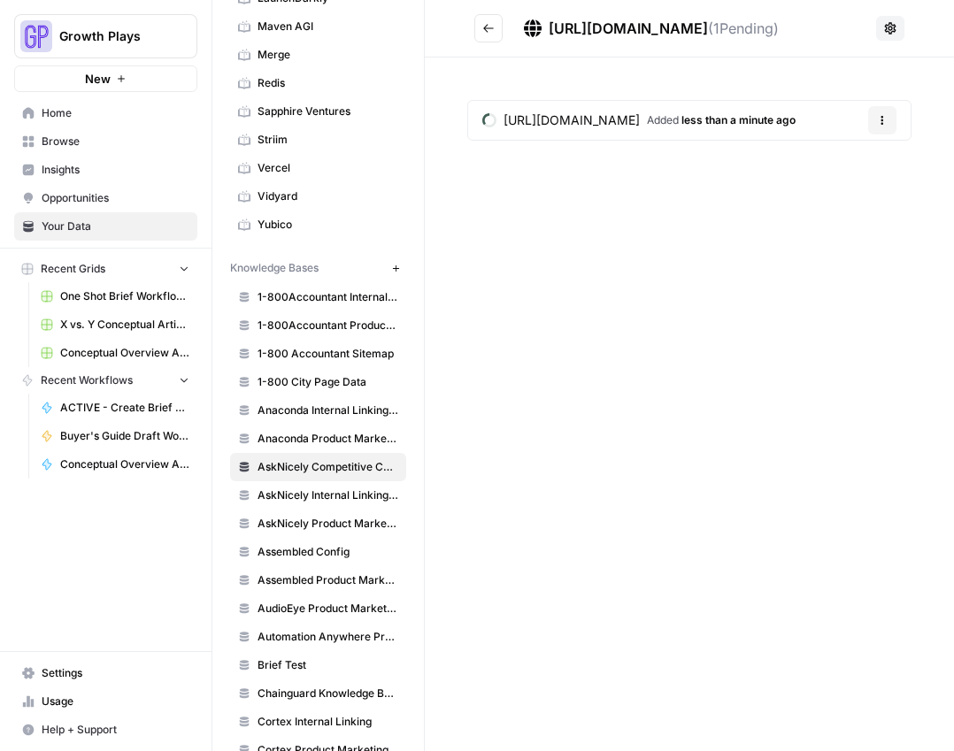
click at [482, 34] on icon "Go back" at bounding box center [488, 28] width 12 height 12
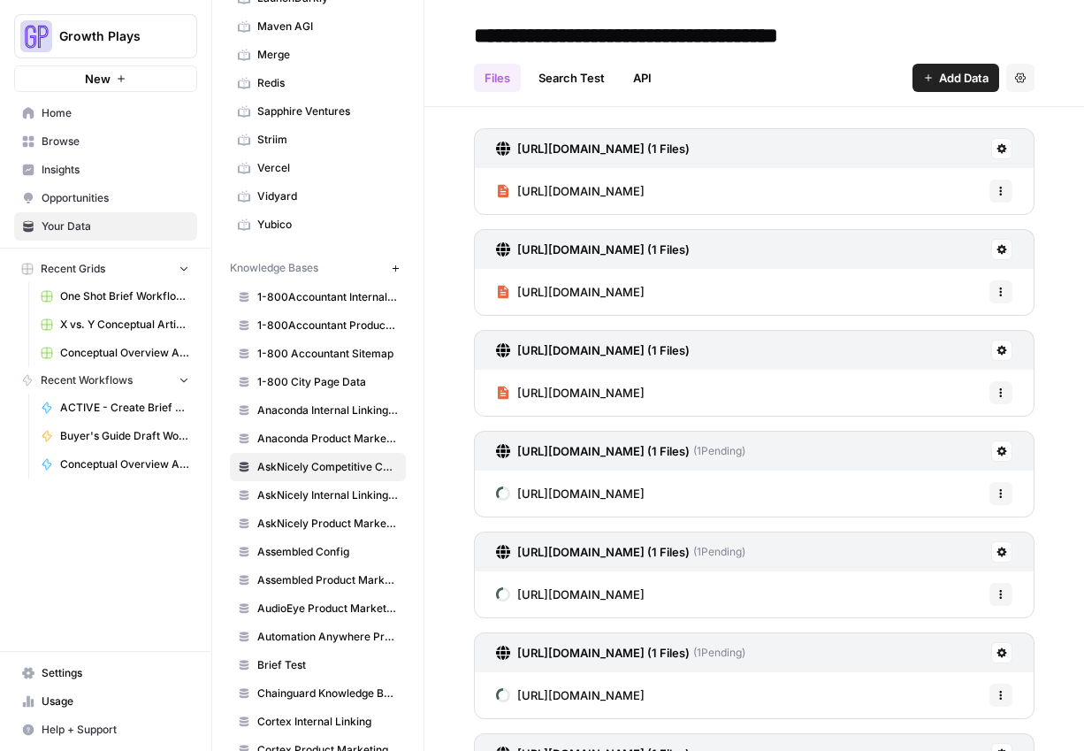
click at [946, 75] on span "Add Data" at bounding box center [964, 78] width 50 height 18
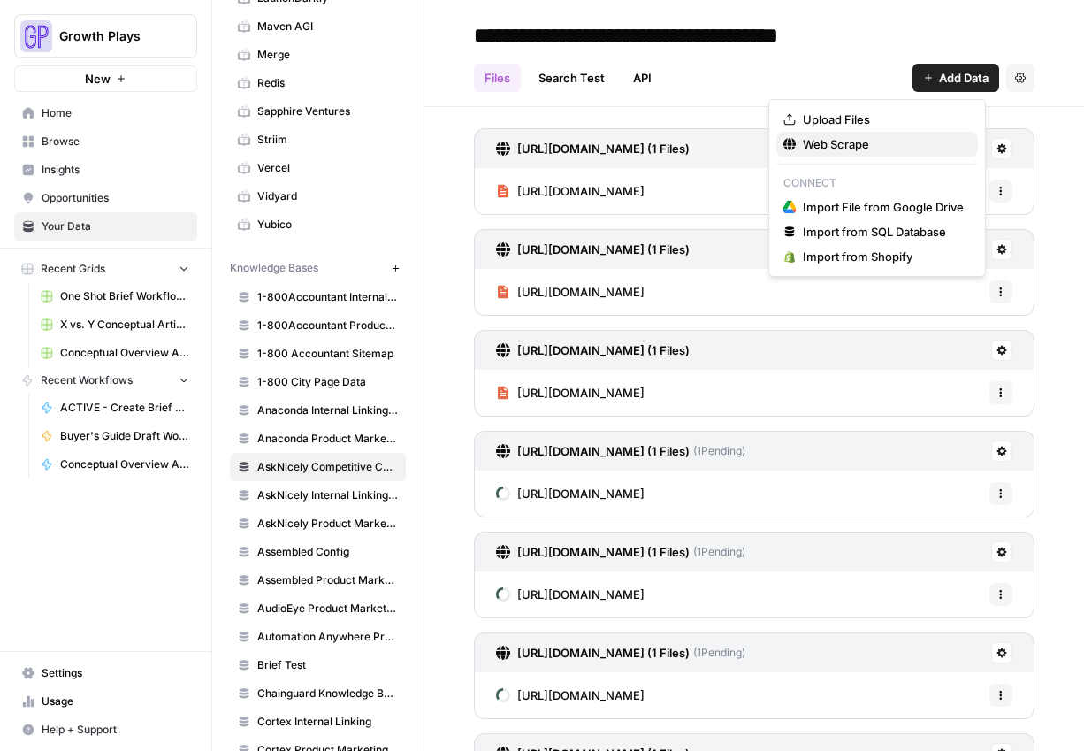
click at [869, 135] on span "Web Scrape" at bounding box center [883, 144] width 161 height 18
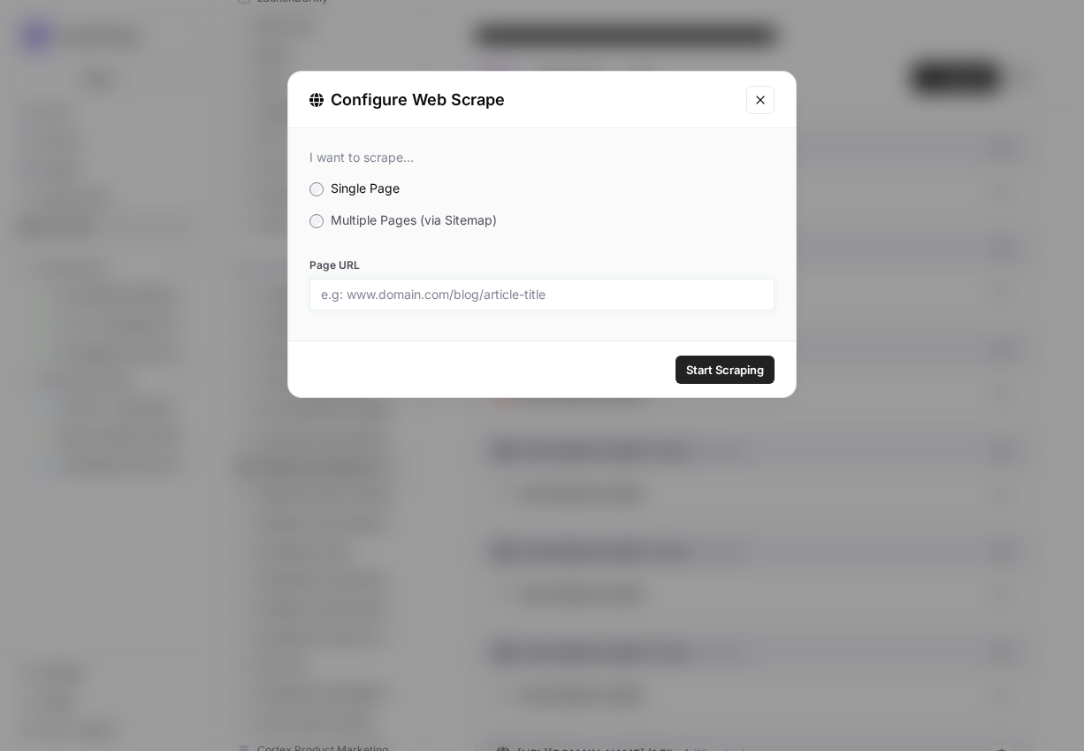
click at [468, 303] on div at bounding box center [542, 295] width 465 height 32
paste input "[URL][DOMAIN_NAME]"
type input "[URL][DOMAIN_NAME]"
click at [734, 365] on span "Start Scraping" at bounding box center [725, 370] width 78 height 18
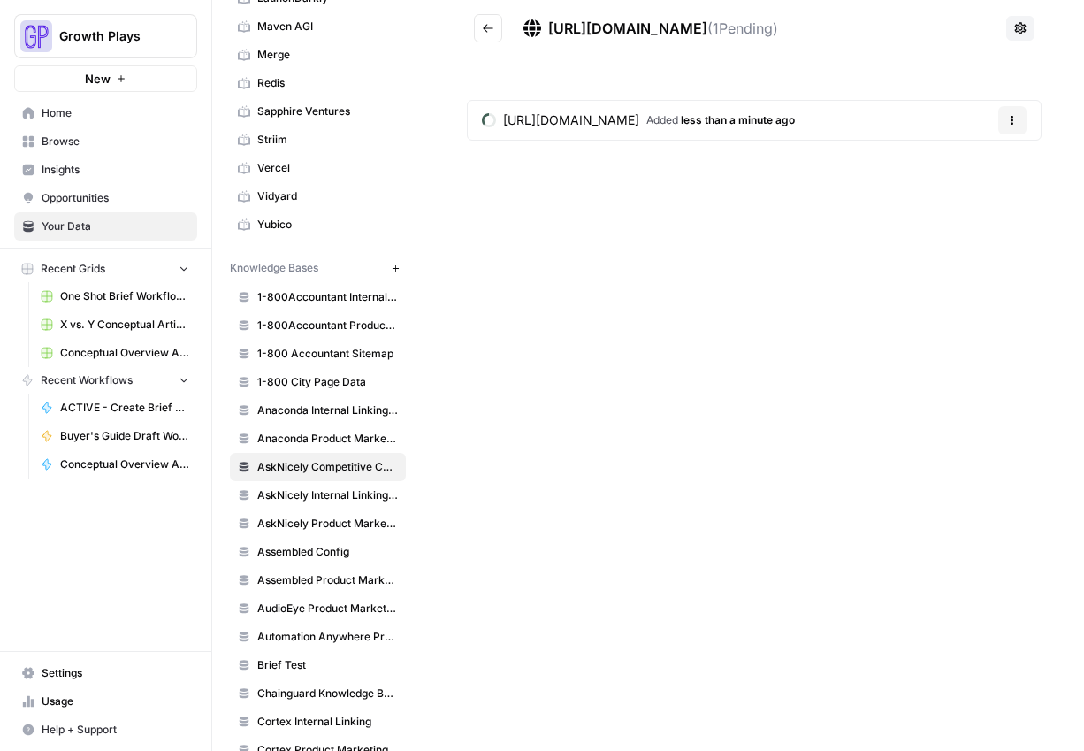
click at [1015, 120] on icon "button" at bounding box center [1012, 120] width 11 height 11
click at [983, 153] on span "Delete File" at bounding box center [975, 162] width 57 height 18
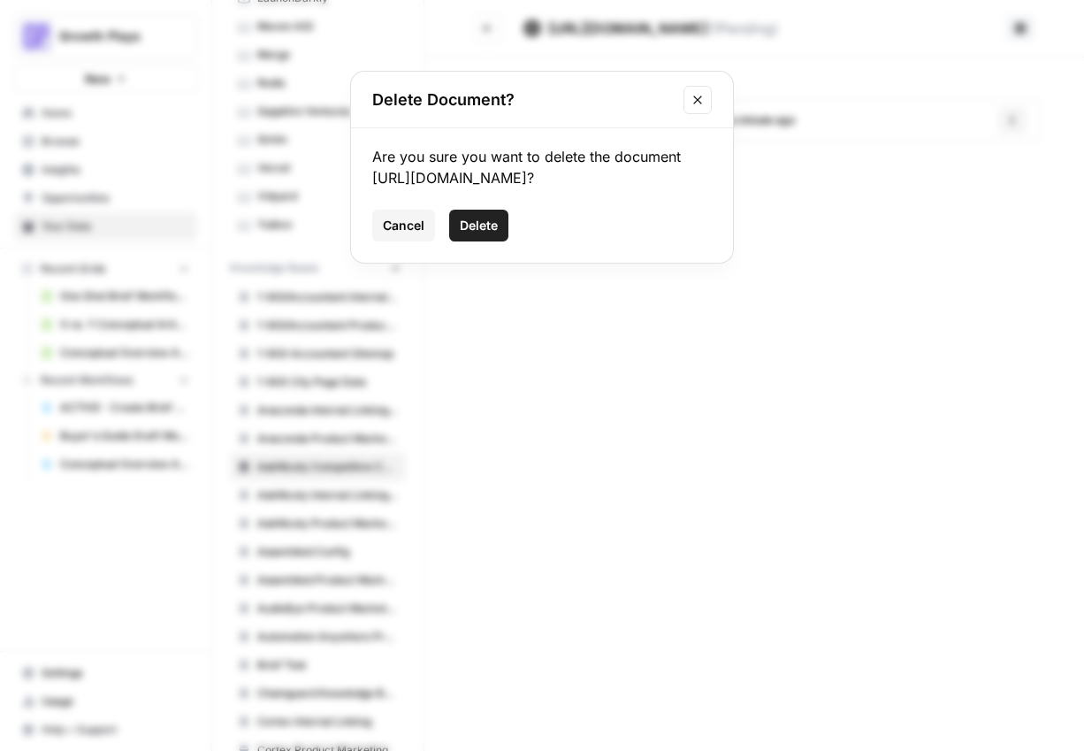
click at [463, 227] on span "Delete" at bounding box center [479, 226] width 38 height 18
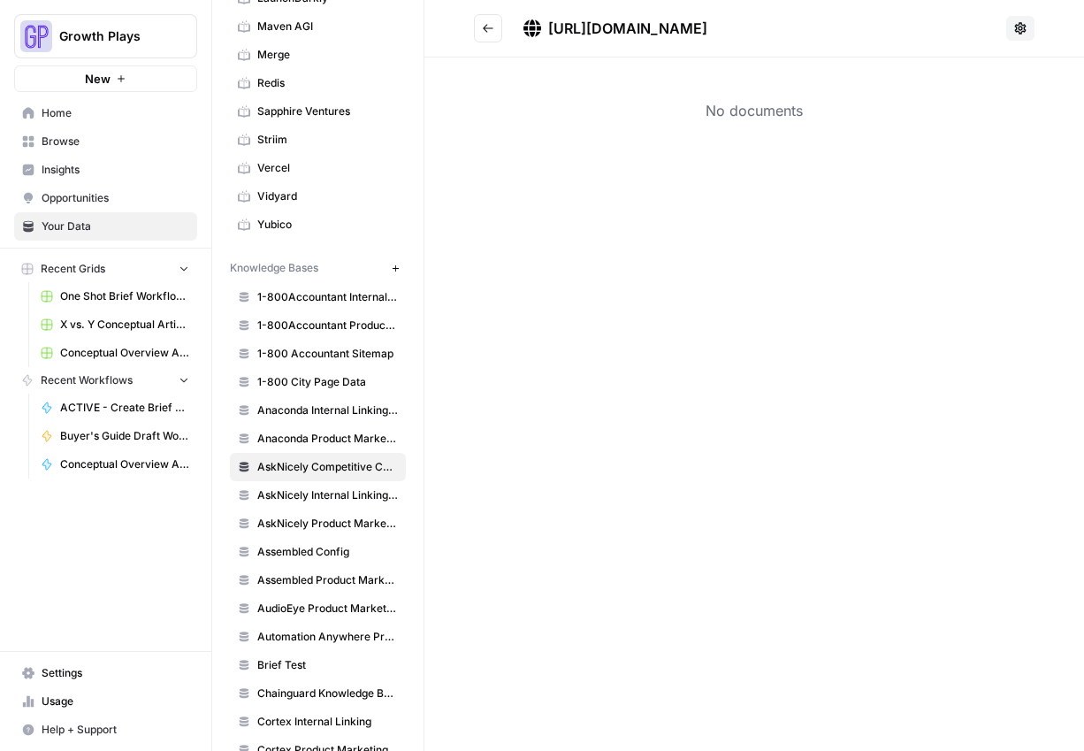
click at [488, 30] on icon "Go back" at bounding box center [488, 28] width 12 height 12
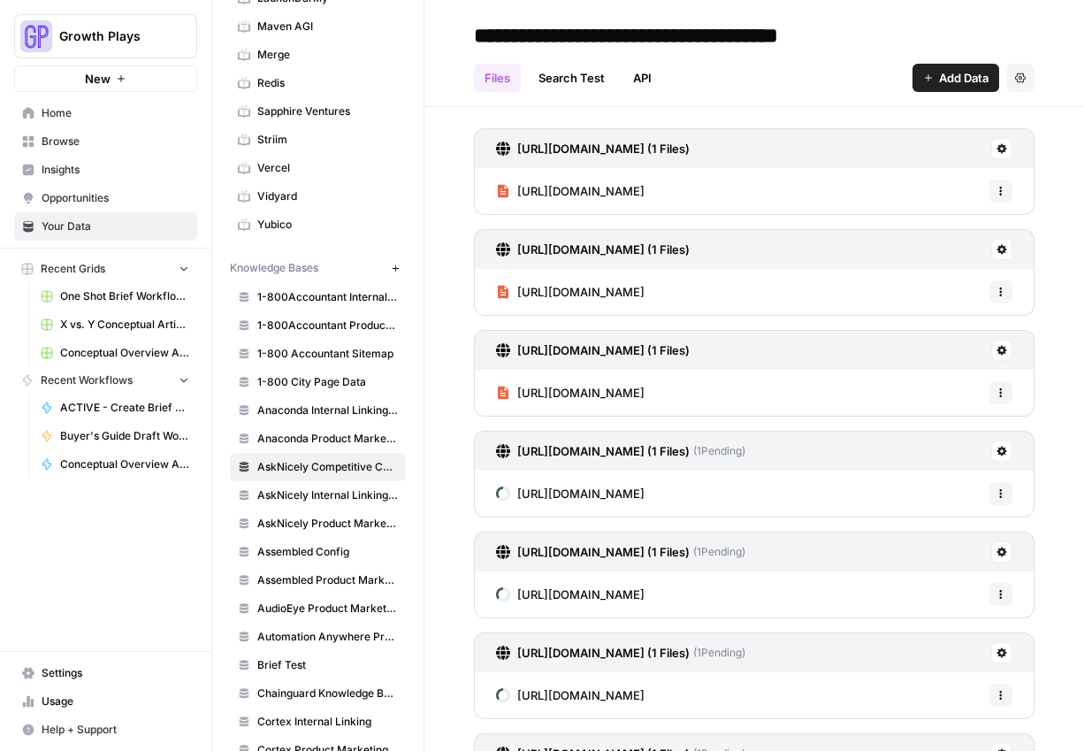
click at [939, 71] on span "Add Data" at bounding box center [964, 78] width 50 height 18
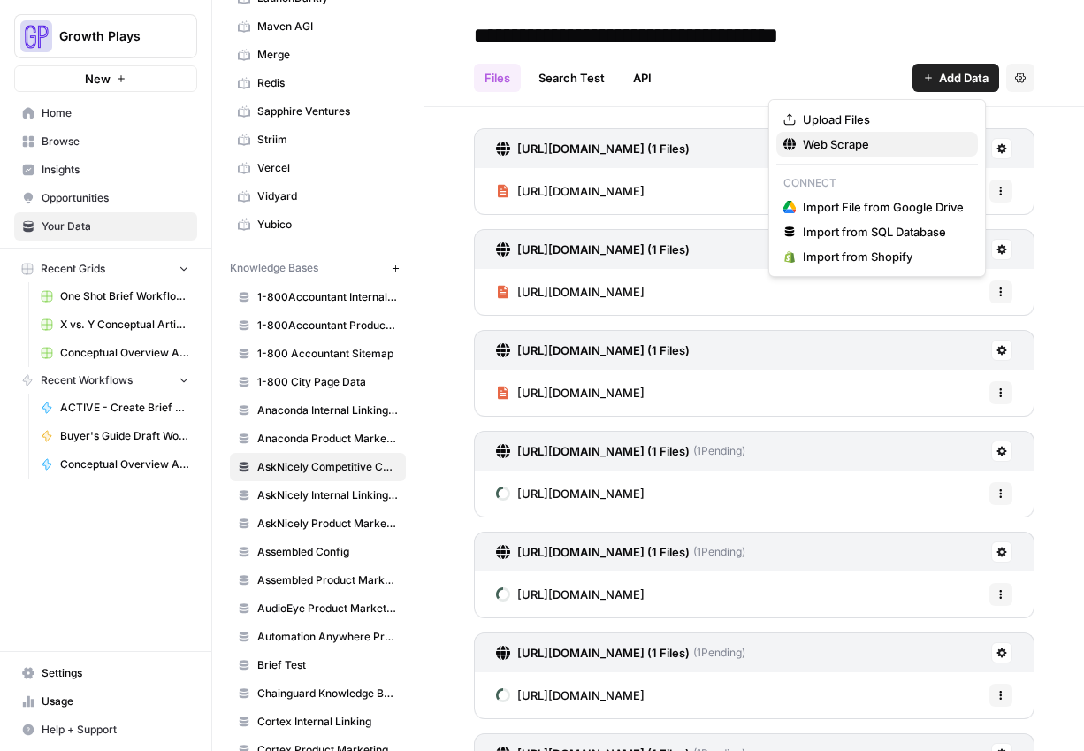
click at [866, 141] on span "Web Scrape" at bounding box center [883, 144] width 161 height 18
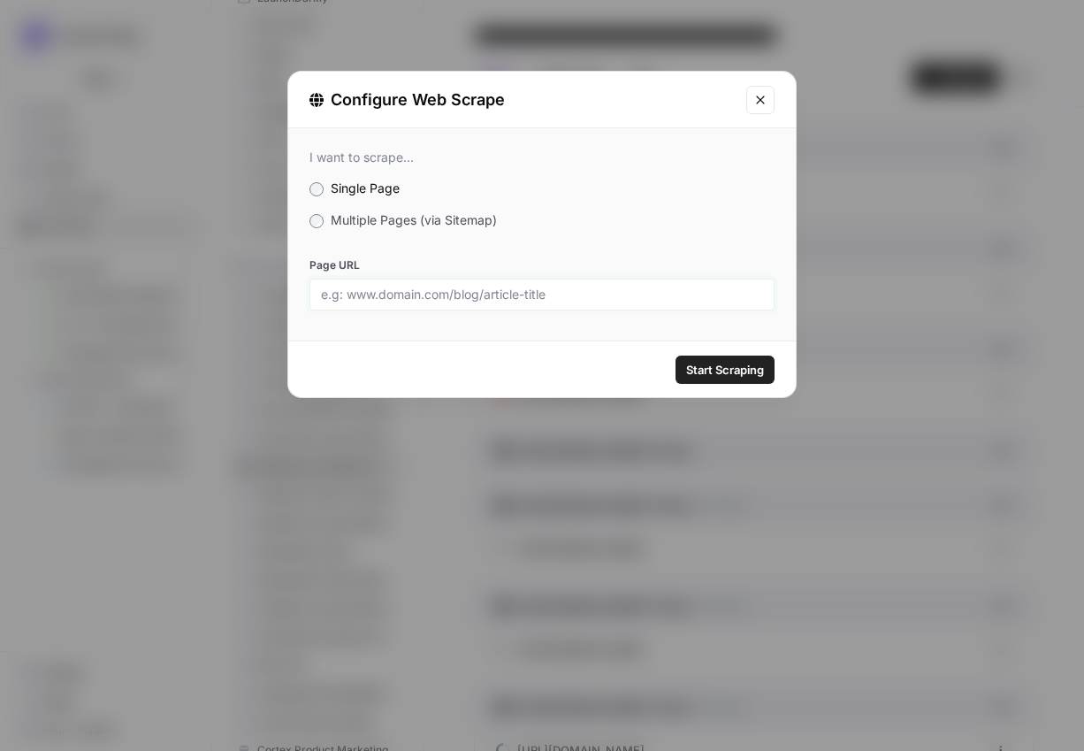
click at [391, 295] on input "Page URL" at bounding box center [542, 295] width 442 height 16
paste input "[URL][DOMAIN_NAME]"
type input "[URL][DOMAIN_NAME]"
click at [749, 366] on span "Start Scraping" at bounding box center [725, 370] width 78 height 18
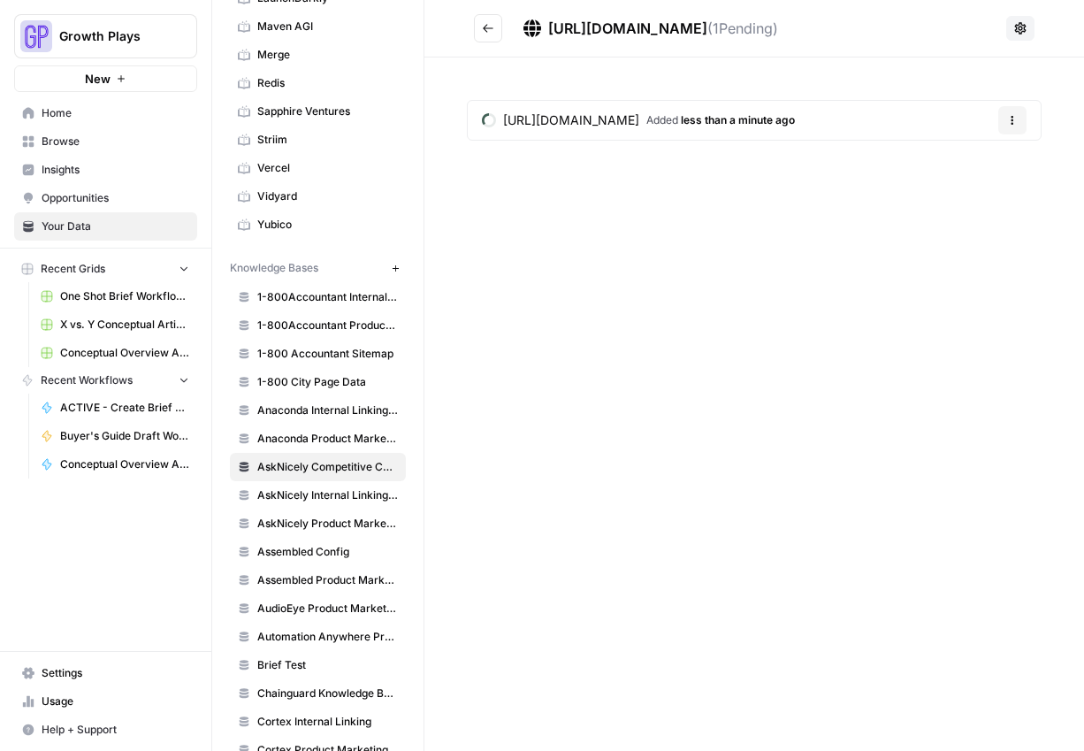
click at [483, 34] on icon "Go back" at bounding box center [488, 28] width 12 height 12
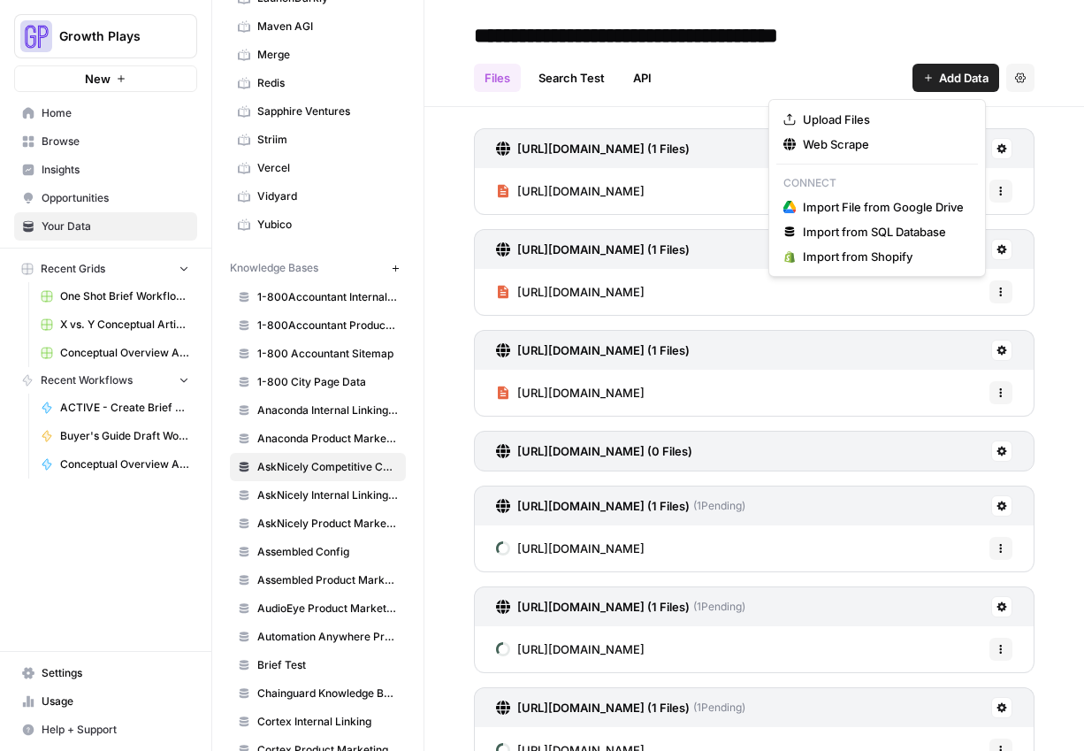
click at [922, 81] on button "Add Data" at bounding box center [956, 78] width 87 height 28
click at [816, 142] on span "Web Scrape" at bounding box center [883, 144] width 161 height 18
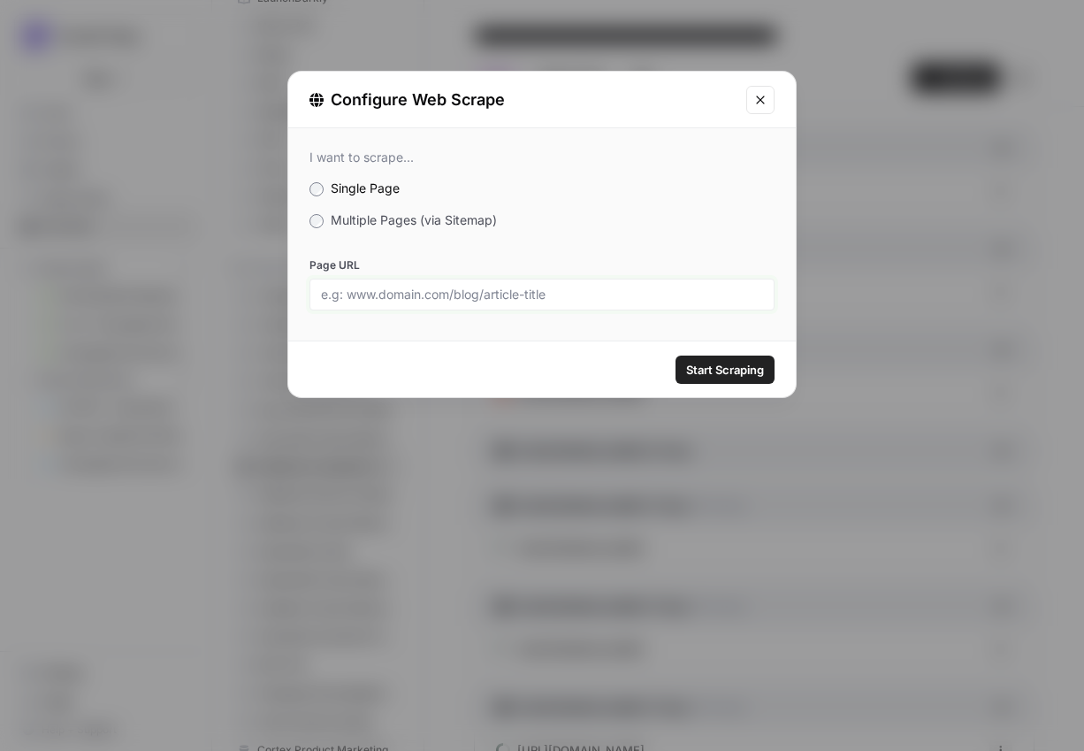
click at [379, 292] on input "Page URL" at bounding box center [542, 295] width 442 height 16
paste input "[URL][DOMAIN_NAME]"
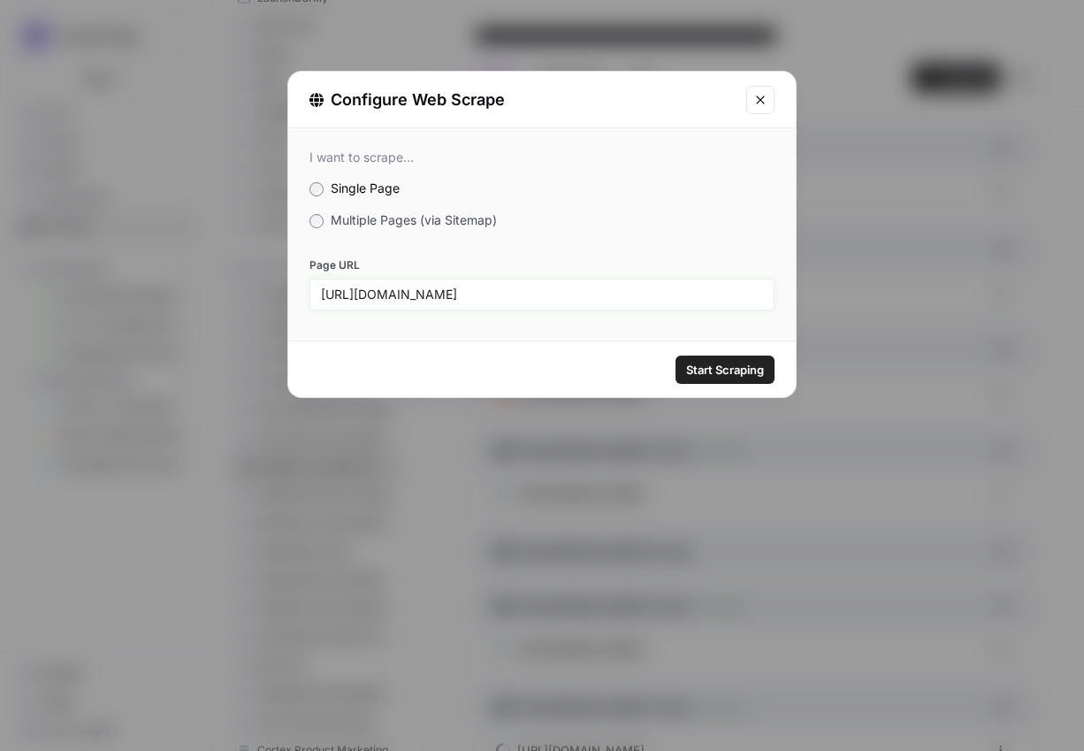
type input "[URL][DOMAIN_NAME]"
click at [715, 365] on span "Start Scraping" at bounding box center [725, 370] width 78 height 18
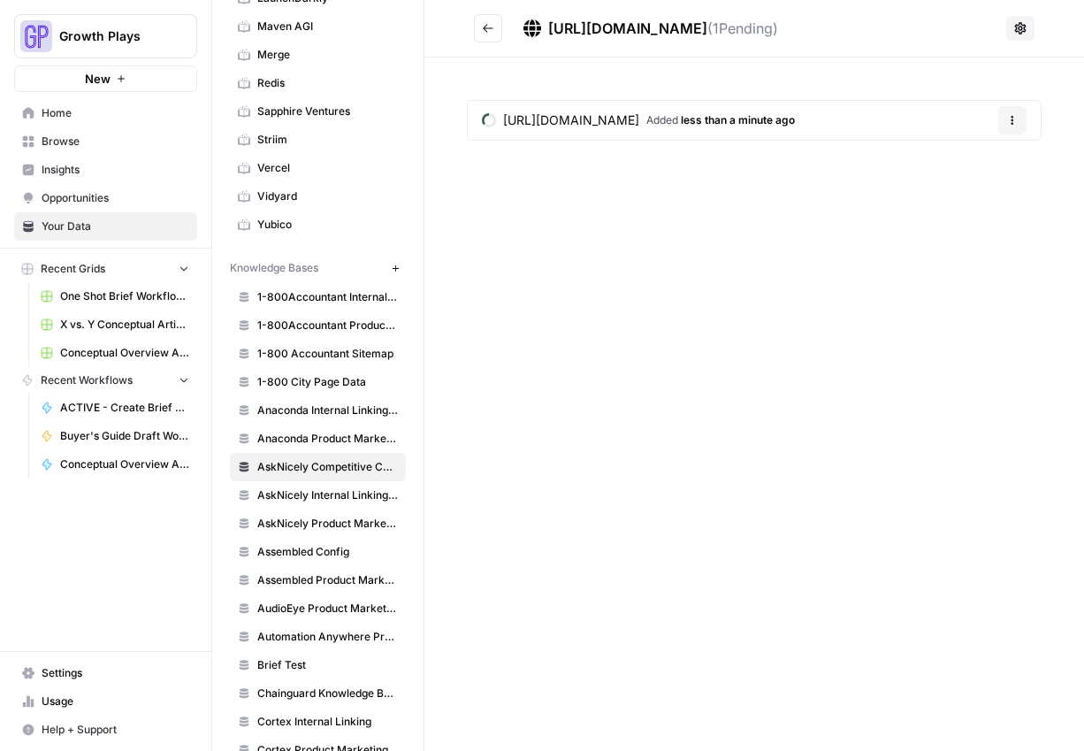
click at [490, 30] on icon "Go back" at bounding box center [488, 28] width 12 height 12
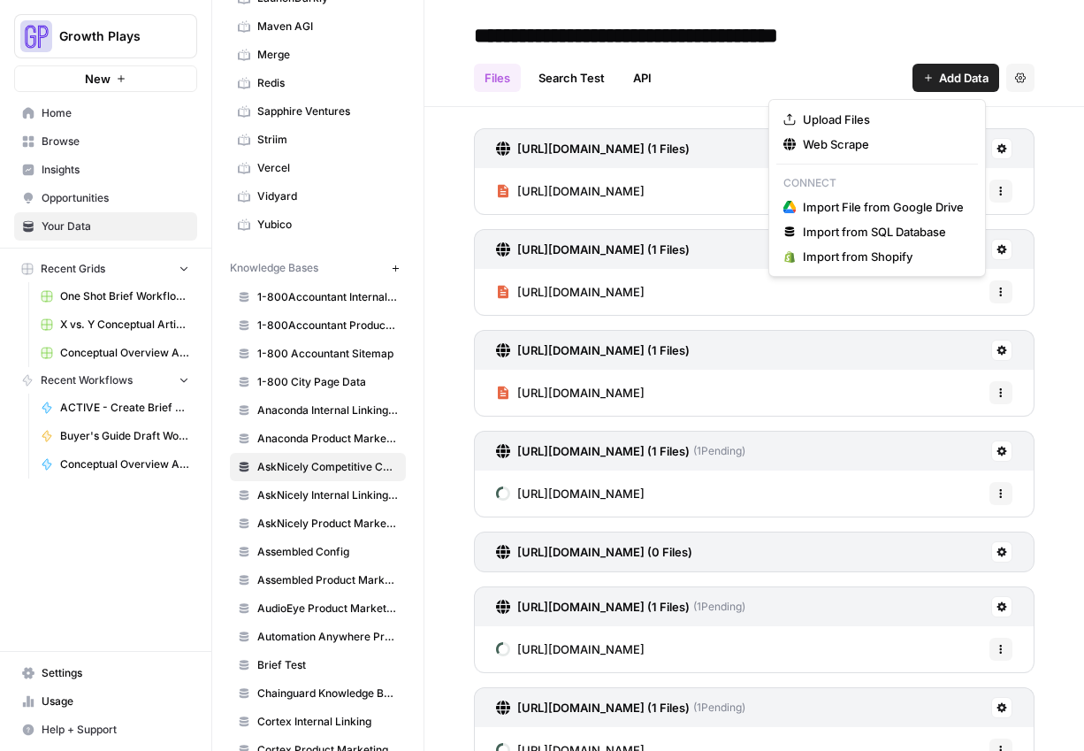
click at [963, 76] on span "Add Data" at bounding box center [964, 78] width 50 height 18
click at [807, 142] on span "Web Scrape" at bounding box center [883, 144] width 161 height 18
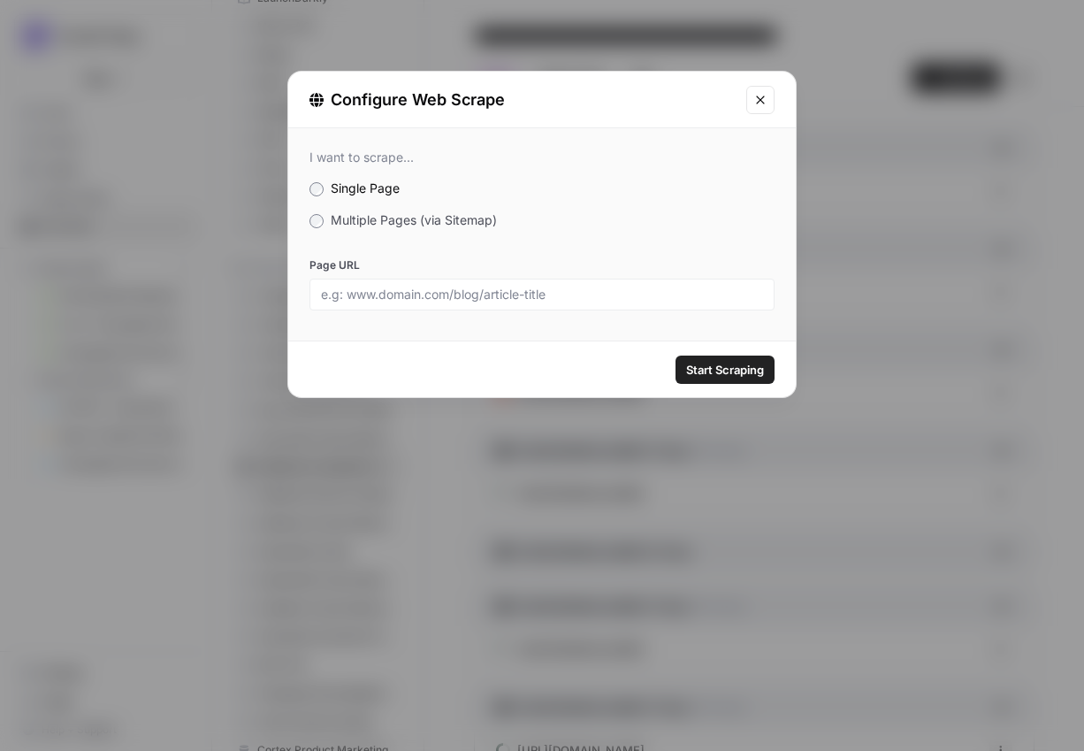
click at [580, 303] on div at bounding box center [542, 295] width 465 height 32
click at [594, 289] on input "Page URL" at bounding box center [542, 295] width 442 height 16
paste input "[URL][DOMAIN_NAME]"
type input "[URL][DOMAIN_NAME]"
click at [702, 364] on span "Start Scraping" at bounding box center [725, 370] width 78 height 18
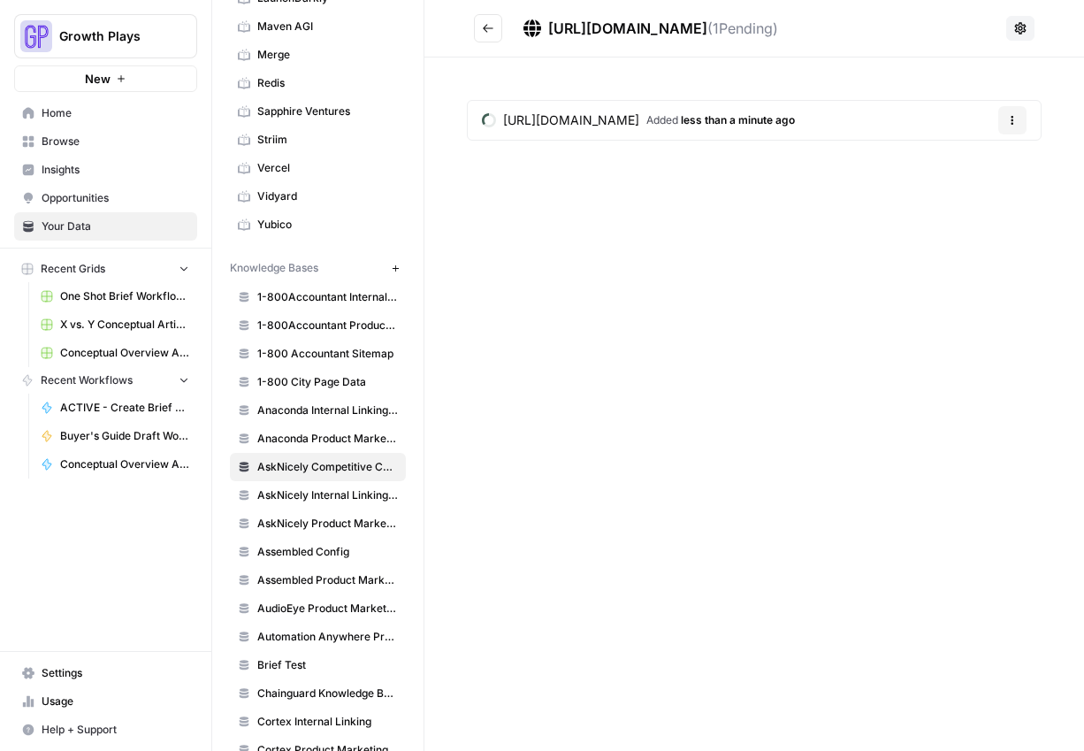
click at [485, 36] on button "Go back" at bounding box center [488, 28] width 28 height 28
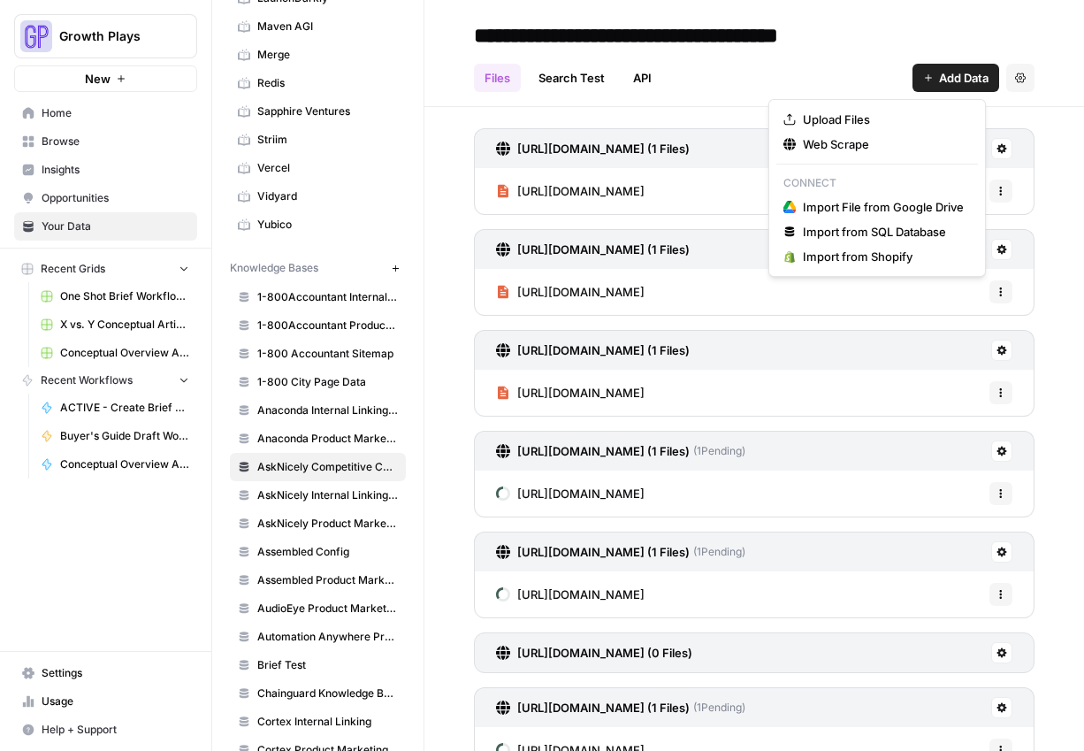
click at [925, 78] on icon "button" at bounding box center [928, 77] width 7 height 7
click at [822, 135] on span "Web Scrape" at bounding box center [883, 144] width 161 height 18
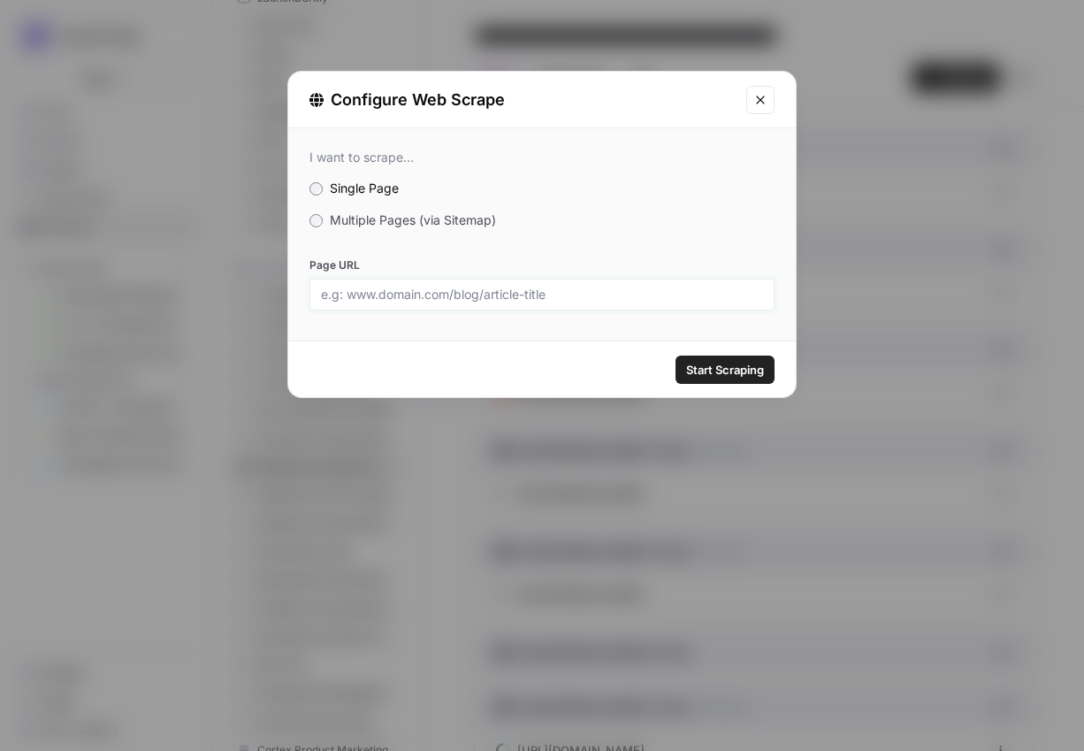
click at [464, 293] on input "Page URL" at bounding box center [542, 295] width 442 height 16
paste input "[URL][DOMAIN_NAME]"
type input "[URL][DOMAIN_NAME]"
click at [710, 361] on span "Start Scraping" at bounding box center [725, 370] width 78 height 18
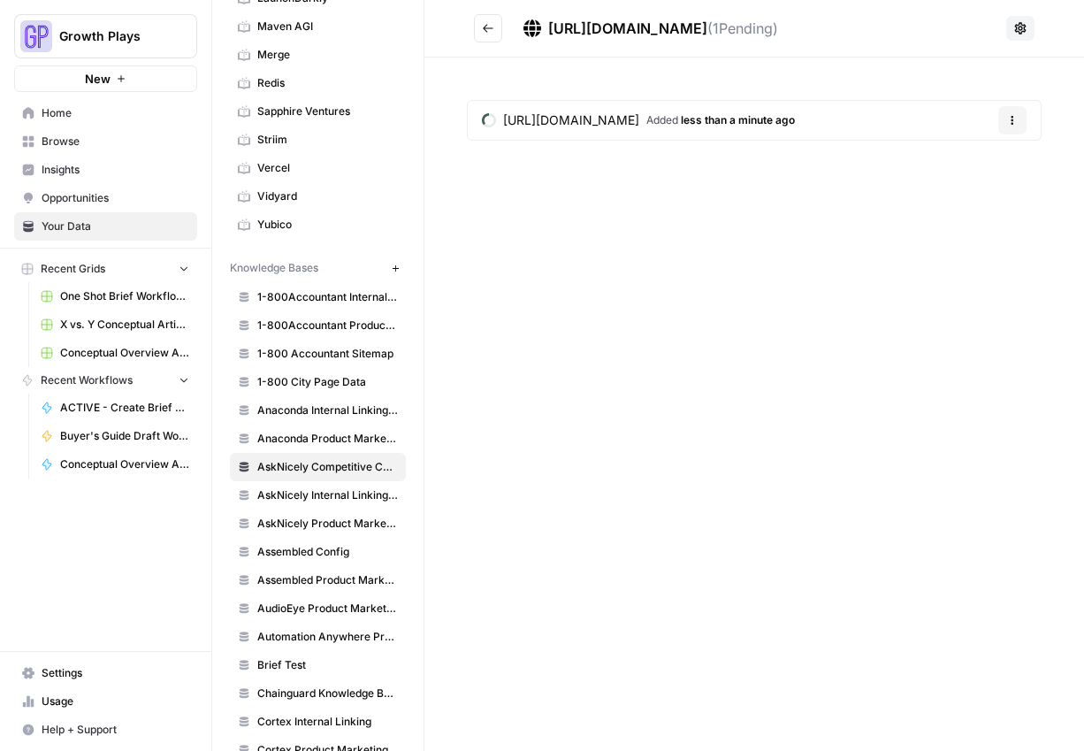
click at [490, 42] on button "Go back" at bounding box center [488, 28] width 28 height 28
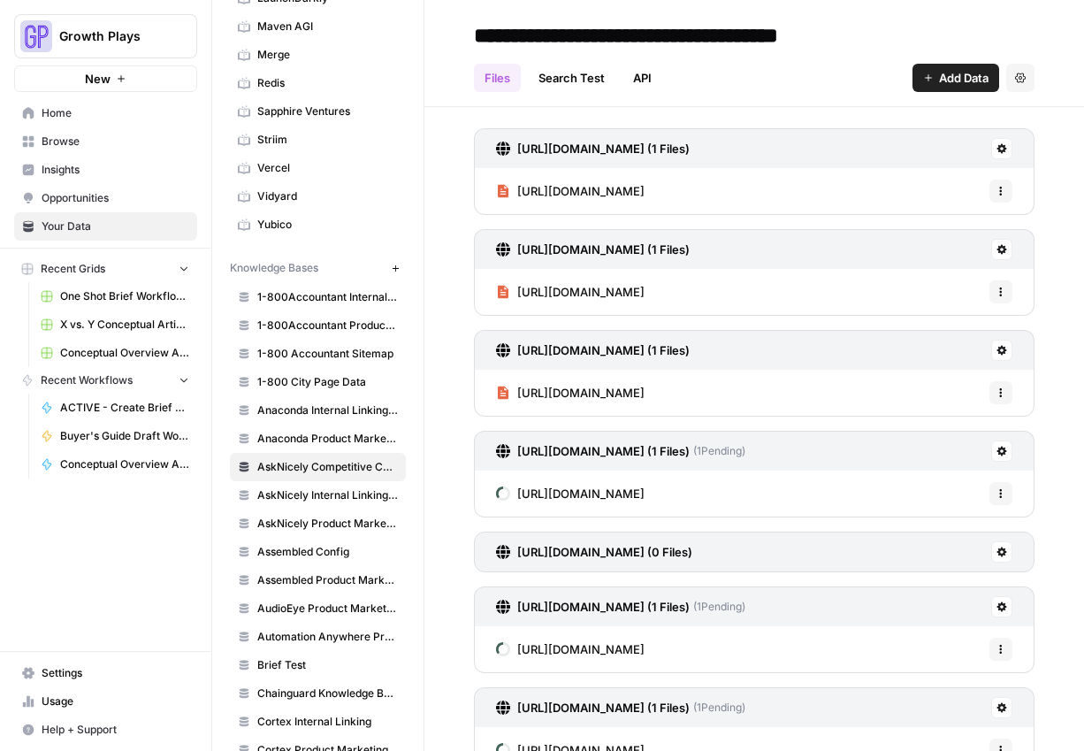
click at [923, 89] on button "Add Data" at bounding box center [956, 78] width 87 height 28
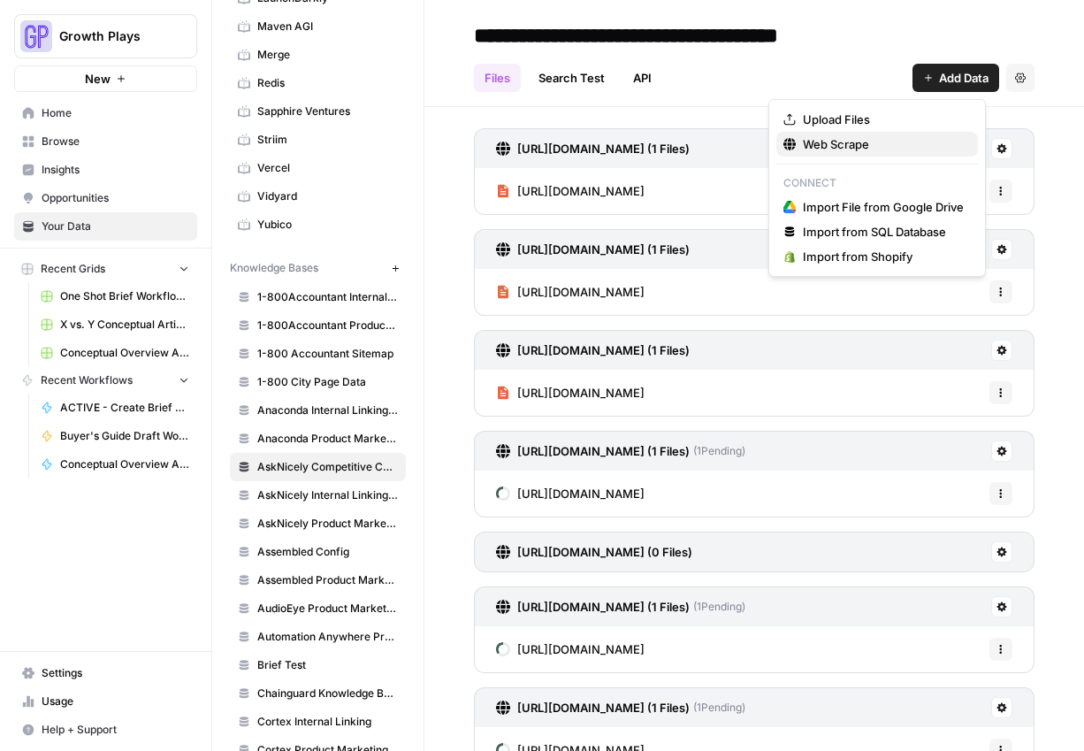
click at [901, 138] on span "Web Scrape" at bounding box center [883, 144] width 161 height 18
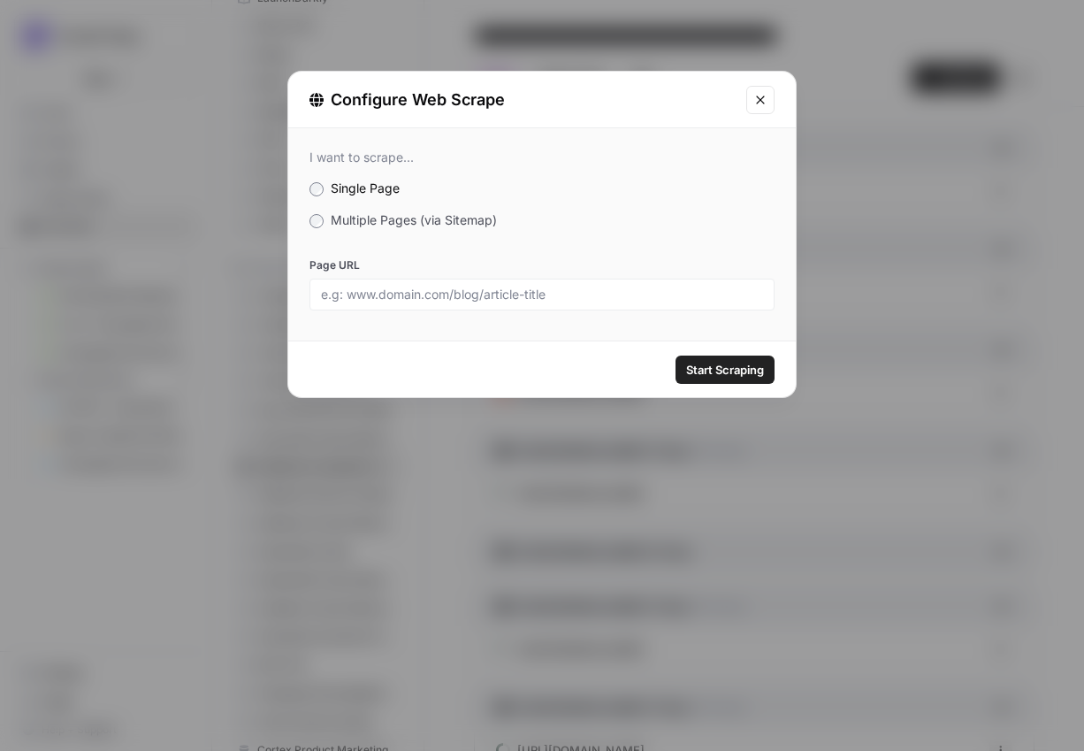
click at [411, 264] on label "Page URL" at bounding box center [542, 265] width 465 height 16
click at [411, 287] on input "Page URL" at bounding box center [542, 295] width 442 height 16
click at [416, 285] on div at bounding box center [542, 295] width 465 height 32
click at [512, 265] on label "Page URL" at bounding box center [542, 265] width 465 height 16
click at [512, 287] on input "Page URL" at bounding box center [542, 295] width 442 height 16
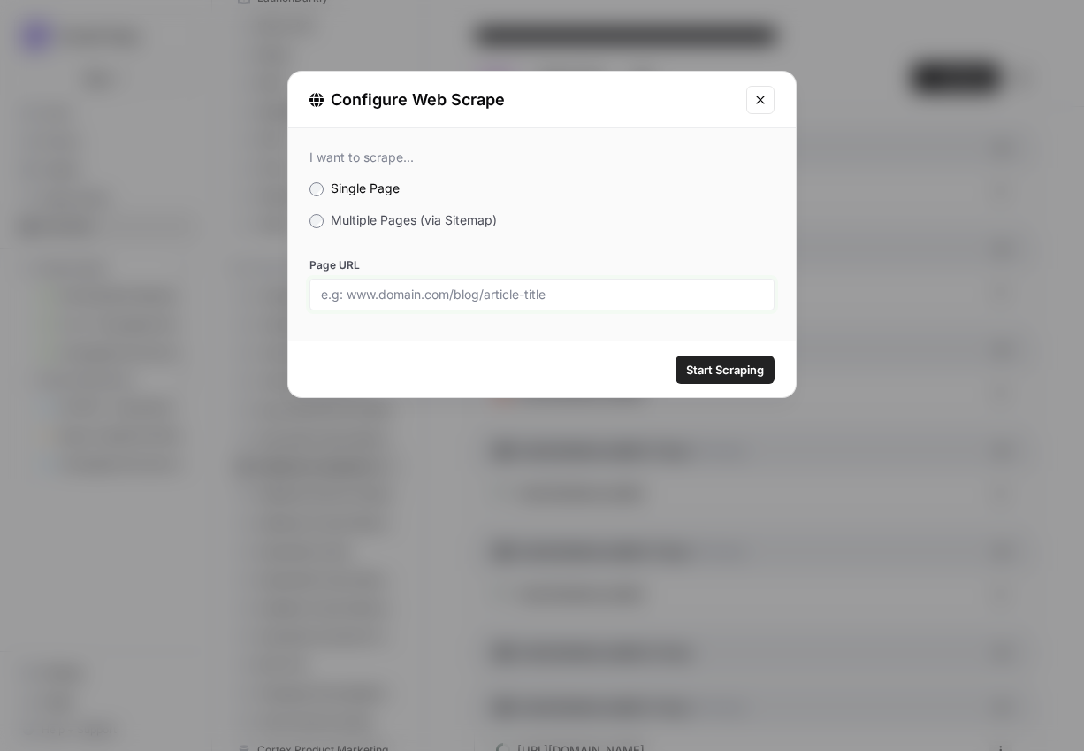
click at [536, 299] on input "Page URL" at bounding box center [542, 295] width 442 height 16
paste input "[URL][DOMAIN_NAME]"
type input "[URL][DOMAIN_NAME]"
click at [733, 372] on span "Start Scraping" at bounding box center [725, 370] width 78 height 18
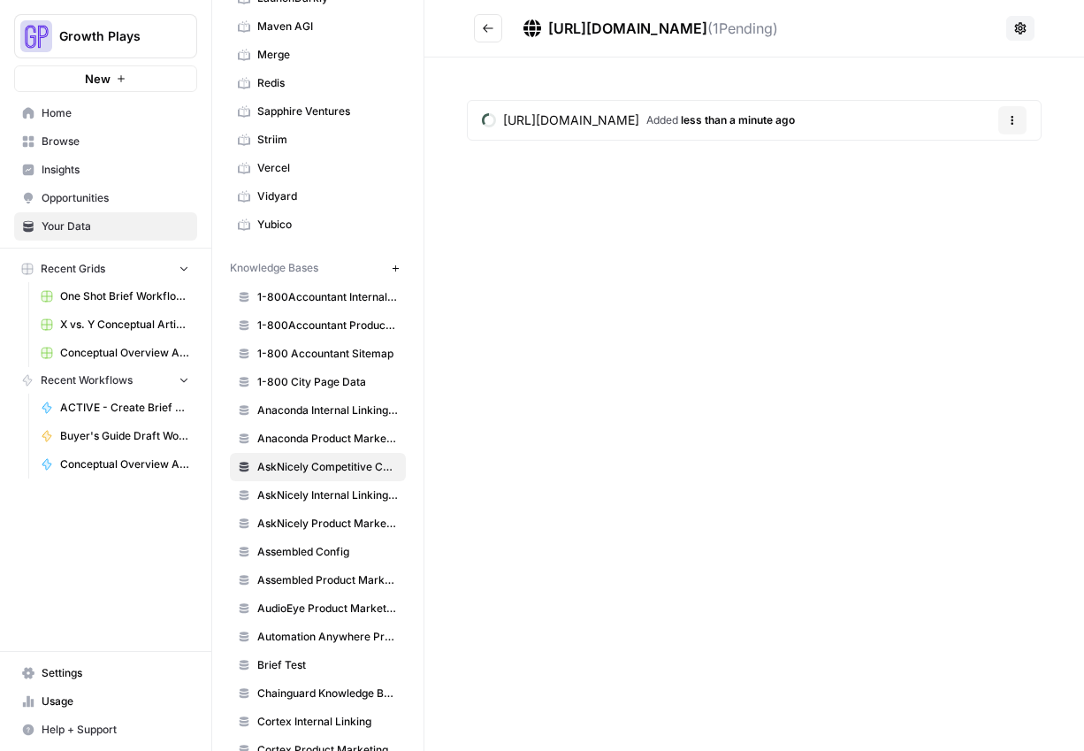
click at [489, 19] on button "Go back" at bounding box center [488, 28] width 28 height 28
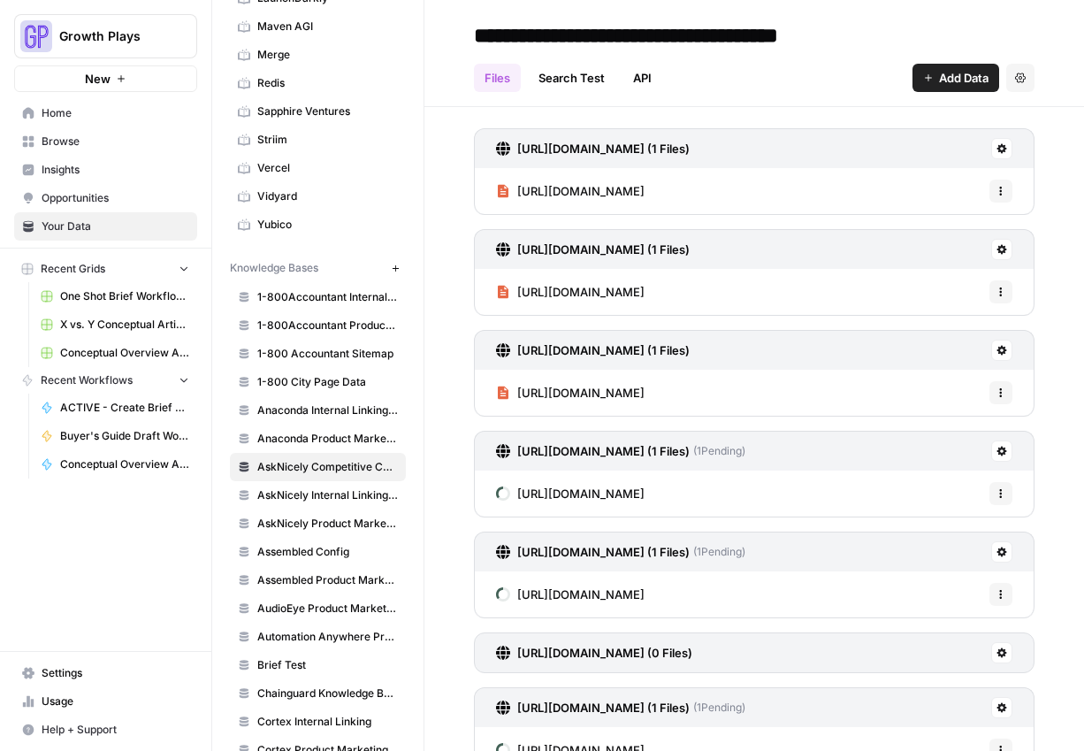
click at [939, 82] on span "Add Data" at bounding box center [964, 78] width 50 height 18
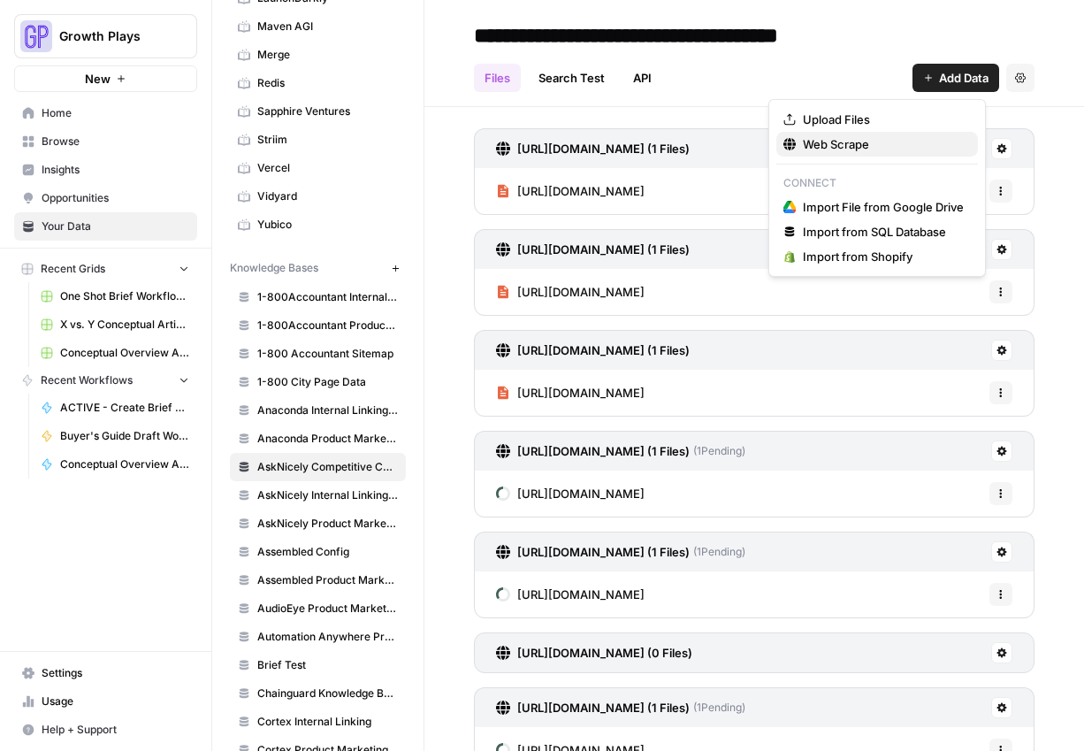
click at [822, 142] on span "Web Scrape" at bounding box center [883, 144] width 161 height 18
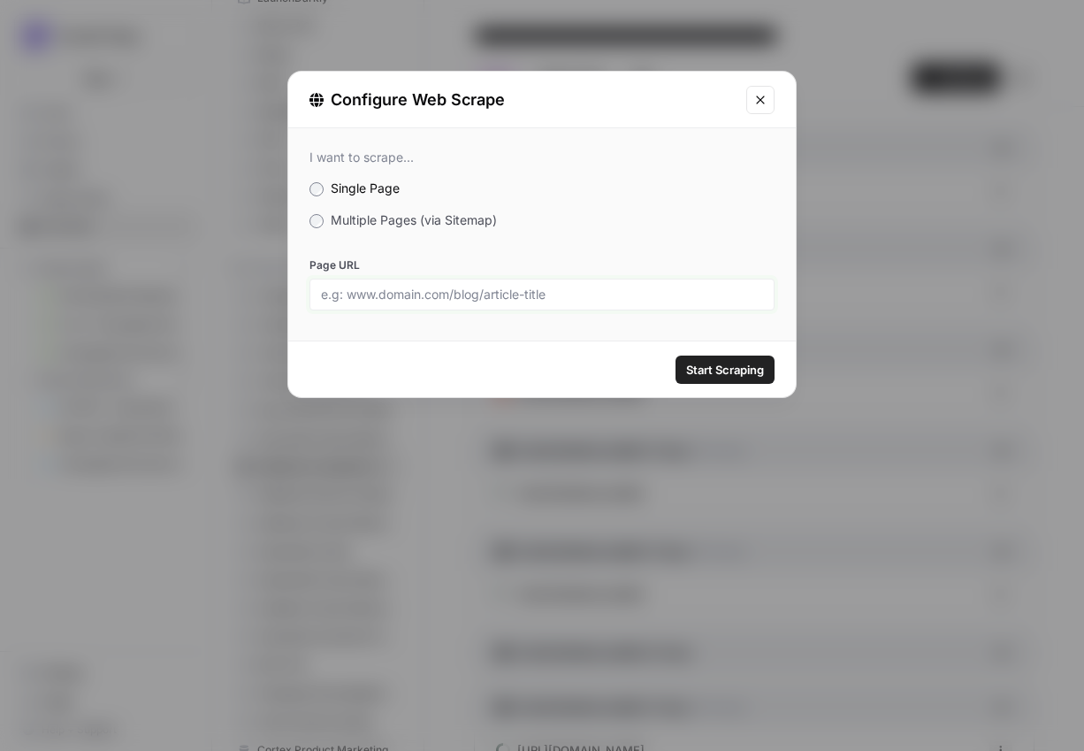
click at [497, 287] on input "Page URL" at bounding box center [542, 295] width 442 height 16
paste input "[URL][DOMAIN_NAME]"
type input "[URL][DOMAIN_NAME]"
click at [701, 364] on span "Start Scraping" at bounding box center [725, 370] width 78 height 18
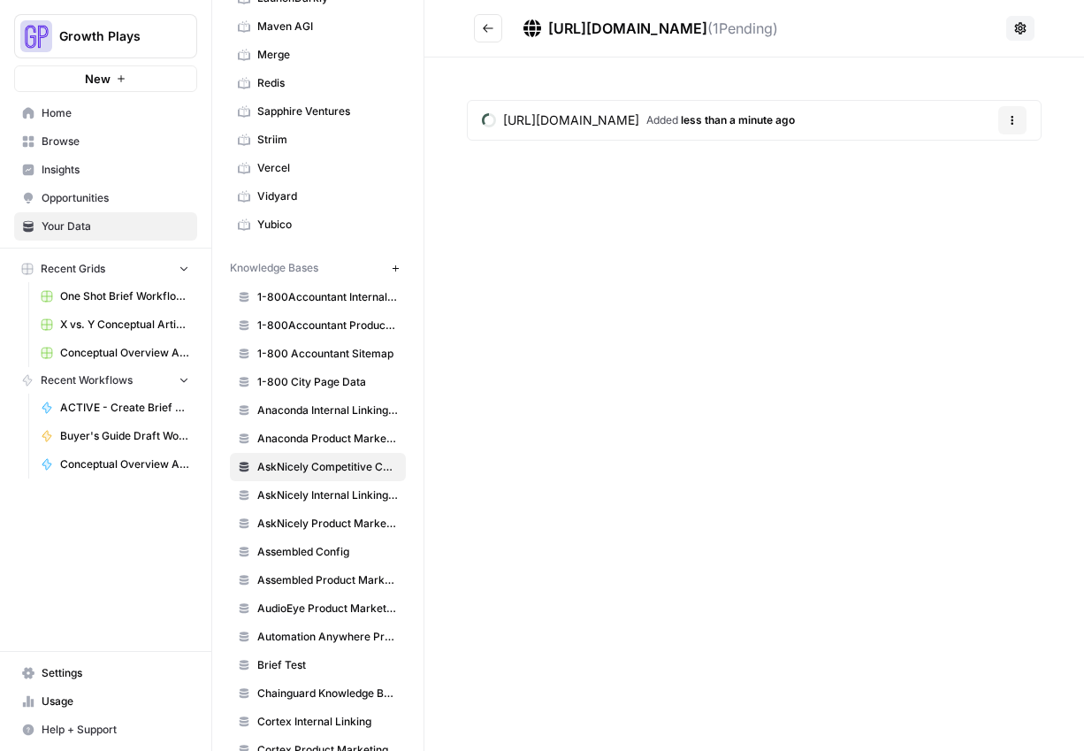
click at [479, 29] on button "Go back" at bounding box center [488, 28] width 28 height 28
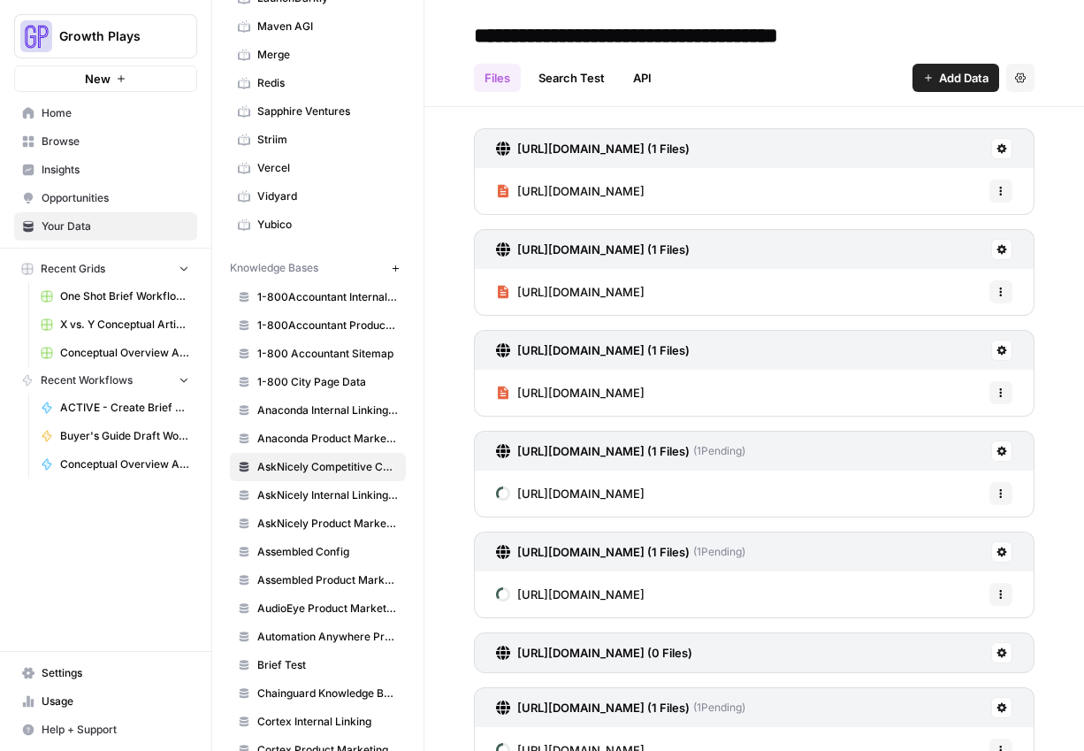
click at [939, 80] on span "Add Data" at bounding box center [964, 78] width 50 height 18
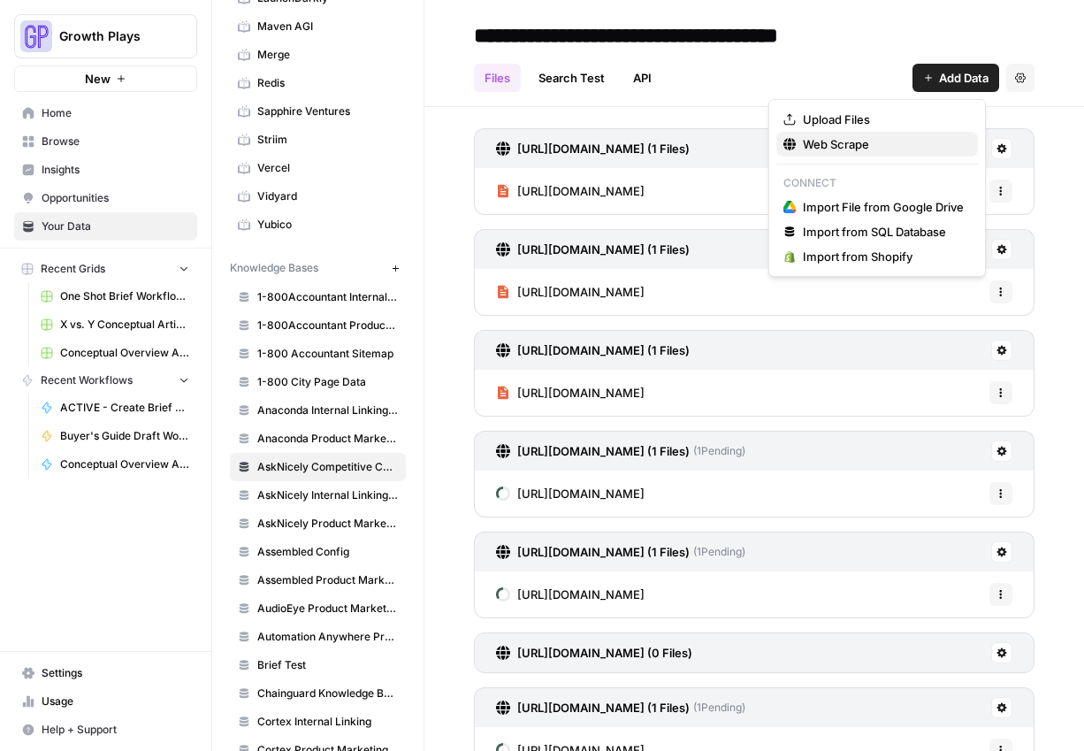
click at [827, 144] on span "Web Scrape" at bounding box center [883, 144] width 161 height 18
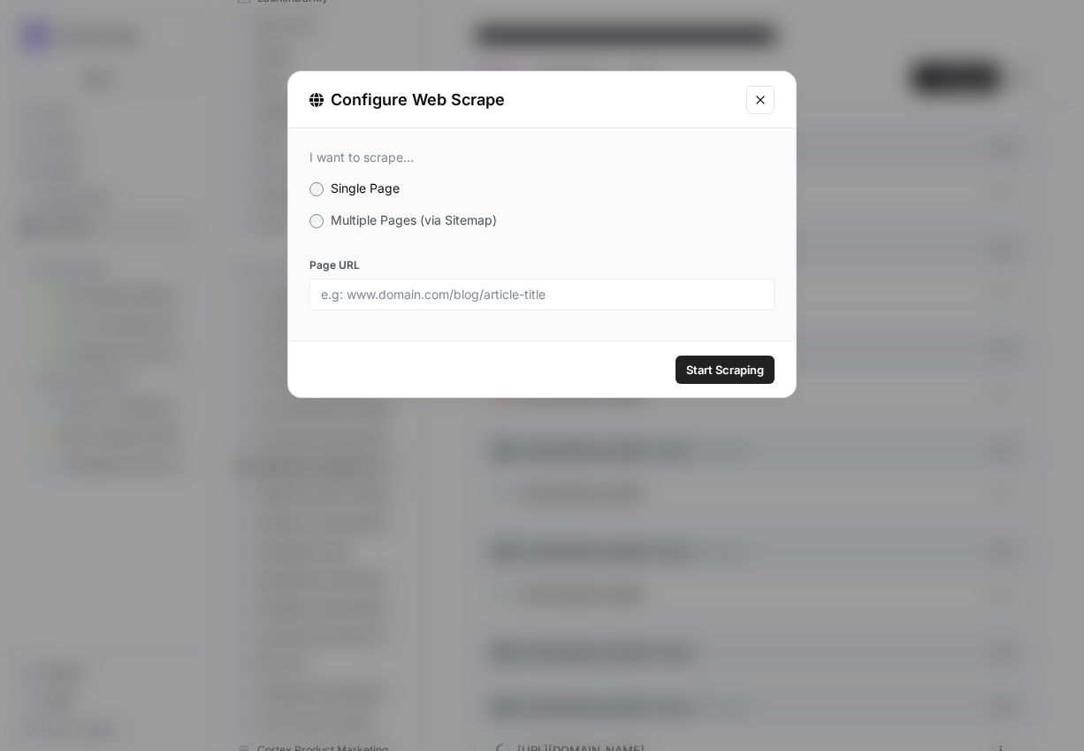
click at [493, 309] on div at bounding box center [542, 295] width 465 height 32
click at [487, 287] on input "Page URL" at bounding box center [542, 295] width 442 height 16
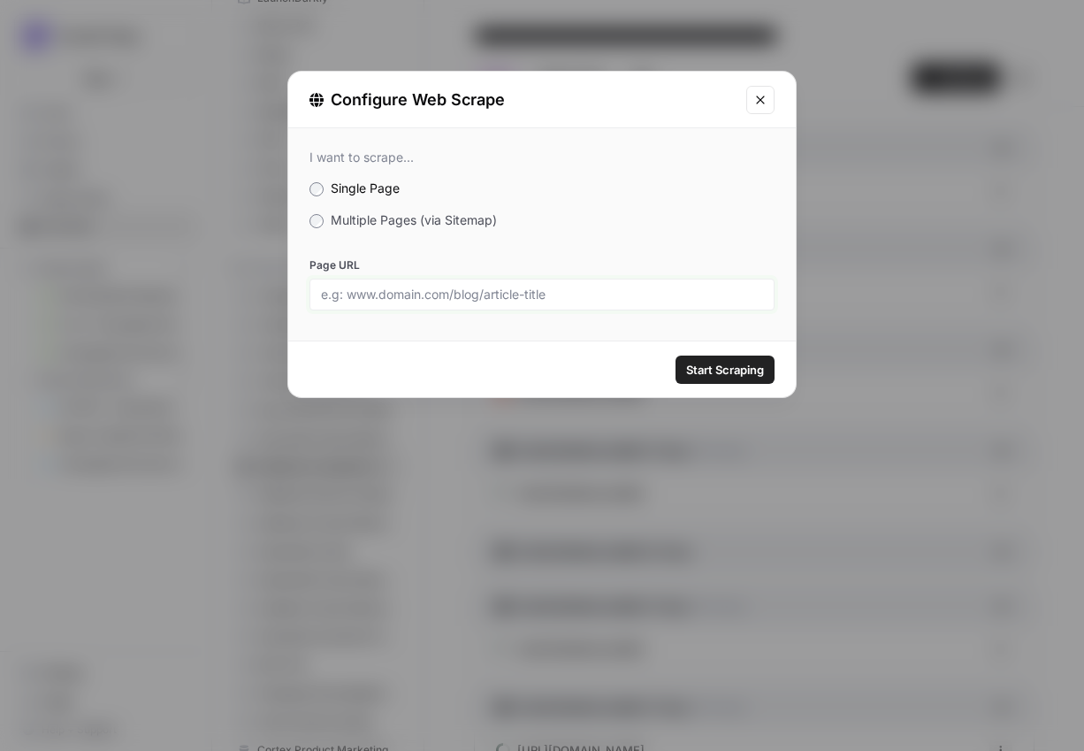
click at [480, 296] on input "Page URL" at bounding box center [542, 295] width 442 height 16
paste input "[URL][DOMAIN_NAME]"
type input "[URL][DOMAIN_NAME]"
click at [759, 369] on span "Start Scraping" at bounding box center [725, 370] width 78 height 18
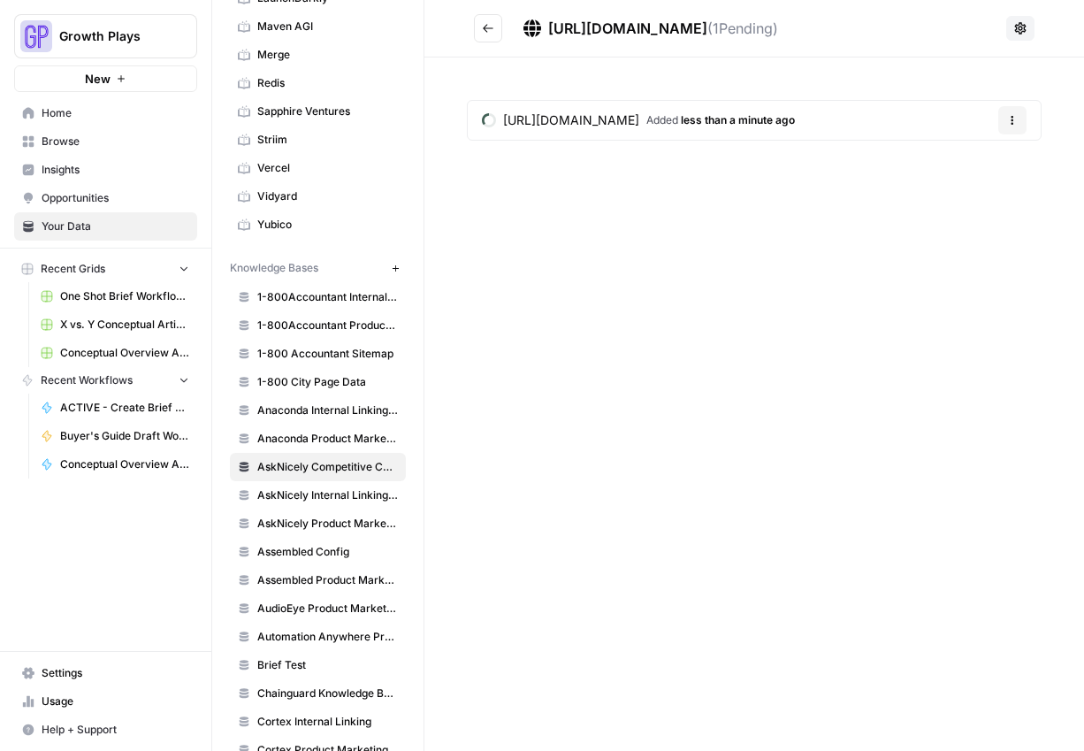
click at [493, 29] on icon "Go back" at bounding box center [488, 28] width 12 height 12
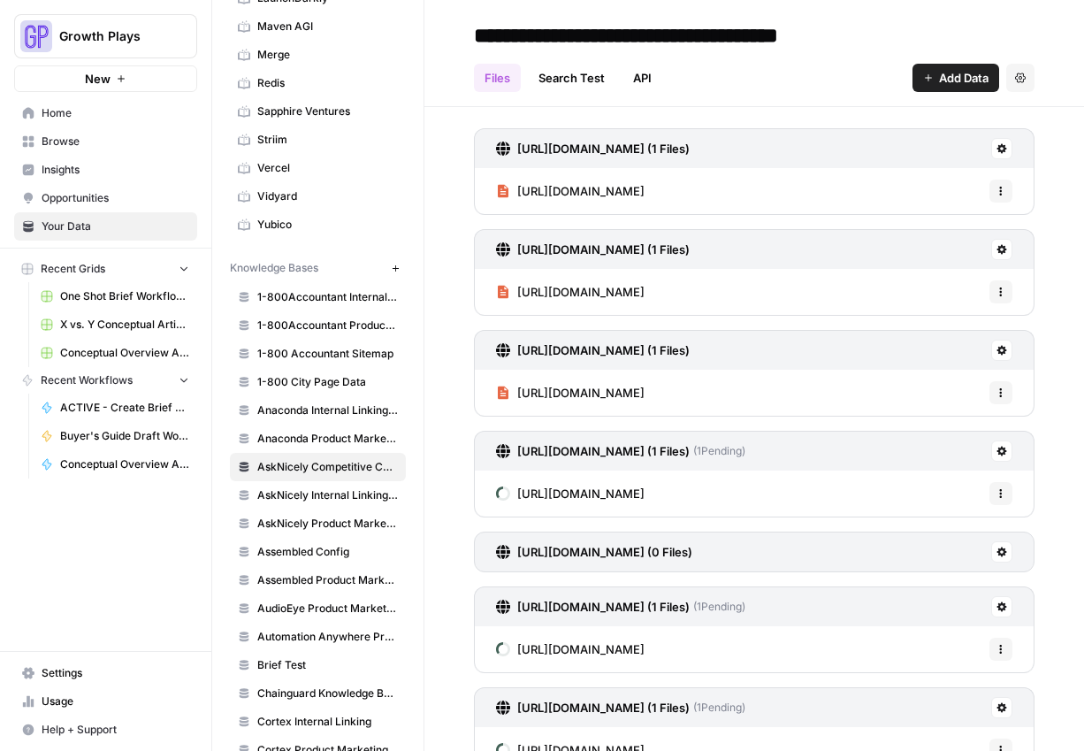
click at [964, 85] on span "Add Data" at bounding box center [964, 78] width 50 height 18
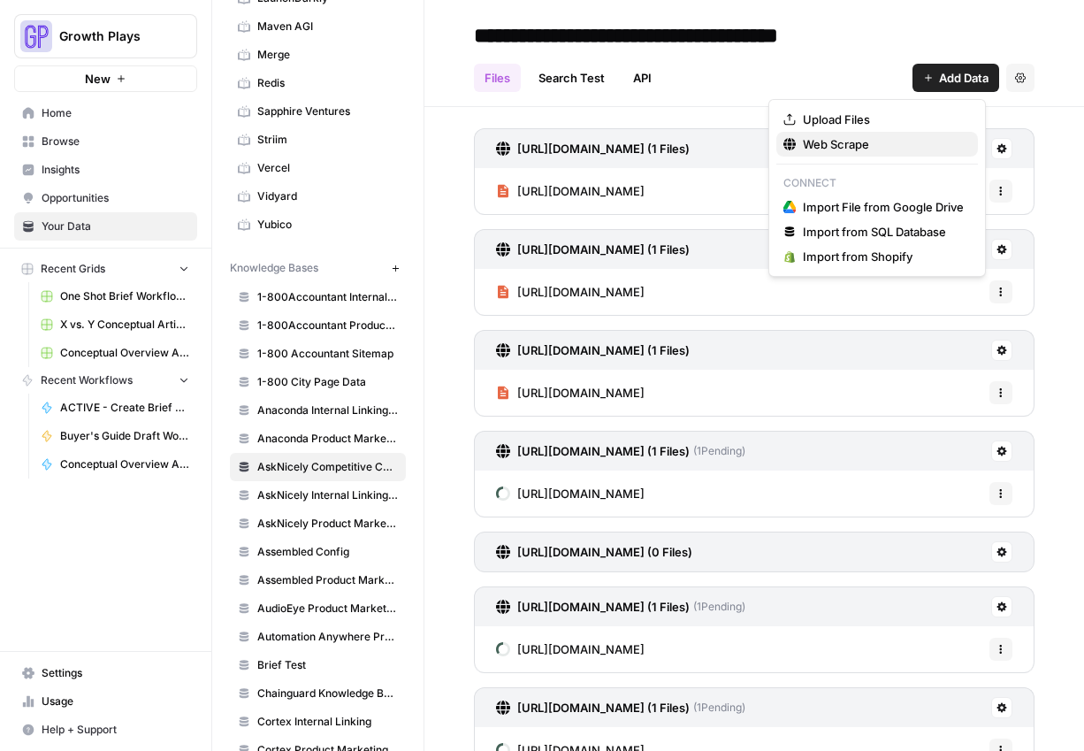
click at [910, 144] on span "Web Scrape" at bounding box center [883, 144] width 161 height 18
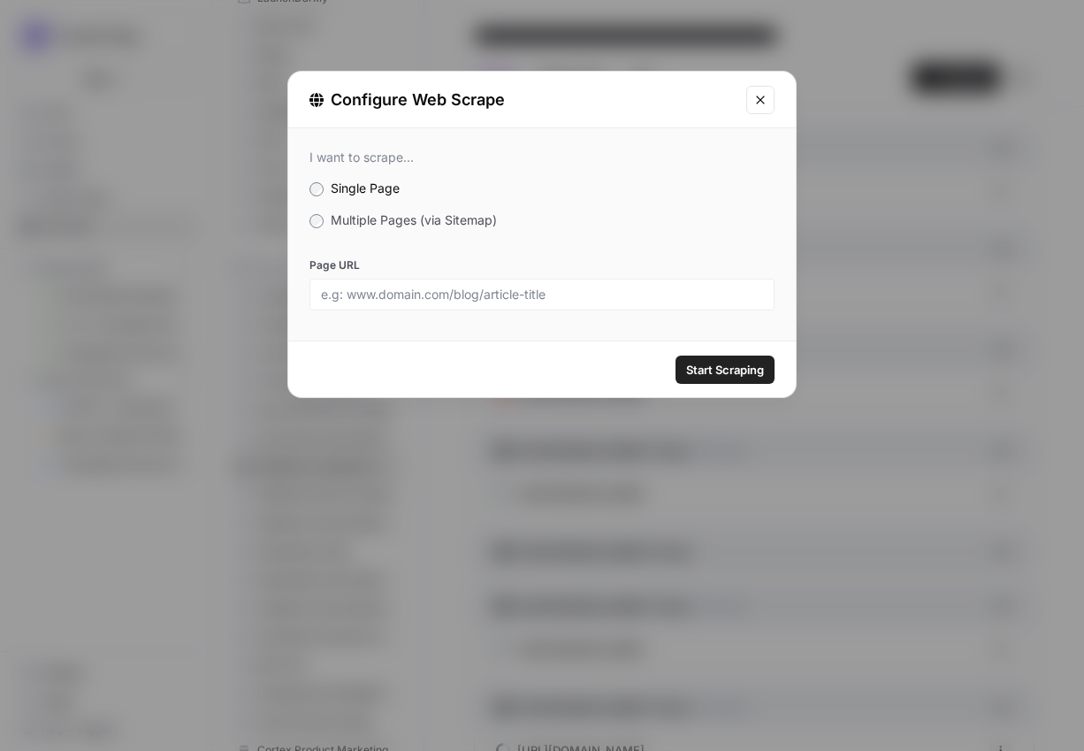
drag, startPoint x: 556, startPoint y: 280, endPoint x: 554, endPoint y: 295, distance: 15.3
click at [556, 286] on div at bounding box center [542, 295] width 465 height 32
click at [553, 296] on input "Page URL" at bounding box center [542, 295] width 442 height 16
paste input "[URL][DOMAIN_NAME]"
type input "[URL][DOMAIN_NAME]"
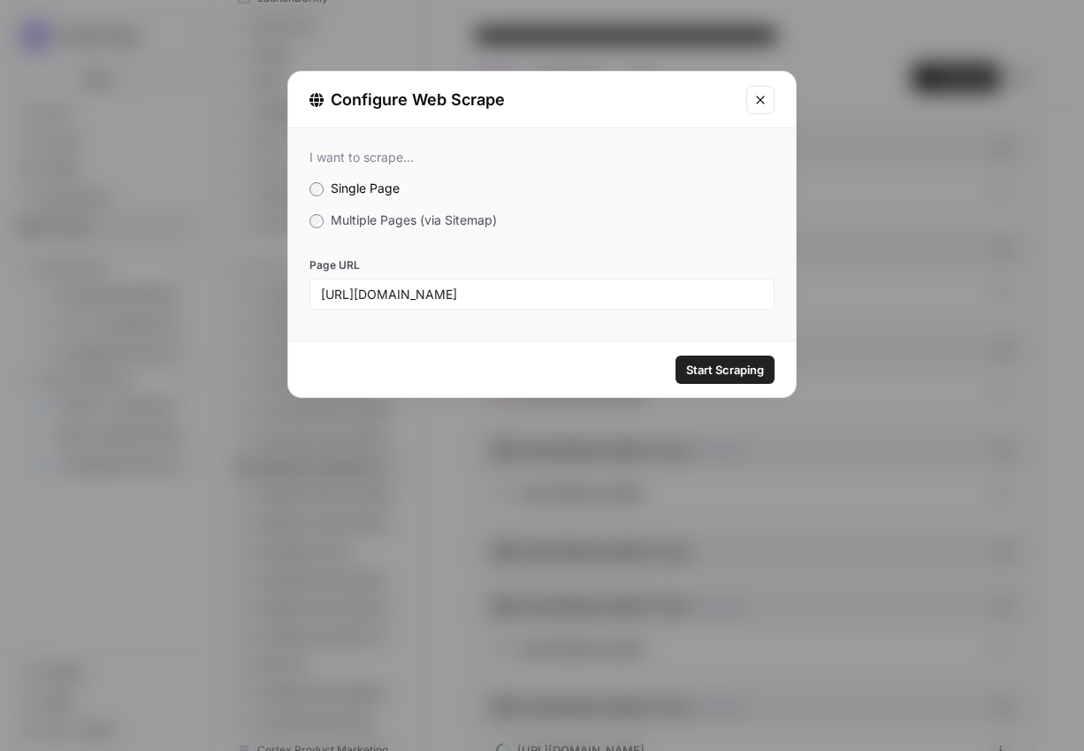
click at [746, 378] on span "Start Scraping" at bounding box center [725, 370] width 78 height 18
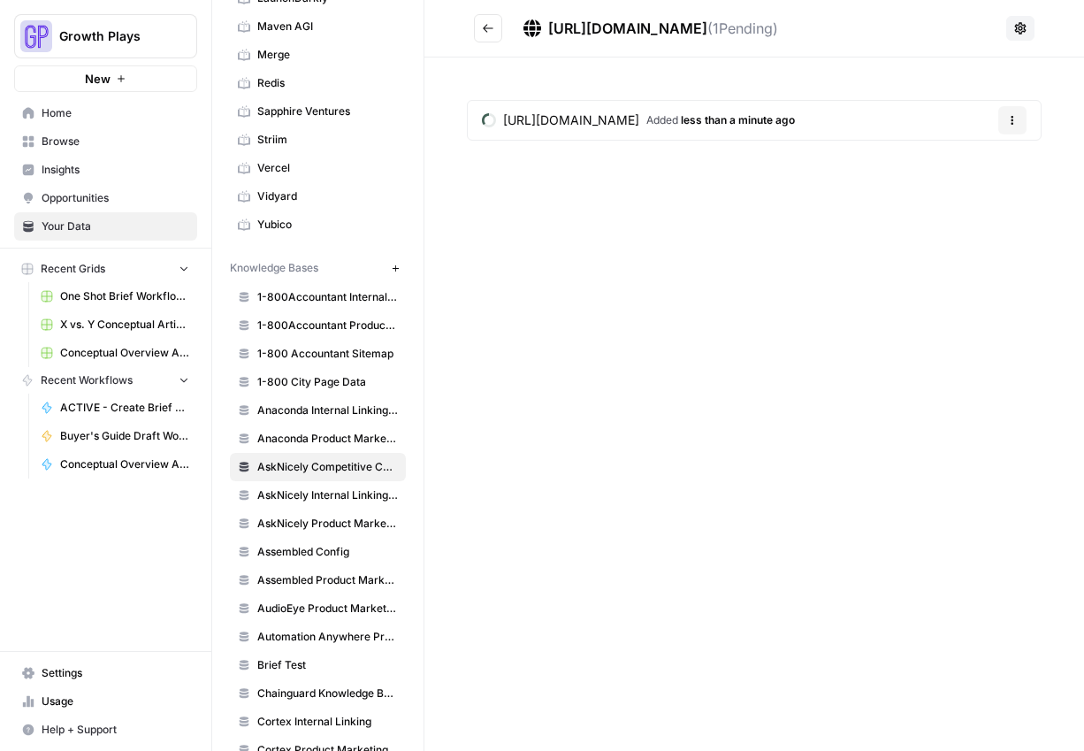
click at [490, 38] on button "Go back" at bounding box center [488, 28] width 28 height 28
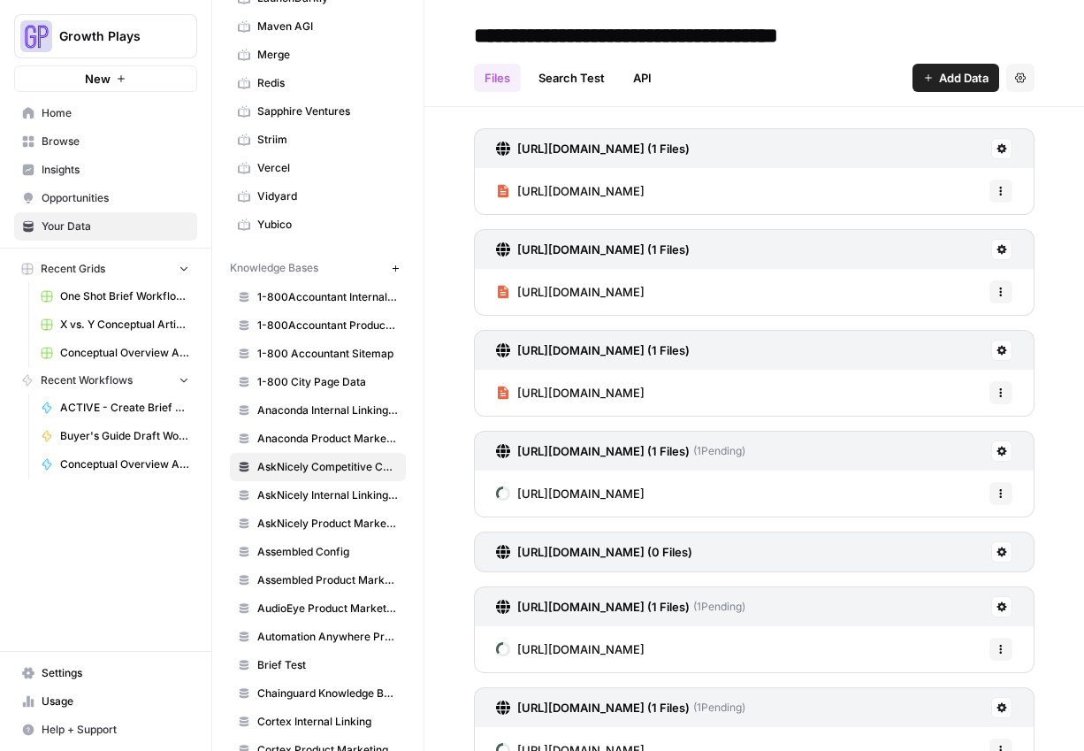
click at [970, 73] on span "Add Data" at bounding box center [964, 78] width 50 height 18
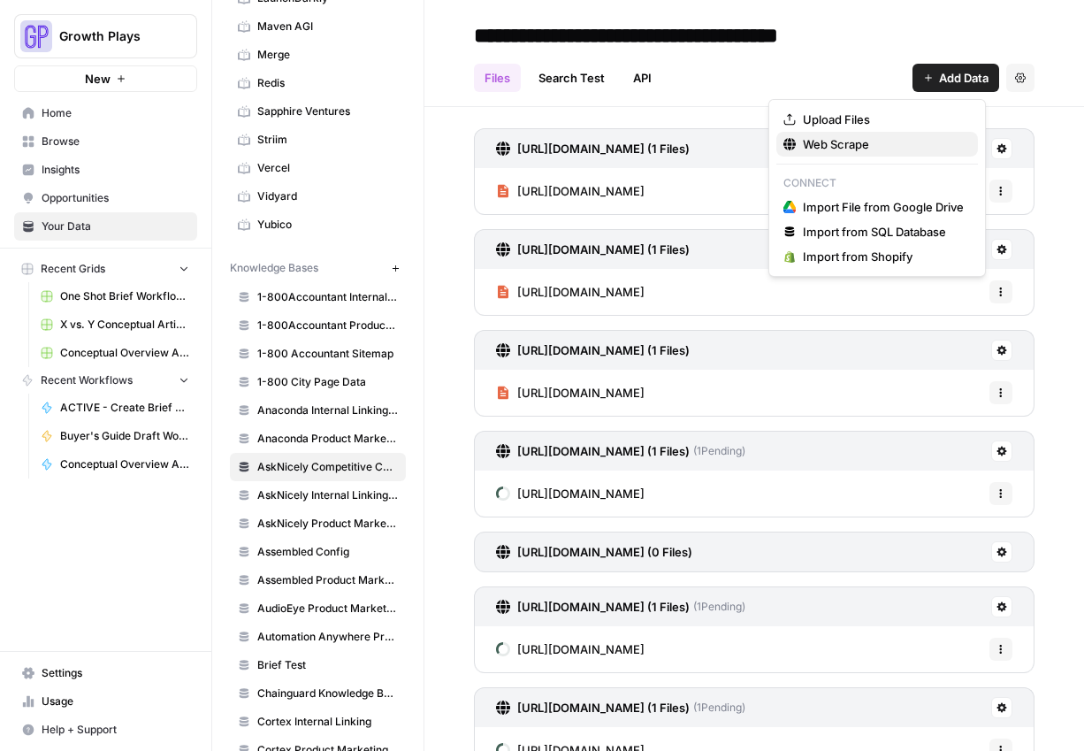
click at [886, 148] on span "Web Scrape" at bounding box center [883, 144] width 161 height 18
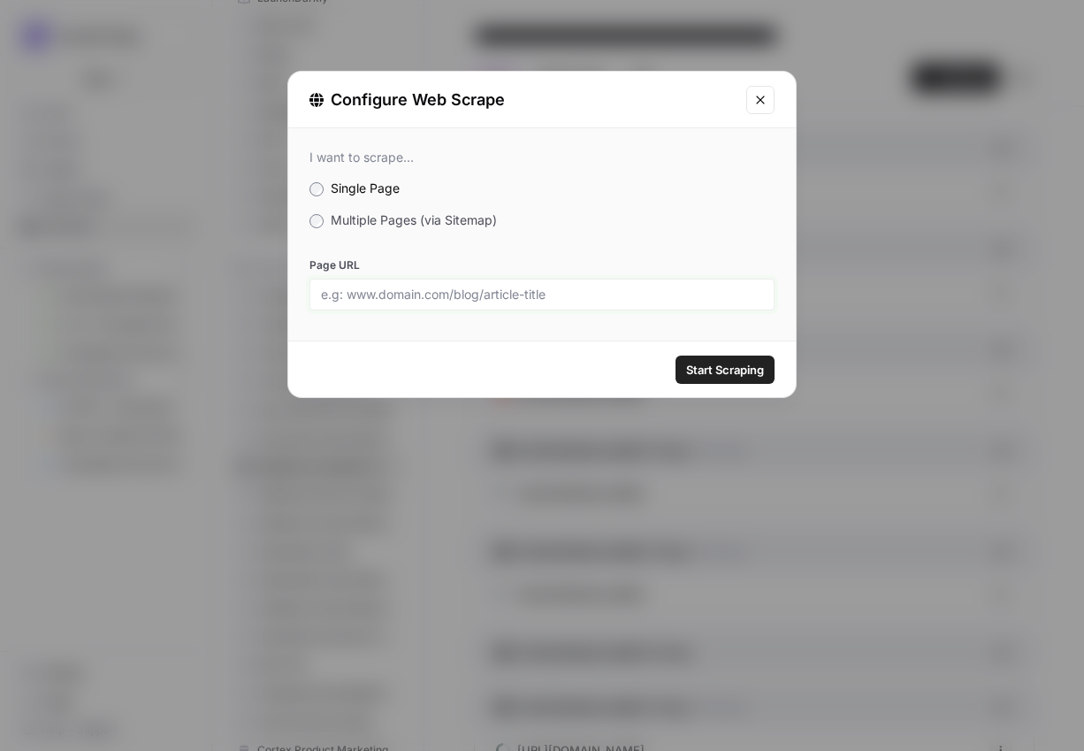
click at [628, 287] on input "Page URL" at bounding box center [542, 295] width 442 height 16
paste input "[URL][DOMAIN_NAME]"
type input "[URL][DOMAIN_NAME]"
click at [729, 367] on span "Start Scraping" at bounding box center [725, 370] width 78 height 18
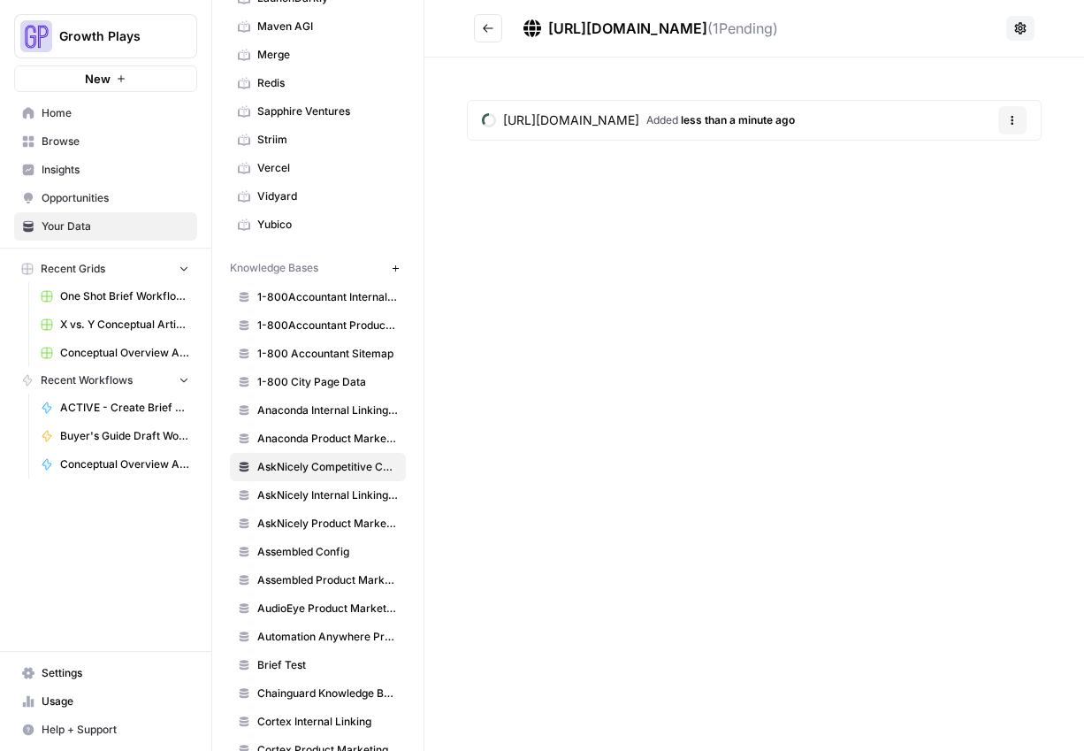
click at [479, 33] on button "Go back" at bounding box center [488, 28] width 28 height 28
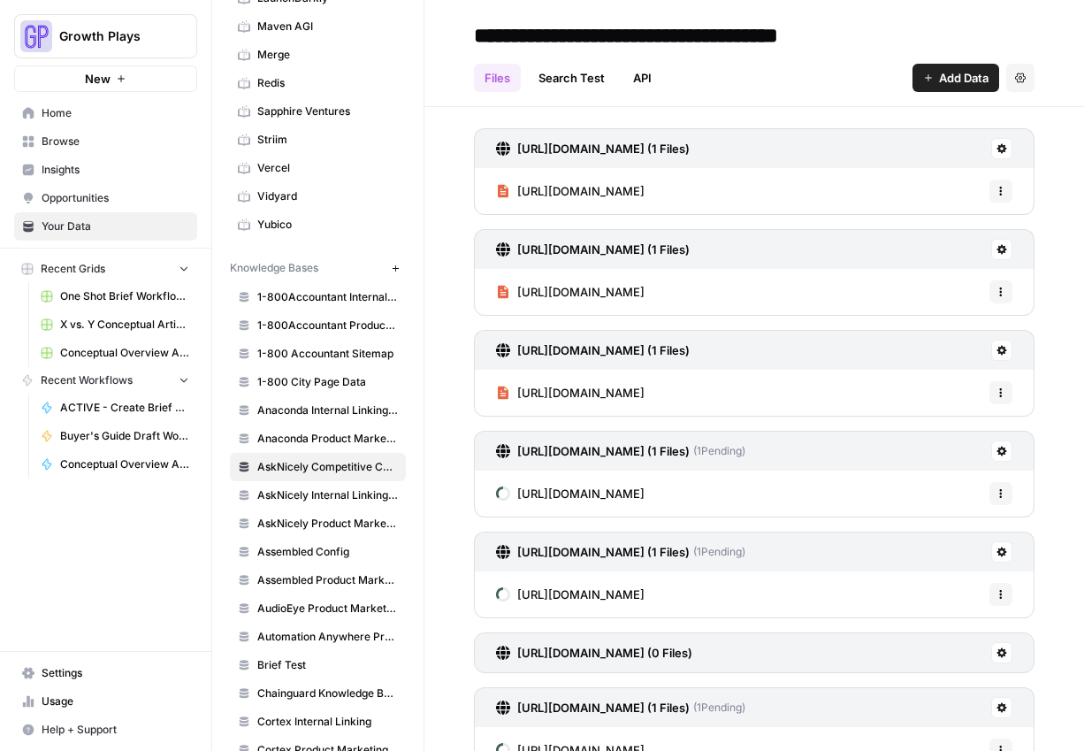
click at [939, 76] on span "Add Data" at bounding box center [964, 78] width 50 height 18
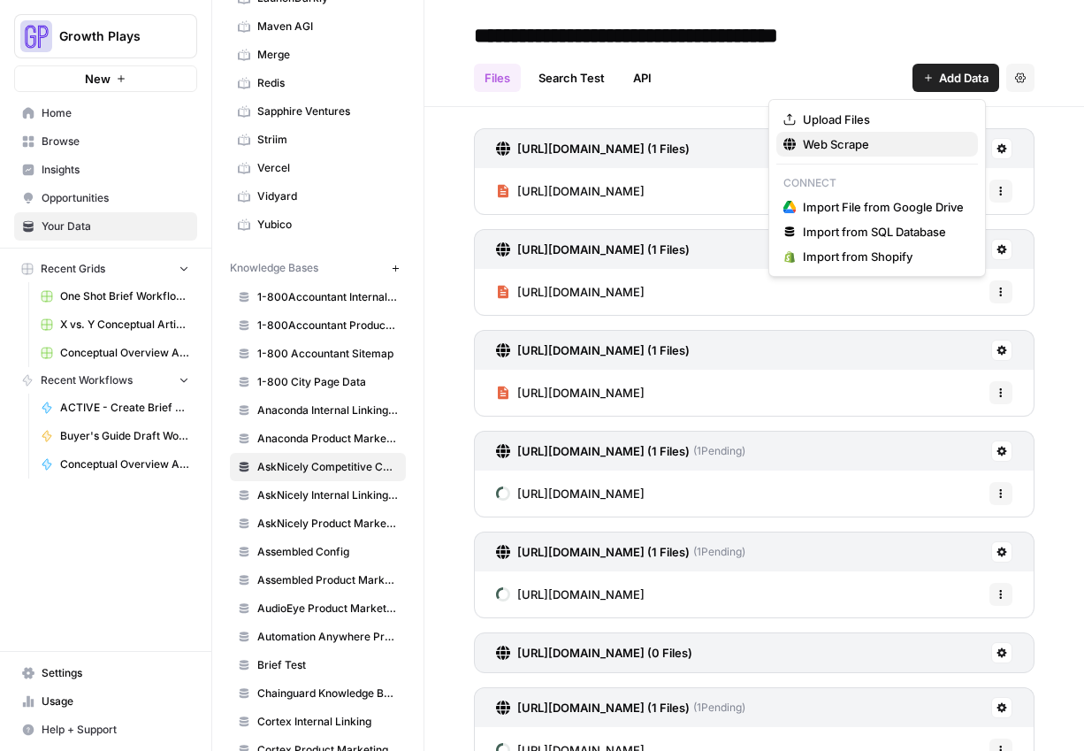
drag, startPoint x: 818, startPoint y: 143, endPoint x: 724, endPoint y: 180, distance: 101.4
click at [818, 143] on span "Web Scrape" at bounding box center [883, 144] width 161 height 18
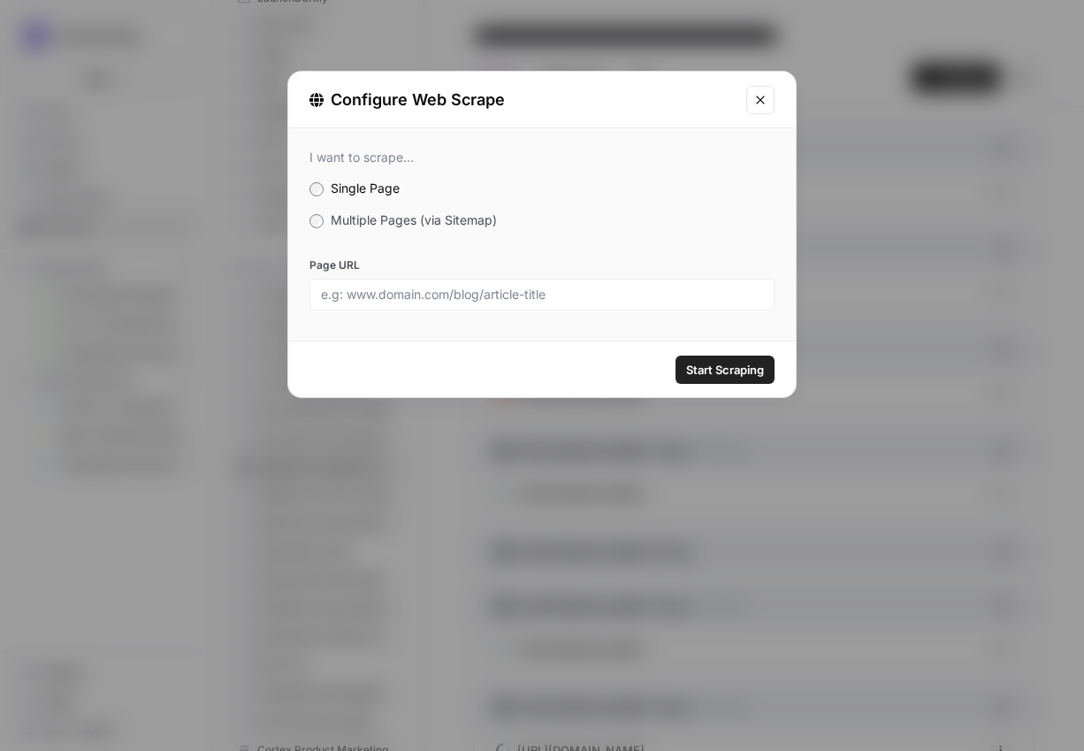
click at [489, 312] on div "I want to scrape... Single Page Multiple Pages (via Sitemap) Page URL" at bounding box center [542, 229] width 508 height 203
click at [488, 291] on input "Page URL" at bounding box center [542, 295] width 442 height 16
paste input "[URL][DOMAIN_NAME]"
type input "[URL][DOMAIN_NAME]"
click at [733, 368] on span "Start Scraping" at bounding box center [725, 370] width 78 height 18
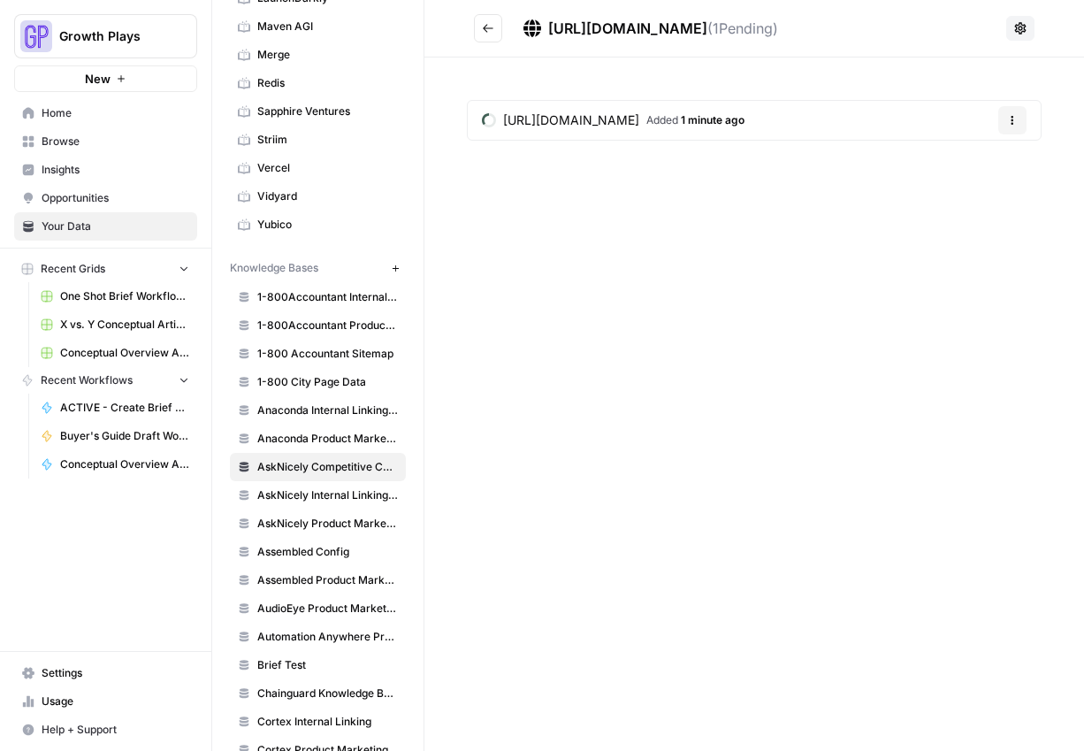
click at [487, 33] on icon "Go back" at bounding box center [488, 28] width 12 height 12
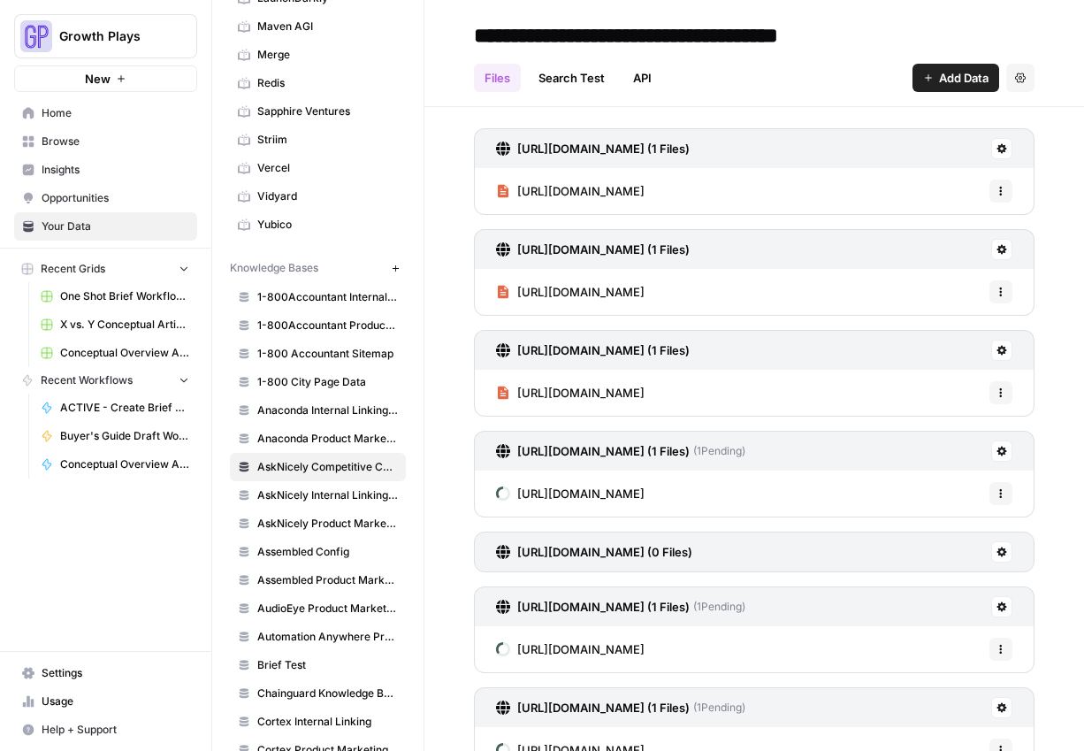
click at [949, 81] on span "Add Data" at bounding box center [964, 78] width 50 height 18
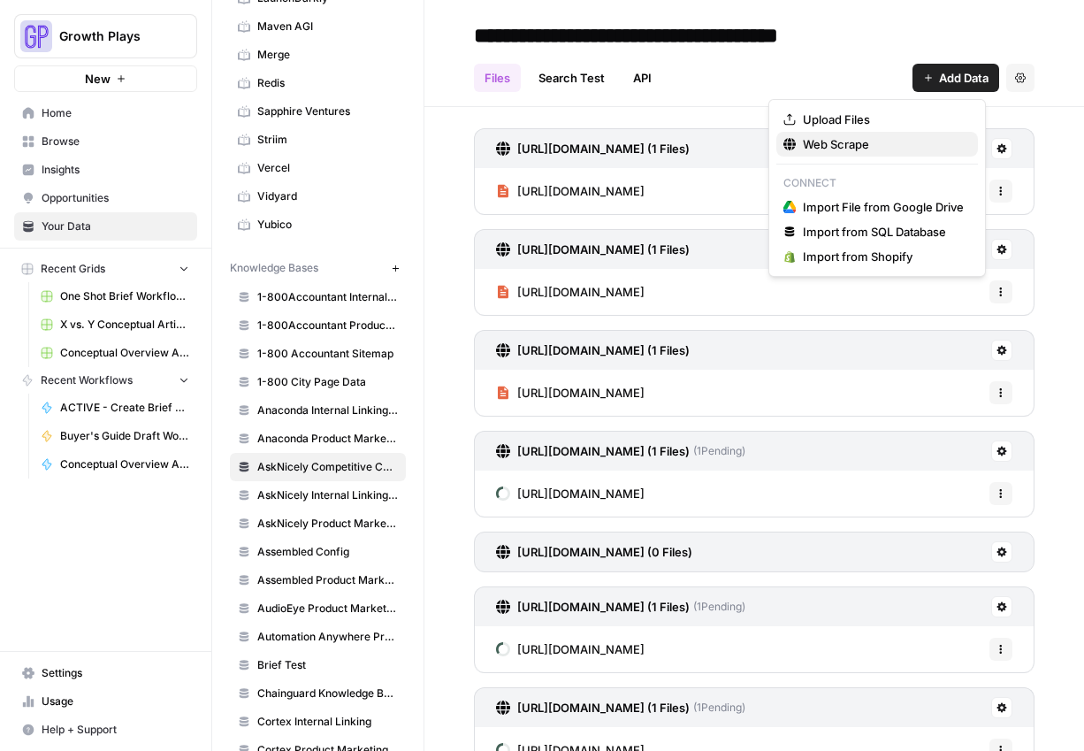
click at [881, 142] on span "Web Scrape" at bounding box center [883, 144] width 161 height 18
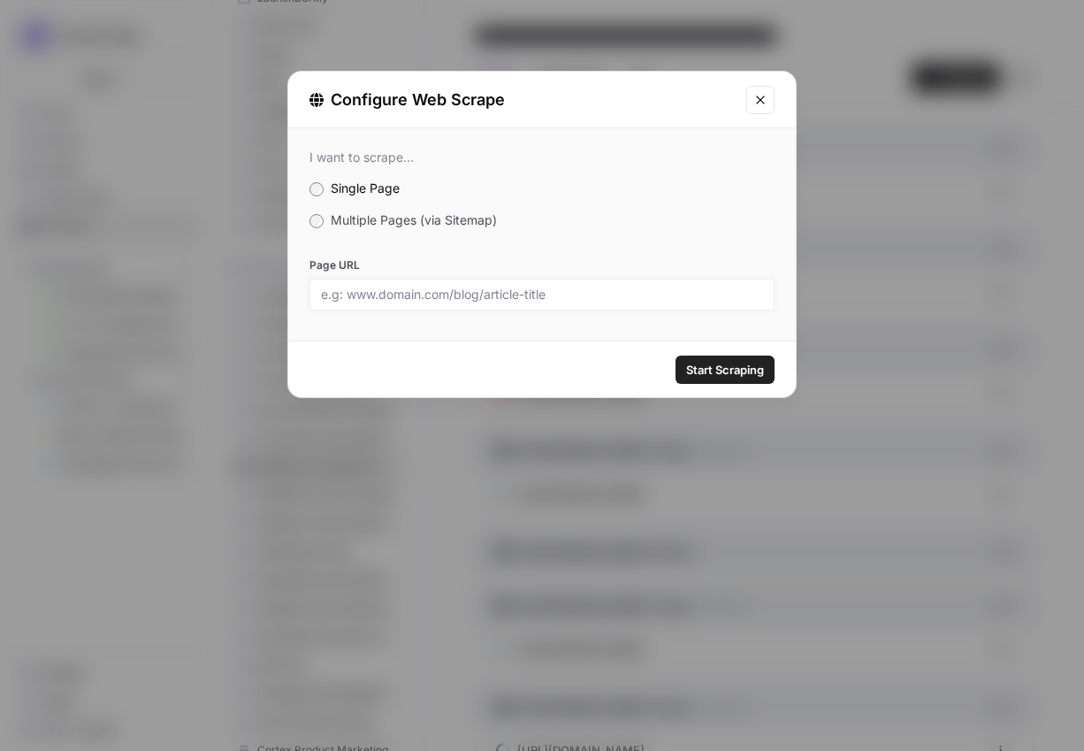
click at [477, 290] on input "Page URL" at bounding box center [542, 295] width 442 height 16
paste input "[URL][DOMAIN_NAME]"
type input "[URL][DOMAIN_NAME]"
click at [759, 364] on span "Start Scraping" at bounding box center [725, 370] width 78 height 18
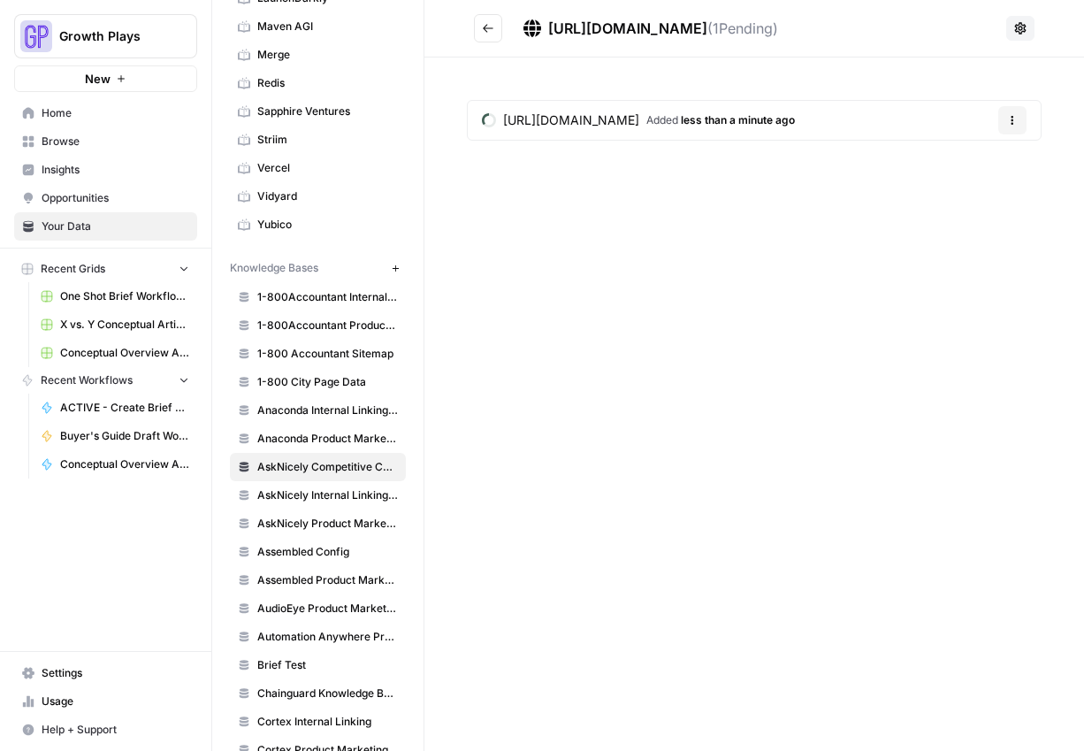
click at [487, 29] on icon "Go back" at bounding box center [488, 28] width 12 height 12
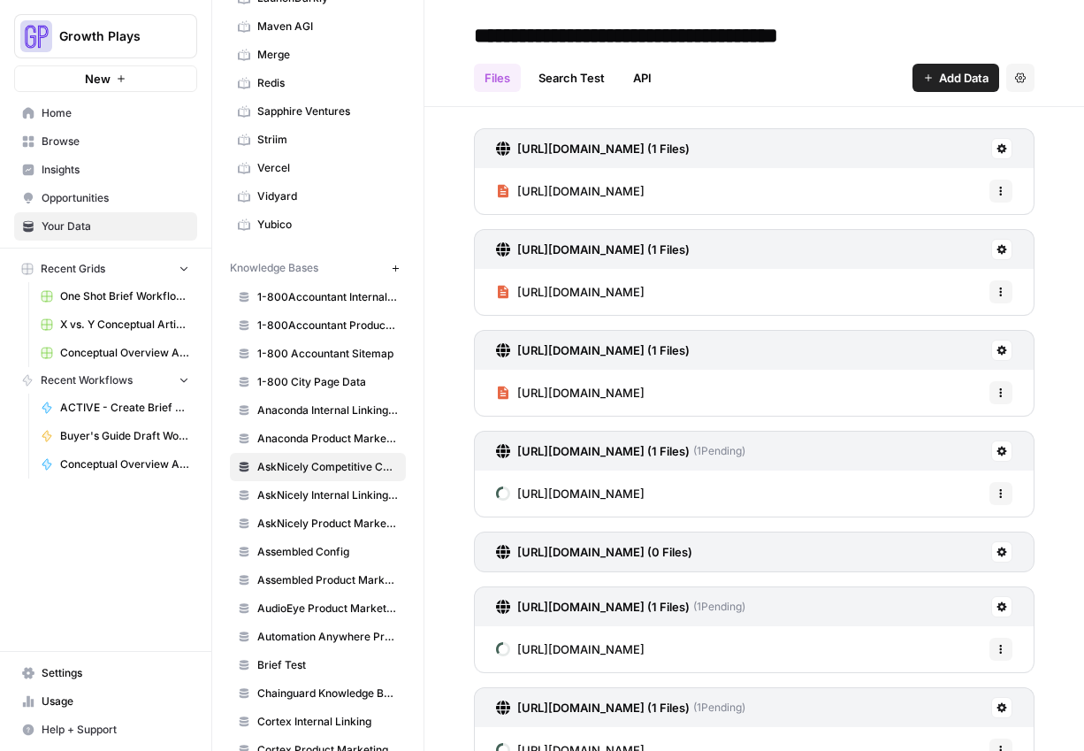
click at [913, 81] on button "Add Data" at bounding box center [956, 78] width 87 height 28
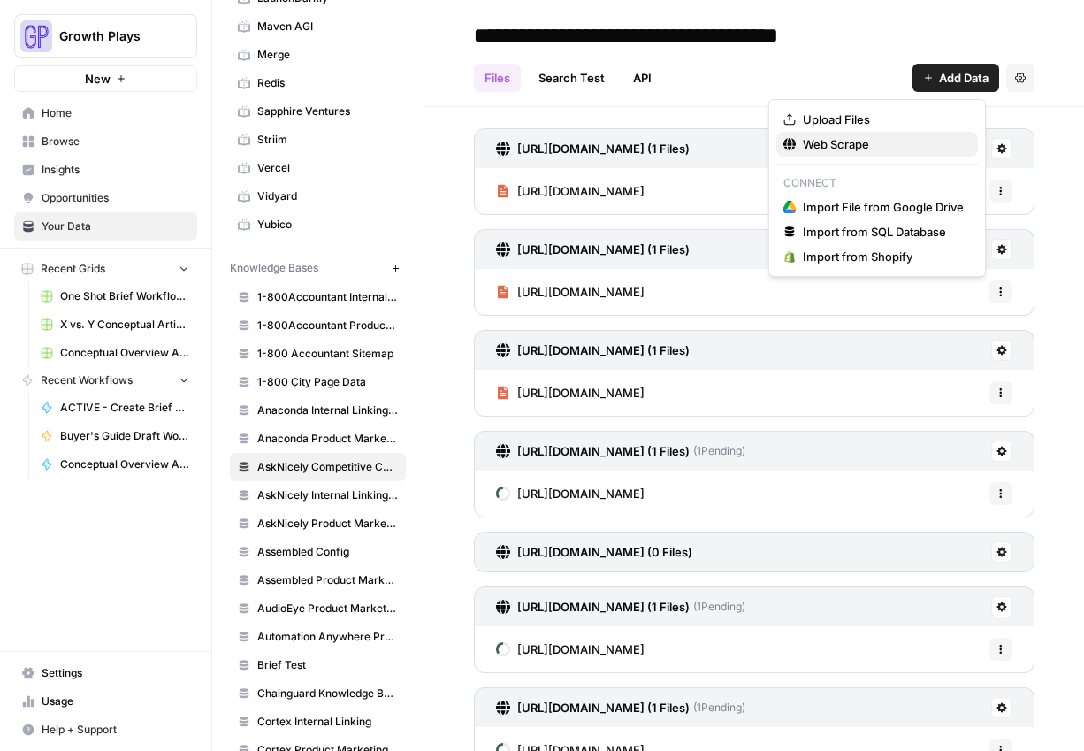
click at [847, 142] on span "Web Scrape" at bounding box center [883, 144] width 161 height 18
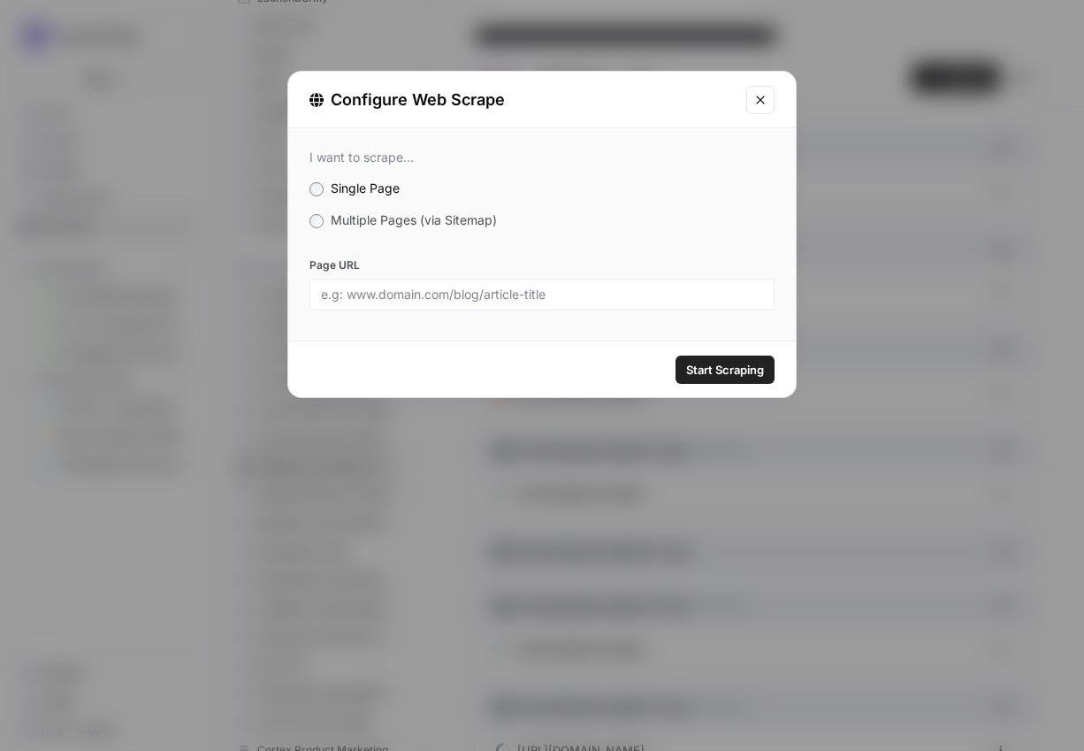
click at [610, 279] on div at bounding box center [542, 295] width 465 height 32
click at [609, 292] on input "Page URL" at bounding box center [542, 295] width 442 height 16
paste input "[URL][DOMAIN_NAME]"
type input "[URL][DOMAIN_NAME]"
click at [745, 384] on div "Start Scraping" at bounding box center [542, 369] width 508 height 56
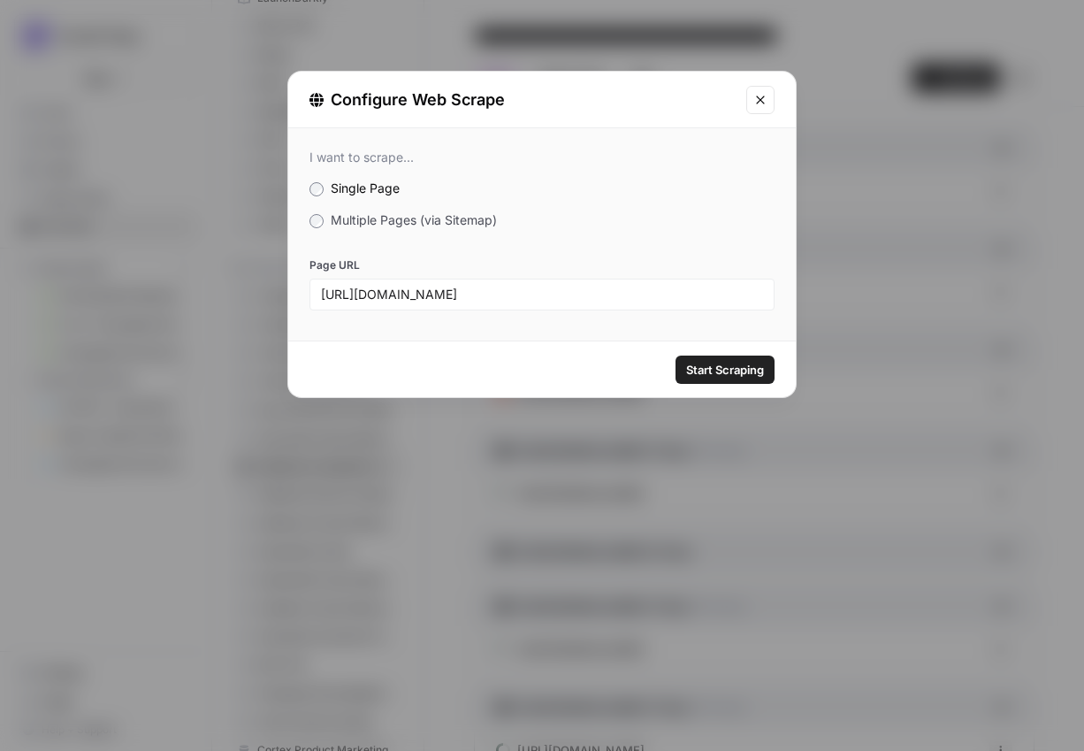
click at [723, 365] on span "Start Scraping" at bounding box center [725, 370] width 78 height 18
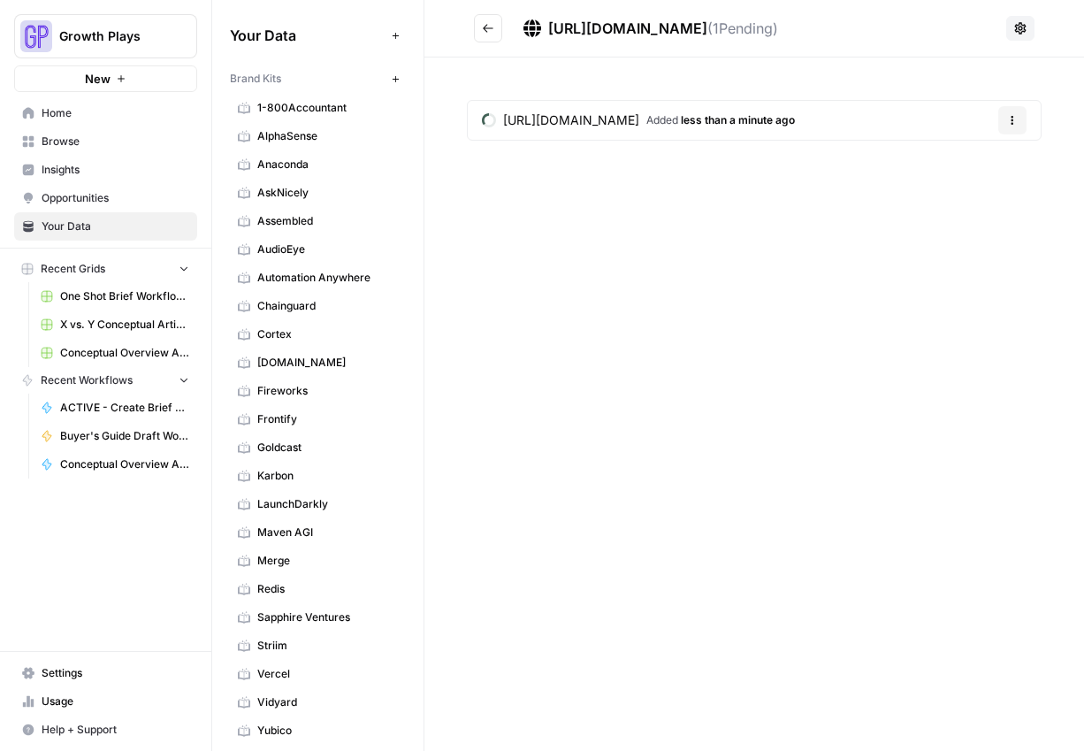
scroll to position [506, 0]
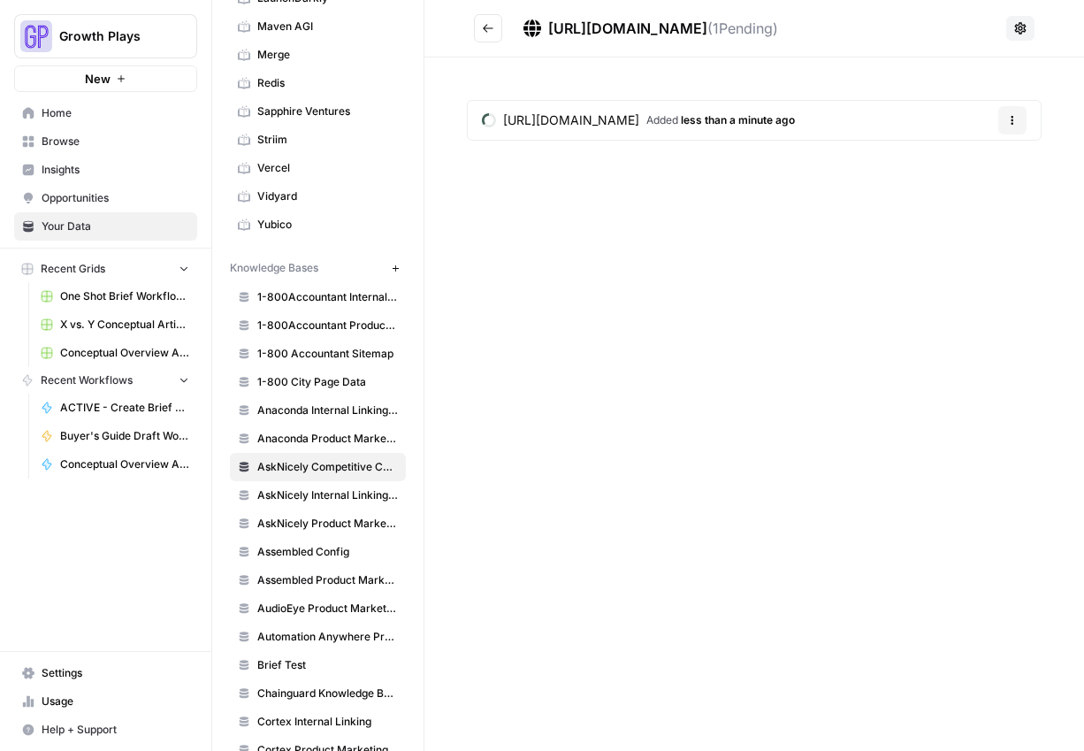
click at [482, 27] on icon "Go back" at bounding box center [488, 28] width 12 height 12
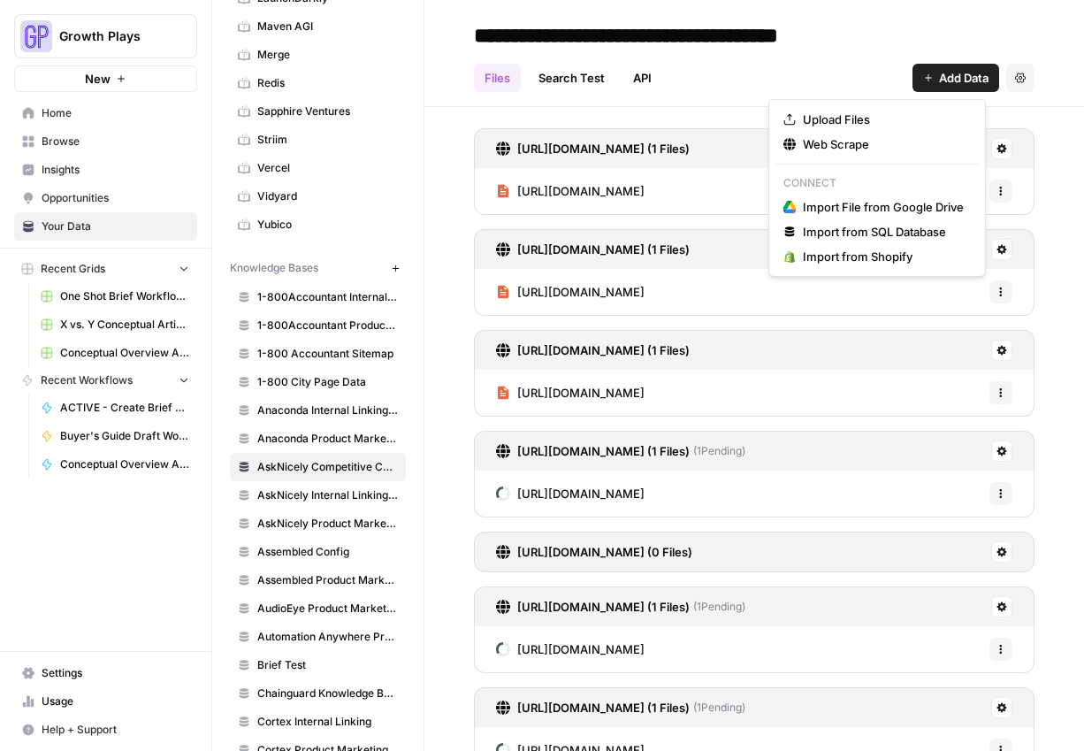
click at [939, 74] on span "Add Data" at bounding box center [964, 78] width 50 height 18
click at [901, 145] on span "Web Scrape" at bounding box center [883, 144] width 161 height 18
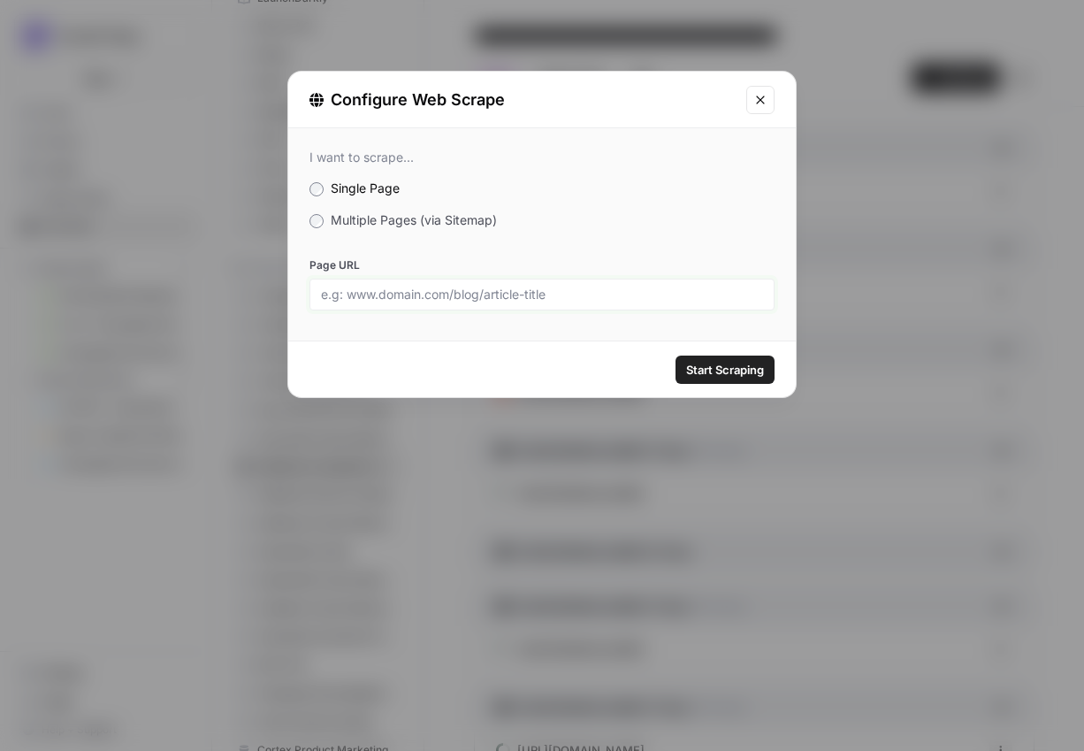
click at [660, 293] on input "Page URL" at bounding box center [542, 295] width 442 height 16
paste input "[URL][DOMAIN_NAME]"
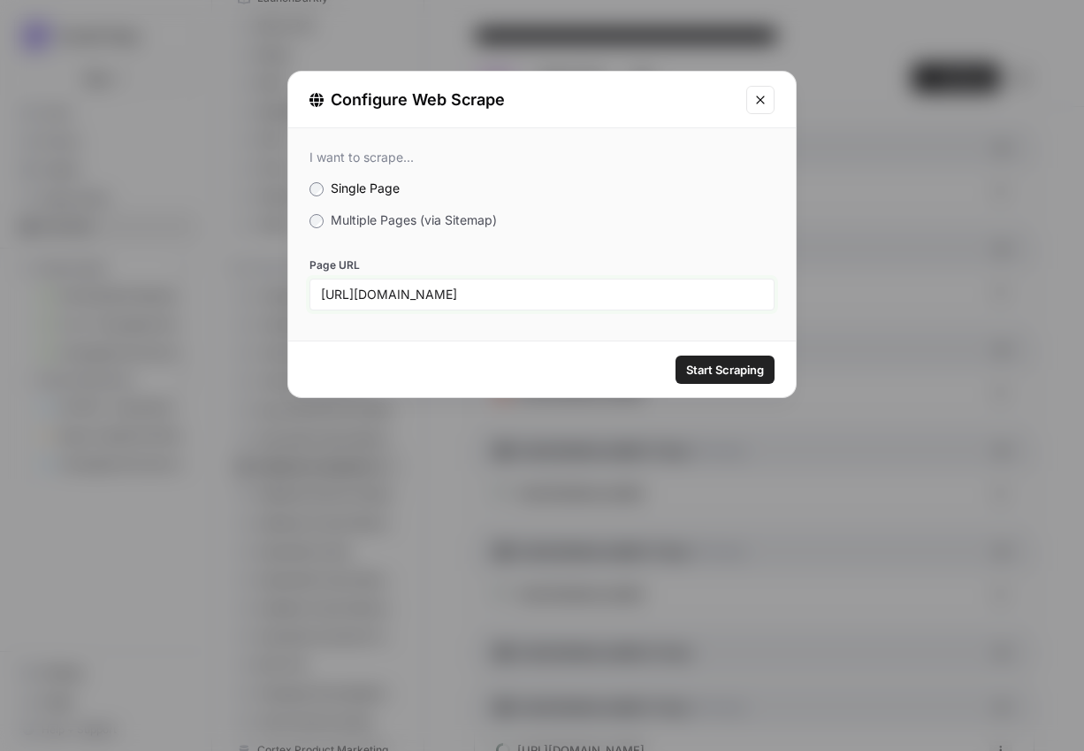
type input "[URL][DOMAIN_NAME]"
click at [715, 365] on span "Start Scraping" at bounding box center [725, 370] width 78 height 18
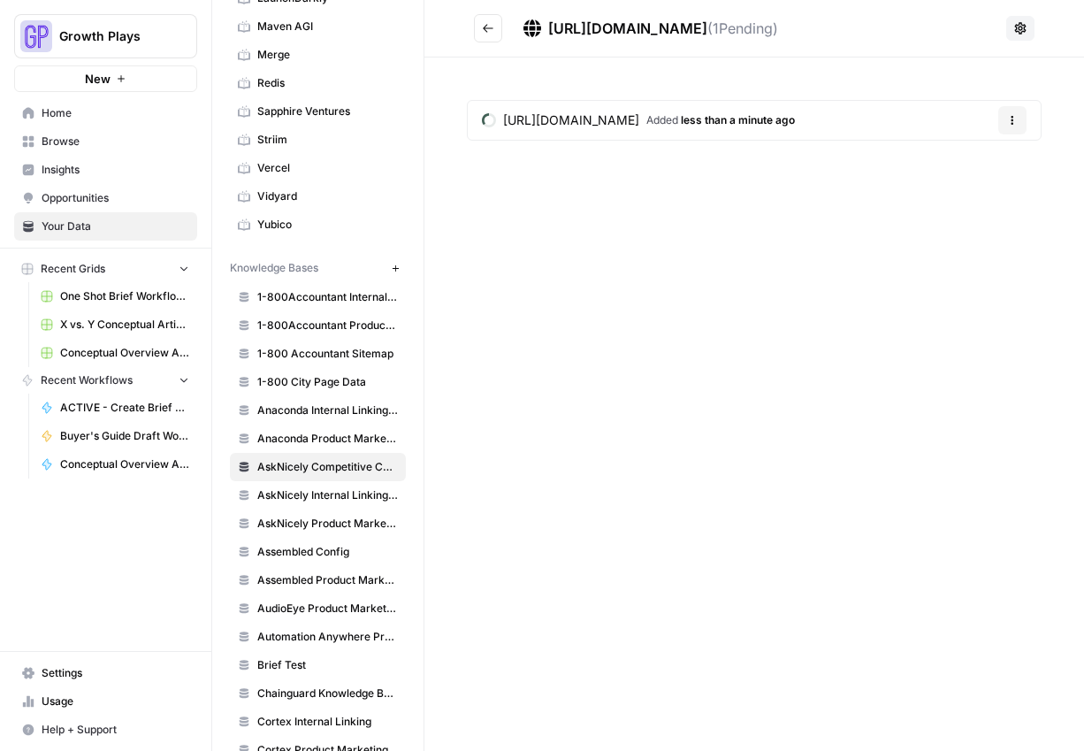
click at [486, 26] on icon "Go back" at bounding box center [488, 28] width 11 height 8
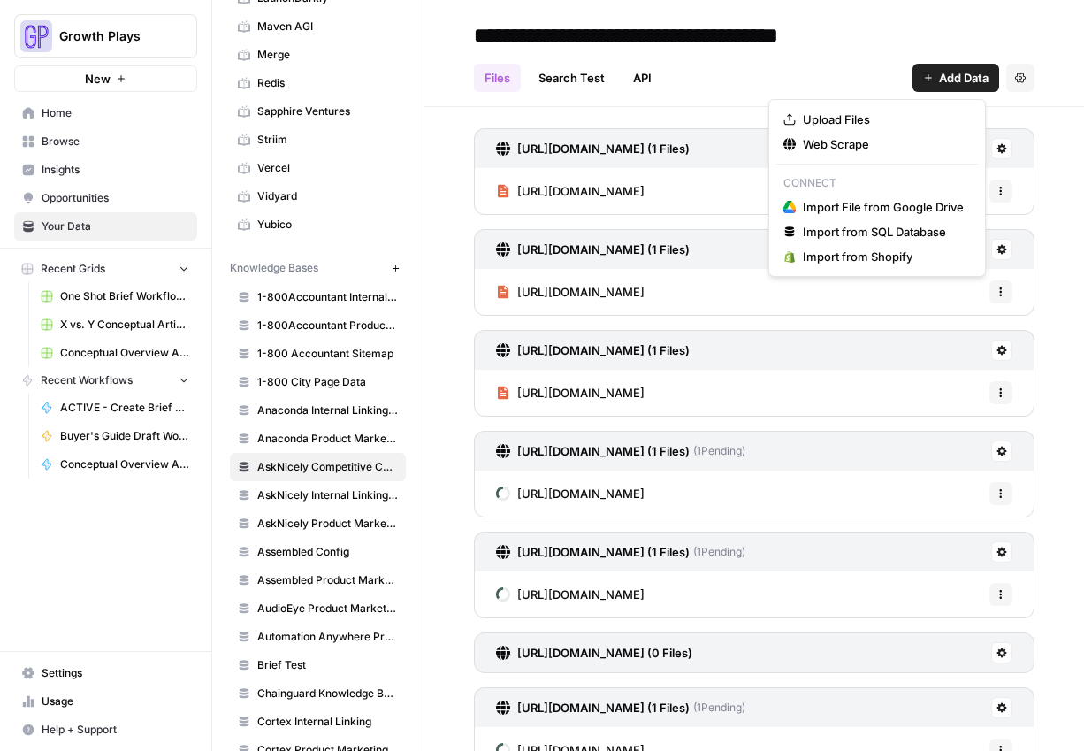
click at [939, 80] on span "Add Data" at bounding box center [964, 78] width 50 height 18
click at [906, 142] on span "Web Scrape" at bounding box center [883, 144] width 161 height 18
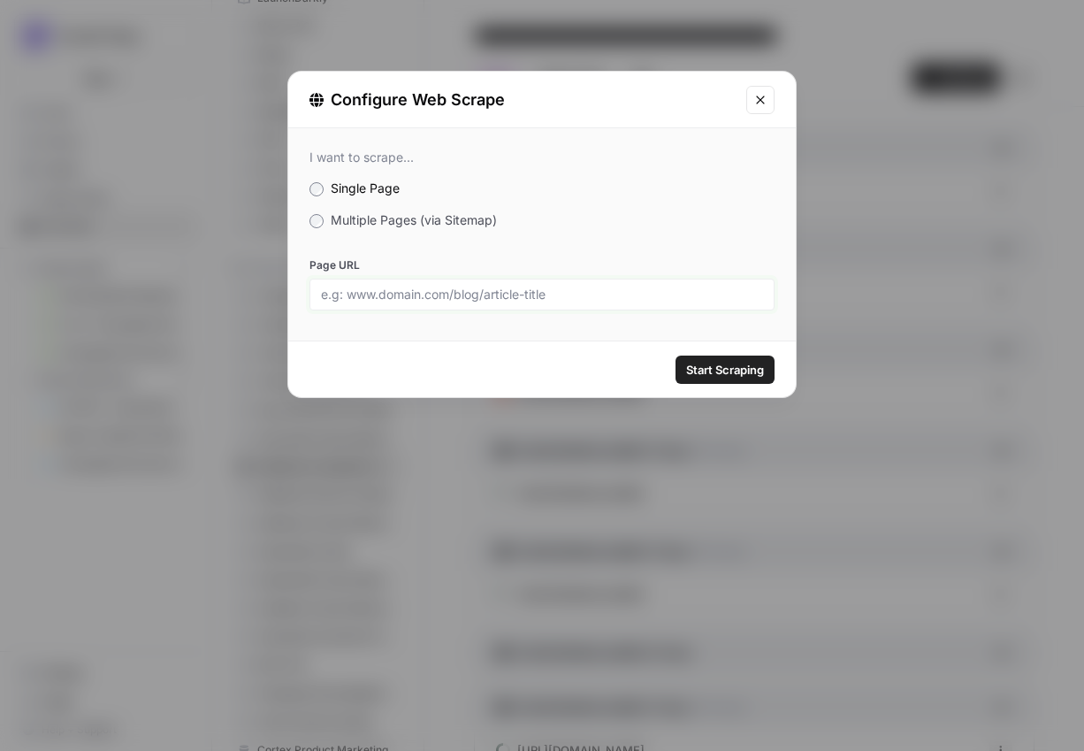
click at [558, 287] on input "Page URL" at bounding box center [542, 295] width 442 height 16
paste input "[URL][DOMAIN_NAME]"
type input "[URL][DOMAIN_NAME]"
click at [741, 369] on span "Start Scraping" at bounding box center [725, 370] width 78 height 18
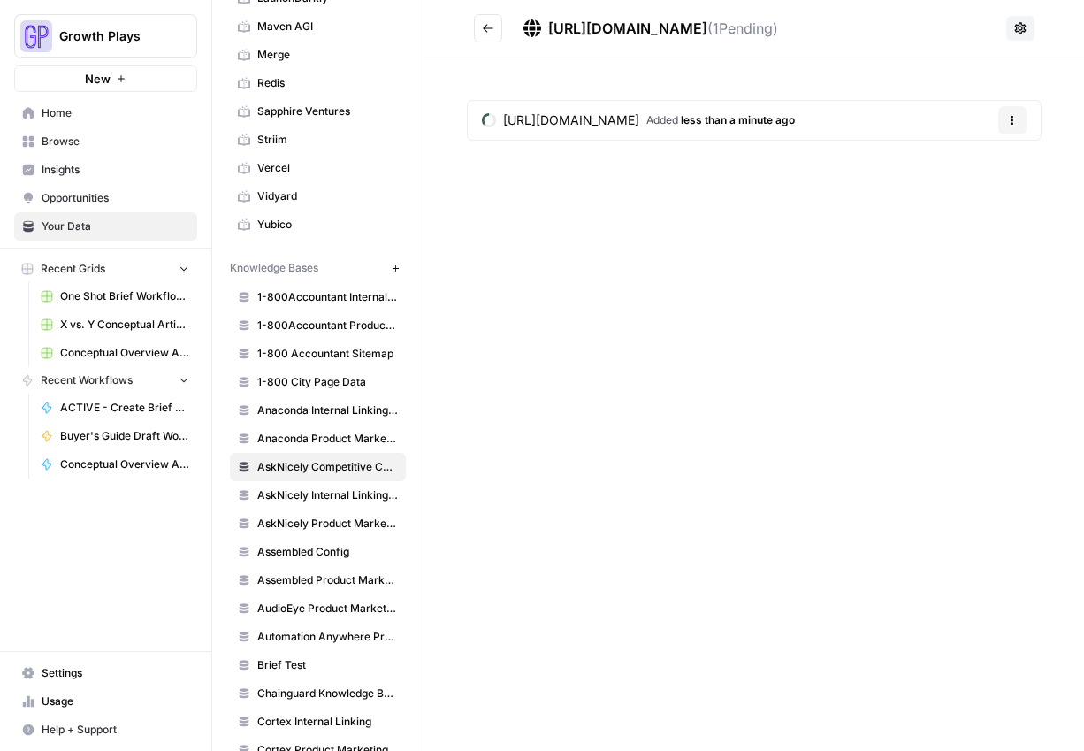
click at [494, 26] on icon "Go back" at bounding box center [488, 28] width 12 height 12
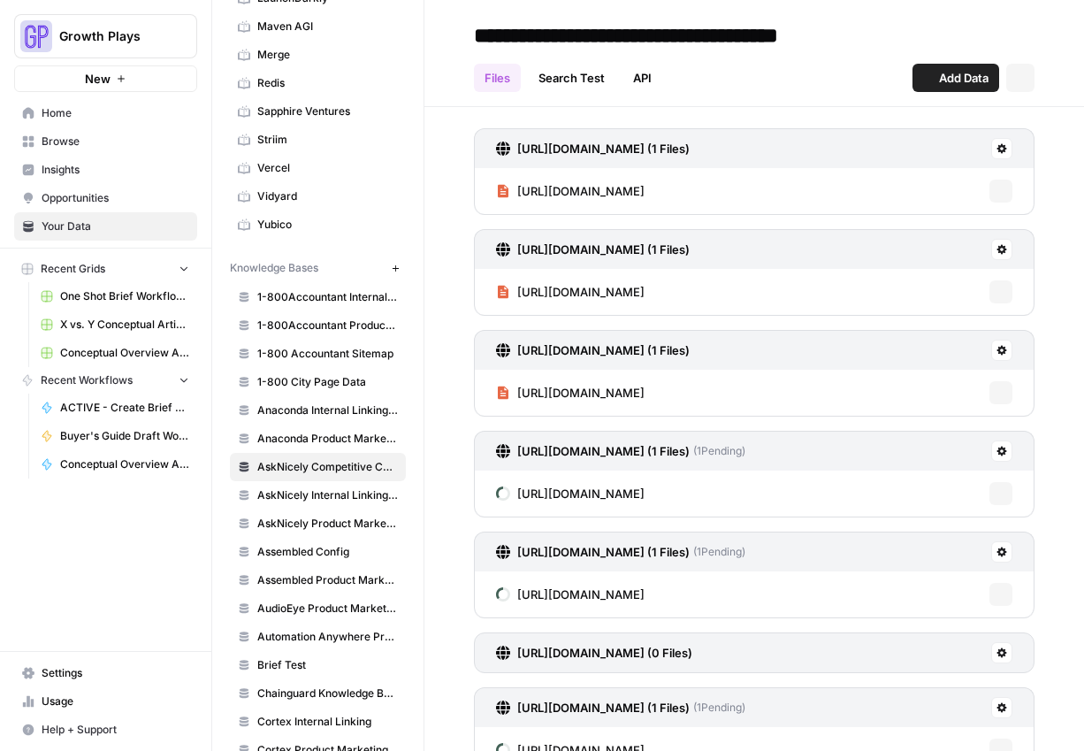
click at [939, 79] on span "Add Data" at bounding box center [964, 78] width 50 height 18
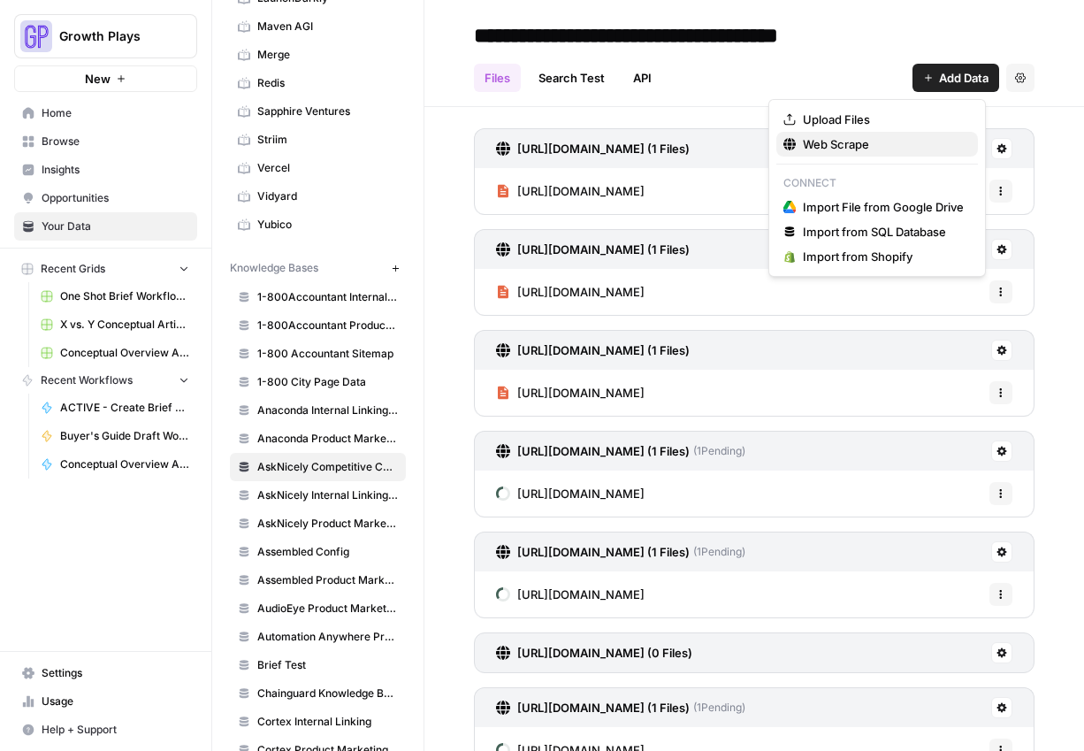
click at [845, 143] on span "Web Scrape" at bounding box center [883, 144] width 161 height 18
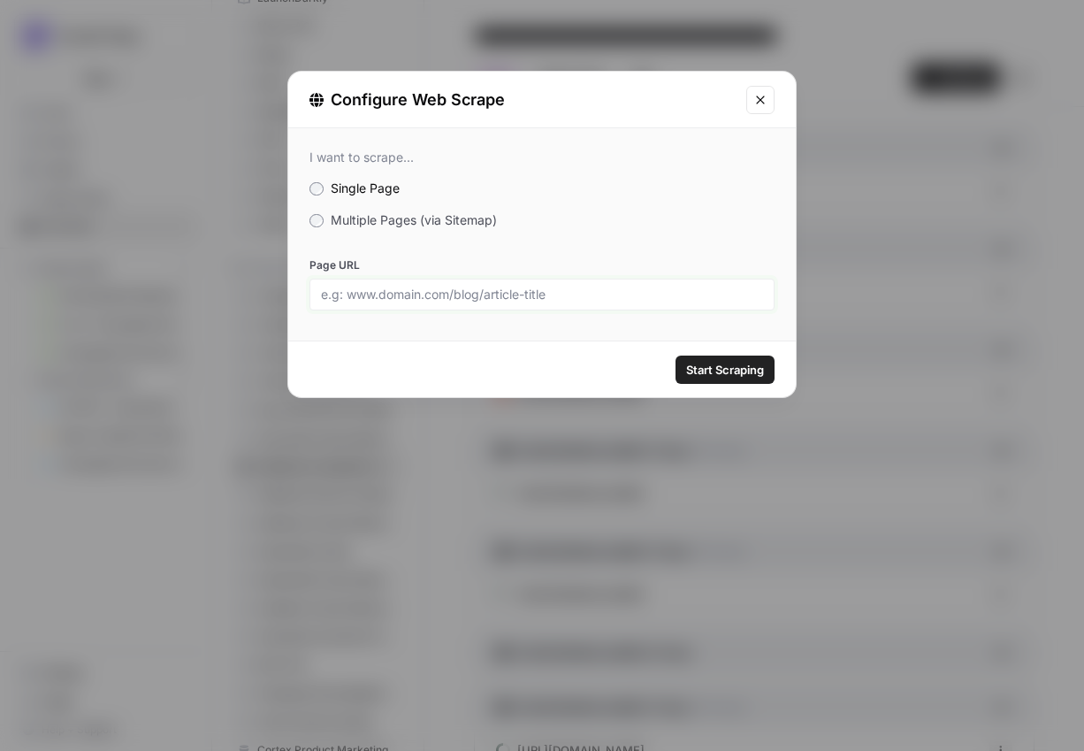
click at [546, 287] on input "Page URL" at bounding box center [542, 295] width 442 height 16
paste input "[URL][DOMAIN_NAME]"
type input "[URL][DOMAIN_NAME]"
click at [752, 385] on div "Start Scraping" at bounding box center [542, 369] width 508 height 56
click at [745, 372] on span "Start Scraping" at bounding box center [725, 370] width 78 height 18
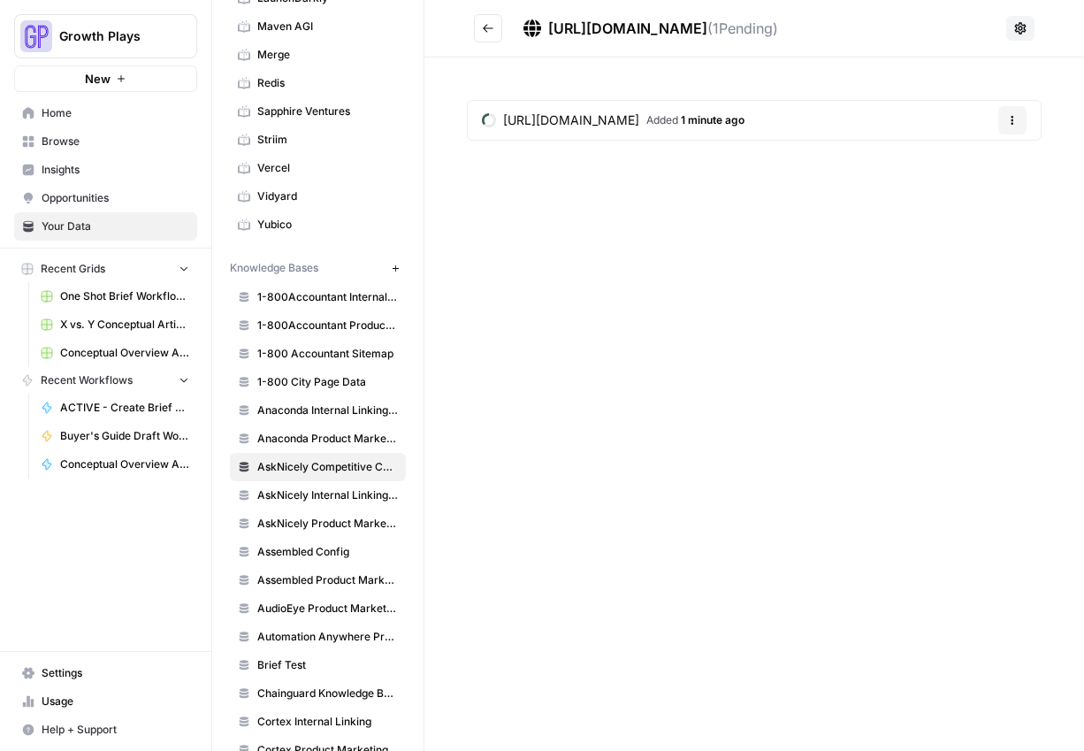
click at [483, 27] on icon "Go back" at bounding box center [488, 28] width 12 height 12
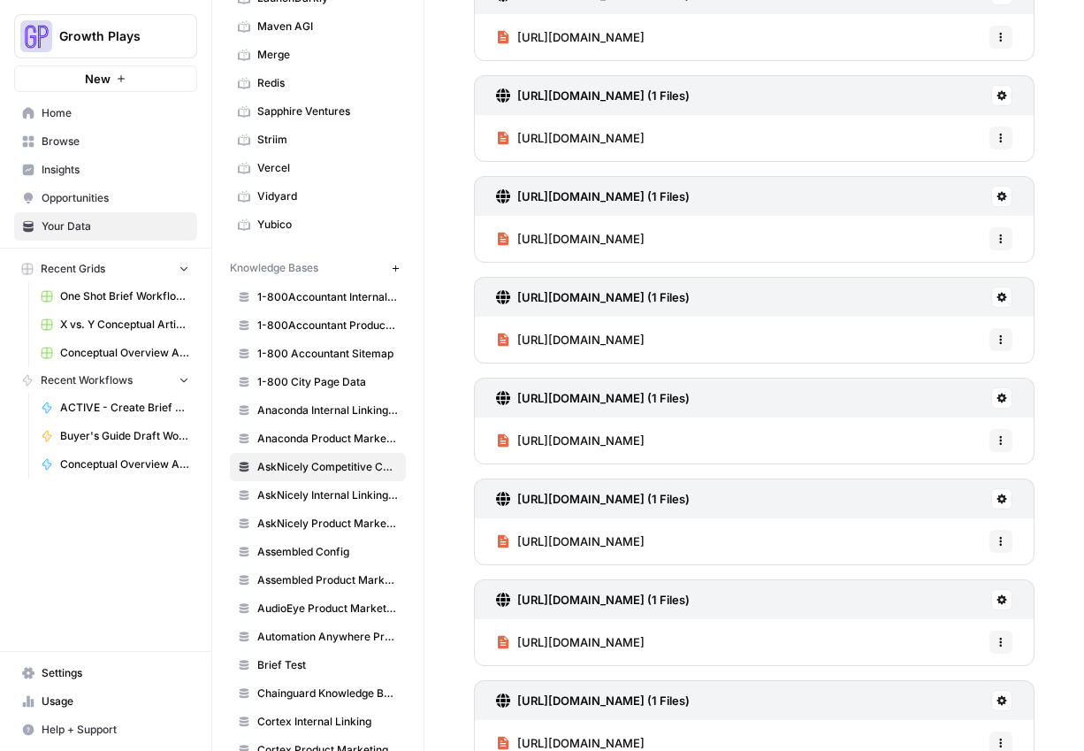
scroll to position [12028, 0]
